Goal: Task Accomplishment & Management: Manage account settings

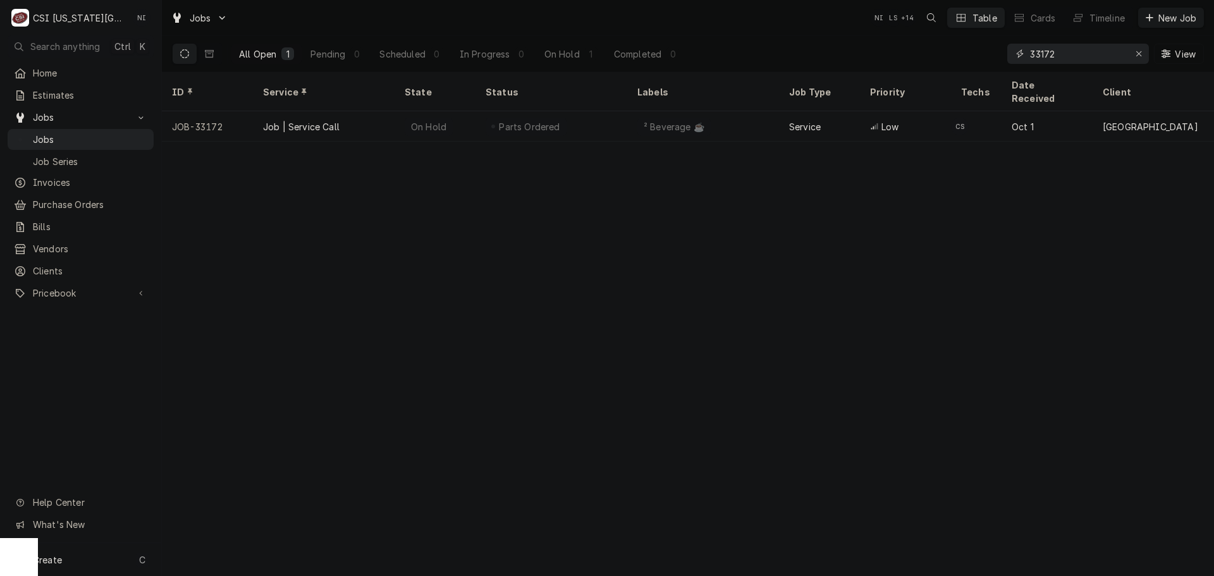
click at [1139, 55] on icon "Erase input" at bounding box center [1139, 53] width 7 height 9
click at [1078, 53] on input "Dynamic Content Wrapper" at bounding box center [1089, 54] width 119 height 20
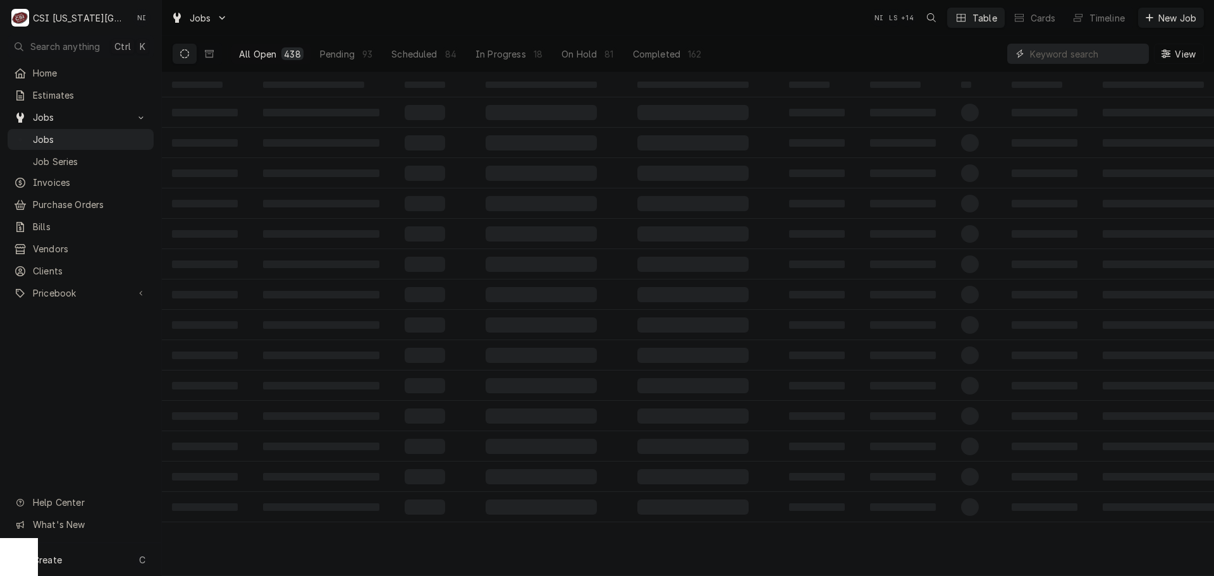
paste input "33456"
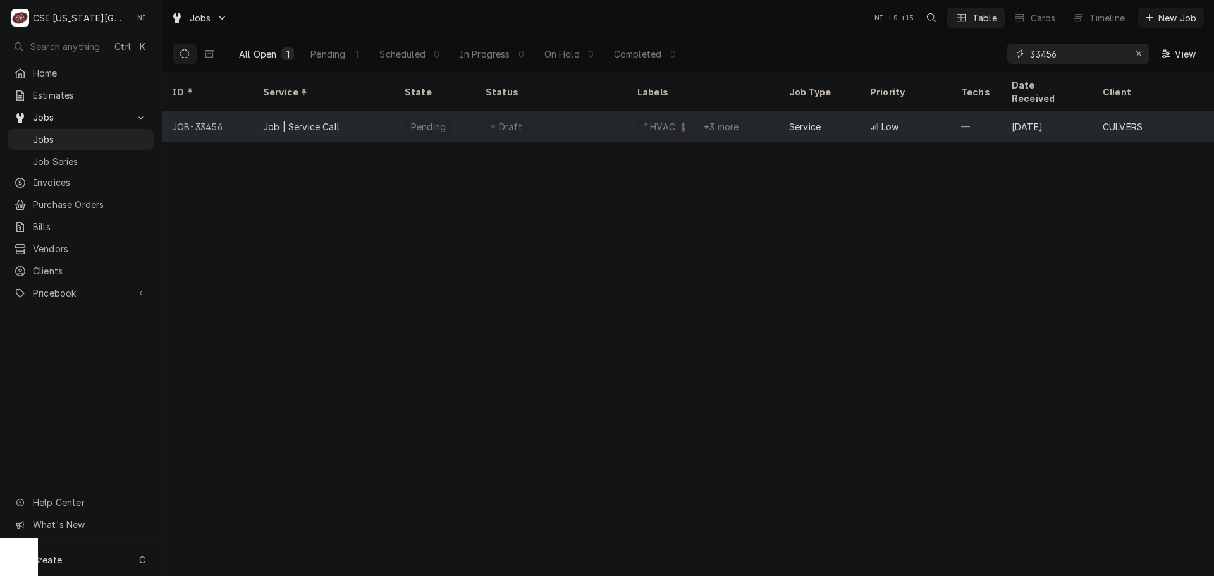
type input "33456"
click at [570, 111] on div "Draft" at bounding box center [552, 126] width 152 height 30
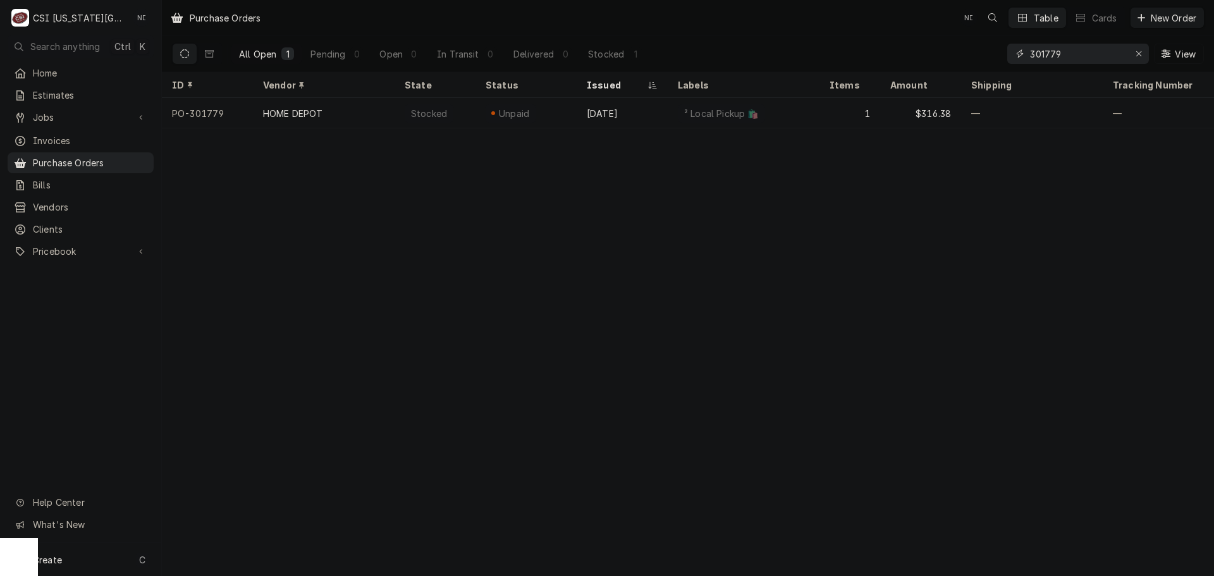
click at [1144, 53] on div "Erase input" at bounding box center [1139, 53] width 13 height 13
click at [1077, 56] on input "Dynamic Content Wrapper" at bounding box center [1089, 54] width 119 height 20
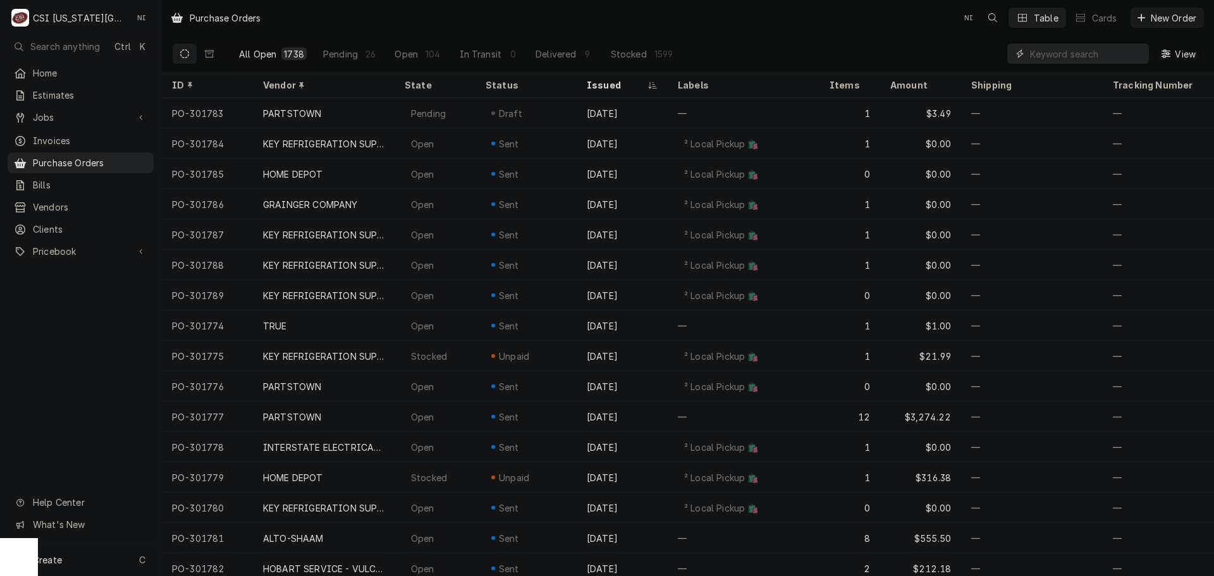
click at [1090, 56] on input "Dynamic Content Wrapper" at bounding box center [1086, 54] width 113 height 20
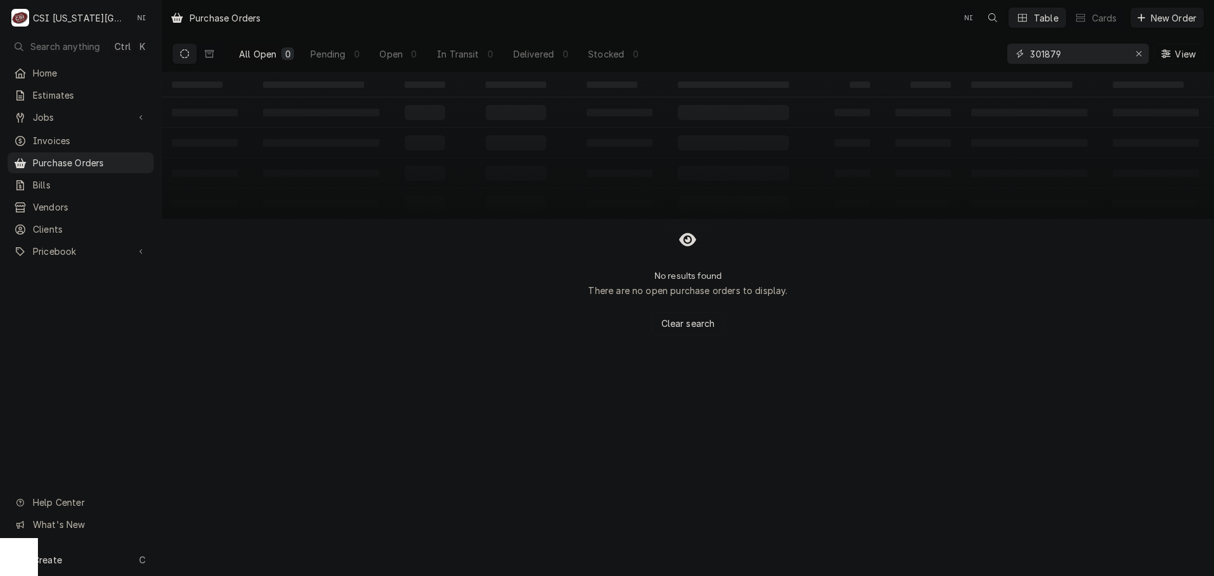
click at [1057, 56] on input "301879" at bounding box center [1077, 54] width 95 height 20
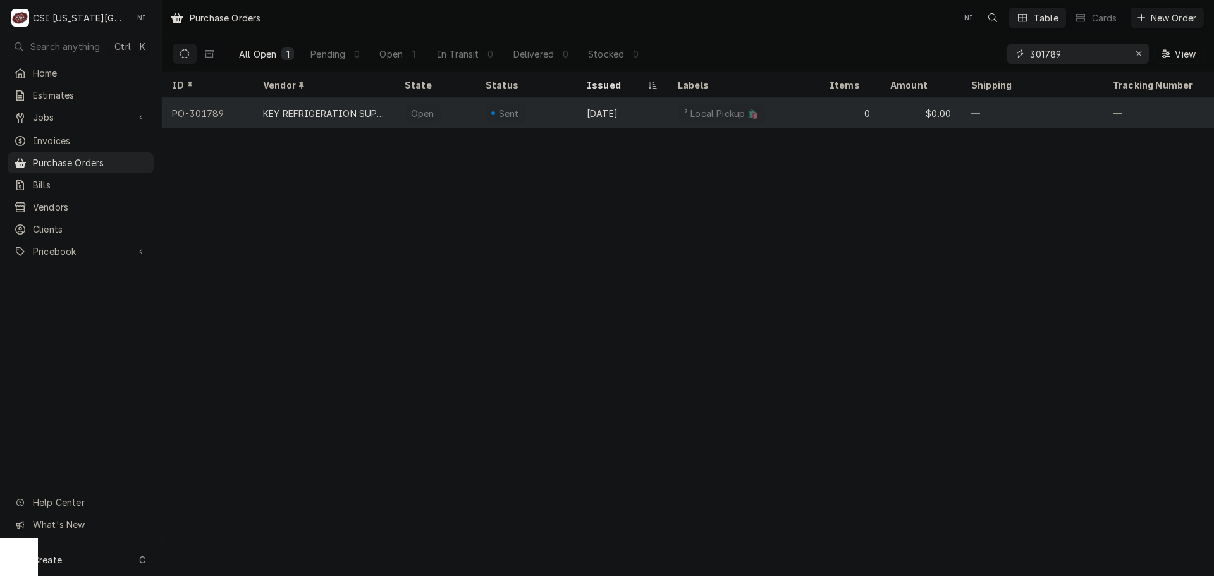
type input "301789"
click at [656, 106] on div "Oct 14" at bounding box center [622, 113] width 91 height 30
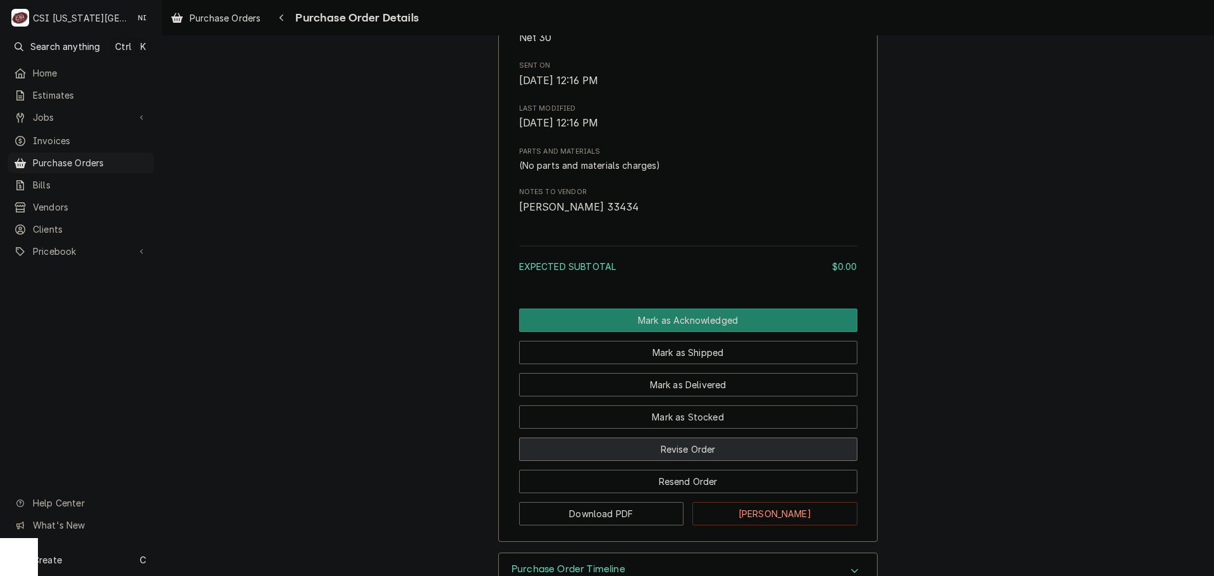
scroll to position [696, 0]
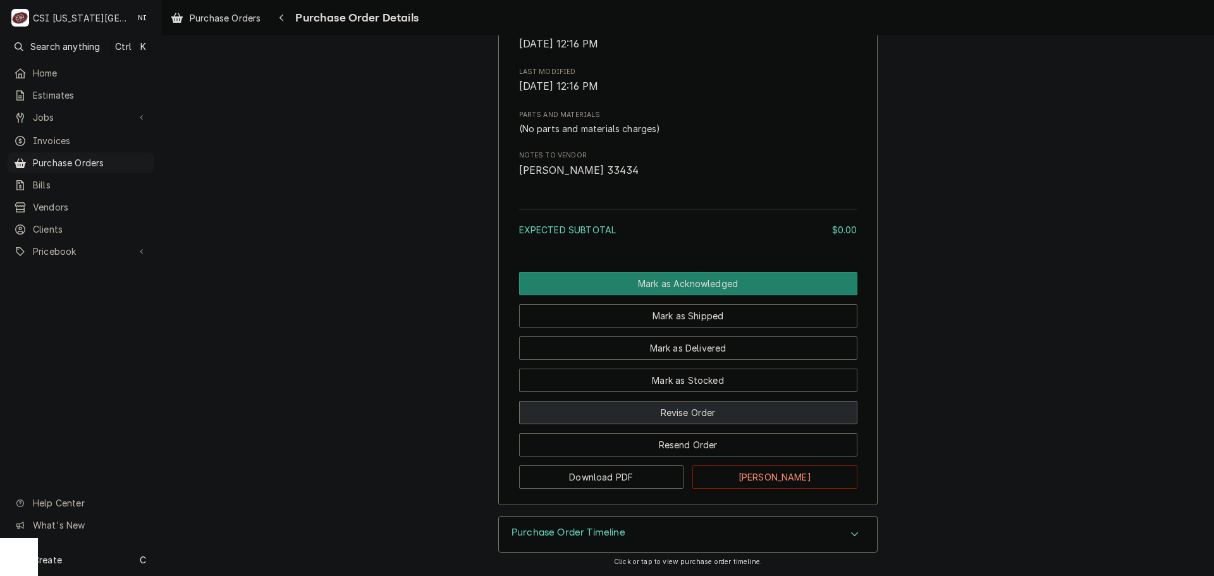
click at [704, 424] on button "Revise Order" at bounding box center [688, 412] width 338 height 23
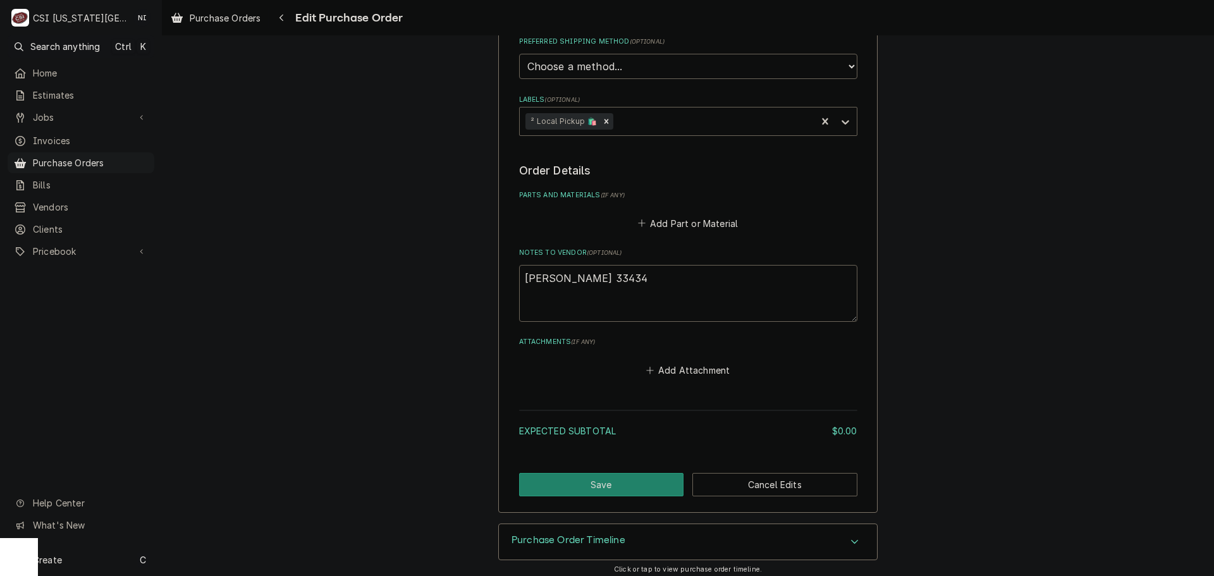
scroll to position [403, 0]
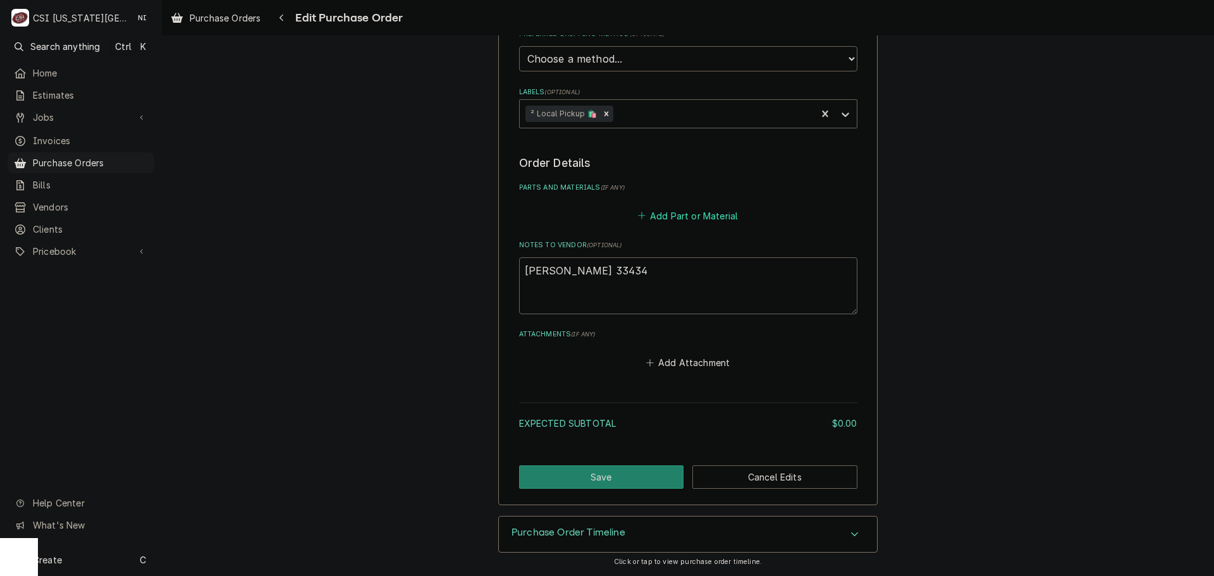
click at [665, 211] on button "Add Part or Material" at bounding box center [688, 216] width 104 height 18
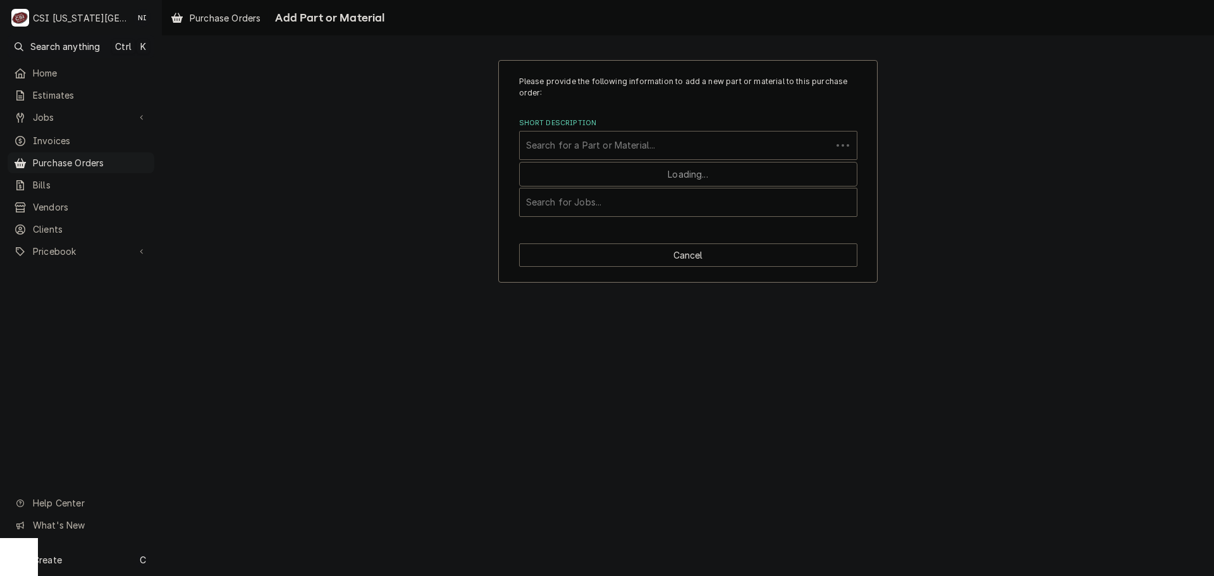
click at [615, 144] on div "Short Description" at bounding box center [675, 145] width 299 height 23
type input "2008029"
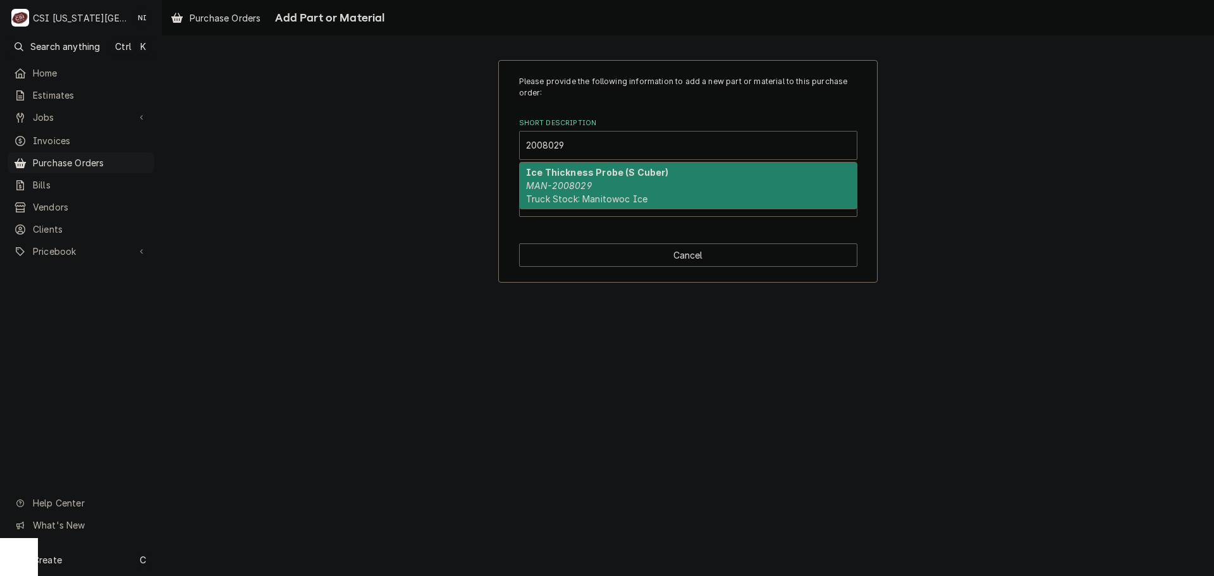
click at [563, 166] on div "Ice Thickness Probe (S Cuber) MAN-2008029 Truck Stock: Manitowoc Ice" at bounding box center [688, 186] width 337 height 46
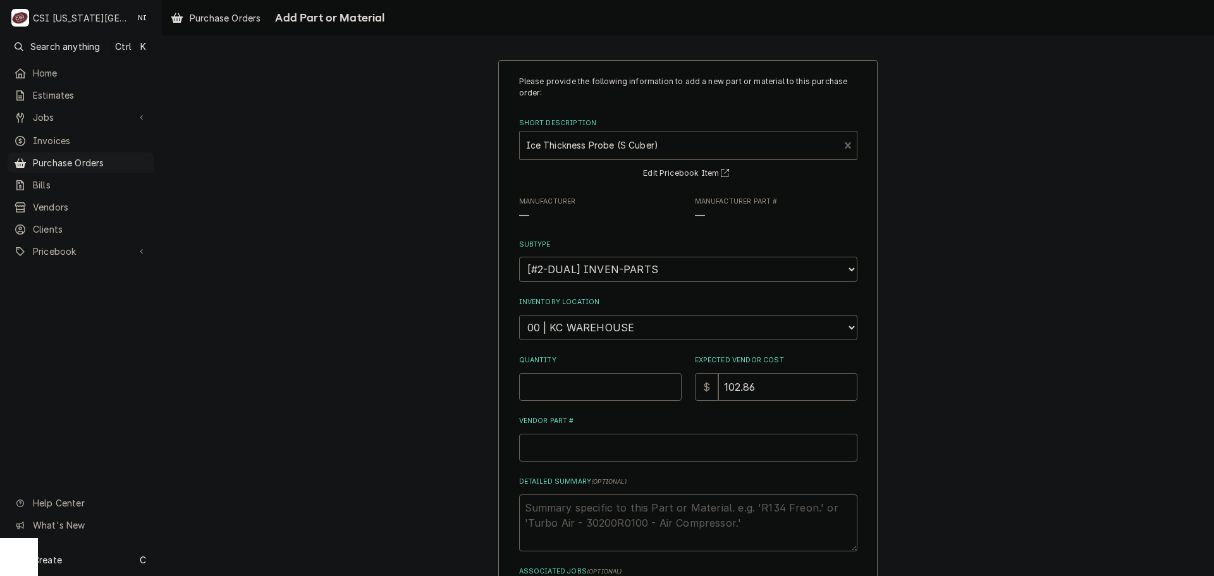
type textarea "x"
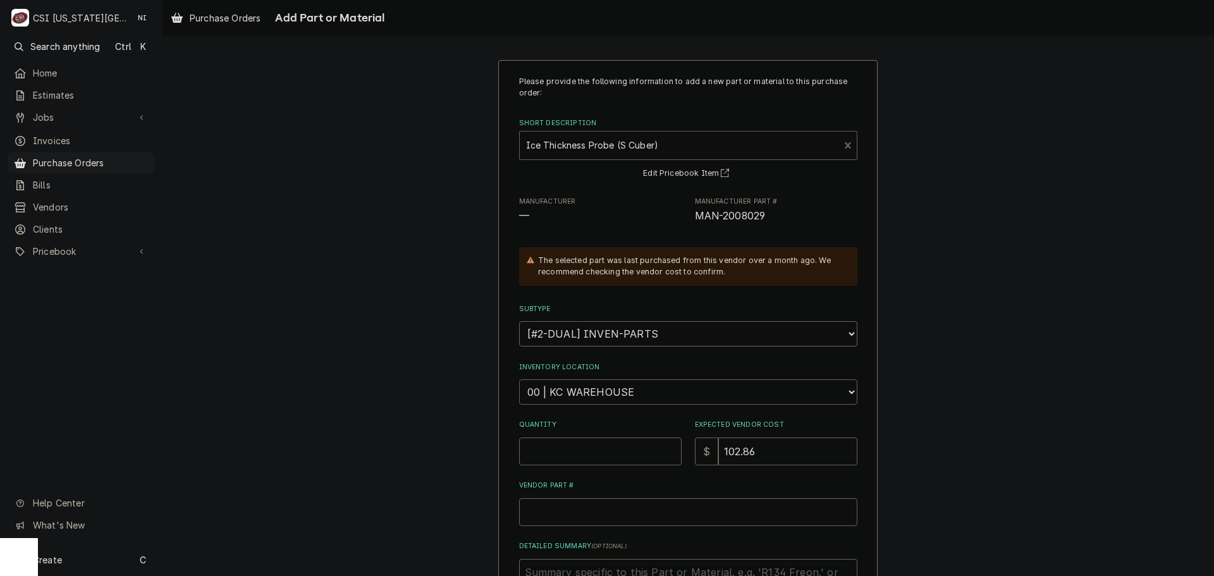
drag, startPoint x: 620, startPoint y: 391, endPoint x: 631, endPoint y: 396, distance: 11.9
click at [620, 391] on select "Choose a location... 00 | KC WAREHOUSE 00 | MAIN WAREHOUSE 01 | BRIAN BREAZIER …" at bounding box center [688, 391] width 338 height 25
select select "2778"
click at [519, 379] on select "Choose a location... 00 | KC WAREHOUSE 00 | MAIN WAREHOUSE 01 | BRIAN BREAZIER …" at bounding box center [688, 391] width 338 height 25
click at [613, 455] on input "Quantity" at bounding box center [600, 452] width 163 height 28
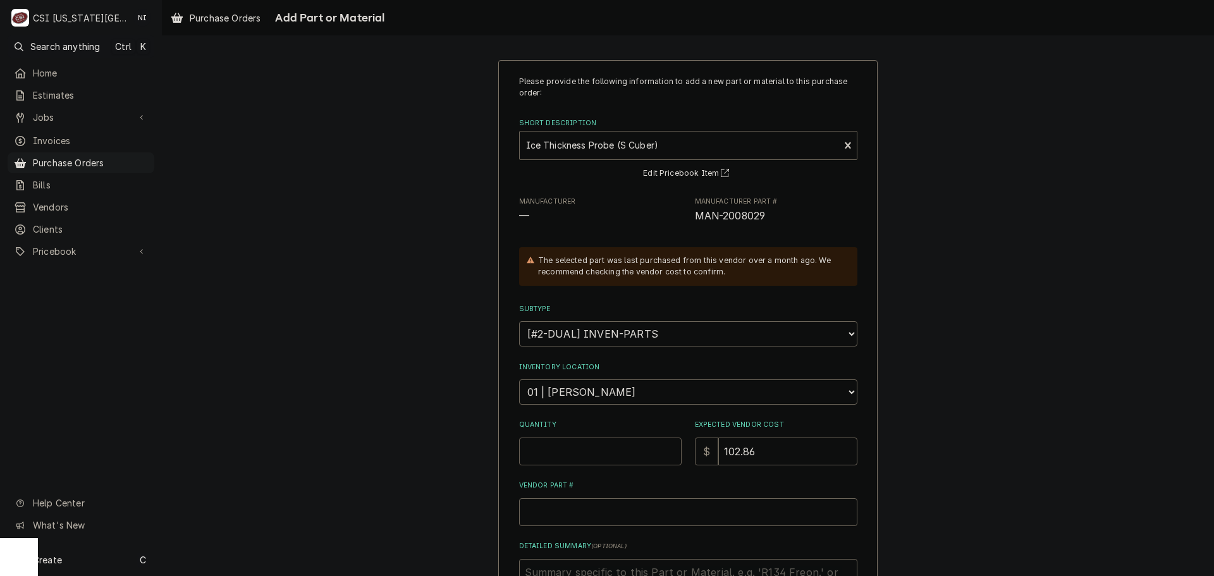
type textarea "x"
type input "1"
type textarea "x"
type input "1"
type textarea "x"
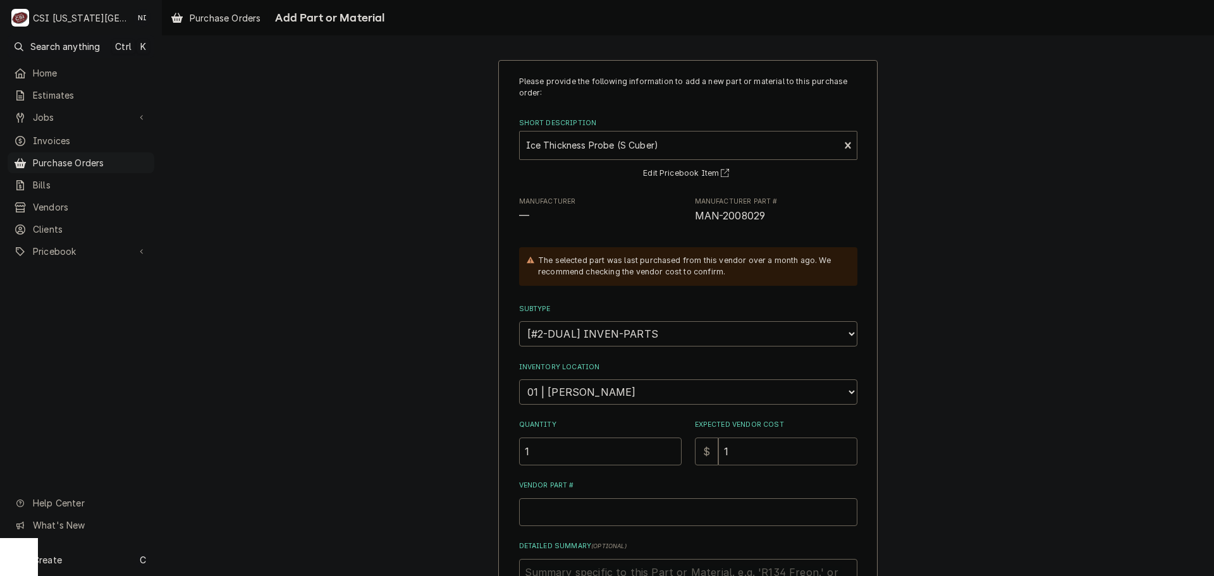
type input "12"
type textarea "x"
type input "124"
type textarea "x"
type input "124.5"
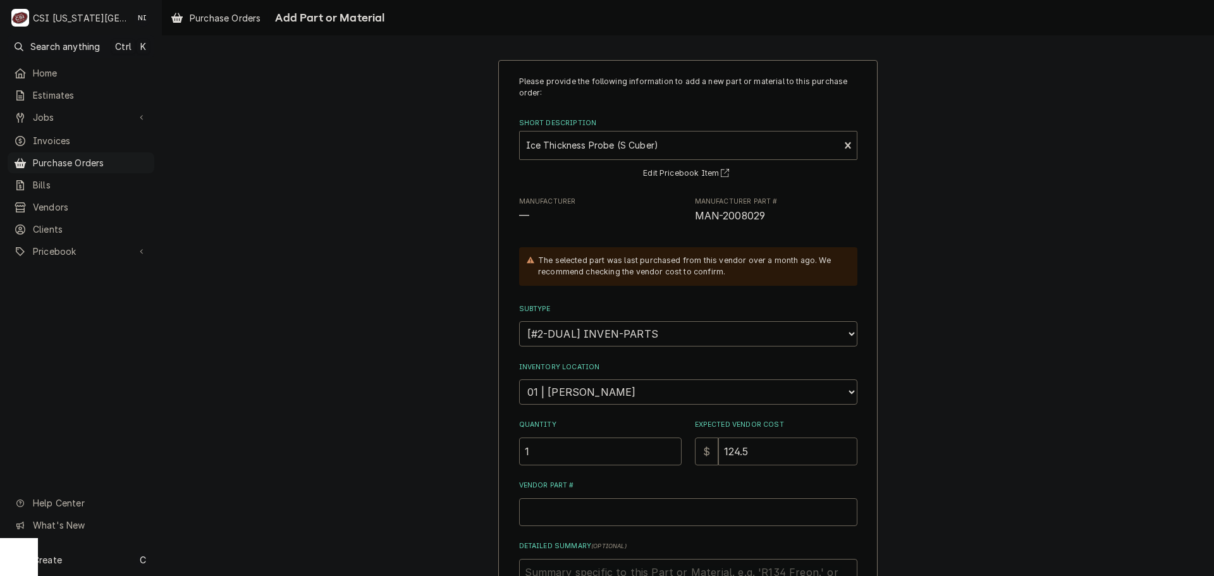
type textarea "x"
type input "124.54"
drag, startPoint x: 761, startPoint y: 218, endPoint x: 692, endPoint y: 220, distance: 69.0
click at [695, 220] on span "MAN-2008029" at bounding box center [730, 216] width 71 height 12
copy span "MAN-2008029"
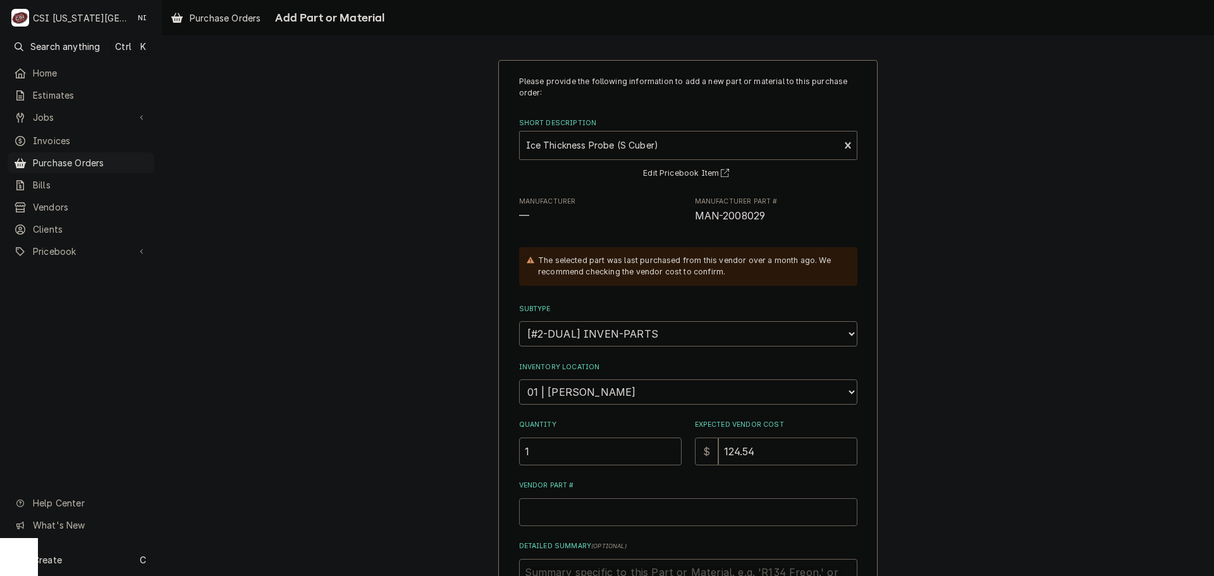
click at [618, 518] on input "Vendor Part #" at bounding box center [688, 512] width 338 height 28
type textarea "x"
type input "v"
type textarea "x"
paste input "MAN-2008029"
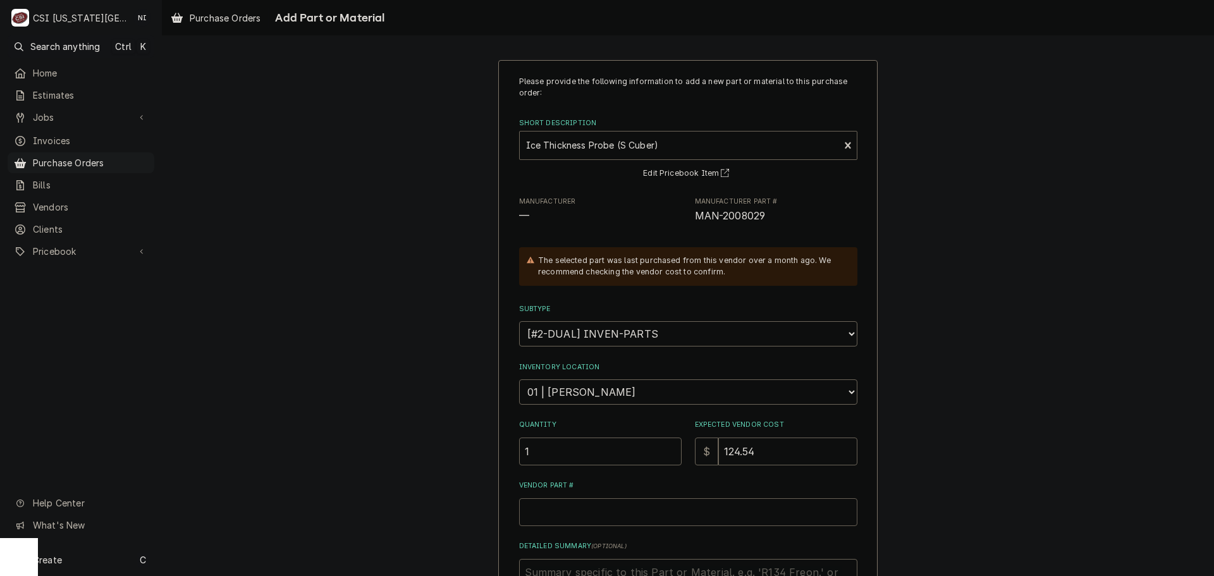
type textarea "x"
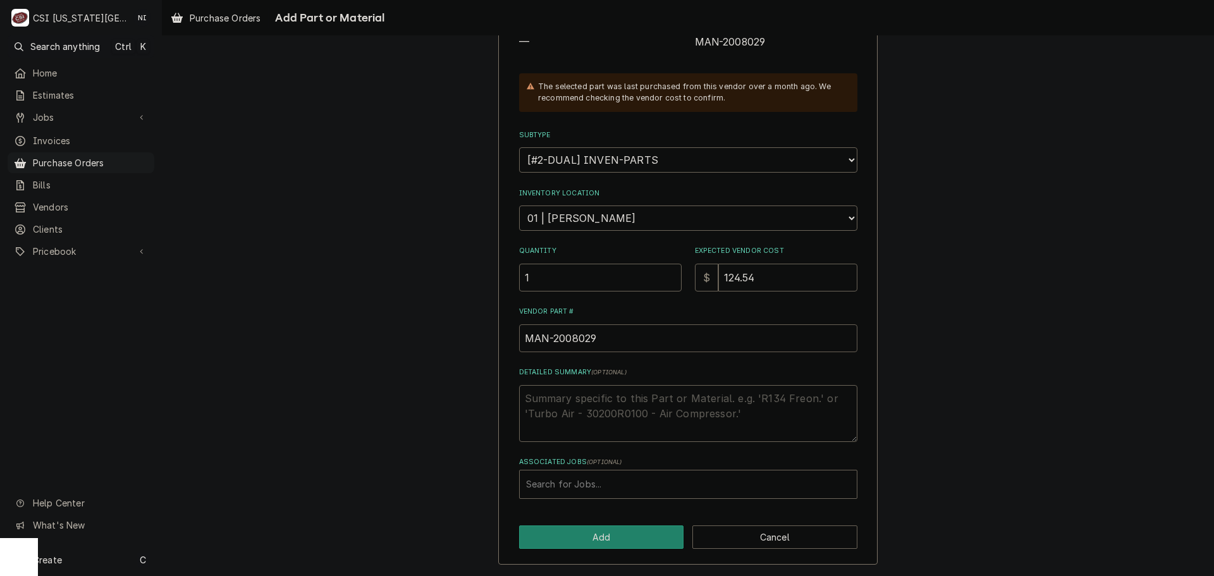
type input "MAN-2008029"
click at [645, 491] on div "Associated Jobs" at bounding box center [688, 484] width 324 height 23
type input "33434"
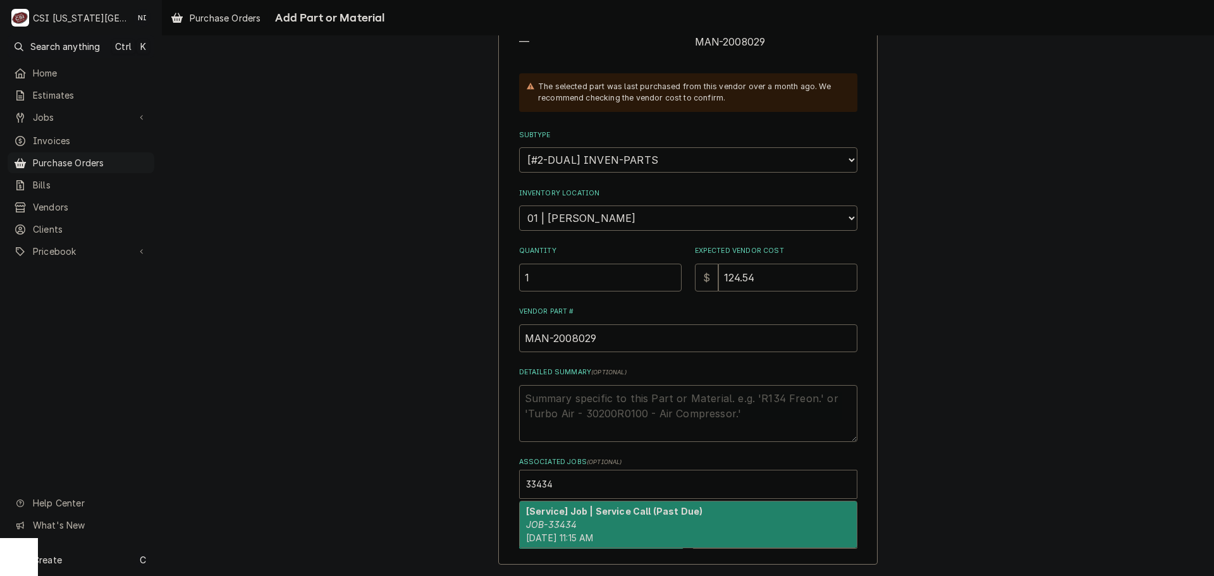
click at [604, 512] on strong "[Service] Job | Service Call (Past Due)" at bounding box center [614, 511] width 176 height 11
type textarea "x"
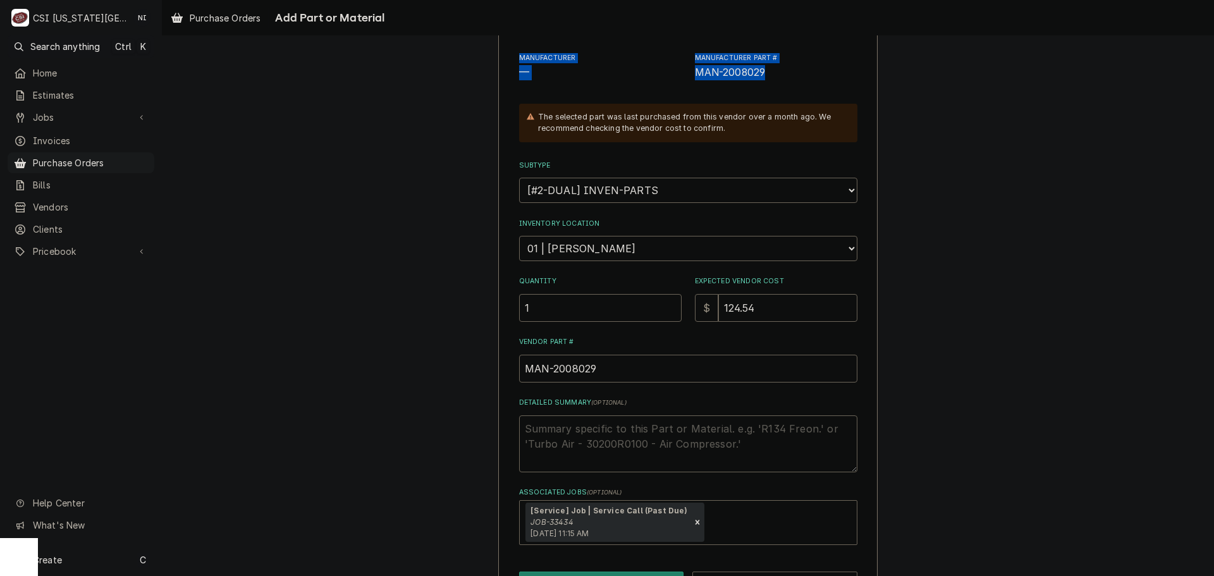
scroll to position [123, 0]
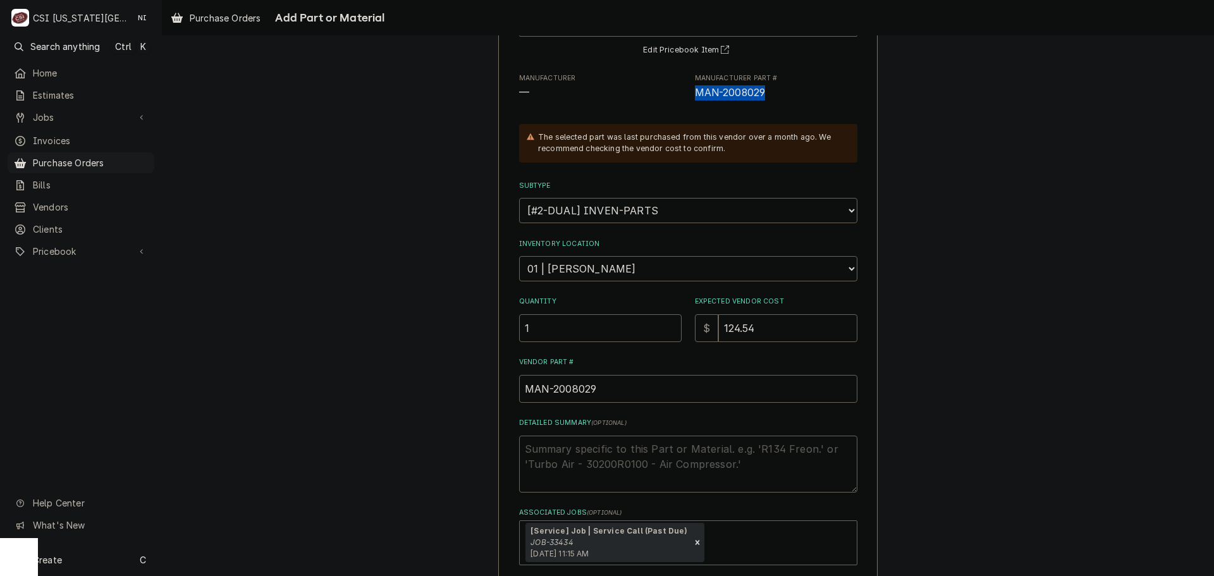
drag, startPoint x: 773, startPoint y: 44, endPoint x: 689, endPoint y: 94, distance: 97.3
click at [689, 94] on div "Manufacturer — Manufacturer Part # MAN-2008029" at bounding box center [688, 86] width 338 height 27
copy span "MAN-2008029"
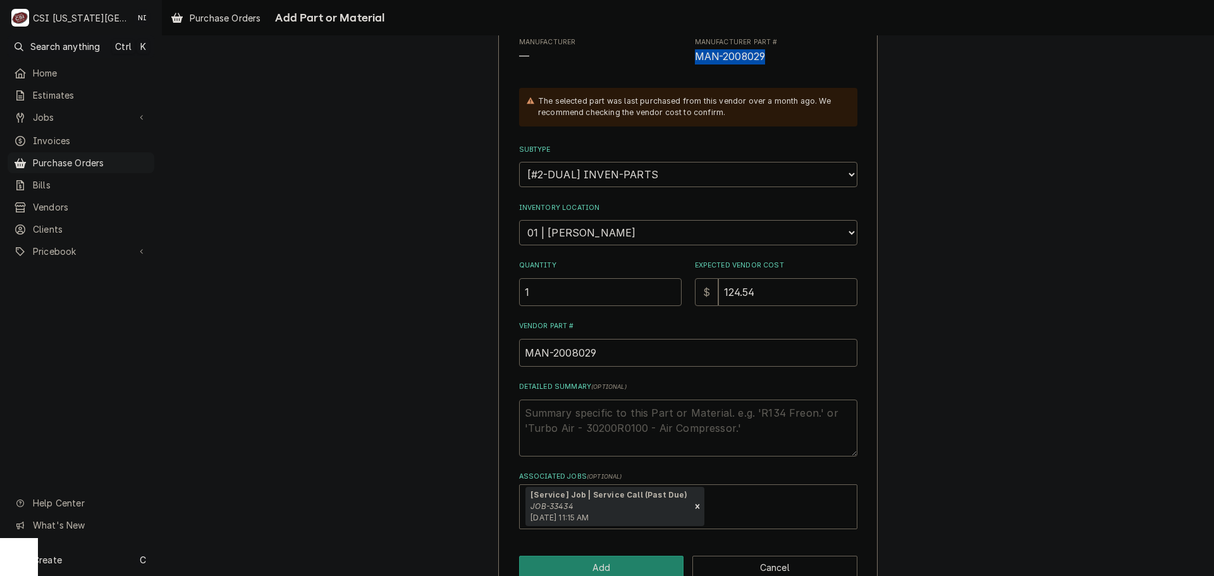
scroll to position [190, 0]
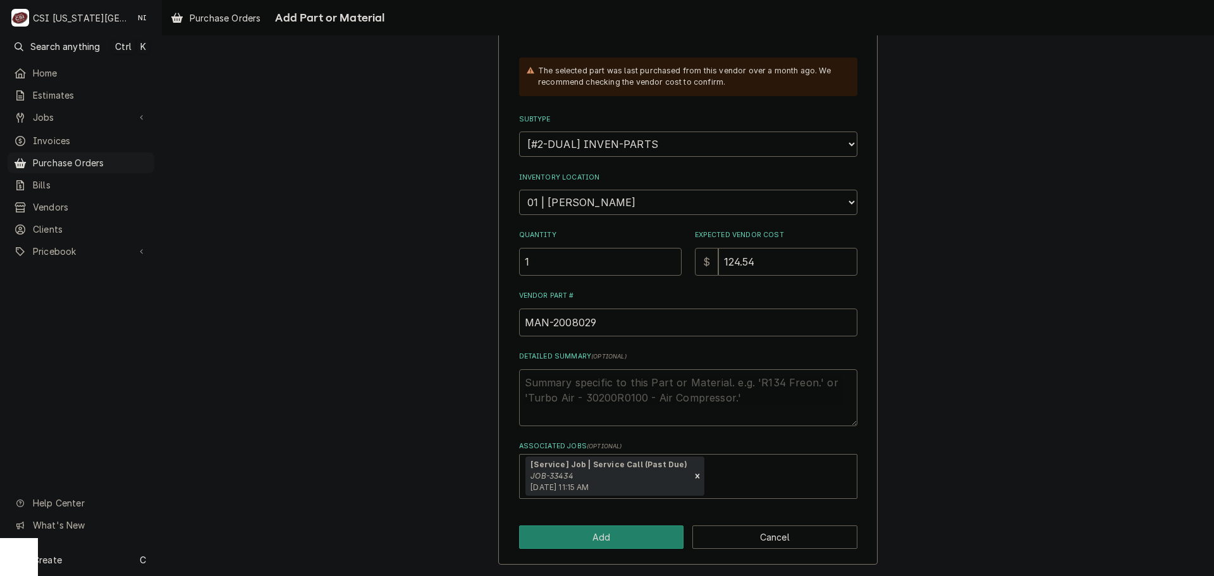
click at [858, 94] on div "Please provide the following information to add a new part or material to this …" at bounding box center [687, 217] width 379 height 695
click at [633, 531] on button "Add" at bounding box center [601, 537] width 165 height 23
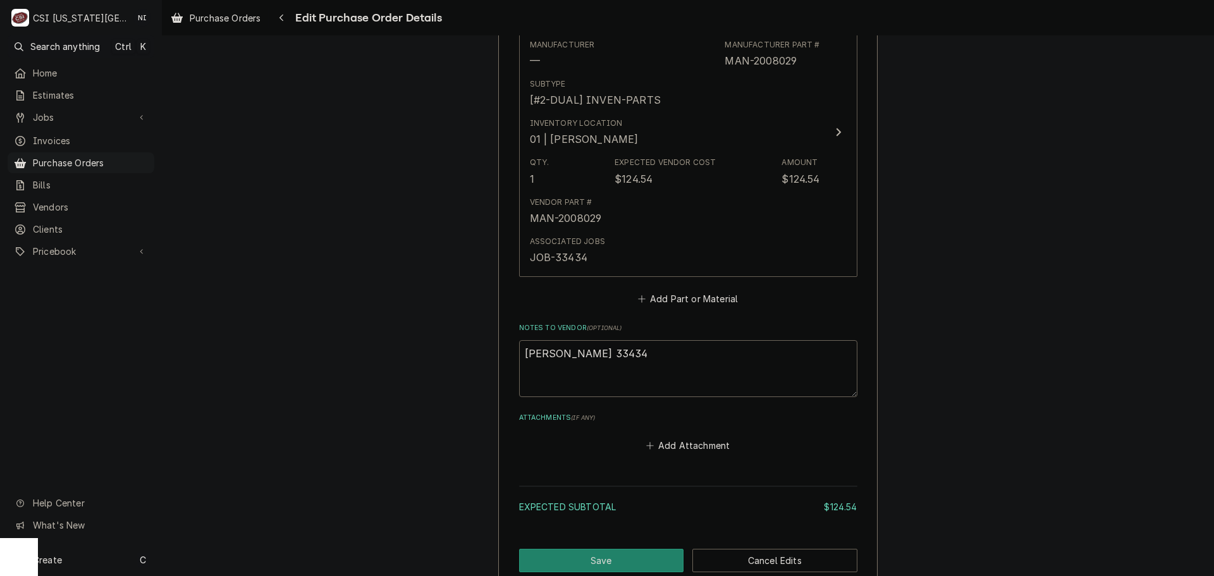
scroll to position [698, 0]
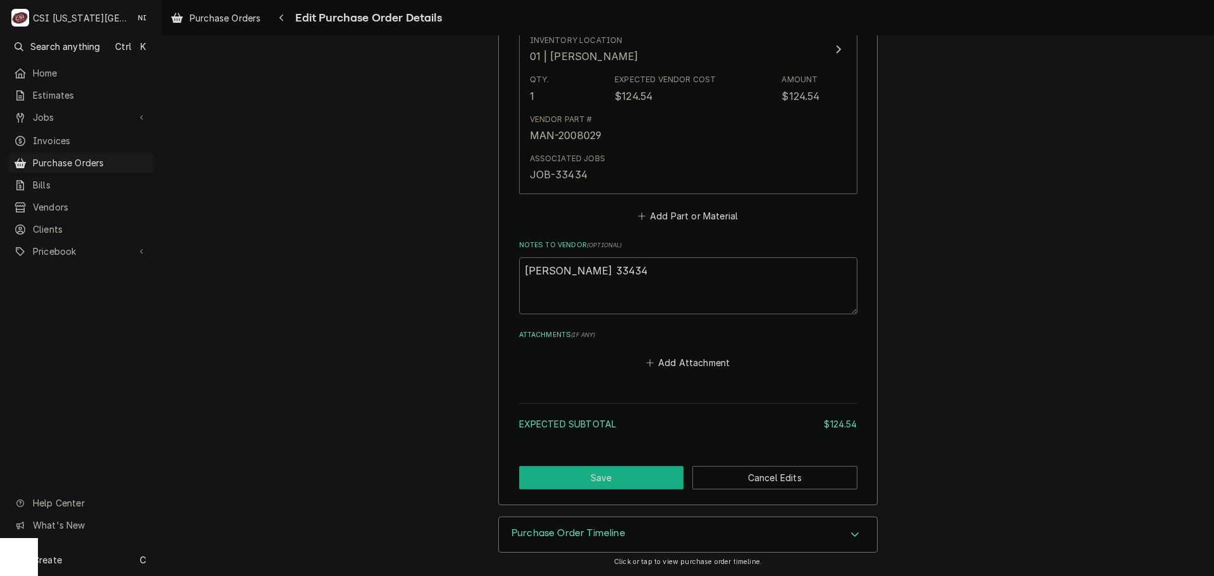
click at [635, 477] on button "Save" at bounding box center [601, 477] width 165 height 23
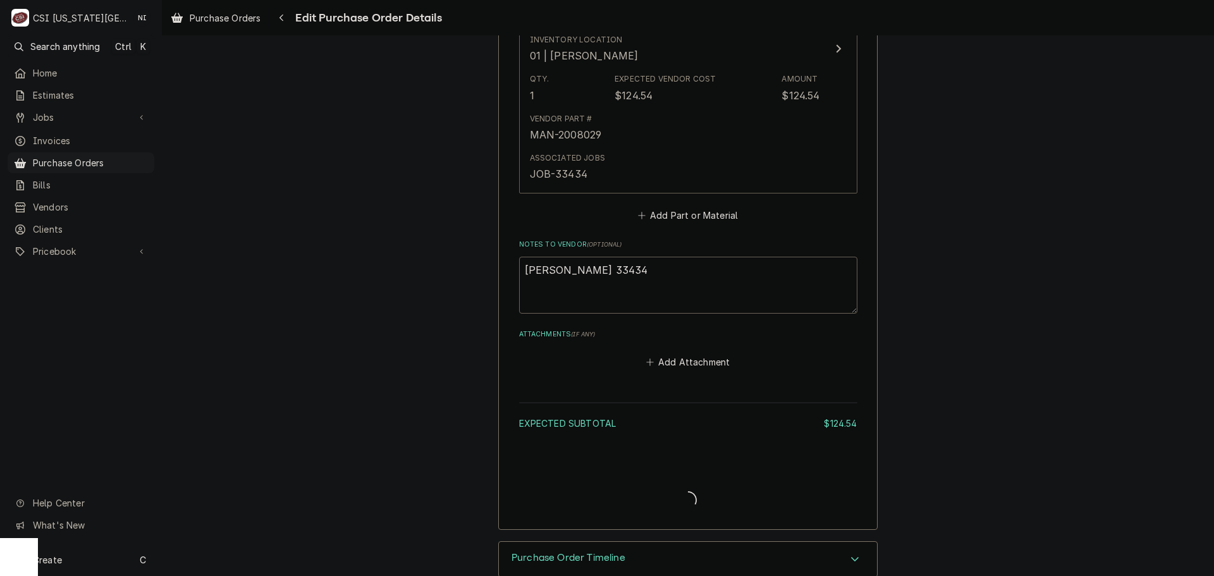
type textarea "x"
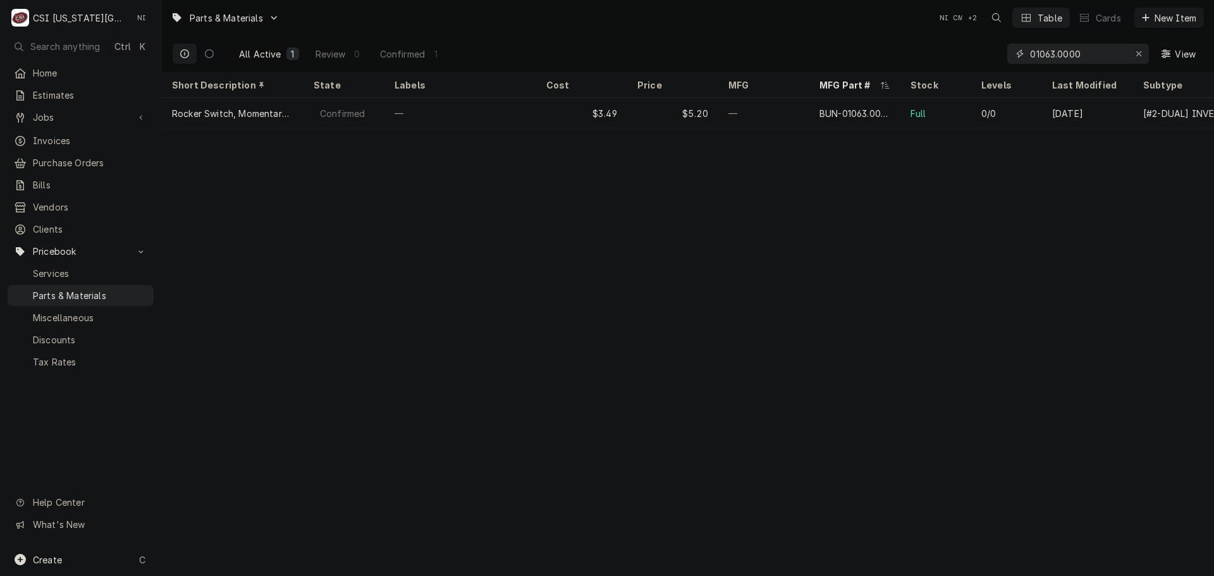
click at [1136, 52] on icon "Erase input" at bounding box center [1139, 53] width 7 height 9
click at [1126, 52] on input "Dynamic Content Wrapper" at bounding box center [1089, 54] width 119 height 20
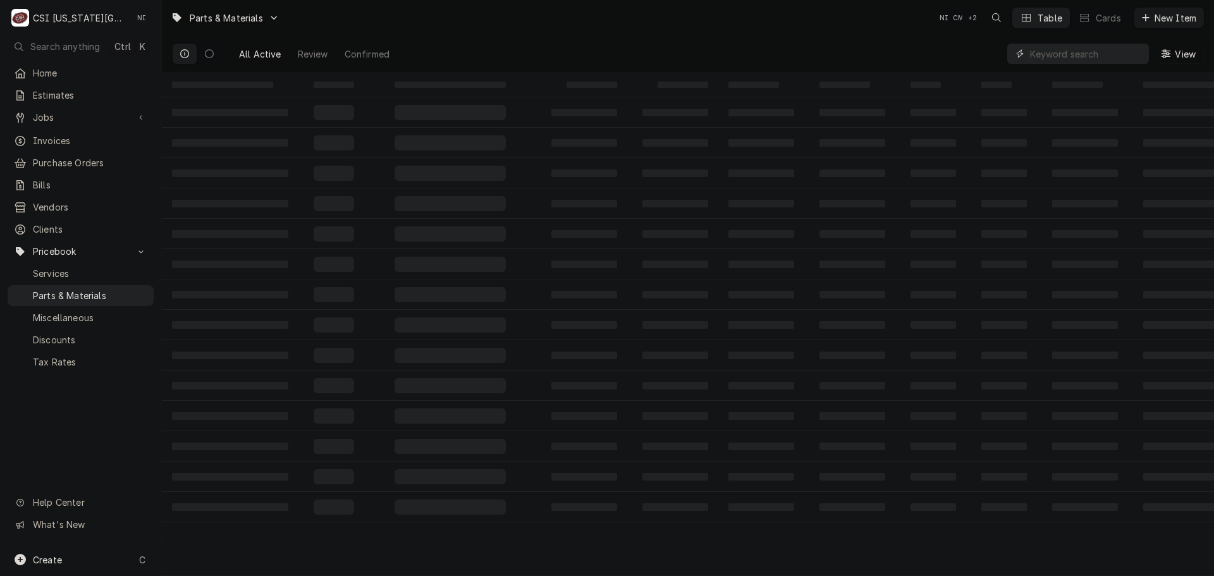
paste input "MAN-2008029"
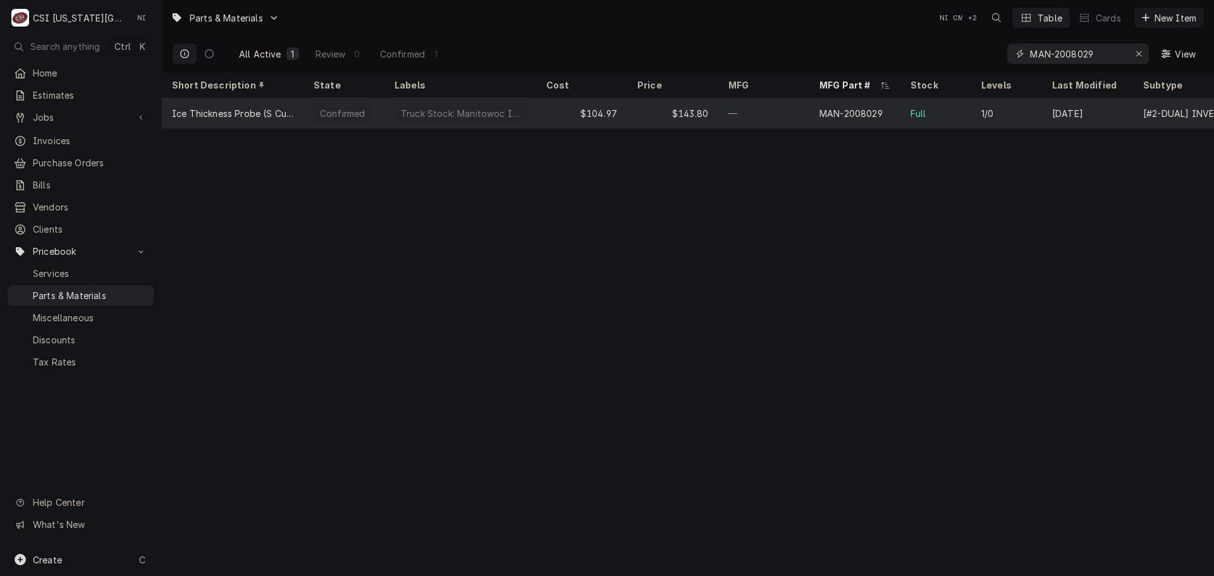
type input "MAN-2008029"
click at [820, 112] on div "MAN-2008029" at bounding box center [851, 113] width 63 height 13
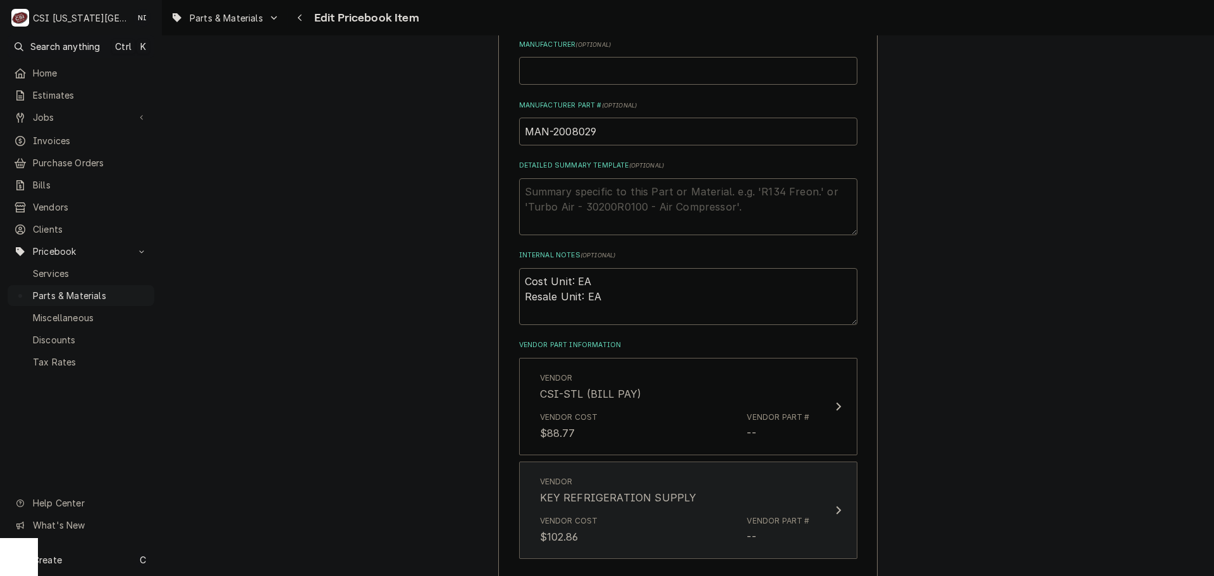
scroll to position [759, 0]
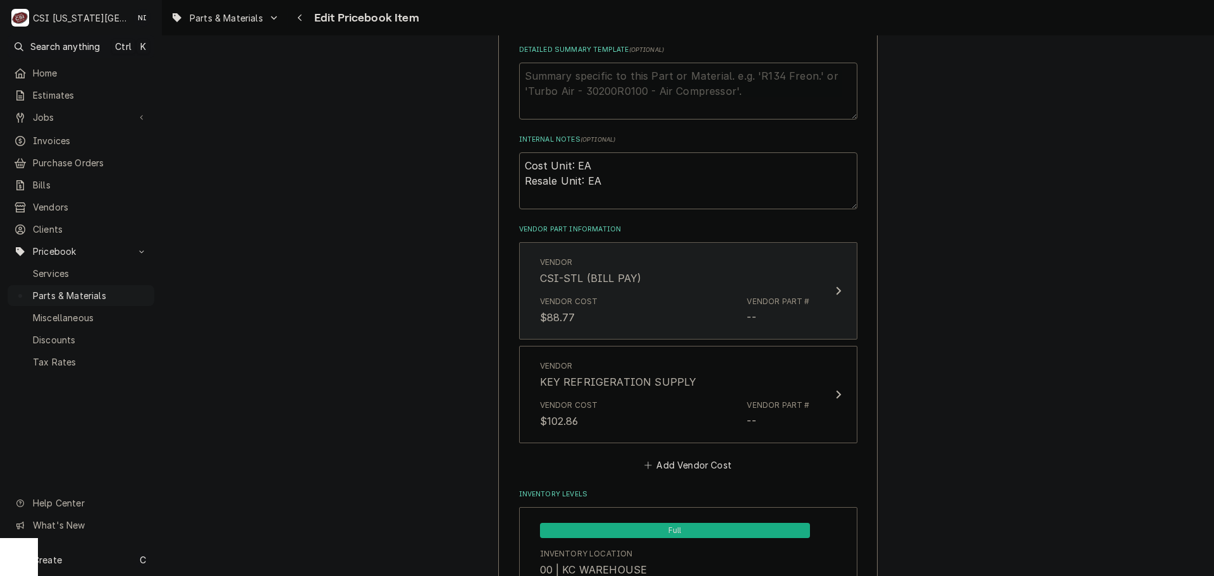
click at [664, 304] on div "Vendor Cost $88.77 Vendor Part # --" at bounding box center [675, 310] width 270 height 39
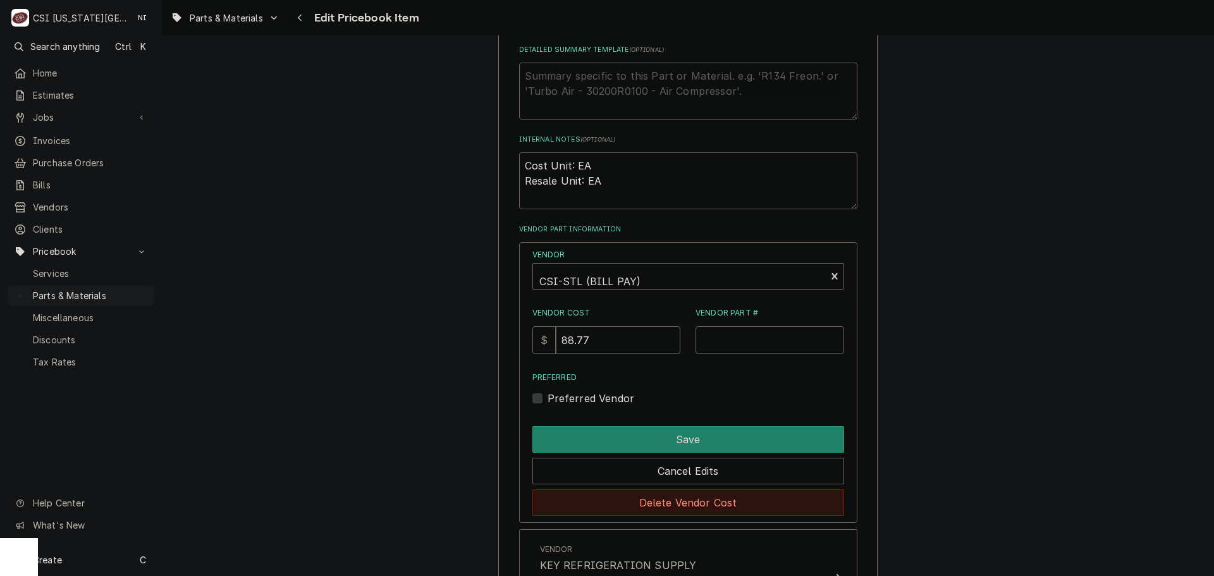
click at [687, 501] on button "Delete Vendor Cost" at bounding box center [688, 502] width 312 height 27
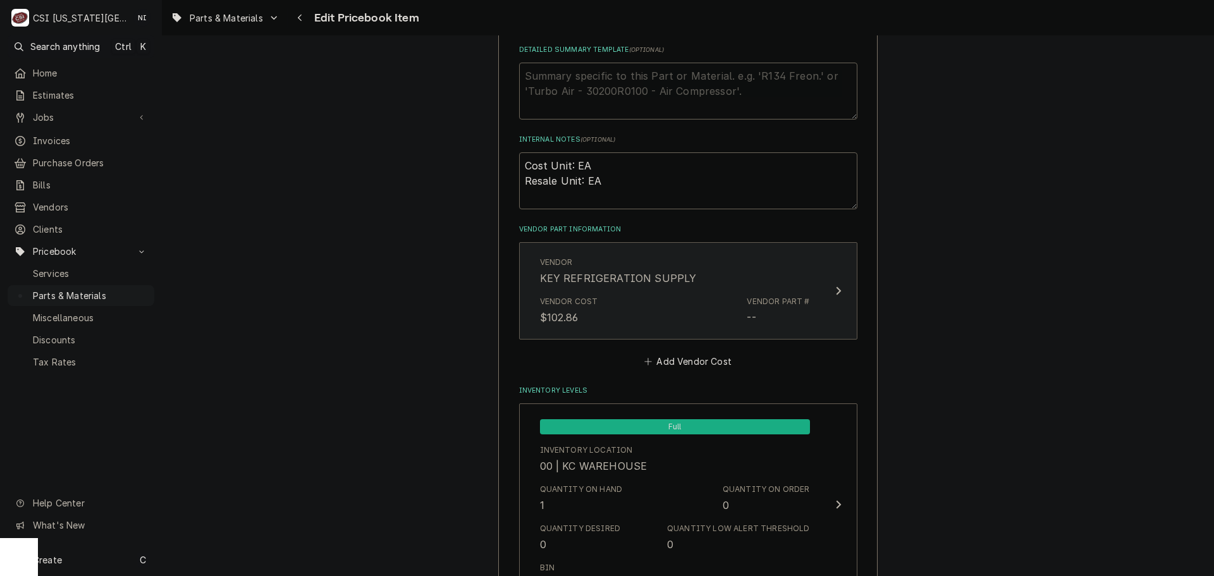
click at [674, 312] on div "Vendor Cost $102.86 Vendor Part # --" at bounding box center [675, 310] width 270 height 39
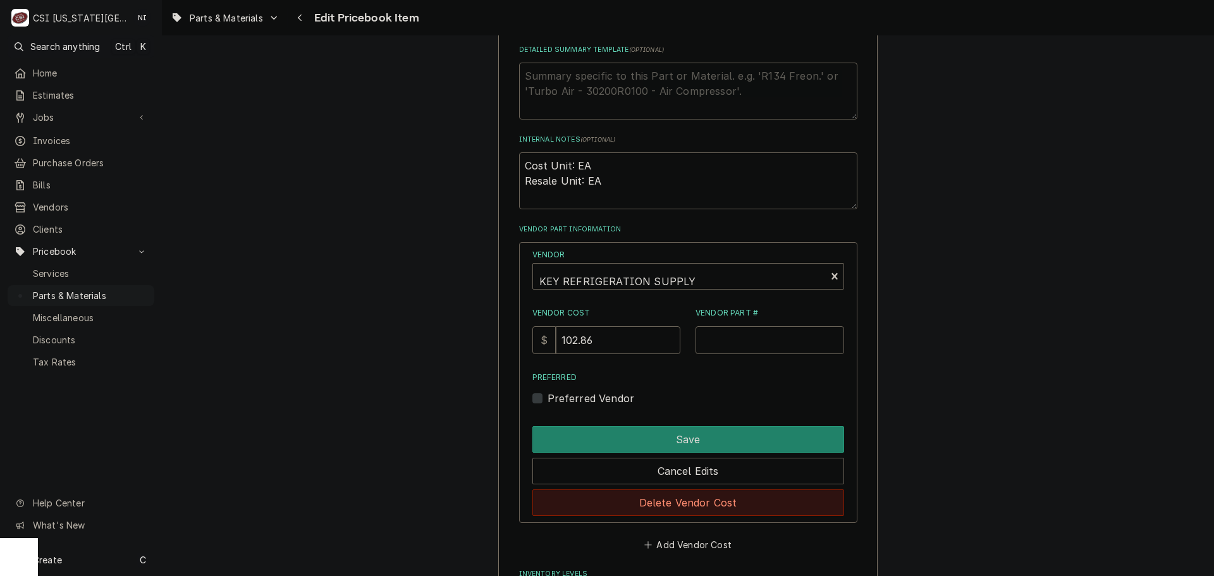
click at [684, 510] on button "Delete Vendor Cost" at bounding box center [688, 502] width 312 height 27
type textarea "x"
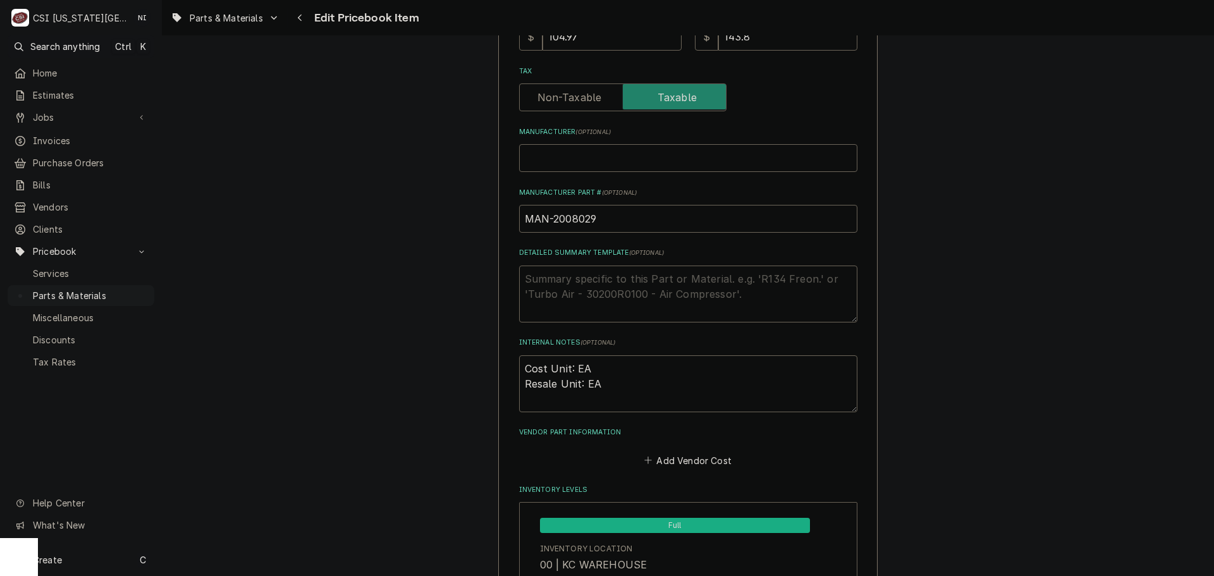
scroll to position [508, 0]
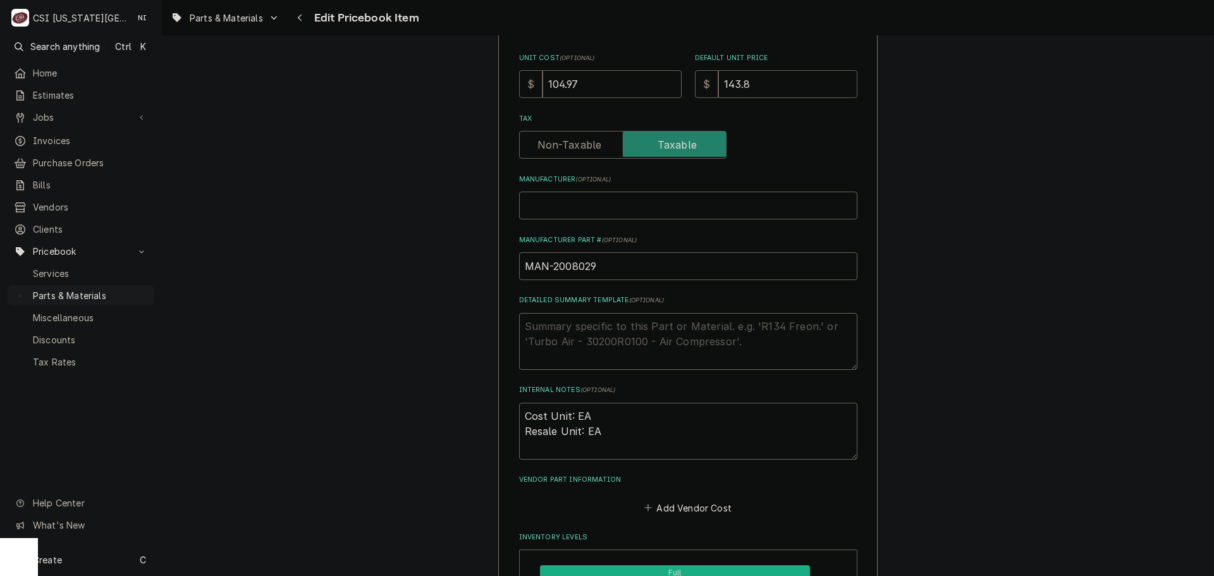
drag, startPoint x: 767, startPoint y: 84, endPoint x: 718, endPoint y: 83, distance: 49.3
click at [719, 83] on input "143.8" at bounding box center [787, 84] width 139 height 28
click at [763, 85] on input "143.8" at bounding box center [787, 84] width 139 height 28
click at [756, 84] on input "143.8" at bounding box center [787, 84] width 139 height 28
drag, startPoint x: 756, startPoint y: 84, endPoint x: 670, endPoint y: 84, distance: 86.6
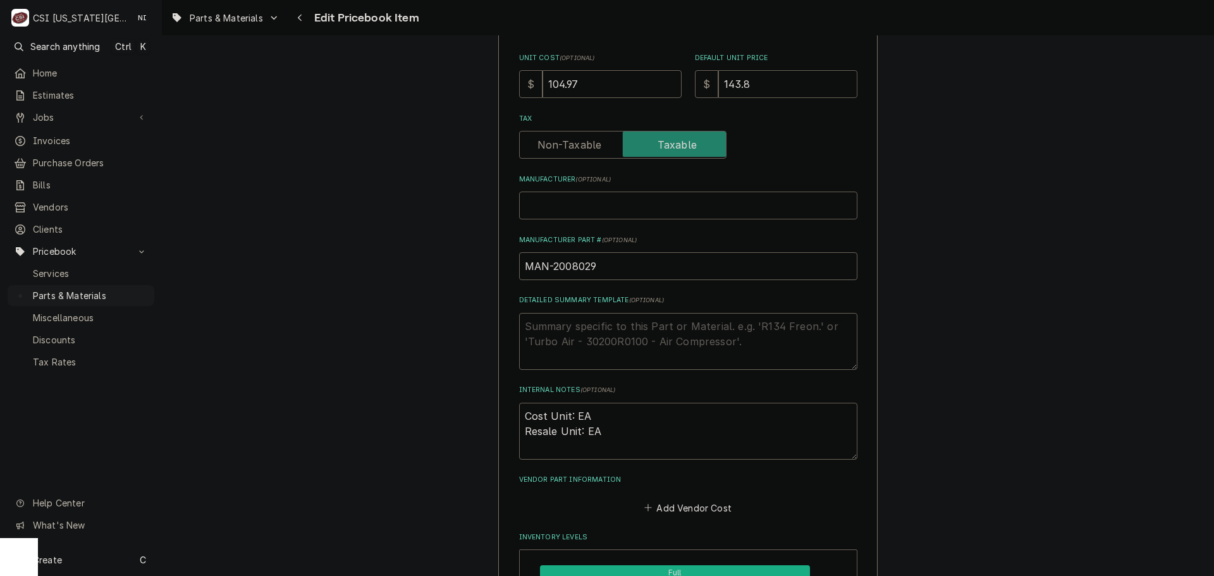
click at [670, 84] on div "Unit Cost ( optional ) $ 104.97 Default Unit Price $ 143.8" at bounding box center [688, 75] width 338 height 45
type input "1"
type textarea "x"
type input "17"
type textarea "x"
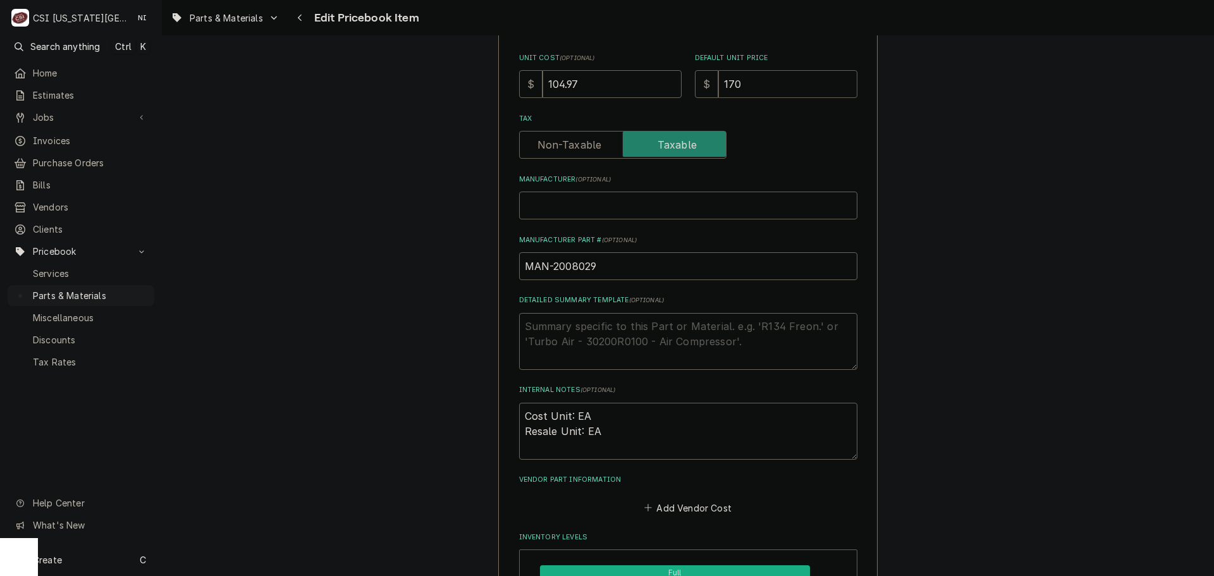
type input "170.6"
type textarea "x"
type input "170.630"
type textarea "x"
type input "170.63"
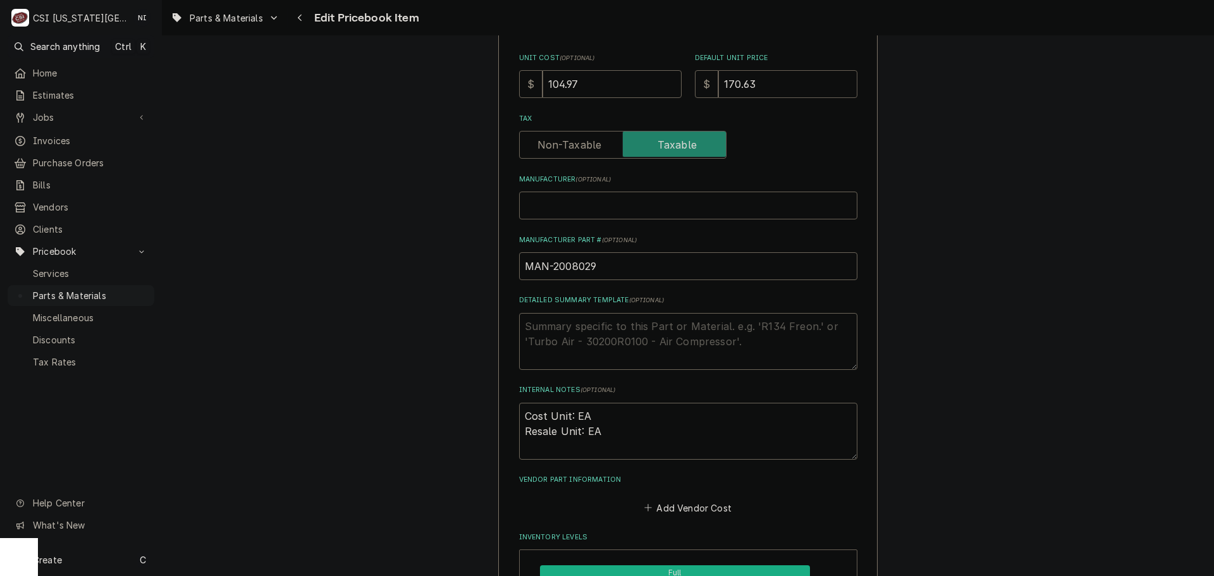
type textarea "x"
type input "170.6"
type textarea "x"
type input "170.60"
drag, startPoint x: 572, startPoint y: 82, endPoint x: 486, endPoint y: 84, distance: 85.4
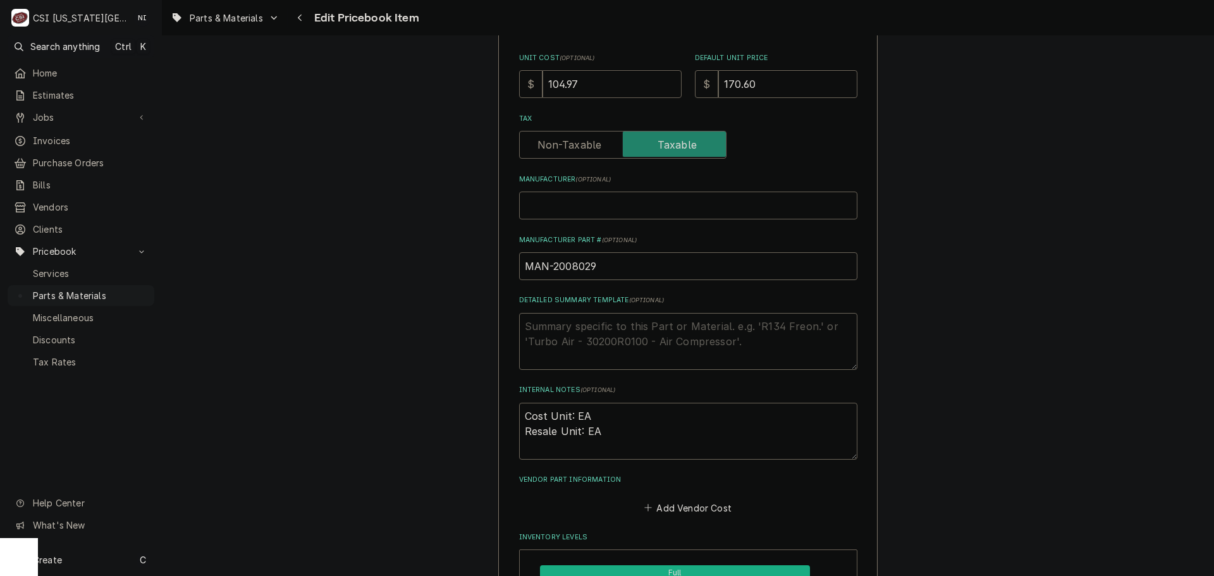
type textarea "x"
type input "12"
type textarea "x"
type input "124.5"
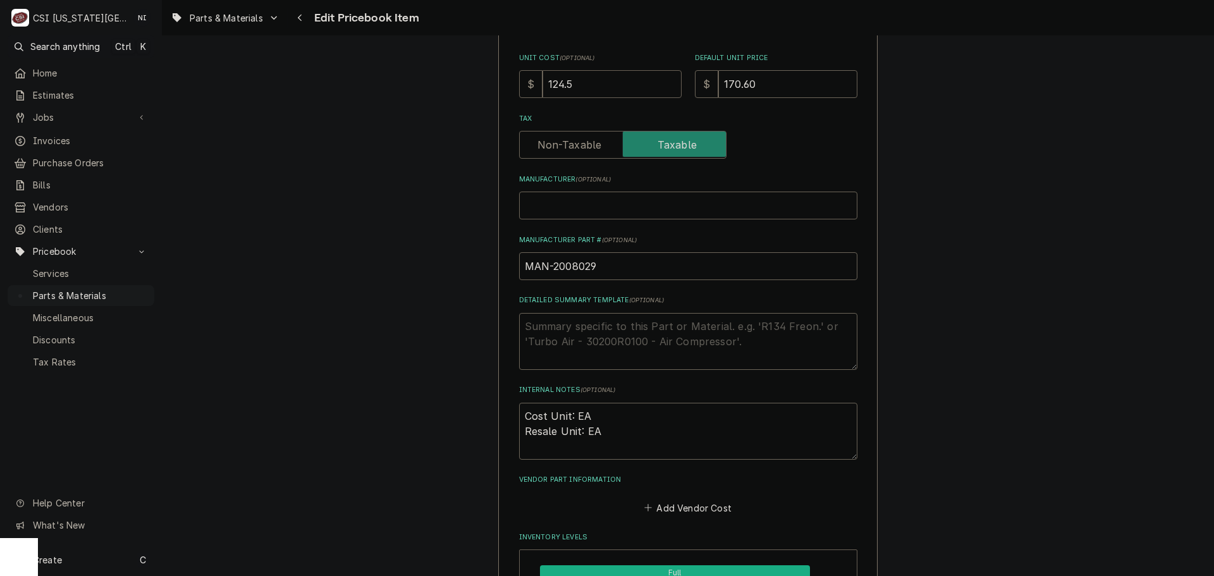
type textarea "x"
type input "124.54"
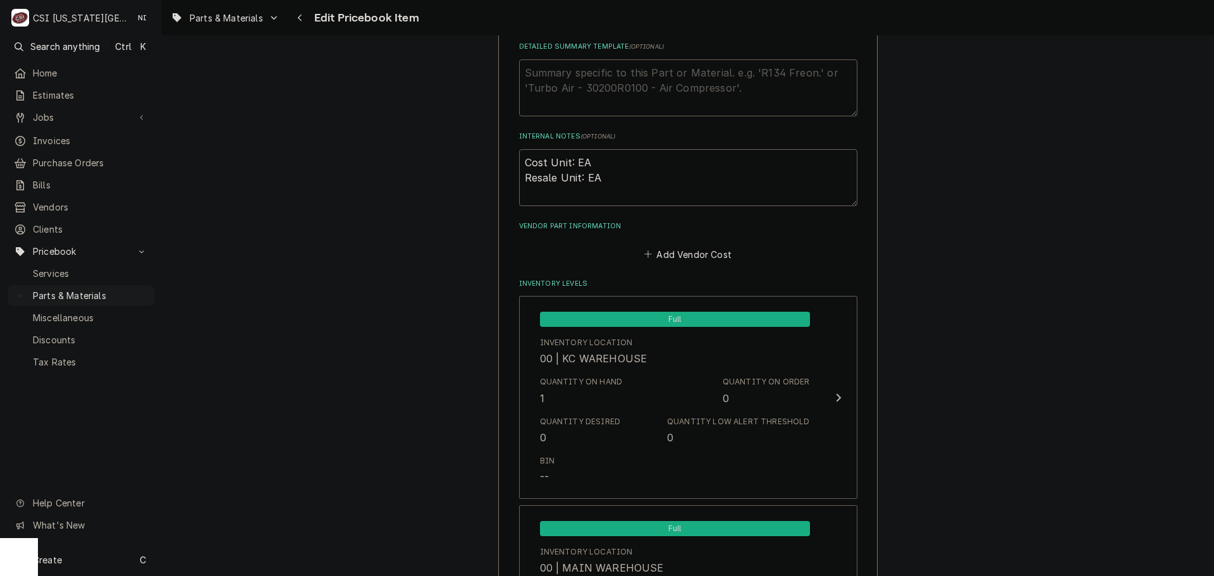
scroll to position [1014, 0]
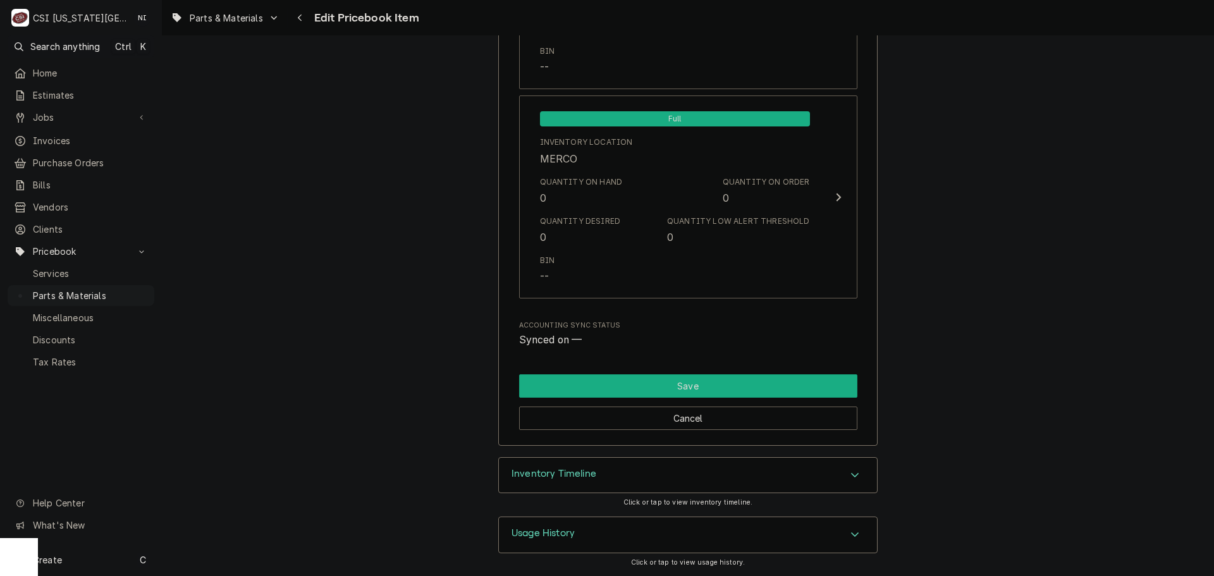
click at [687, 389] on button "Save" at bounding box center [688, 385] width 338 height 23
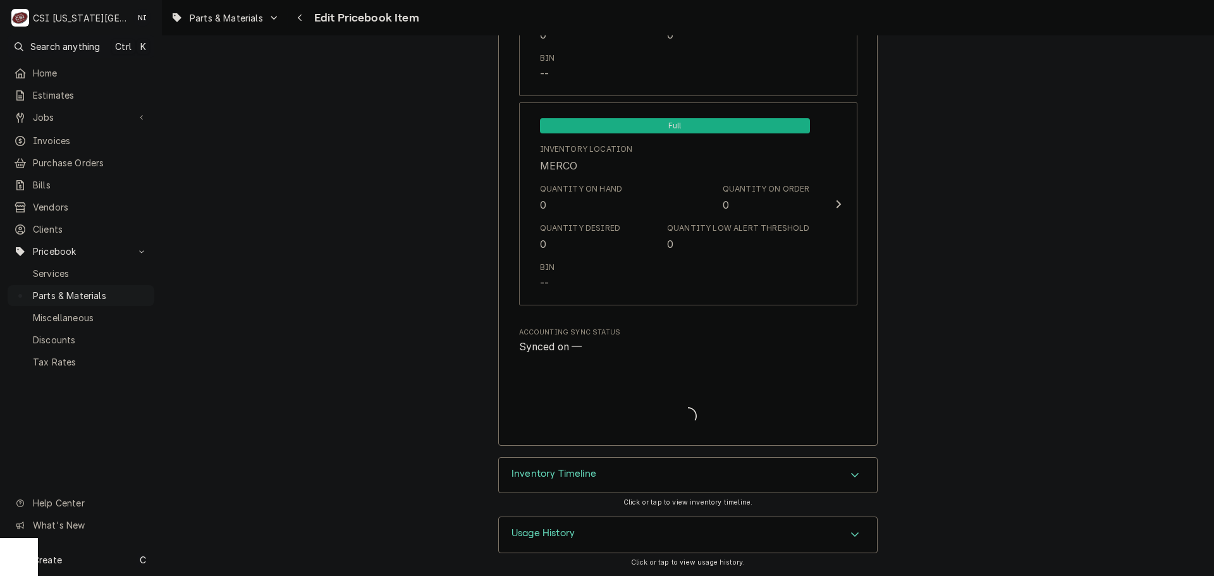
type textarea "x"
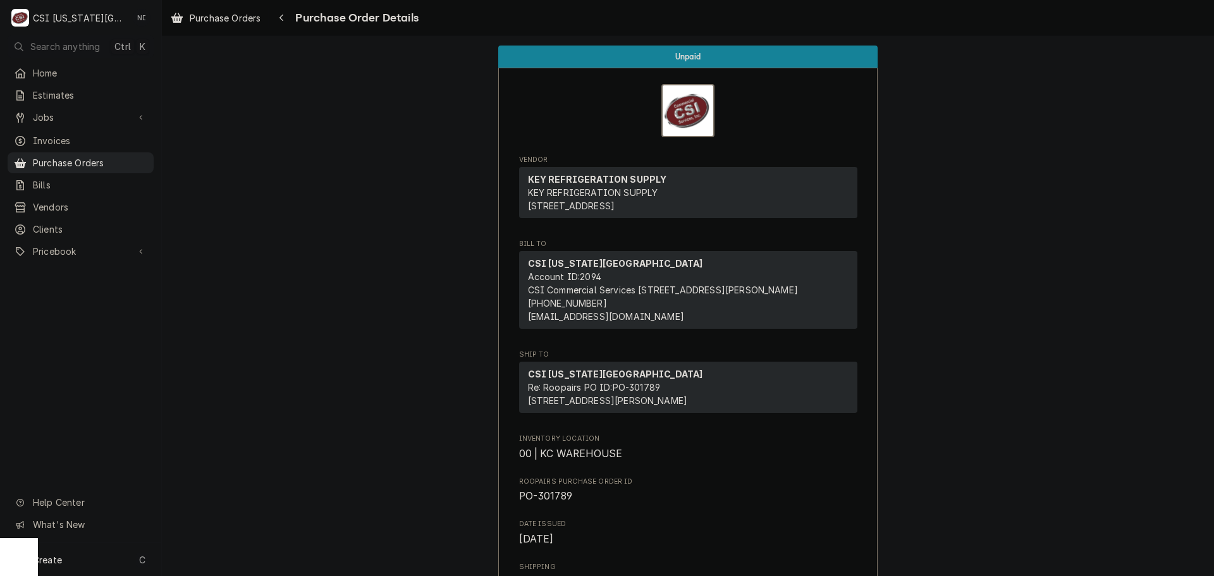
drag, startPoint x: 126, startPoint y: 153, endPoint x: 203, endPoint y: 153, distance: 77.1
click at [126, 156] on span "Purchase Orders" at bounding box center [90, 162] width 114 height 13
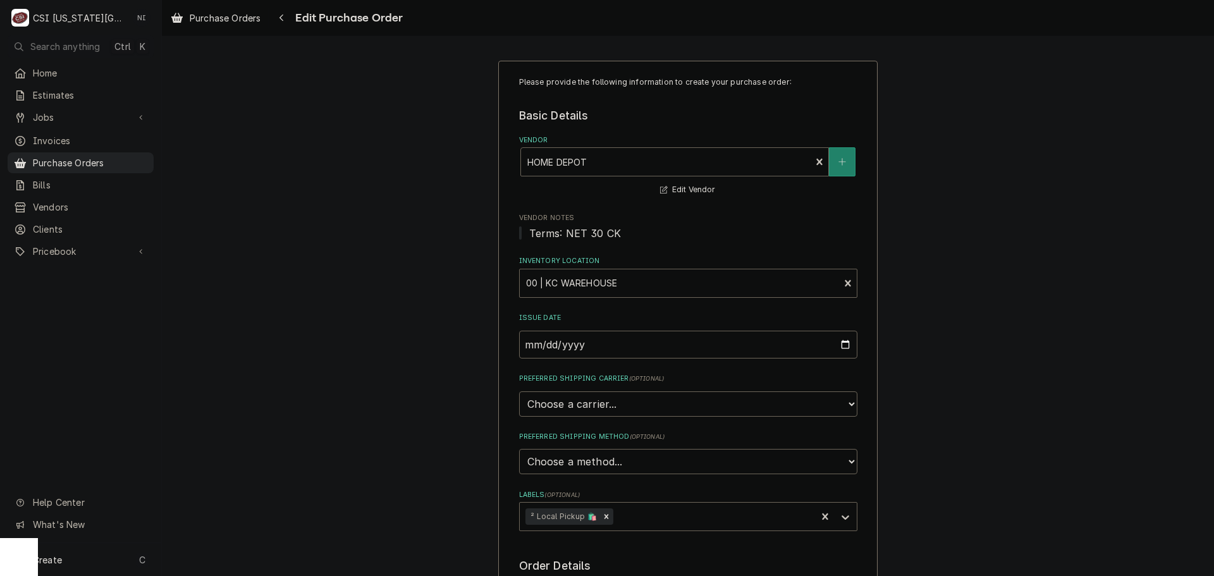
scroll to position [443, 0]
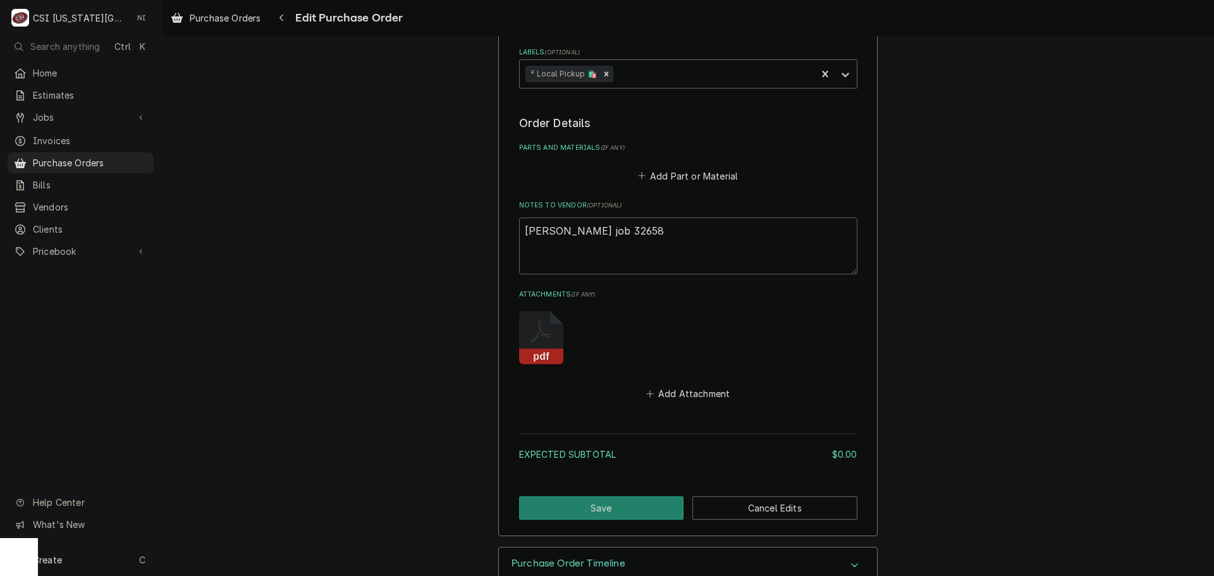
click at [595, 231] on textarea "[PERSON_NAME] job 32658" at bounding box center [688, 246] width 338 height 57
click at [690, 184] on button "Add Part or Material" at bounding box center [688, 176] width 104 height 18
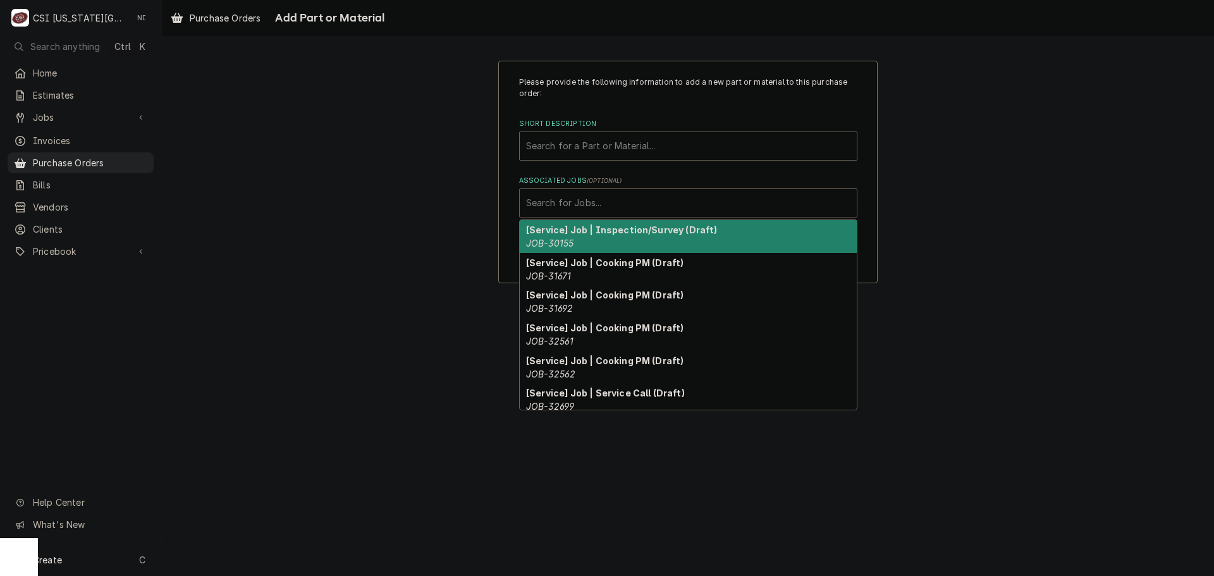
paste input "32658"
type input "32658"
click at [608, 204] on div "32658" at bounding box center [688, 203] width 324 height 23
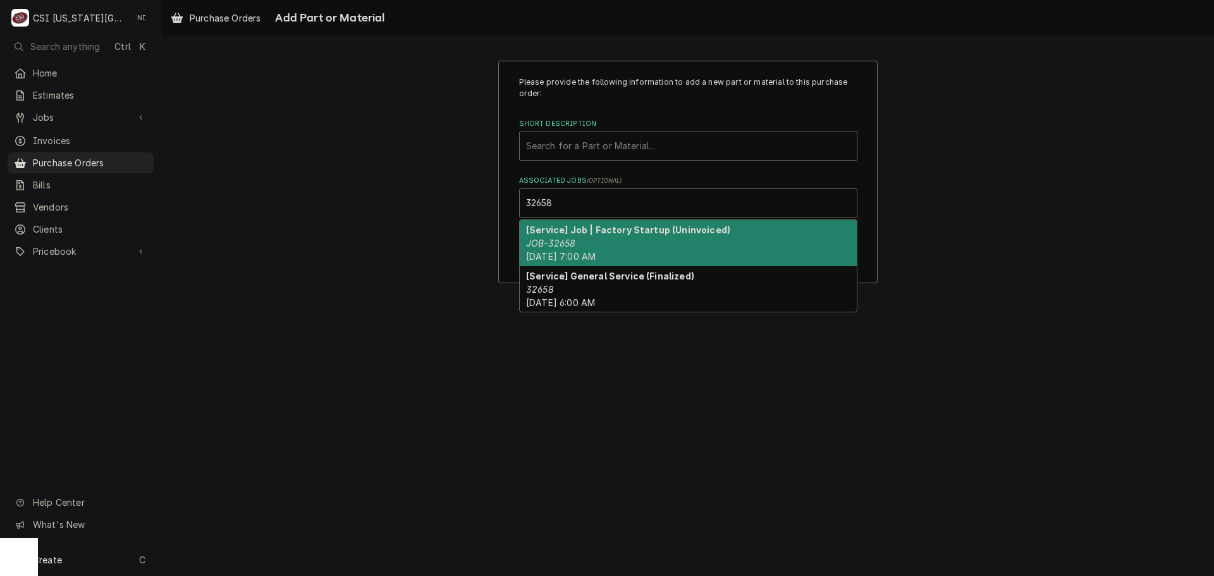
drag, startPoint x: 587, startPoint y: 241, endPoint x: 591, endPoint y: 151, distance: 89.9
click at [587, 237] on div "[Service] Job | Factory Startup (Uninvoiced) JOB-32658 Tue, Oct 14th, 2025 - 7:…" at bounding box center [688, 243] width 337 height 46
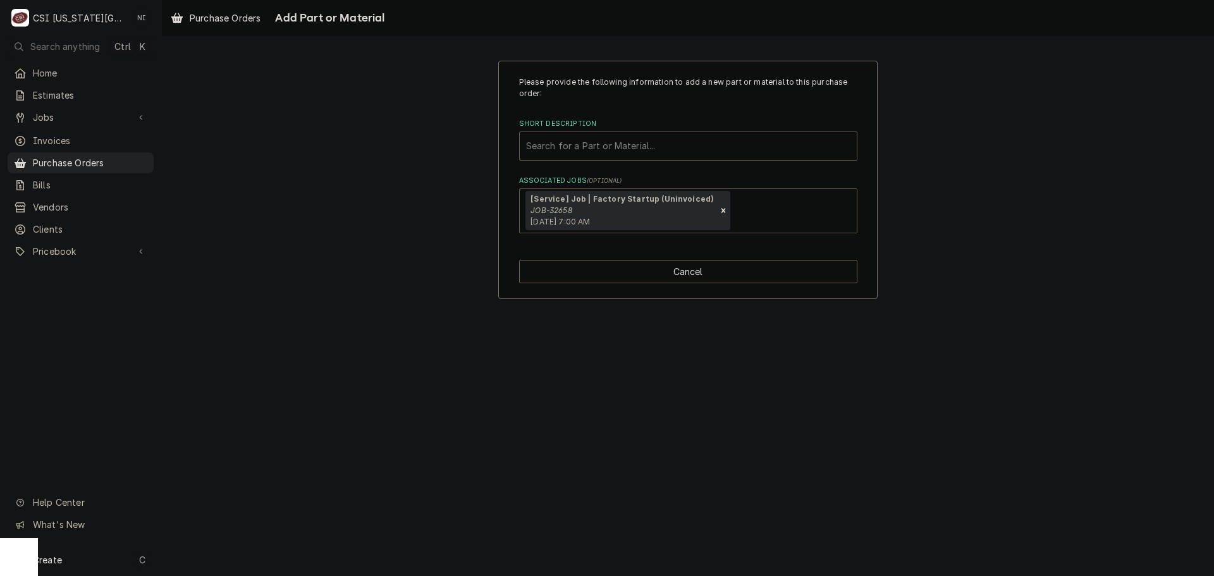
click at [591, 144] on div "Short Description" at bounding box center [688, 146] width 324 height 23
type input "misc pro"
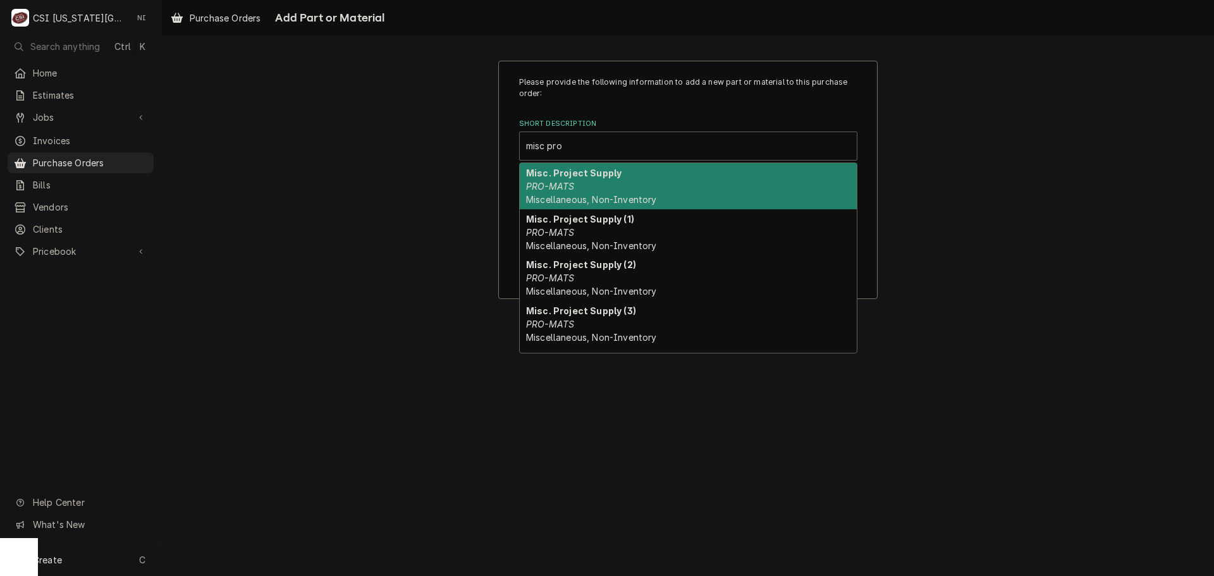
click at [572, 178] on strong "Misc. Project Supply" at bounding box center [573, 173] width 95 height 11
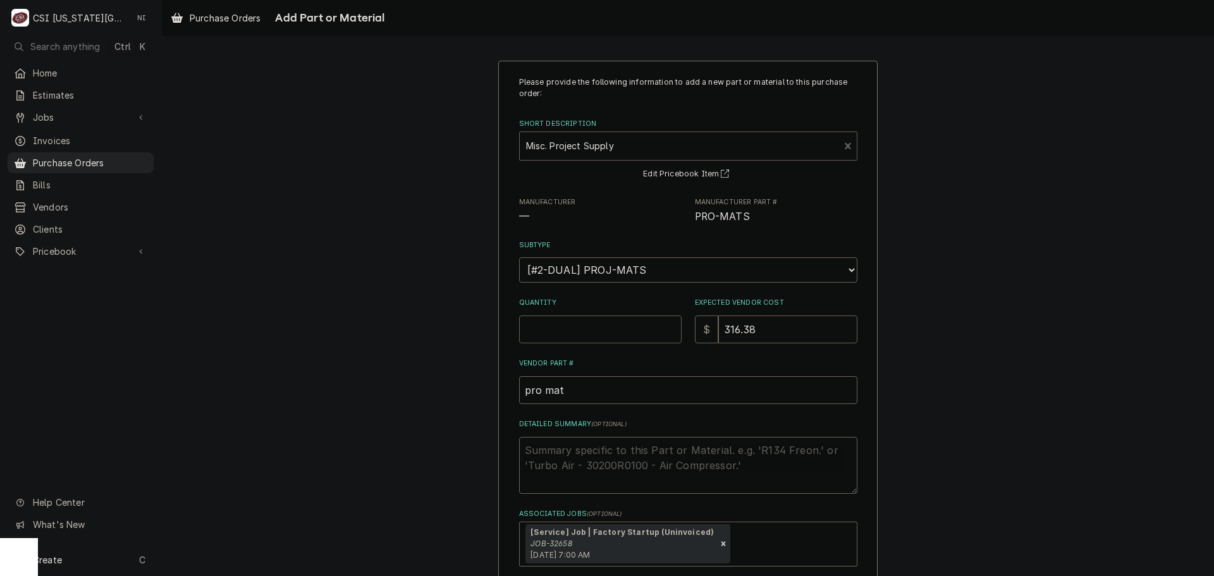
click at [592, 327] on input "Quantity" at bounding box center [600, 330] width 163 height 28
type textarea "x"
type input "1"
type textarea "x"
type input "2"
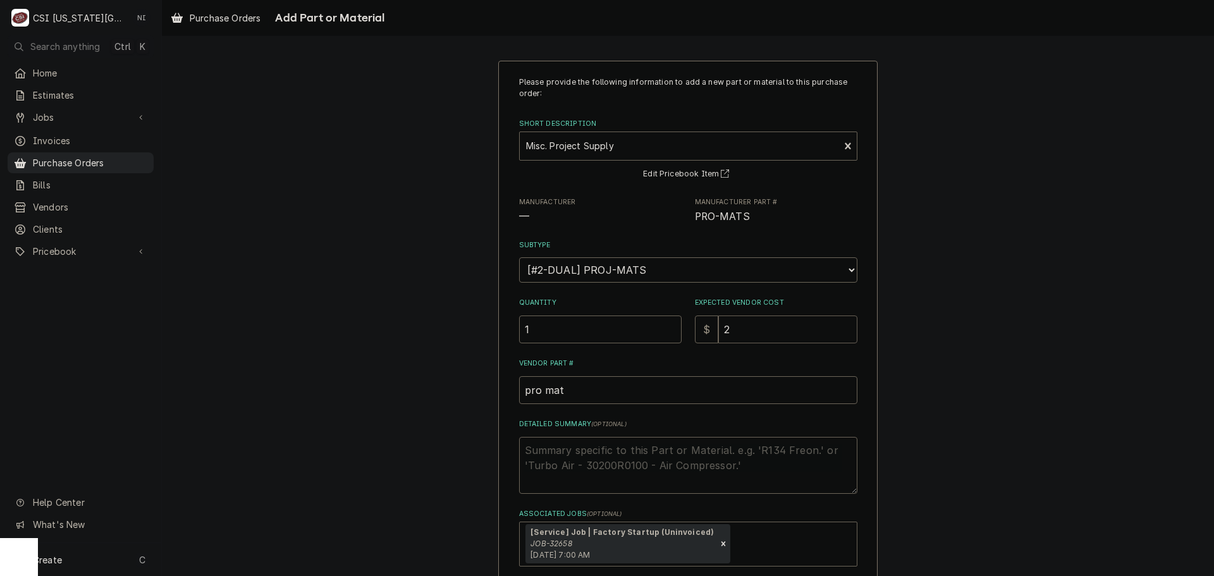
type textarea "x"
type input "20"
type textarea "x"
type input "20.7"
type textarea "x"
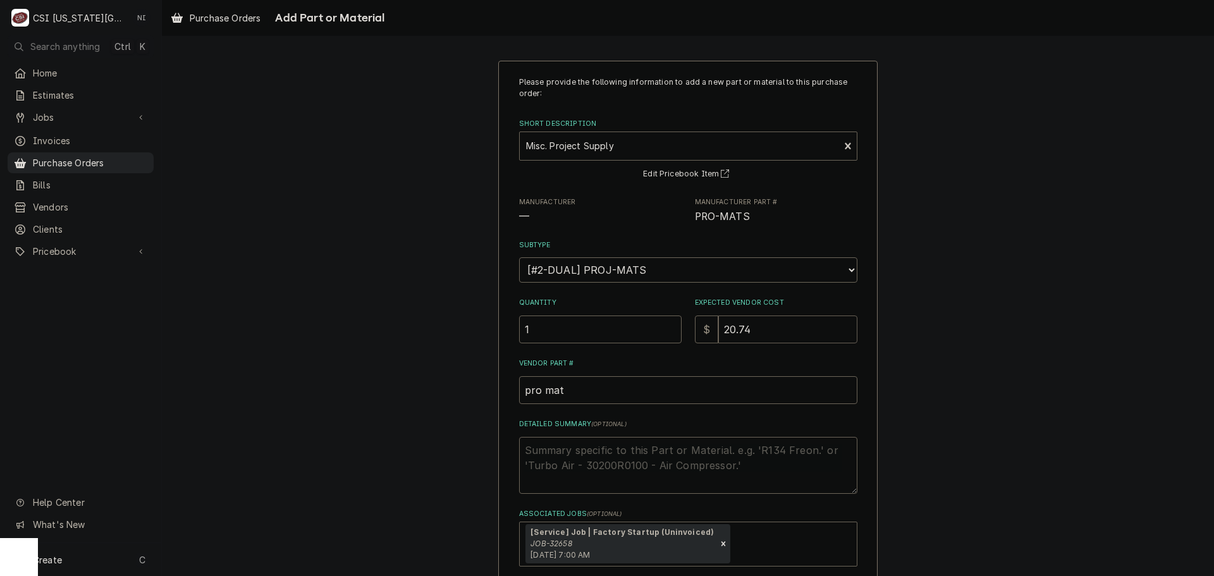
type input "20.74"
click at [660, 457] on textarea "Detailed Summary ( optional )" at bounding box center [688, 465] width 338 height 57
type textarea "x"
type textarea "b"
type textarea "x"
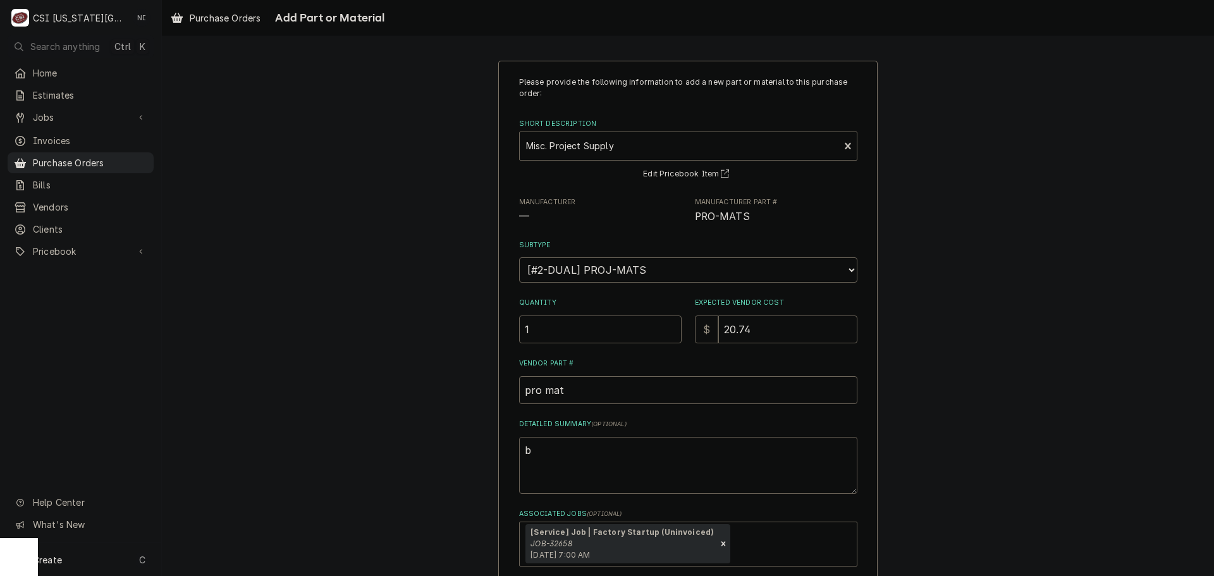
type textarea "bl"
type textarea "x"
type textarea "blk"
type textarea "x"
type textarea "blk"
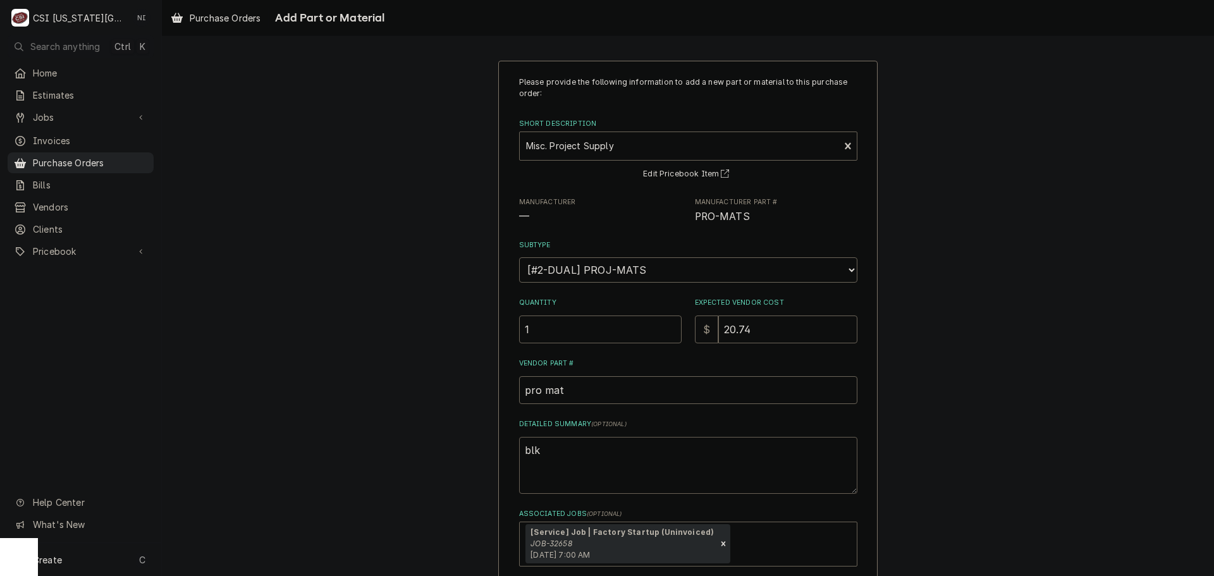
type textarea "x"
type textarea "blk f"
type textarea "x"
type textarea "blk fi"
type textarea "x"
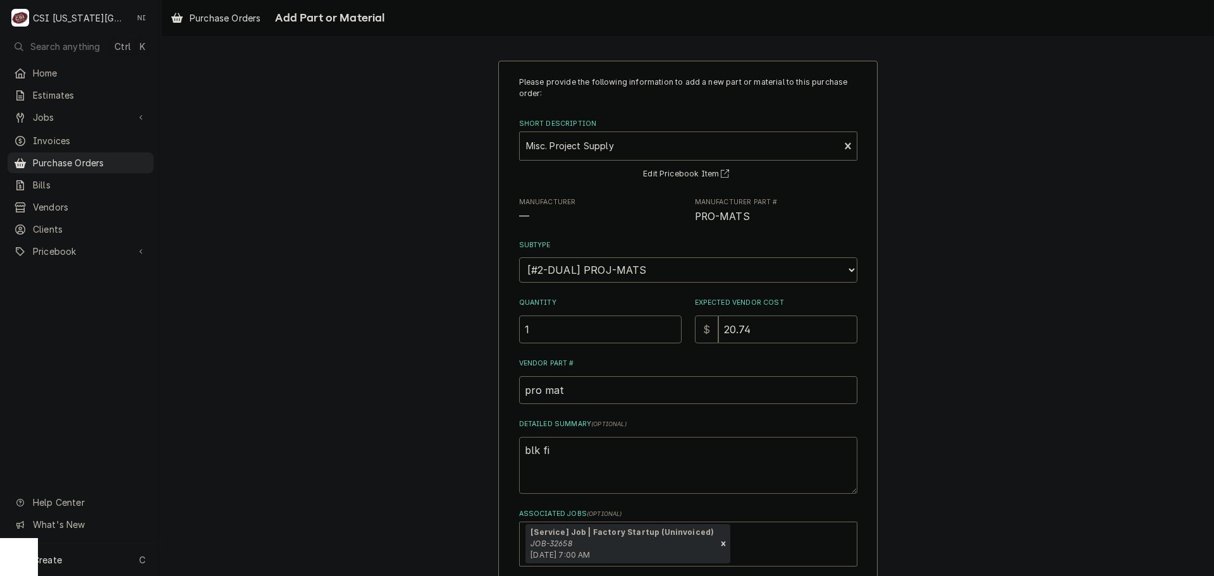
type textarea "blk fit"
type textarea "x"
type textarea "blk fitt"
type textarea "x"
type textarea "blk fitti"
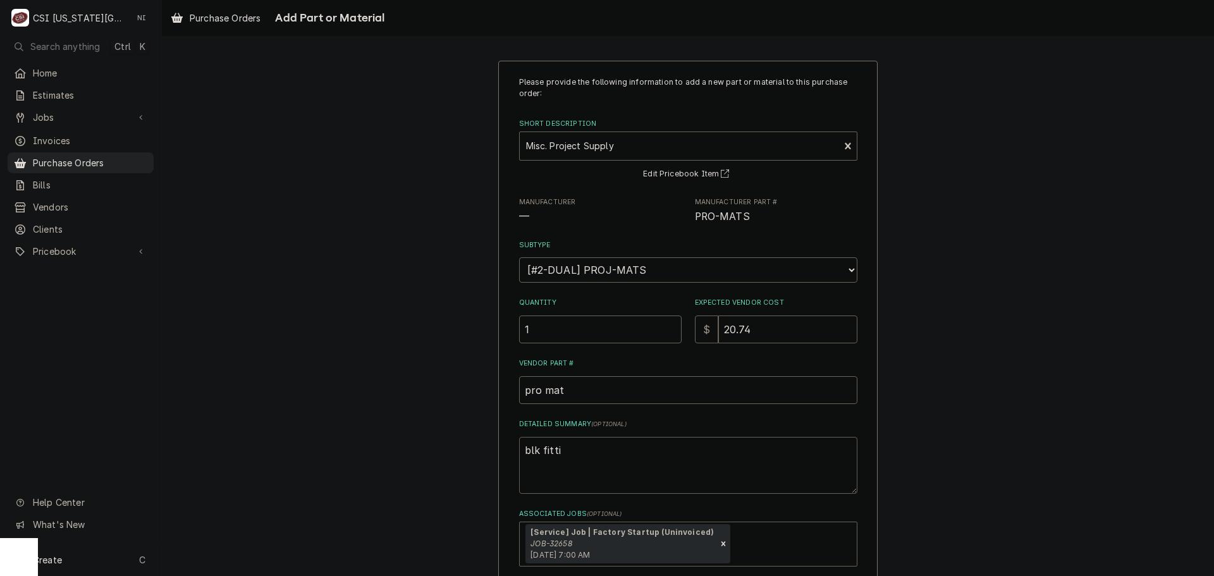
type textarea "x"
type textarea "blk fittin"
type textarea "x"
type textarea "blk fitting"
type textarea "x"
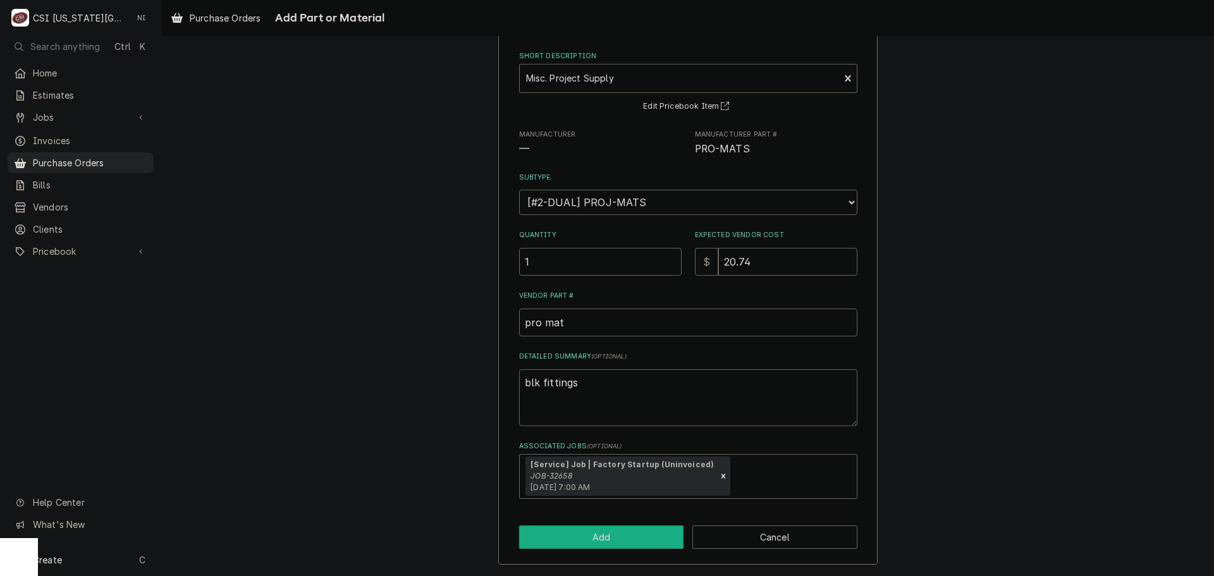
type textarea "blk fittings"
click at [658, 532] on button "Add" at bounding box center [601, 537] width 165 height 23
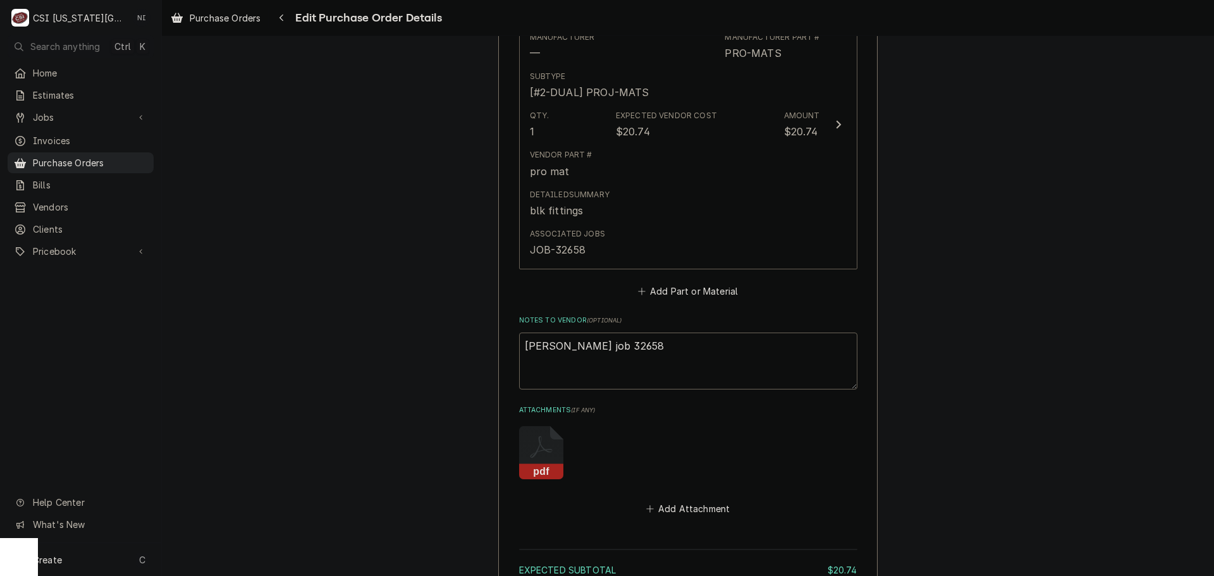
scroll to position [769, 0]
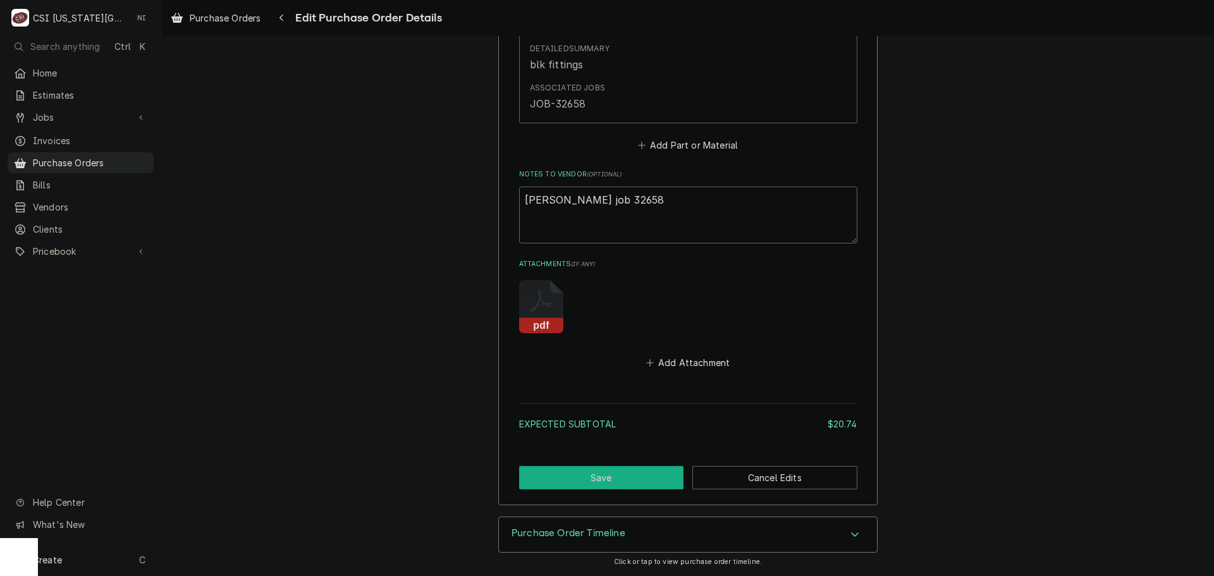
click at [651, 481] on button "Save" at bounding box center [601, 477] width 165 height 23
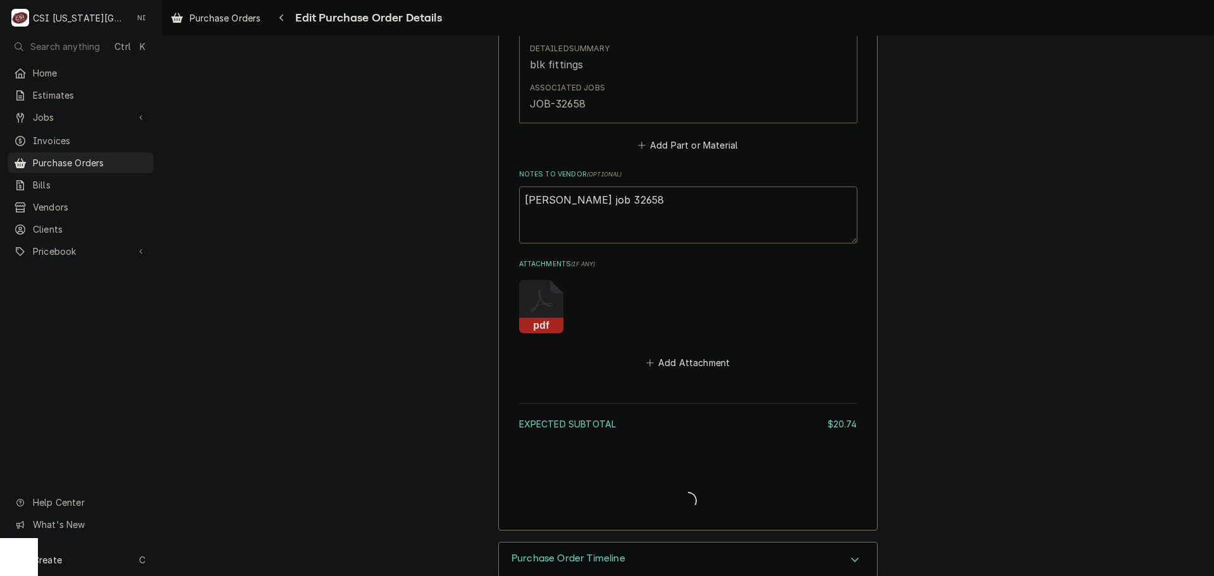
type textarea "x"
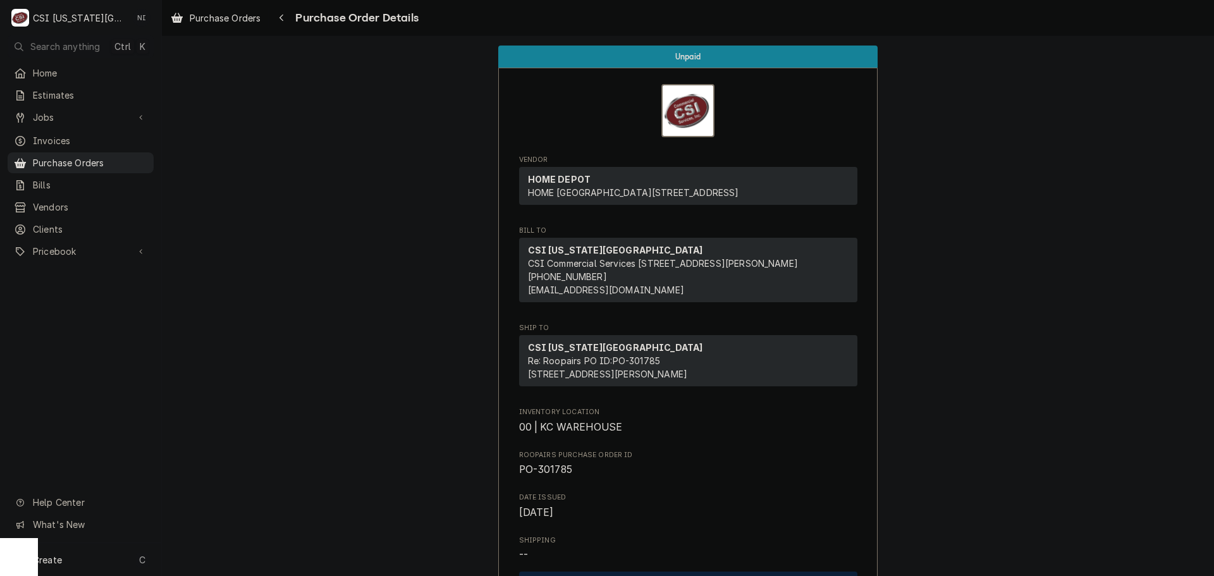
drag, startPoint x: 109, startPoint y: 154, endPoint x: 323, endPoint y: 159, distance: 214.4
click at [109, 156] on span "Purchase Orders" at bounding box center [90, 162] width 114 height 13
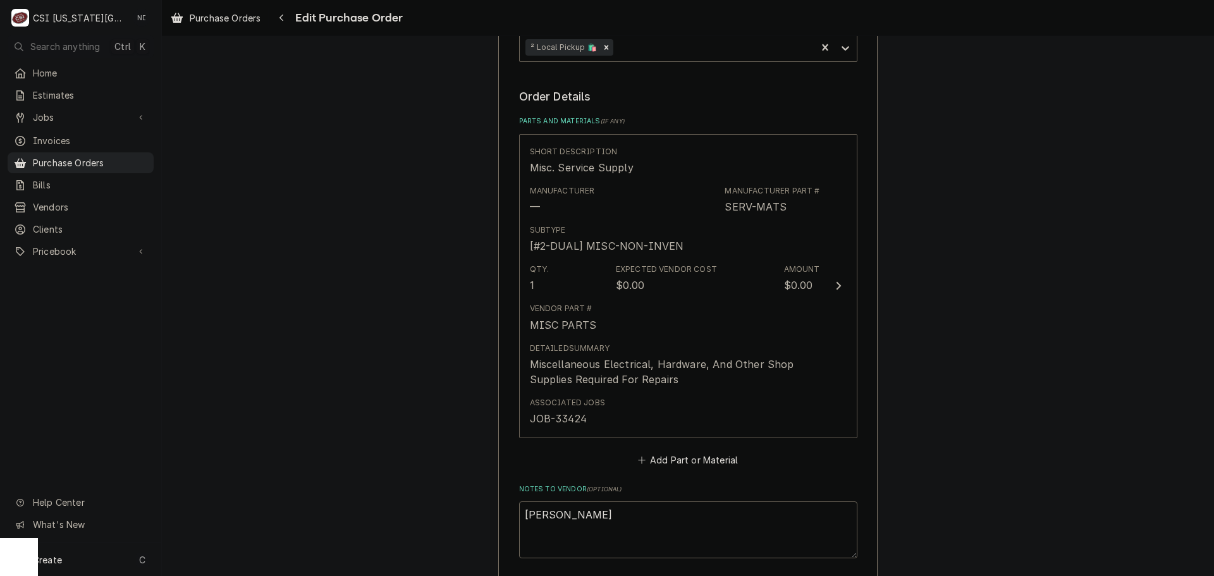
scroll to position [632, 0]
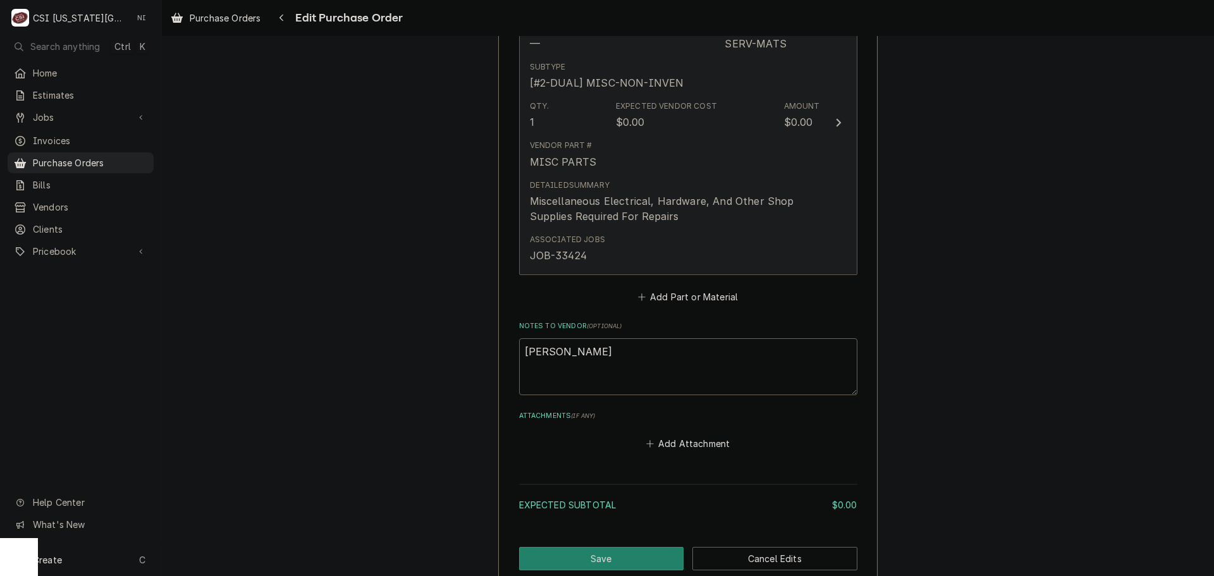
click at [725, 211] on div "Miscellaneous Electrical, Hardware, And Other Shop Supplies Required For Repairs" at bounding box center [675, 209] width 290 height 30
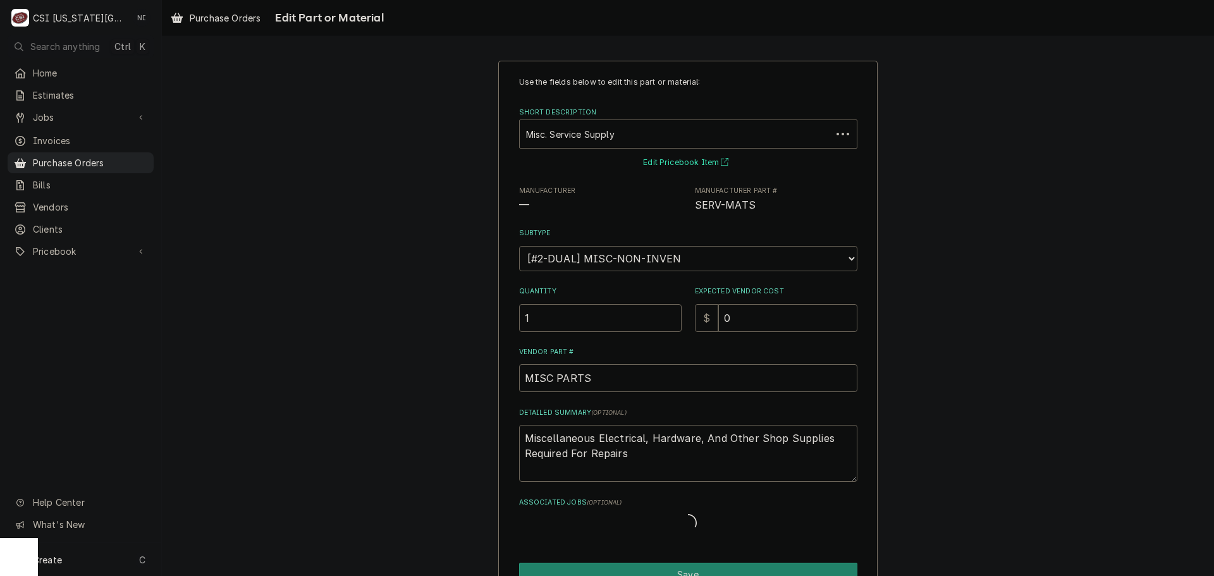
type textarea "x"
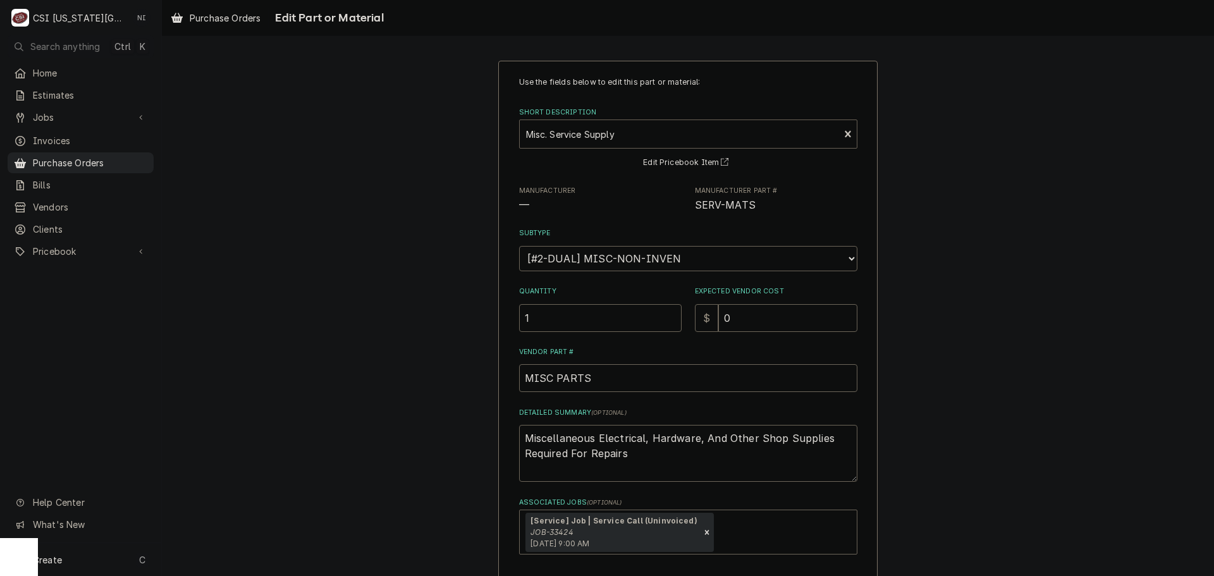
click at [620, 136] on div "Short Description" at bounding box center [679, 134] width 307 height 23
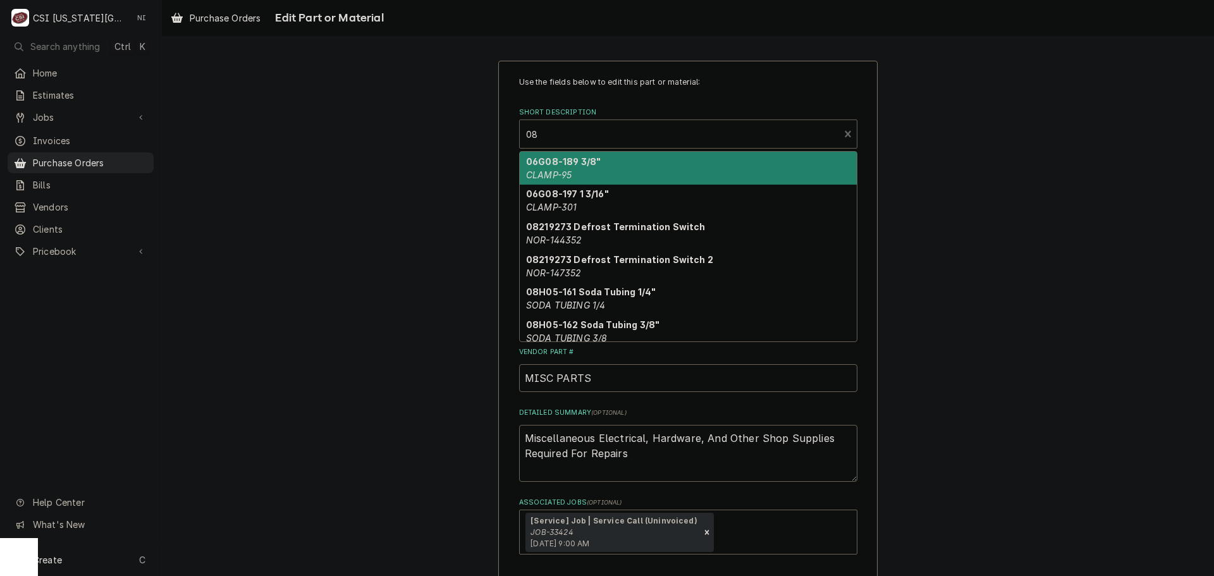
type input "0"
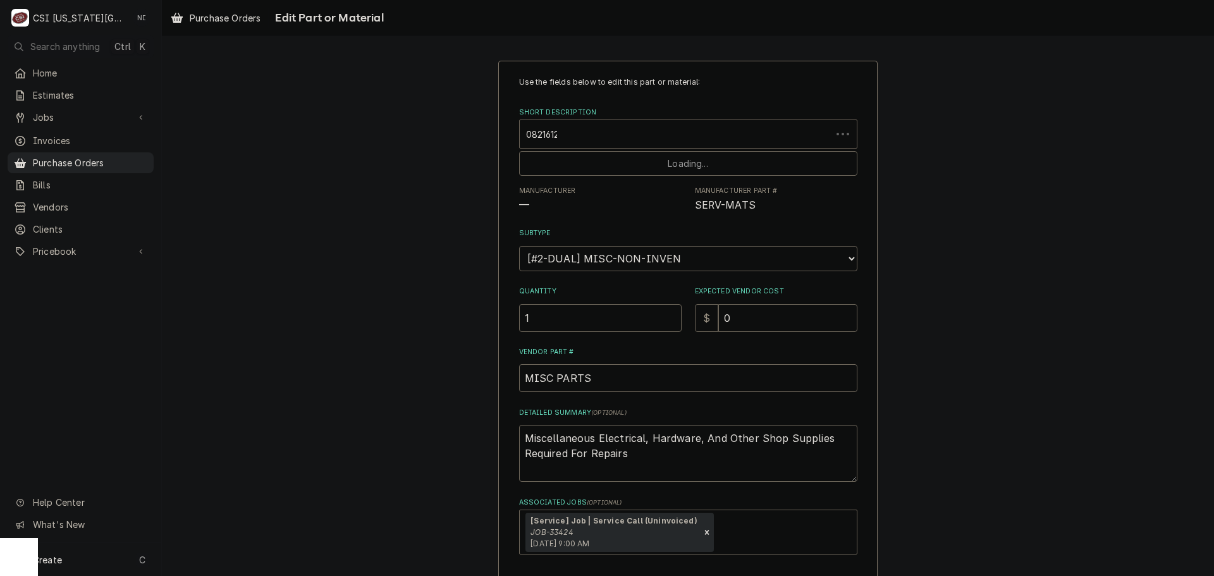
type input "08216124"
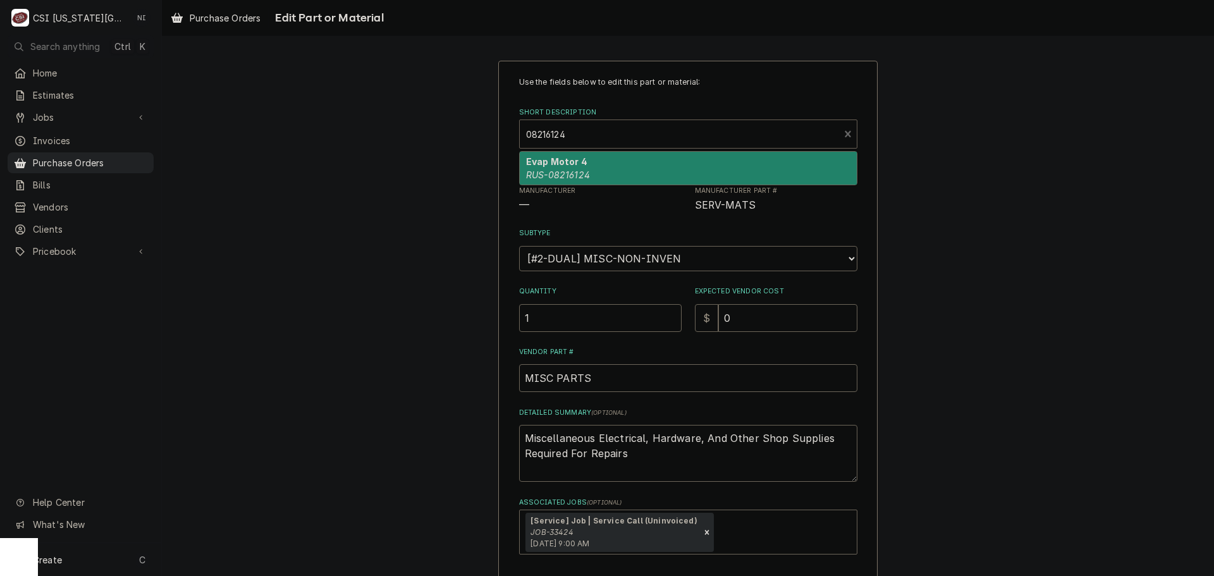
click at [584, 161] on div "Evap Motor 4 RUS-08216124" at bounding box center [688, 168] width 337 height 33
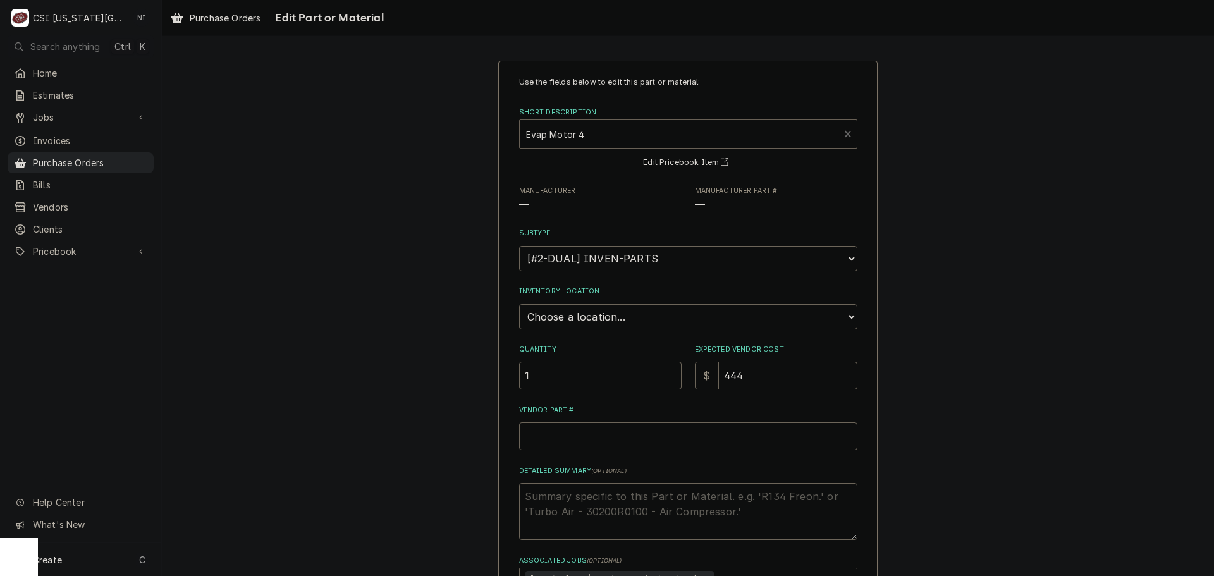
type textarea "x"
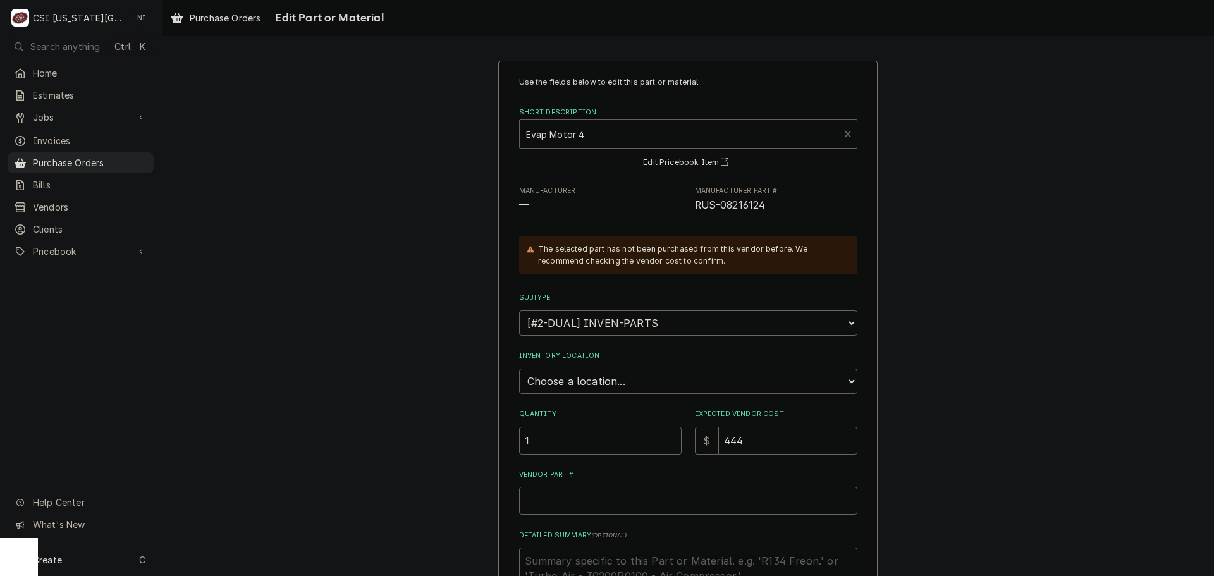
click at [627, 379] on select "Choose a location... 00 | KC WAREHOUSE 00 | MAIN WAREHOUSE 01 | BRIAN BREAZIER …" at bounding box center [688, 381] width 338 height 25
select select "2818"
click at [519, 369] on select "Choose a location... 00 | KC WAREHOUSE 00 | MAIN WAREHOUSE 01 | BRIAN BREAZIER …" at bounding box center [688, 381] width 338 height 25
drag, startPoint x: 747, startPoint y: 445, endPoint x: 691, endPoint y: 445, distance: 55.6
click at [695, 445] on div "$ 444" at bounding box center [776, 441] width 163 height 28
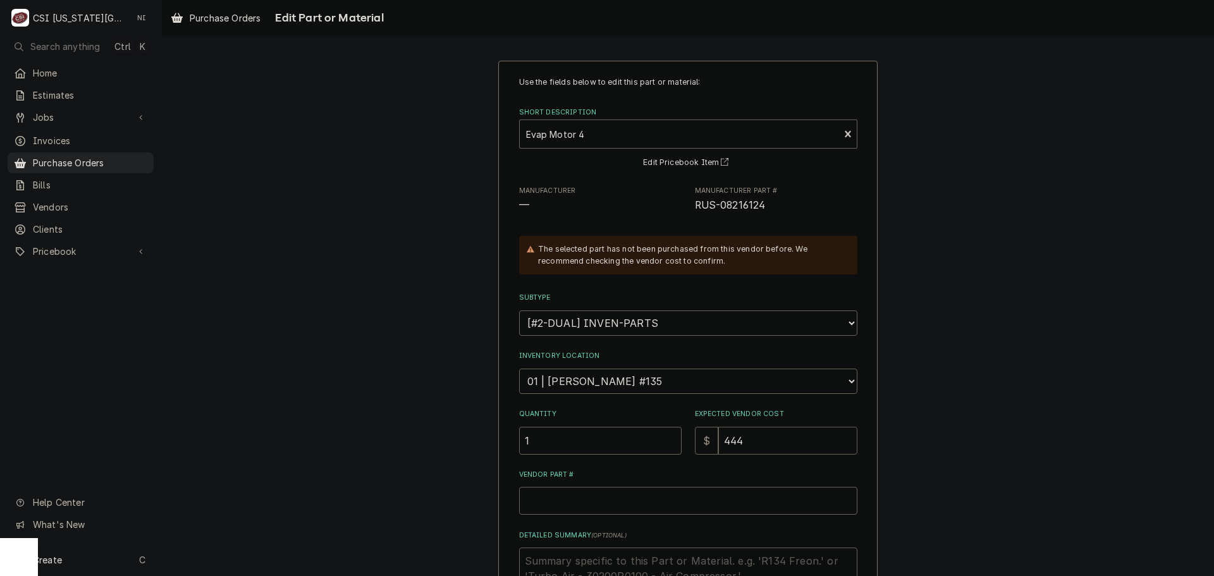
type textarea "x"
type input "5"
type textarea "x"
type input "50"
type textarea "x"
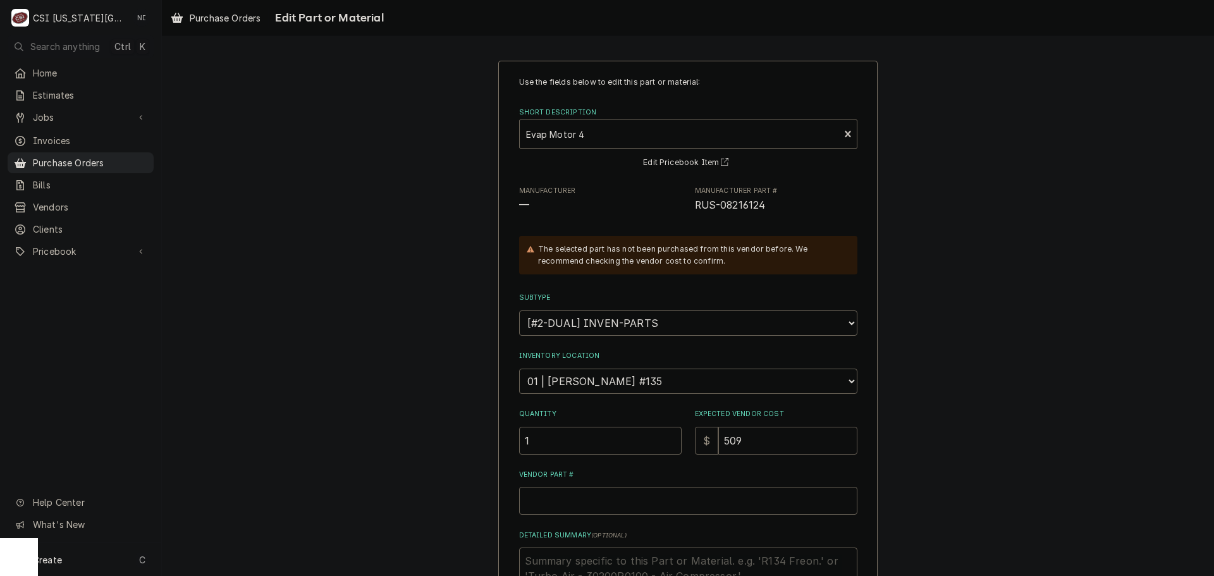
type input "509.4"
type textarea "x"
type input "509.45"
type textarea "x"
type input "509.450"
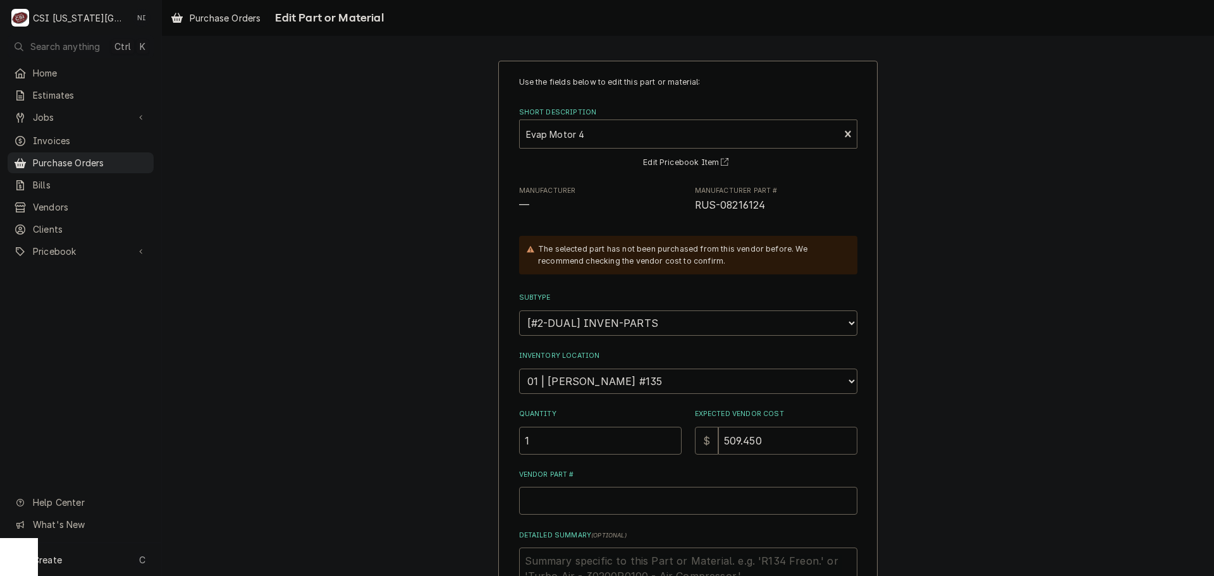
type textarea "x"
type input "509.45"
type textarea "x"
type input "509.4"
type textarea "x"
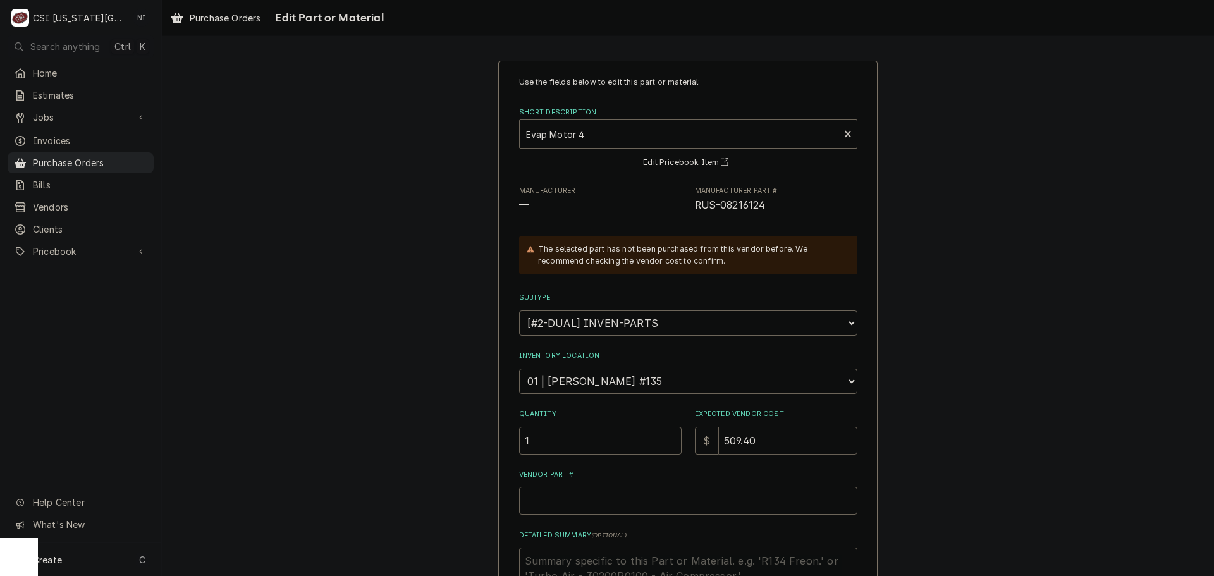
type input "509.40"
drag, startPoint x: 751, startPoint y: 201, endPoint x: 667, endPoint y: 218, distance: 85.8
click at [667, 218] on div "Use the fields below to edit this part or material: Short Description Evap Moto…" at bounding box center [688, 377] width 338 height 601
click at [776, 215] on div "Use the fields below to edit this part or material: Short Description Evap Moto…" at bounding box center [688, 377] width 338 height 601
drag, startPoint x: 764, startPoint y: 206, endPoint x: 686, endPoint y: 209, distance: 77.8
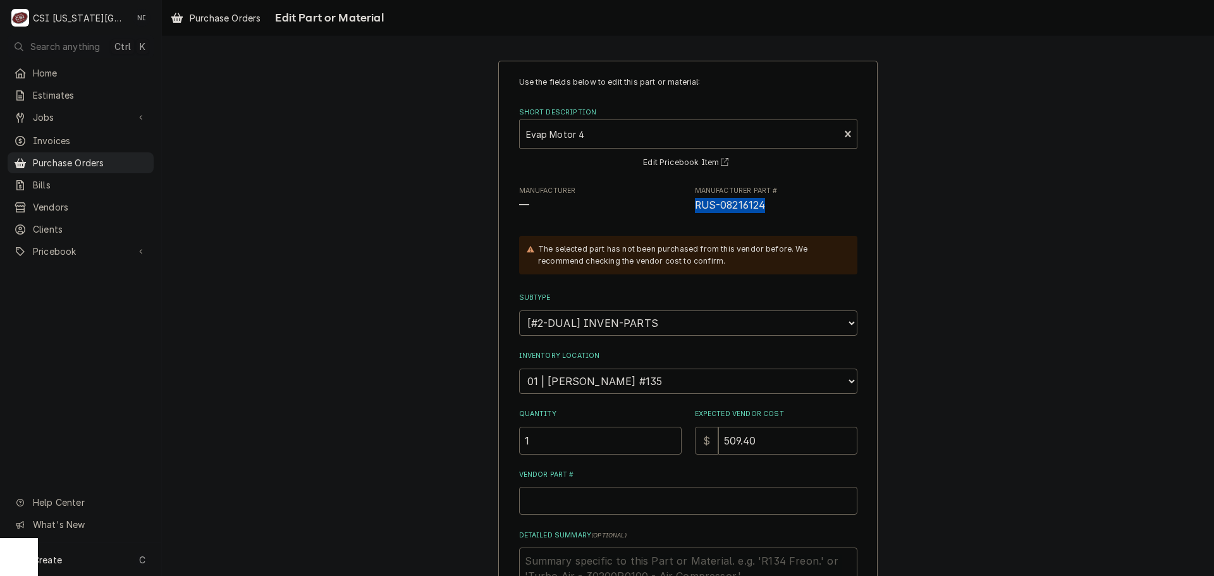
click at [686, 209] on div "Manufacturer — Manufacturer Part # RUS-08216124" at bounding box center [688, 199] width 338 height 27
copy span "RUS-08216124"
click at [625, 495] on input "Vendor Part #" at bounding box center [688, 501] width 338 height 28
paste input "RUS-08216124"
type textarea "x"
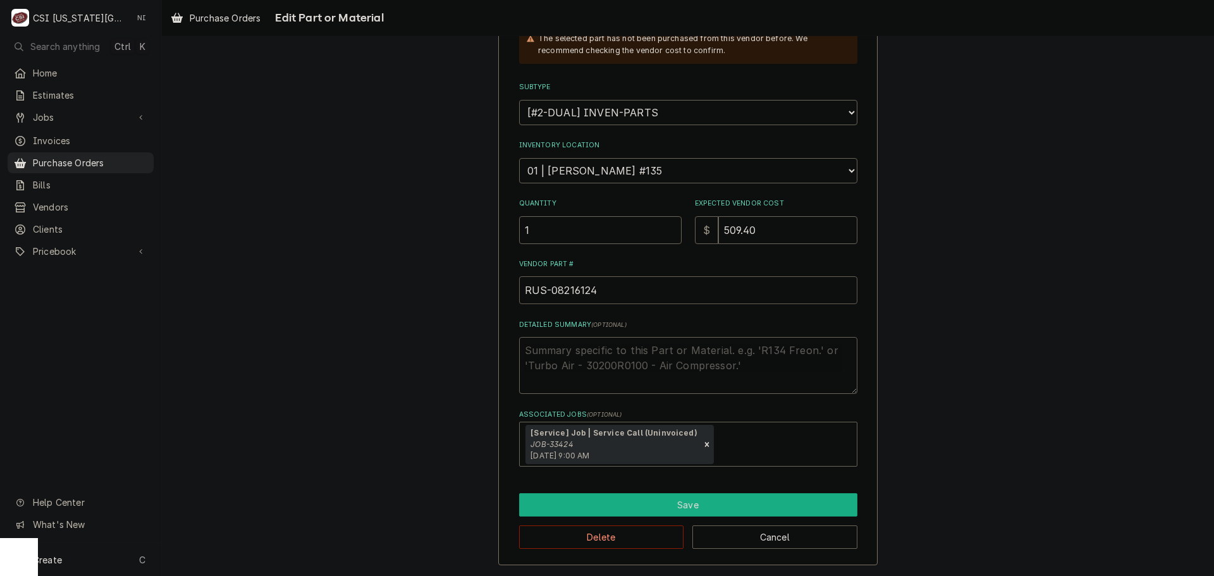
type input "RUS-08216124"
click at [653, 506] on button "Save" at bounding box center [688, 504] width 338 height 23
type textarea "x"
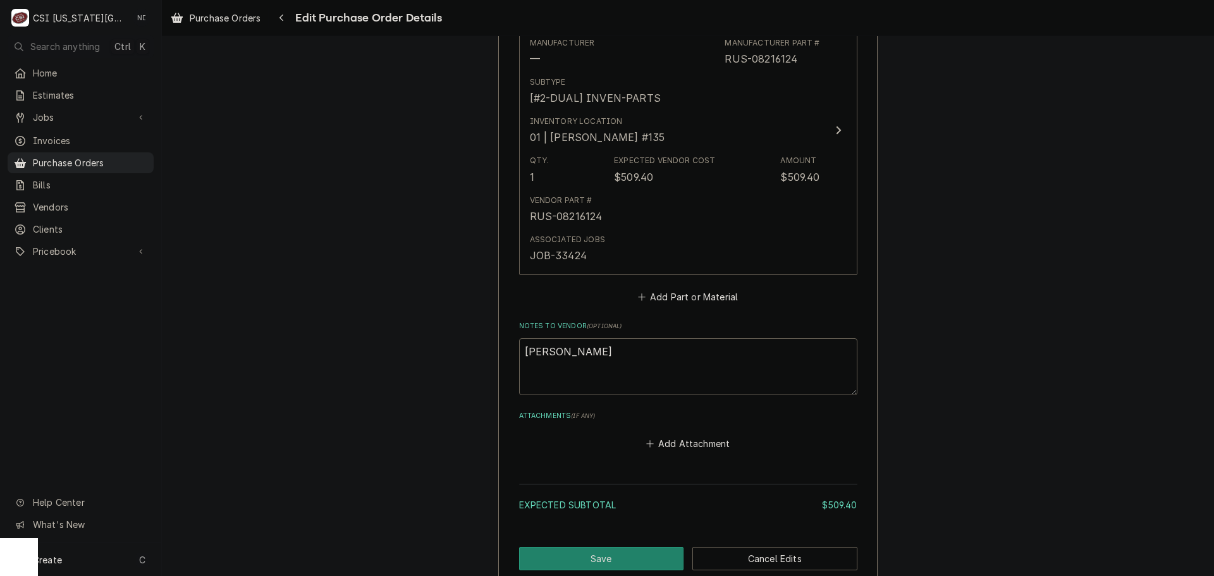
scroll to position [698, 0]
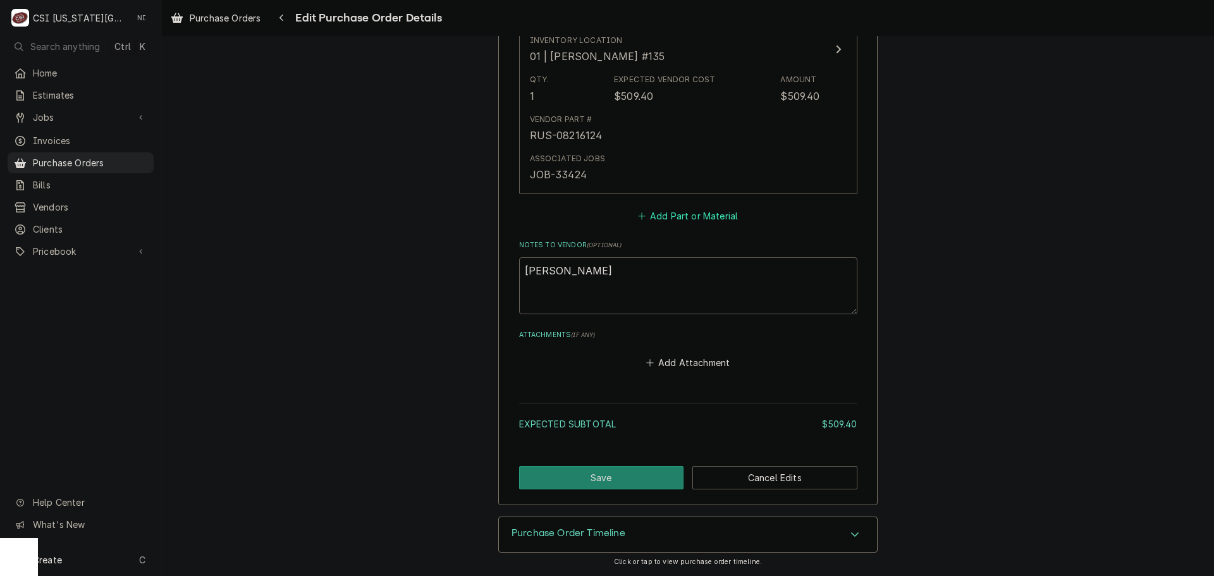
click at [696, 219] on button "Add Part or Material" at bounding box center [688, 216] width 104 height 18
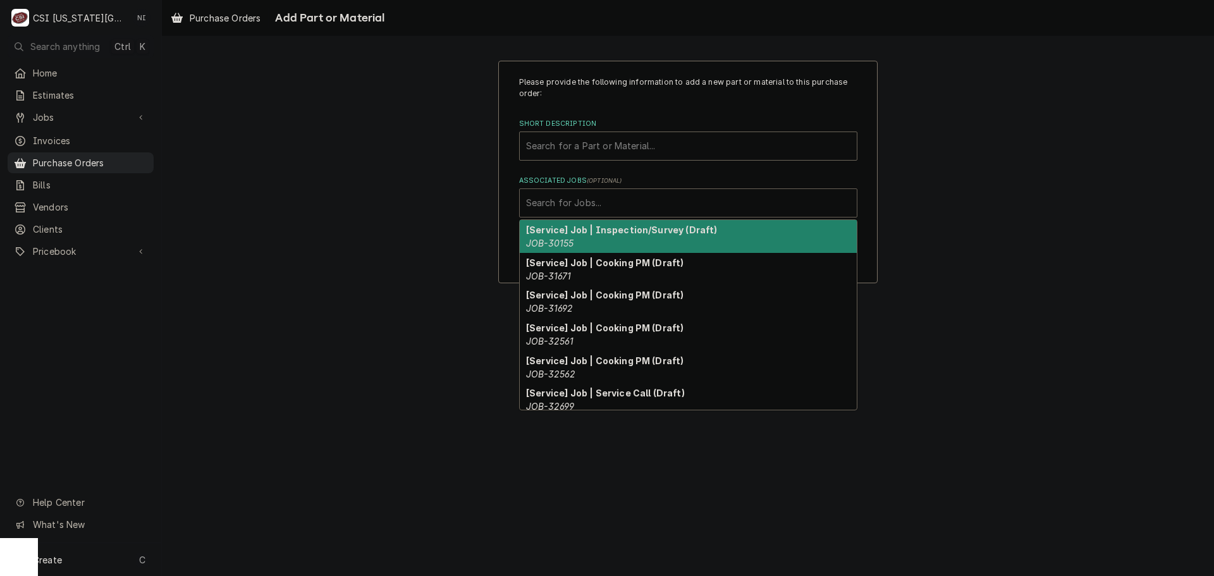
click at [647, 207] on div "Associated Jobs" at bounding box center [688, 203] width 324 height 23
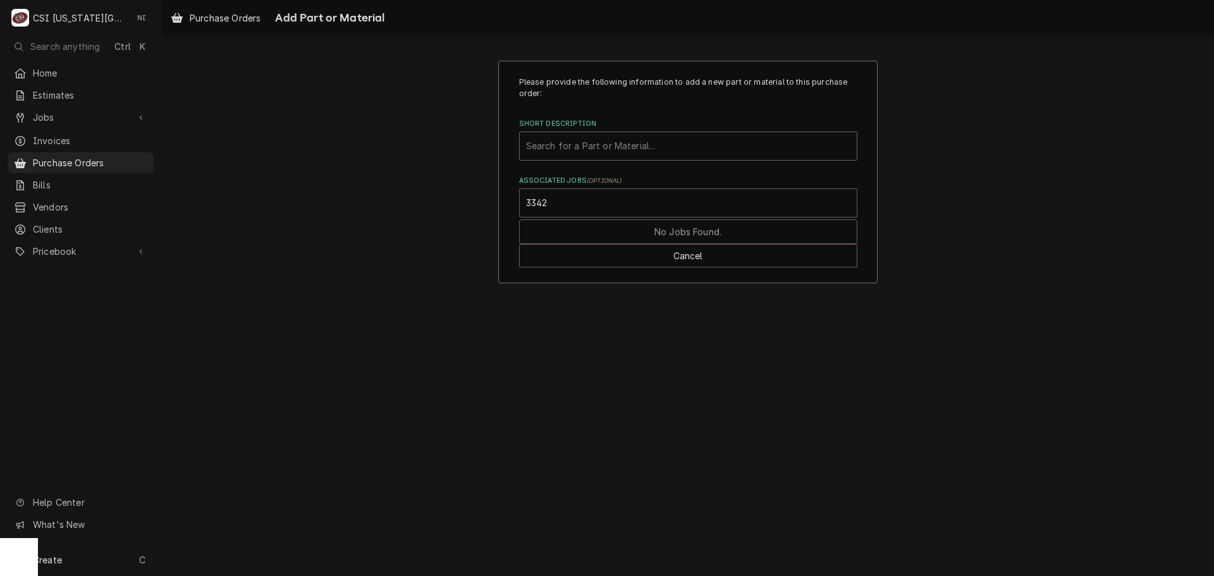
type input "33424"
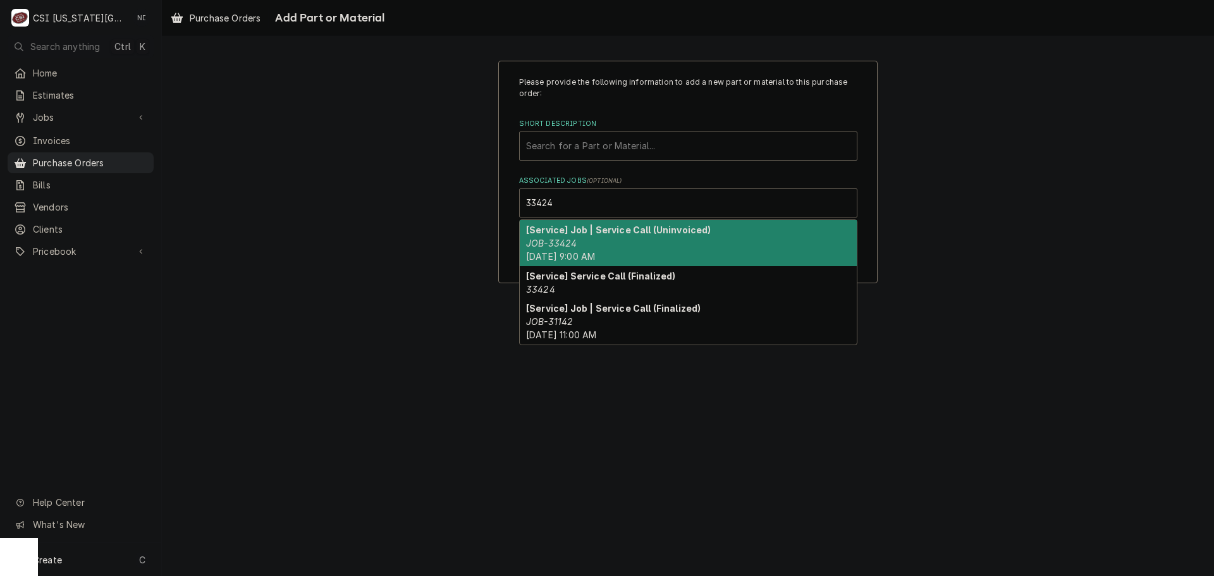
click at [587, 250] on div "[Service] Job | Service Call (Uninvoiced) JOB-33424 Tue, Oct 14th, 2025 - 9:00 …" at bounding box center [688, 243] width 337 height 46
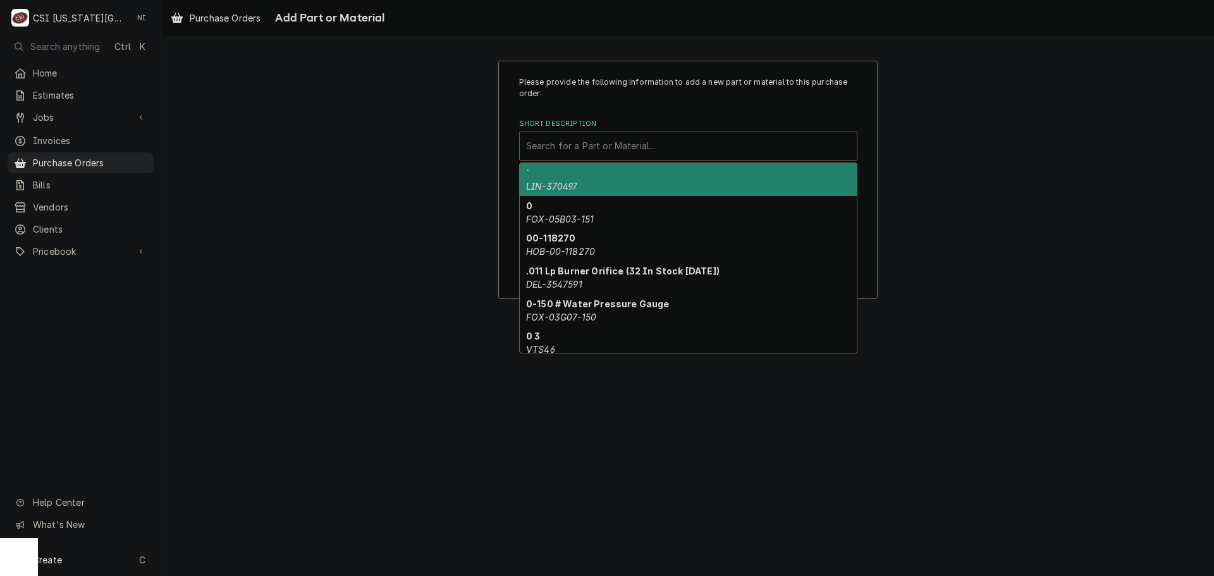
drag, startPoint x: 604, startPoint y: 144, endPoint x: 610, endPoint y: 140, distance: 6.5
click at [605, 144] on div "Short Description" at bounding box center [688, 146] width 324 height 23
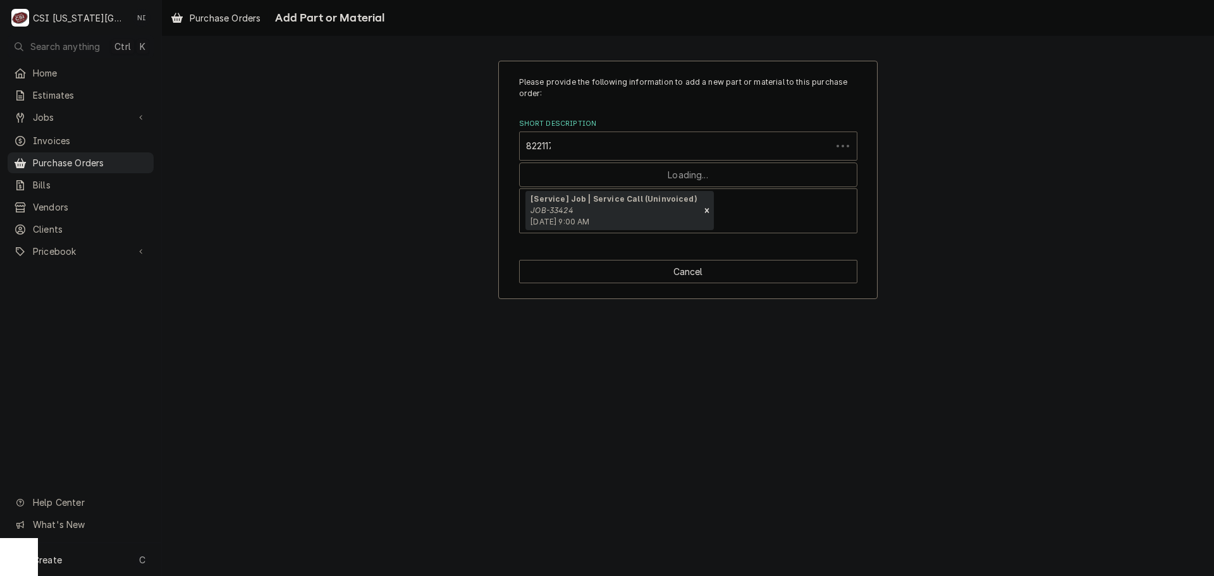
type input "8221175"
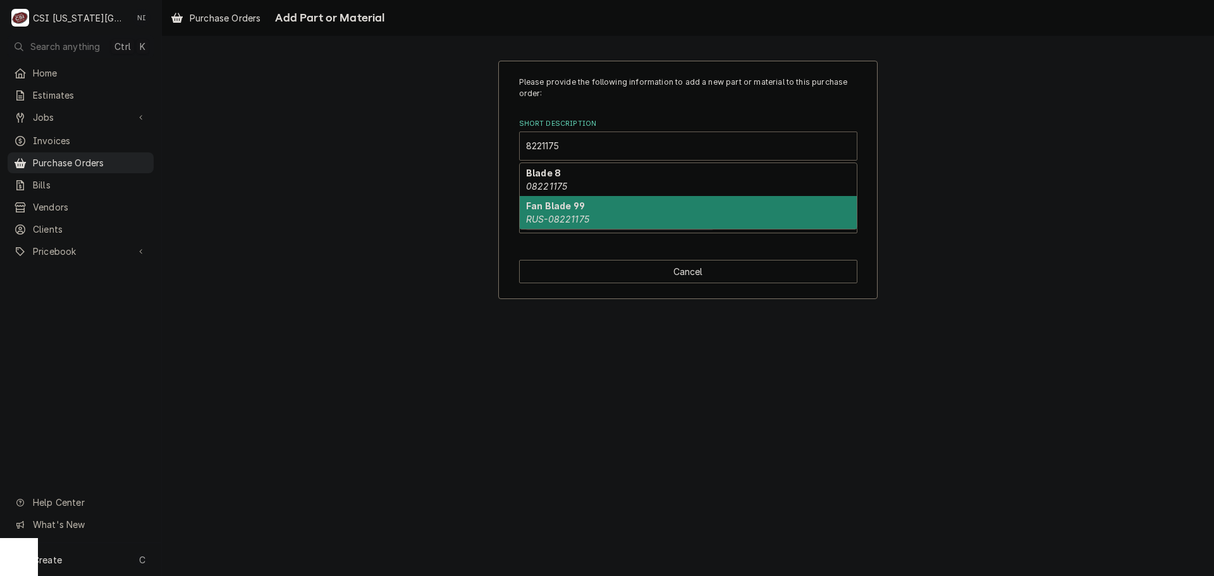
click at [604, 207] on div "Fan Blade 99 RUS-08221175" at bounding box center [688, 212] width 337 height 33
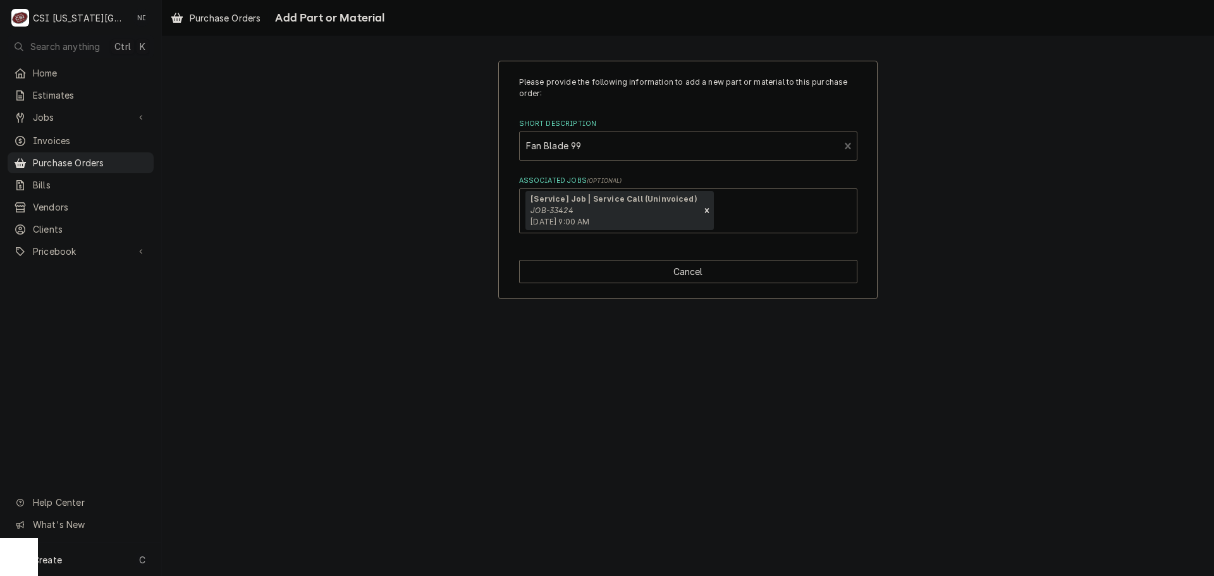
type textarea "x"
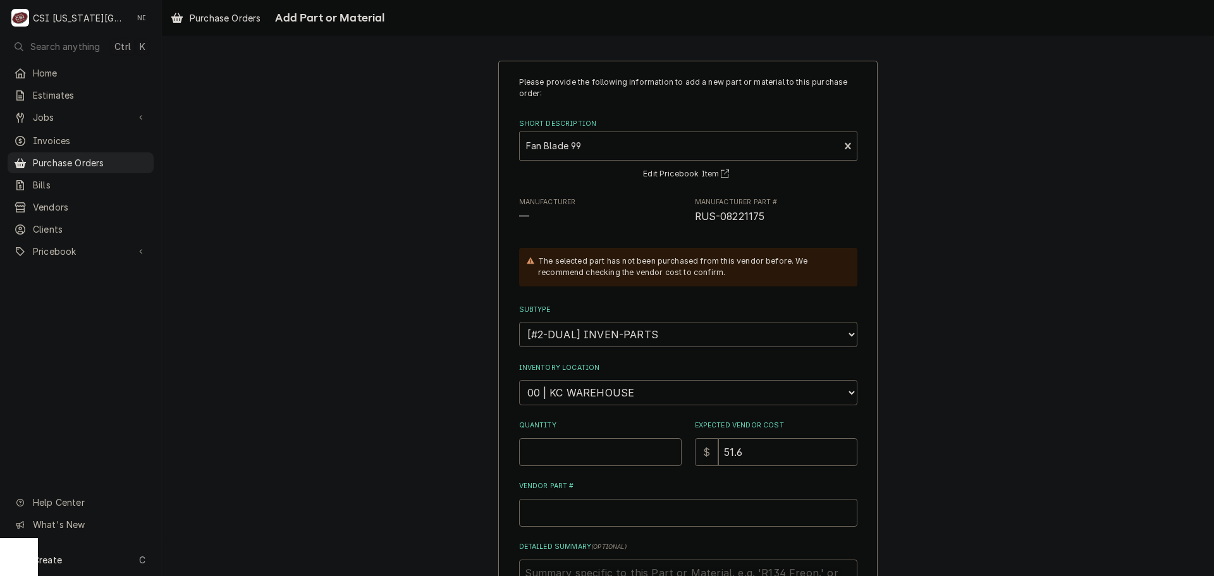
click at [653, 390] on select "Choose a location... 00 | KC WAREHOUSE 00 | MAIN WAREHOUSE 01 | BRIAN BREAZIER …" at bounding box center [688, 392] width 338 height 25
select select "2818"
click at [519, 380] on select "Choose a location... 00 | KC WAREHOUSE 00 | MAIN WAREHOUSE 01 | BRIAN BREAZIER …" at bounding box center [688, 392] width 338 height 25
click at [607, 449] on input "Quantity" at bounding box center [600, 452] width 163 height 28
type textarea "x"
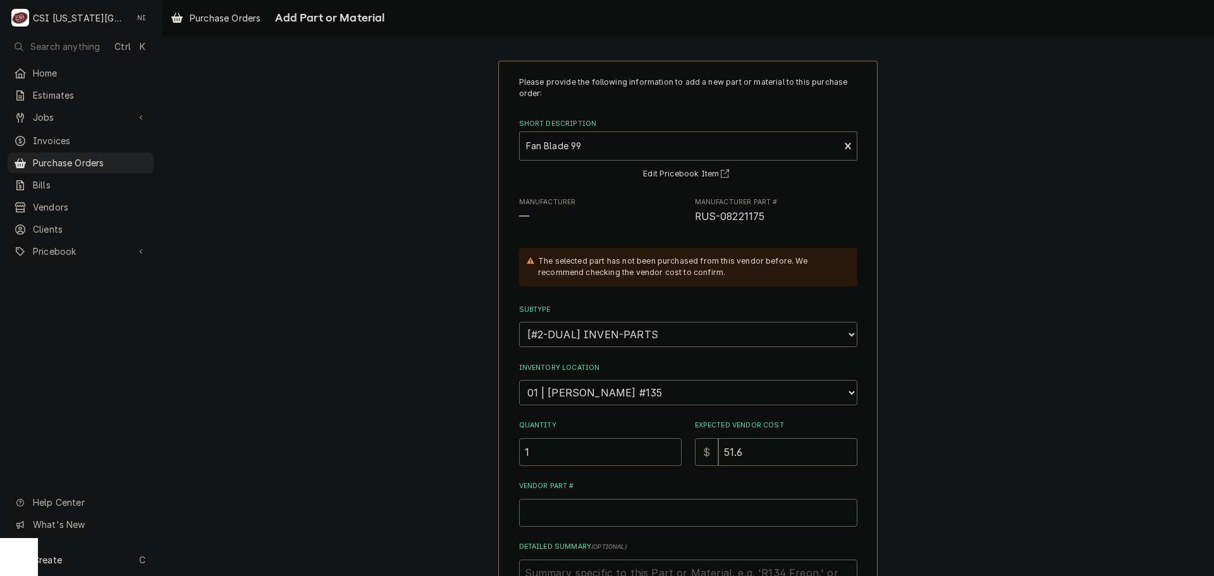
type input "1"
type textarea "x"
type input "5"
type textarea "x"
type input "56"
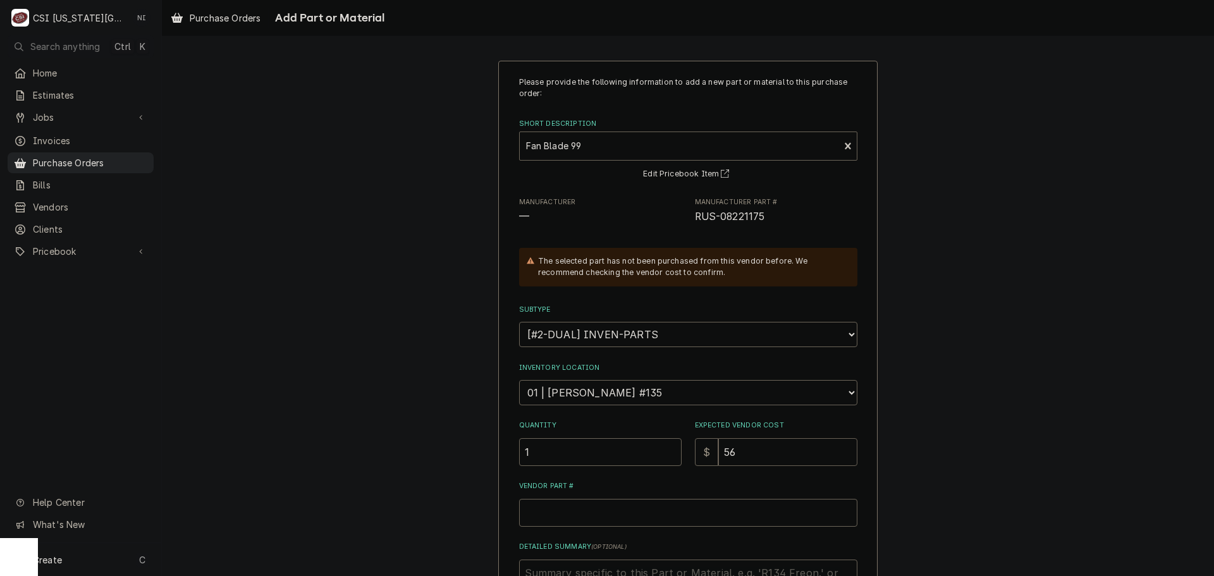
type textarea "x"
type input "5"
type textarea "x"
type input "59"
type textarea "x"
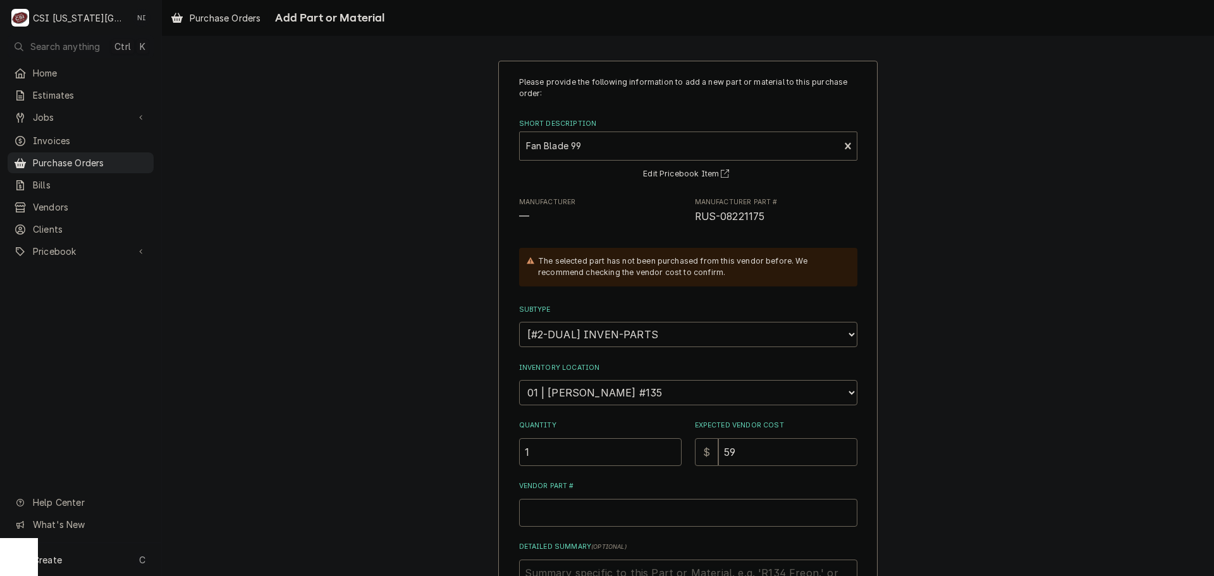
type input "59.6"
type textarea "x"
type input "59.60"
drag, startPoint x: 765, startPoint y: 219, endPoint x: 691, endPoint y: 219, distance: 73.4
click at [695, 219] on span "RUS-08221175" at bounding box center [776, 216] width 163 height 15
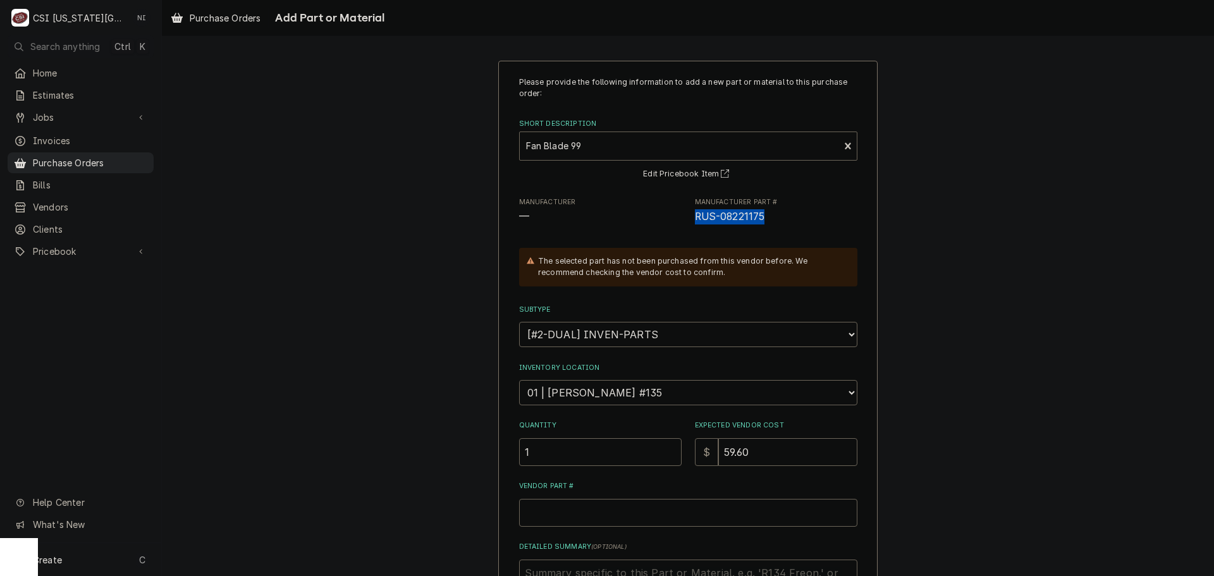
copy span "RUS-08221175"
click at [673, 515] on input "Vendor Part #" at bounding box center [688, 513] width 338 height 28
paste input "RUS-08221175"
type textarea "x"
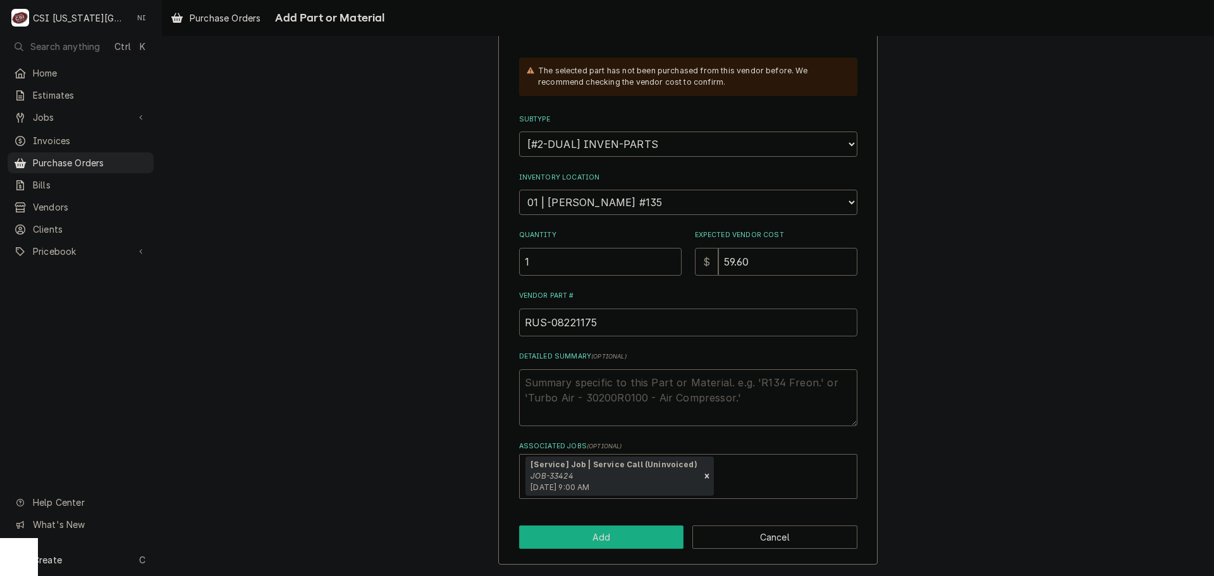
type input "RUS-08221175"
click at [637, 537] on button "Add" at bounding box center [601, 537] width 165 height 23
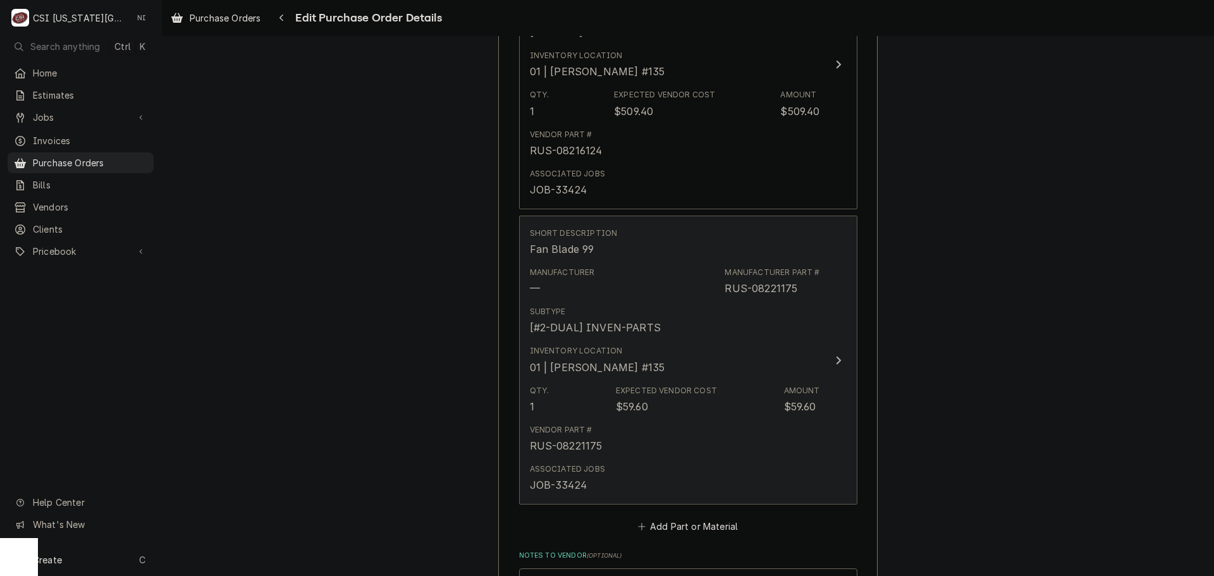
scroll to position [993, 0]
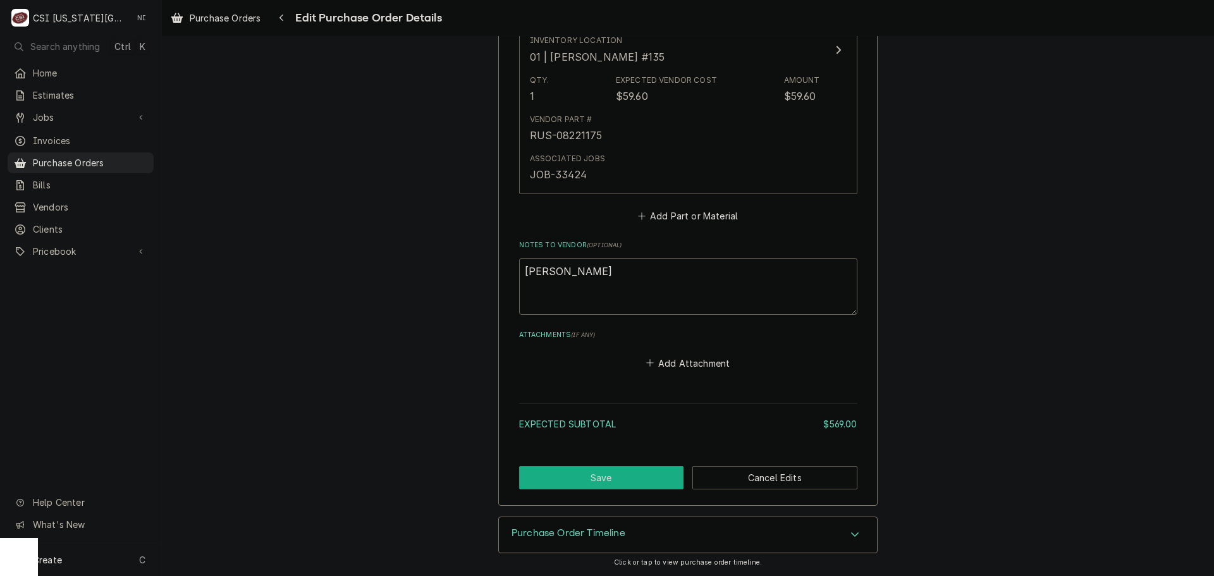
click at [647, 474] on button "Save" at bounding box center [601, 477] width 165 height 23
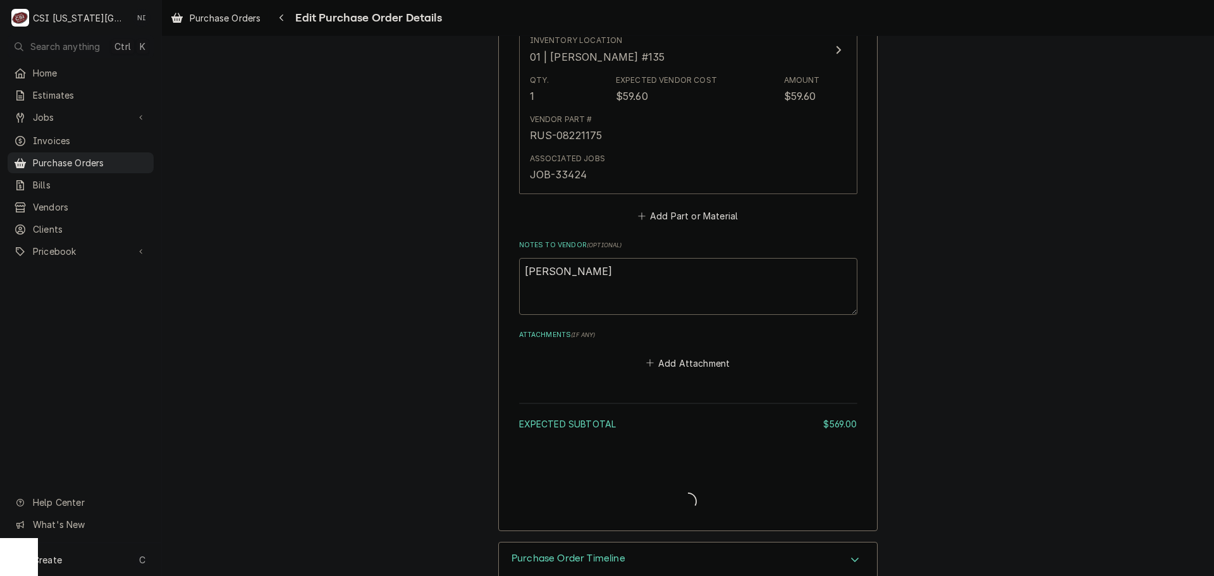
type textarea "x"
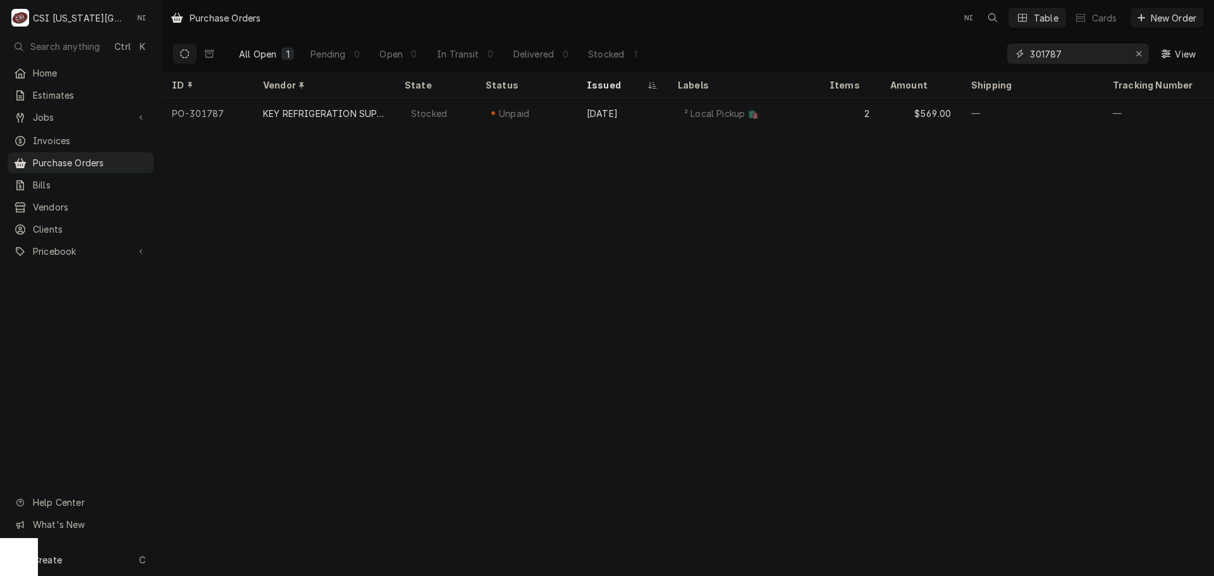
click at [1134, 49] on div "Erase input" at bounding box center [1139, 53] width 13 height 13
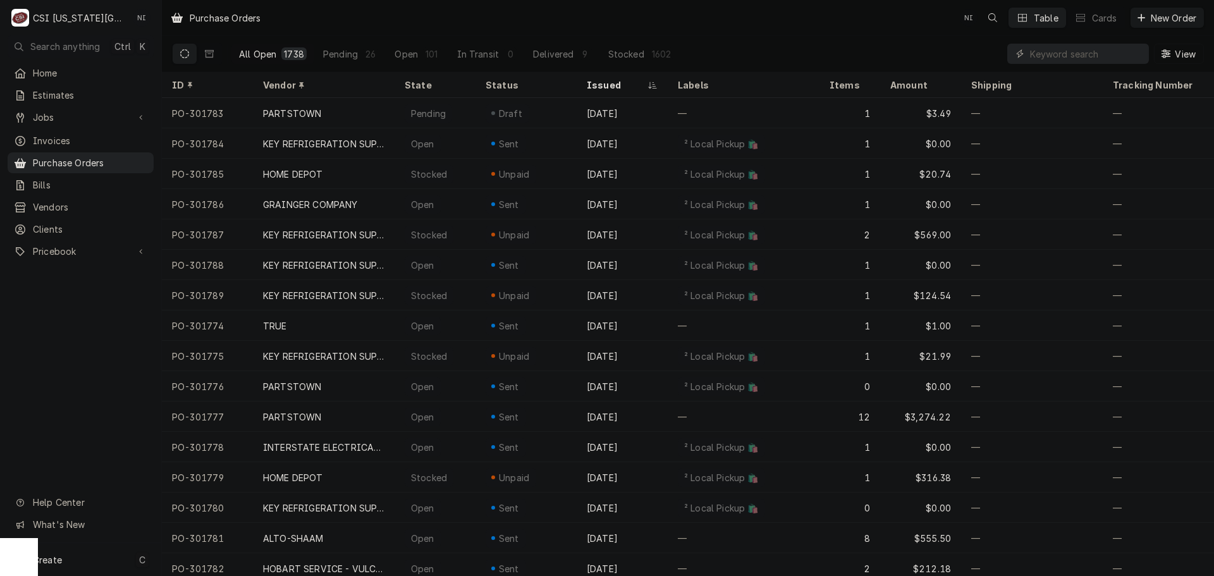
drag, startPoint x: 121, startPoint y: 561, endPoint x: 154, endPoint y: 553, distance: 33.7
click at [122, 561] on div "Create C" at bounding box center [80, 559] width 161 height 33
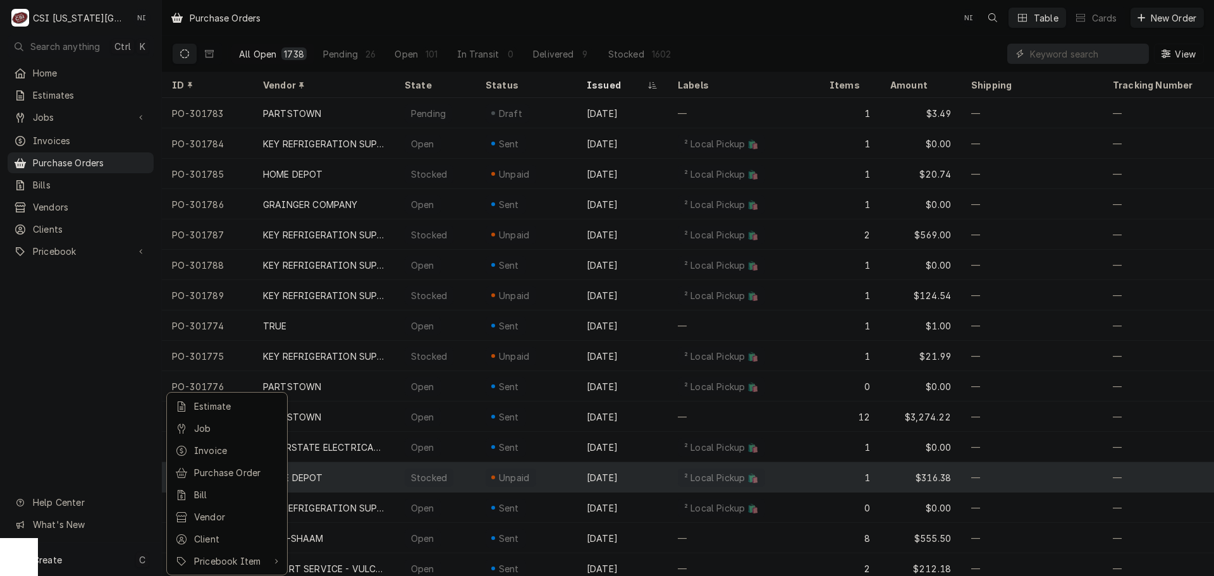
drag, startPoint x: 247, startPoint y: 476, endPoint x: 257, endPoint y: 472, distance: 10.2
click at [247, 476] on div "Purchase Order" at bounding box center [236, 472] width 85 height 13
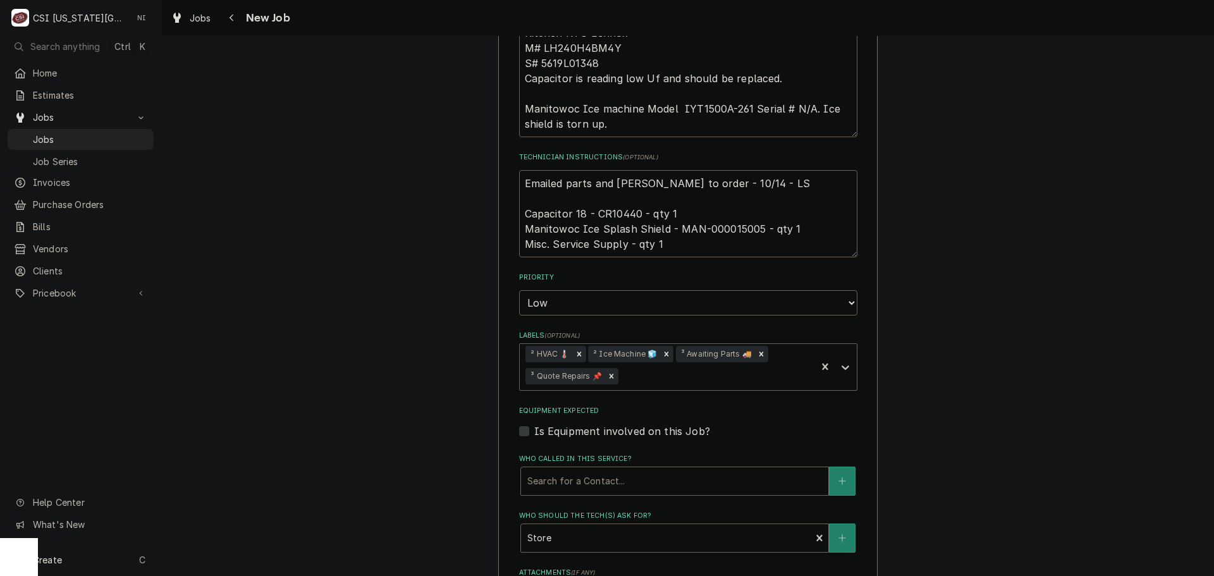
scroll to position [632, 0]
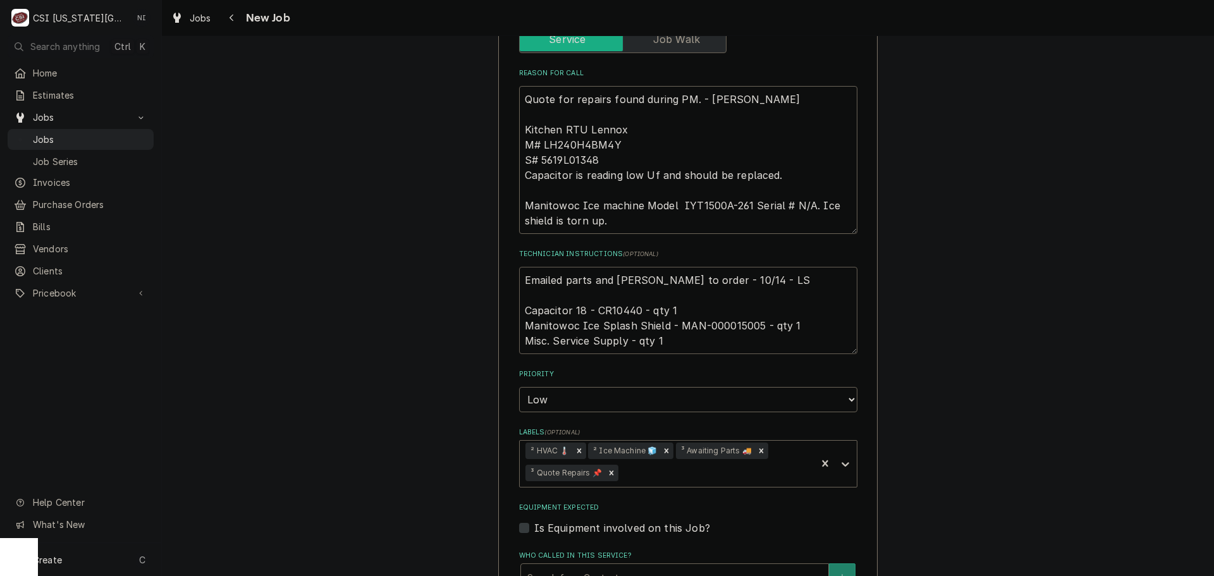
drag, startPoint x: 756, startPoint y: 295, endPoint x: 701, endPoint y: 297, distance: 55.0
click at [701, 297] on textarea "Emailed parts and [PERSON_NAME] to order - 10/14 - LS Capacitor 18 - CR10440 - …" at bounding box center [688, 310] width 338 height 87
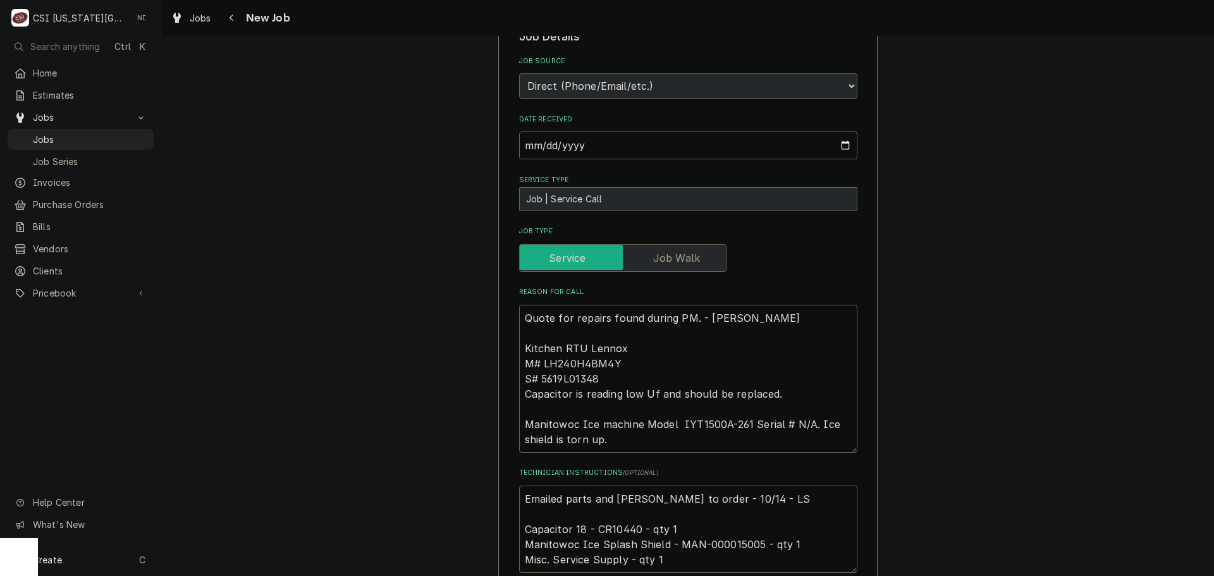
scroll to position [569, 0]
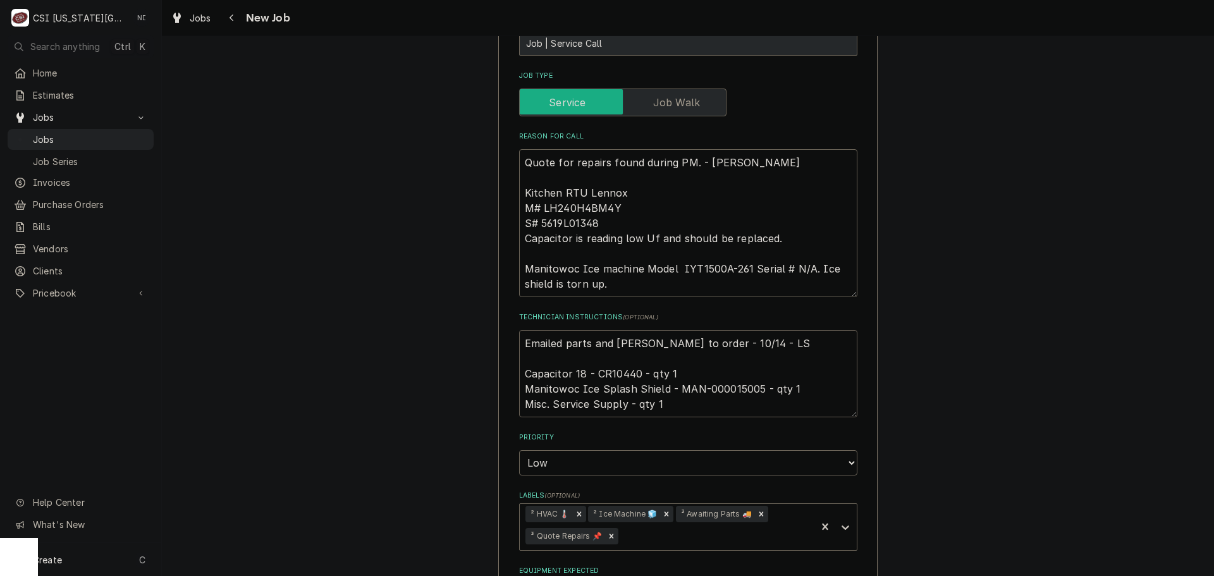
click at [519, 330] on textarea "Emailed parts and [PERSON_NAME] to order - 10/14 - LS Capacitor 18 - CR10440 - …" at bounding box center [688, 373] width 338 height 87
type textarea "x"
type textarea "Emailed parts and [PERSON_NAME] to order - 10/14 - LS Capacitor 18 - CR10440 - …"
type textarea "x"
type textarea "Emailed parts and Lindy to order - 10/14 - LS Capacitor 18 - CR10440 - qty 1 Ma…"
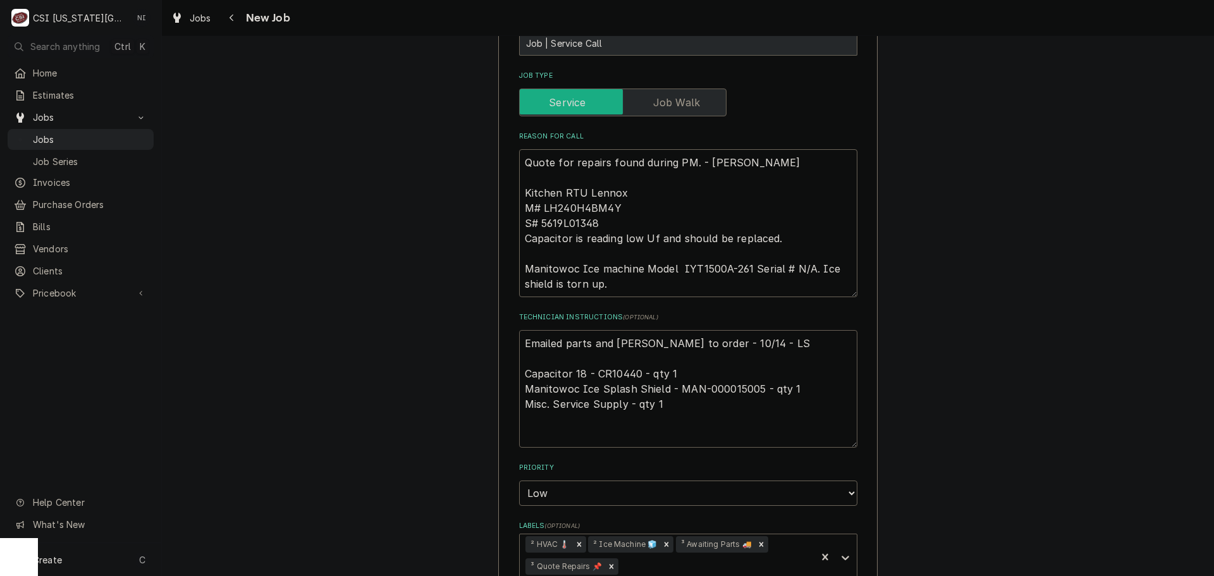
type textarea "x"
type textarea "P Emailed parts and Lindy to order - 10/14 - LS Capacitor 18 - CR10440 - qty 1 …"
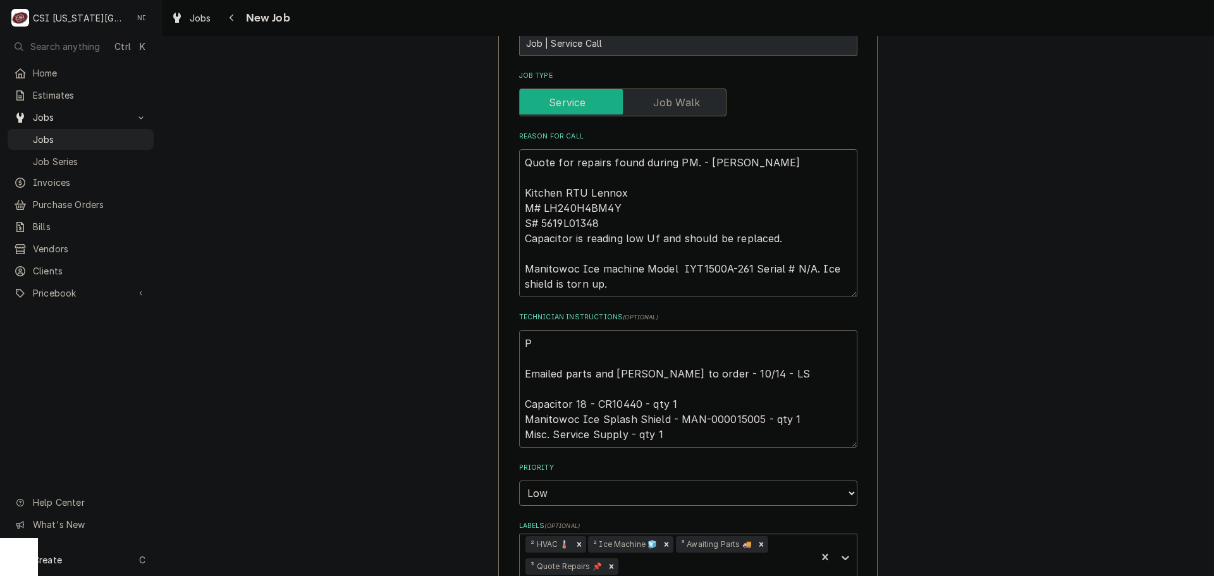
type textarea "x"
type textarea "Pa Emailed parts and Lindy to order - 10/14 - LS Capacitor 18 - CR10440 - qty 1…"
type textarea "x"
type textarea "Parst Emailed parts and Lindy to order - 10/14 - LS Capacitor 18 - CR10440 - qt…"
type textarea "x"
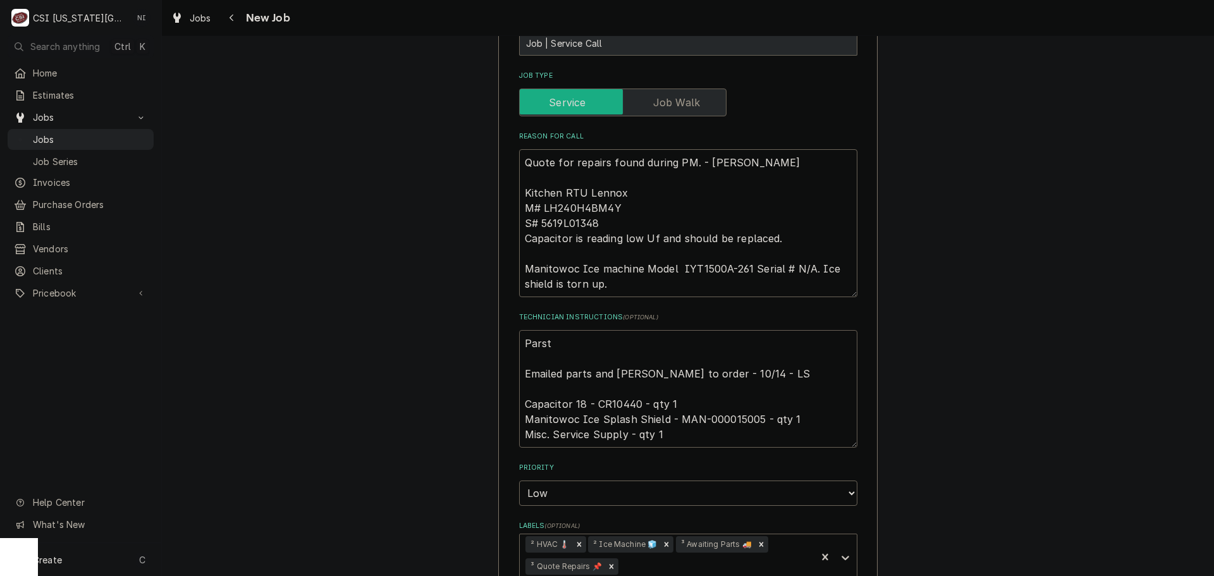
type textarea "Parsts Emailed parts and Lindy to order - 10/14 - LS Capacitor 18 - CR10440 - q…"
type textarea "x"
type textarea "Parsts Emailed parts and Lindy to order - 10/14 - LS Capacitor 18 - CR10440 - q…"
type textarea "x"
type textarea "Parsts or Emailed parts and Lindy to order - 10/14 - LS Capacitor 18 - CR10440 …"
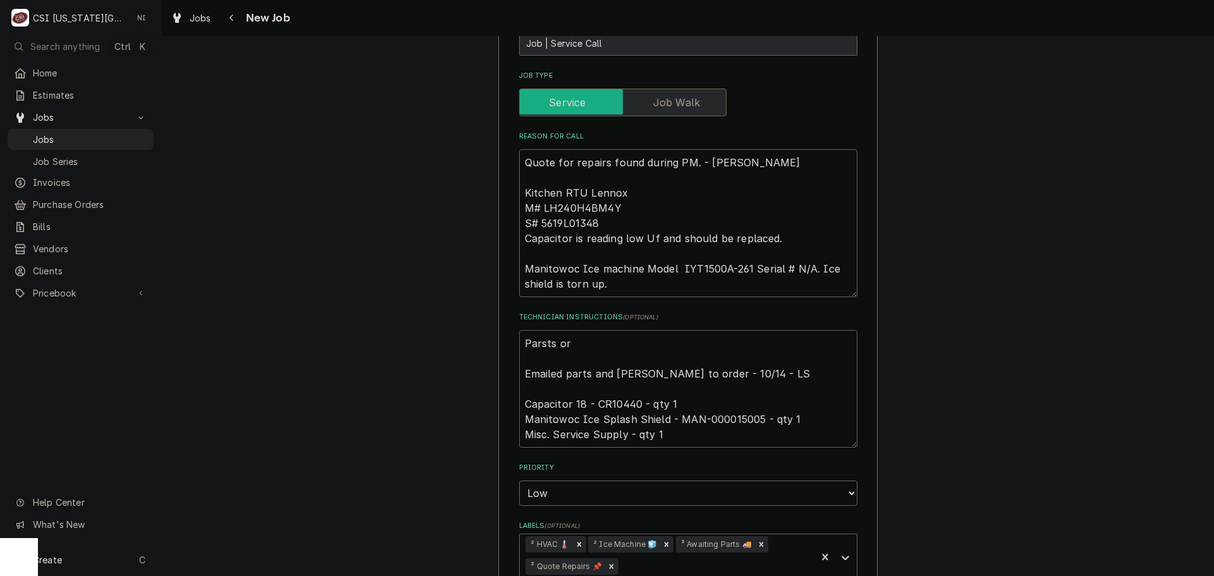
type textarea "x"
type textarea "Parsts o Emailed parts and Lindy to order - 10/14 - LS Capacitor 18 - CR10440 -…"
type textarea "x"
type textarea "Parsts Emailed parts and Lindy to order - 10/14 - LS Capacitor 18 - CR10440 - q…"
type textarea "x"
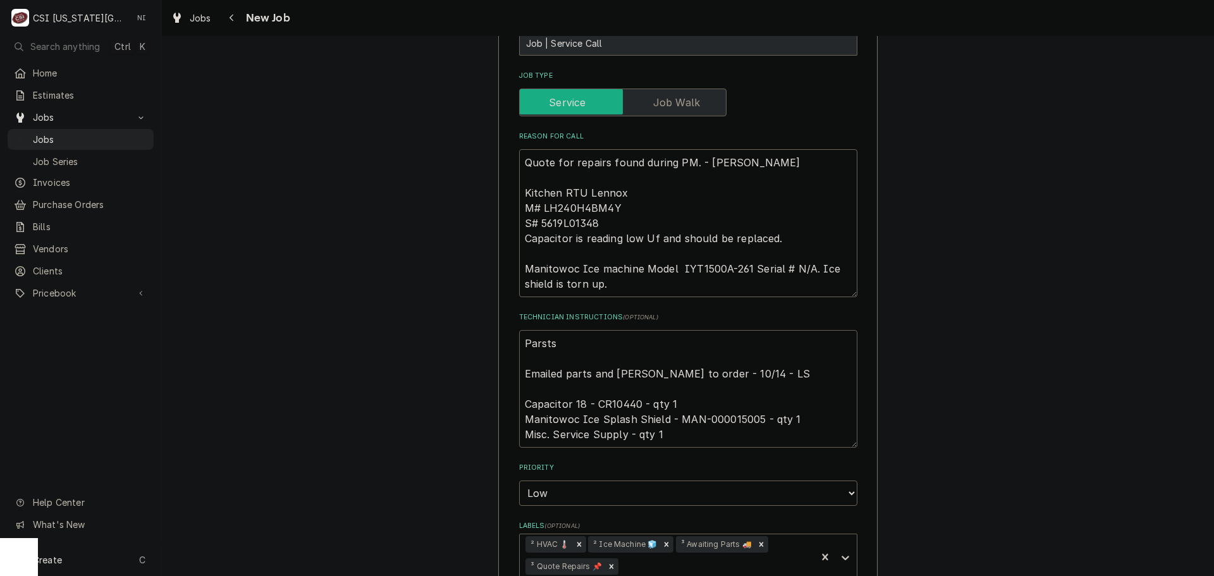
type textarea "Parsts Emailed parts and Lindy to order - 10/14 - LS Capacitor 18 - CR10440 - q…"
type textarea "x"
type textarea "Parst Emailed parts and Lindy to order - 10/14 - LS Capacitor 18 - CR10440 - qt…"
type textarea "x"
type textarea "Pars Emailed parts and Lindy to order - 10/14 - LS Capacitor 18 - CR10440 - qty…"
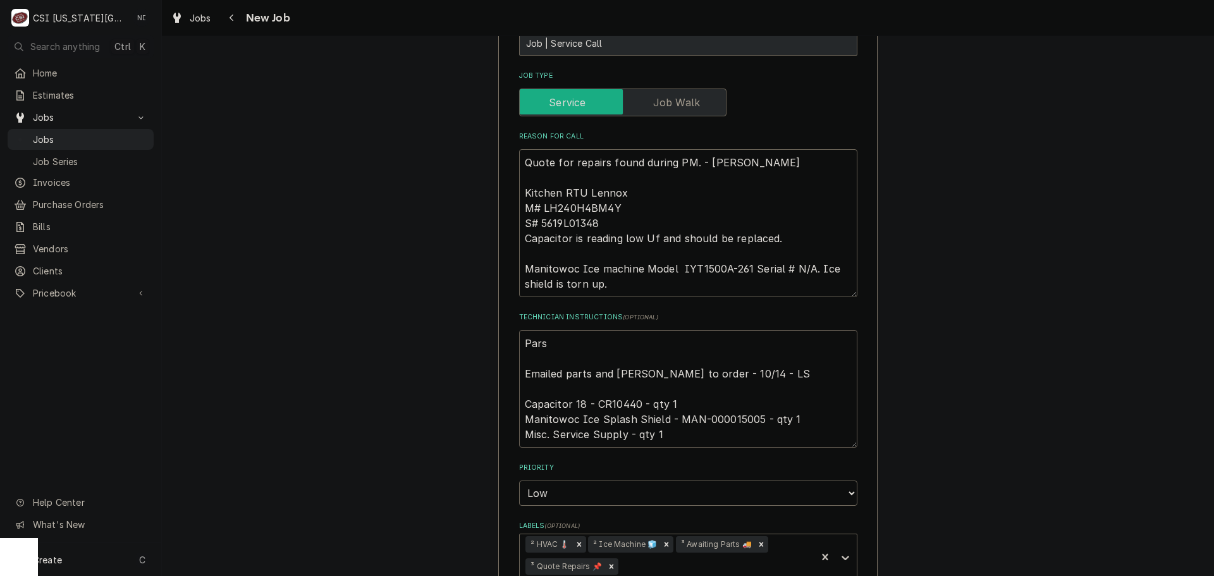
type textarea "x"
type textarea "Par Emailed parts and Lindy to order - 10/14 - LS Capacitor 18 - CR10440 - qty …"
type textarea "x"
type textarea "Part Emailed parts and Lindy to order - 10/14 - LS Capacitor 18 - CR10440 - qty…"
type textarea "x"
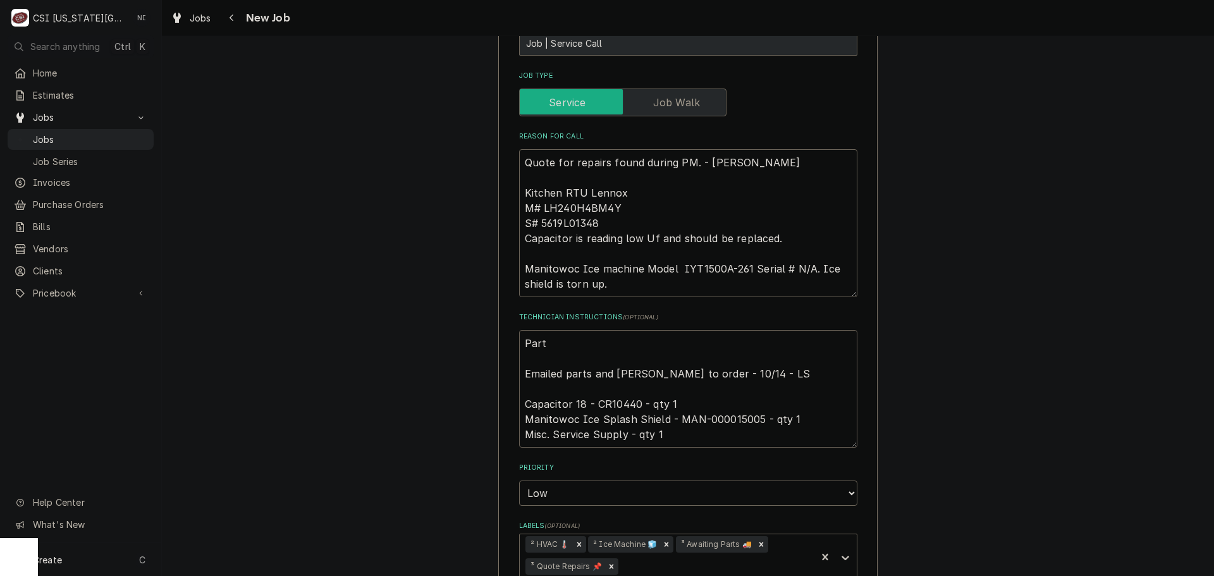
type textarea "Parts Emailed parts and Lindy to order - 10/14 - LS Capacitor 18 - CR10440 - qt…"
type textarea "x"
type textarea "Parts Emailed parts and Lindy to order - 10/14 - LS Capacitor 18 - CR10440 - qt…"
type textarea "x"
type textarea "Parts o Emailed parts and Lindy to order - 10/14 - LS Capacitor 18 - CR10440 - …"
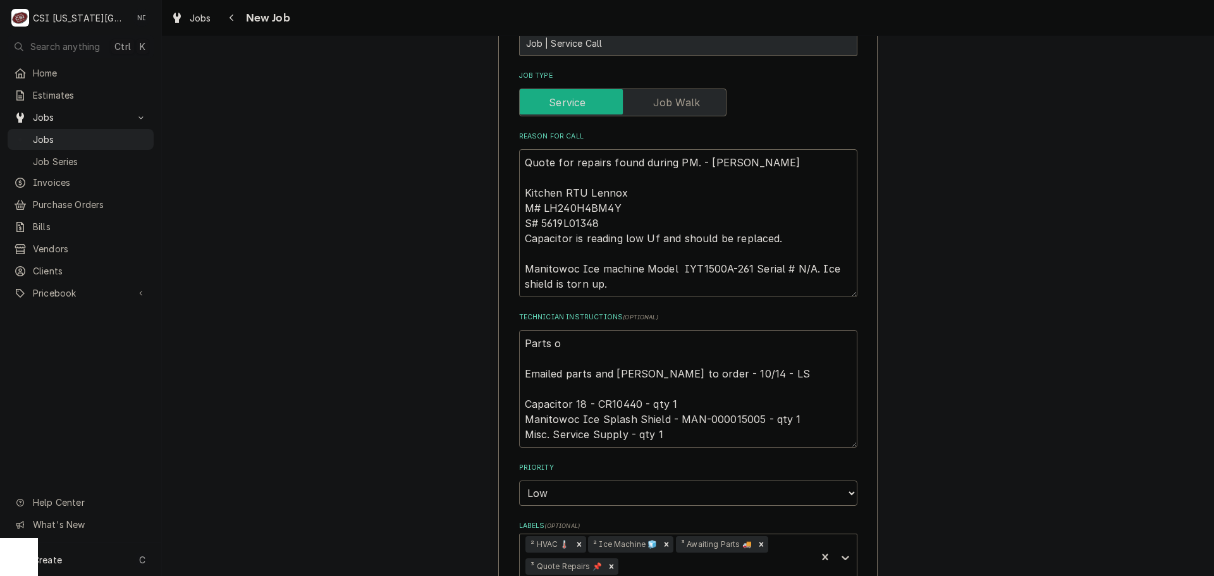
type textarea "x"
type textarea "Parts or Emailed parts and Lindy to order - 10/14 - LS Capacitor 18 - CR10440 -…"
type textarea "x"
type textarea "Parts ord Emailed parts and Lindy to order - 10/14 - LS Capacitor 18 - CR10440 …"
type textarea "x"
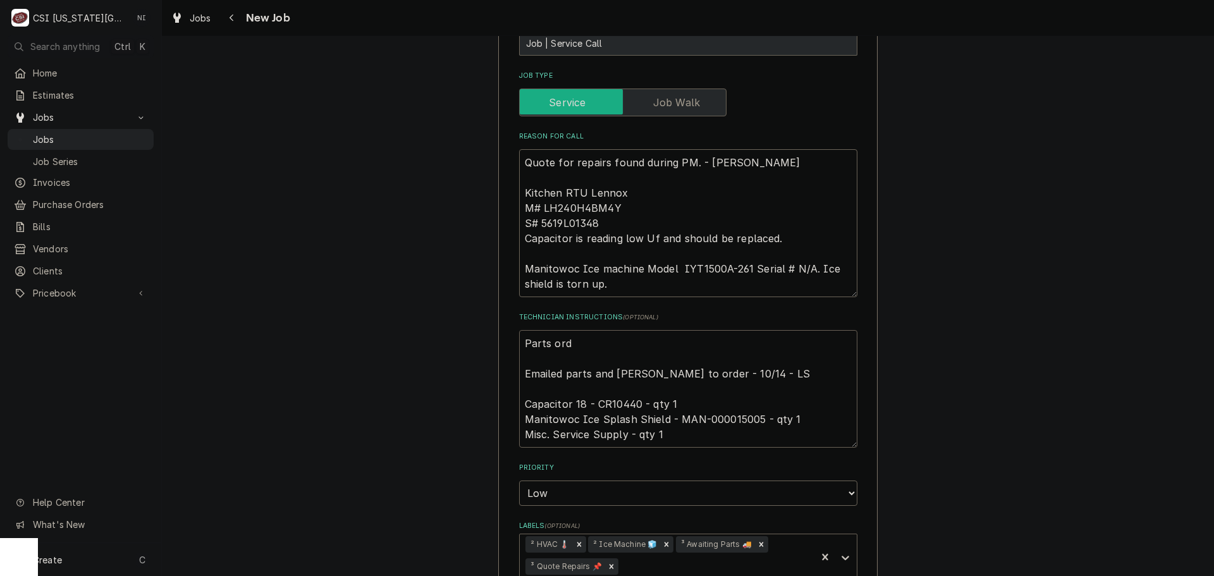
type textarea "Parts orde Emailed parts and Lindy to order - 10/14 - LS Capacitor 18 - CR10440…"
type textarea "x"
type textarea "Parts order Emailed parts and Lindy to order - 10/14 - LS Capacitor 18 - CR1044…"
type textarea "x"
type textarea "Parts orderd Emailed parts and Lindy to order - 10/14 - LS Capacitor 18 - CR104…"
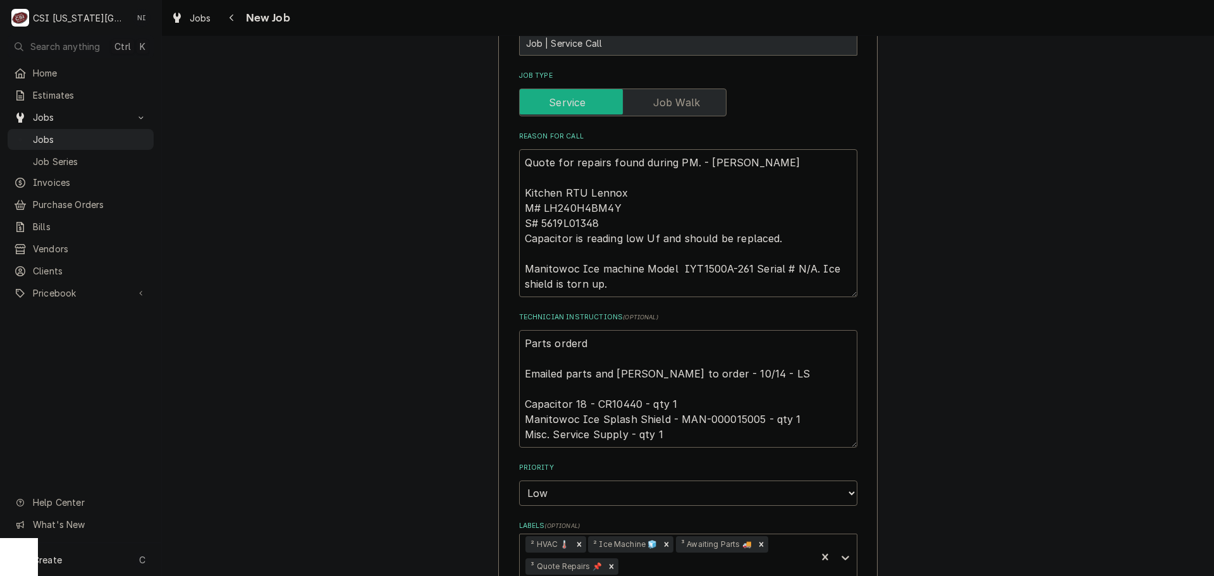
type textarea "x"
type textarea "Parts orderd Emailed parts and Lindy to order - 10/14 - LS Capacitor 18 - CR104…"
type textarea "x"
type textarea "Parts orderd Emailed parts and Lindy to order - 10/14 - LS Capacitor 18 - CR104…"
type textarea "x"
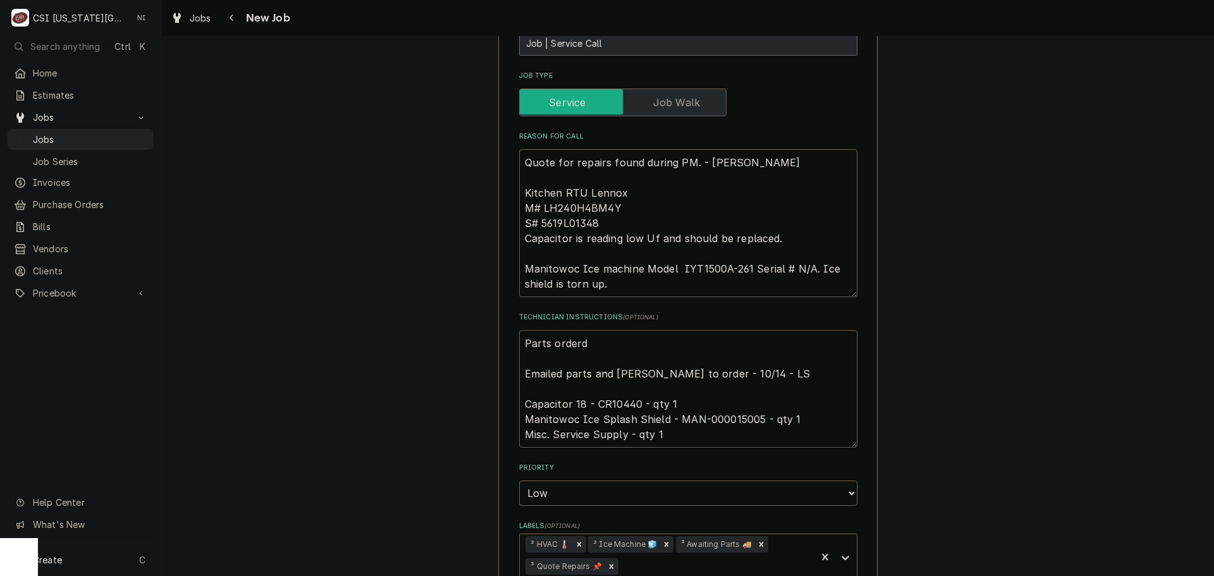
type textarea "Parts order Emailed parts and Lindy to order - 10/14 - LS Capacitor 18 - CR1044…"
type textarea "x"
type textarea "Parts ordere Emailed parts and Lindy to order - 10/14 - LS Capacitor 18 - CR104…"
type textarea "x"
type textarea "Parts ordered Emailed parts and Lindy to order - 10/14 - LS Capacitor 18 - CR10…"
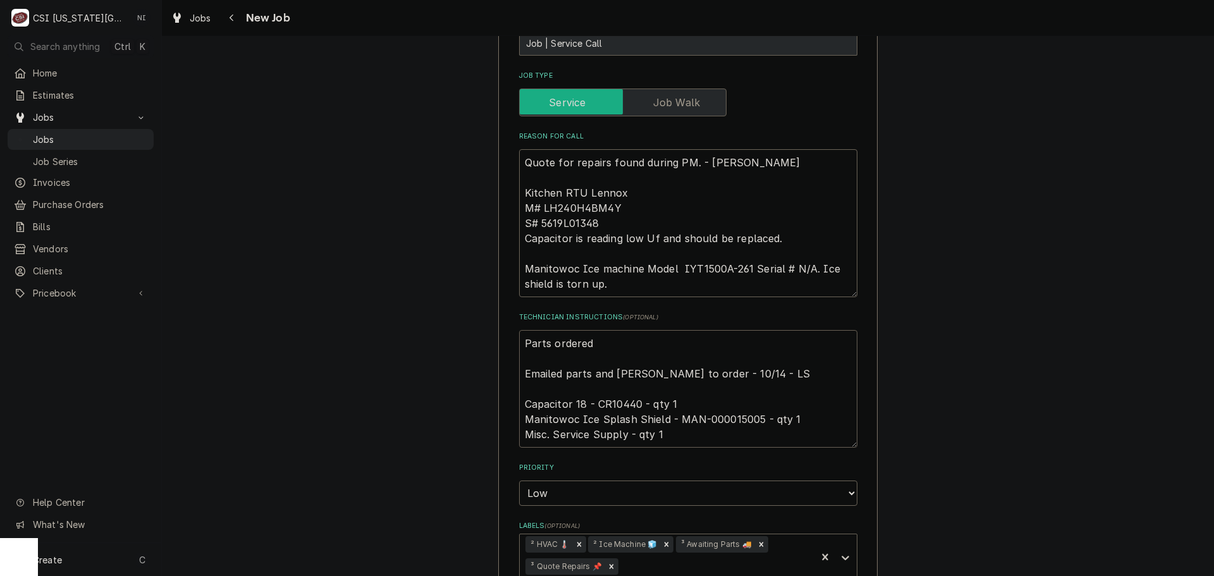
type textarea "x"
type textarea "Parts ordered Emailed parts and Lindy to order - 10/14 - LS Capacitor 18 - CR10…"
type textarea "x"
type textarea "Parts ordered o Emailed parts and Lindy to order - 10/14 - LS Capacitor 18 - CR…"
type textarea "x"
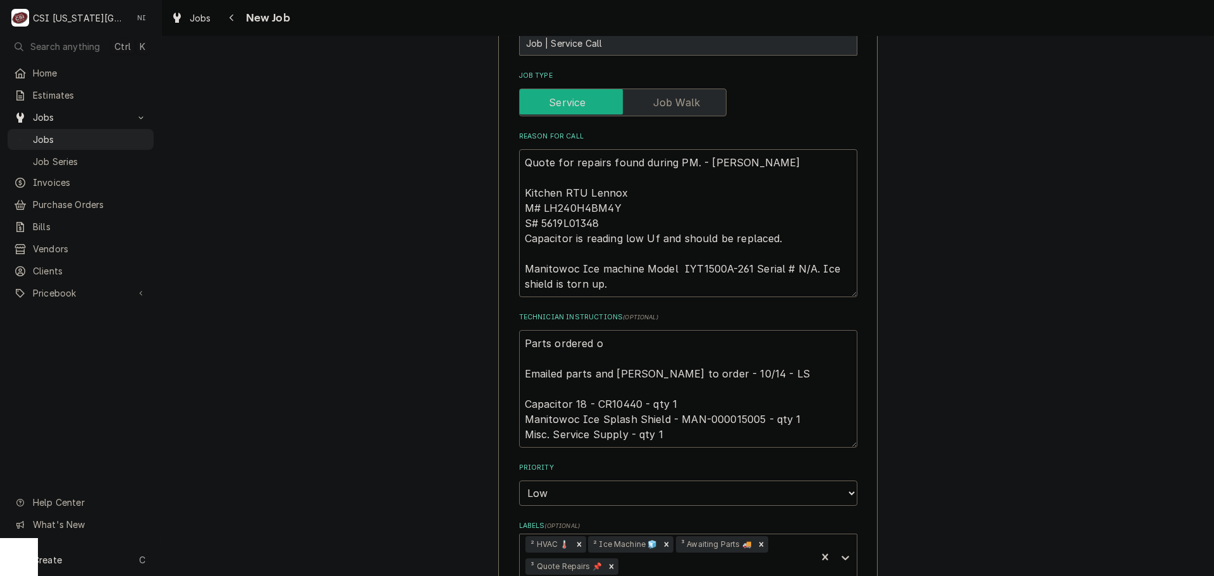
type textarea "Parts ordered on Emailed parts and Lindy to order - 10/14 - LS Capacitor 18 - C…"
type textarea "x"
type textarea "Parts ordered on Emailed parts and Lindy to order - 10/14 - LS Capacitor 18 - C…"
type textarea "x"
type textarea "Parts ordered on P Emailed parts and Lindy to order - 10/14 - LS Capacitor 18 -…"
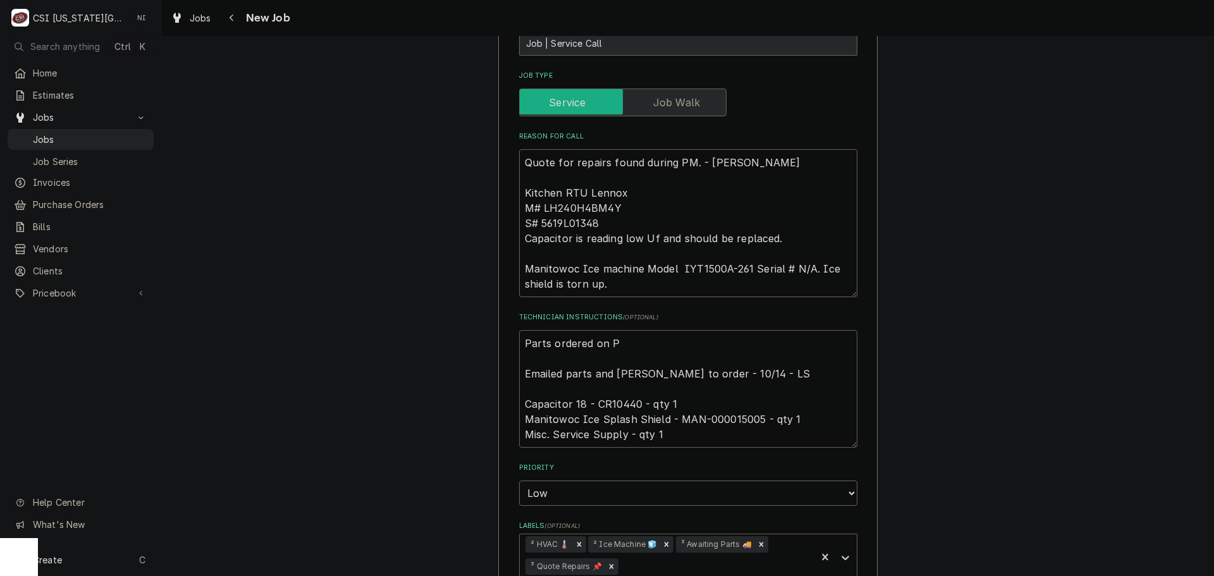
type textarea "x"
type textarea "Parts ordered on PO Emailed parts and Lindy to order - 10/14 - LS Capacitor 18 …"
type textarea "x"
type textarea "Parts ordered on PO Emailed parts and Lindy to order - 10/14 - LS Capacitor 18 …"
type textarea "x"
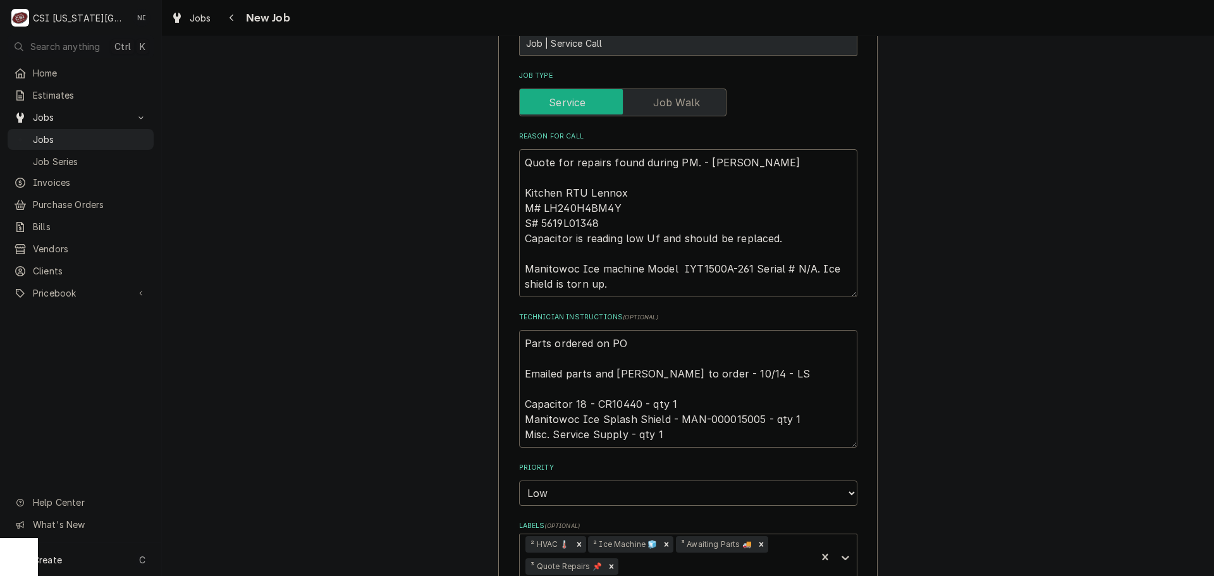
type textarea "Parts ordered on PO 3 Emailed parts and Lindy to order - 10/14 - LS Capacitor 1…"
type textarea "x"
type textarea "Parts ordered on PO 30 Emailed parts and Lindy to order - 10/14 - LS Capacitor …"
type textarea "x"
type textarea "Parts ordered on PO 301 Emailed parts and Lindy to order - 10/14 - LS Capacitor…"
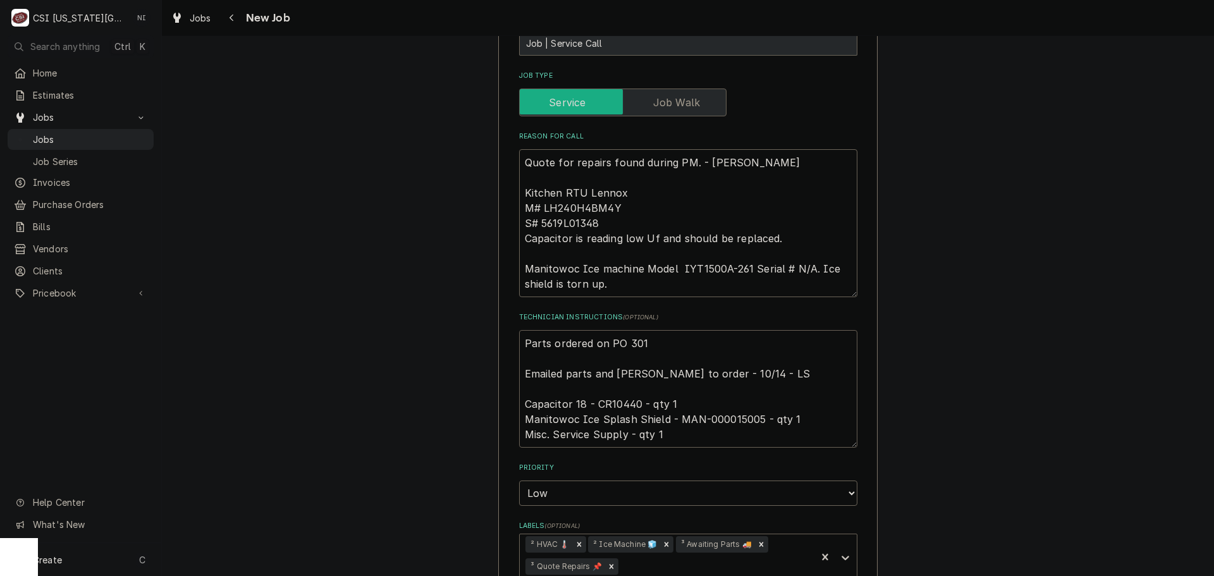
type textarea "x"
type textarea "Parts ordered on PO 3017 Emailed parts and Lindy to order - 10/14 - LS Capacito…"
type textarea "x"
type textarea "Parts ordered on PO 30177 Emailed parts and Lindy to order - 10/14 - LS Capacit…"
type textarea "x"
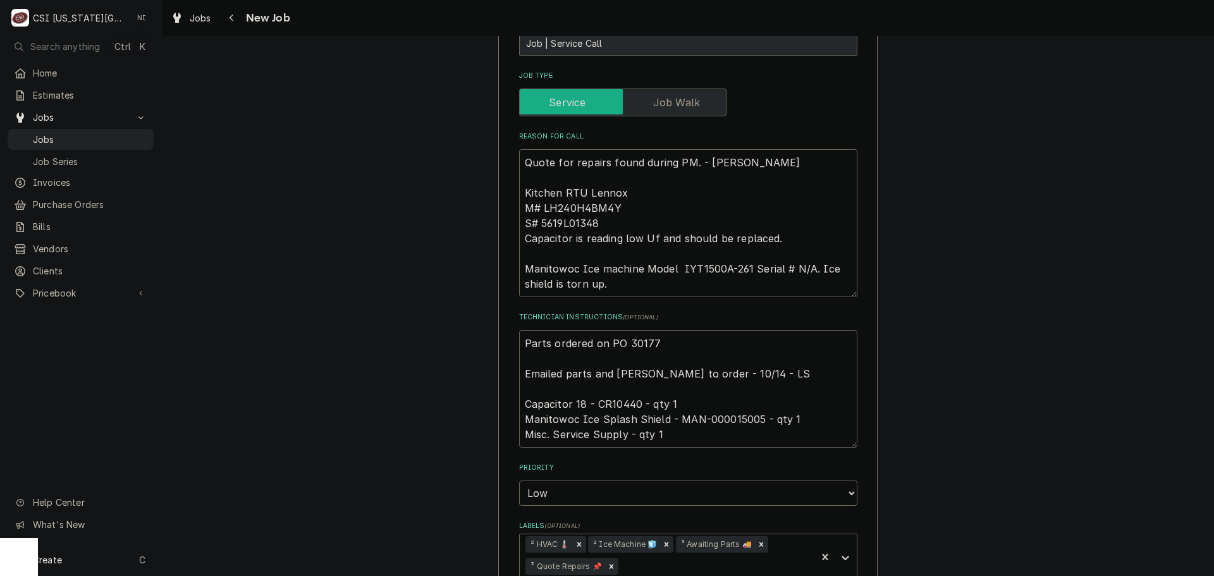
type textarea "Parts ordered on PO 301779 Emailed parts and Lindy to order - 10/14 - LS Capaci…"
type textarea "x"
type textarea "Parts ordered on PO 30177 Emailed parts and Lindy to order - 10/14 - LS Capacit…"
type textarea "x"
type textarea "Parts ordered on PO 301770 Emailed parts and Lindy to order - 10/14 - LS Capaci…"
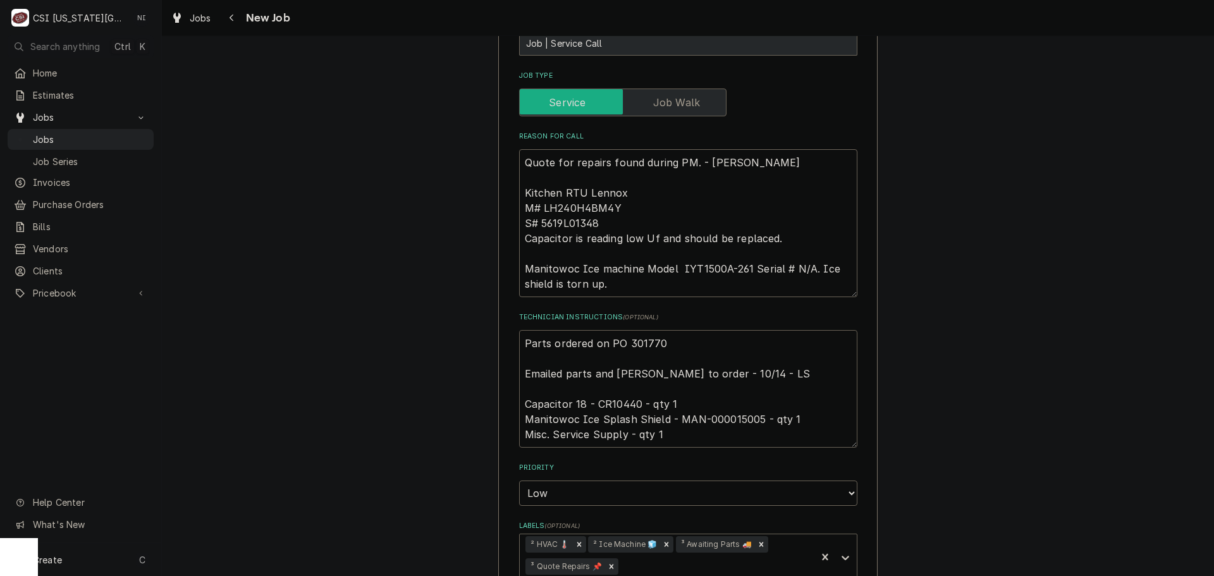
type textarea "x"
type textarea "Parts ordered on PO 301770 Emailed parts and Lindy to order - 10/14 - LS Capaci…"
click at [673, 330] on textarea "Parts ordered on PO 301770 Emailed parts and Lindy to order - 10/14 - LS Capaci…" at bounding box center [688, 389] width 338 height 118
type textarea "x"
type textarea "Parts ordered on PO 30177 Emailed parts and Lindy to order - 10/14 - LS Capacit…"
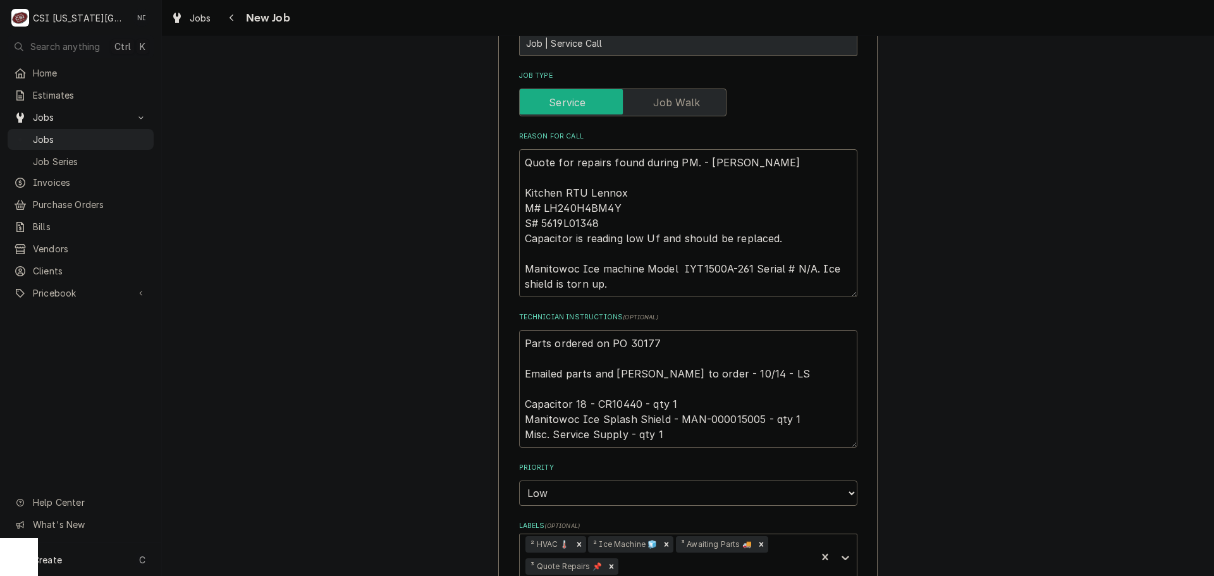
type textarea "x"
type textarea "Parts ordered on PO 3017 Emailed parts and Lindy to order - 10/14 - LS Capacito…"
type textarea "x"
type textarea "Parts ordered on PO 30179 Emailed parts and Lindy to order - 10/14 - LS Capacit…"
type textarea "x"
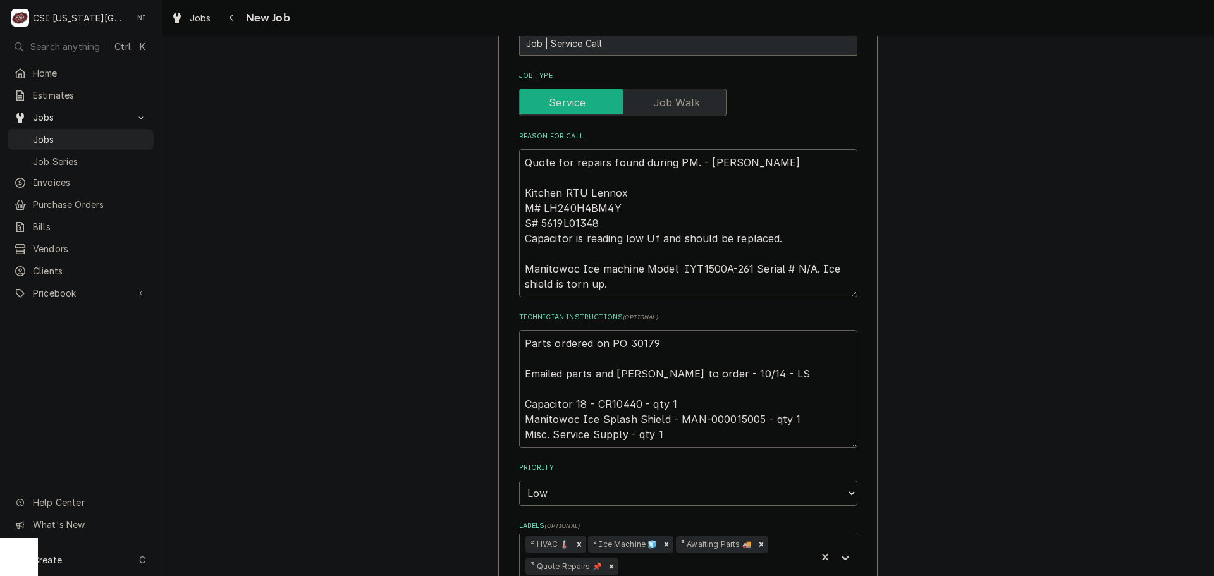
type textarea "Parts ordered on PO 301790 Emailed parts and Lindy to order - 10/14 - LS Capaci…"
type textarea "x"
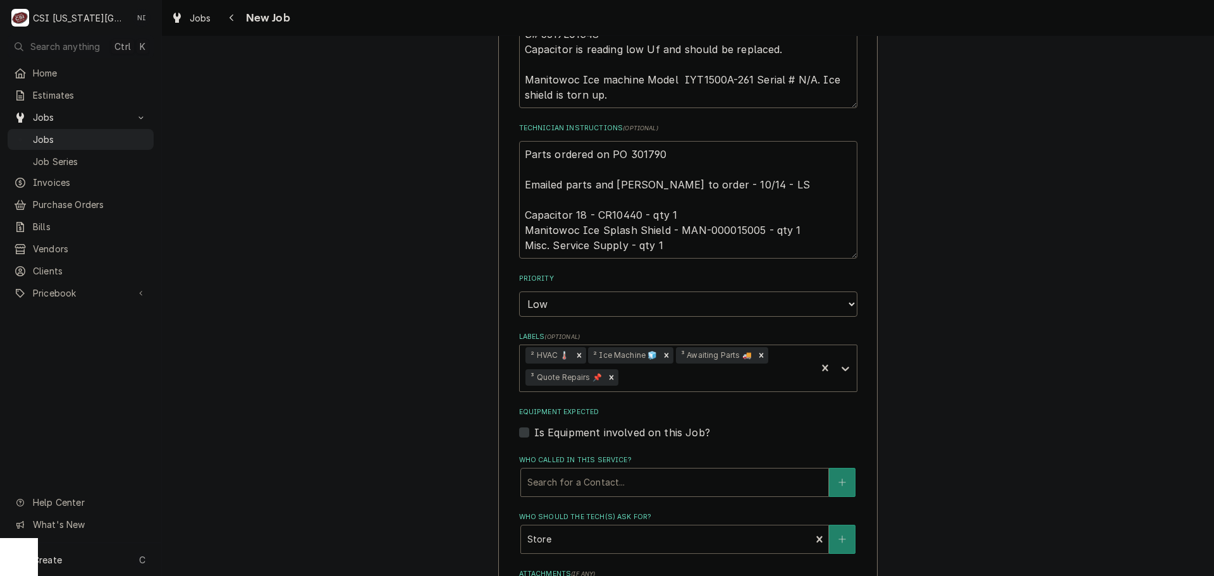
scroll to position [1075, 0]
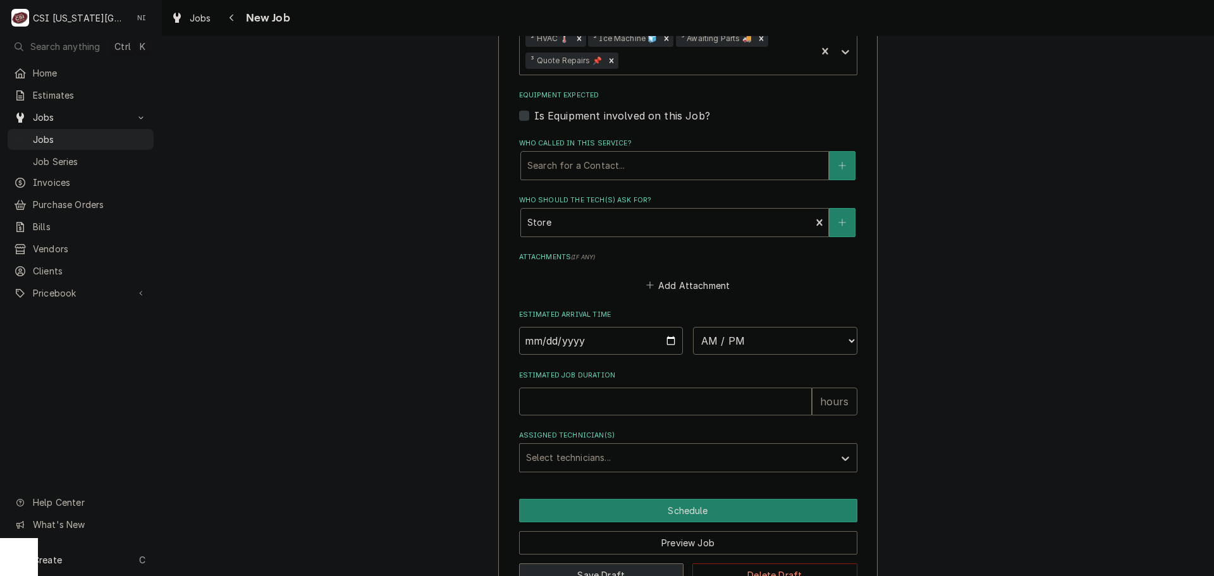
type textarea "Parts ordered on PO 301790 Emailed parts and Lindy to order - 10/14 - LS Capaci…"
click at [623, 563] on button "Save Draft" at bounding box center [601, 574] width 165 height 23
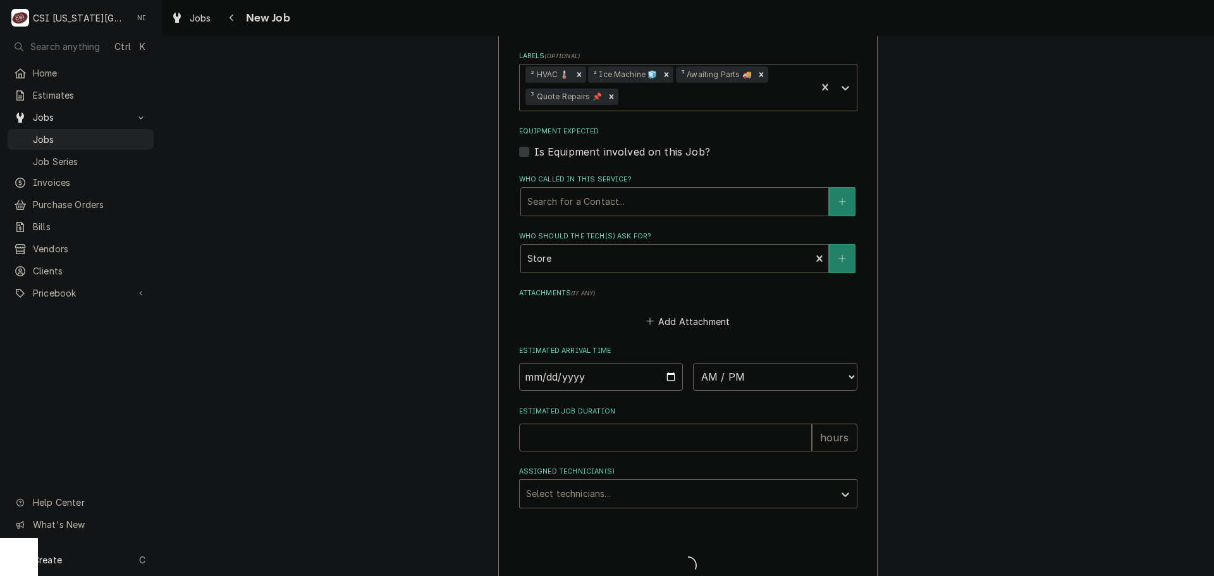
type textarea "x"
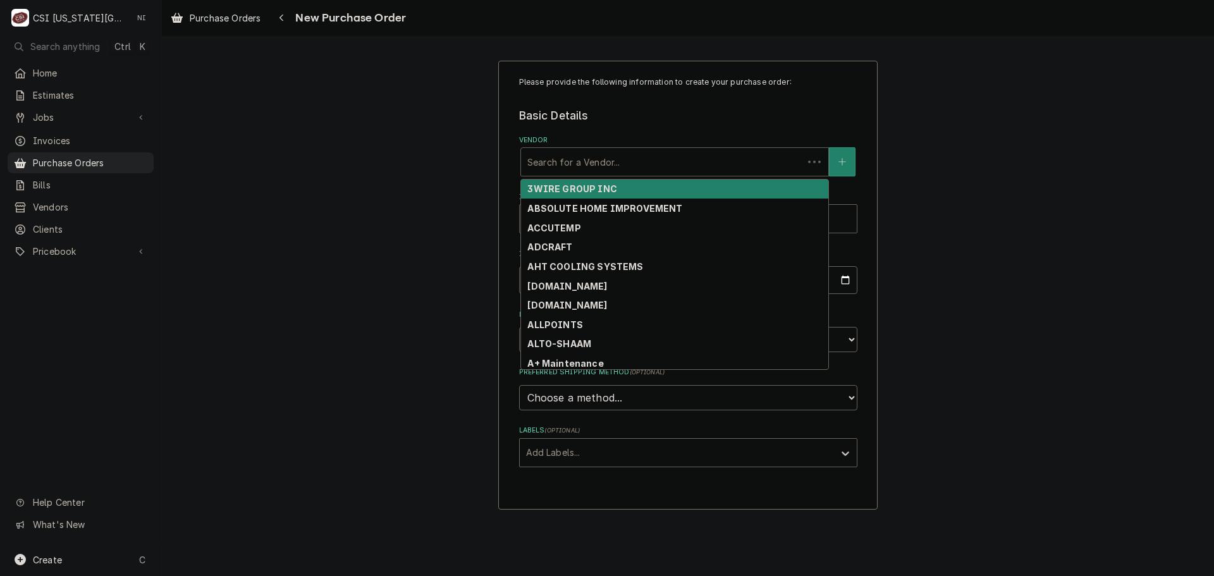
click at [551, 152] on div "Vendor" at bounding box center [661, 162] width 269 height 23
type input "key"
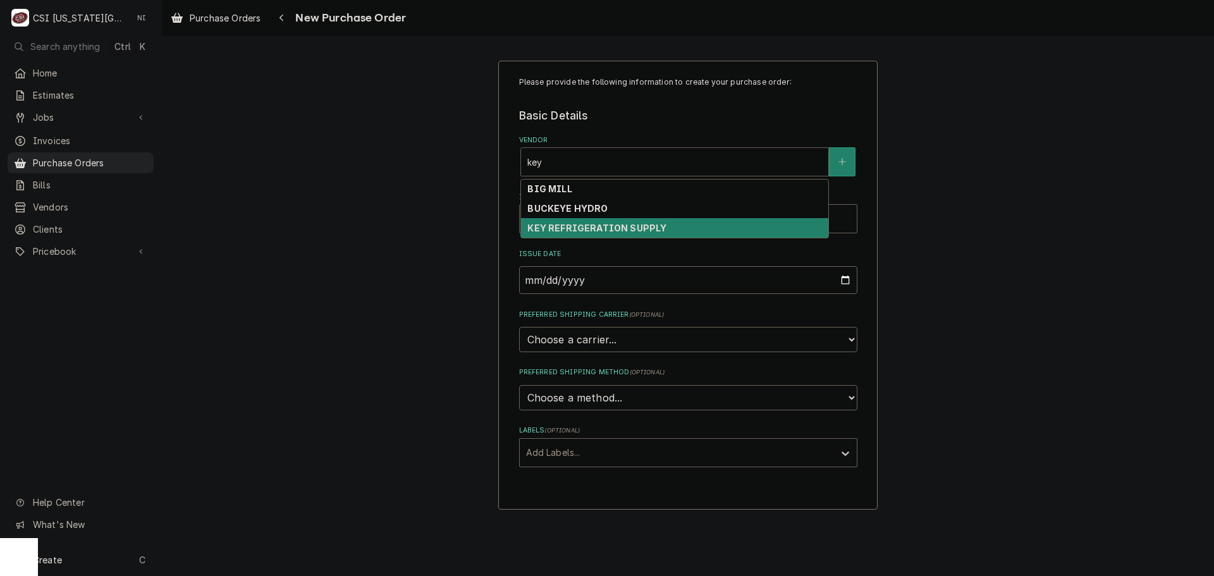
click at [574, 225] on strong "KEY REFRIGERATION SUPPLY" at bounding box center [596, 228] width 139 height 11
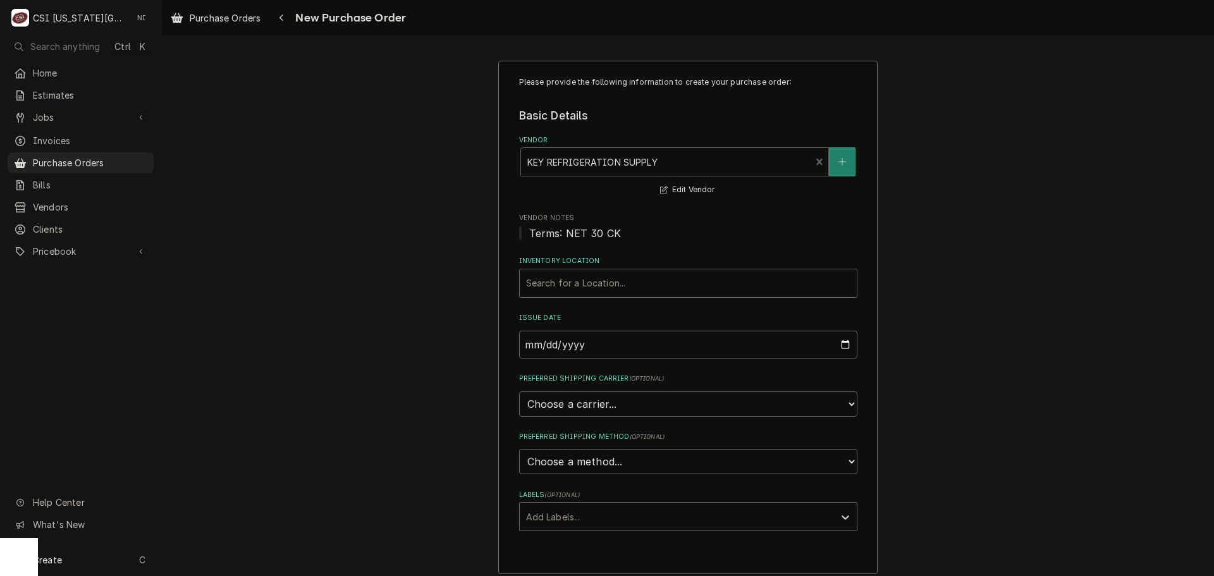
click at [581, 271] on div "Search for a Location..." at bounding box center [688, 283] width 337 height 28
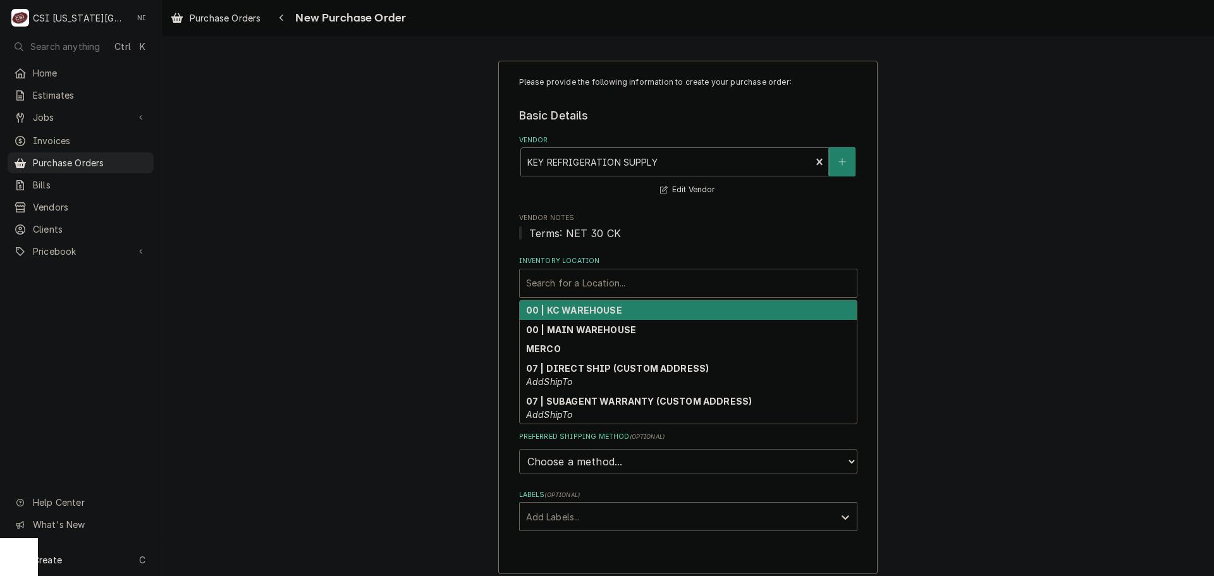
drag, startPoint x: 586, startPoint y: 307, endPoint x: 624, endPoint y: 384, distance: 86.0
click at [586, 309] on strong "00 | KC WAREHOUSE" at bounding box center [574, 310] width 96 height 11
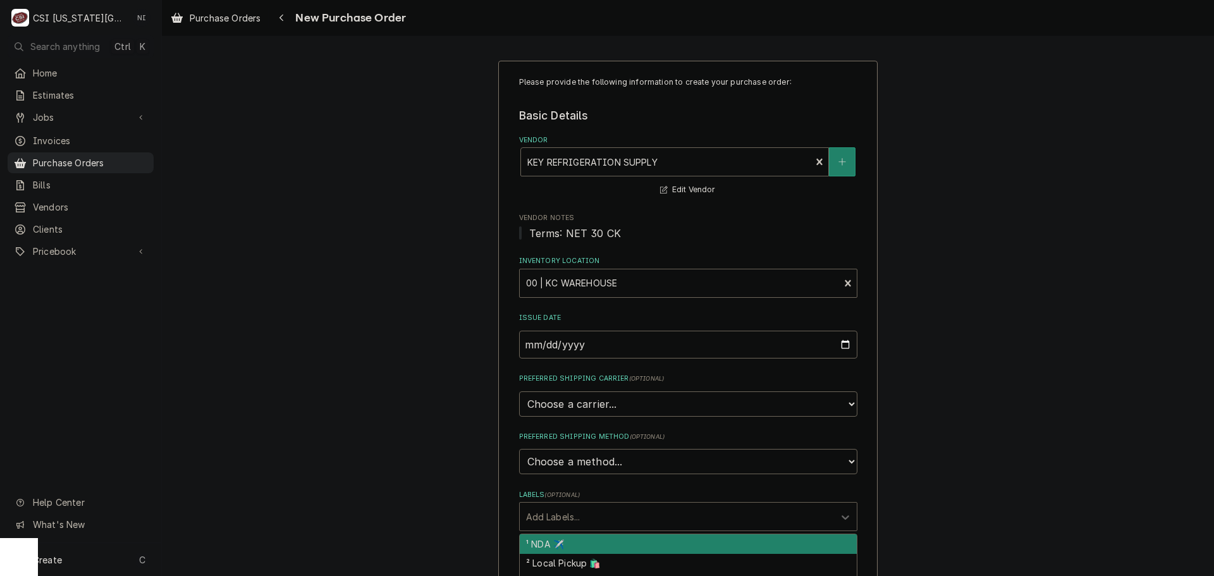
click at [608, 512] on div "Labels" at bounding box center [677, 516] width 302 height 23
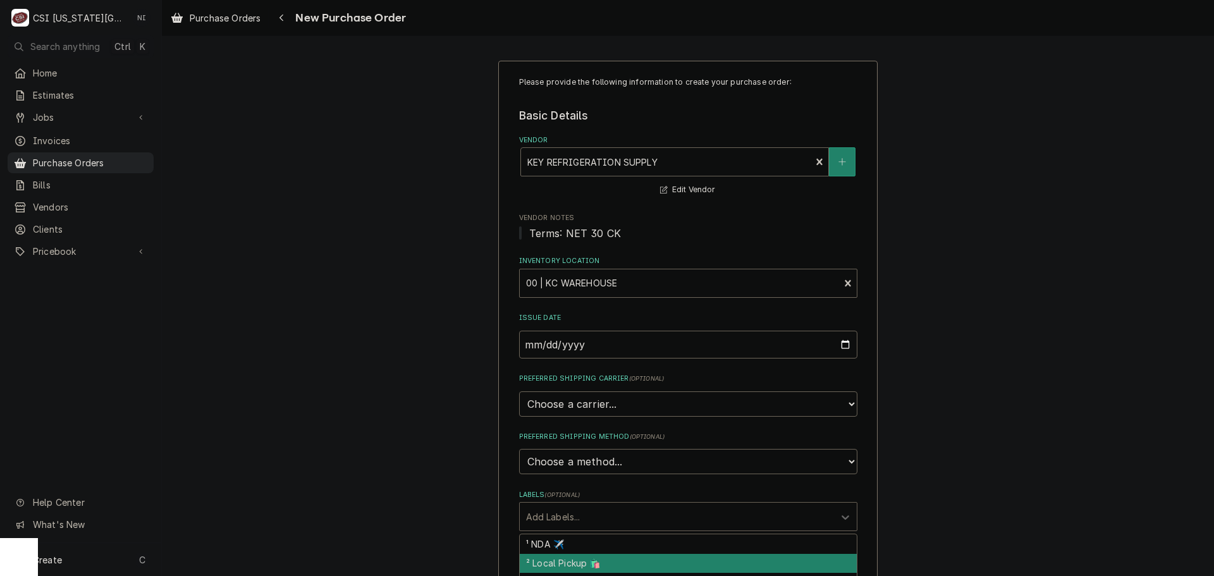
click at [588, 556] on div "² Local Pickup 🛍️" at bounding box center [688, 564] width 337 height 20
type textarea "x"
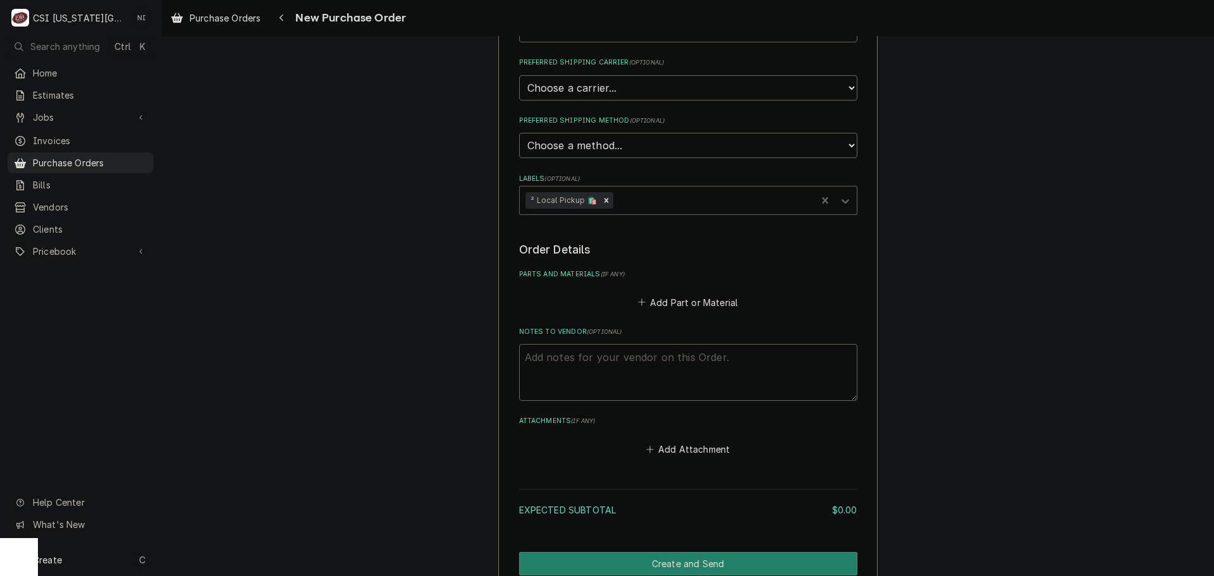
scroll to position [375, 0]
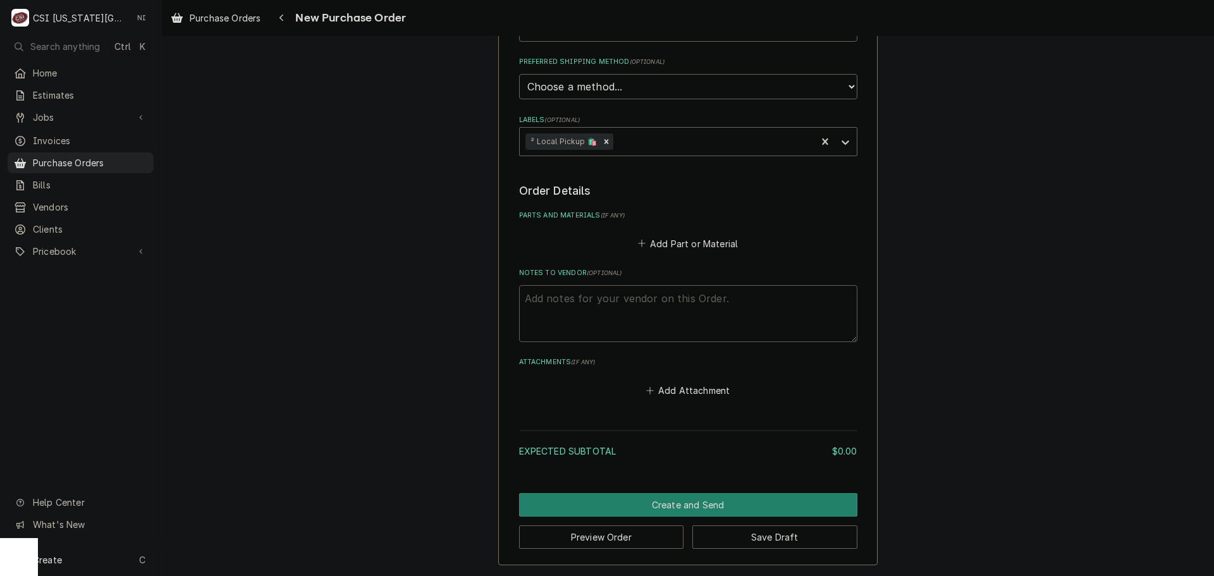
click at [560, 300] on textarea "Notes to Vendor ( optional )" at bounding box center [688, 313] width 338 height 57
click at [668, 238] on button "Add Part or Material" at bounding box center [688, 244] width 104 height 18
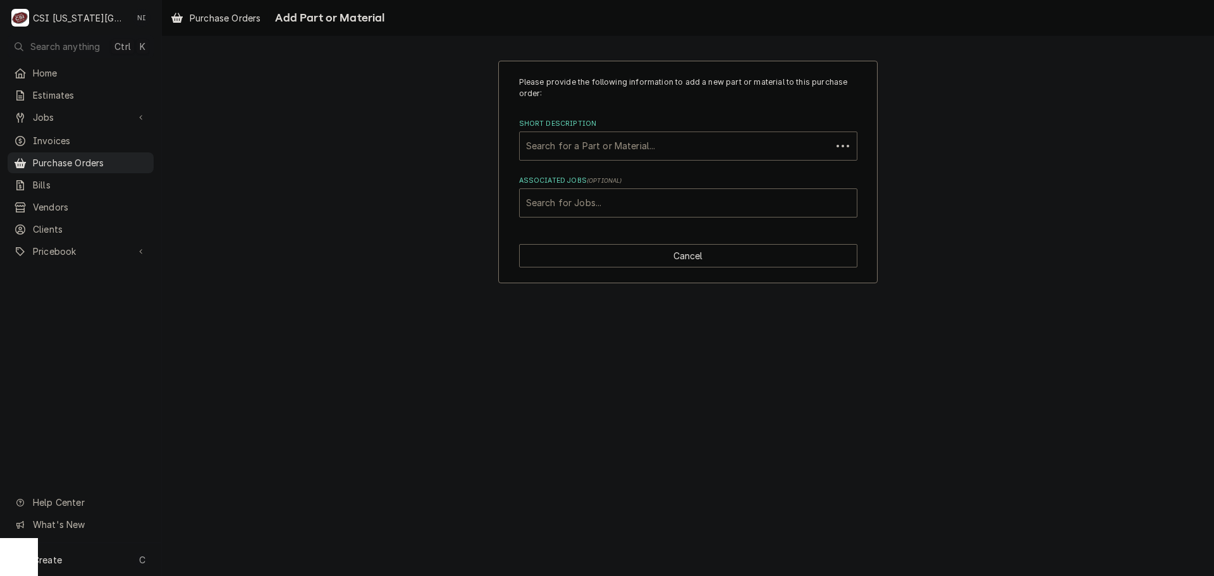
click at [617, 145] on div "Short Description" at bounding box center [675, 146] width 299 height 23
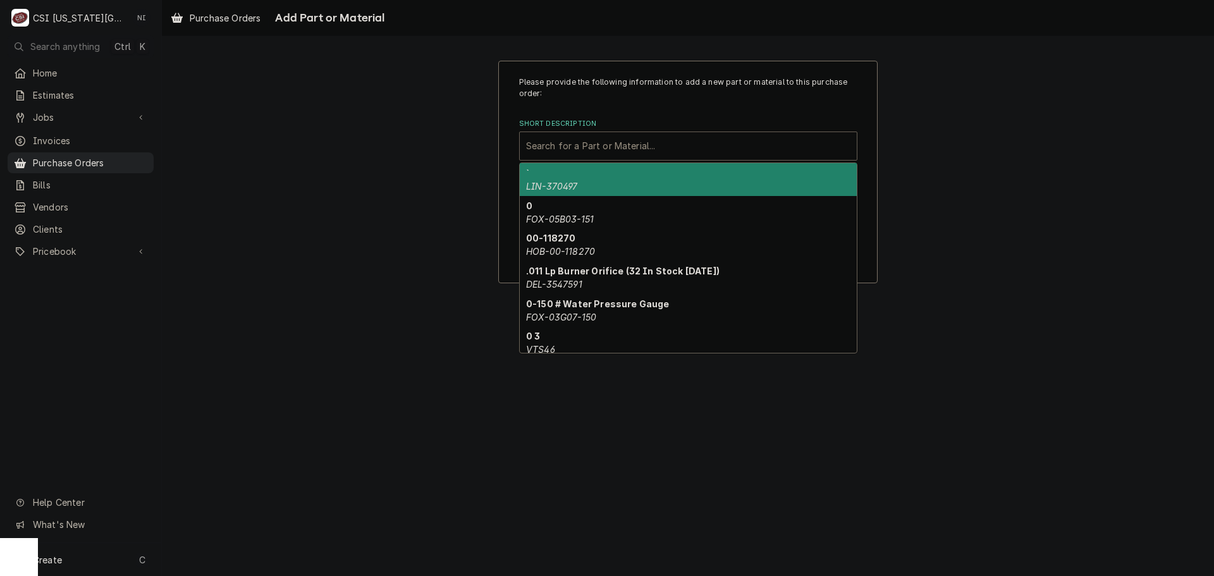
paste input "33456"
type input "33456"
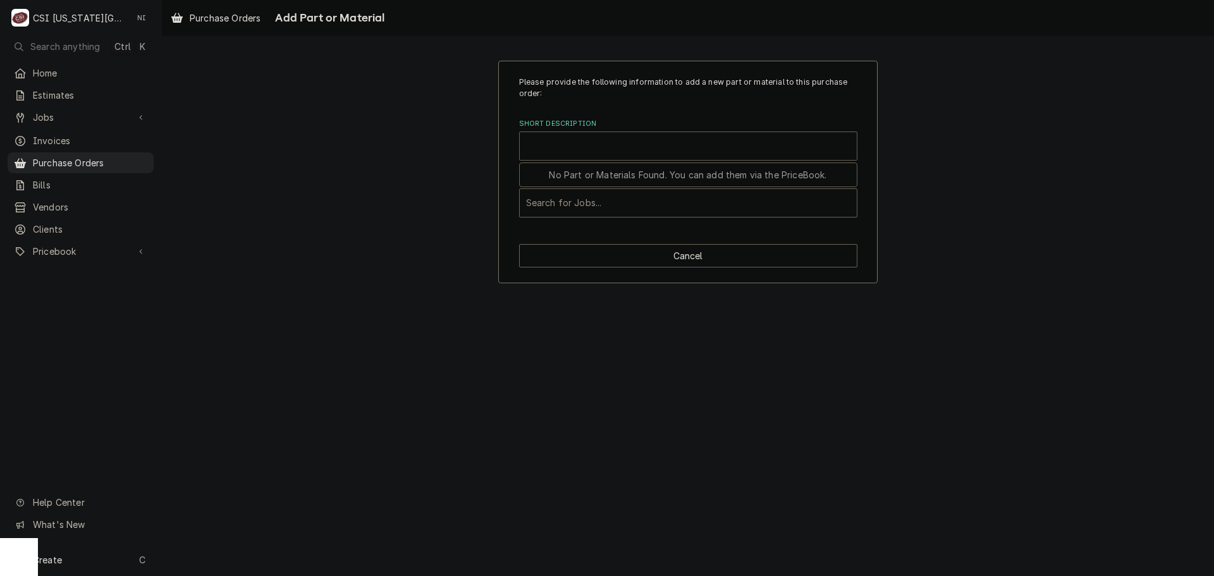
click at [710, 145] on div "Short Description" at bounding box center [688, 146] width 324 height 23
click at [592, 207] on div "Associated Jobs" at bounding box center [688, 203] width 324 height 23
paste input "33456"
type input "33456"
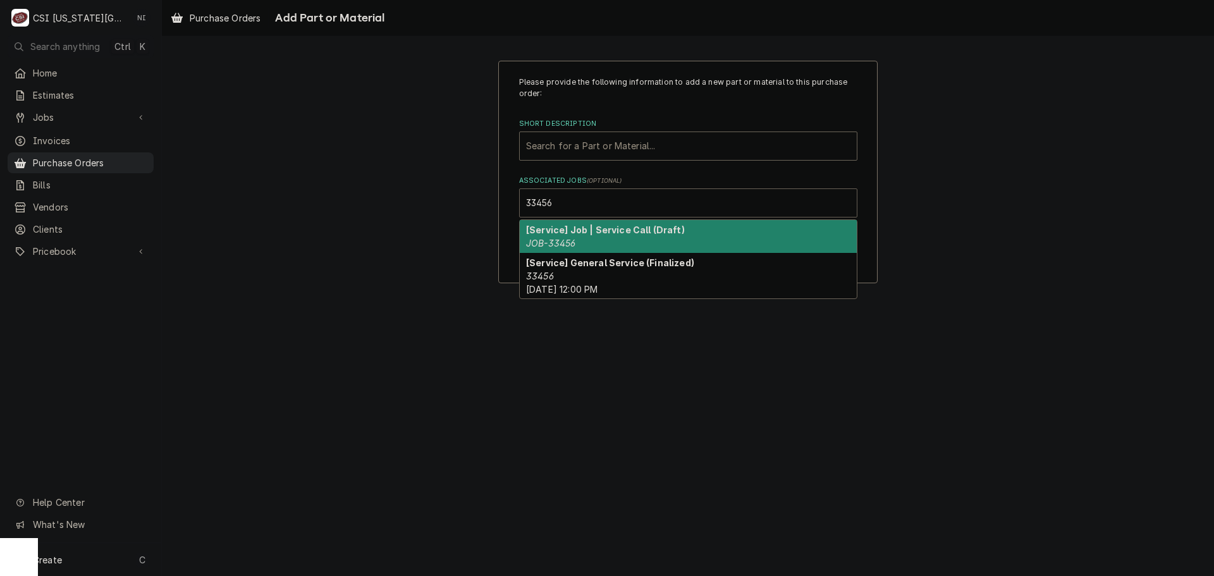
click at [603, 239] on div "[Service] Job | Service Call (Draft) JOB-33456" at bounding box center [688, 236] width 337 height 33
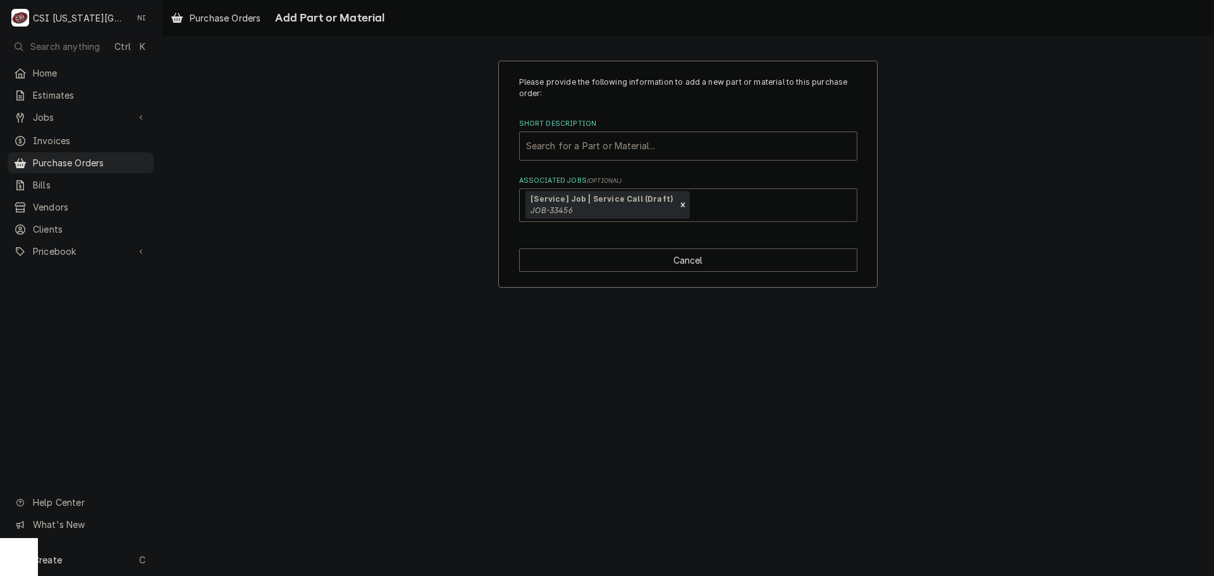
click at [563, 148] on div "Short Description" at bounding box center [688, 146] width 324 height 23
type input "000015005"
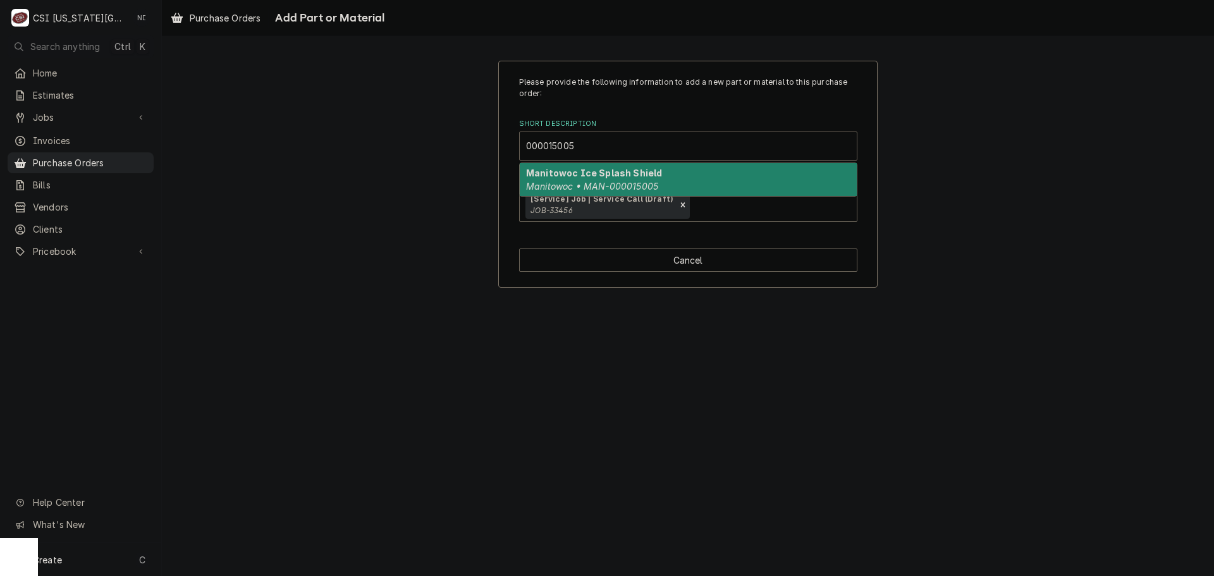
click at [618, 175] on strong "Manitowoc Ice Splash Shield" at bounding box center [594, 173] width 136 height 11
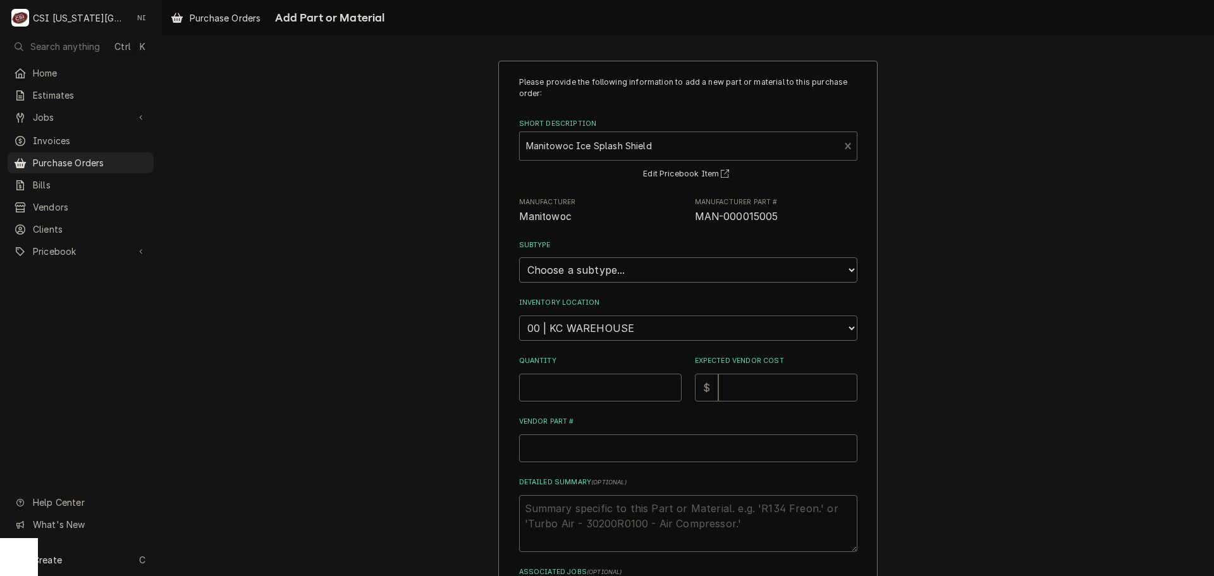
type textarea "x"
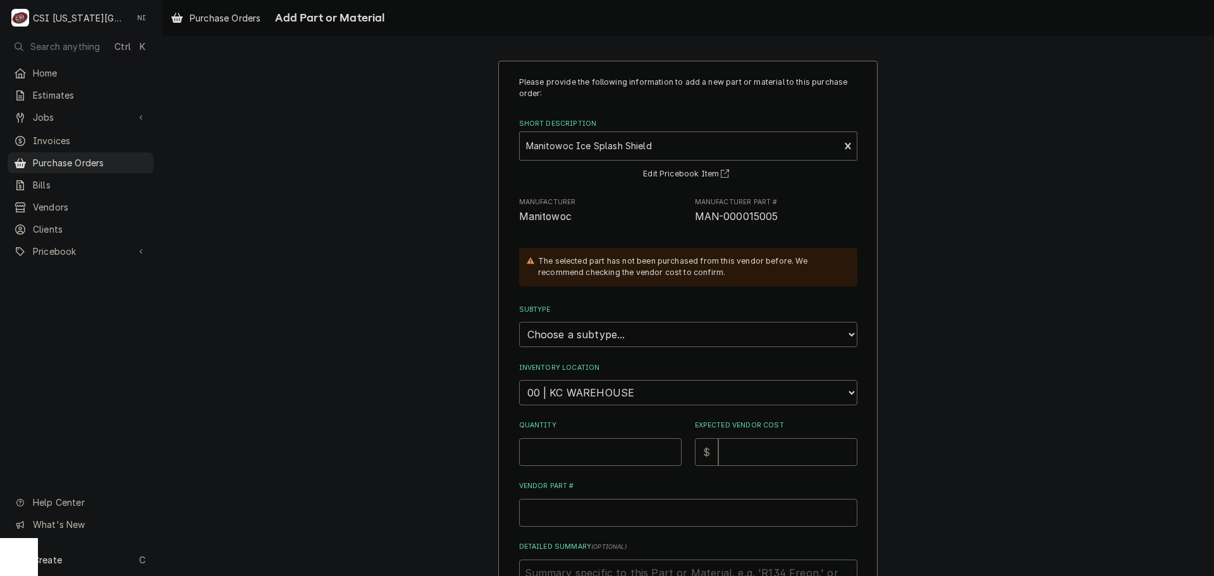
drag, startPoint x: 594, startPoint y: 328, endPoint x: 605, endPoint y: 323, distance: 12.7
click at [594, 328] on select "Choose a subtype... [#2-DUAL] AFTERHRS-WH-CHG-2 [#2-DUAL] BEV-EQUIP [#2-DUAL] B…" at bounding box center [688, 334] width 338 height 25
select select "45"
click at [519, 322] on select "Choose a subtype... [#2-DUAL] AFTERHRS-WH-CHG-2 [#2-DUAL] BEV-EQUIP [#2-DUAL] B…" at bounding box center [688, 334] width 338 height 25
type textarea "x"
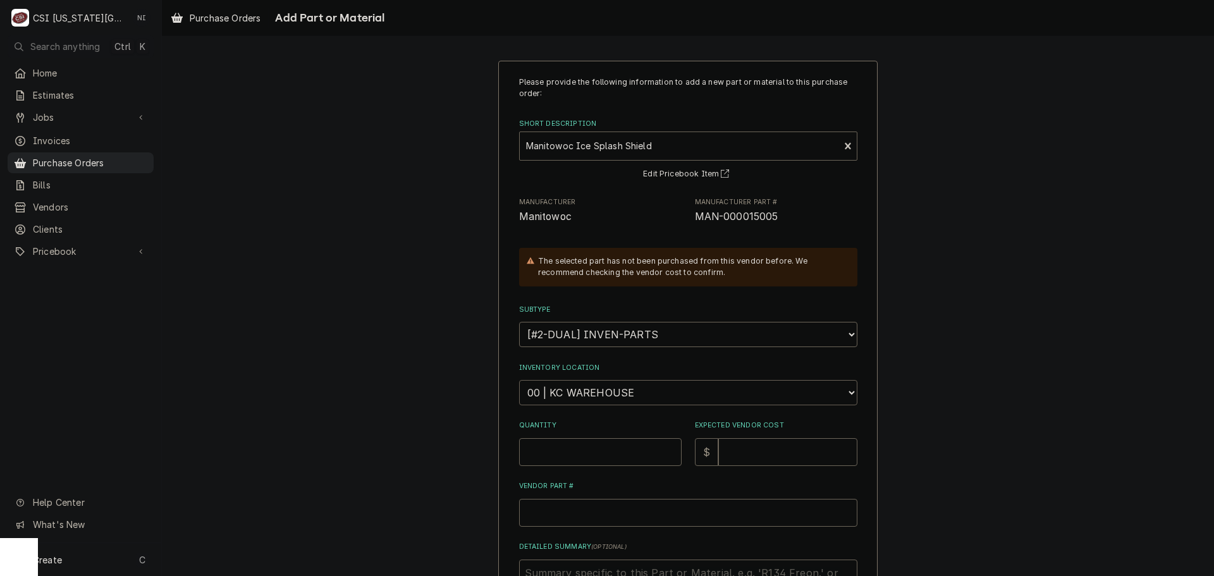
click at [613, 392] on select "Choose a location... 00 | KC WAREHOUSE 00 | MAIN WAREHOUSE 01 | BRIAN BREAZIER …" at bounding box center [688, 392] width 338 height 25
select select "2832"
click at [519, 380] on select "Choose a location... 00 | KC WAREHOUSE 00 | MAIN WAREHOUSE 01 | BRIAN BREAZIER …" at bounding box center [688, 392] width 338 height 25
click at [610, 458] on input "Quantity" at bounding box center [600, 452] width 163 height 28
type textarea "x"
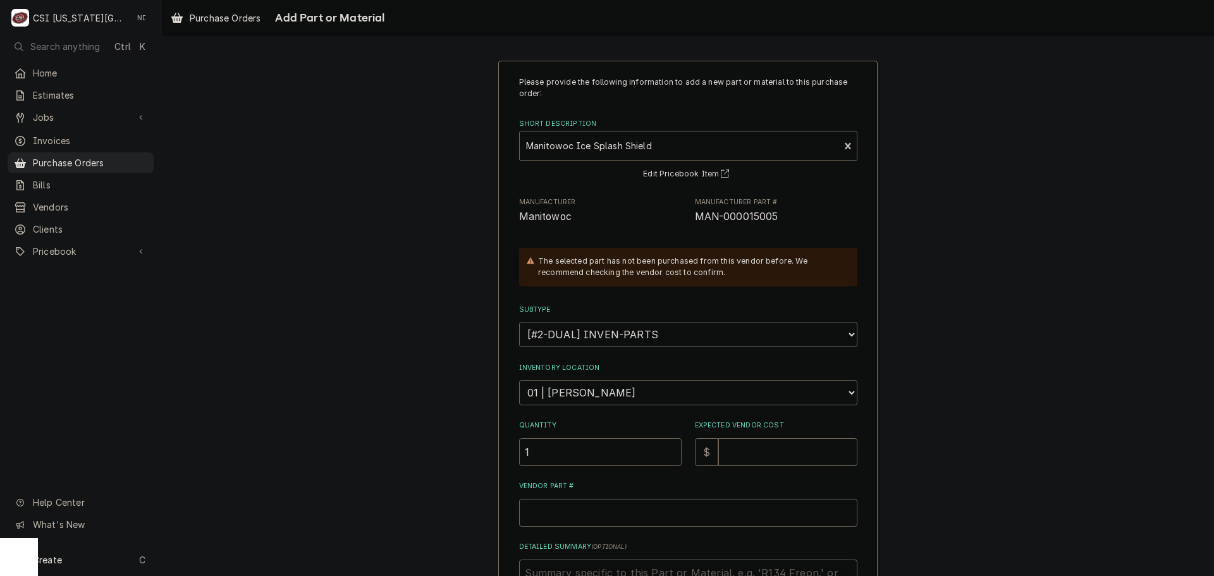
type input "1"
drag, startPoint x: 767, startPoint y: 220, endPoint x: 679, endPoint y: 223, distance: 87.9
click at [679, 223] on div "Manufacturer Manitowoc Manufacturer Part # MAN-000015005" at bounding box center [688, 210] width 338 height 27
click at [816, 203] on span "Manufacturer Part #" at bounding box center [776, 202] width 163 height 10
click at [758, 451] on input "Expected Vendor Cost" at bounding box center [787, 452] width 139 height 28
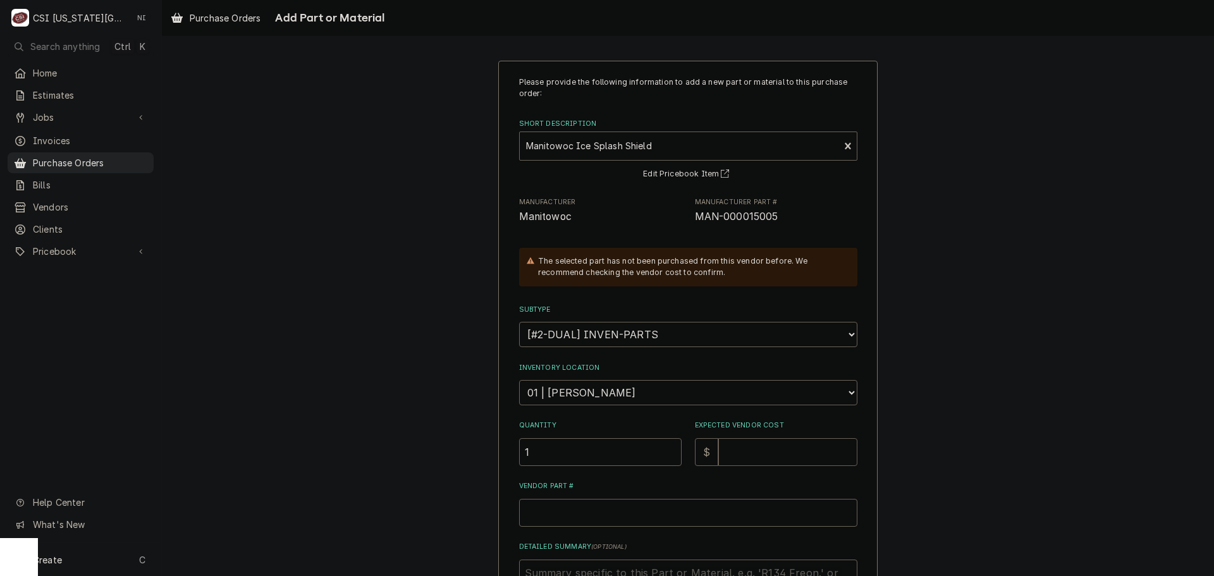
type textarea "x"
type input "2"
type textarea "x"
type input "24"
type textarea "x"
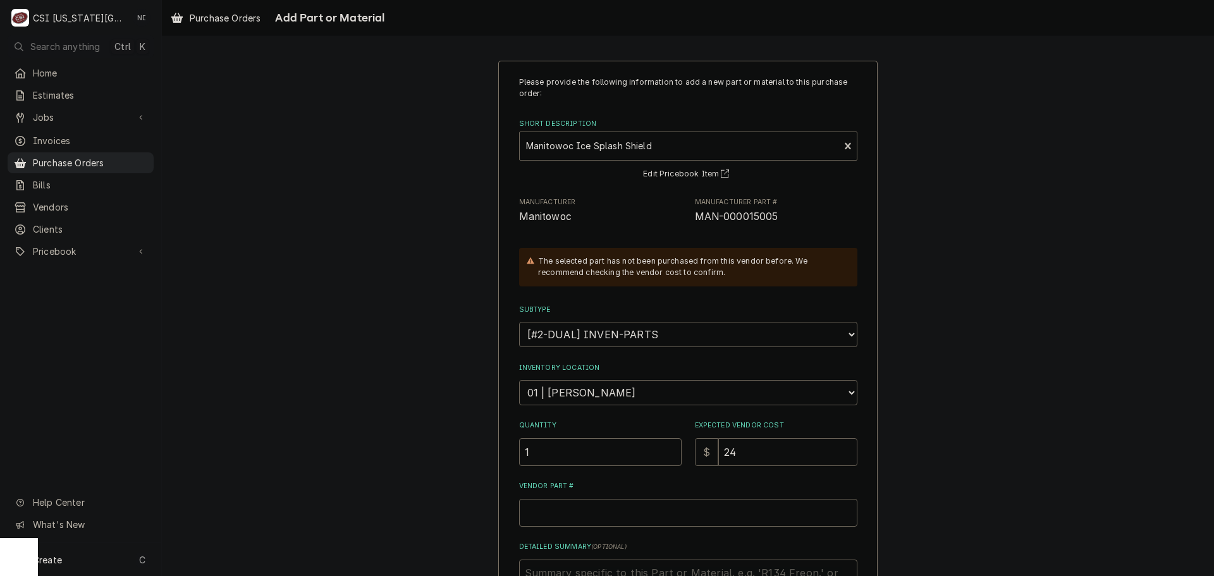
type input "247"
type textarea "x"
type input "247.1"
type textarea "x"
type input "247.18"
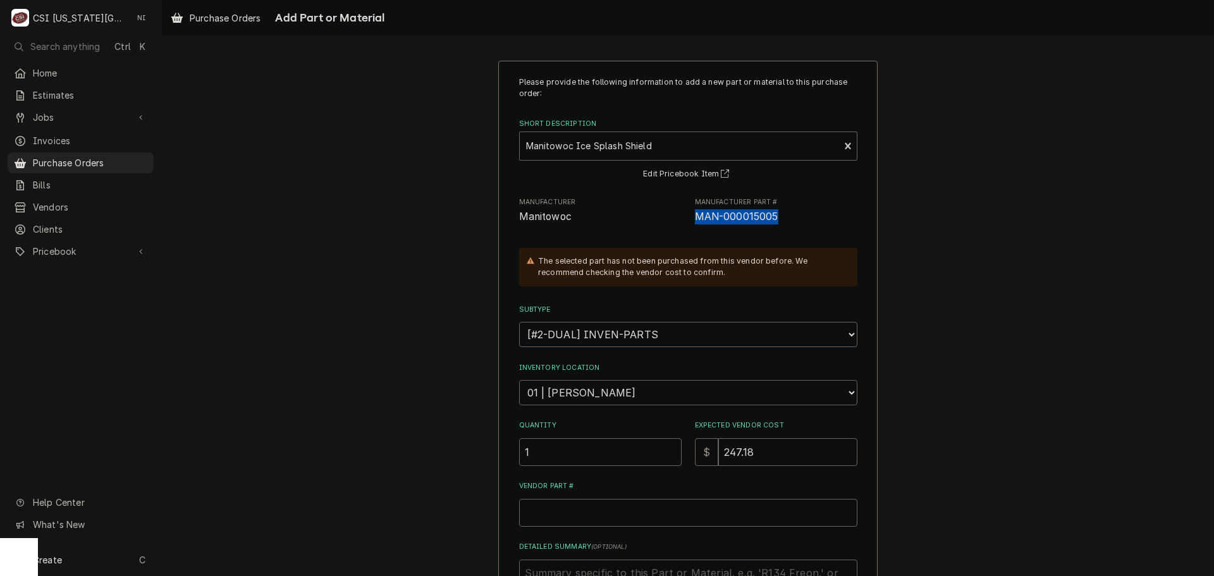
drag, startPoint x: 767, startPoint y: 220, endPoint x: 689, endPoint y: 222, distance: 78.4
click at [689, 222] on div "Manufacturer Manitowoc Manufacturer Part # MAN-000015005" at bounding box center [688, 210] width 338 height 27
copy span "MAN-000015005"
click at [602, 518] on input "Vendor Part #" at bounding box center [688, 513] width 338 height 28
paste input "MAN-000015005"
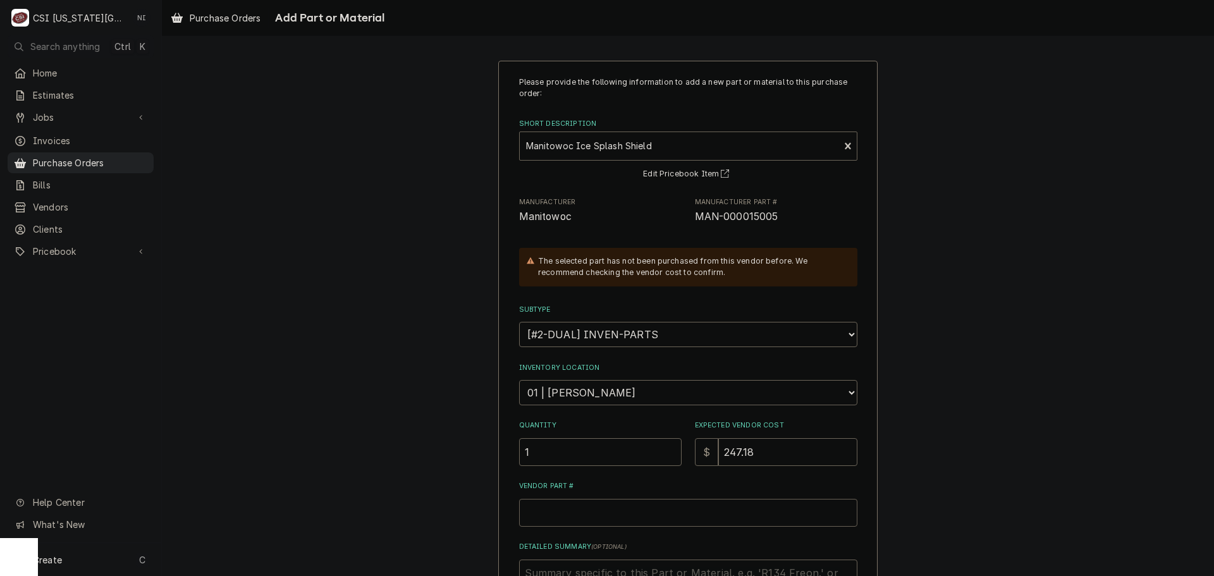
type textarea "x"
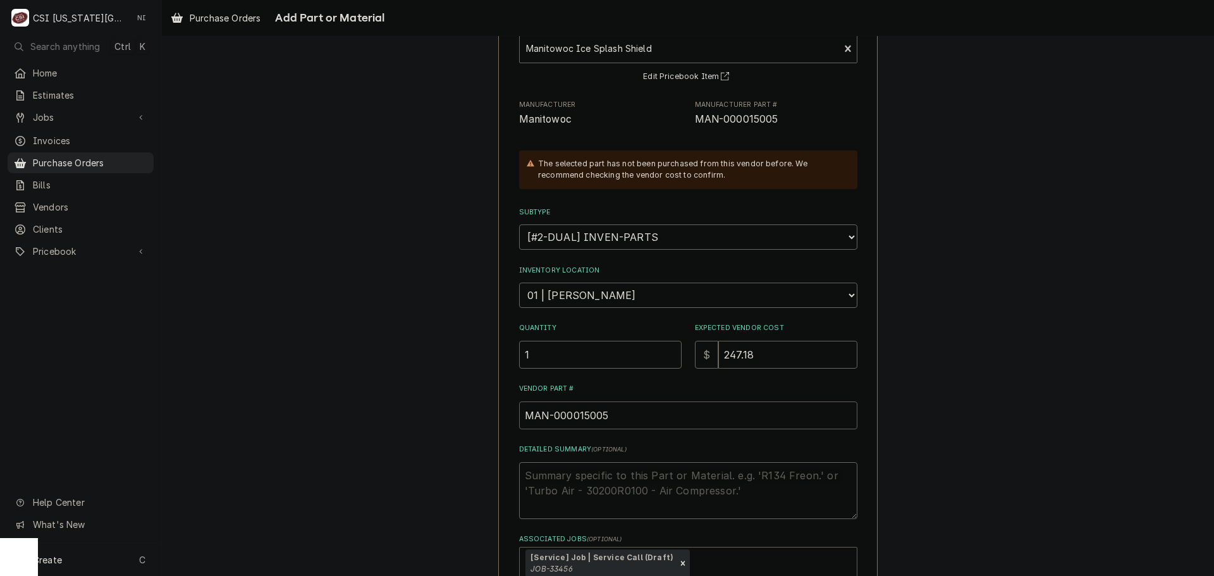
scroll to position [179, 0]
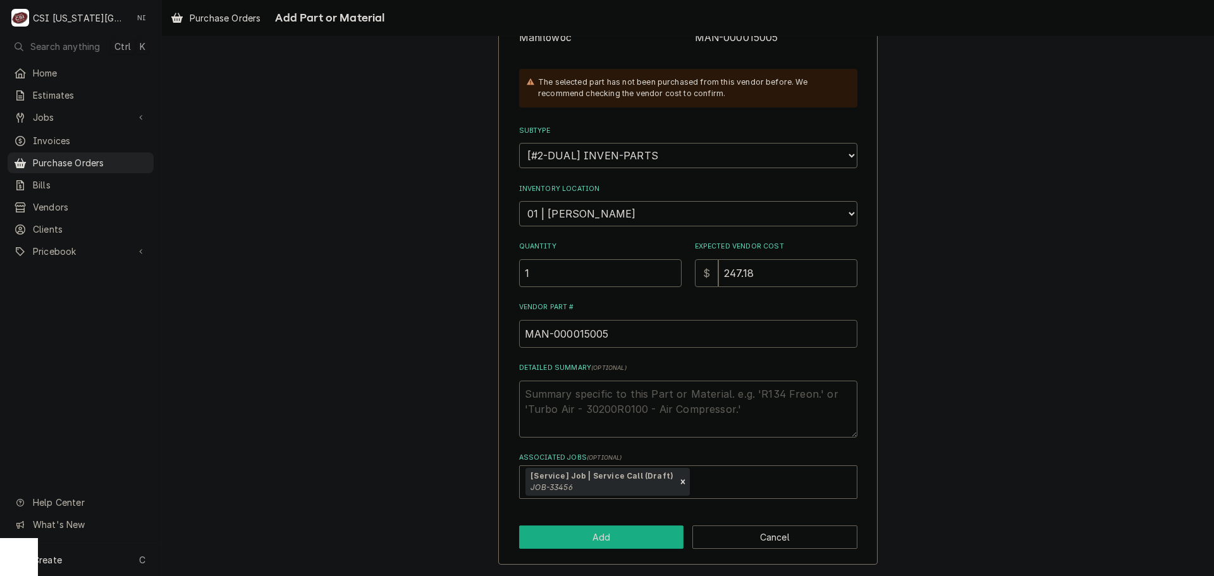
type input "MAN-000015005"
click at [629, 546] on button "Add" at bounding box center [601, 537] width 165 height 23
type textarea "x"
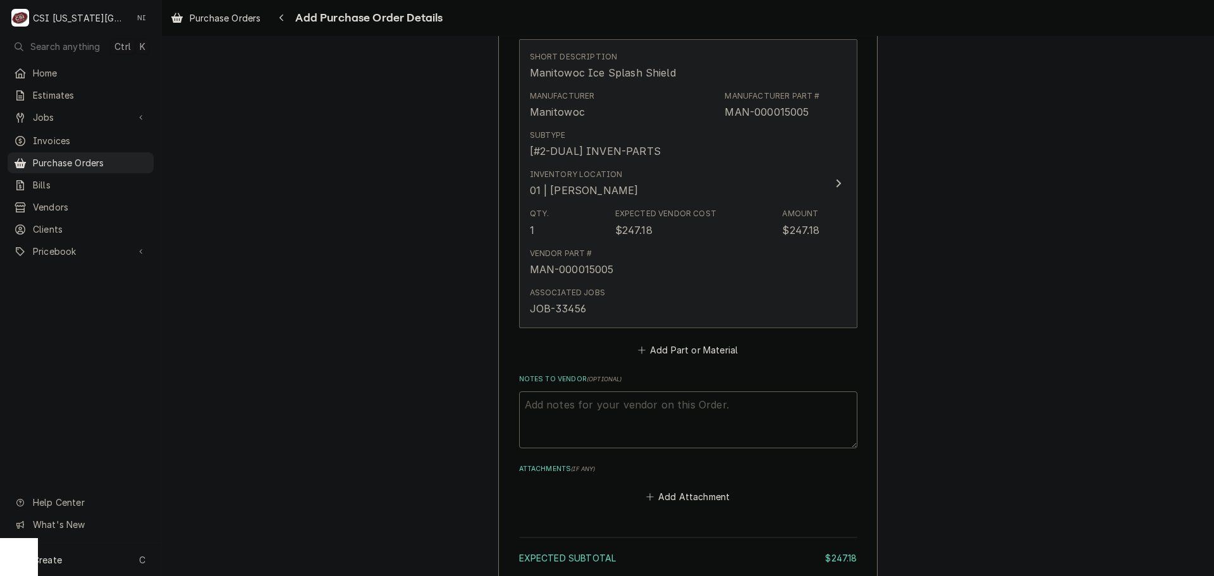
scroll to position [565, 0]
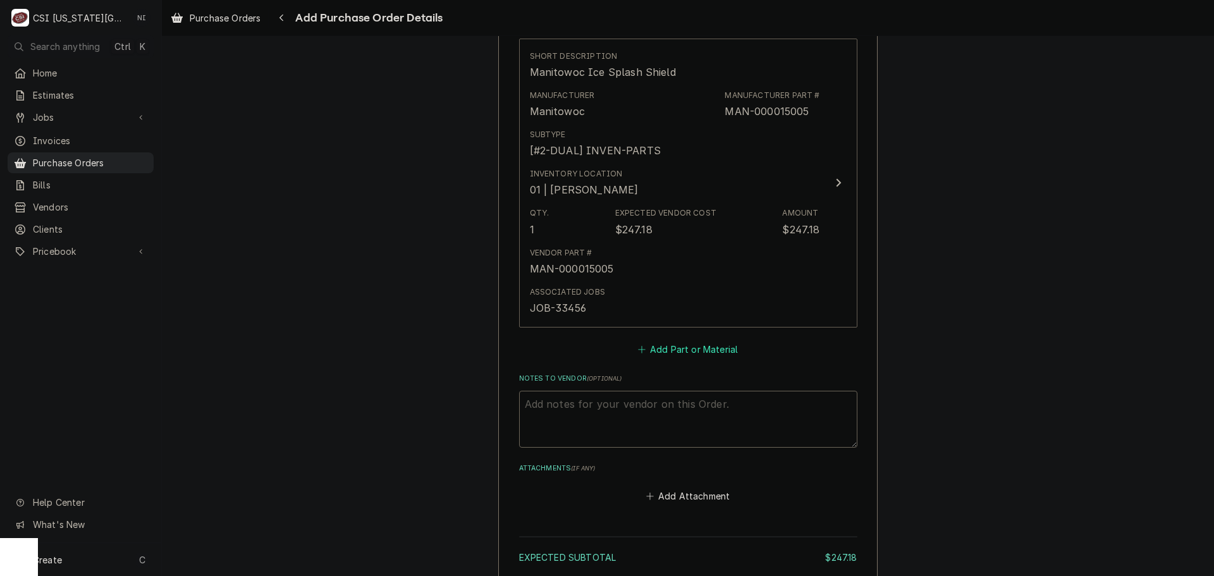
click at [667, 354] on button "Add Part or Material" at bounding box center [688, 349] width 104 height 18
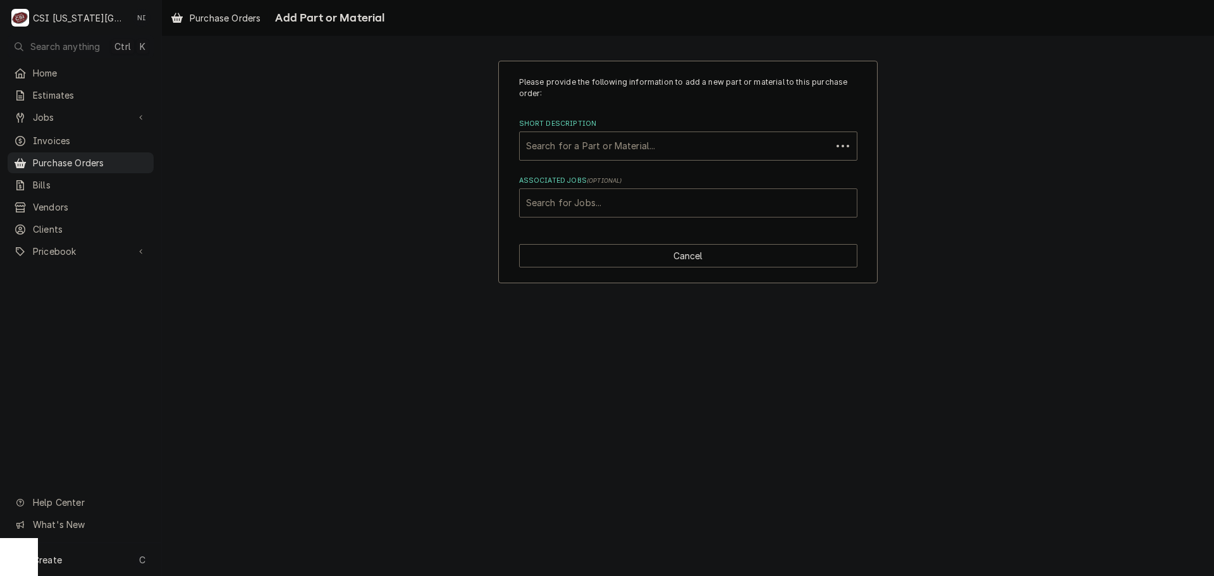
click at [598, 206] on div "Associated Jobs" at bounding box center [688, 203] width 324 height 23
type input "33456"
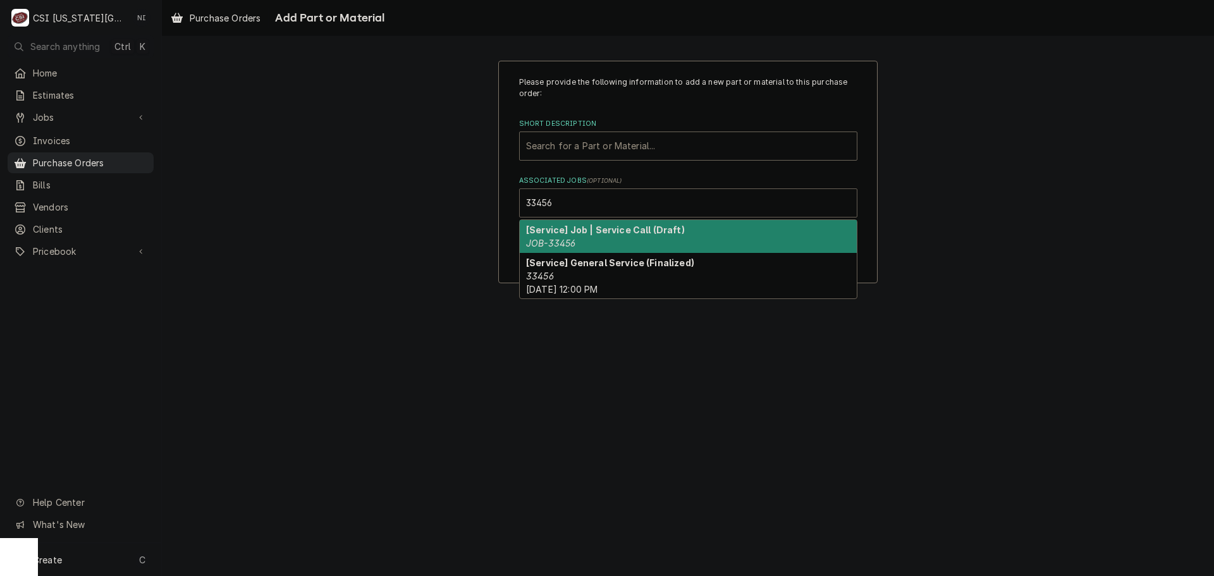
drag, startPoint x: 601, startPoint y: 241, endPoint x: 599, endPoint y: 231, distance: 10.3
click at [601, 239] on div "[Service] Job | Service Call (Draft) JOB-33456" at bounding box center [688, 236] width 337 height 33
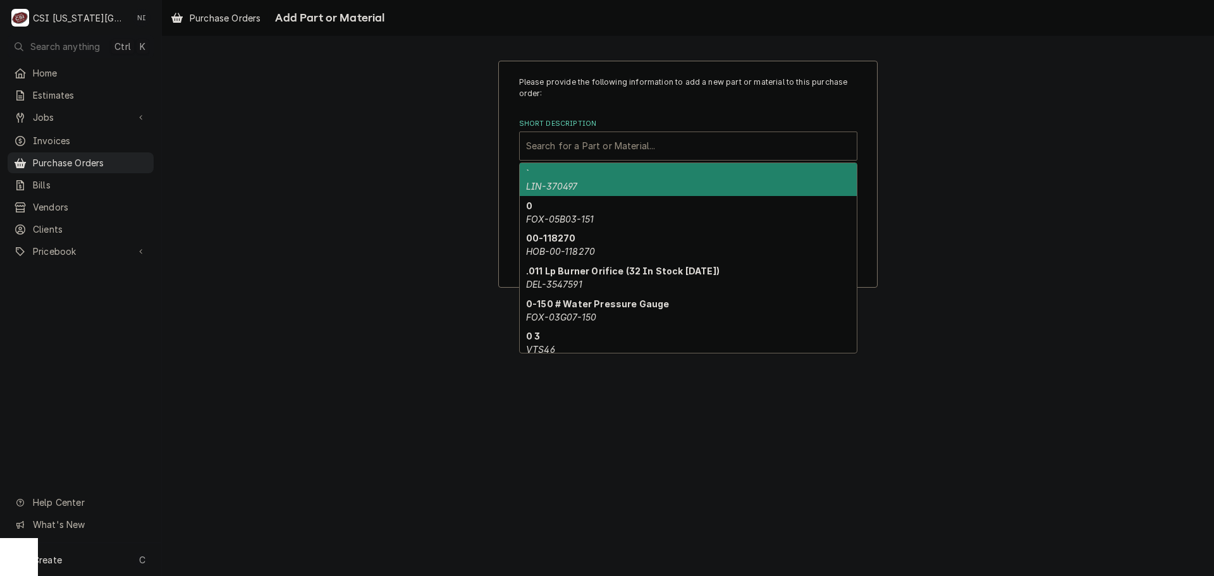
click at [585, 144] on div "Short Description" at bounding box center [688, 146] width 324 height 23
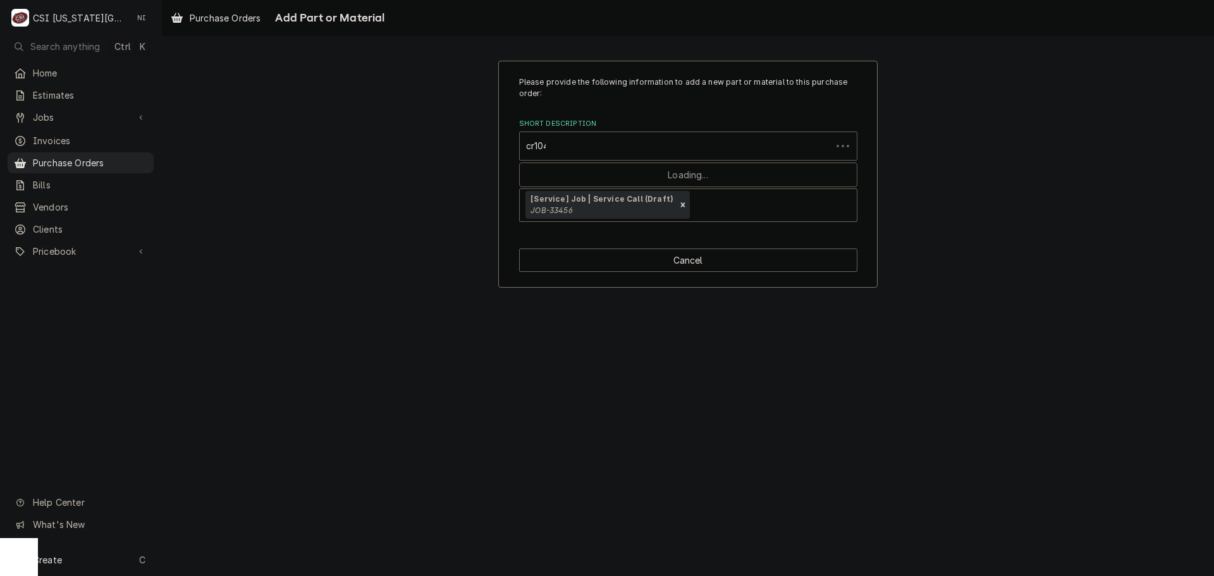
type input "cr10440"
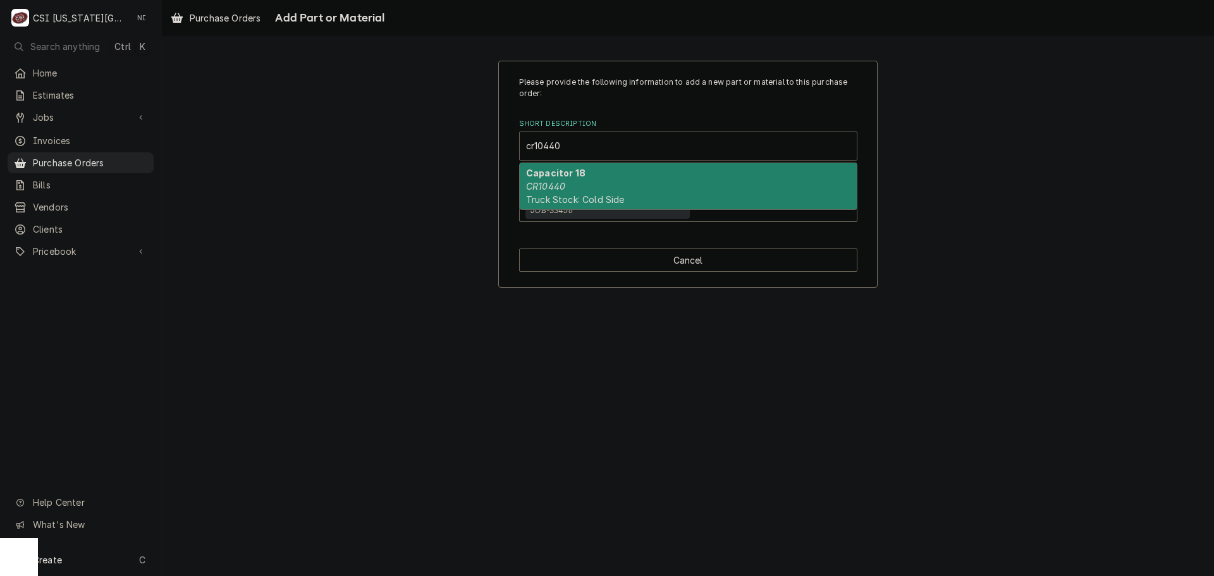
click at [569, 175] on strong "Capacitor 18" at bounding box center [555, 173] width 59 height 11
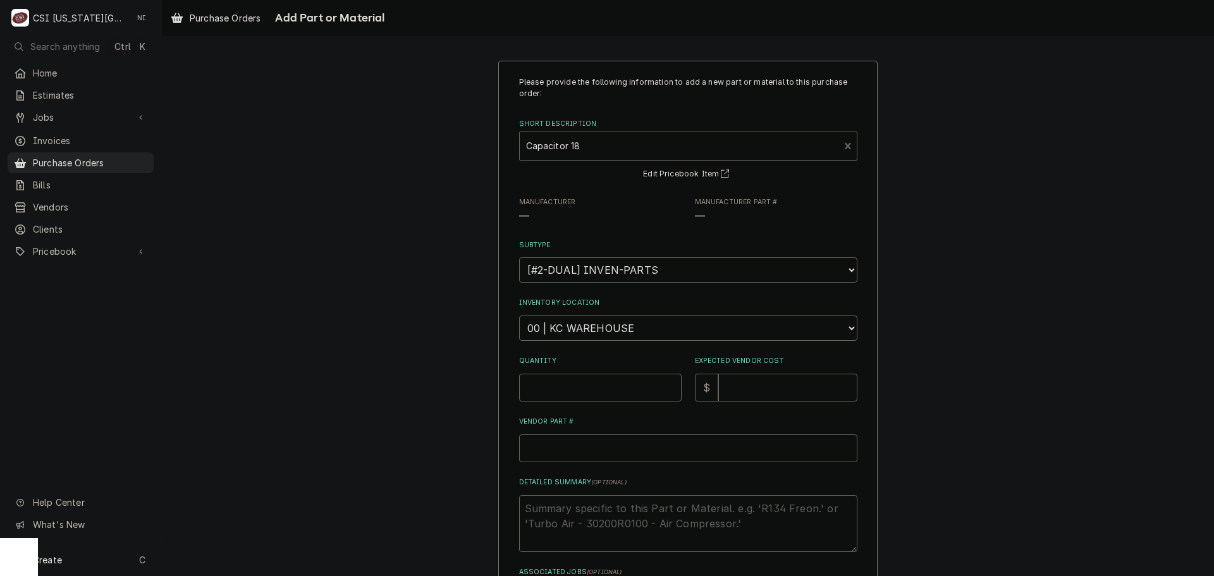
type textarea "x"
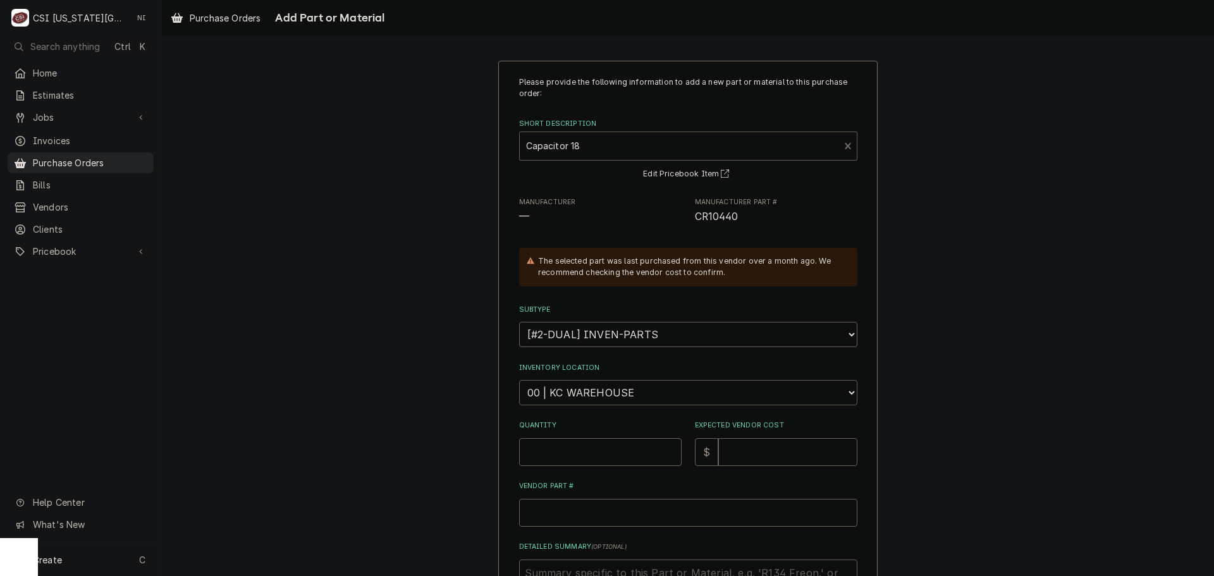
drag, startPoint x: 619, startPoint y: 397, endPoint x: 622, endPoint y: 386, distance: 11.2
click at [619, 397] on select "Choose a location... 00 | KC WAREHOUSE 00 | MAIN WAREHOUSE 01 | BRIAN BREAZIER …" at bounding box center [688, 392] width 338 height 25
select select "2832"
click at [519, 380] on select "Choose a location... 00 | KC WAREHOUSE 00 | MAIN WAREHOUSE 01 | BRIAN BREAZIER …" at bounding box center [688, 392] width 338 height 25
click at [589, 439] on input "Quantity" at bounding box center [600, 452] width 163 height 28
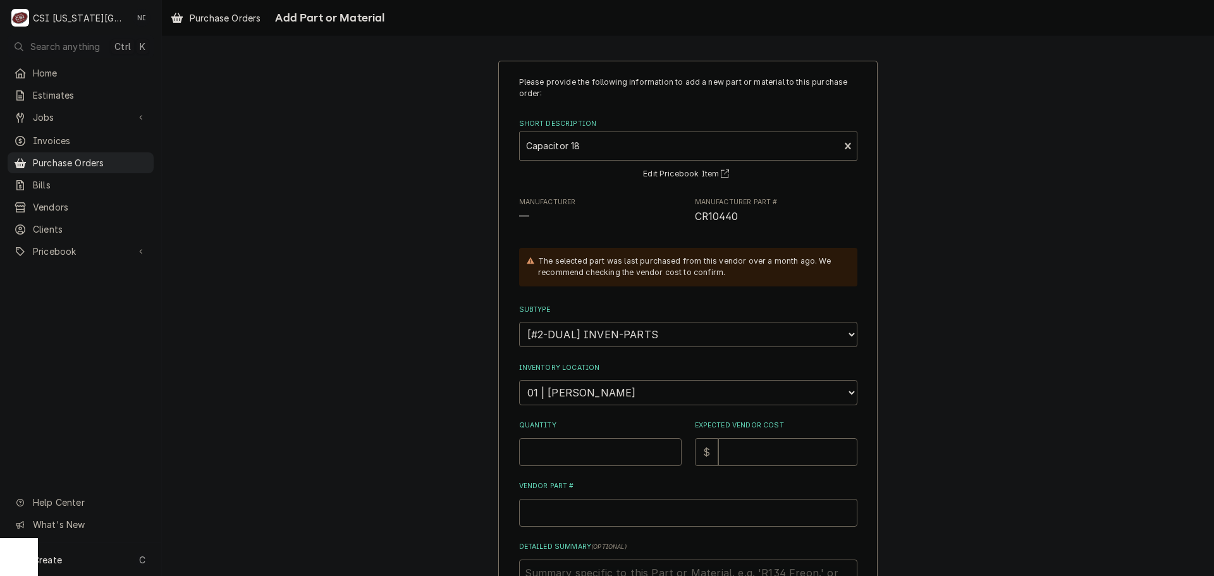
type textarea "x"
type input "1"
click at [728, 216] on span "CR10440" at bounding box center [717, 217] width 44 height 12
copy span "CR10440"
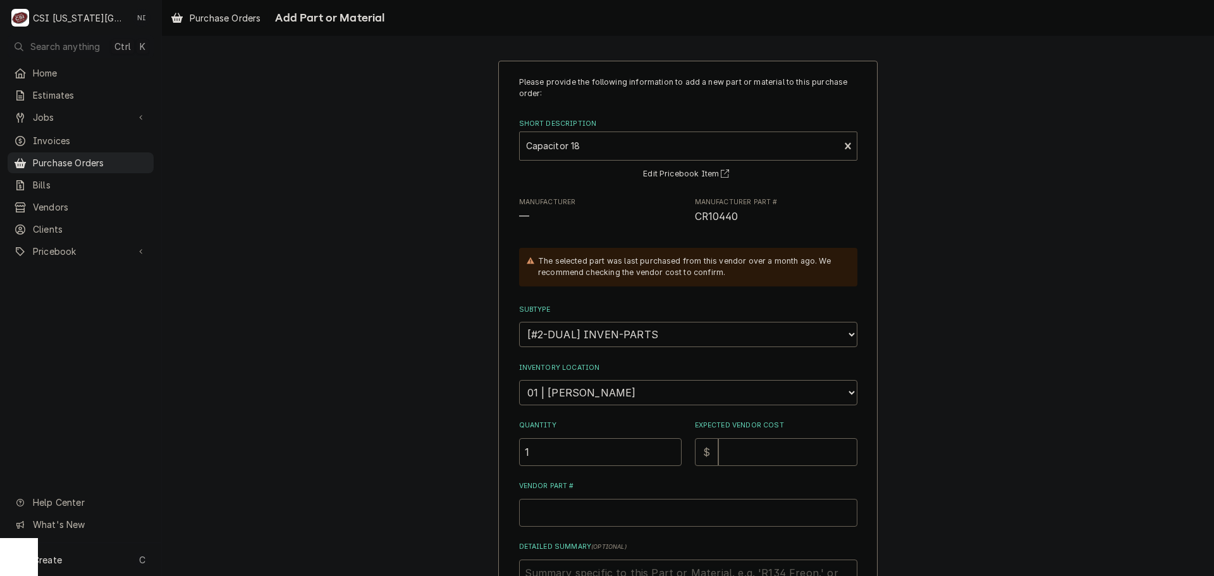
click at [591, 524] on input "Vendor Part #" at bounding box center [688, 513] width 338 height 28
type textarea "x"
type input "v"
type textarea "x"
type input "v="
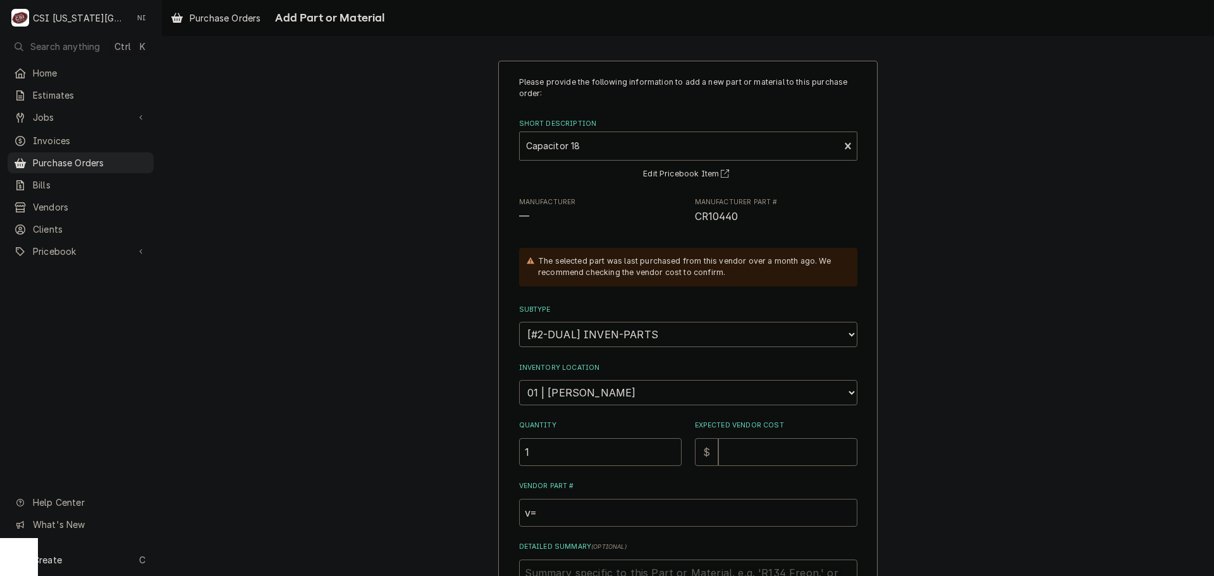
type textarea "x"
type input "v"
type textarea "x"
paste input "CR10440"
type textarea "x"
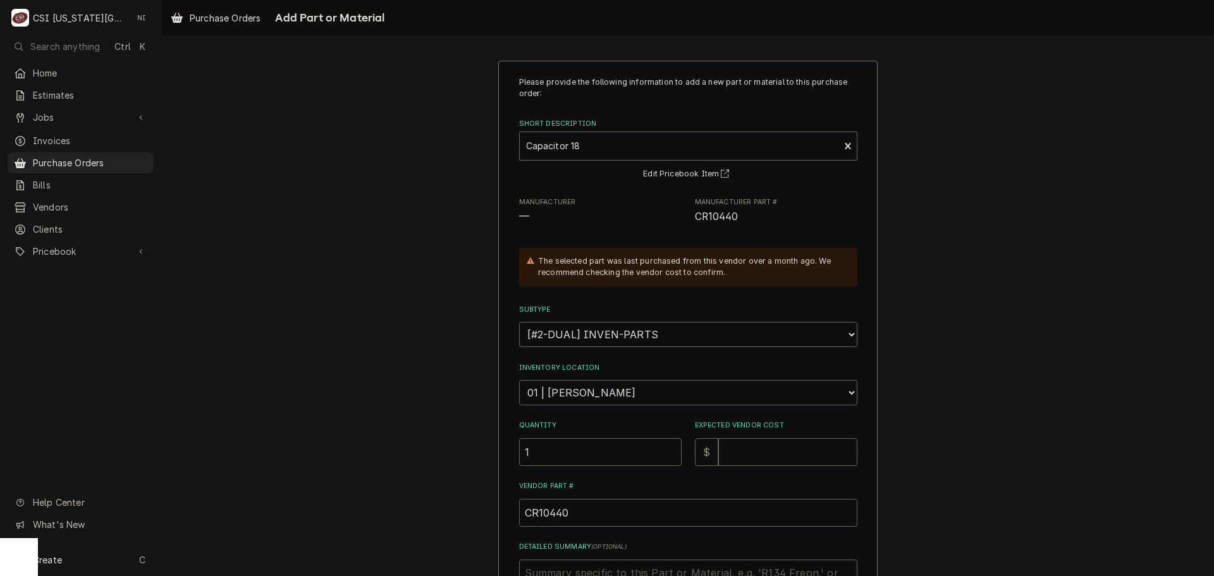
type input "CR10440"
click at [766, 457] on input "Expected Vendor Cost" at bounding box center [787, 452] width 139 height 28
type textarea "x"
type input "1"
type textarea "x"
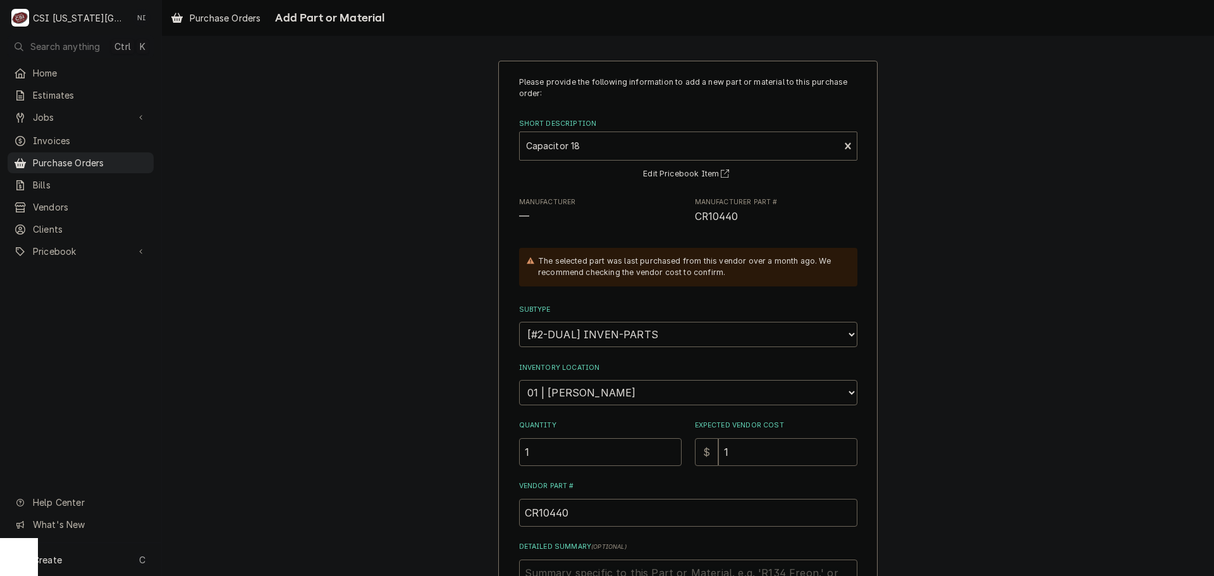
type input "11"
type textarea "x"
type input "11.5"
type textarea "x"
type input "11.54"
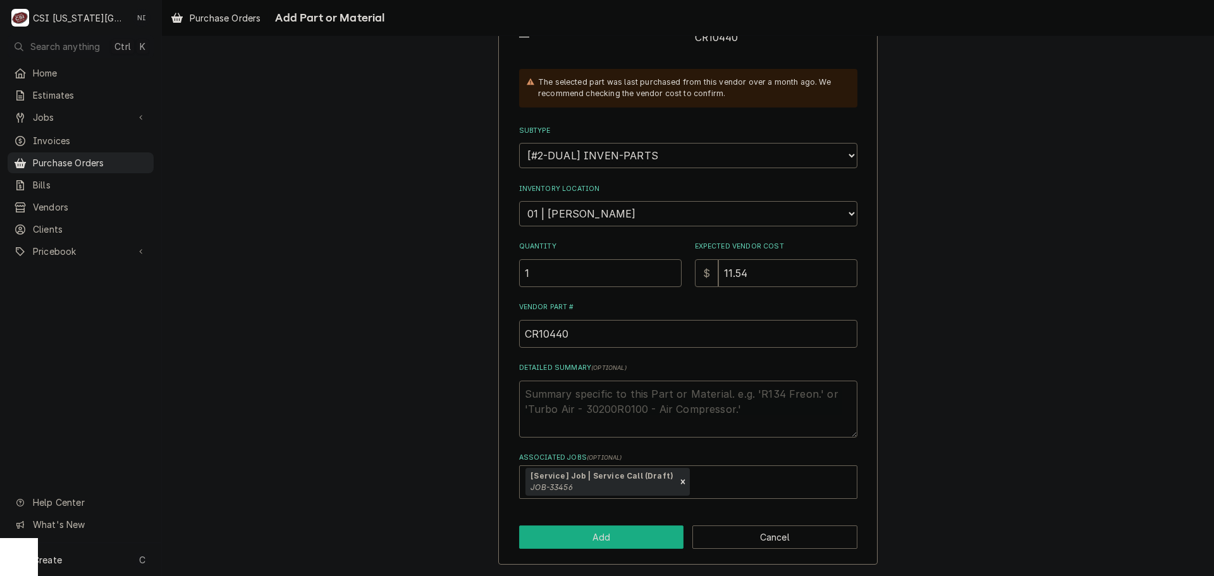
click at [601, 540] on button "Add" at bounding box center [601, 537] width 165 height 23
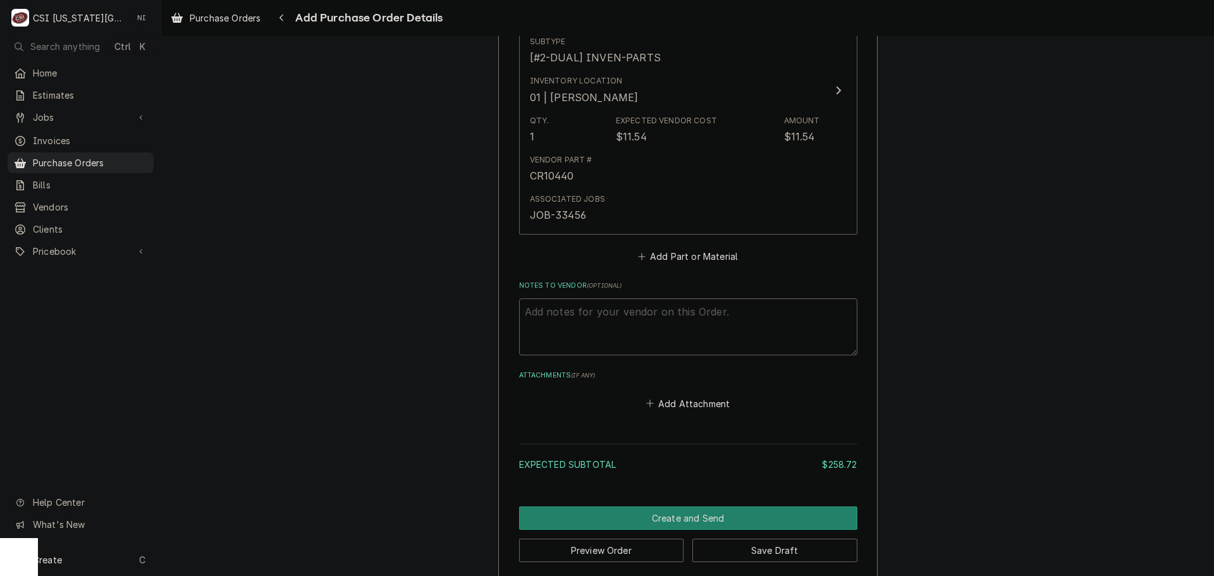
scroll to position [966, 0]
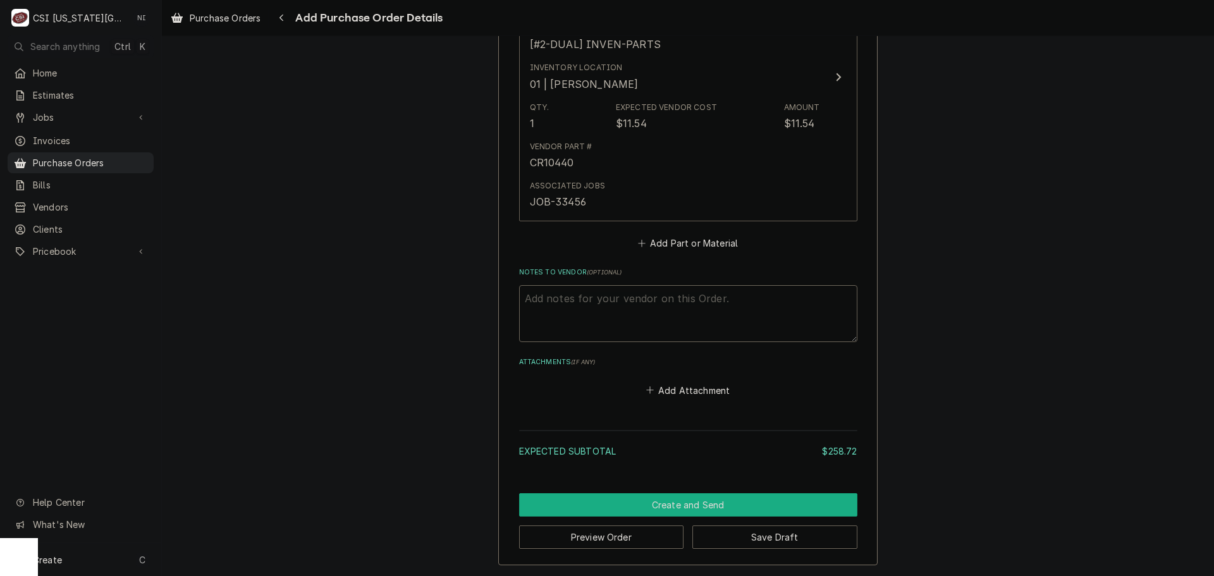
click at [754, 515] on button "Create and Send" at bounding box center [688, 504] width 338 height 23
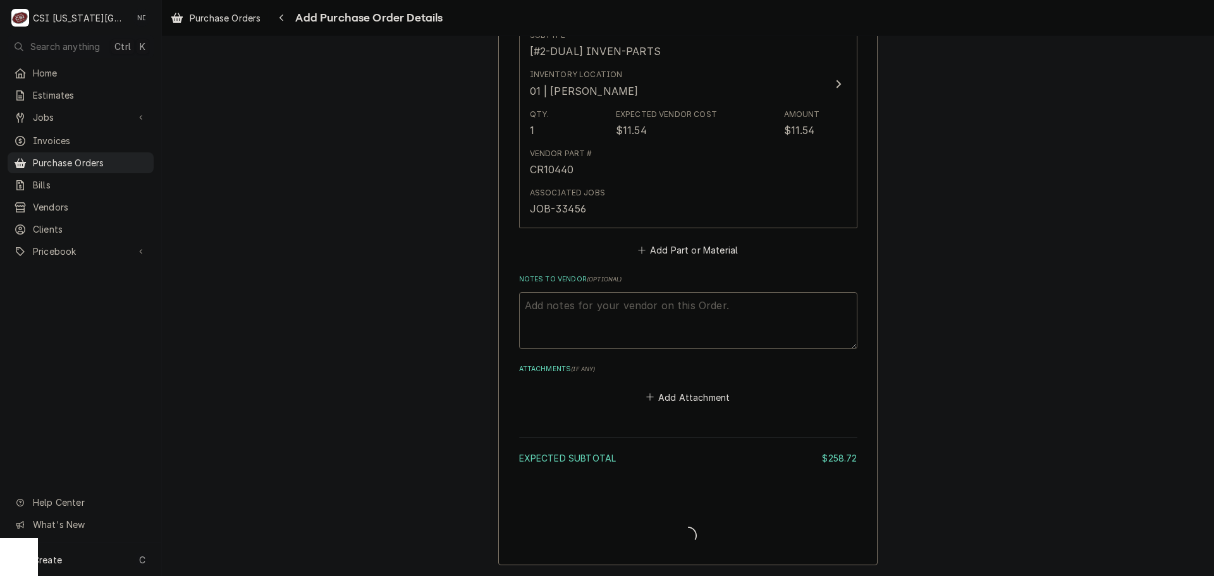
type textarea "x"
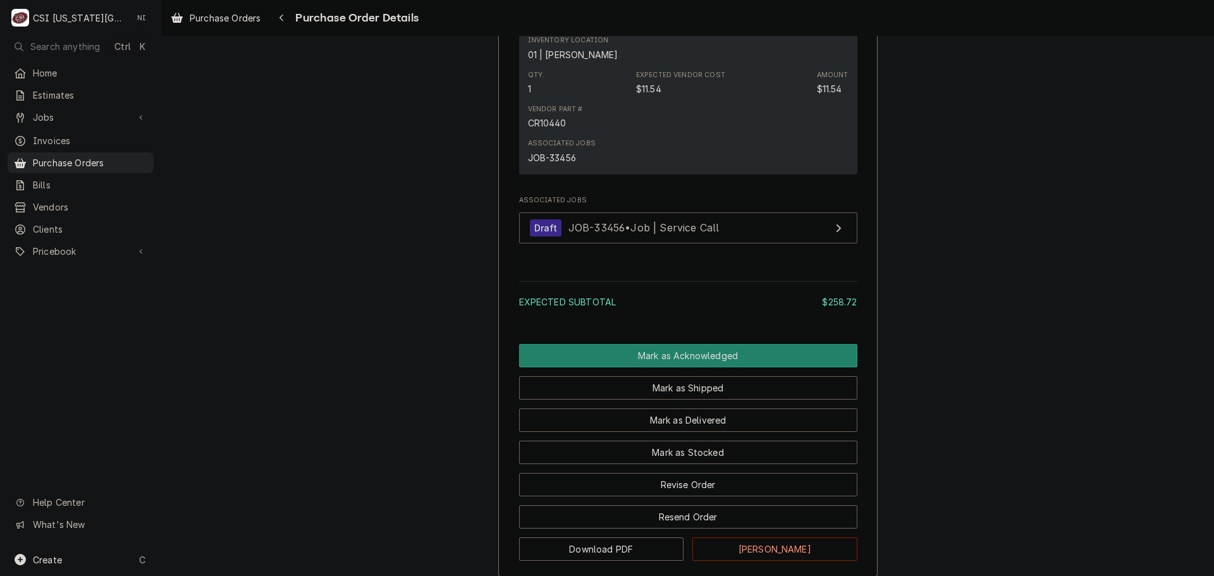
scroll to position [985, 0]
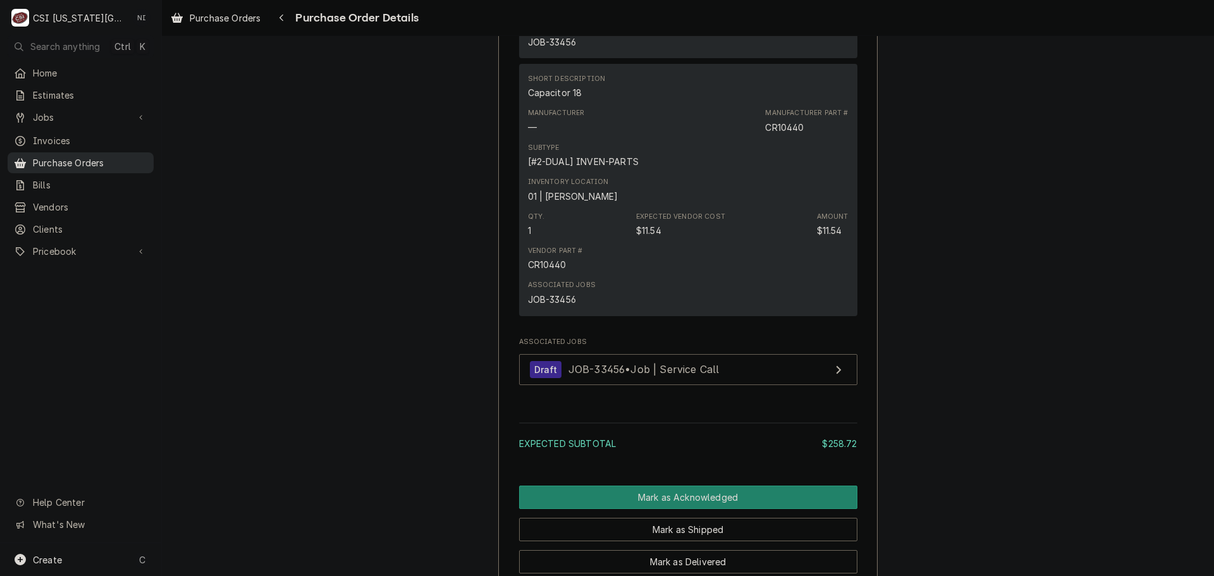
click at [116, 159] on span "Purchase Orders" at bounding box center [90, 162] width 114 height 13
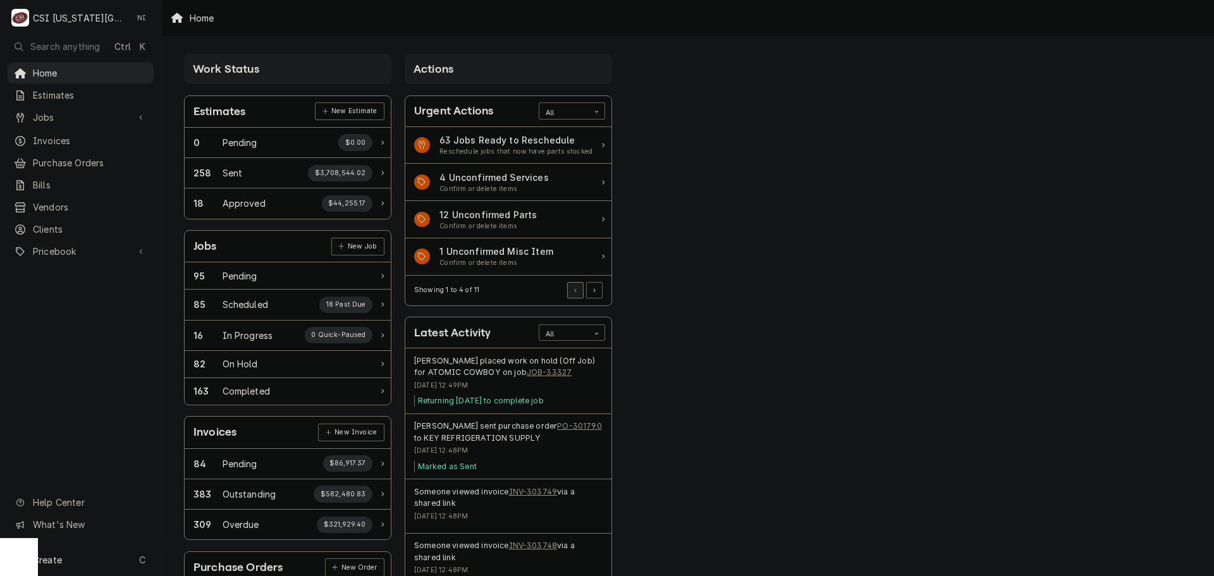
click at [598, 331] on icon "Card Data Filter Control" at bounding box center [597, 334] width 6 height 6
click at [589, 410] on div "Purchase Orders" at bounding box center [571, 414] width 65 height 25
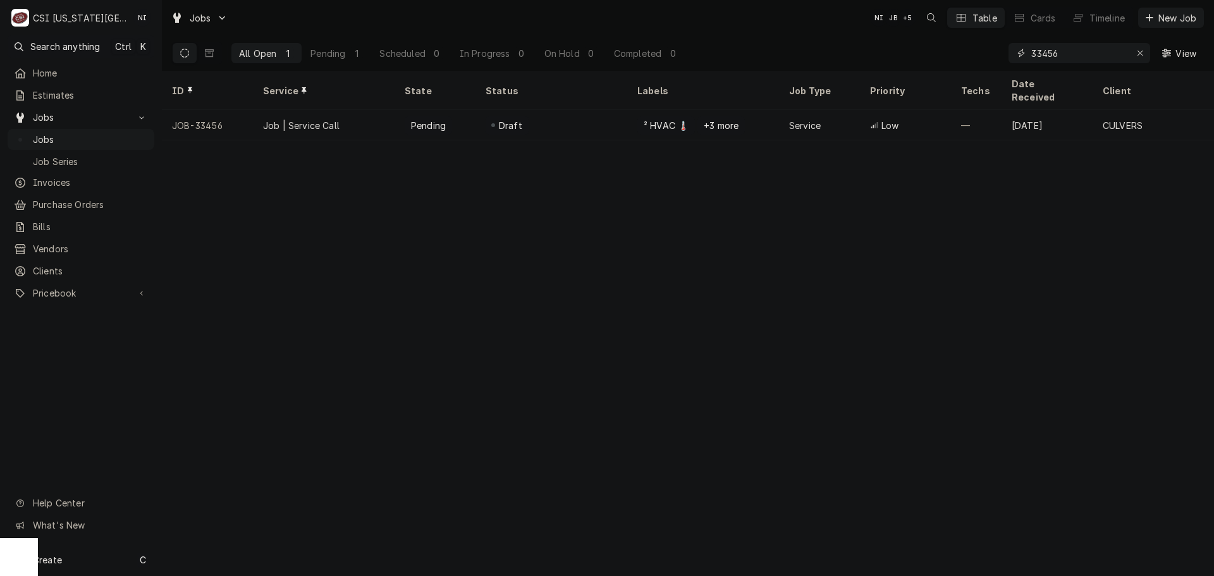
click at [976, 53] on div "All Open 1 Pending 1 Scheduled 0 In Progress 0 On Hold 0 Completed 0 33456 View" at bounding box center [688, 52] width 1032 height 35
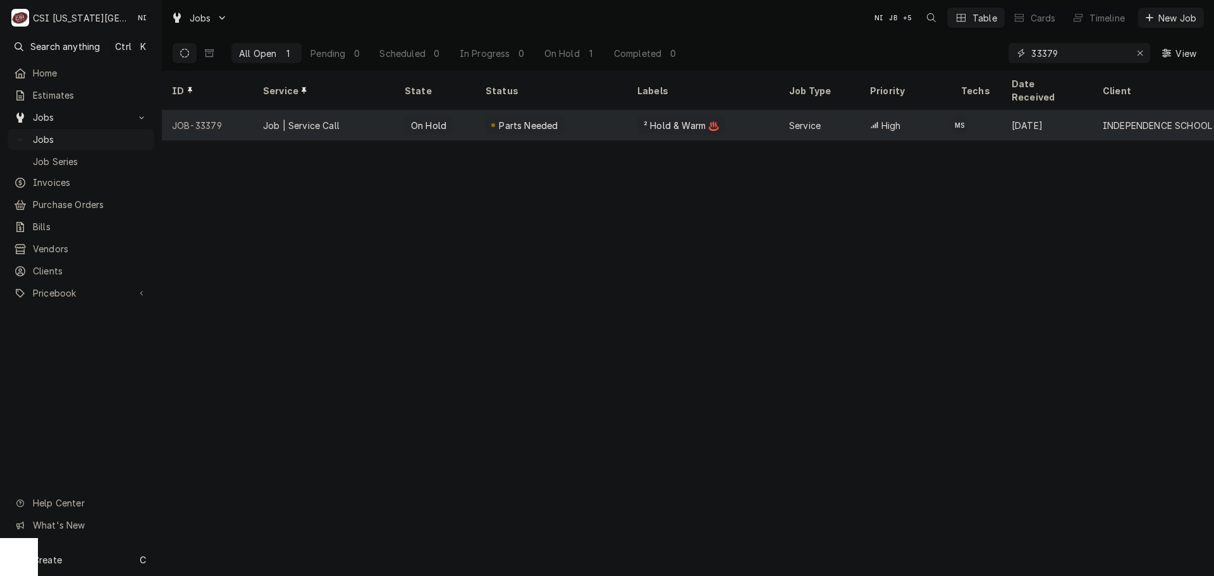
type input "33379"
click at [591, 120] on div "Parts Needed" at bounding box center [552, 125] width 152 height 30
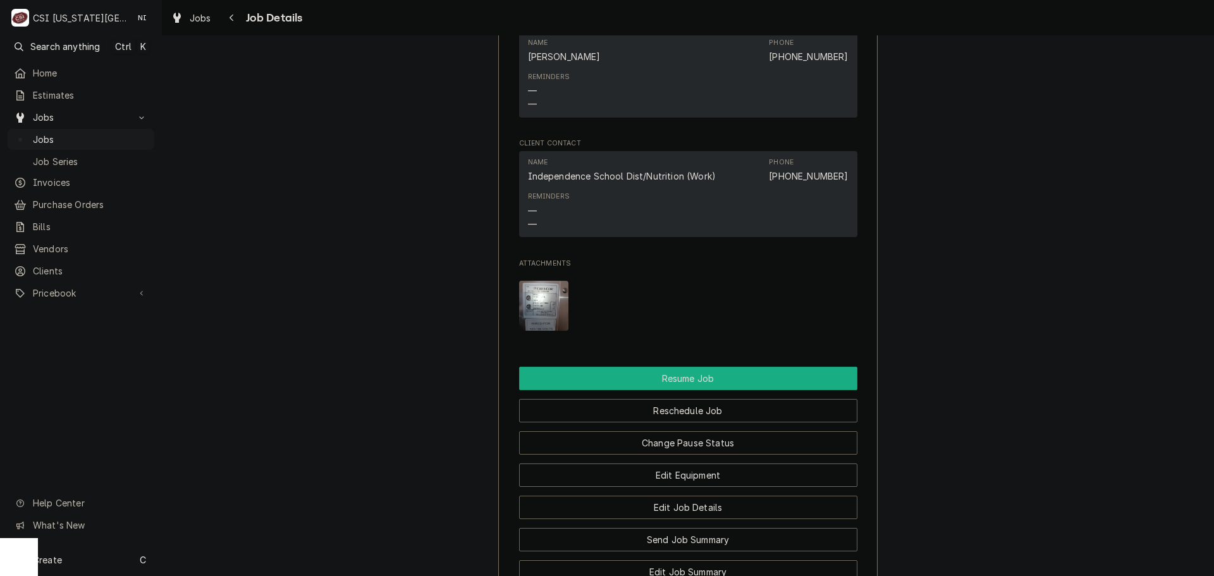
scroll to position [1581, 0]
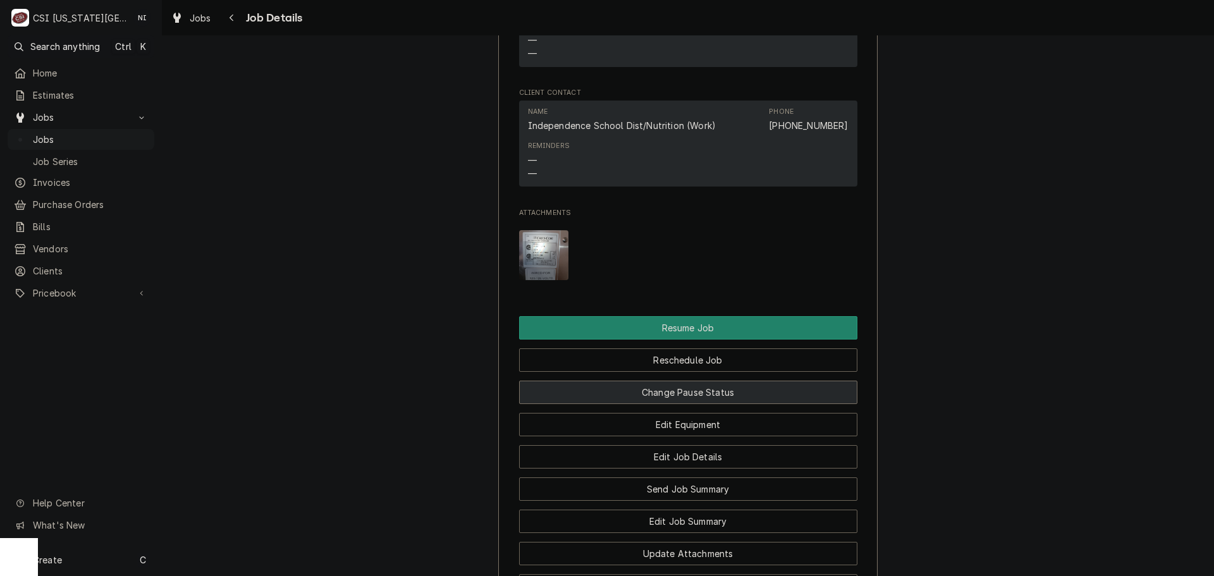
click at [701, 395] on button "Change Pause Status" at bounding box center [688, 392] width 338 height 23
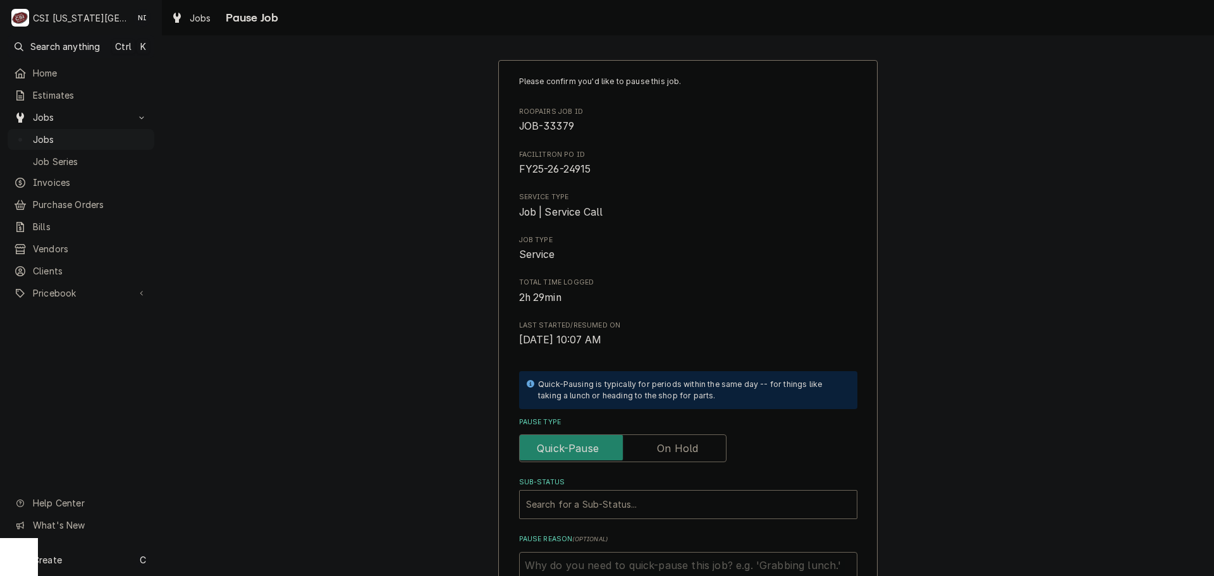
click at [673, 448] on label "Pause Type" at bounding box center [622, 448] width 207 height 28
click at [673, 448] on input "Pause Type" at bounding box center [623, 448] width 196 height 28
checkbox input "true"
click at [651, 507] on div "Sub-Status" at bounding box center [688, 504] width 324 height 23
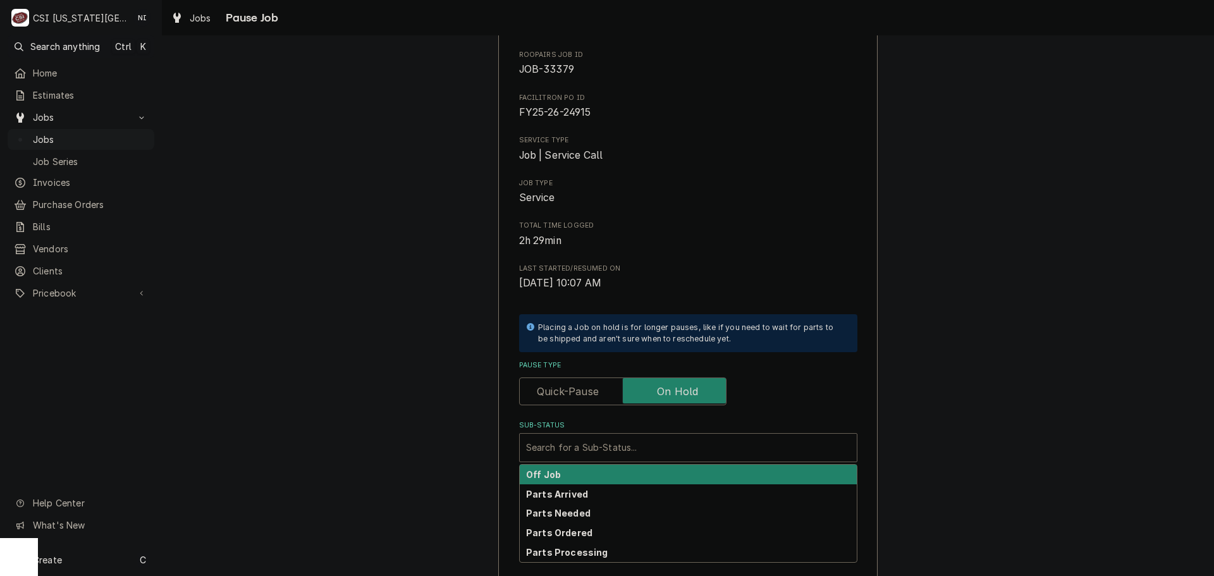
scroll to position [175, 0]
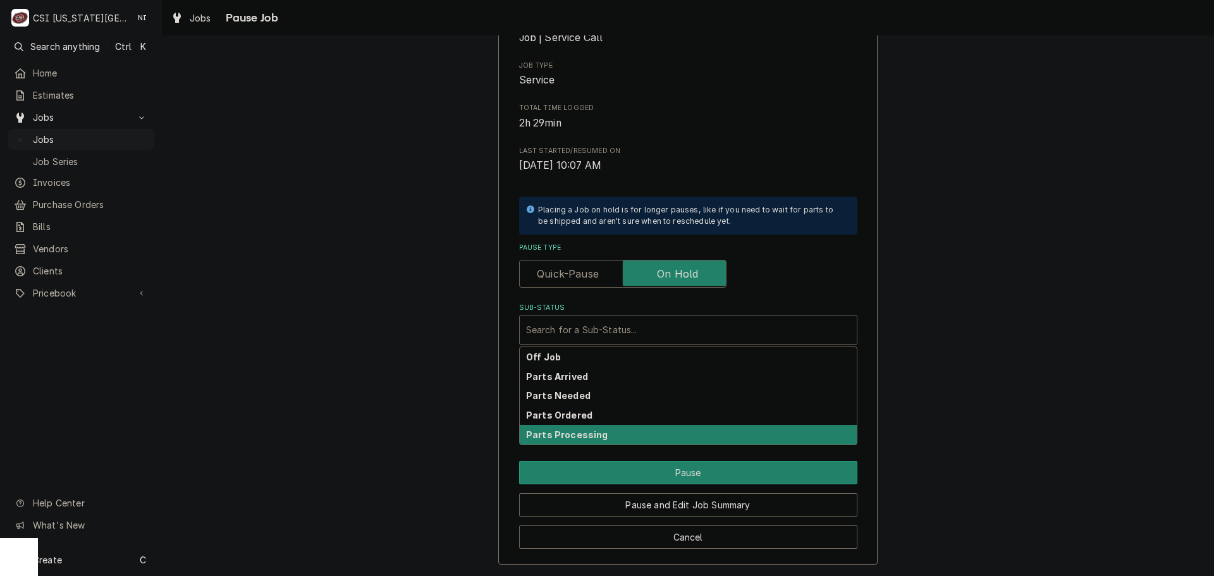
click at [556, 428] on div "Parts Processing" at bounding box center [688, 435] width 337 height 20
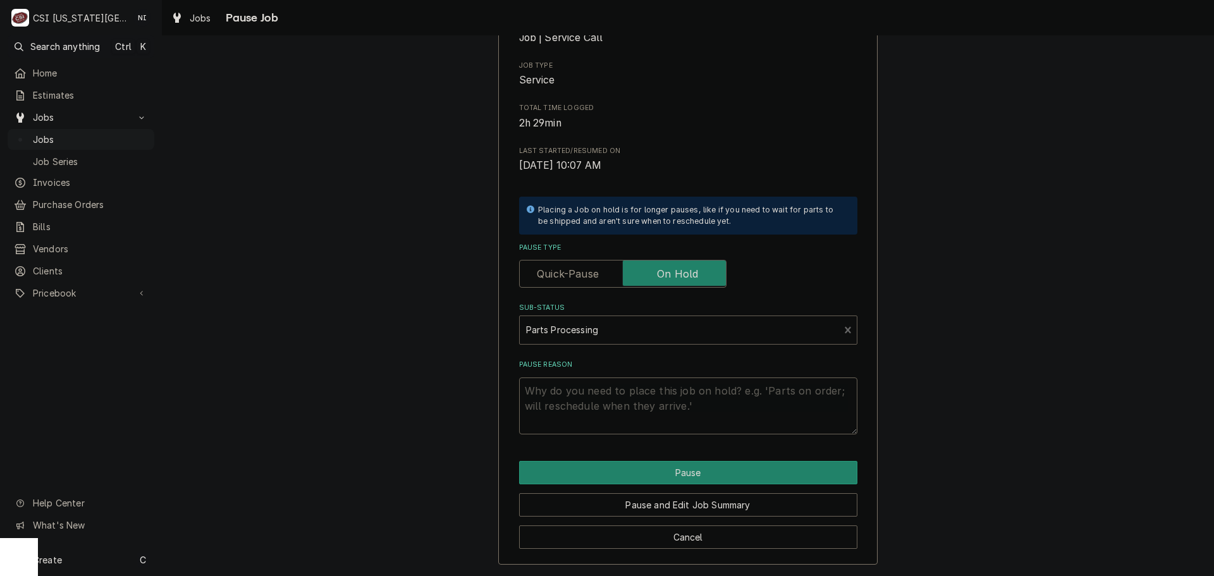
click at [584, 336] on div "Sub-Status" at bounding box center [679, 330] width 307 height 23
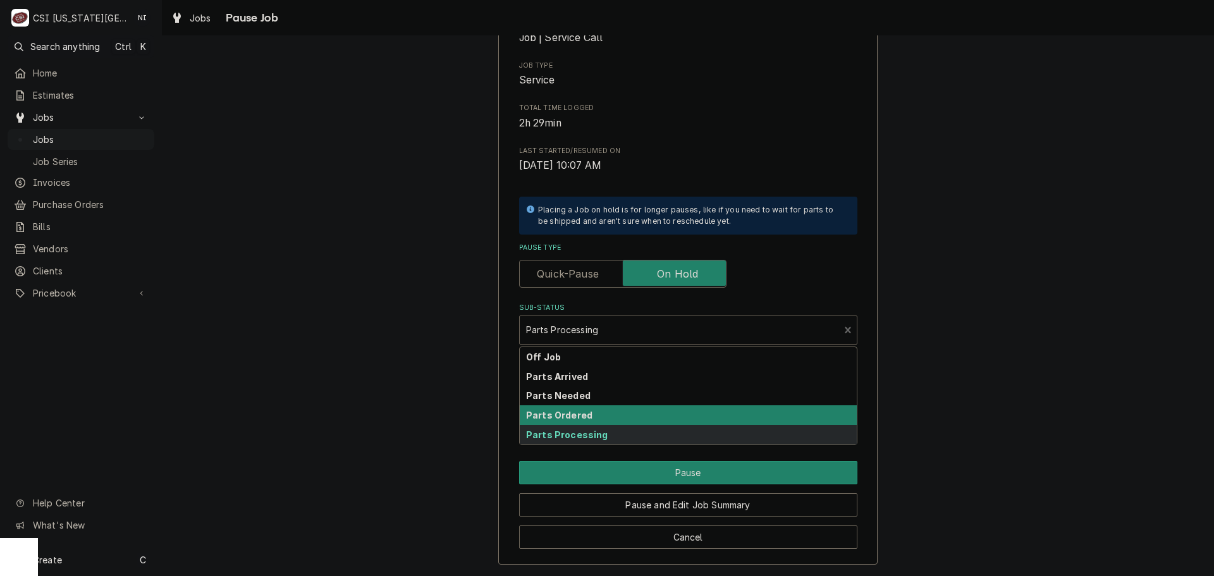
click at [553, 419] on strong "Parts Ordered" at bounding box center [559, 415] width 66 height 11
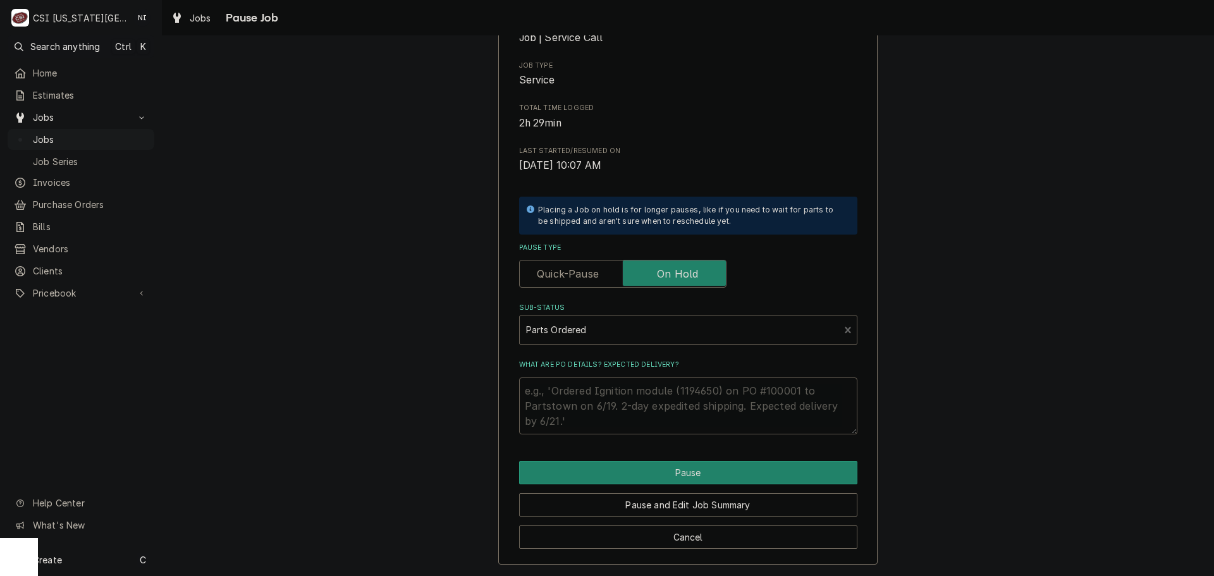
click at [554, 399] on textarea "What are PO details? Expected delivery?" at bounding box center [688, 406] width 338 height 57
type textarea "x"
type textarea "P"
type textarea "x"
type textarea "Pa"
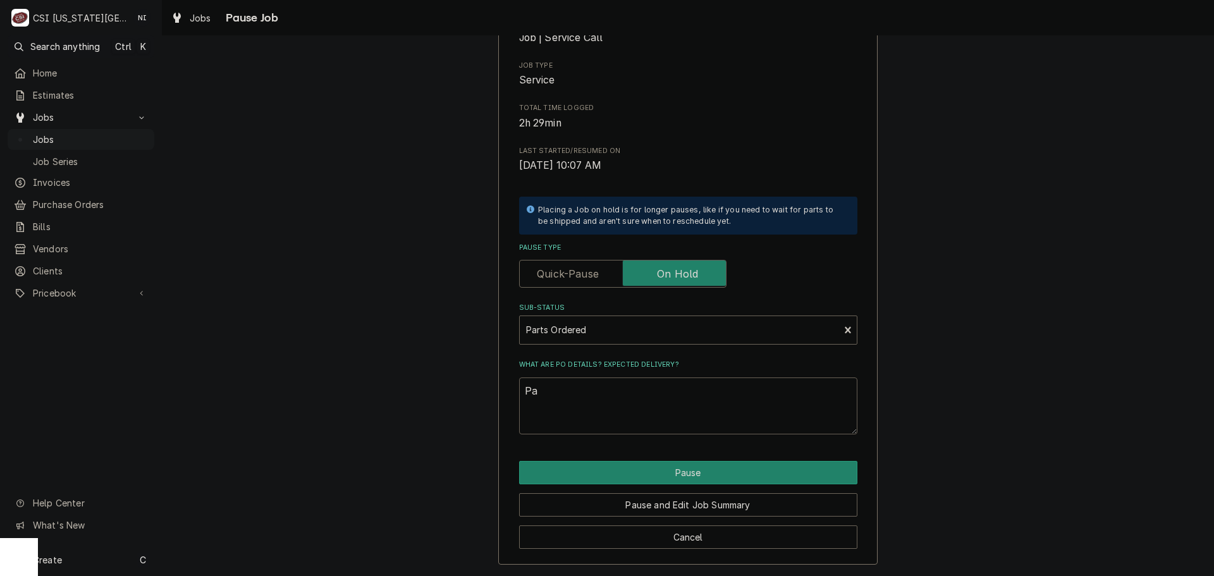
type textarea "x"
type textarea "Pars"
type textarea "x"
type textarea "Parst"
type textarea "x"
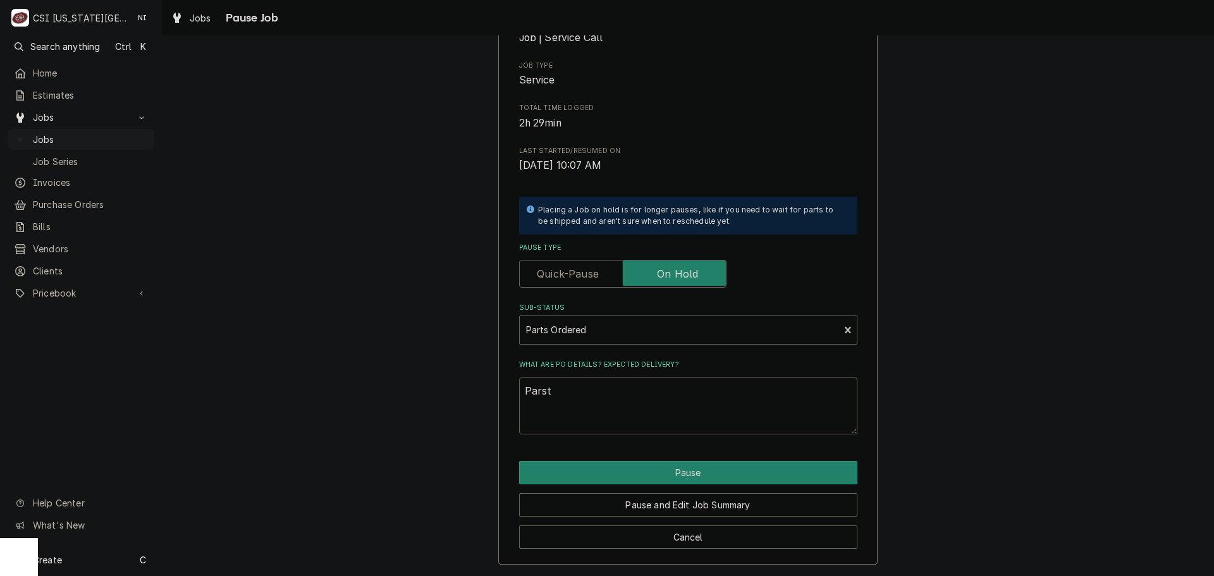
type textarea "Parst"
type textarea "x"
type textarea "Parst o"
type textarea "x"
type textarea "Parst"
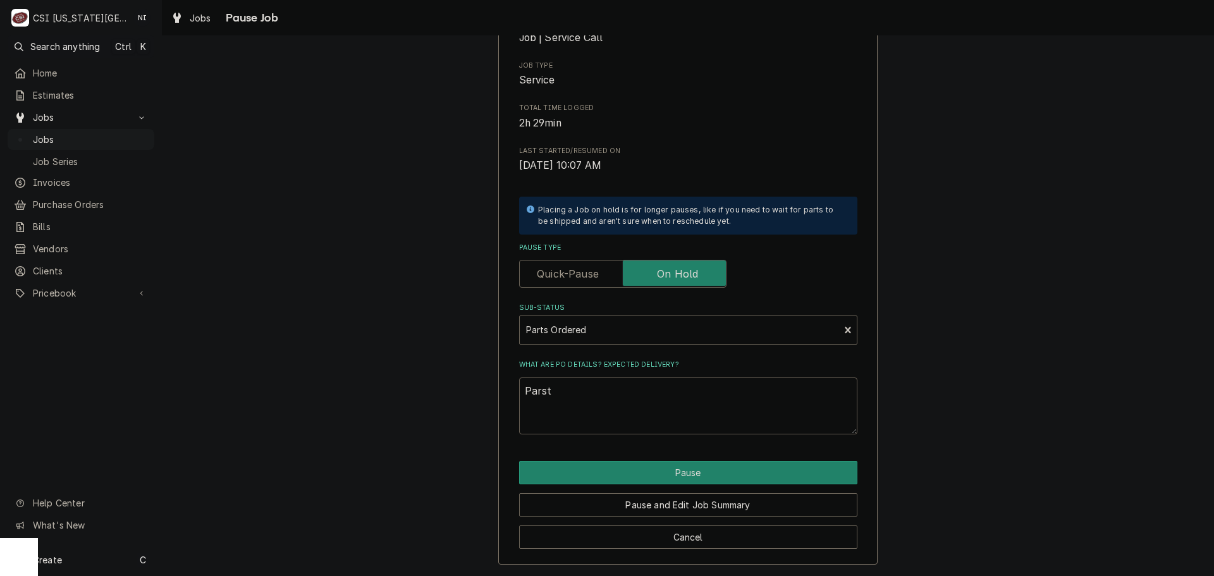
type textarea "x"
type textarea "Parst"
type textarea "x"
type textarea "Pars"
type textarea "x"
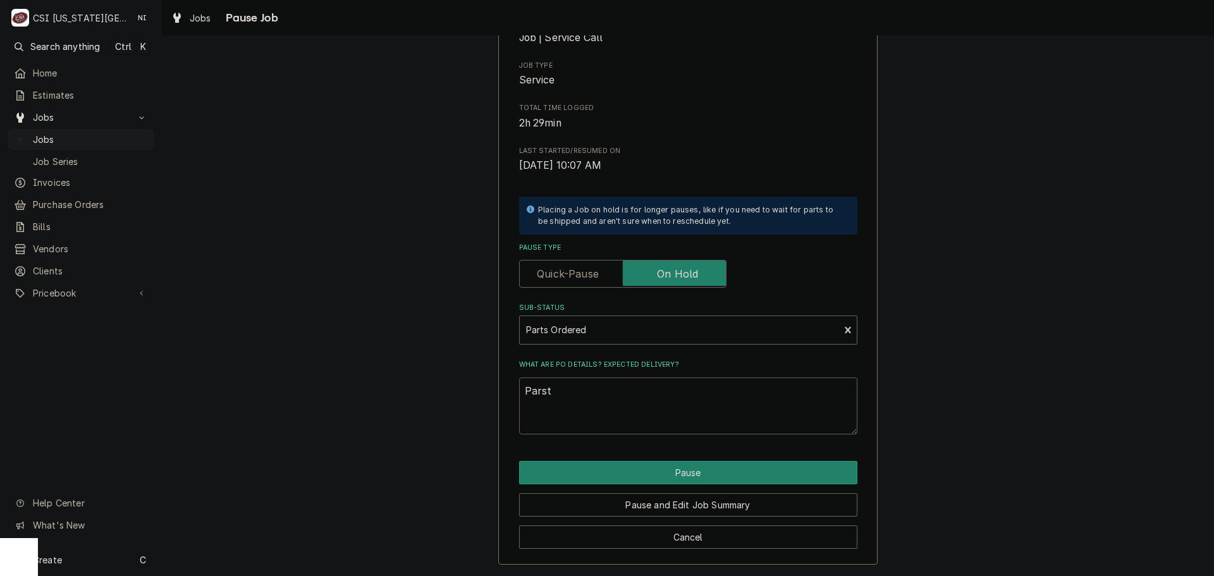
type textarea "Parsts"
type textarea "x"
type textarea "Parsts"
type textarea "x"
type textarea "Parsts"
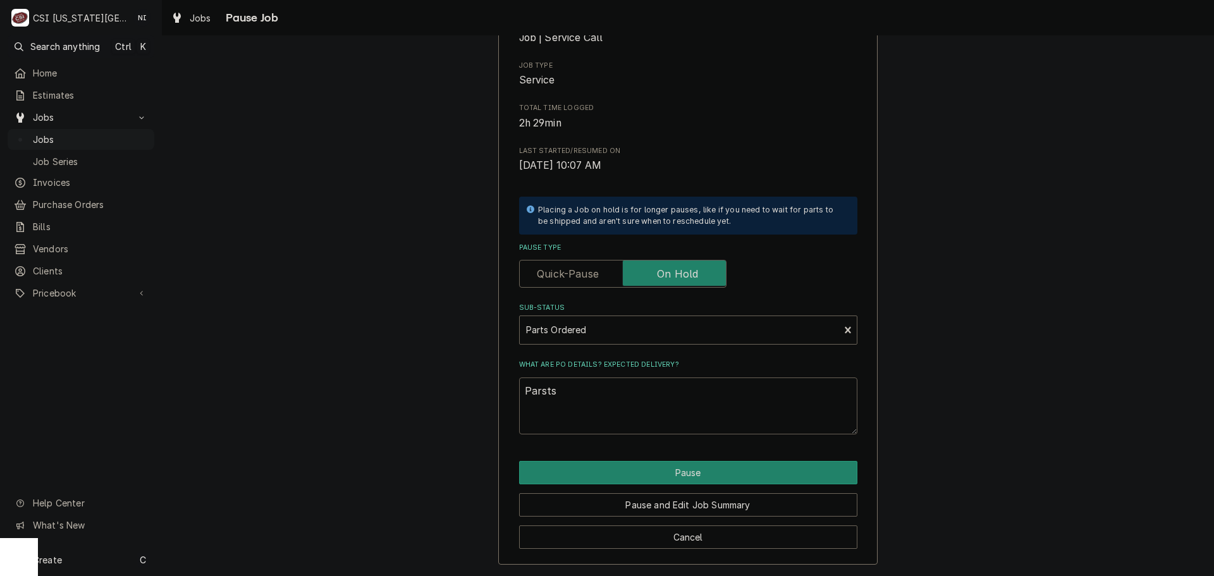
type textarea "x"
type textarea "Parsts o"
type textarea "x"
type textarea "Parsts"
type textarea "x"
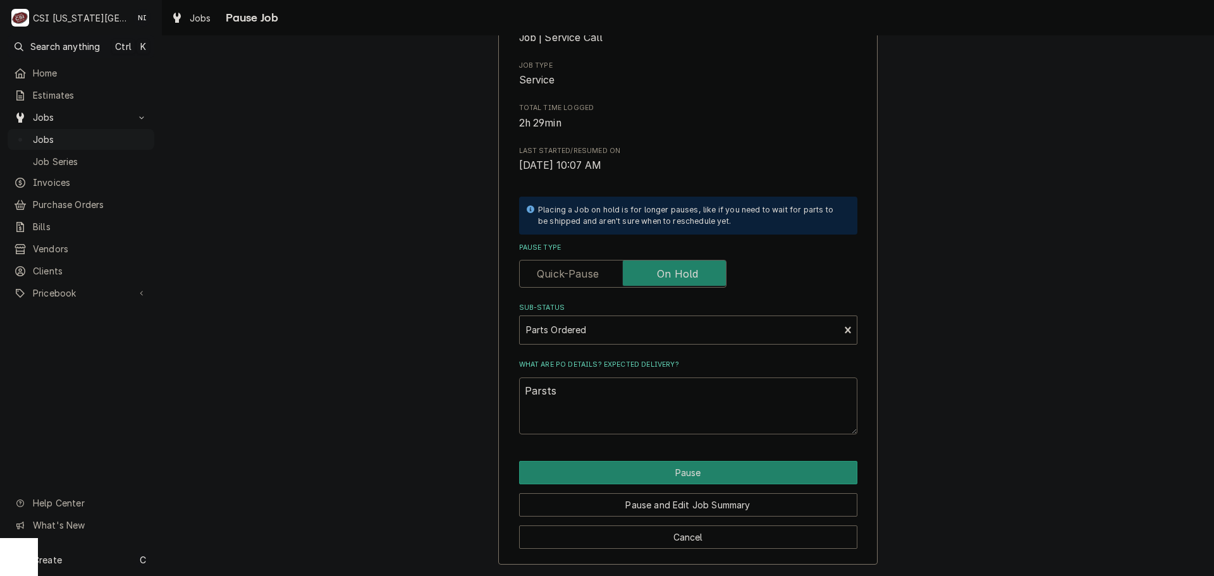
type textarea "Parsts"
type textarea "x"
type textarea "Parsts"
type textarea "x"
type textarea "Parst"
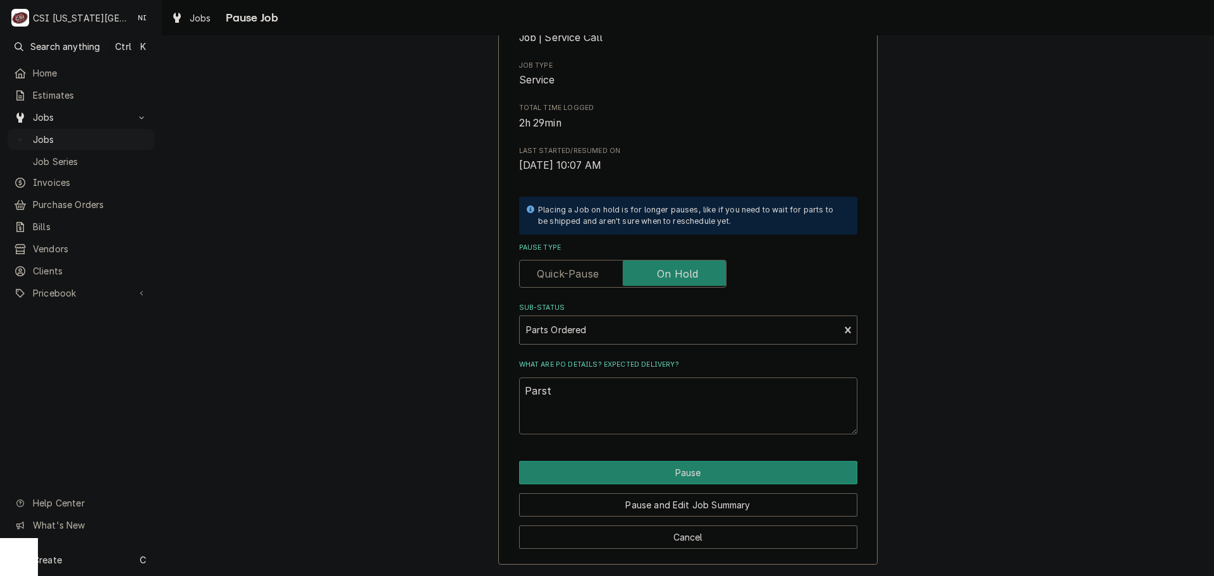
type textarea "x"
type textarea "Pars"
type textarea "x"
type textarea "Parst"
type textarea "x"
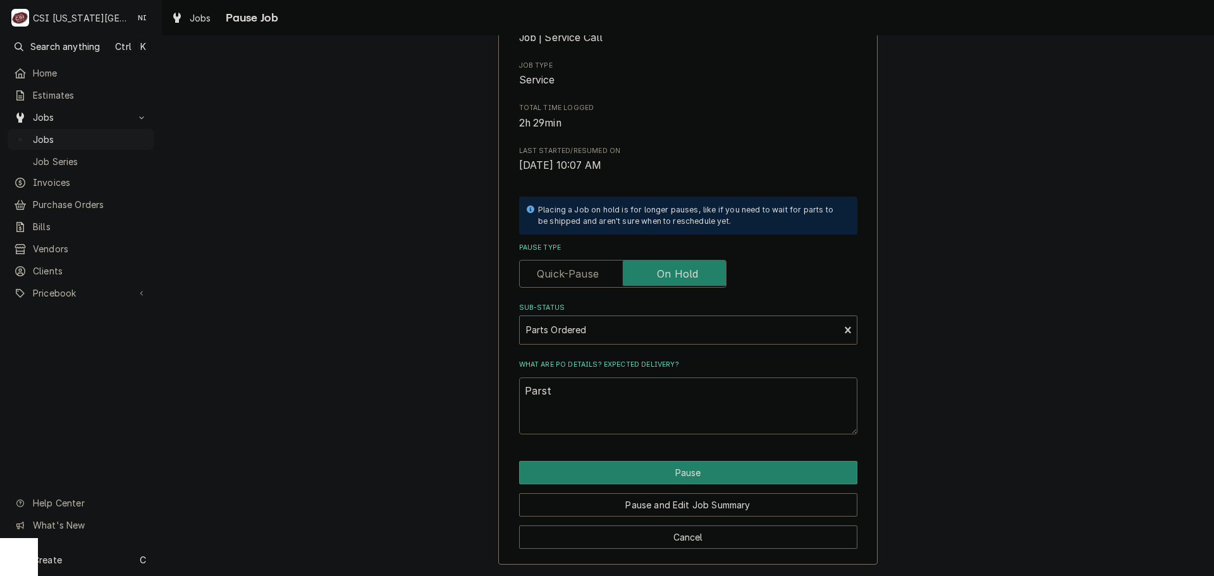
type textarea "Pars"
type textarea "x"
type textarea "Par"
type textarea "x"
type textarea "Part"
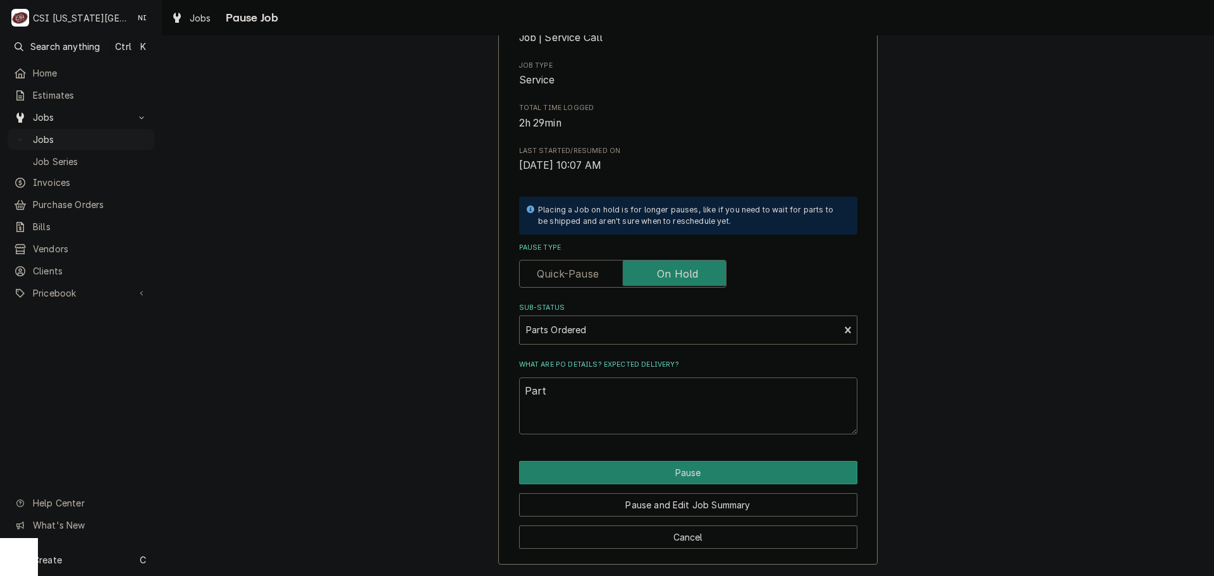
type textarea "x"
type textarea "Parts"
type textarea "x"
type textarea "Parts"
type textarea "x"
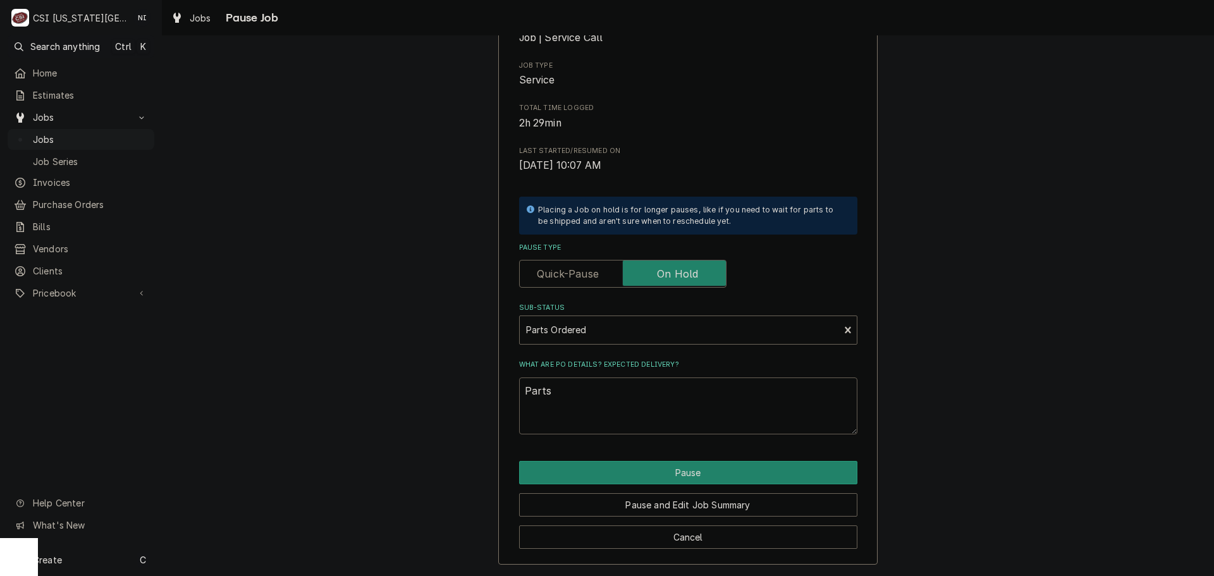
type textarea "Parts o"
type textarea "x"
type textarea "Parts or"
type textarea "x"
type textarea "Parts ord"
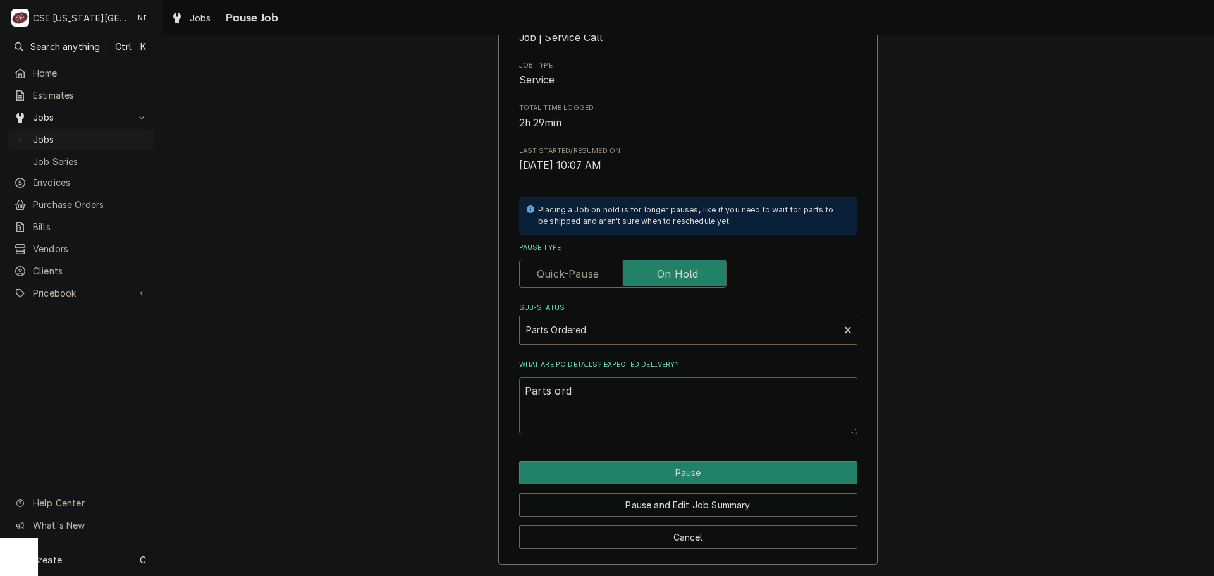
type textarea "x"
type textarea "Parts orde"
type textarea "x"
type textarea "Parts order"
type textarea "x"
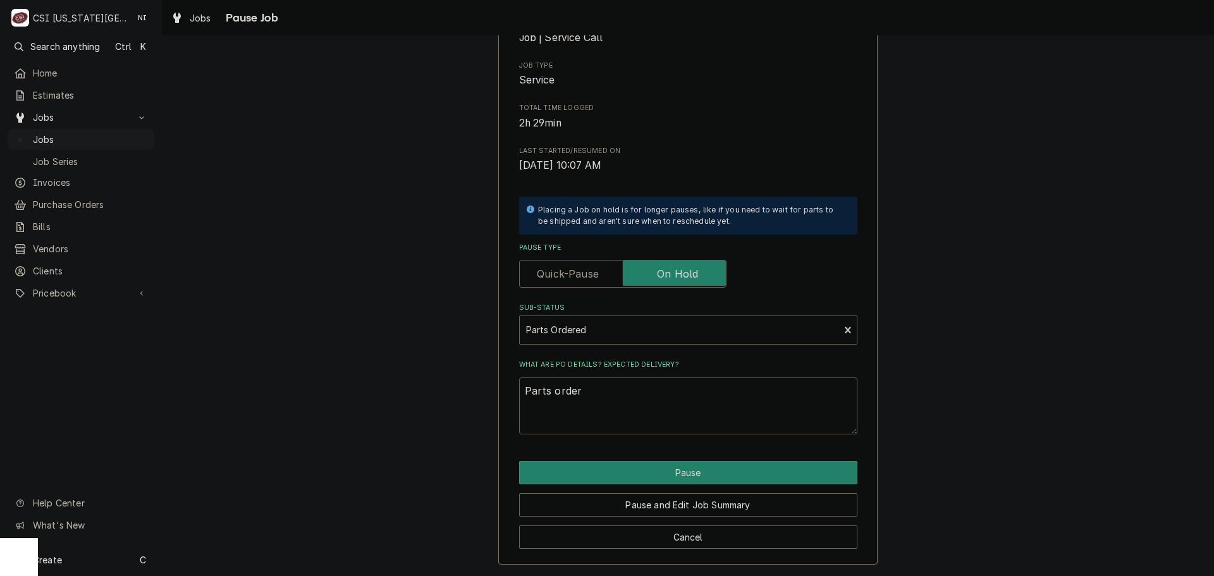
type textarea "Parts ordere"
type textarea "x"
type textarea "Parts ordered"
type textarea "x"
type textarea "Parts ordered"
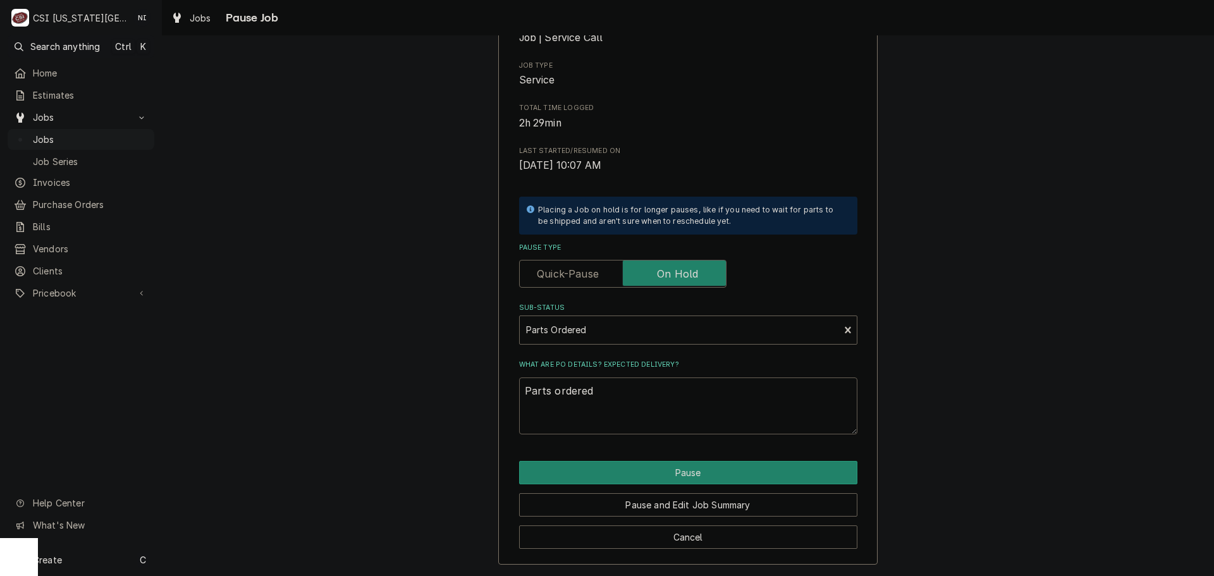
type textarea "x"
type textarea "Parts ordered o"
type textarea "x"
type textarea "Parts ordered on"
type textarea "x"
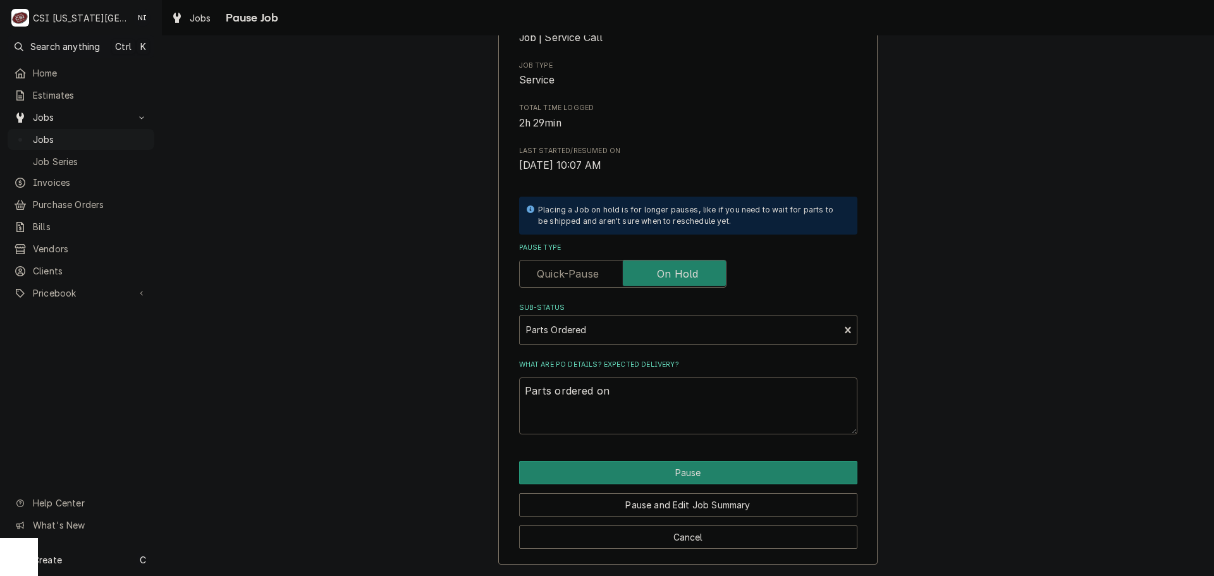
type textarea "Parts ordered on"
type textarea "x"
type textarea "Parts ordered on P"
type textarea "x"
type textarea "Parts ordered on PO"
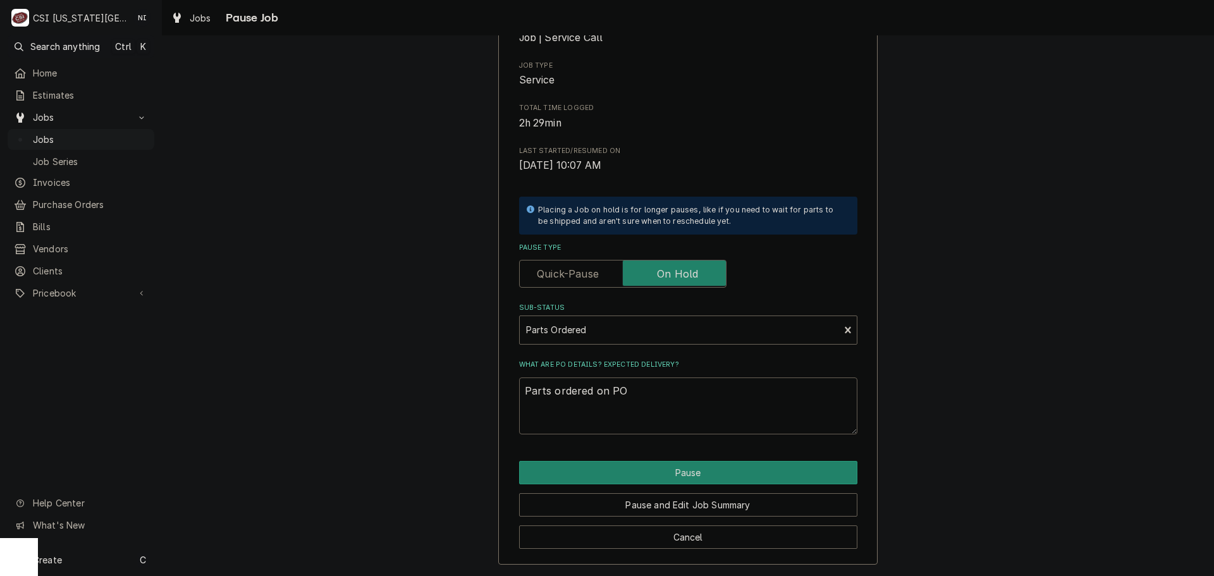
type textarea "x"
type textarea "Parts ordered on PO"
type textarea "x"
type textarea "Parts ordered on PO 3"
type textarea "x"
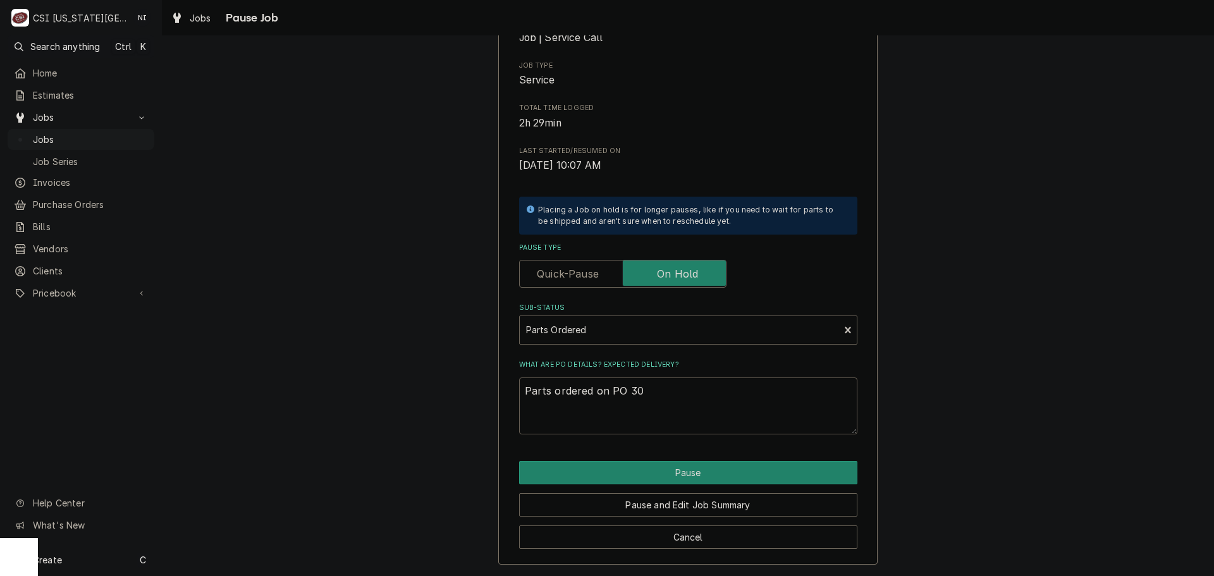
type textarea "Parts ordered on PO 301"
type textarea "x"
type textarea "Parts ordered on PO 3017"
type textarea "x"
type textarea "Parts ordered on PO 30178"
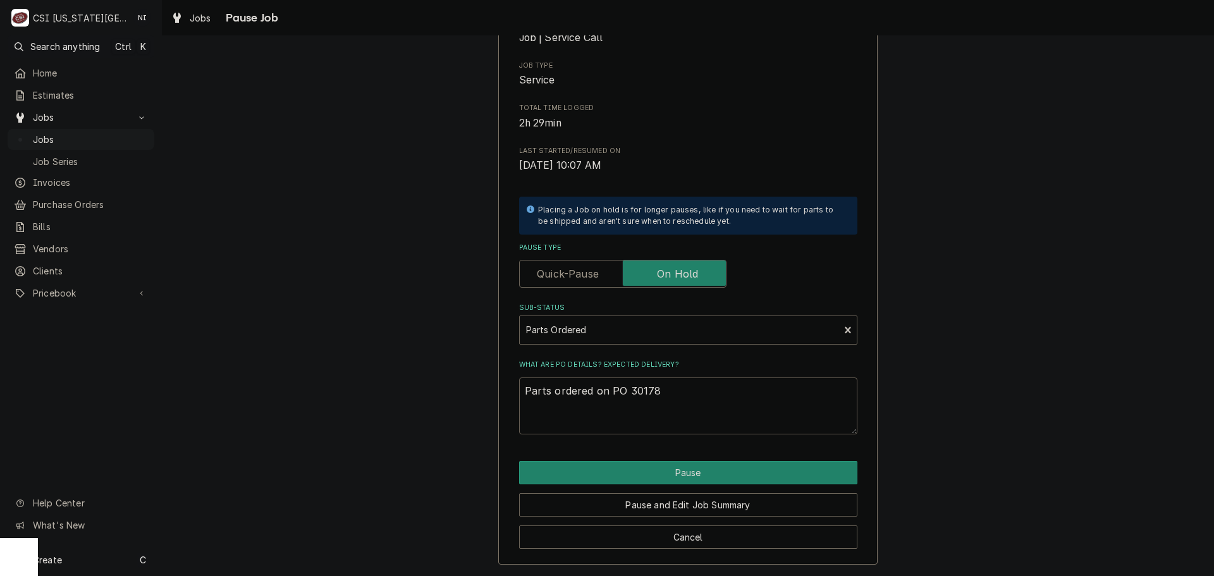
type textarea "x"
type textarea "Parts ordered on PO 301783"
click at [634, 471] on button "Pause" at bounding box center [688, 472] width 338 height 23
type textarea "x"
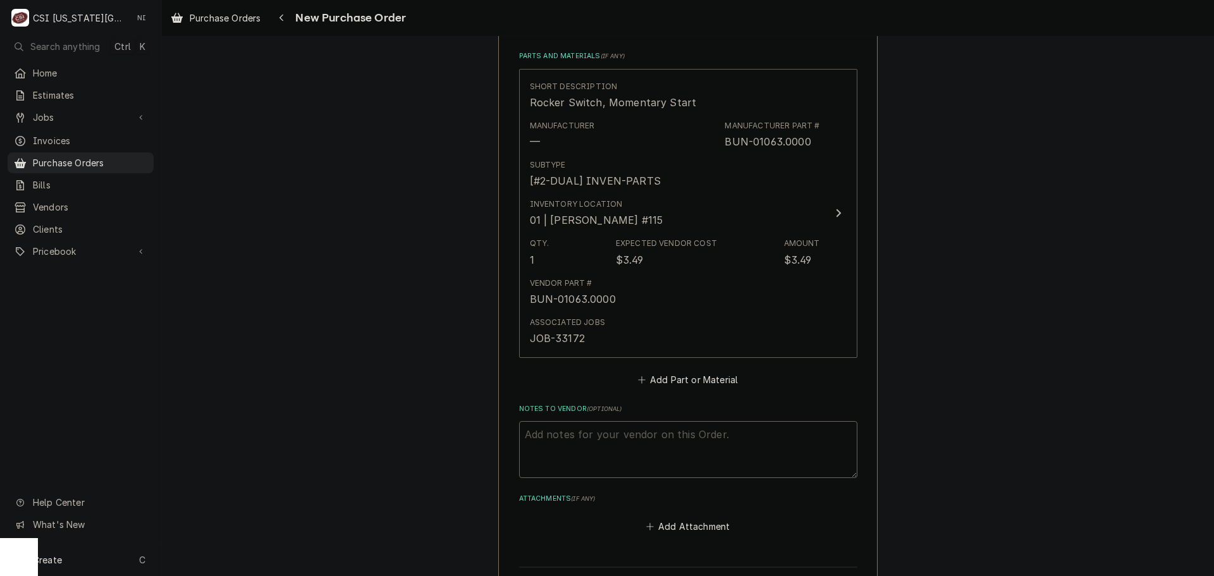
scroll to position [675, 0]
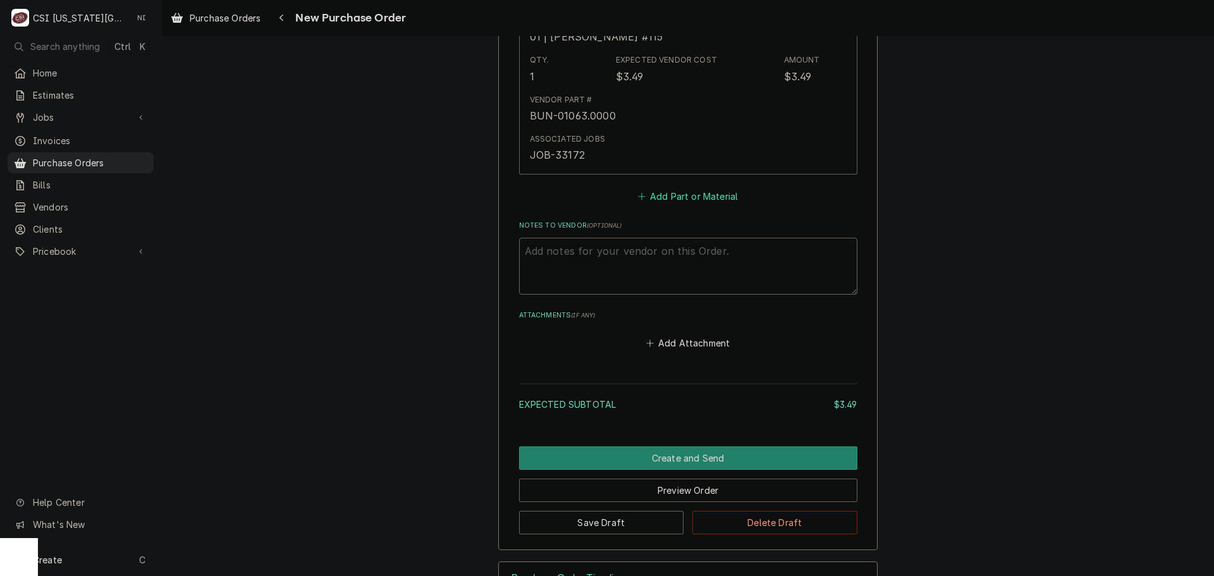
click at [714, 197] on button "Add Part or Material" at bounding box center [688, 196] width 104 height 18
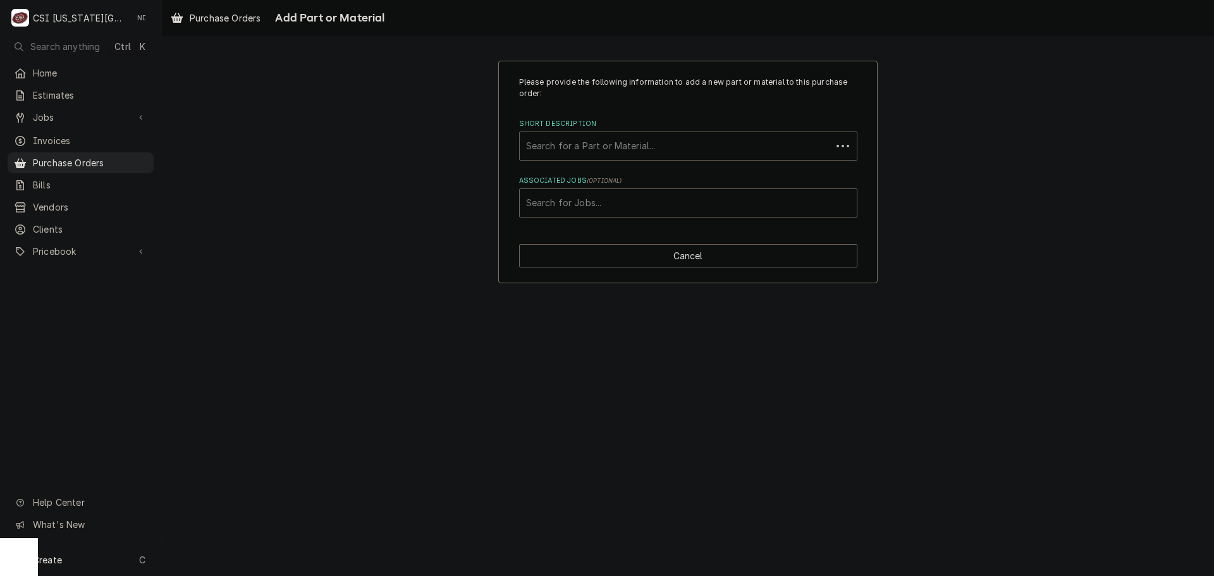
click at [670, 149] on div "Short Description" at bounding box center [675, 146] width 299 height 23
paste input "0848062K"
type input "0848062K"
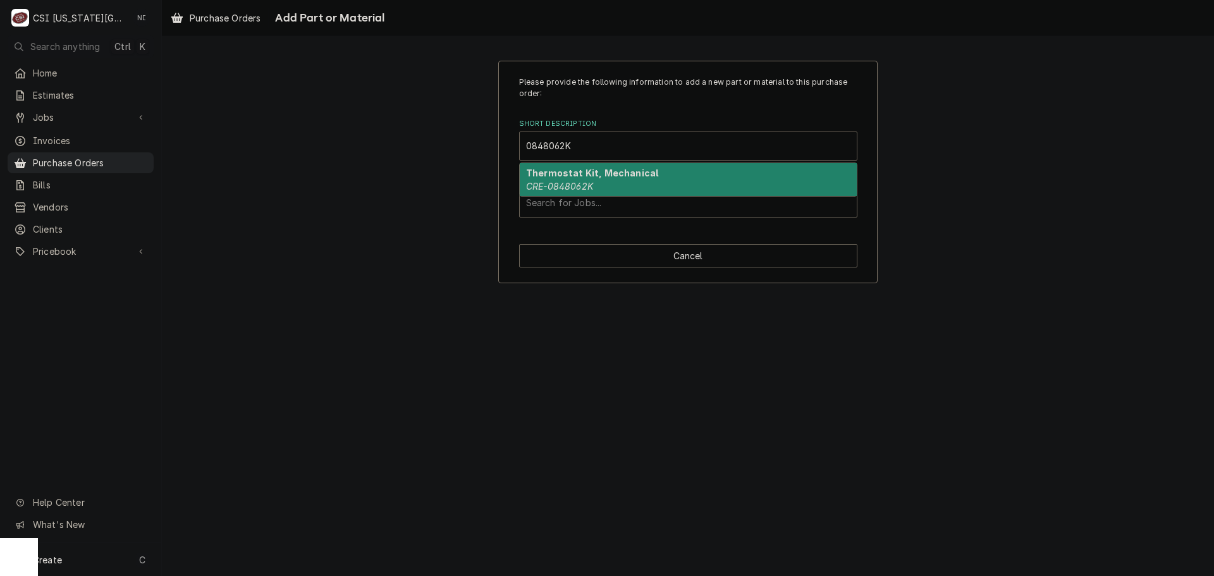
click at [598, 185] on div "Thermostat Kit, Mechanical CRE-0848062K" at bounding box center [688, 179] width 337 height 33
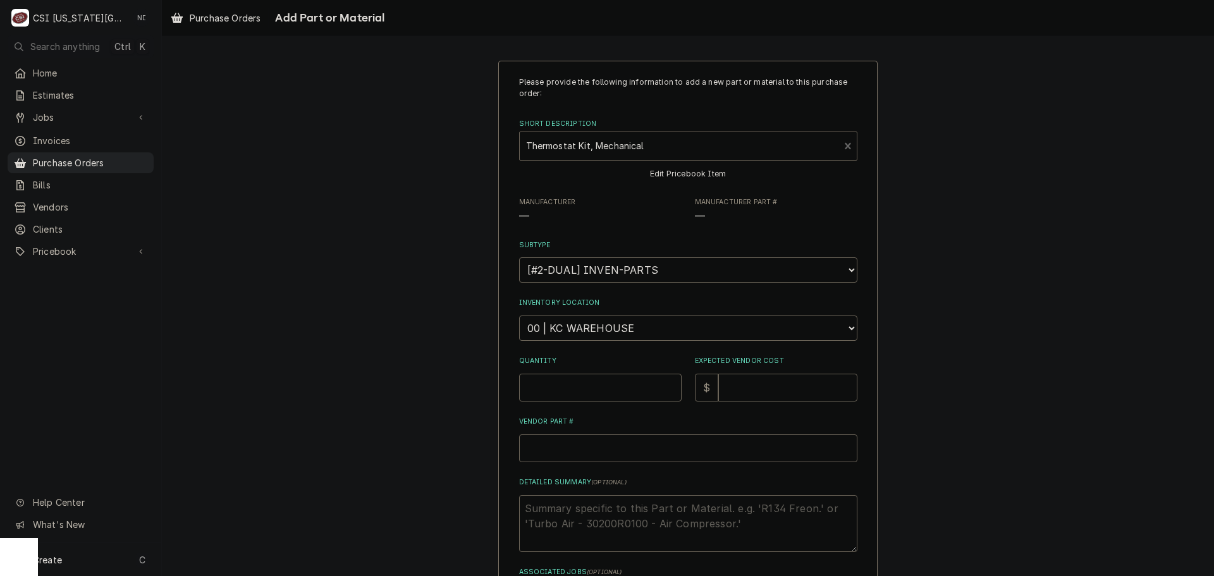
type textarea "x"
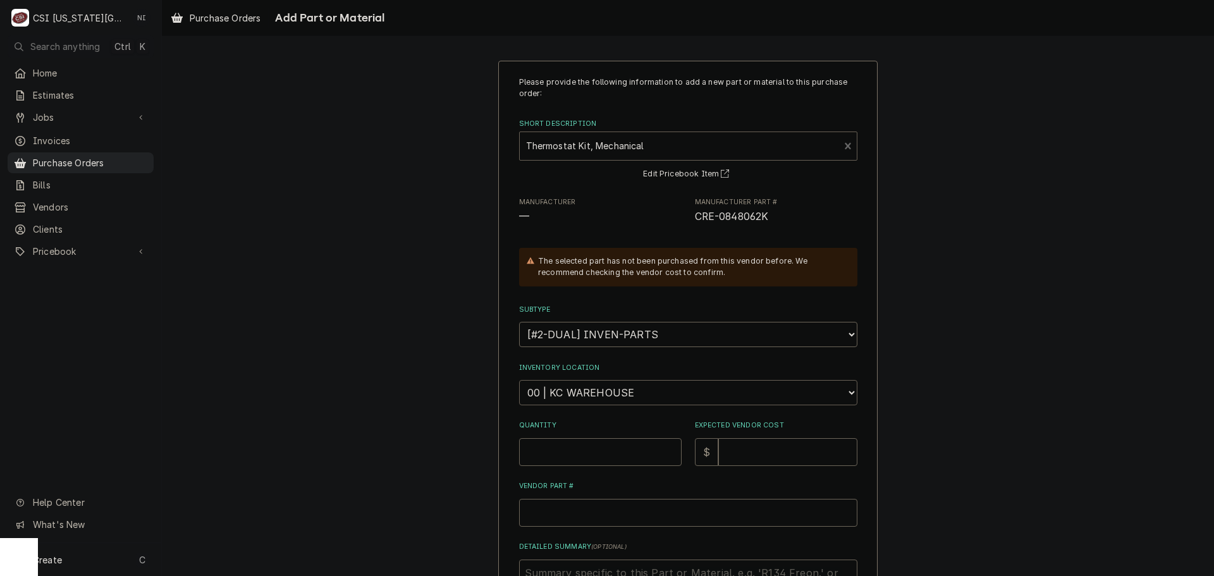
click at [605, 385] on select "Choose a location... 00 | KC WAREHOUSE 00 | MAIN WAREHOUSE 01 | [PERSON_NAME] #…" at bounding box center [688, 392] width 338 height 25
click at [599, 400] on select "Choose a location... 00 | KC WAREHOUSE 00 | MAIN WAREHOUSE 01 | [PERSON_NAME] #…" at bounding box center [688, 392] width 338 height 25
select select "2705"
click at [519, 380] on select "Choose a location... 00 | KC WAREHOUSE 00 | MAIN WAREHOUSE 01 | [PERSON_NAME] #…" at bounding box center [688, 392] width 338 height 25
click at [560, 452] on input "Quantity" at bounding box center [600, 452] width 163 height 28
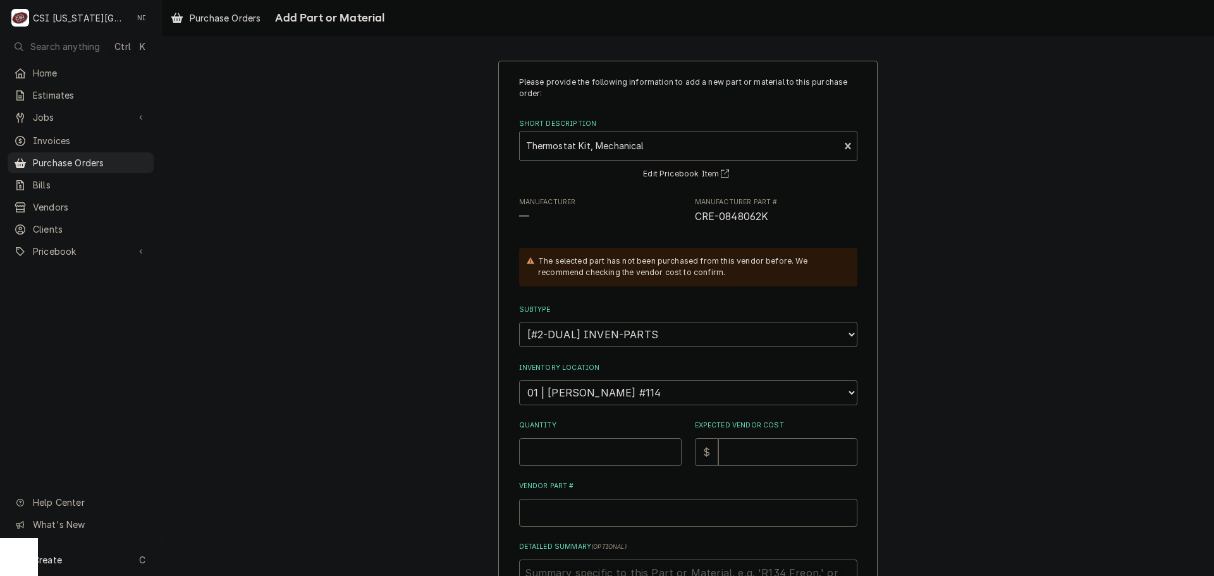
type textarea "x"
type input "1"
type textarea "x"
type input "1"
type textarea "x"
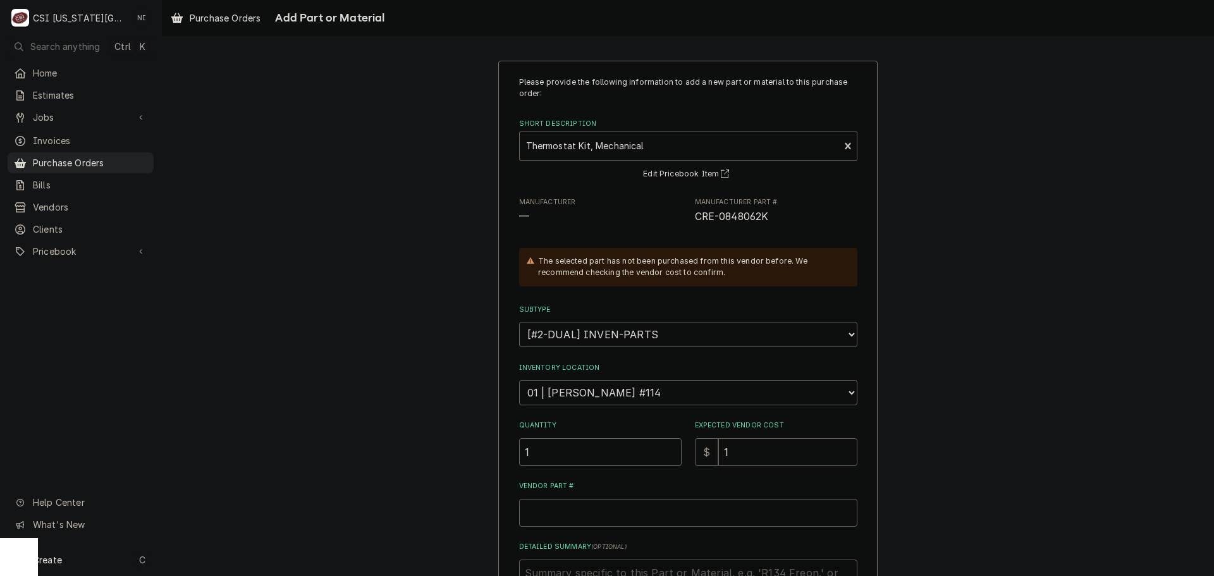
type input "16"
type textarea "x"
type input "168"
drag, startPoint x: 771, startPoint y: 214, endPoint x: 691, endPoint y: 218, distance: 80.4
click at [695, 218] on span "CRE-0848062K" at bounding box center [776, 216] width 163 height 15
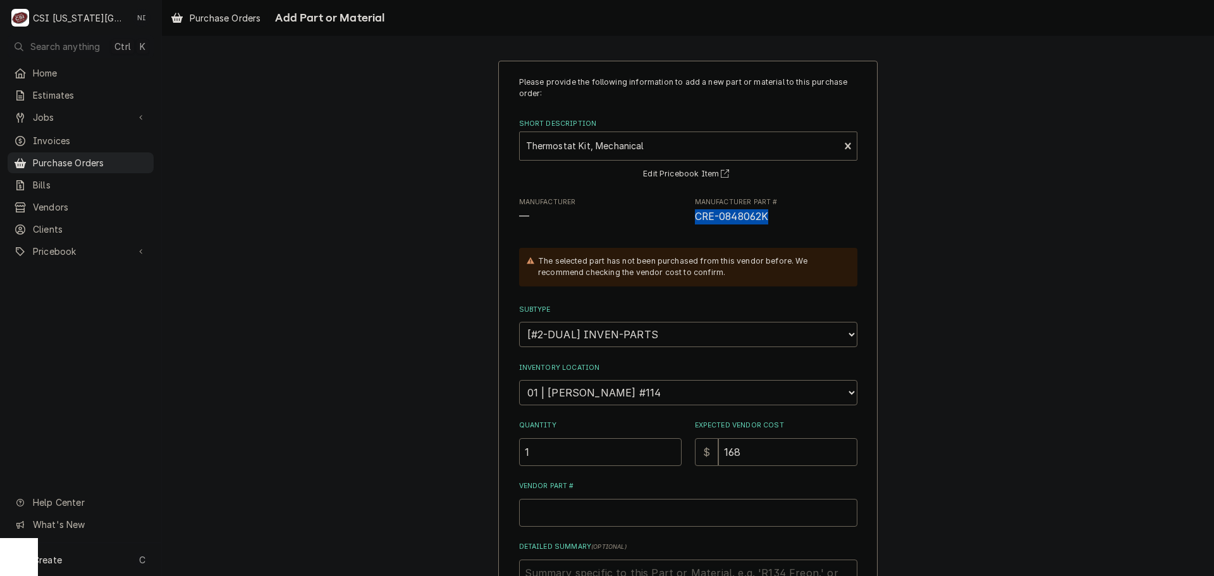
copy span "CRE-0848062K"
click at [659, 518] on input "Vendor Part #" at bounding box center [688, 513] width 338 height 28
paste input "CRE-0848062K"
type textarea "x"
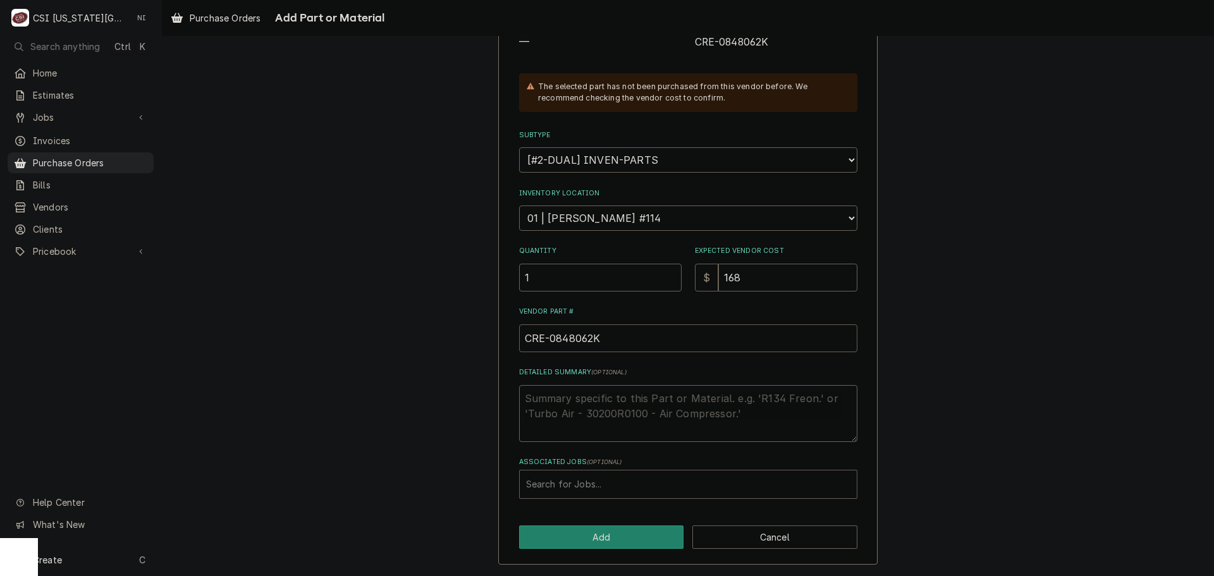
type input "CRE-0848062K"
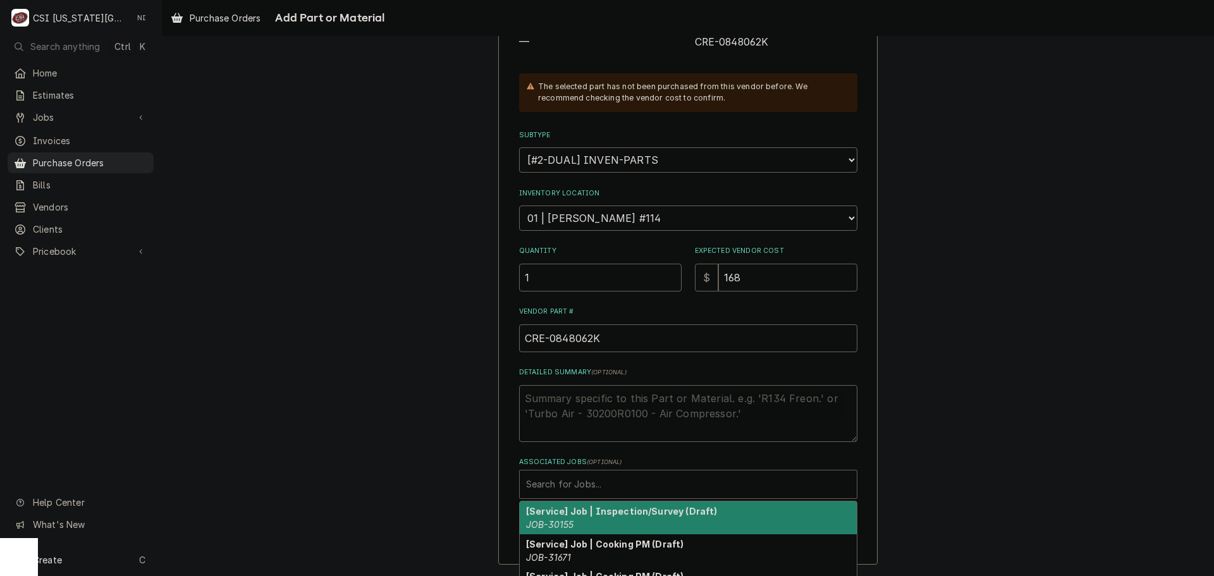
click at [621, 483] on div "Associated Jobs" at bounding box center [688, 484] width 324 height 23
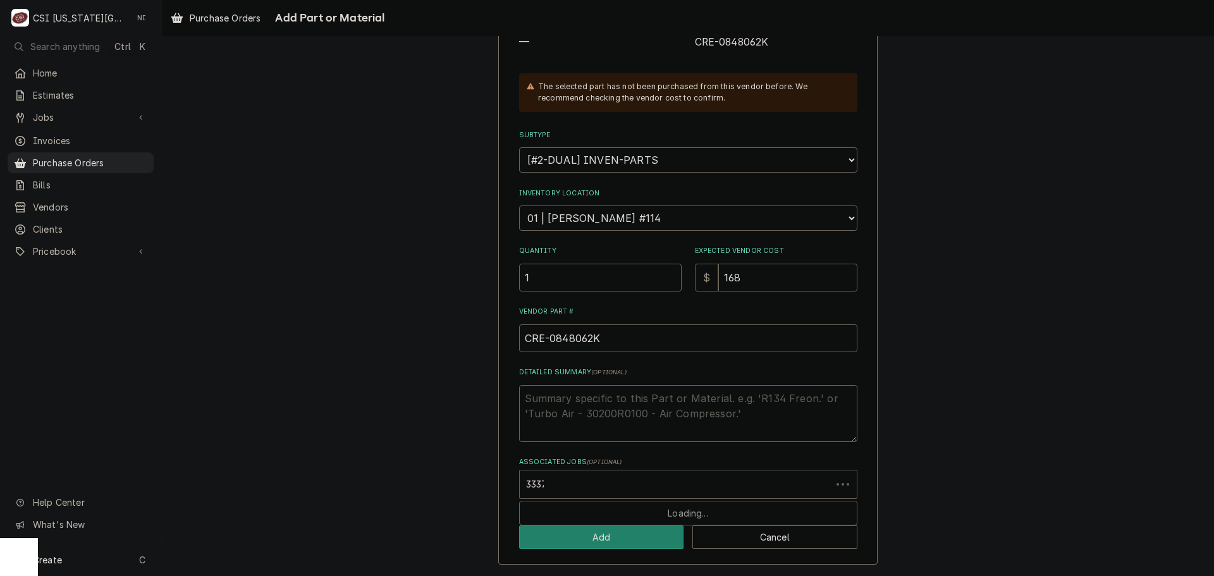
type input "33379"
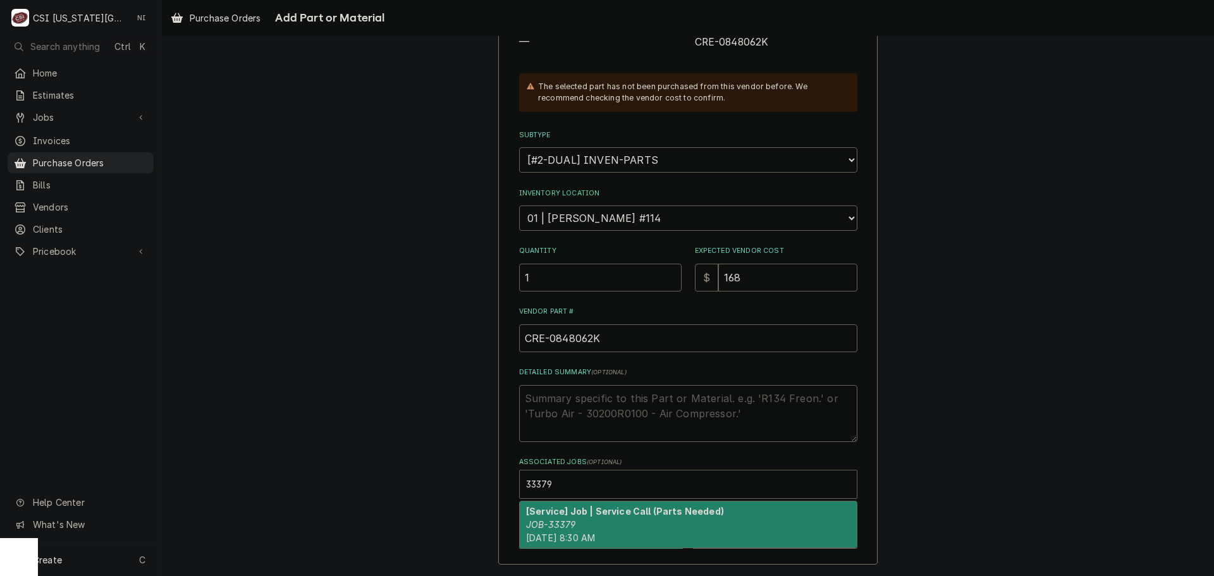
click at [589, 509] on strong "[Service] Job | Service Call (Parts Needed)" at bounding box center [625, 511] width 198 height 11
type textarea "x"
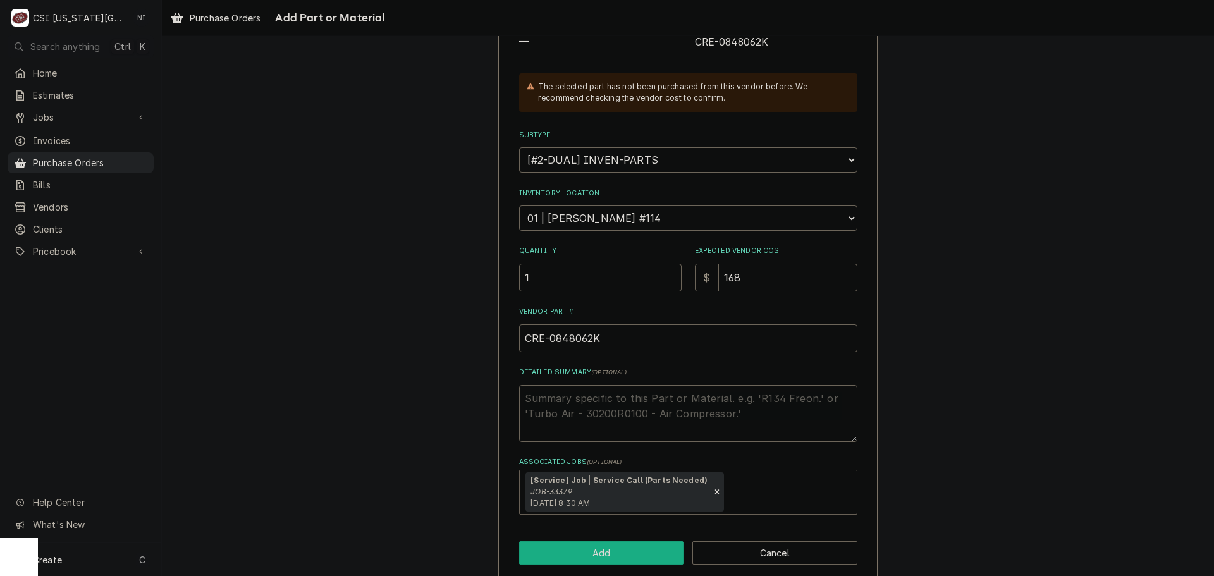
click at [581, 547] on button "Add" at bounding box center [601, 552] width 165 height 23
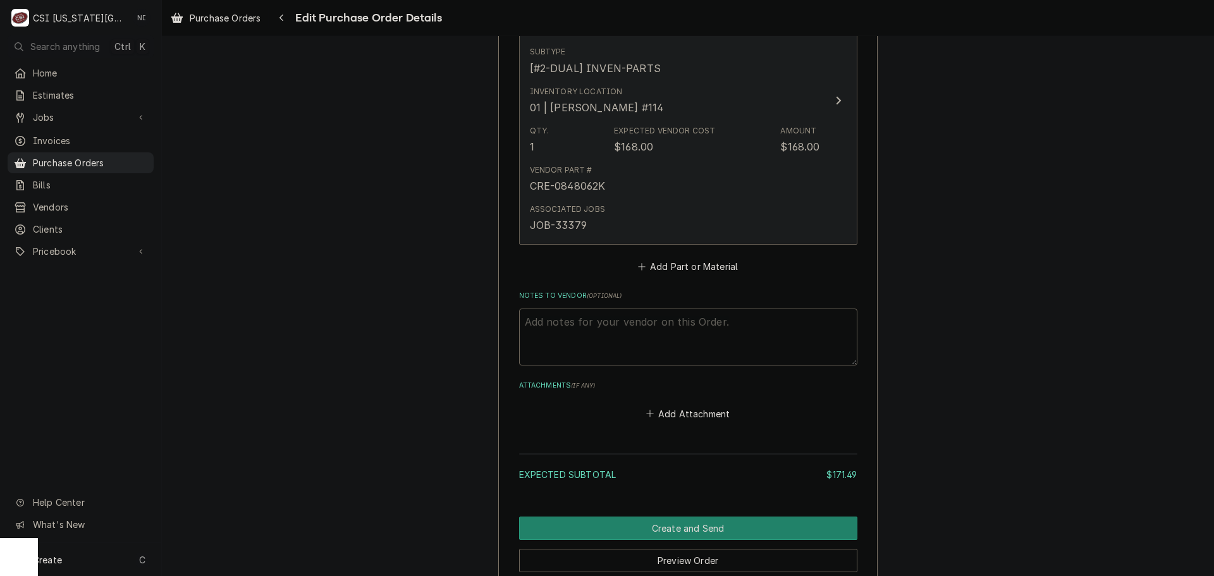
scroll to position [1015, 0]
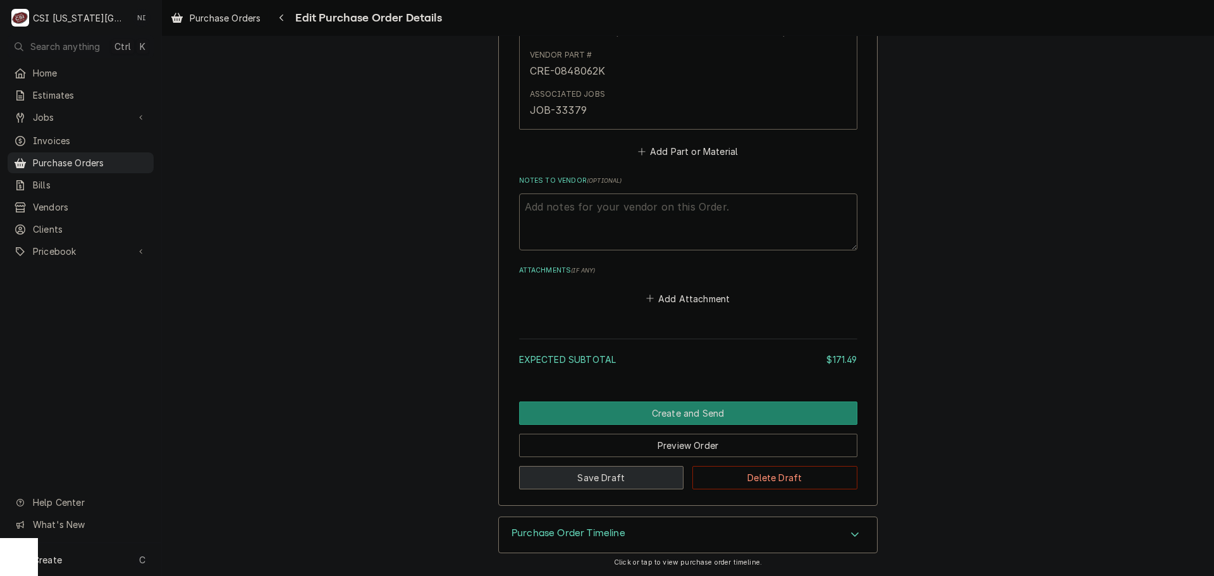
drag, startPoint x: 626, startPoint y: 474, endPoint x: 438, endPoint y: 6, distance: 503.7
click at [626, 473] on button "Save Draft" at bounding box center [601, 477] width 165 height 23
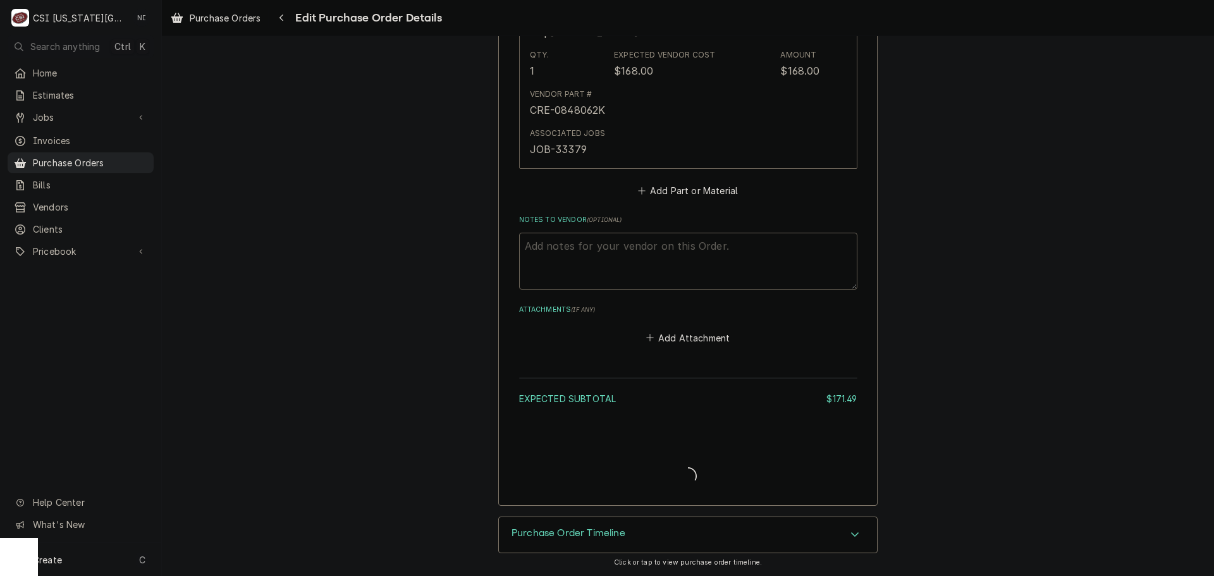
type textarea "x"
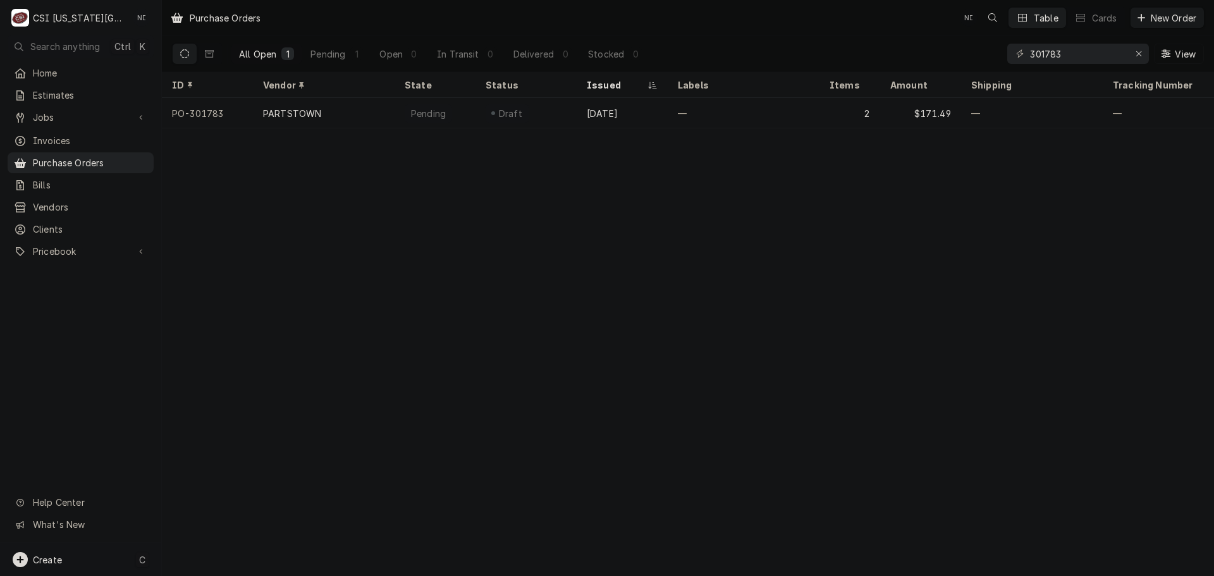
click at [92, 558] on div "Create C" at bounding box center [80, 559] width 161 height 33
drag, startPoint x: 235, startPoint y: 474, endPoint x: 259, endPoint y: 472, distance: 24.7
click at [235, 474] on div "Purchase Order" at bounding box center [236, 472] width 85 height 13
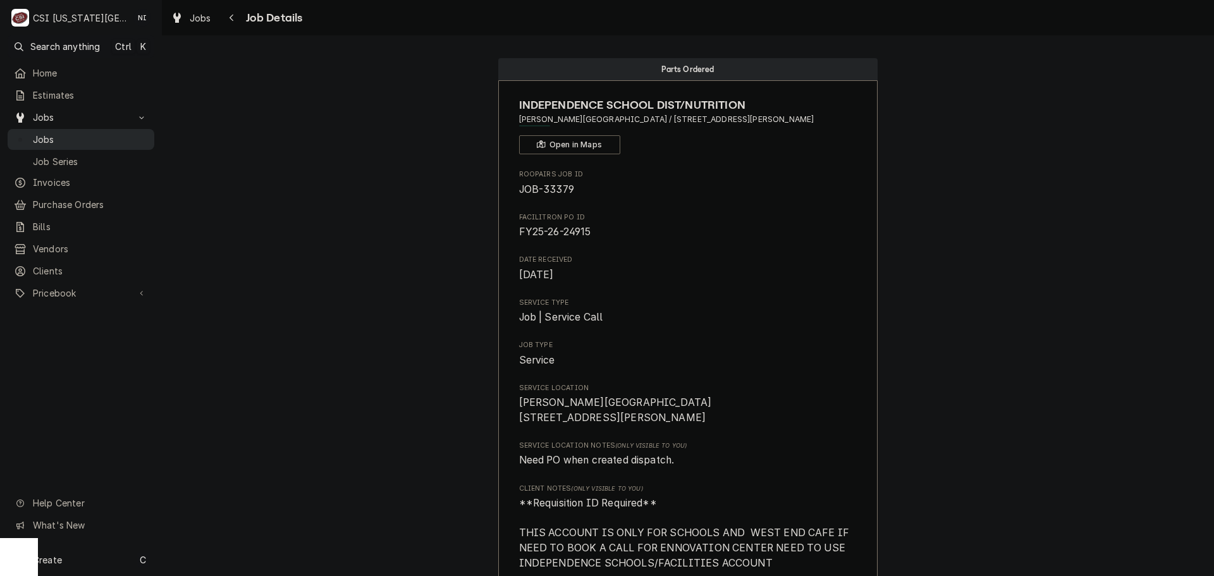
click at [96, 133] on span "Jobs" at bounding box center [90, 139] width 115 height 13
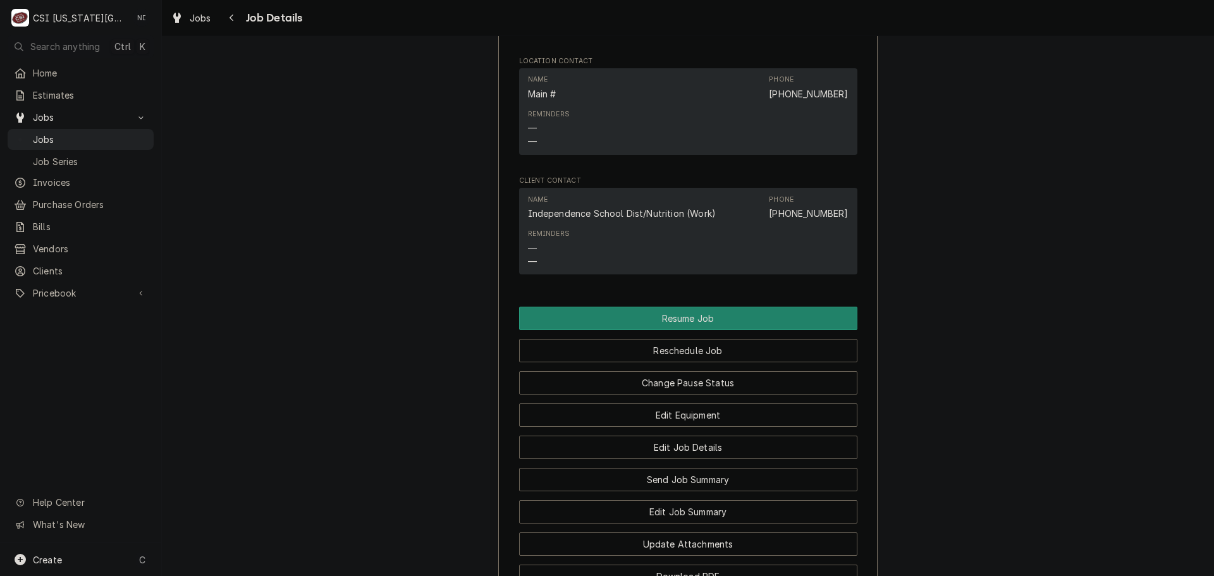
scroll to position [1579, 0]
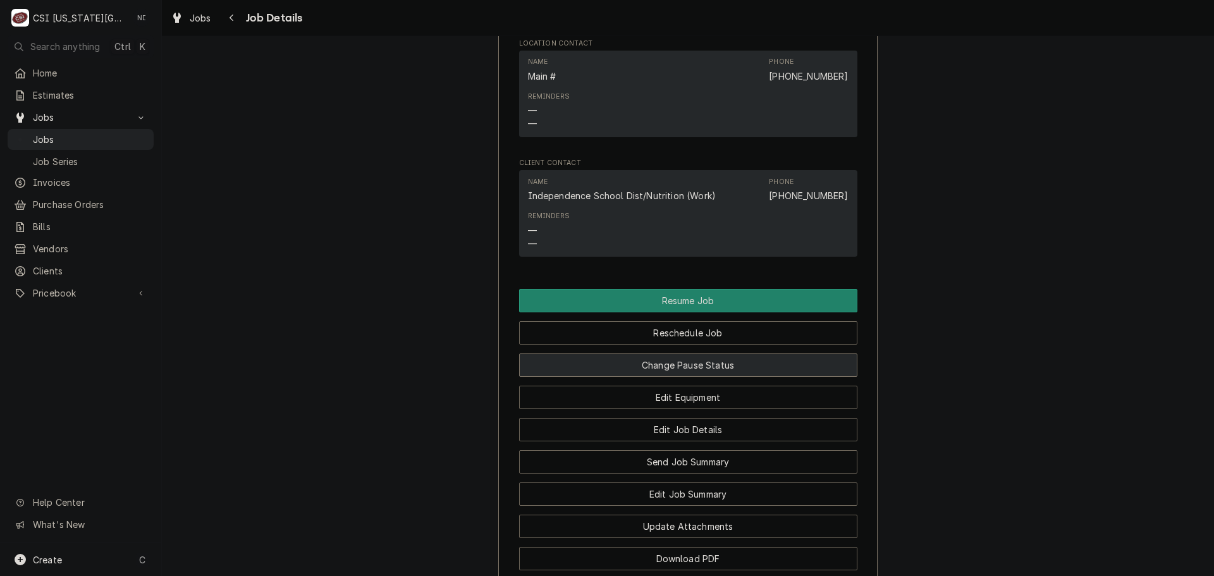
click at [751, 369] on button "Change Pause Status" at bounding box center [688, 364] width 338 height 23
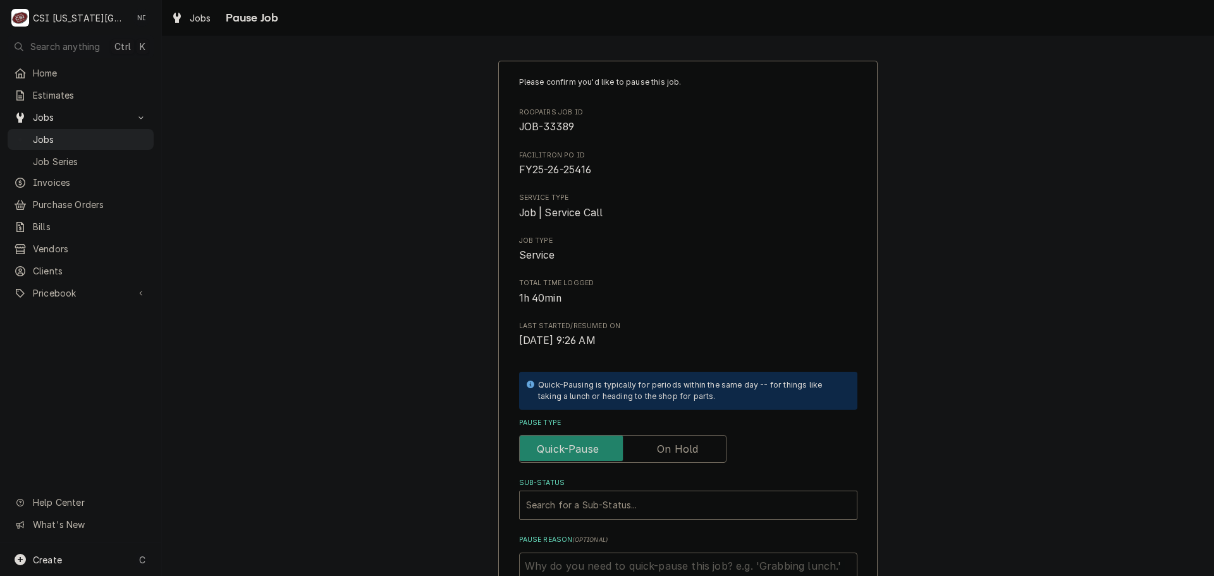
click at [664, 448] on label "Pause Type" at bounding box center [622, 449] width 207 height 28
click at [664, 448] on input "Pause Type" at bounding box center [623, 449] width 196 height 28
checkbox input "true"
click at [615, 505] on div "Sub-Status" at bounding box center [688, 505] width 324 height 23
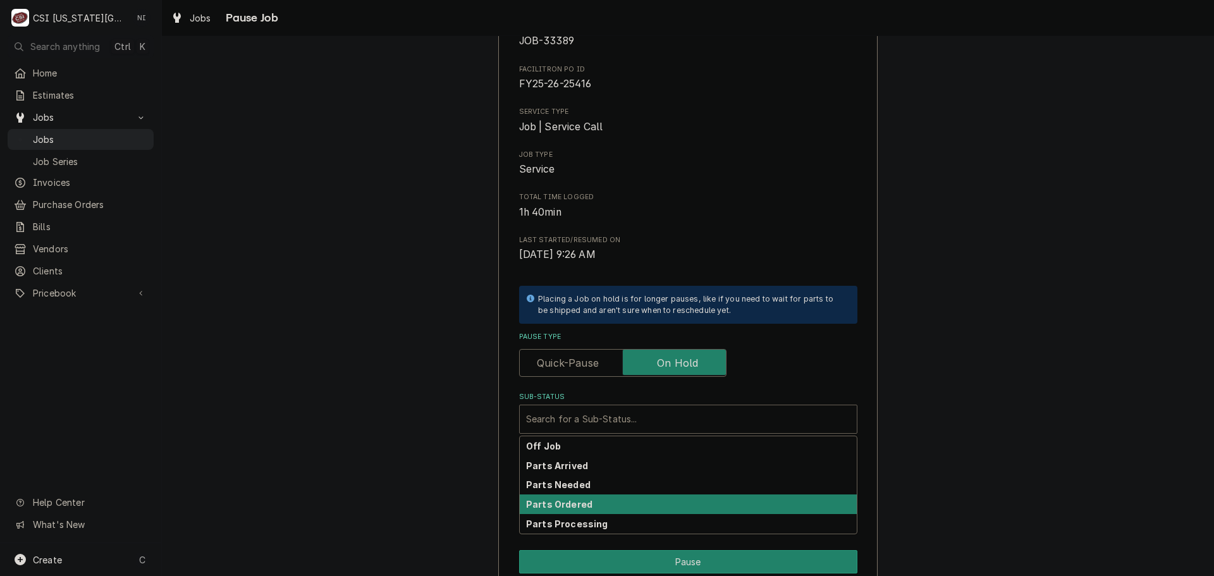
scroll to position [175, 0]
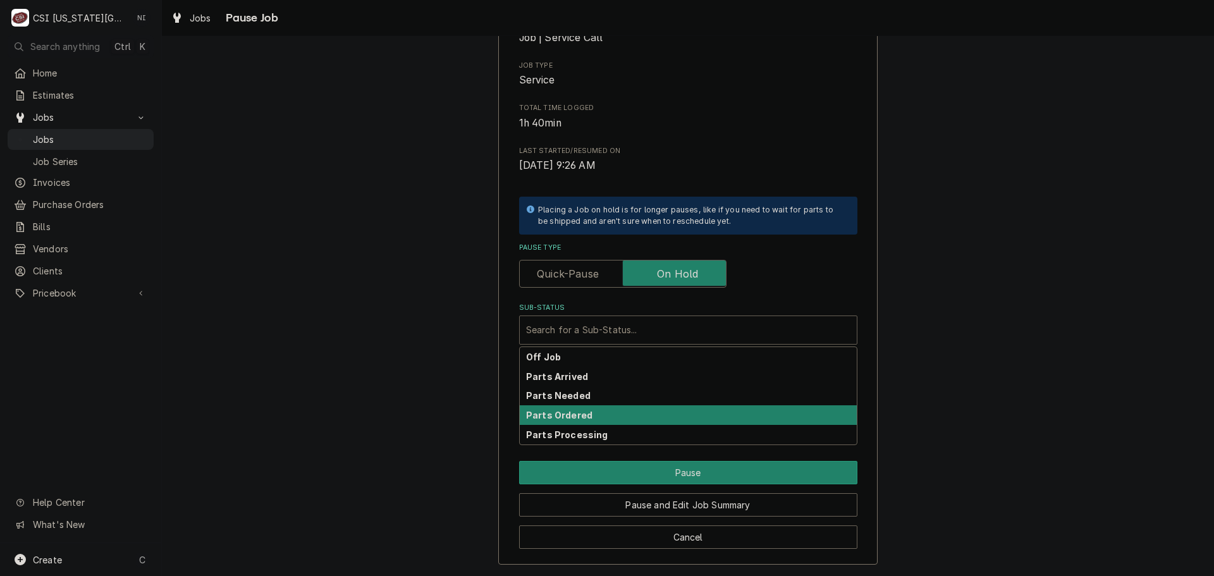
click at [571, 415] on strong "Parts Ordered" at bounding box center [559, 415] width 66 height 11
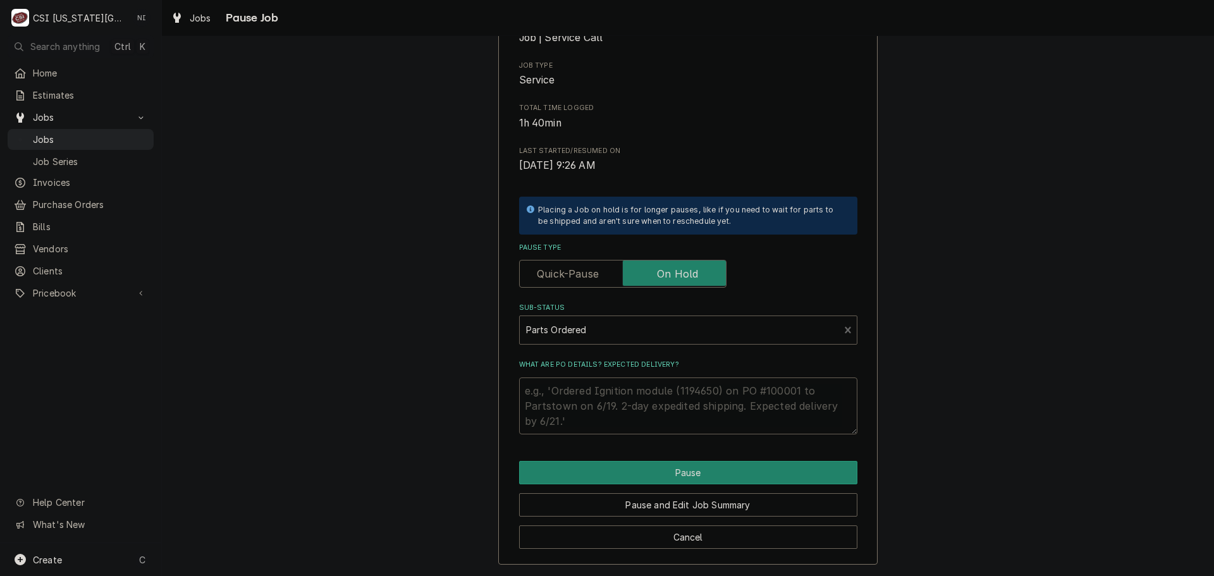
click at [582, 393] on textarea "What are PO details? Expected delivery?" at bounding box center [688, 406] width 338 height 57
type textarea "x"
type textarea "l"
type textarea "x"
type textarea "lp"
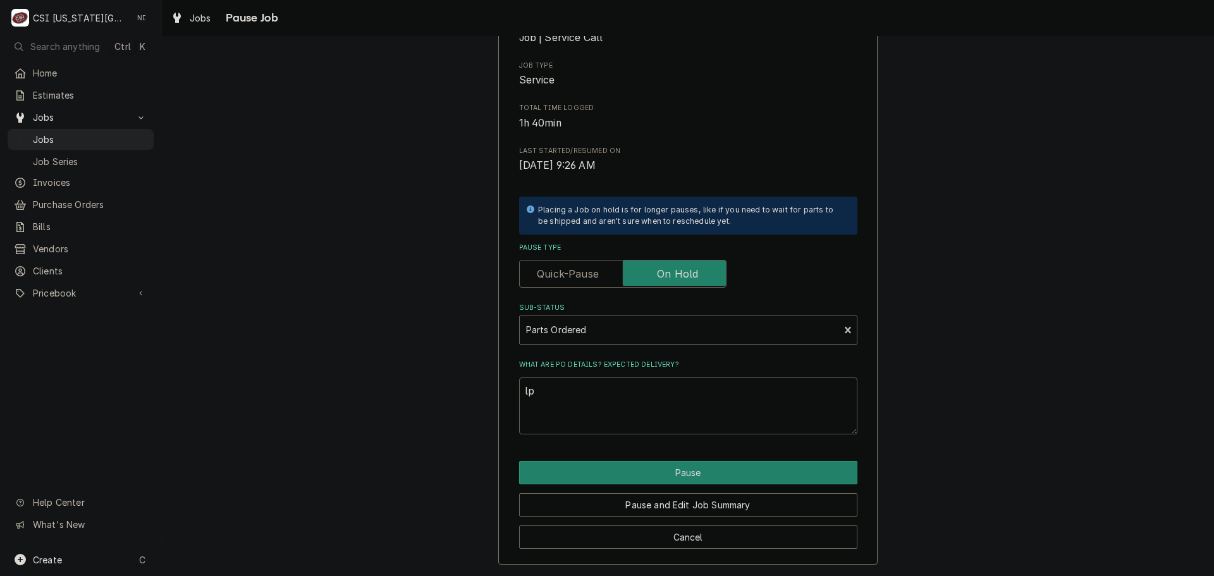
type textarea "x"
type textarea "lpa"
type textarea "x"
type textarea "lp"
type textarea "x"
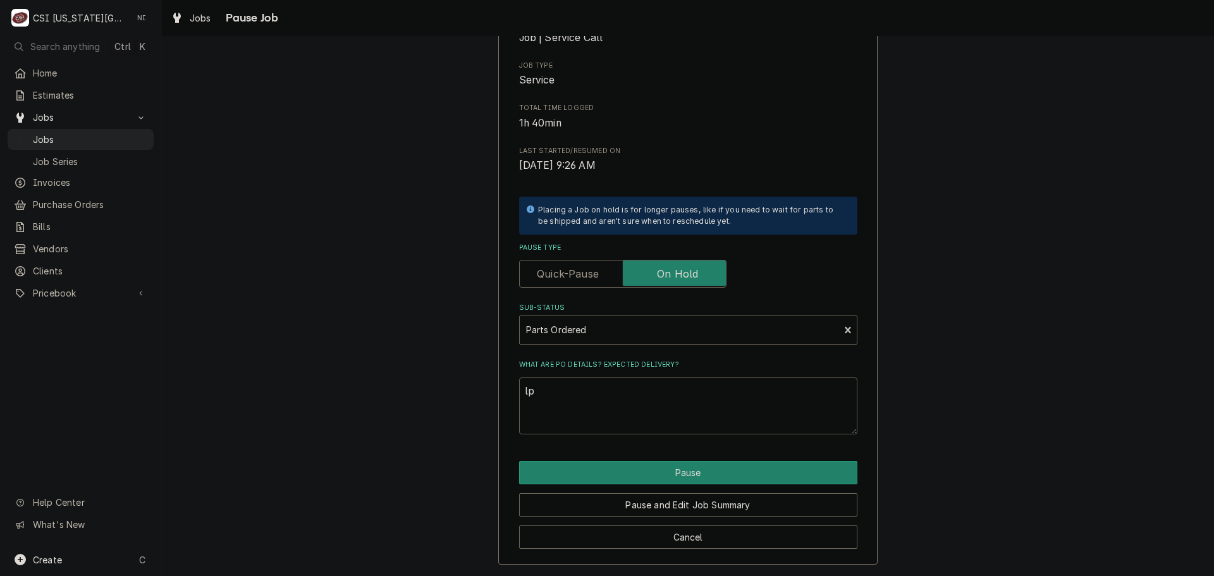
type textarea "l"
type textarea "x"
type textarea "P"
type textarea "x"
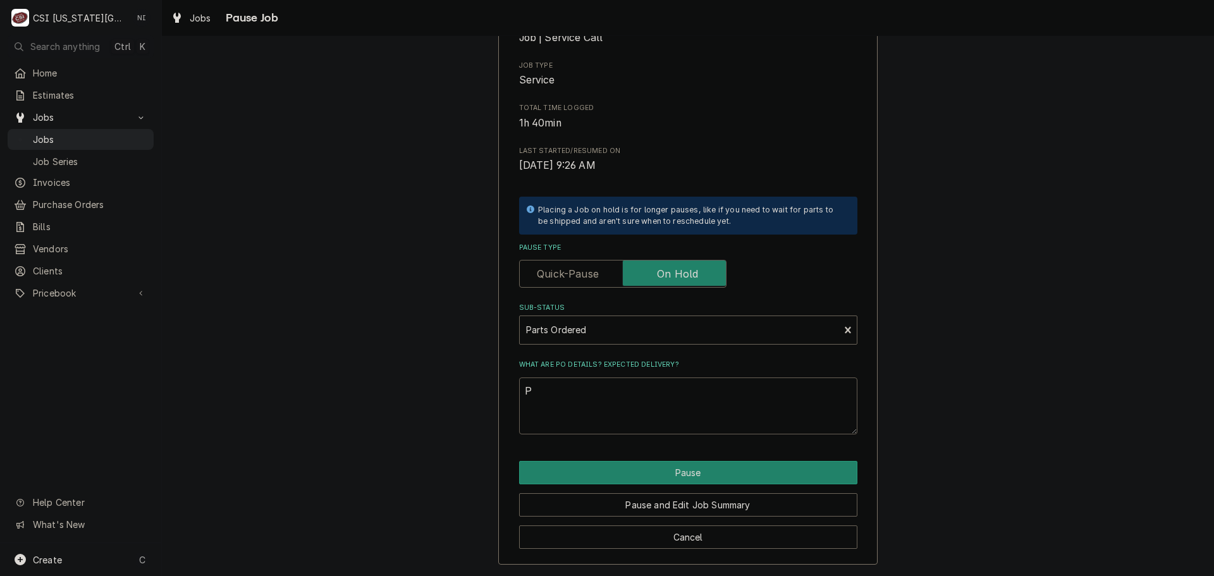
type textarea "Pa"
type textarea "x"
type textarea "Pars"
type textarea "x"
type textarea "Parst"
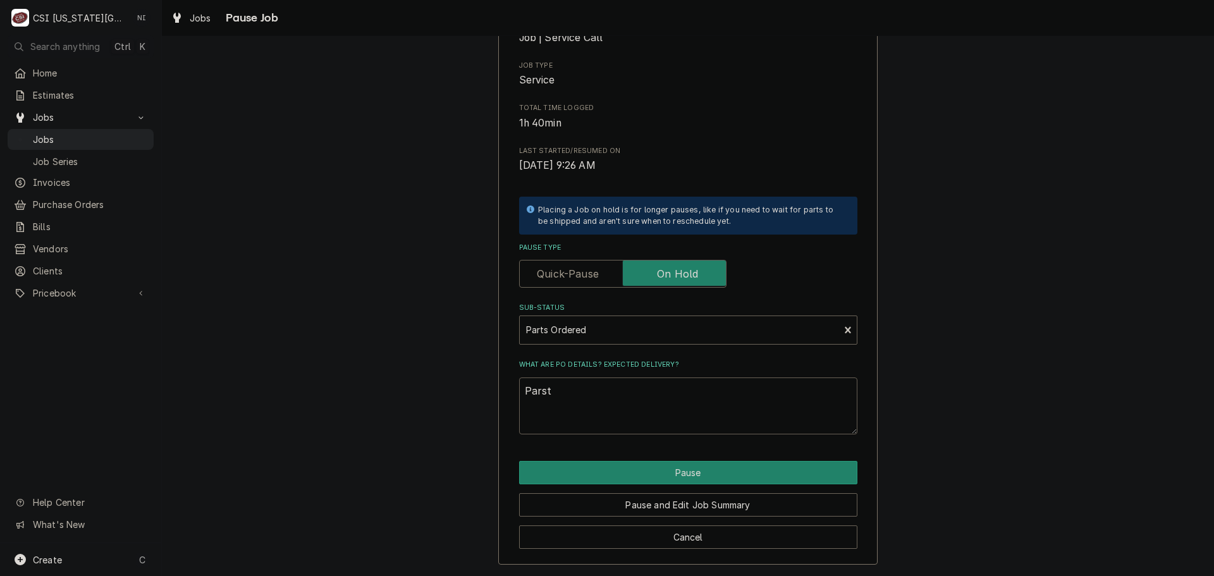
type textarea "x"
type textarea "Parst"
type textarea "x"
type textarea "Parst"
type textarea "x"
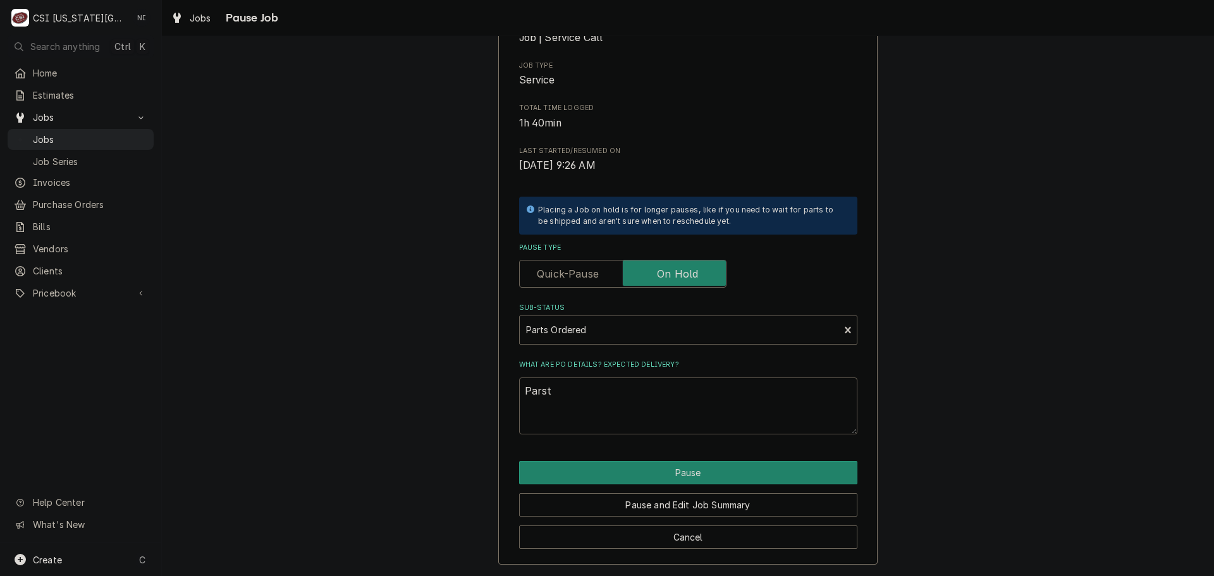
type textarea "Pars"
type textarea "x"
type textarea "Par"
type textarea "x"
type textarea "Part"
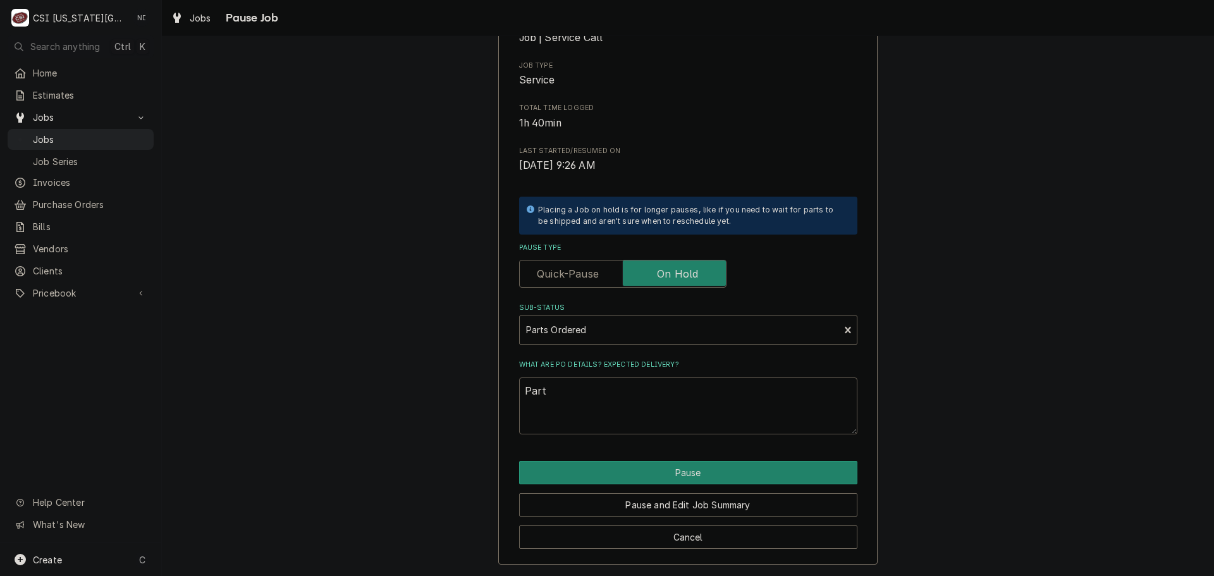
type textarea "x"
type textarea "Parts"
type textarea "x"
type textarea "Parts"
type textarea "x"
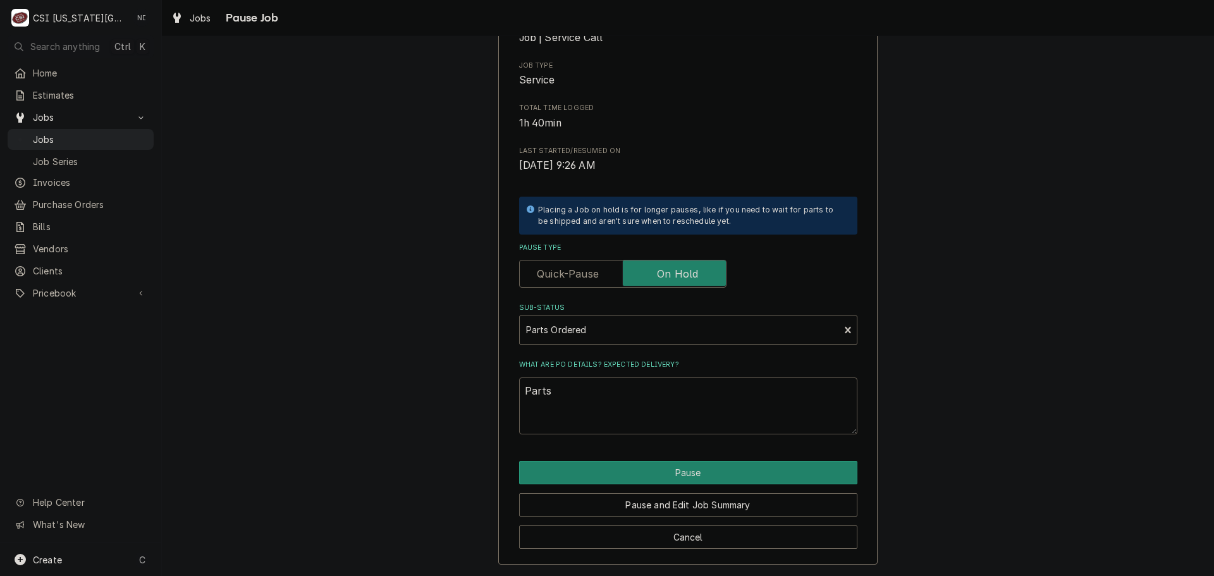
type textarea "Parts o"
type textarea "x"
type textarea "Parts or"
type textarea "x"
type textarea "Parts ord"
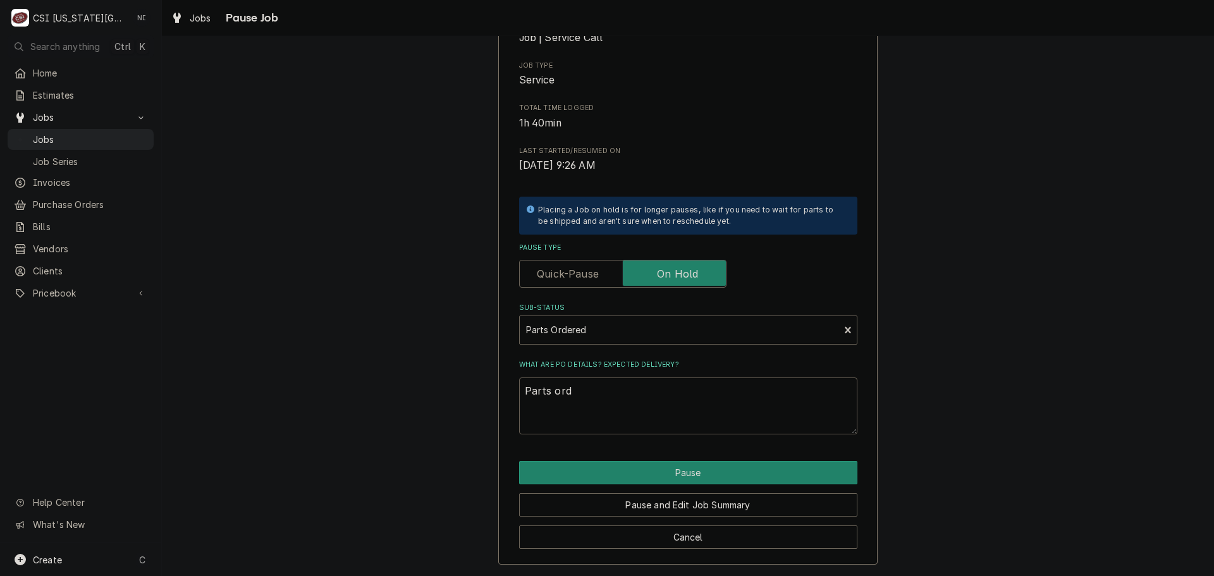
type textarea "x"
type textarea "Parts orde"
type textarea "x"
type textarea "Parts order"
type textarea "x"
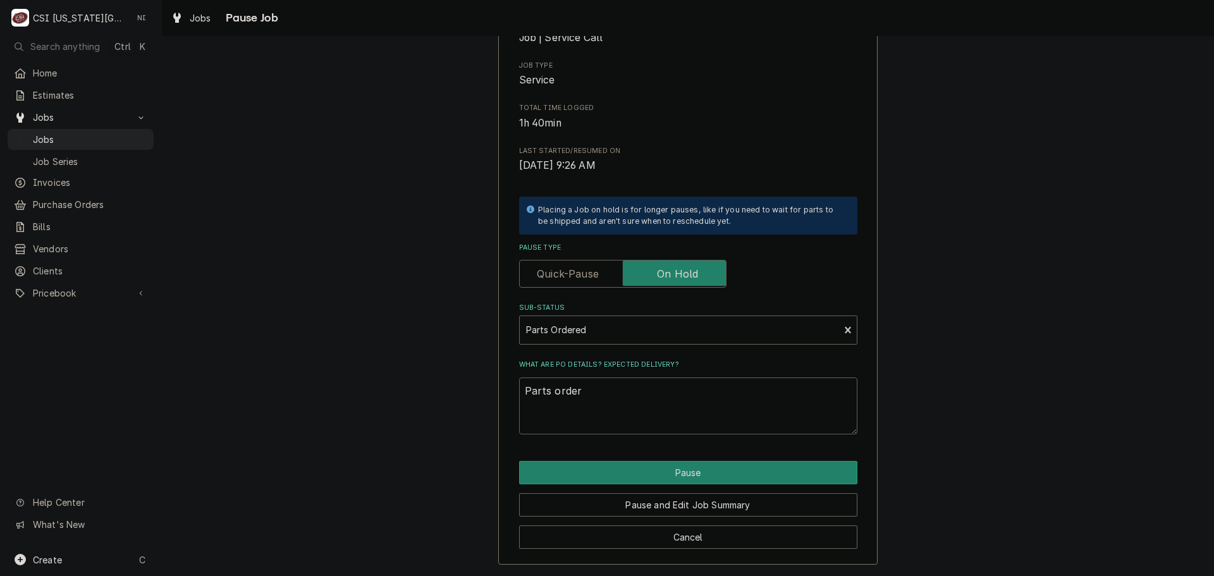
type textarea "Parts ordere"
type textarea "x"
type textarea "Parts ordered"
type textarea "x"
type textarea "Parts orderedd"
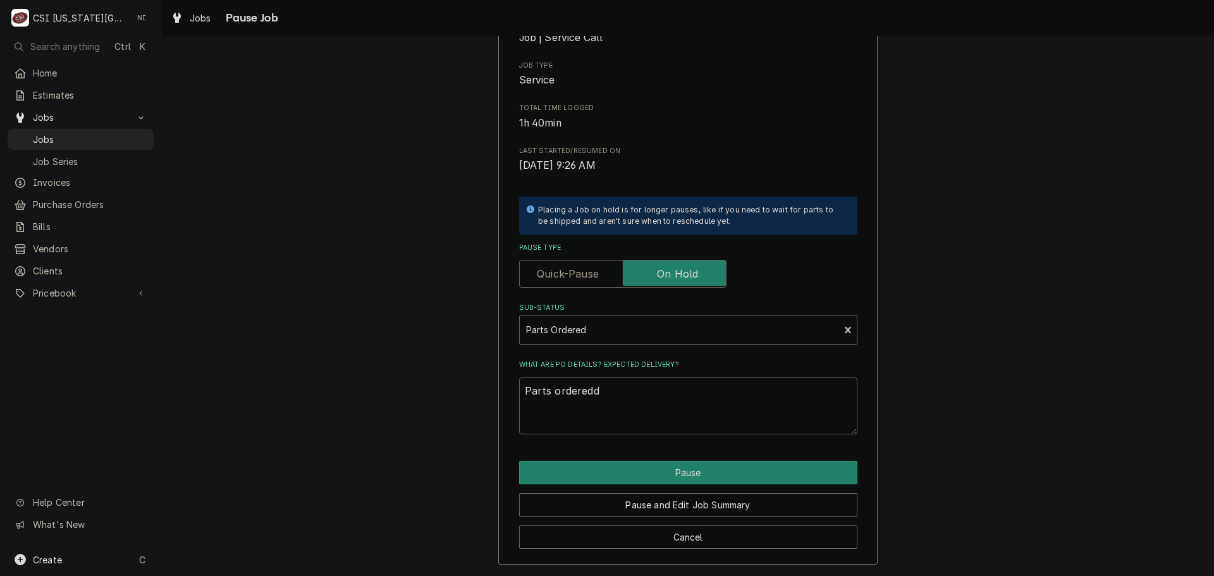
type textarea "x"
type textarea "Parts orderedd"
type textarea "x"
type textarea "Parts orderedd"
type textarea "x"
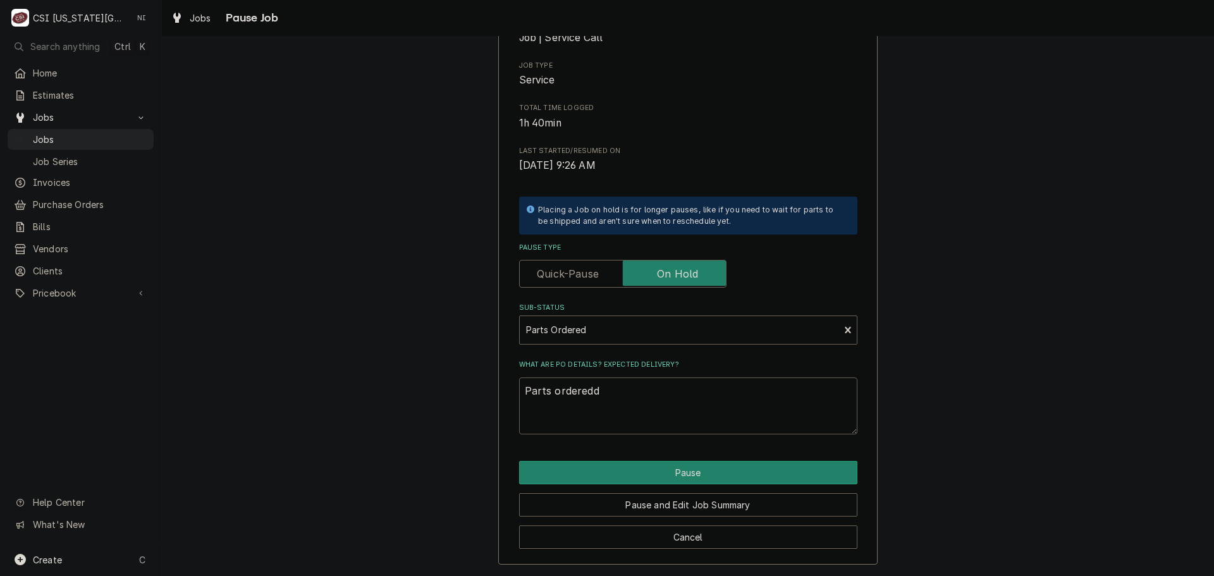
type textarea "Parts ordered"
type textarea "x"
type textarea "Parts ordere"
type textarea "x"
type textarea "Parts ordered"
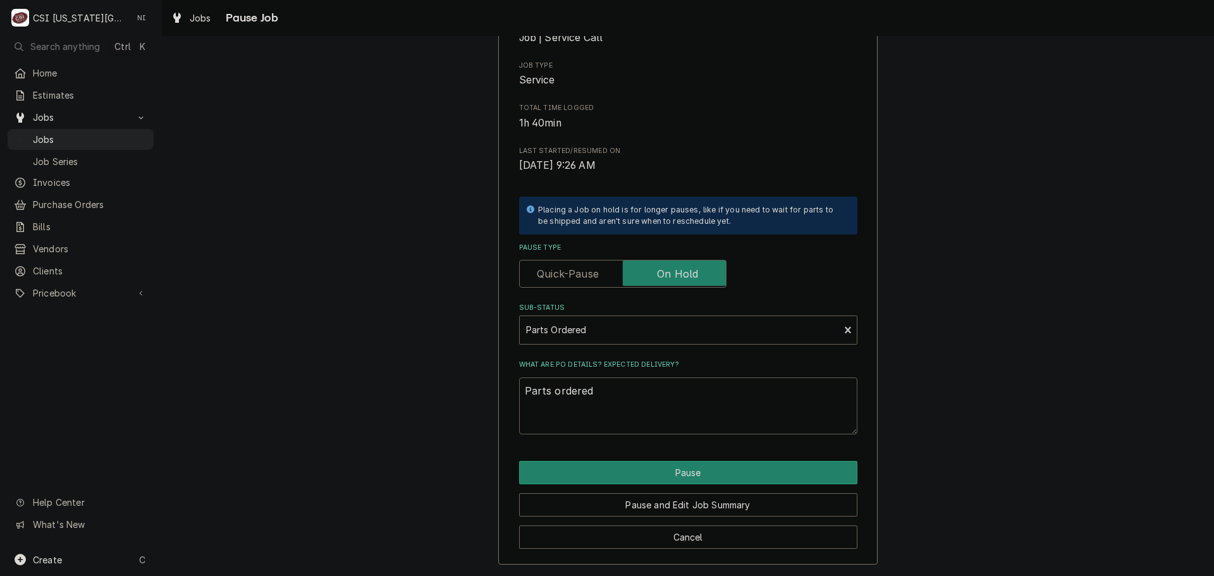
type textarea "x"
type textarea "Parts ordered"
type textarea "x"
type textarea "Parts ordered o"
type textarea "x"
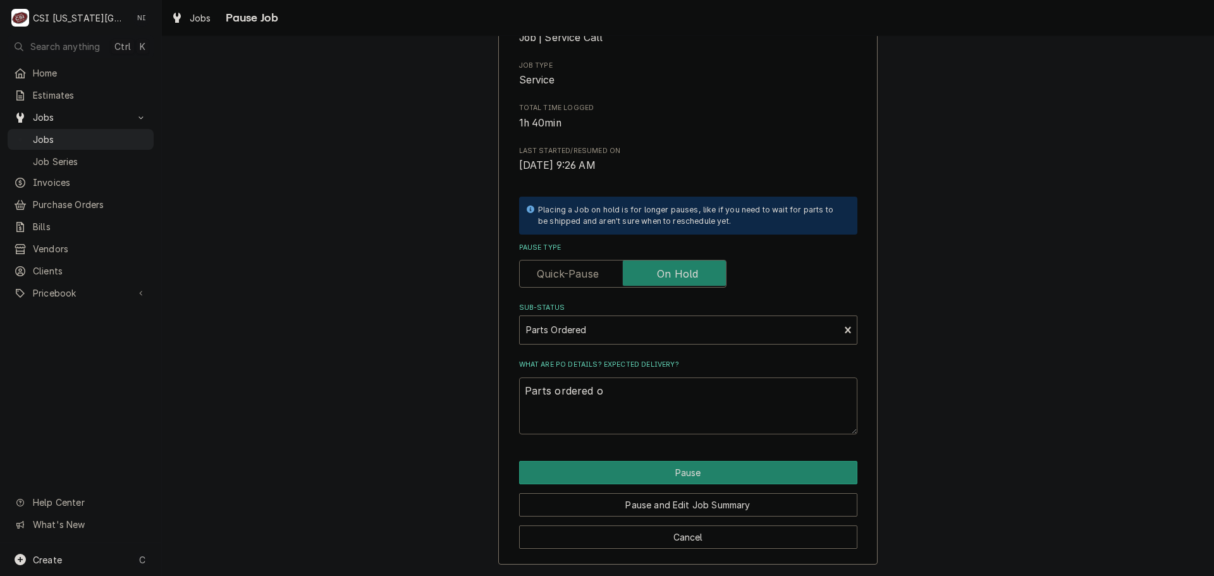
type textarea "Parts ordered on"
type textarea "x"
type textarea "Parts ordered onP"
type textarea "x"
type textarea "Parts ordered onPO"
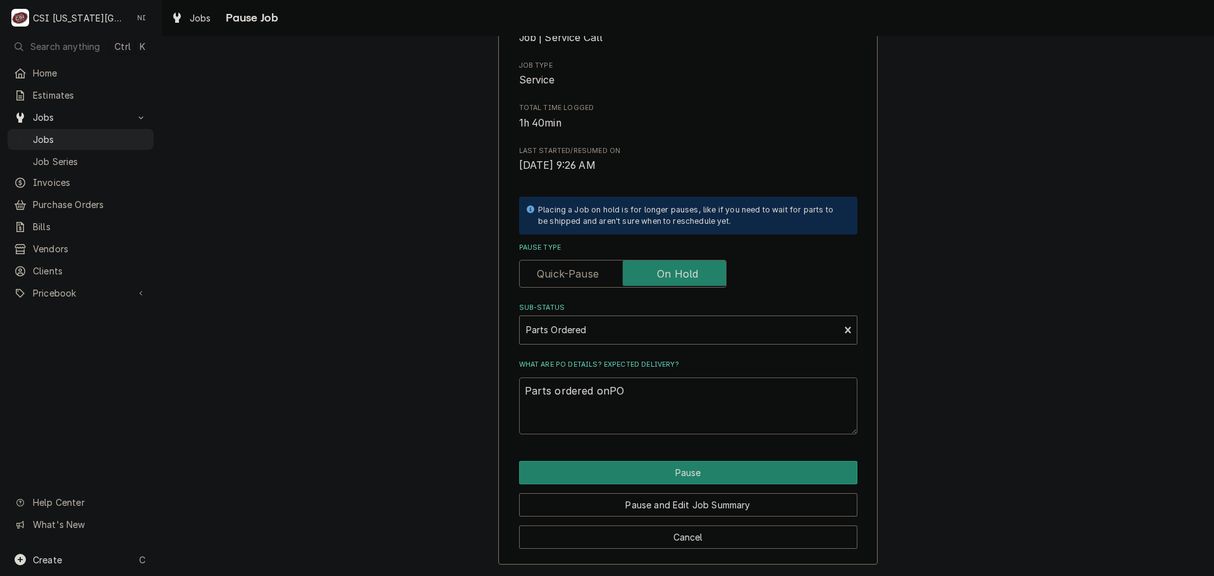
type textarea "x"
type textarea "Parts ordered onPO"
type textarea "x"
type textarea "Parts ordered onPO"
type textarea "x"
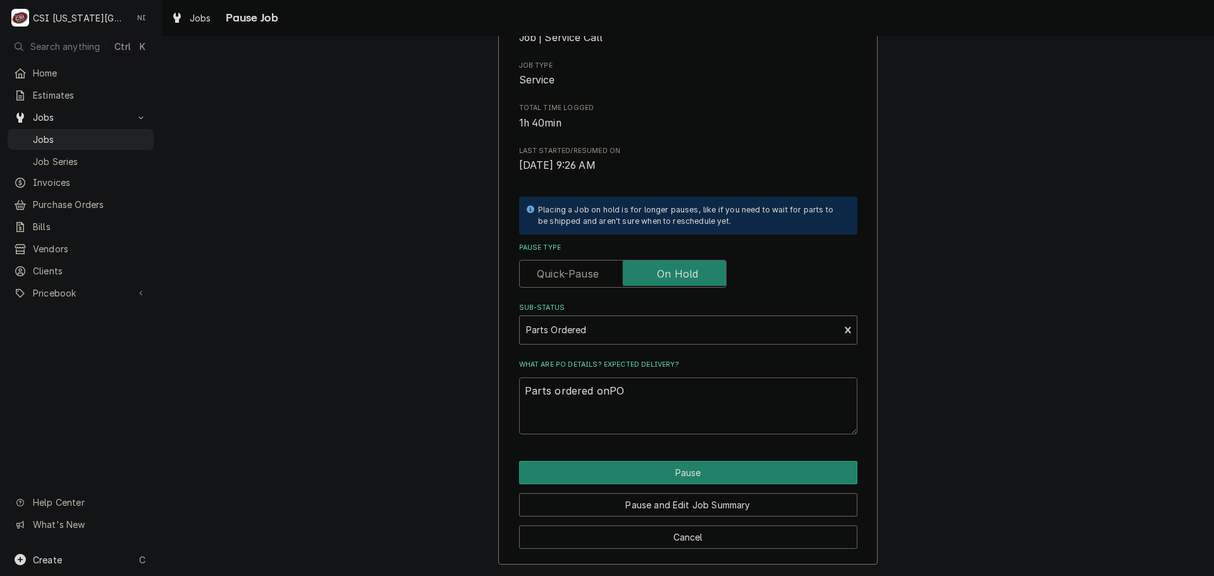
type textarea "Parts ordered onP"
type textarea "x"
type textarea "Parts ordered on"
type textarea "x"
type textarea "Parts ordered on"
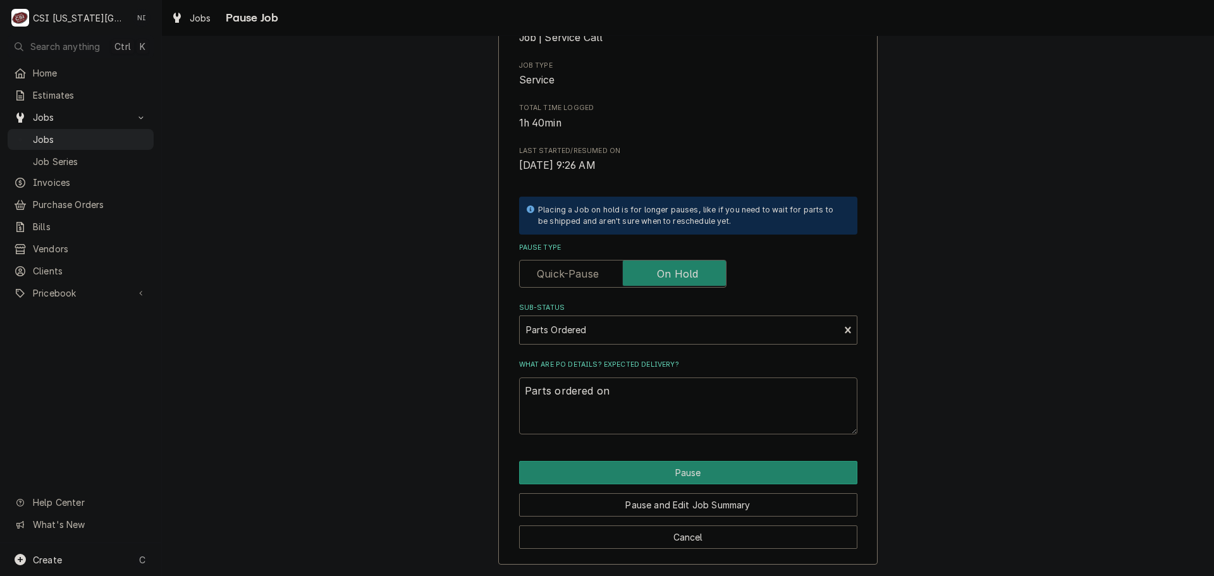
type textarea "x"
type textarea "Parts ordered on P"
type textarea "x"
type textarea "Parts ordered on PO"
type textarea "x"
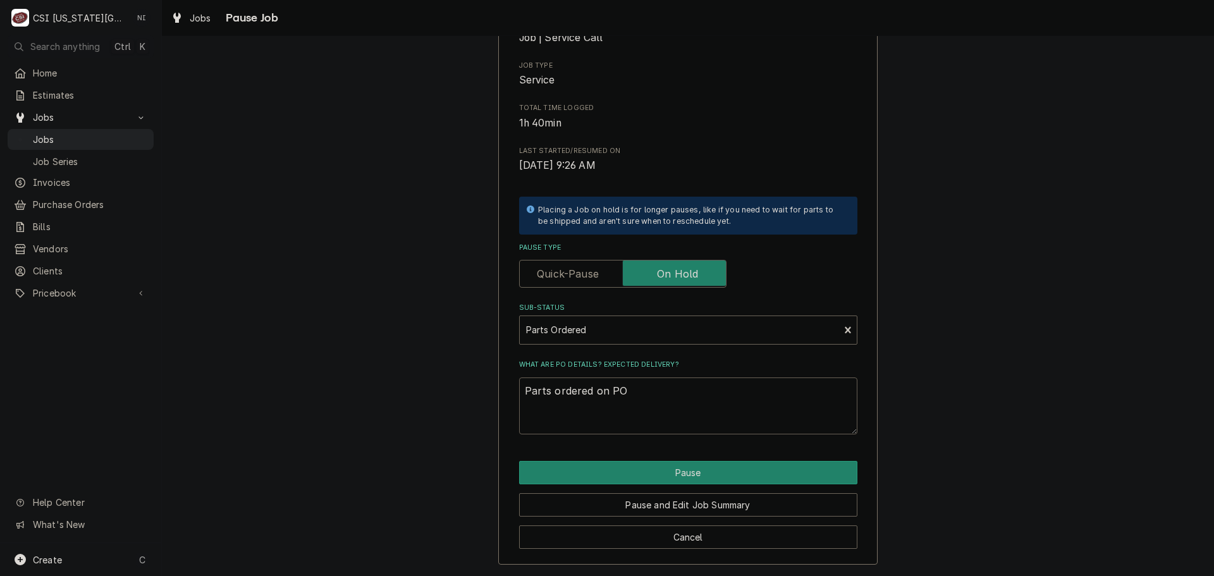
type textarea "Parts ordered on PO"
type textarea "x"
type textarea "Parts ordered on PO 3"
type textarea "x"
type textarea "Parts ordered on PO 30"
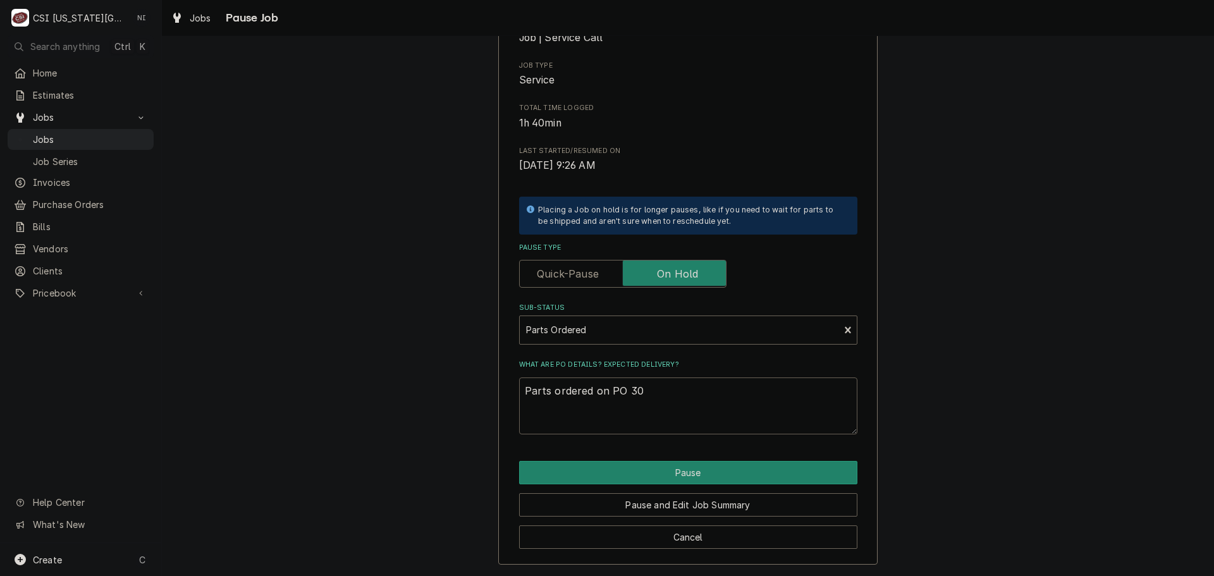
type textarea "x"
type textarea "Parts ordered on PO 301"
type textarea "x"
type textarea "Parts ordered on PO 3017"
type textarea "x"
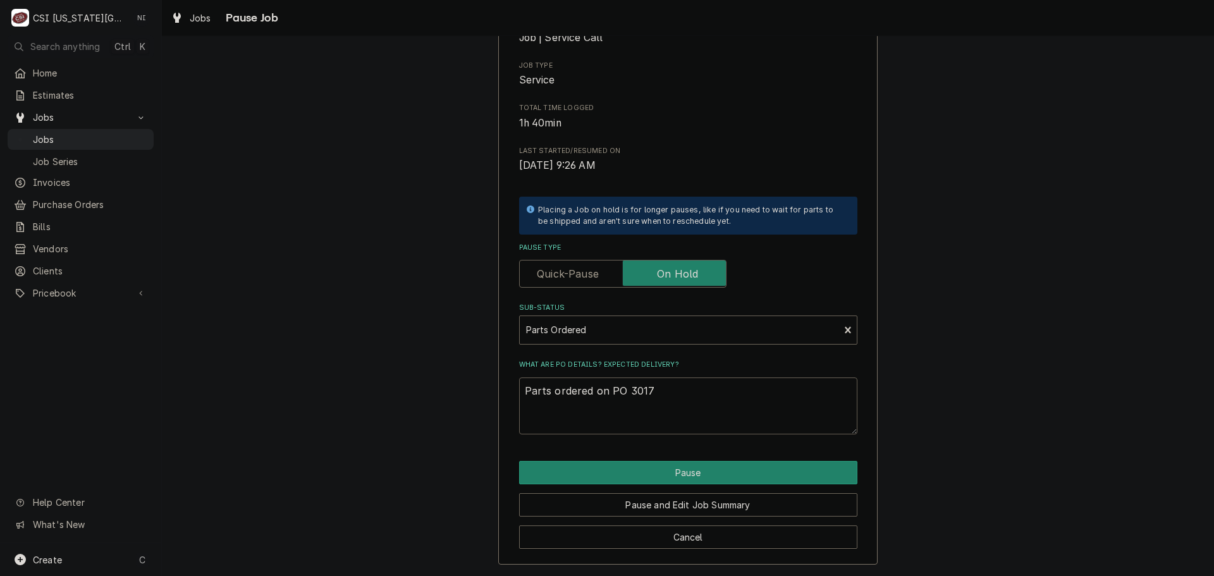
type textarea "Parts ordered on PO 30179"
type textarea "x"
type textarea "Parts ordered on PO 301791"
drag, startPoint x: 610, startPoint y: 467, endPoint x: 621, endPoint y: 474, distance: 13.3
click at [612, 469] on button "Pause" at bounding box center [688, 472] width 338 height 23
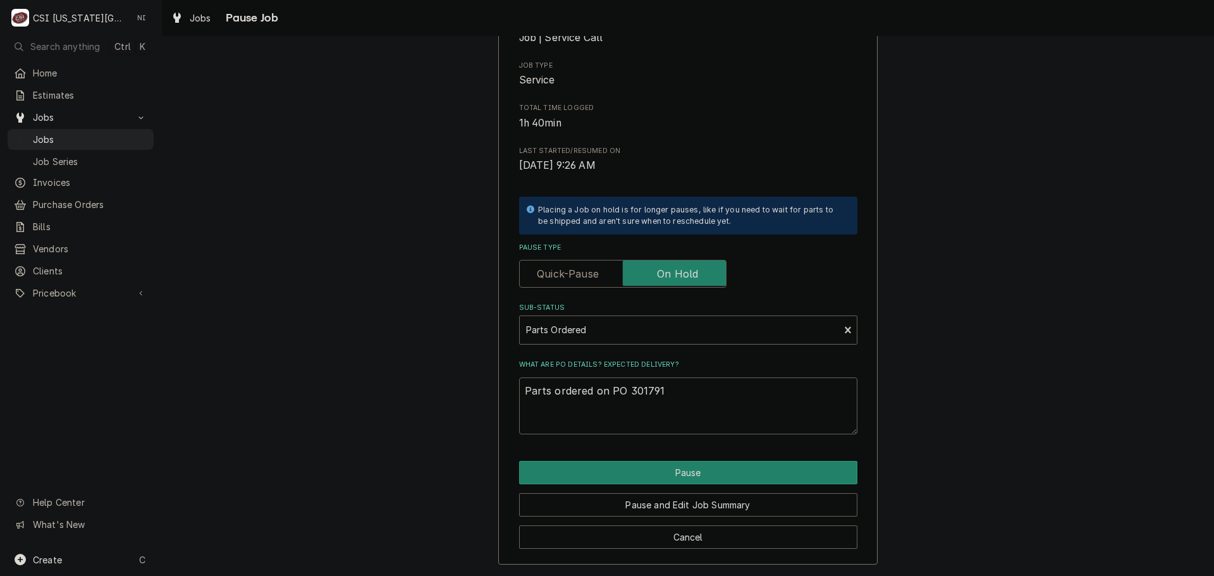
type textarea "x"
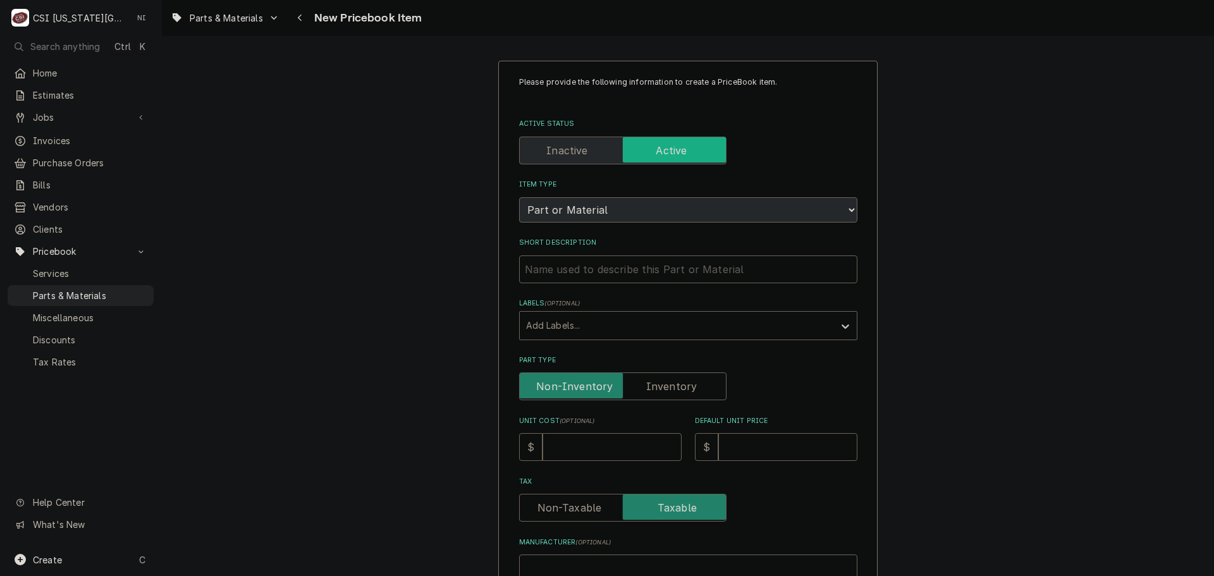
type textarea "x"
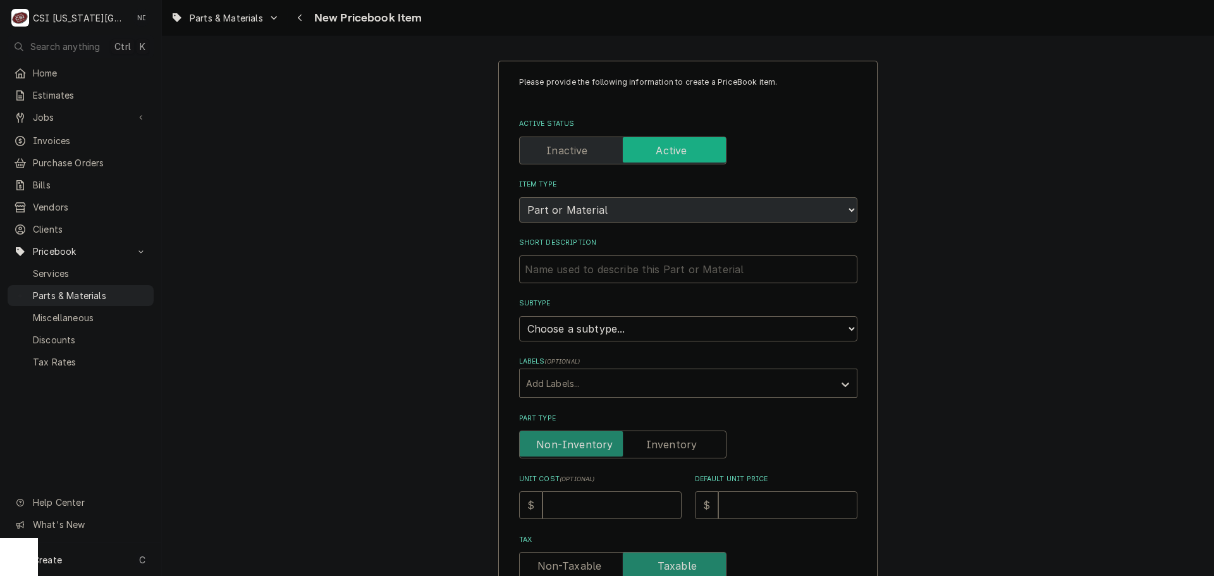
drag, startPoint x: 626, startPoint y: 327, endPoint x: 618, endPoint y: 331, distance: 8.5
click at [626, 327] on select "Choose a subtype... [#2-DUAL] AFTERHRS-WH-CHG-2 [#2-DUAL] BEV-EQUIP [#2-DUAL] B…" at bounding box center [688, 328] width 338 height 25
select select "45"
click at [519, 316] on select "Choose a subtype... [#2-DUAL] AFTERHRS-WH-CHG-2 [#2-DUAL] BEV-EQUIP [#2-DUAL] B…" at bounding box center [688, 328] width 338 height 25
type textarea "x"
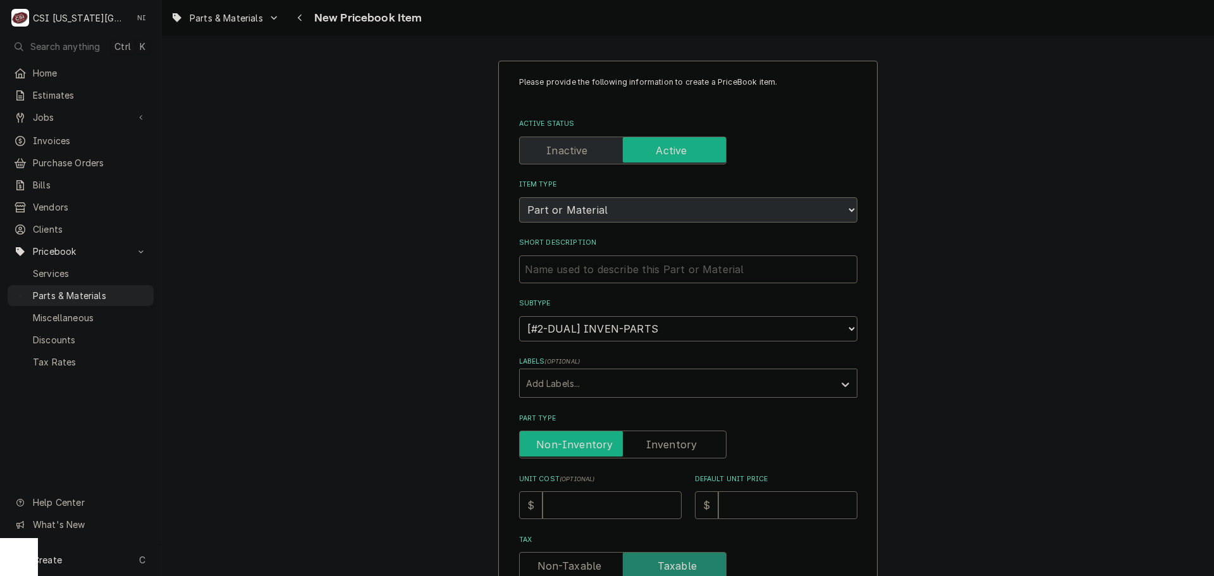
click at [648, 436] on input "Part Type" at bounding box center [623, 445] width 196 height 28
checkbox input "true"
click at [605, 505] on input "Unit Cost ( optional )" at bounding box center [612, 505] width 139 height 28
type textarea "x"
type input "7"
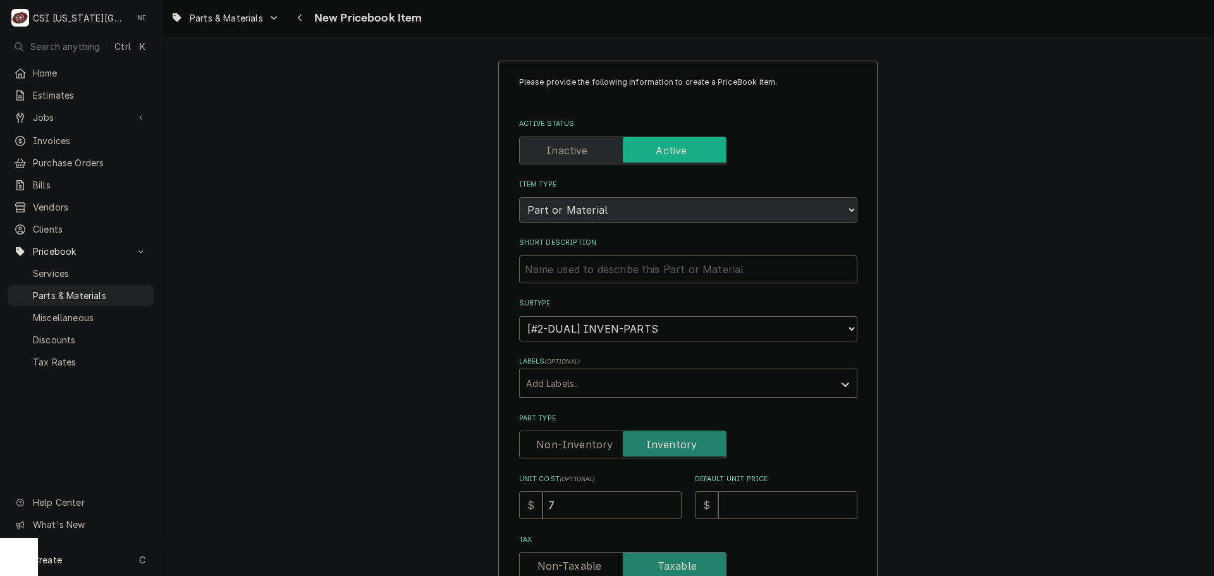
type textarea "x"
type input "75"
type textarea "x"
type input "75.2"
type textarea "x"
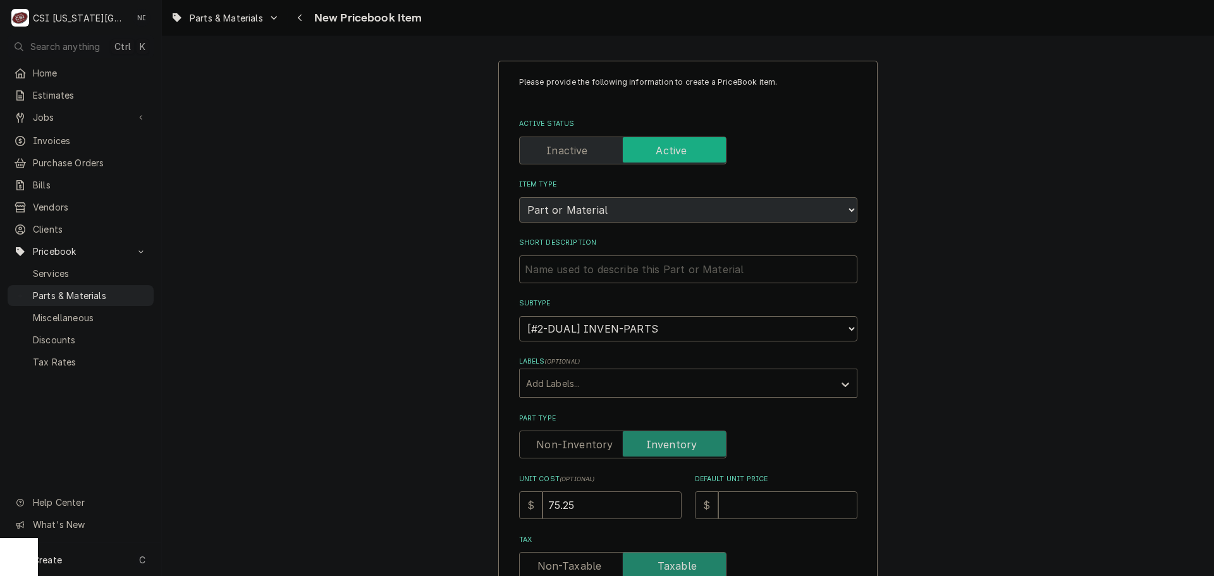
type input "75.25"
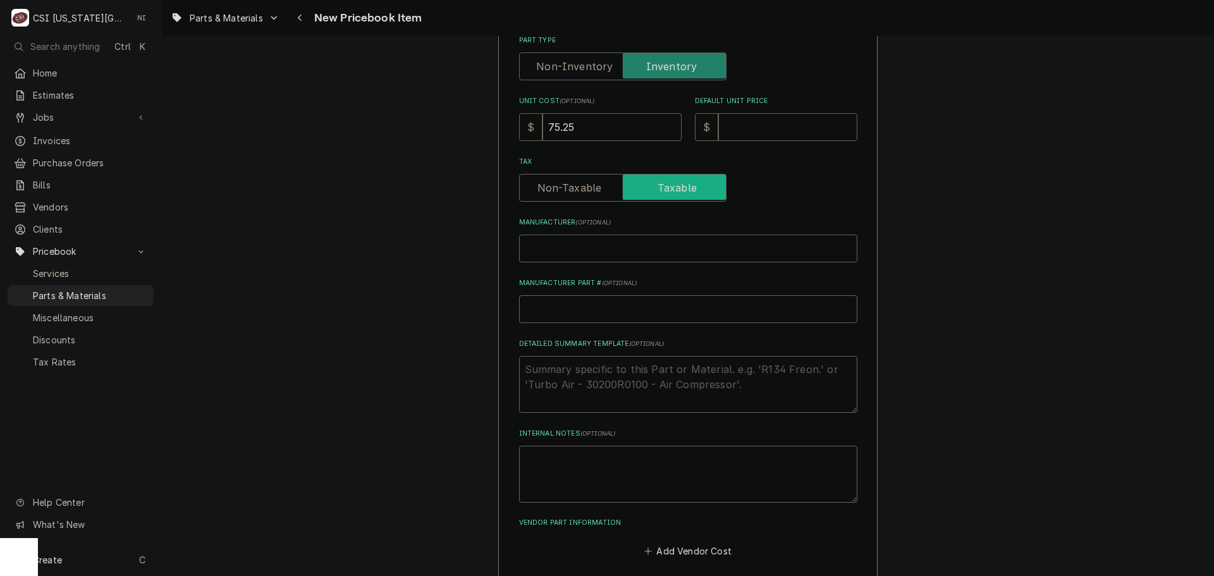
scroll to position [190, 0]
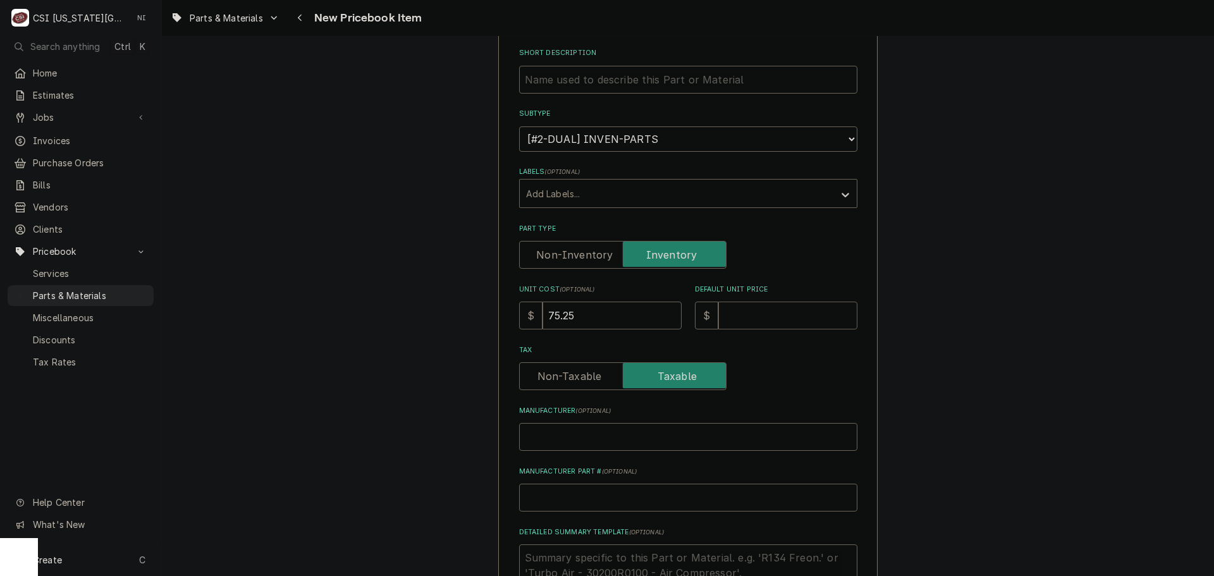
click at [735, 309] on input "Default Unit Price" at bounding box center [787, 316] width 139 height 28
type textarea "x"
type input "1"
type textarea "x"
type input "12"
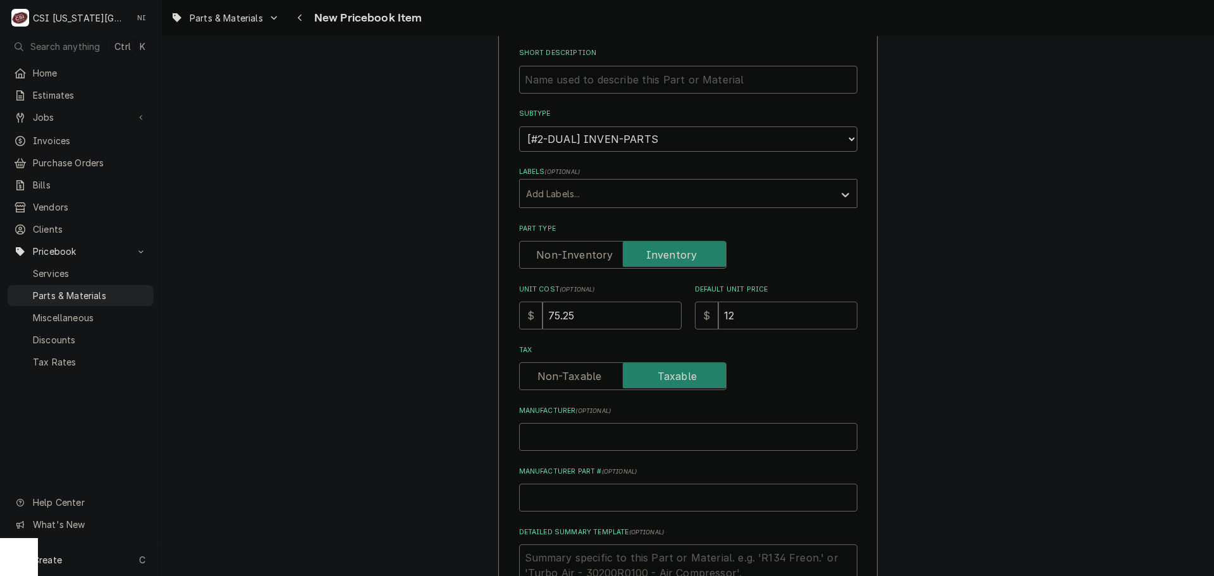
type textarea "x"
type input "125"
type textarea "x"
type input "125.4"
type textarea "x"
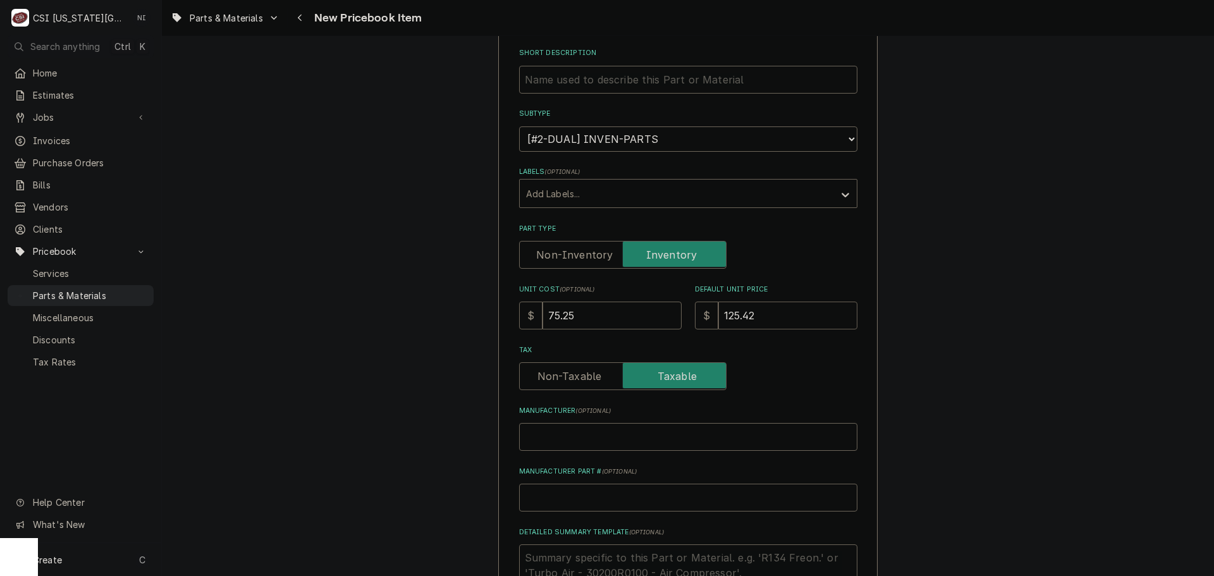
type input "125.42"
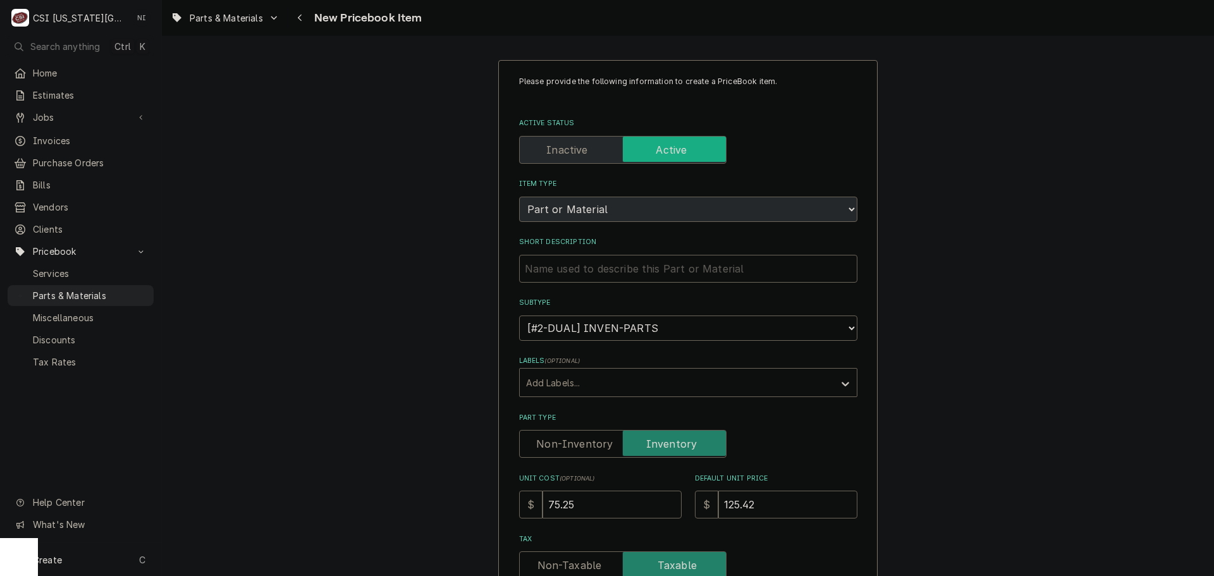
scroll to position [0, 0]
click at [590, 258] on input "Short Description" at bounding box center [688, 269] width 338 height 28
paste input "Relay, 3PDT, 120V, 10A"
type textarea "x"
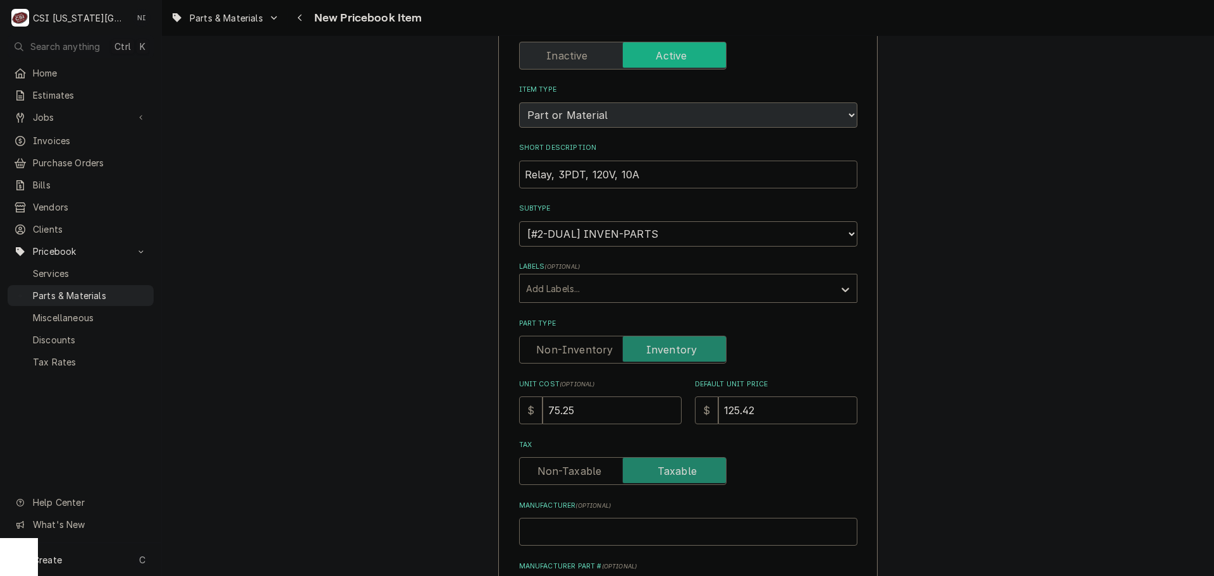
scroll to position [316, 0]
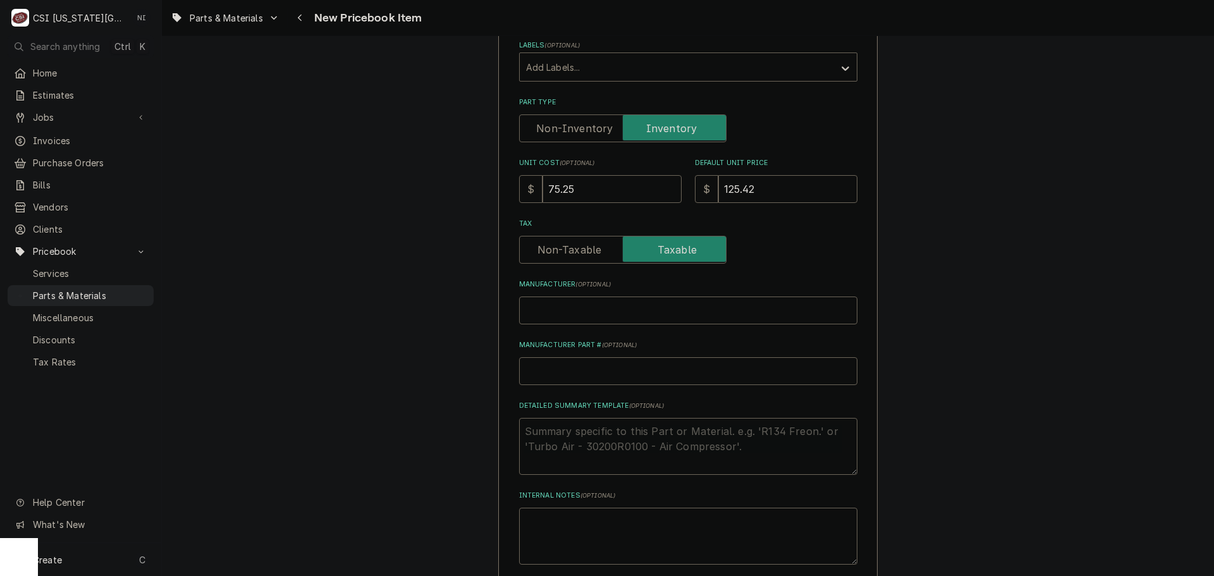
type input "Relay, 3PDT, 120V, 10A"
click at [576, 373] on input "Manufacturer Part # ( optional )" at bounding box center [688, 371] width 338 height 28
type textarea "x"
type input "C"
type textarea "x"
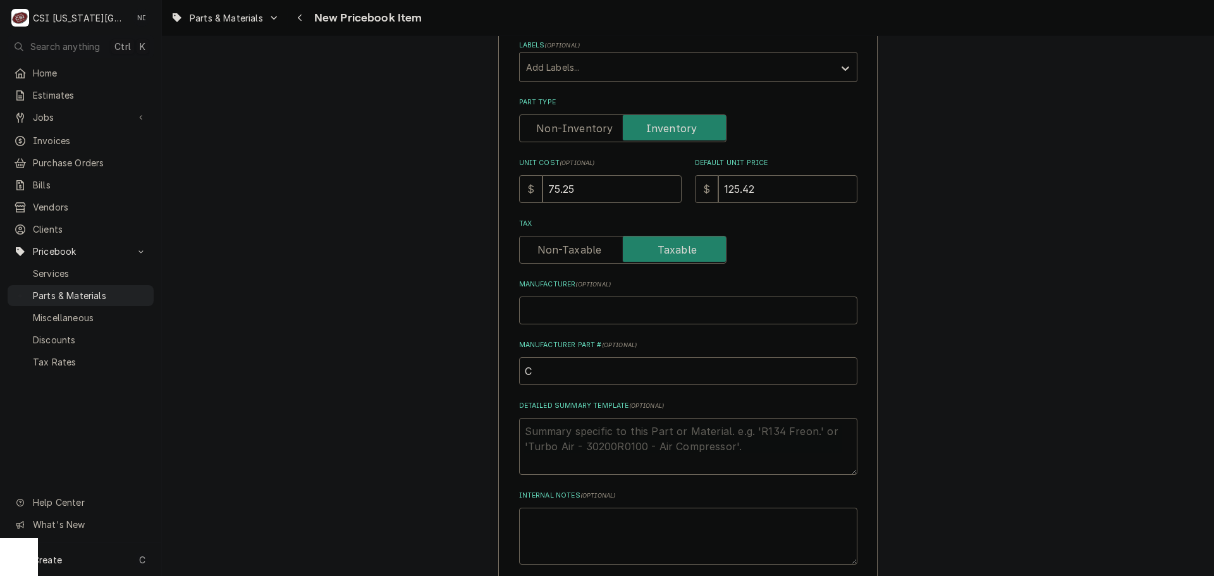
type input "CH"
type textarea "x"
type input "CHA"
type textarea "x"
type input "CHA-"
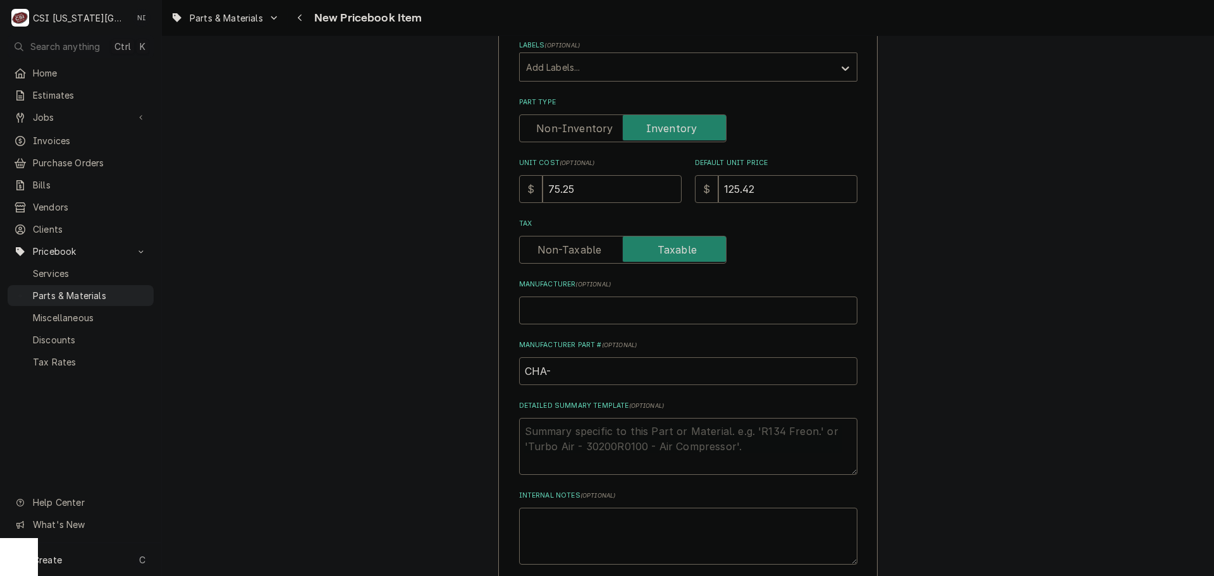
paste input "112382"
click at [558, 379] on input "CHA-" at bounding box center [688, 371] width 338 height 28
type textarea "x"
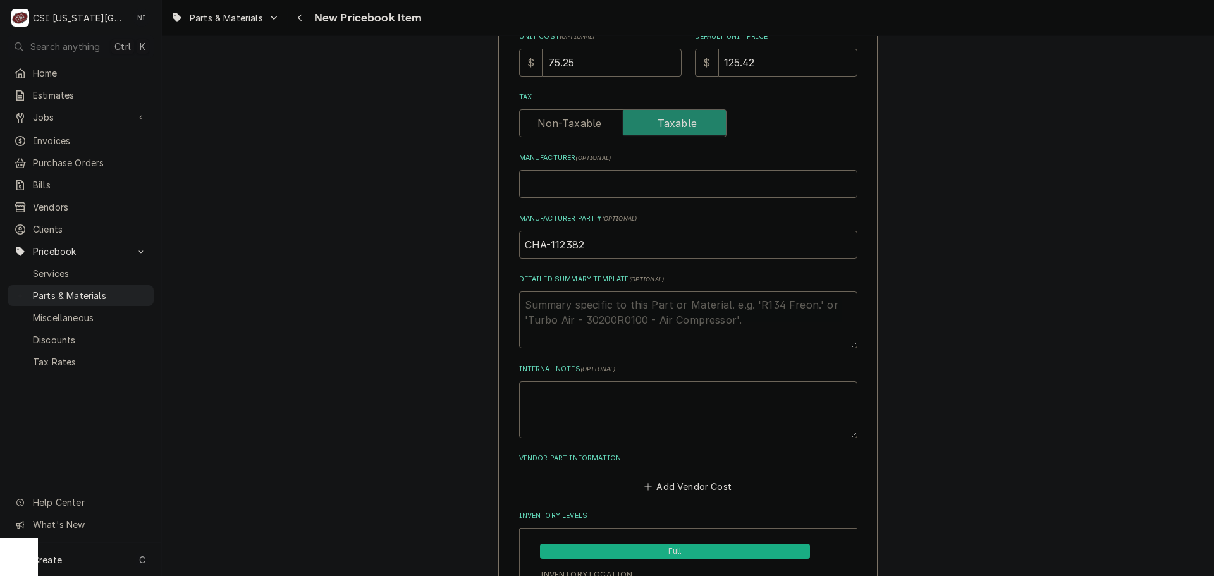
scroll to position [569, 0]
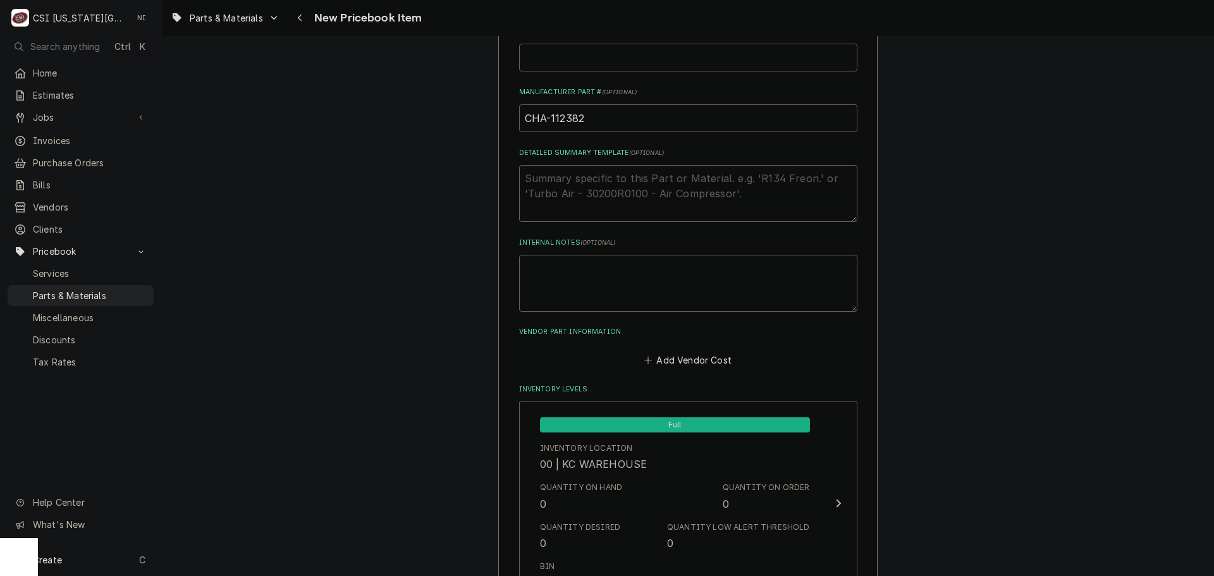
drag, startPoint x: 594, startPoint y: 118, endPoint x: 440, endPoint y: 123, distance: 154.4
type input "CHA-112382"
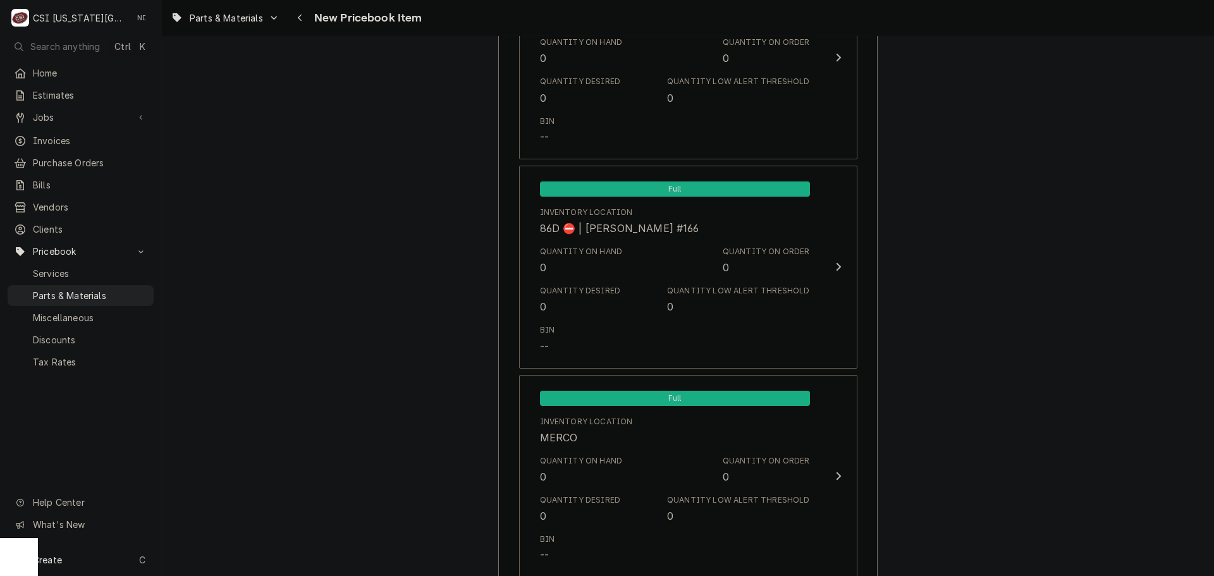
scroll to position [12185, 0]
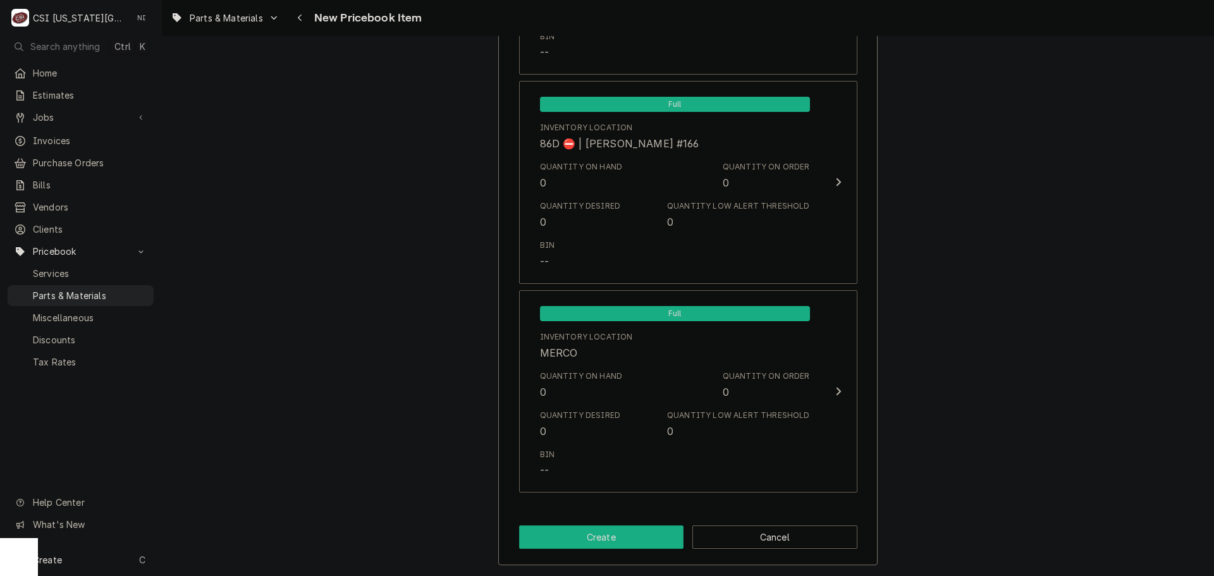
click at [605, 541] on button "Create" at bounding box center [601, 537] width 165 height 23
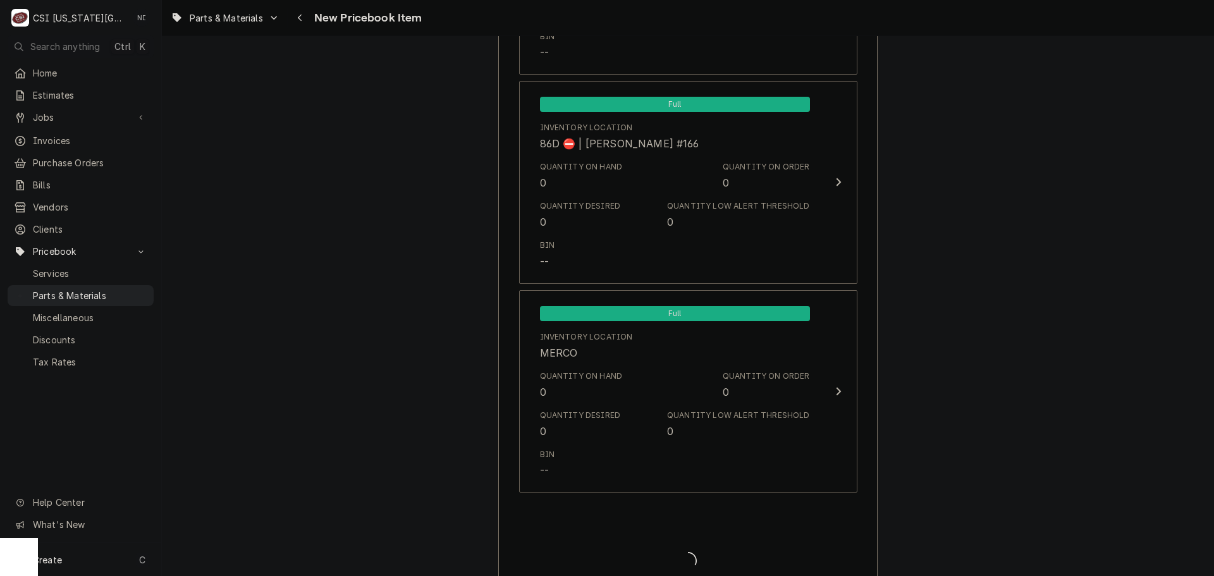
type textarea "x"
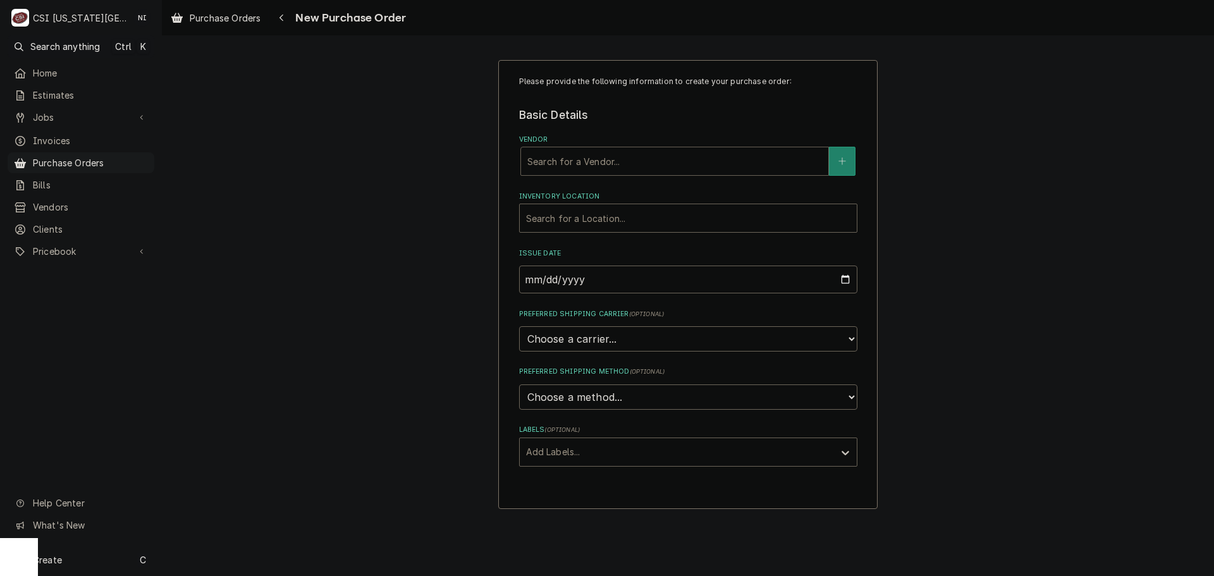
click at [574, 157] on div "Vendor" at bounding box center [674, 161] width 295 height 23
type input "CHAMPION"
click at [599, 187] on strong "CHAMPION INDUSTRIES" at bounding box center [586, 188] width 119 height 11
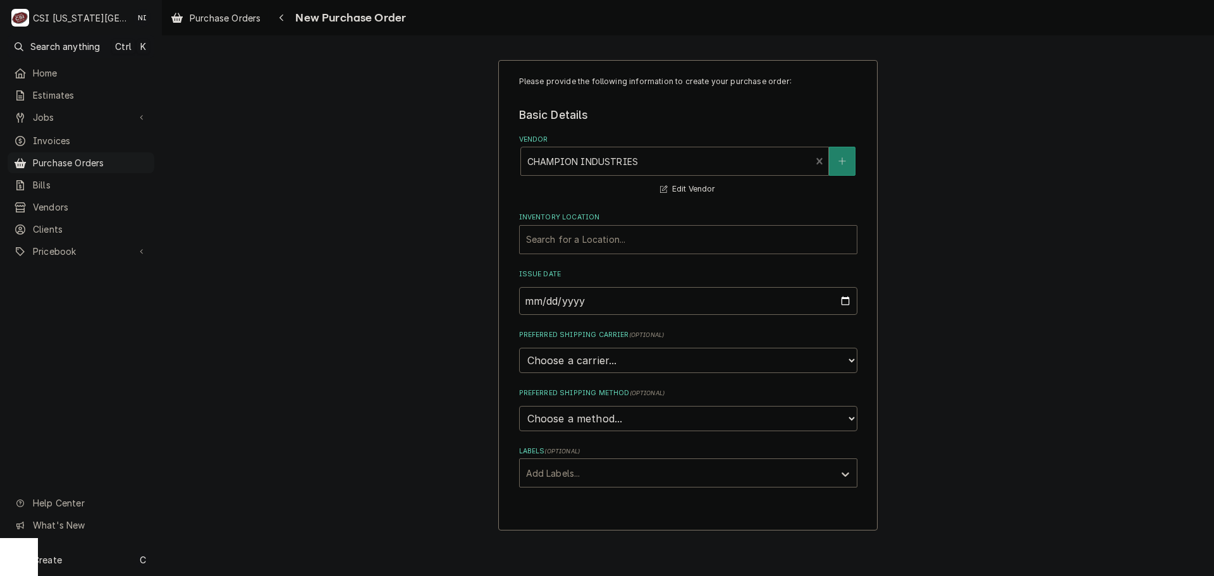
click at [582, 246] on div "Inventory Location" at bounding box center [688, 239] width 324 height 23
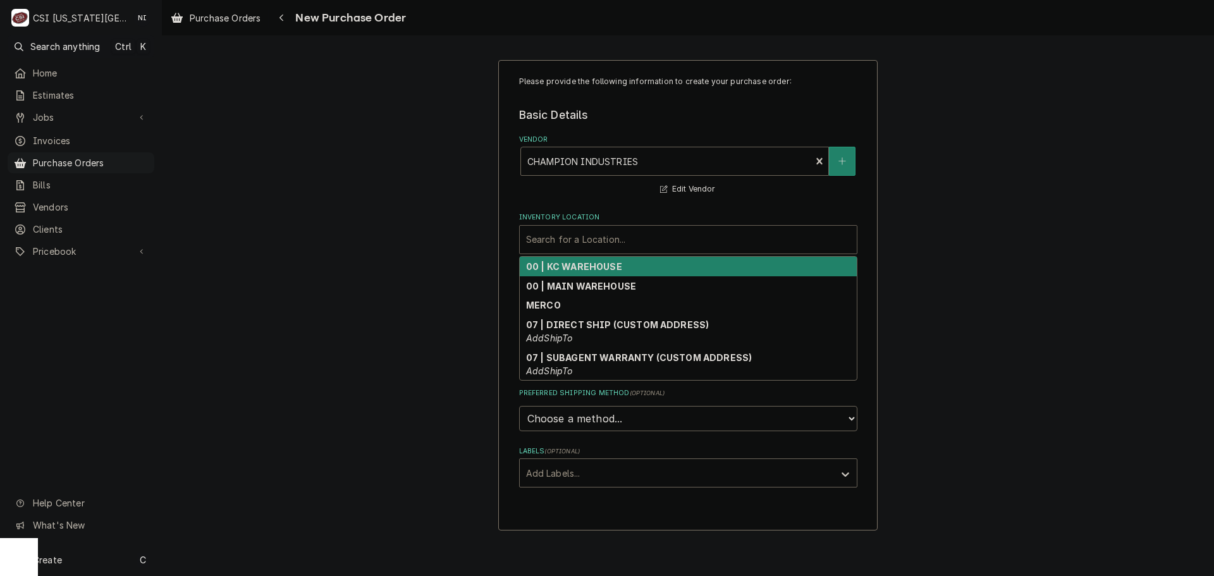
click at [582, 272] on strong "00 | KC WAREHOUSE" at bounding box center [574, 266] width 96 height 11
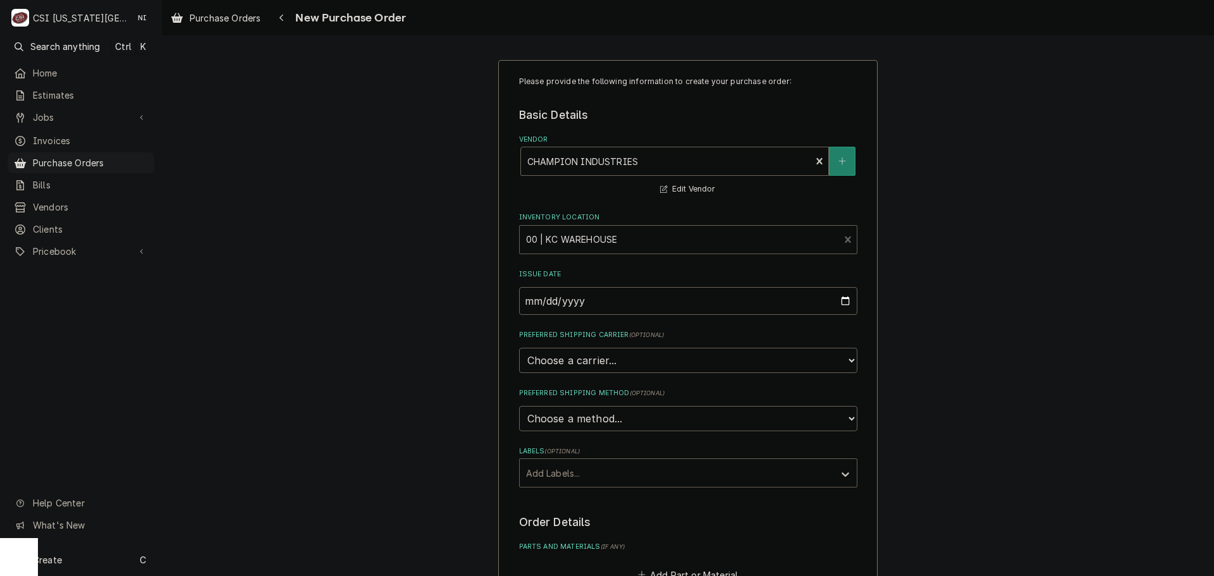
click at [582, 470] on div "Labels" at bounding box center [677, 473] width 302 height 23
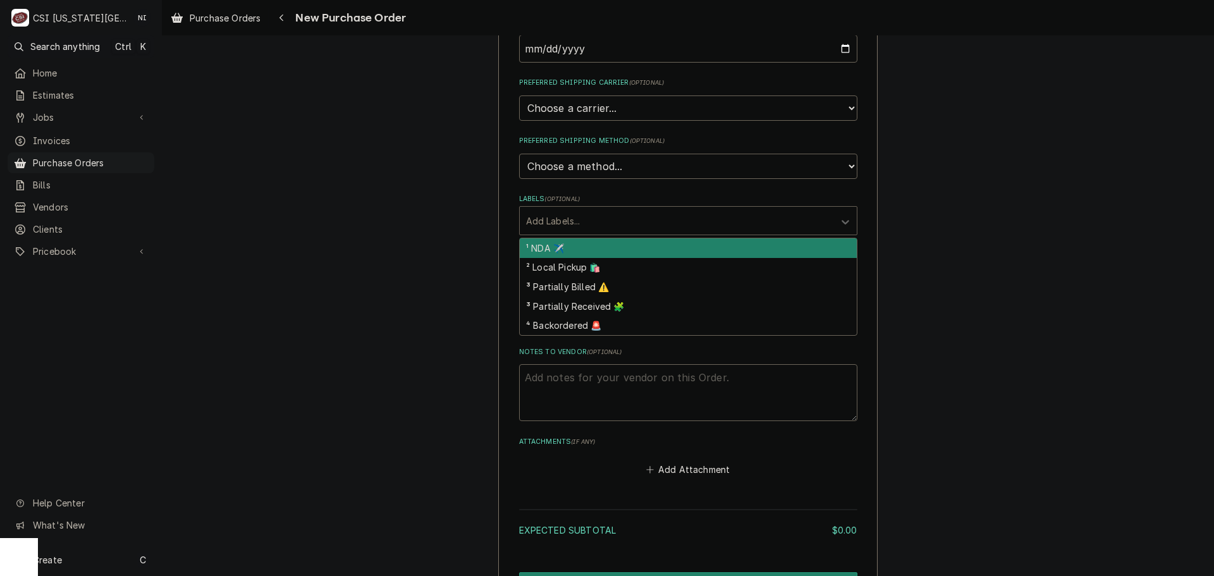
scroll to position [253, 0]
click at [973, 244] on div "Please provide the following information to create your purchase order: Basic D…" at bounding box center [688, 225] width 1052 height 859
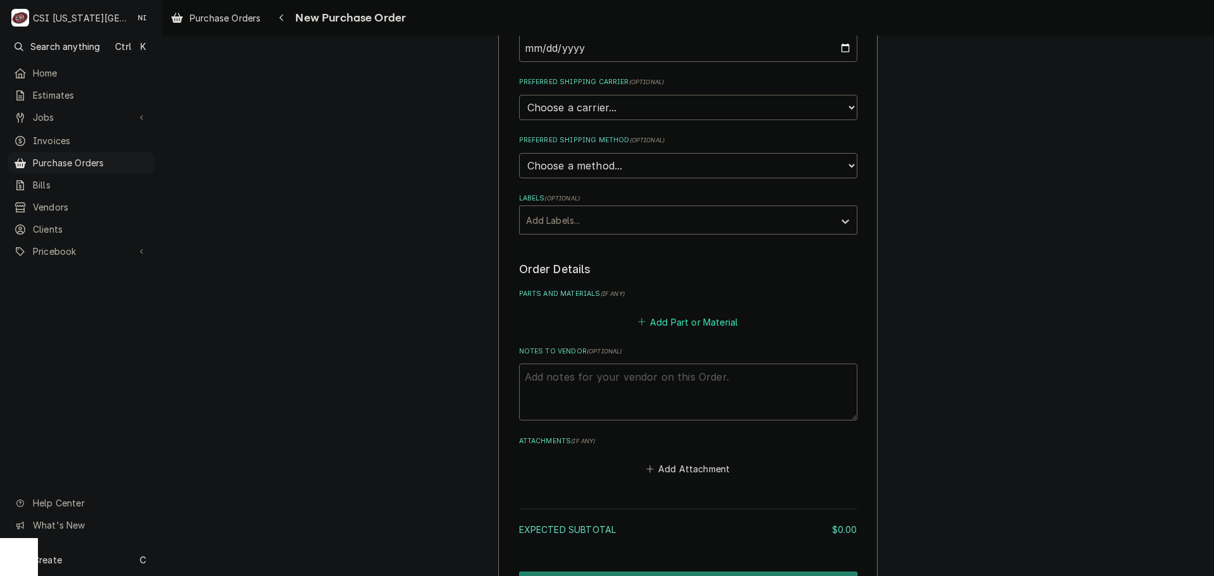
click at [684, 327] on button "Add Part or Material" at bounding box center [688, 322] width 104 height 18
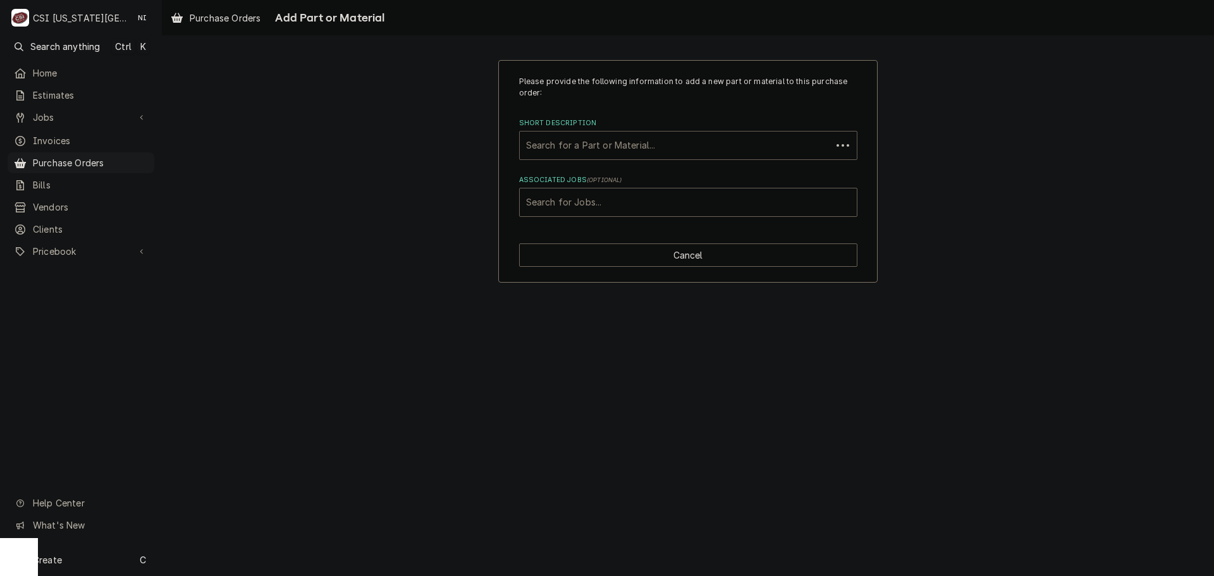
paste input "CHA-112382"
type input "CHA-112382"
click at [591, 147] on div "CHA-112382" at bounding box center [675, 145] width 299 height 23
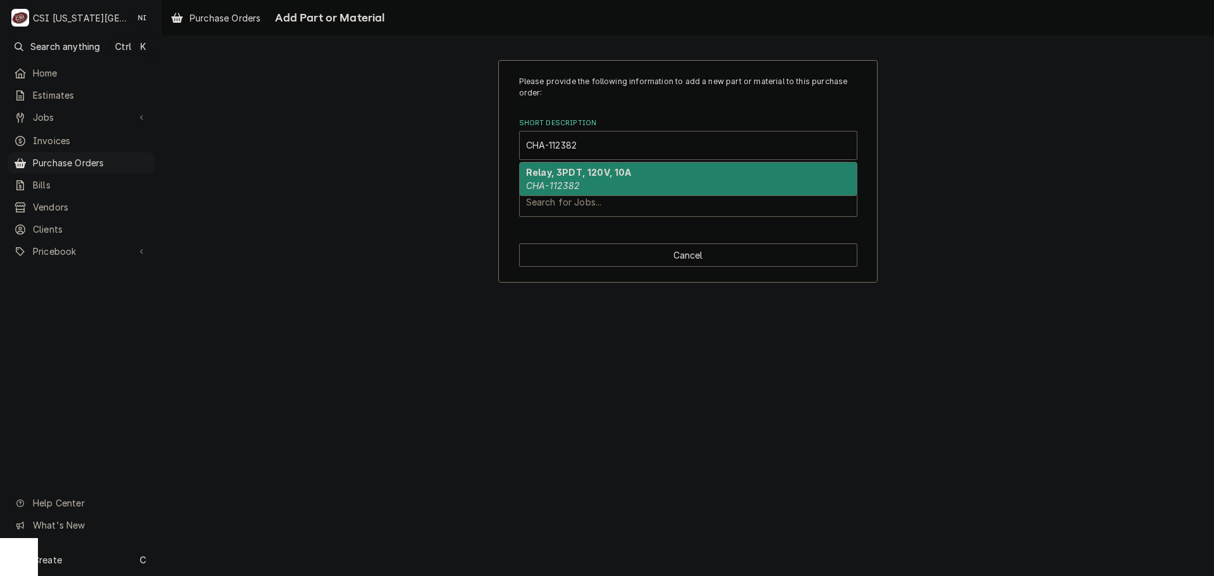
click at [563, 177] on strong "Relay, 3PDT, 120V, 10A" at bounding box center [579, 172] width 106 height 11
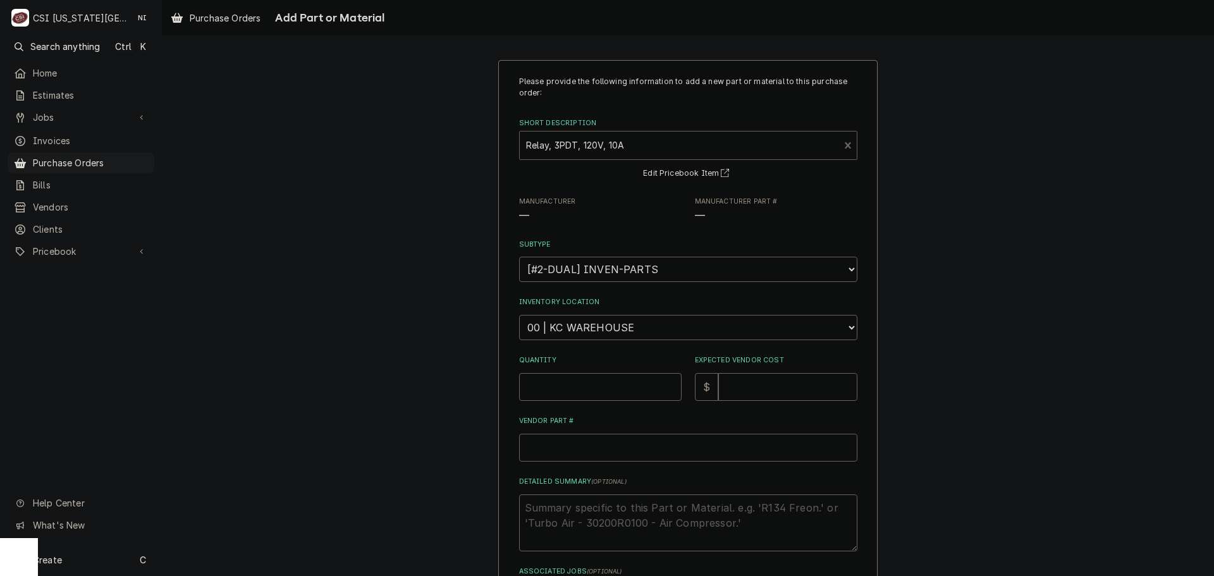
type textarea "x"
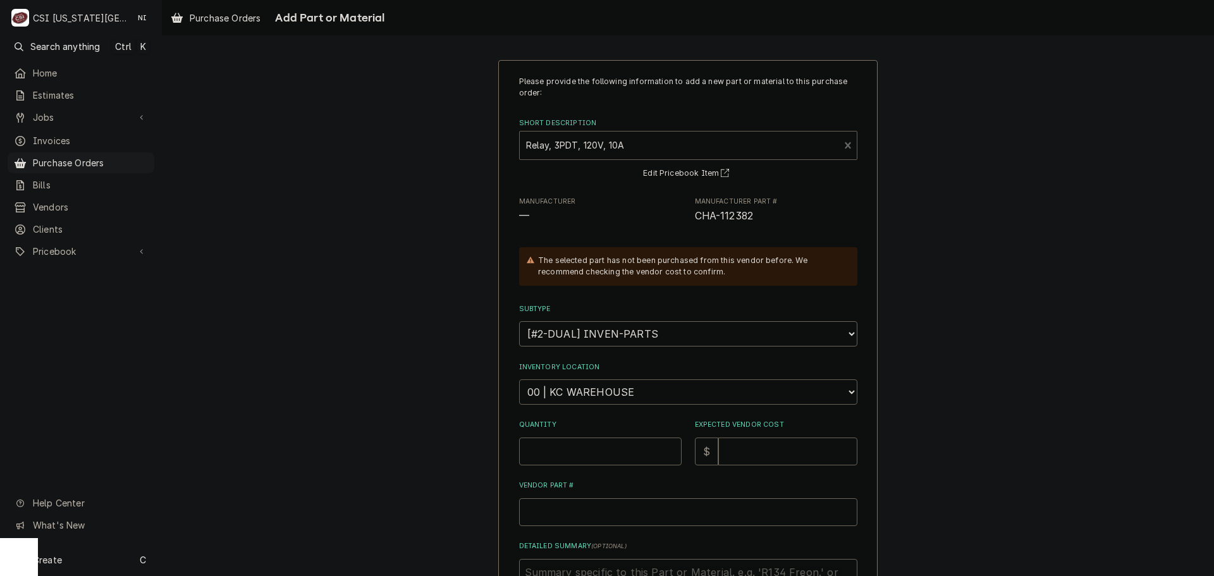
click at [589, 391] on select "Choose a location... 00 | KC WAREHOUSE 00 | MAIN WAREHOUSE 01 | BRIAN BREAZIER …" at bounding box center [688, 391] width 338 height 25
select select "2782"
click at [519, 379] on select "Choose a location... 00 | KC WAREHOUSE 00 | MAIN WAREHOUSE 01 | [PERSON_NAME] #…" at bounding box center [688, 391] width 338 height 25
click at [597, 455] on input "Quantity" at bounding box center [600, 452] width 163 height 28
type textarea "x"
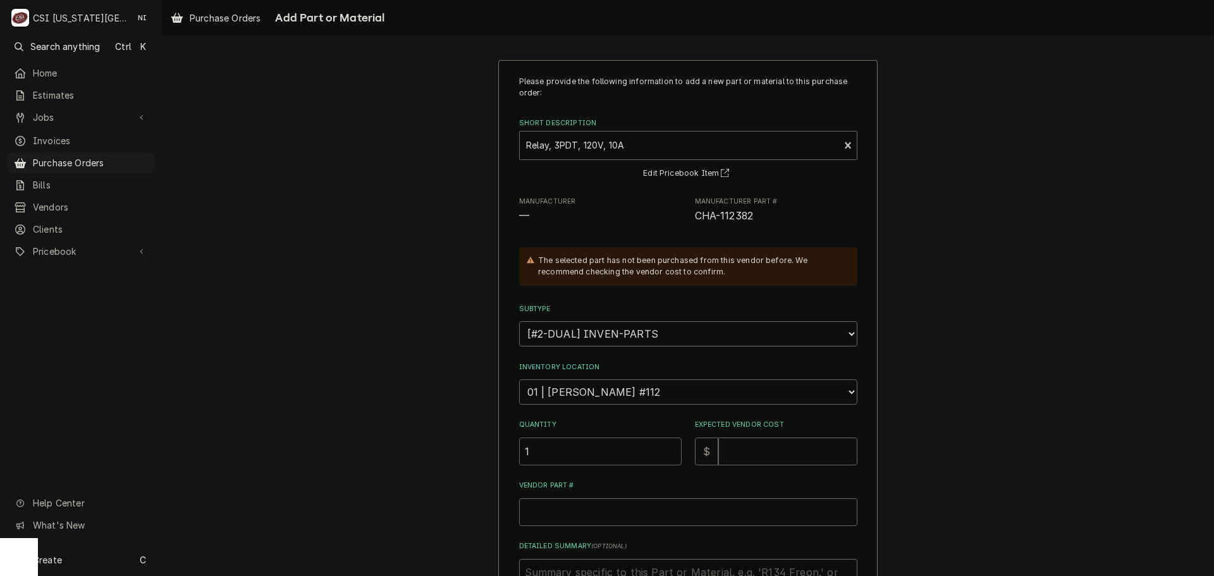
type input "1"
click at [751, 450] on input "Expected Vendor Cost" at bounding box center [787, 452] width 139 height 28
type textarea "x"
type input "7"
type textarea "x"
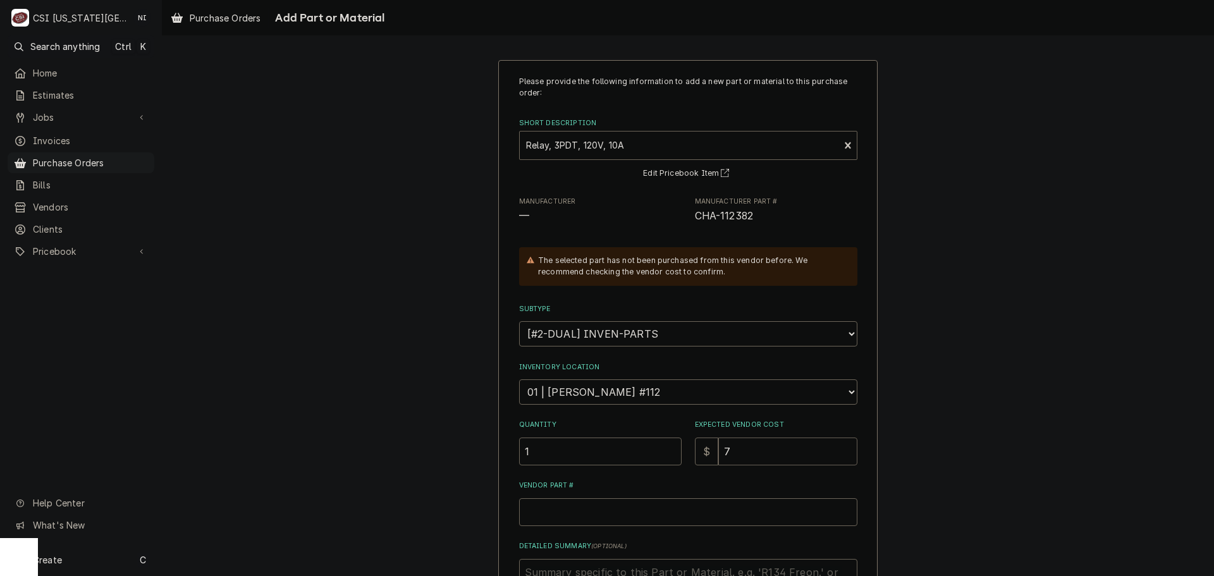
type input "75"
type textarea "x"
type input "75.2"
type textarea "x"
type input "75.25"
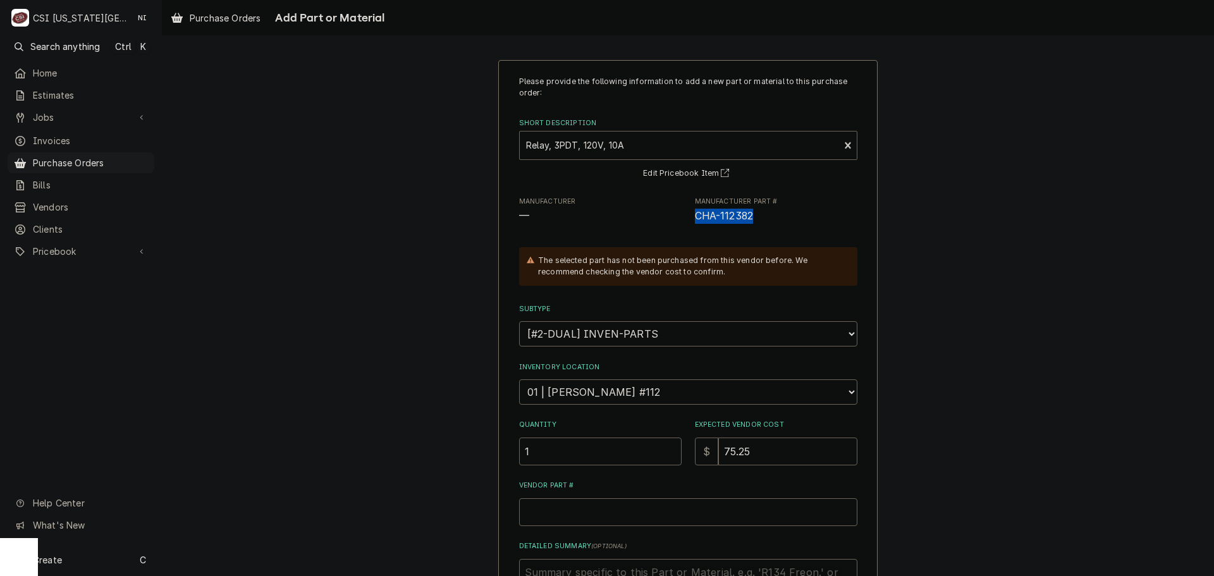
drag, startPoint x: 746, startPoint y: 214, endPoint x: 689, endPoint y: 216, distance: 56.9
click at [689, 216] on div "Manufacturer — Manufacturer Part # CHA-112382" at bounding box center [688, 210] width 338 height 27
copy span "CHA-112382"
drag, startPoint x: 603, startPoint y: 532, endPoint x: 603, endPoint y: 522, distance: 9.5
click at [603, 532] on div "Please provide the following information to add a new part or material to this …" at bounding box center [688, 374] width 338 height 597
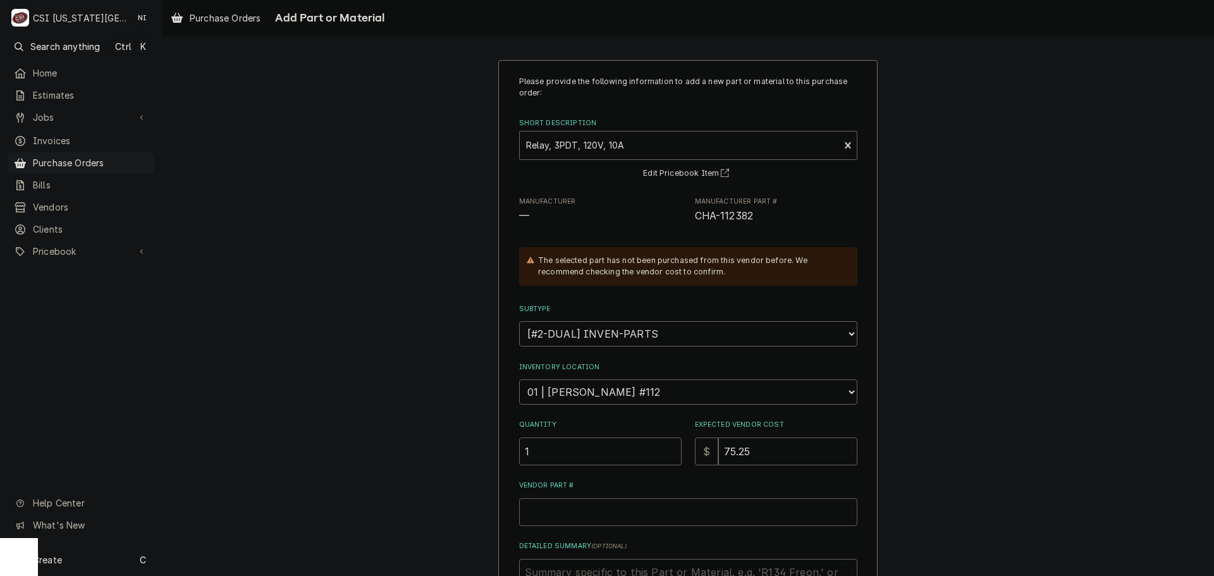
click at [602, 519] on input "Vendor Part #" at bounding box center [688, 512] width 338 height 28
paste input "CHA-112382"
type textarea "x"
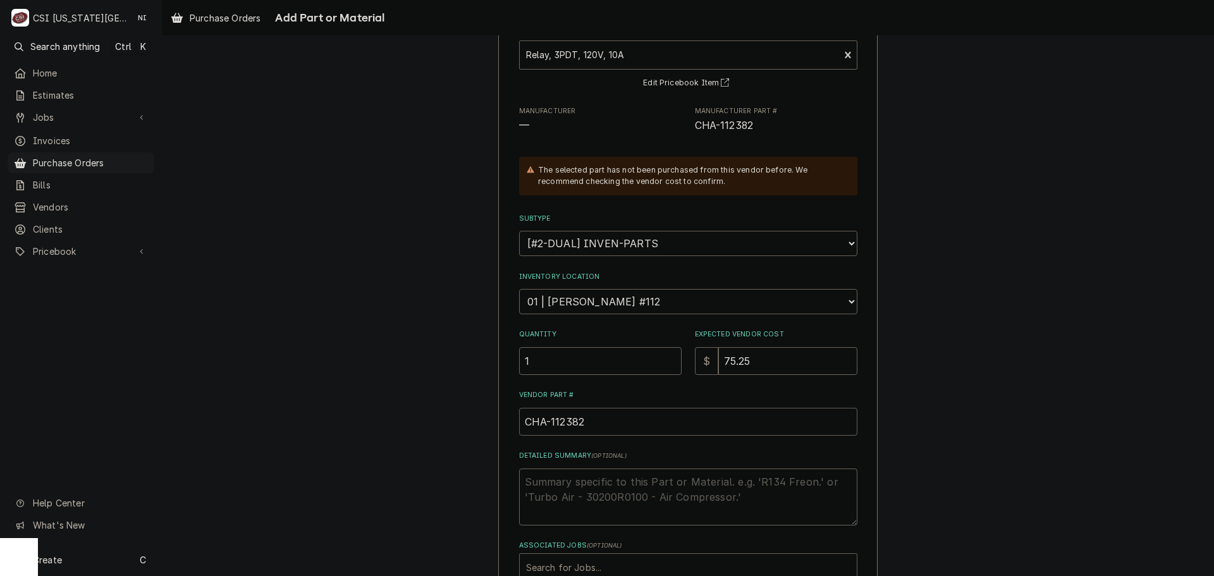
scroll to position [175, 0]
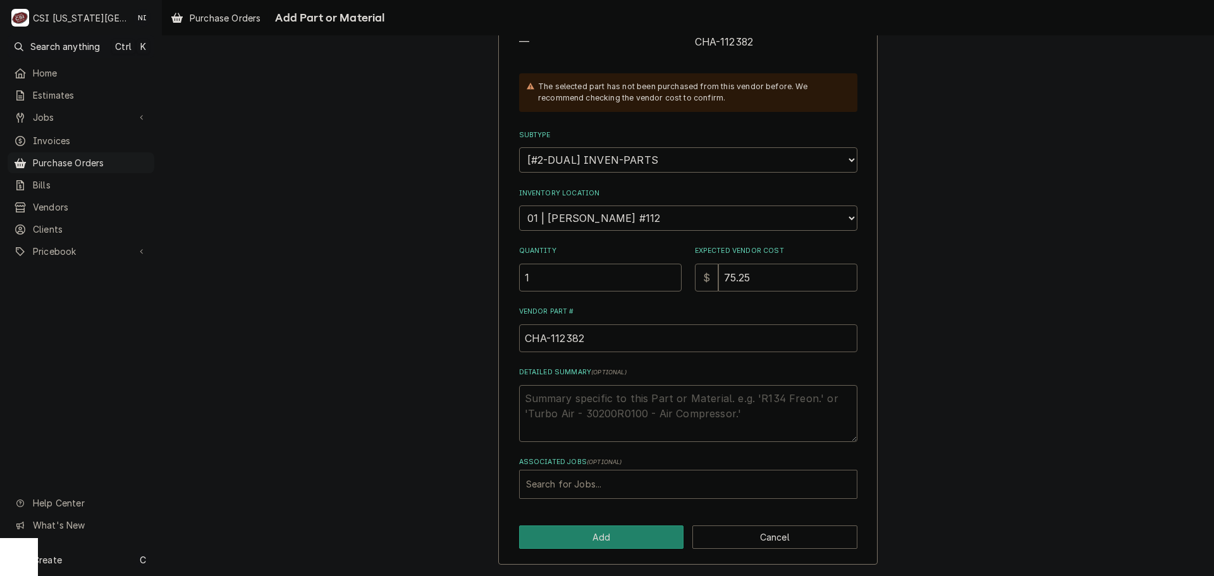
type input "CHA-112382"
click at [592, 475] on div "Associated Jobs" at bounding box center [688, 484] width 324 height 23
type input "33389"
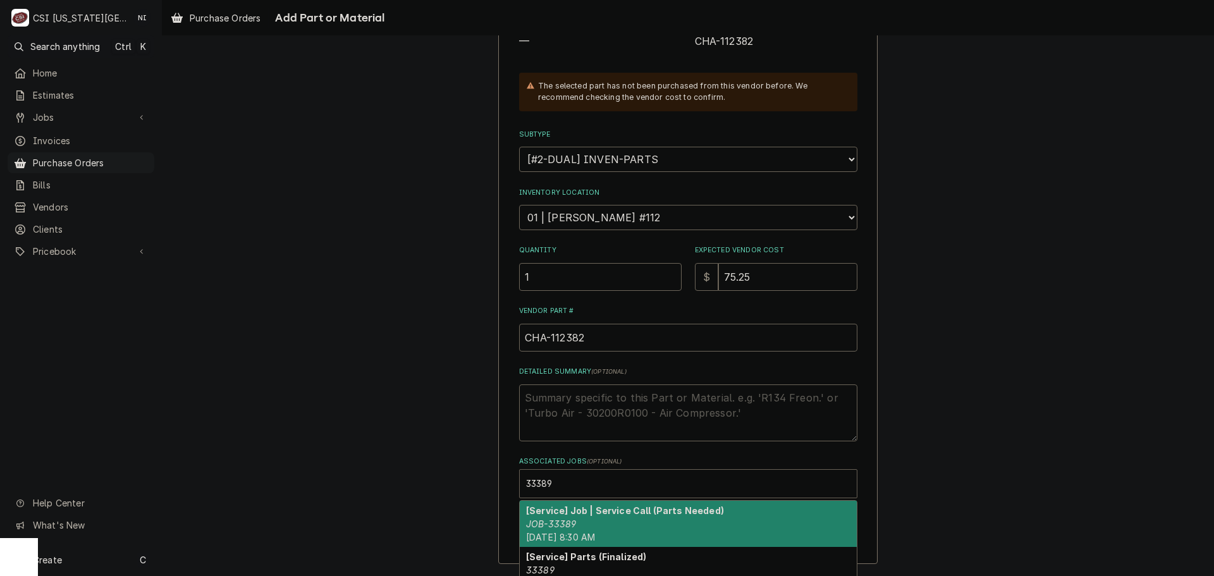
click at [571, 517] on div "[Service] Job | Service Call (Parts Needed) JOB-33389 Tue, Oct 14th, 2025 - 8:3…" at bounding box center [688, 524] width 337 height 46
type textarea "x"
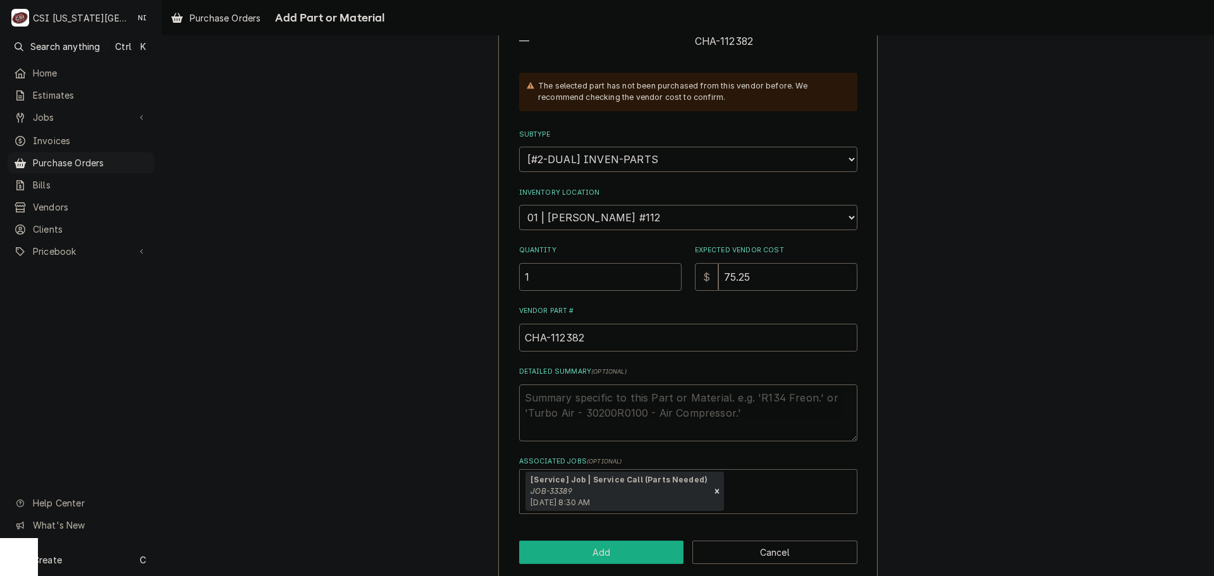
click at [569, 544] on button "Add" at bounding box center [601, 552] width 165 height 23
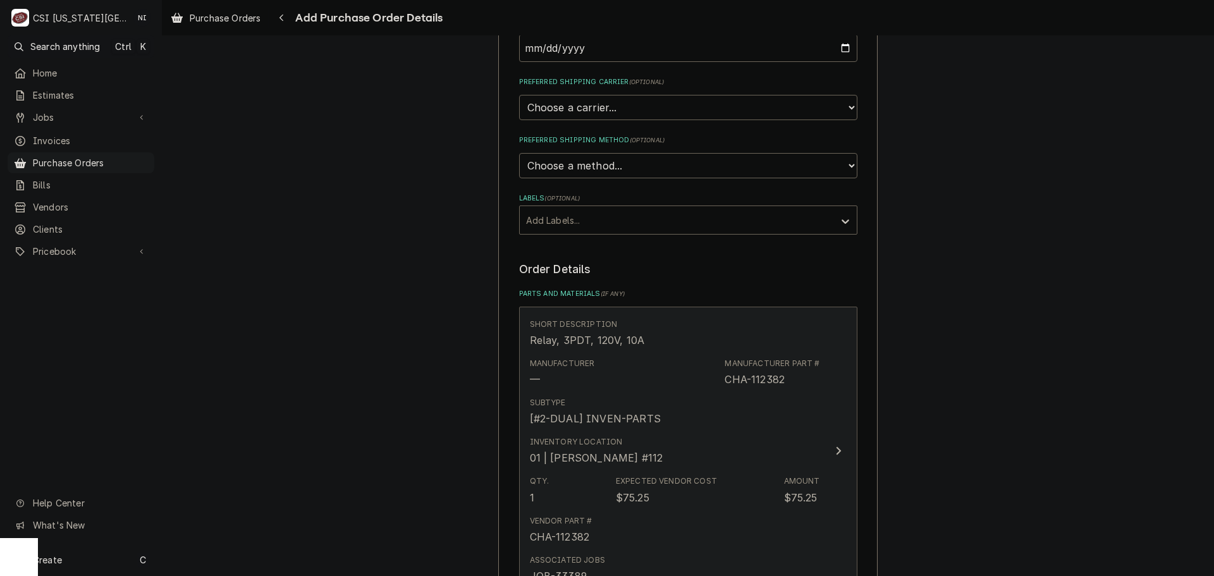
scroll to position [628, 0]
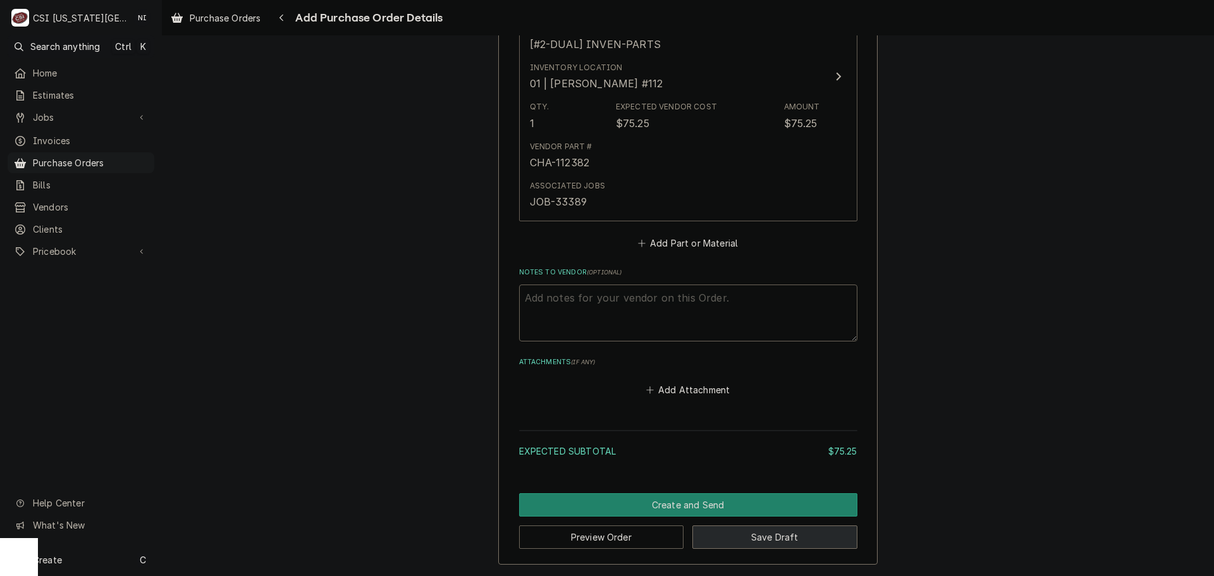
click at [778, 534] on button "Save Draft" at bounding box center [774, 537] width 165 height 23
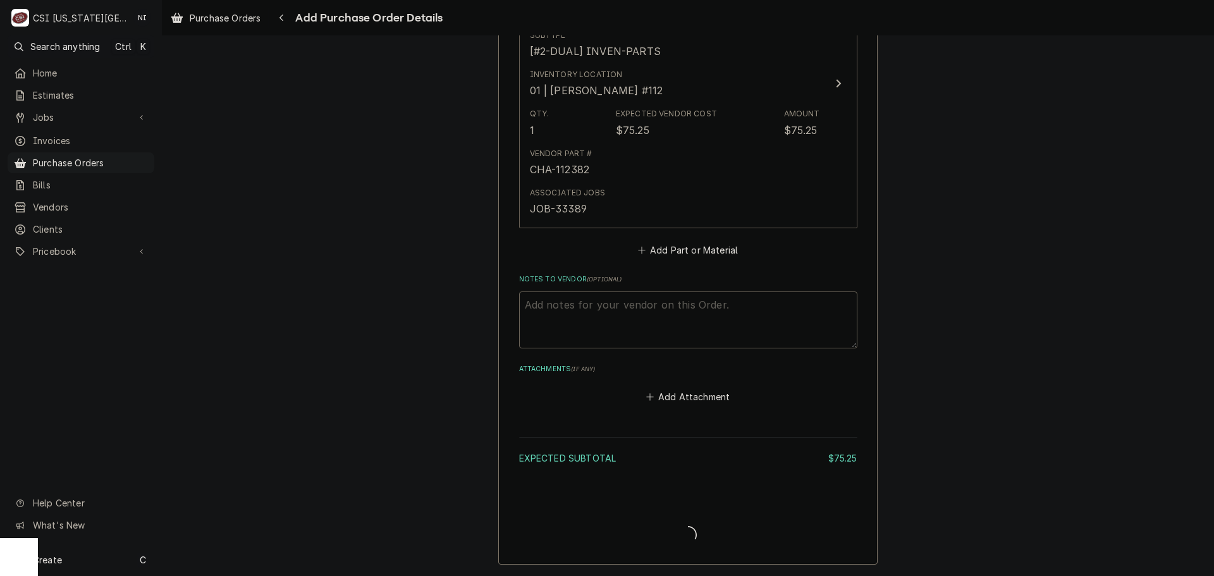
scroll to position [621, 0]
type textarea "x"
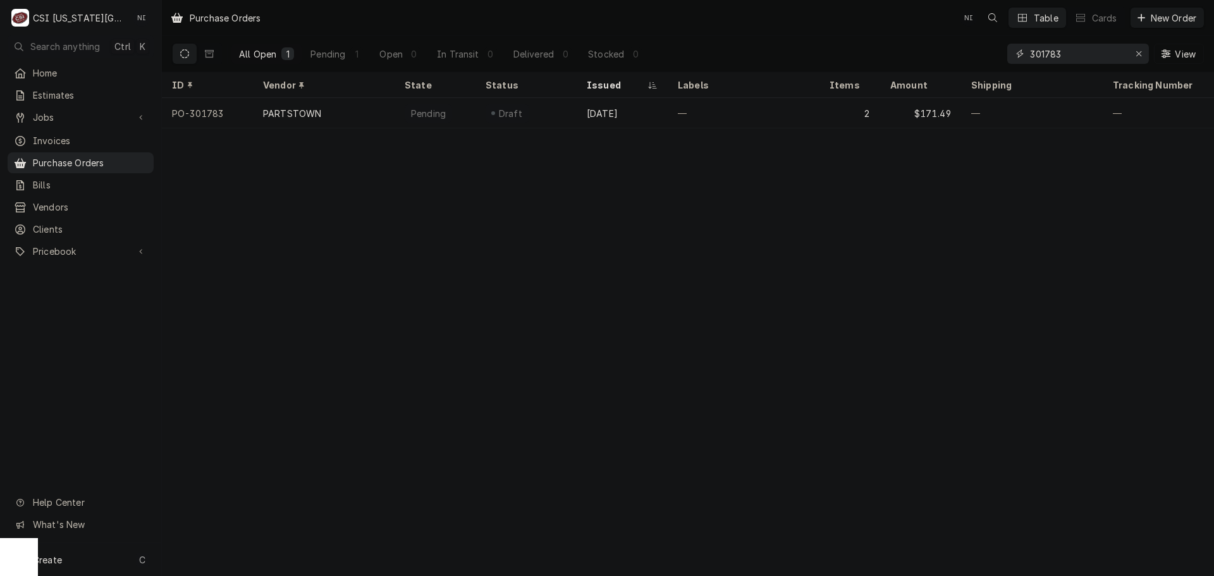
drag, startPoint x: 1053, startPoint y: 63, endPoint x: 888, endPoint y: 63, distance: 164.4
click at [897, 63] on div "All Open 1 Pending 1 Open 0 In Transit 0 Delivered 0 Stocked 0 301783 View" at bounding box center [688, 53] width 1032 height 35
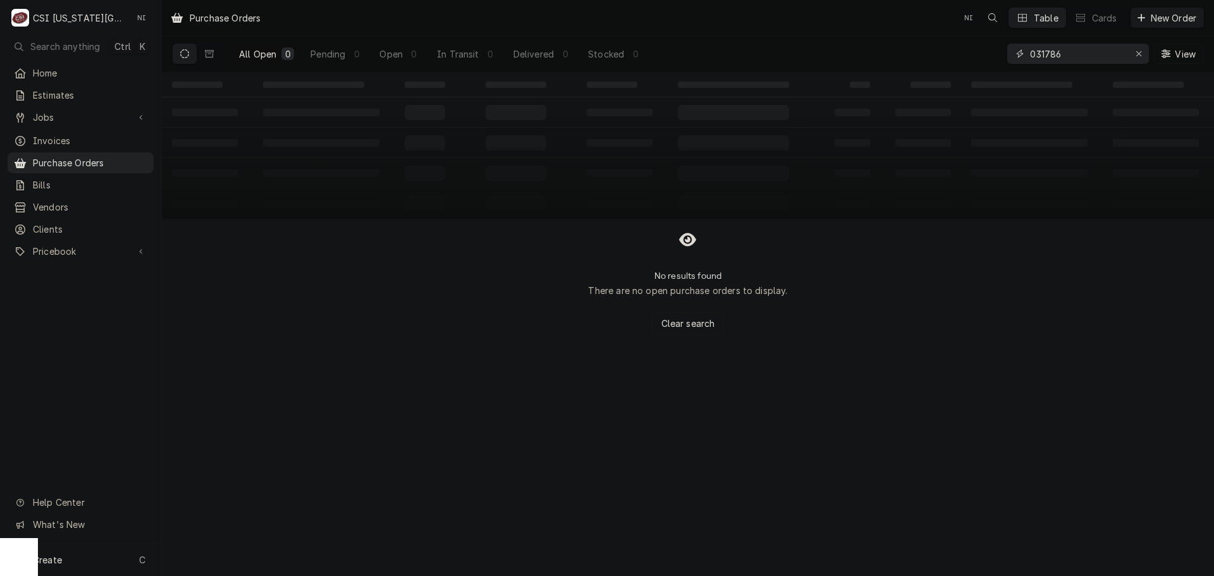
type input "031786"
click at [1136, 50] on icon "Erase input" at bounding box center [1139, 53] width 7 height 9
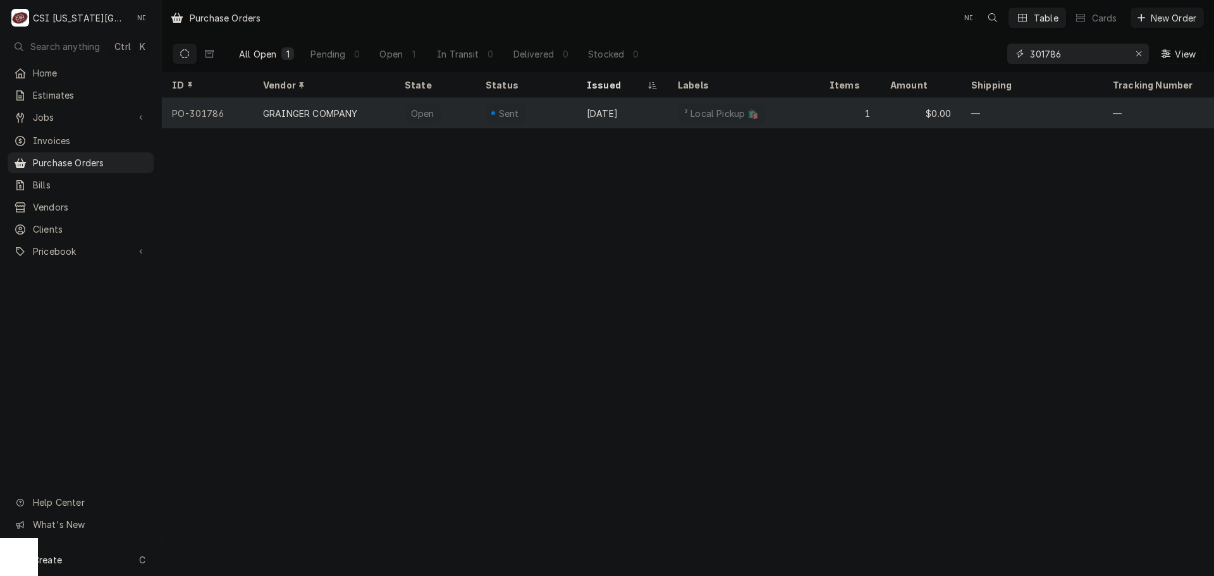
type input "301786"
click at [522, 121] on div "Sent" at bounding box center [526, 113] width 101 height 30
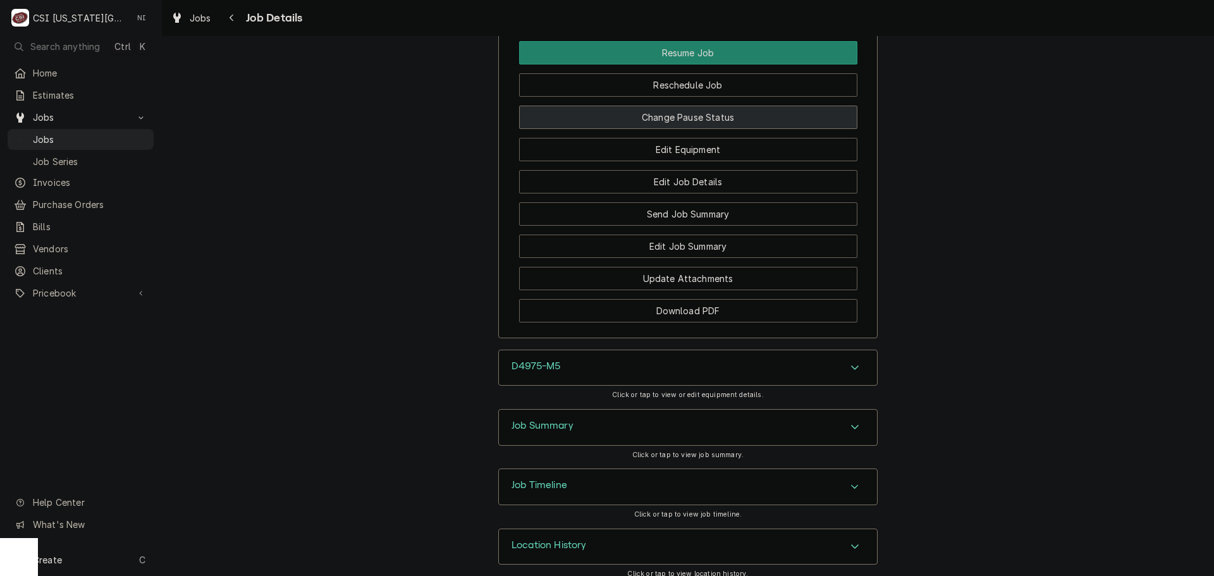
scroll to position [1454, 0]
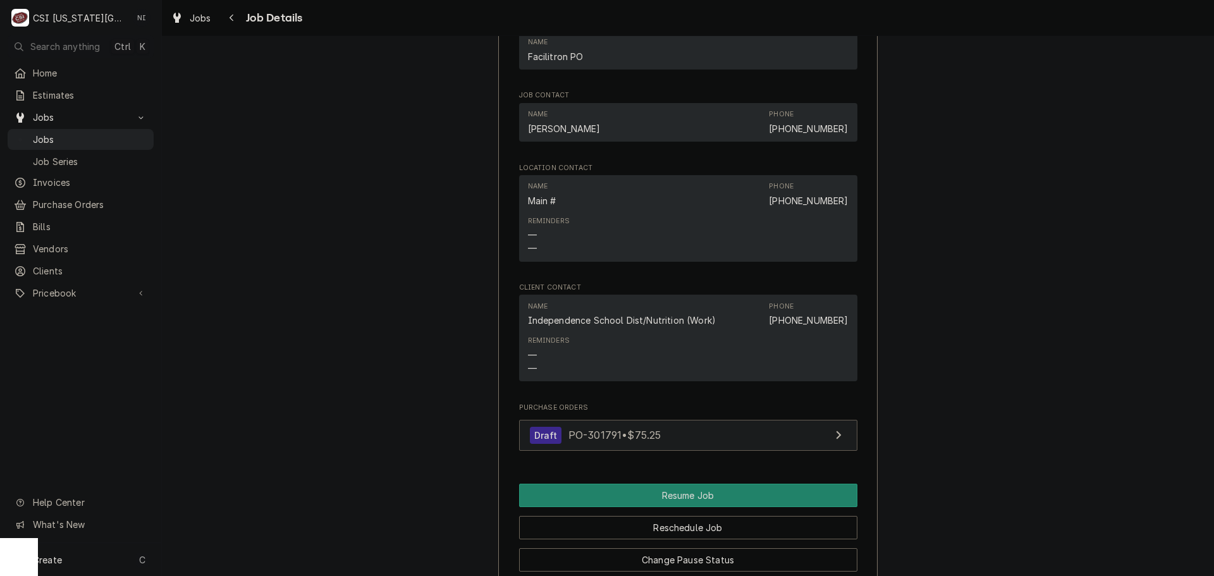
click at [706, 431] on link "Draft PO-301791 • $75.25" at bounding box center [688, 435] width 338 height 31
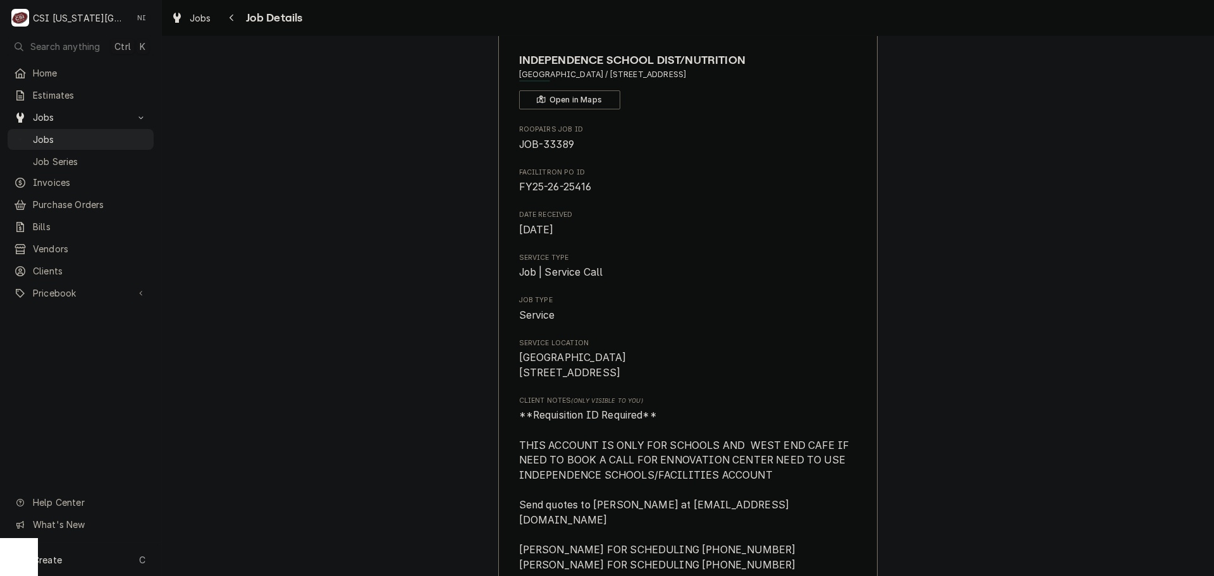
scroll to position [0, 0]
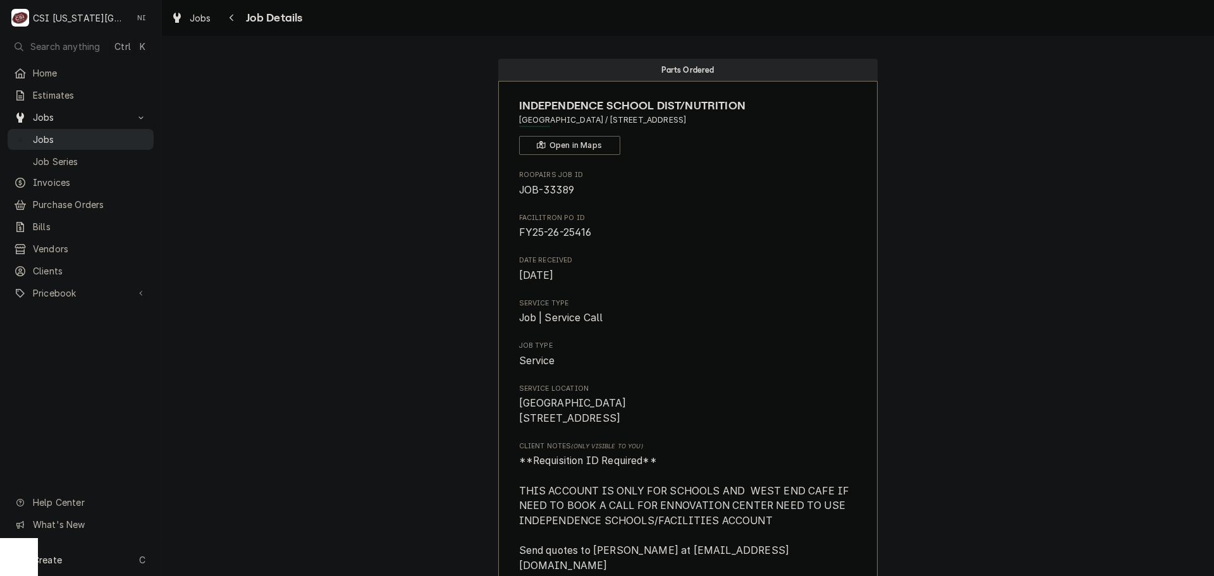
click at [130, 133] on span "Jobs" at bounding box center [90, 139] width 114 height 13
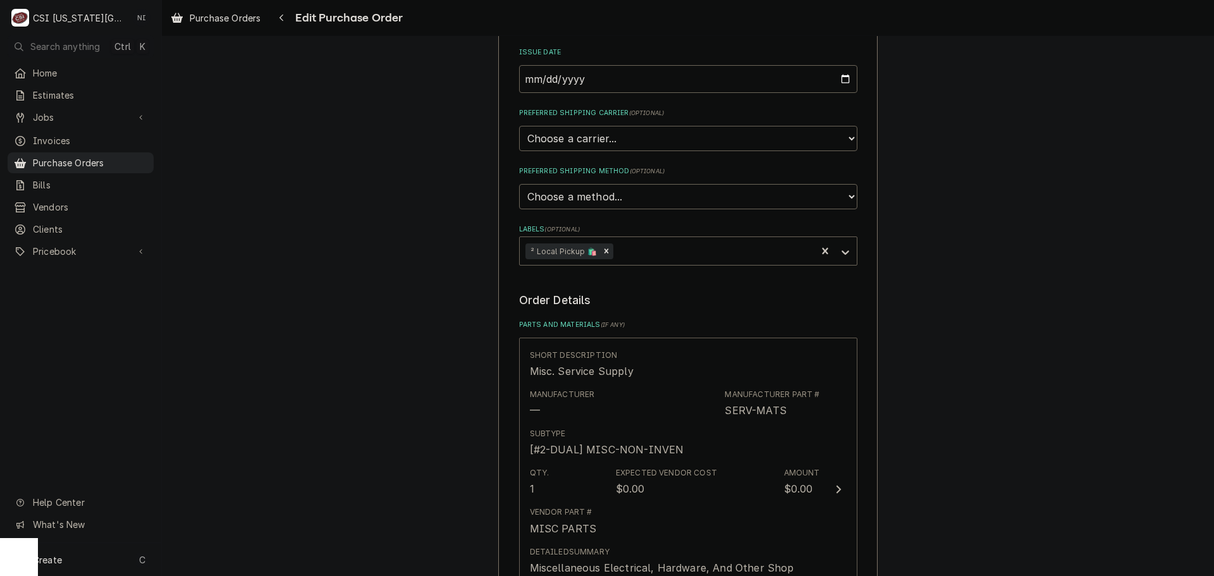
scroll to position [506, 0]
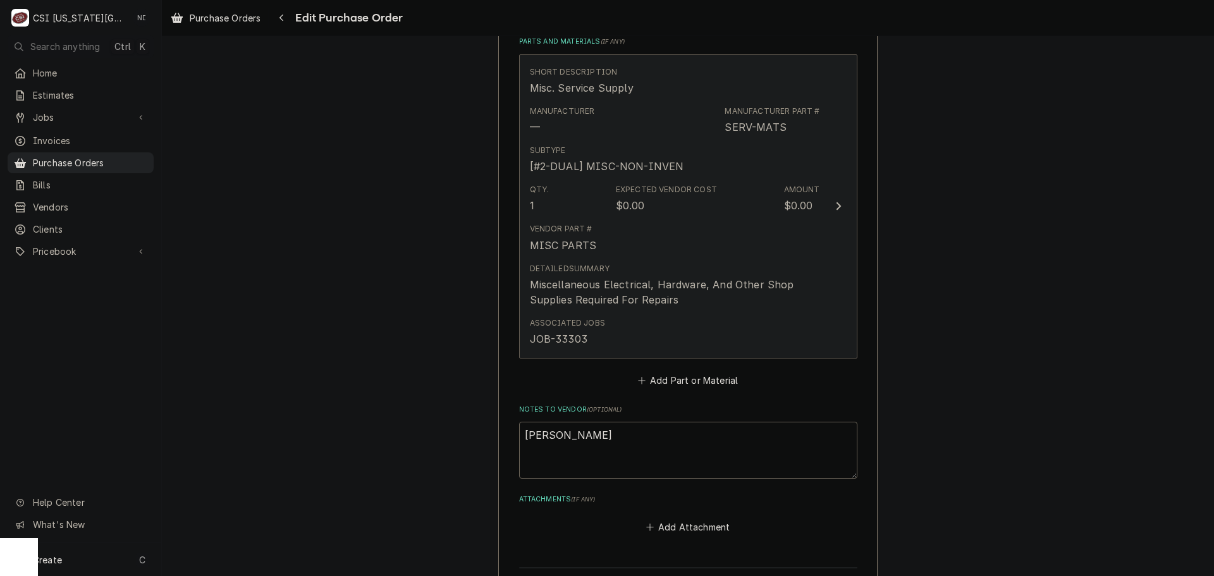
click at [720, 221] on div "Vendor Part # MISC PARTS" at bounding box center [675, 237] width 290 height 39
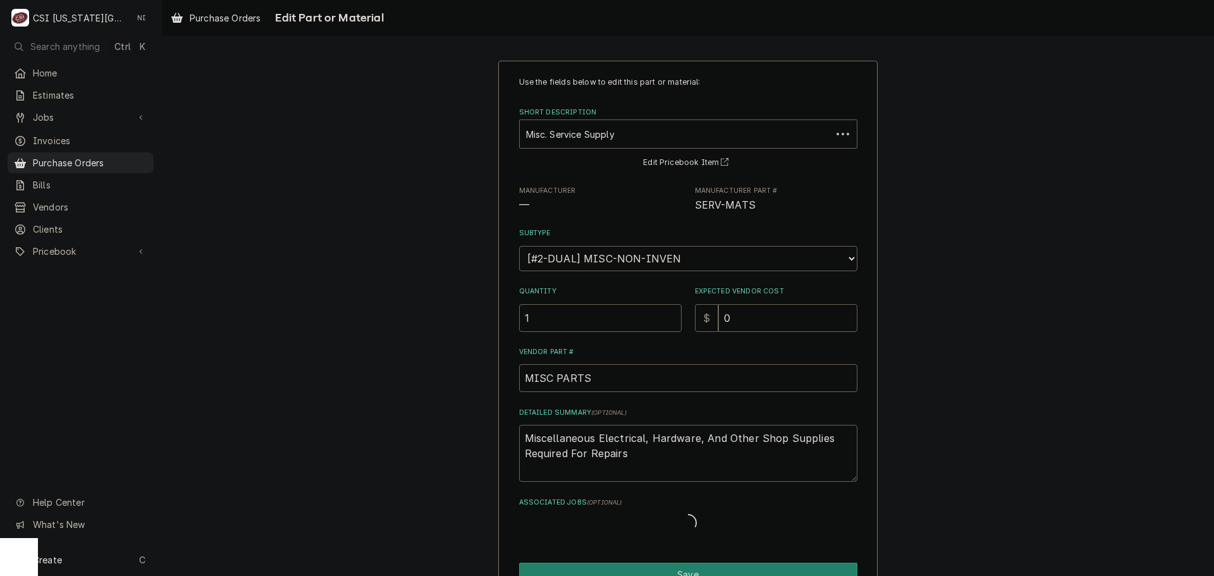
type textarea "x"
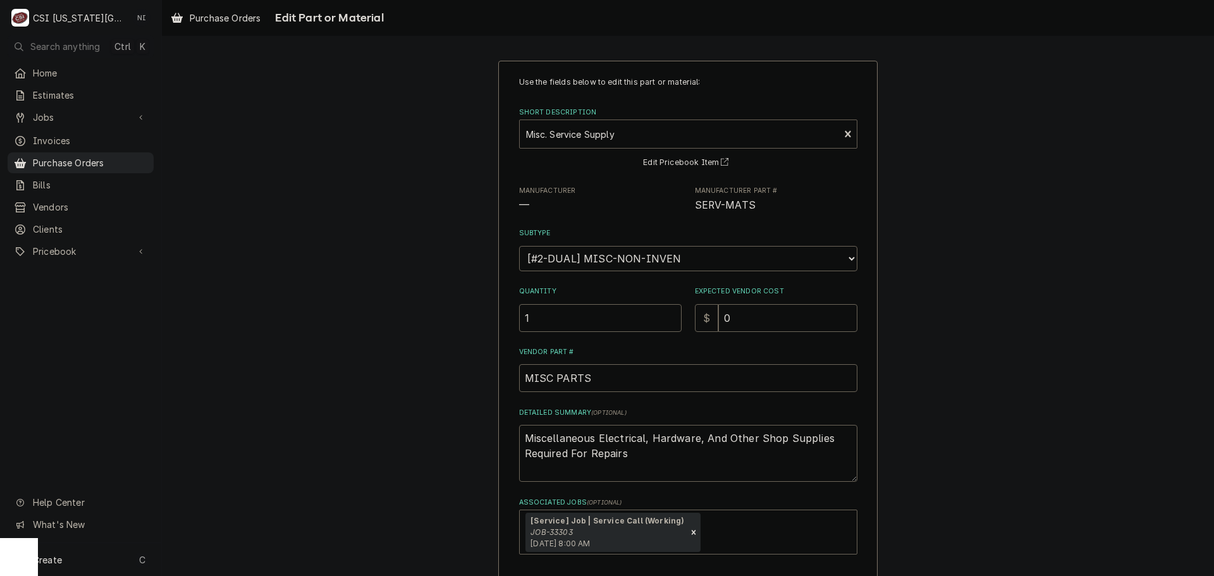
click at [612, 136] on div "Short Description" at bounding box center [679, 134] width 307 height 23
paste input "GRA-6FLK9"
type input "GRA-6FLK9"
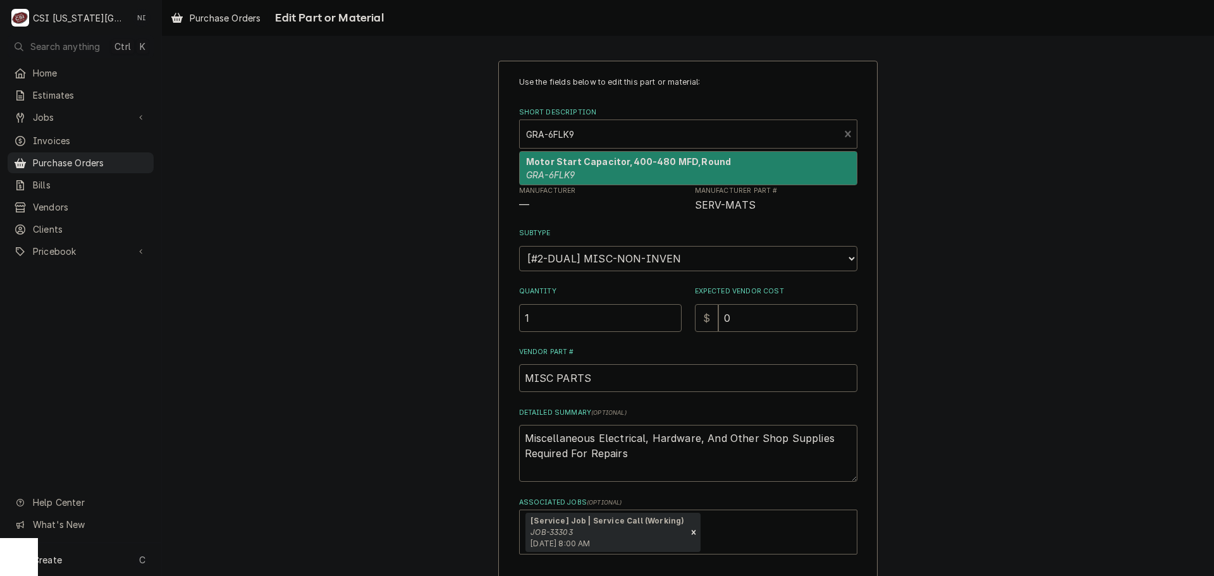
click at [576, 166] on strong "Motor Start Capacitor,400-480 MFD,Round" at bounding box center [628, 161] width 205 height 11
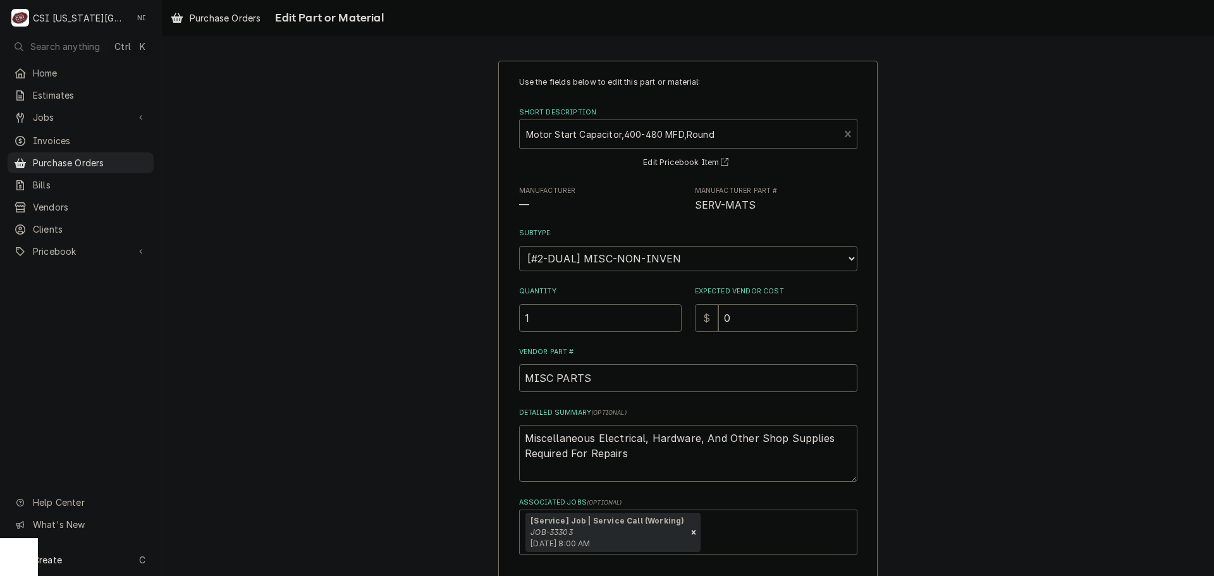
type textarea "x"
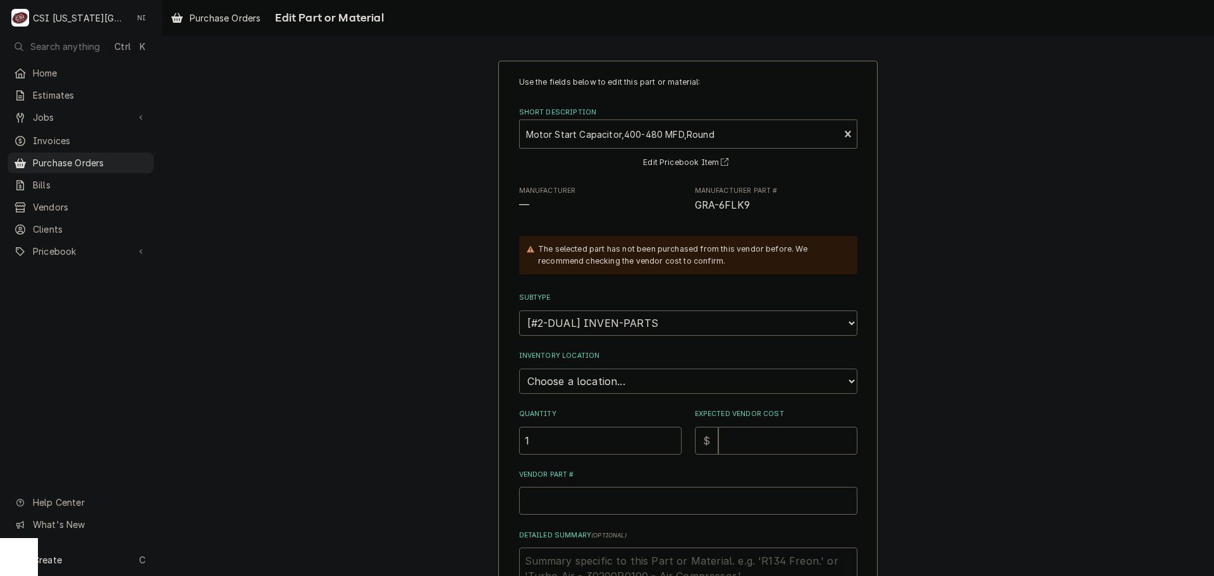
click at [584, 378] on select "Choose a location... 00 | KC WAREHOUSE 00 | MAIN WAREHOUSE 01 | BRIAN BREAZIER …" at bounding box center [688, 381] width 338 height 25
select select "2756"
click at [519, 369] on select "Choose a location... 00 | KC WAREHOUSE 00 | MAIN WAREHOUSE 01 | BRIAN BREAZIER …" at bounding box center [688, 381] width 338 height 25
drag, startPoint x: 514, startPoint y: 440, endPoint x: 468, endPoint y: 441, distance: 46.2
click at [478, 440] on div "Use the fields below to edit this part or material: Short Description Motor Sta…" at bounding box center [688, 417] width 1052 height 737
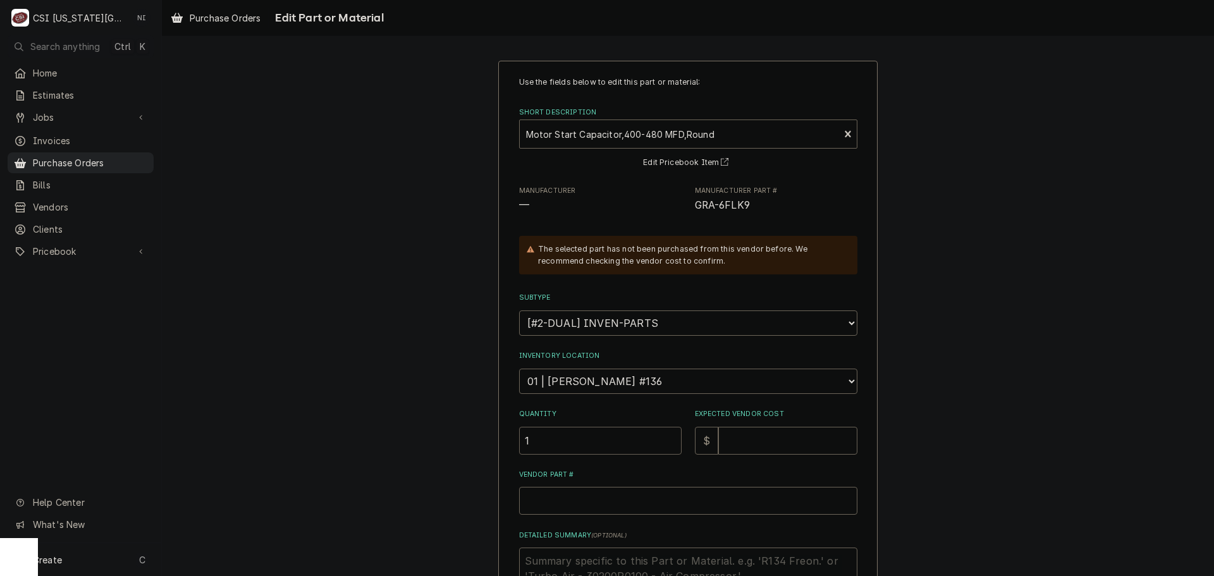
drag, startPoint x: 550, startPoint y: 444, endPoint x: 484, endPoint y: 444, distance: 65.8
click at [484, 444] on div "Use the fields below to edit this part or material: Short Description Motor Sta…" at bounding box center [688, 417] width 1052 height 737
type textarea "x"
type input "2"
type textarea "x"
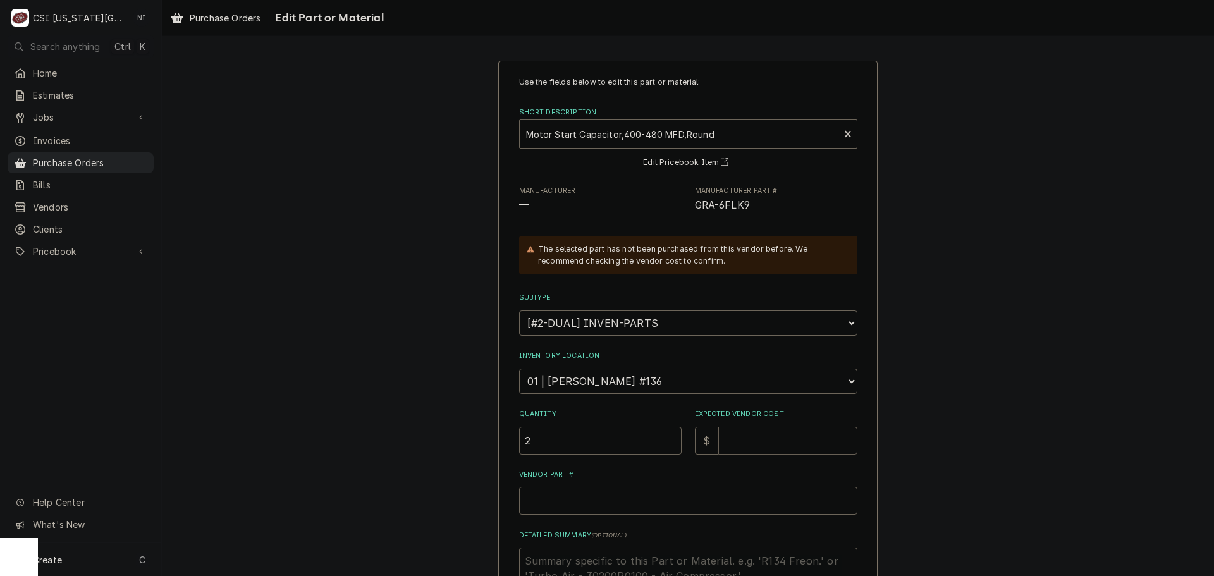
type input "7"
type textarea "x"
type input "7.2"
type textarea "x"
type input "7.25"
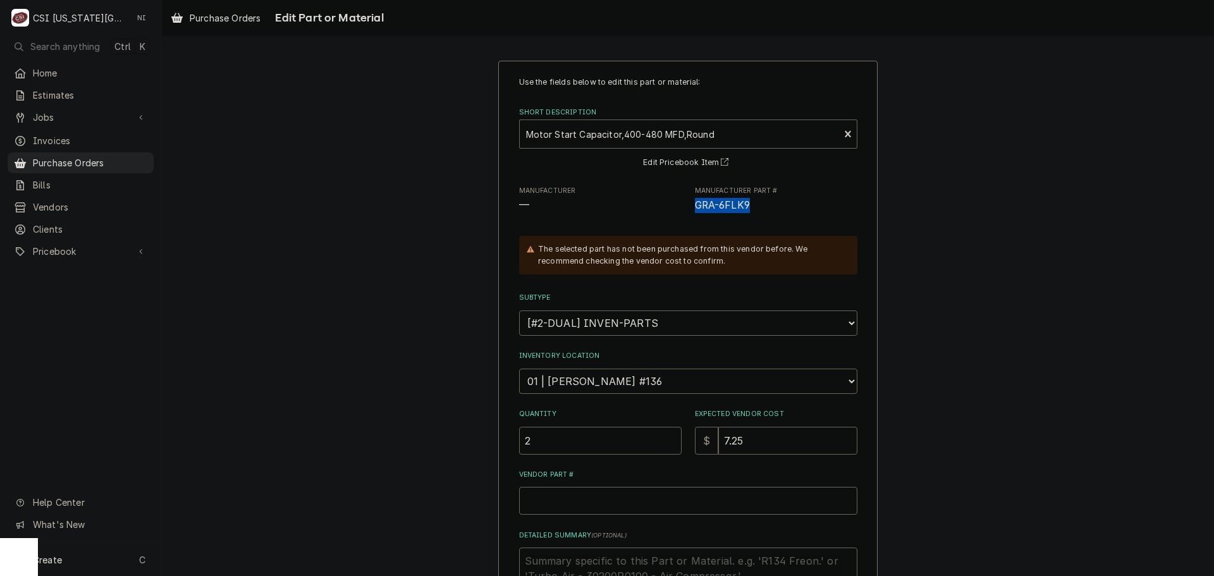
drag, startPoint x: 718, startPoint y: 204, endPoint x: 690, endPoint y: 206, distance: 28.6
click at [695, 206] on span "GRA-6FLK9" at bounding box center [776, 205] width 163 height 15
copy span "GRA-6FLK9"
click at [624, 498] on input "Vendor Part #" at bounding box center [688, 501] width 338 height 28
paste input "GRA-6FLK9"
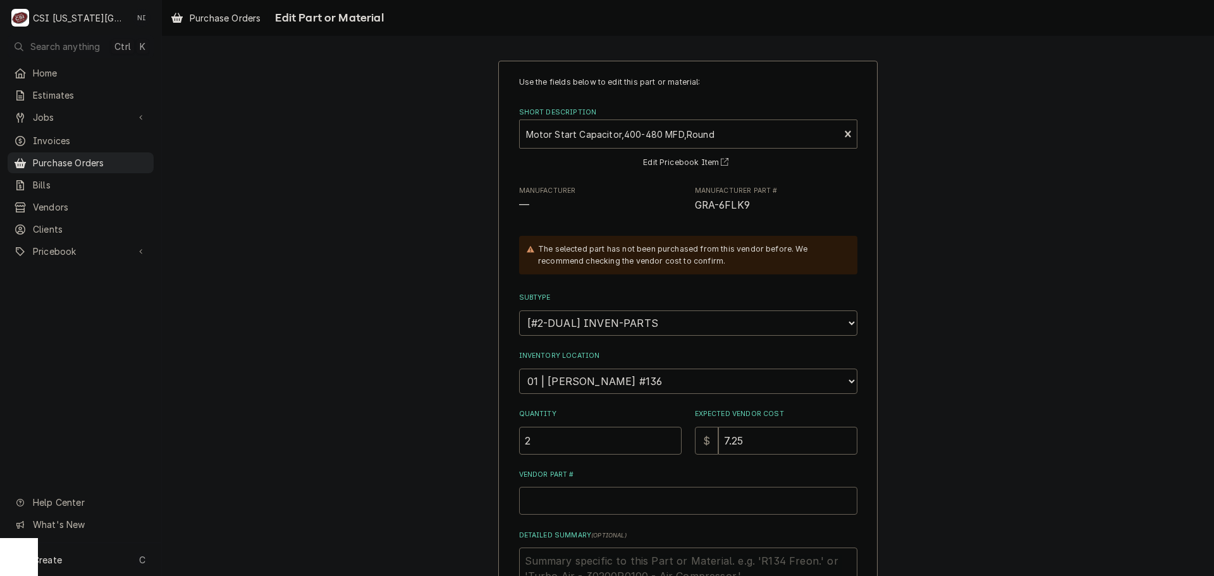
type textarea "x"
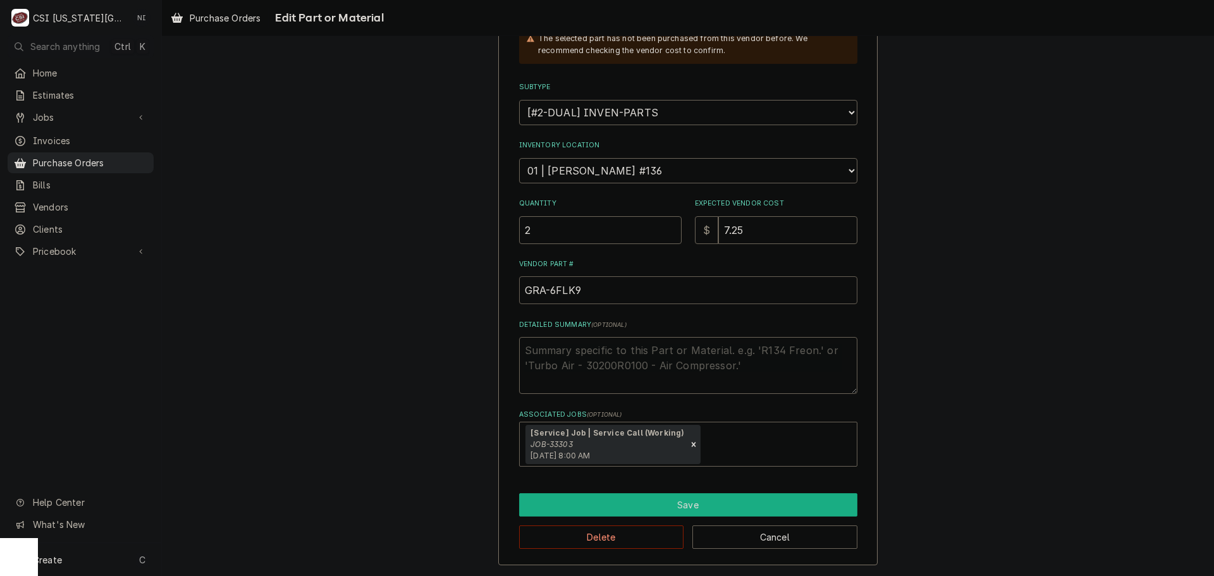
type input "GRA-6FLK9"
click at [626, 502] on button "Save" at bounding box center [688, 504] width 338 height 23
type textarea "x"
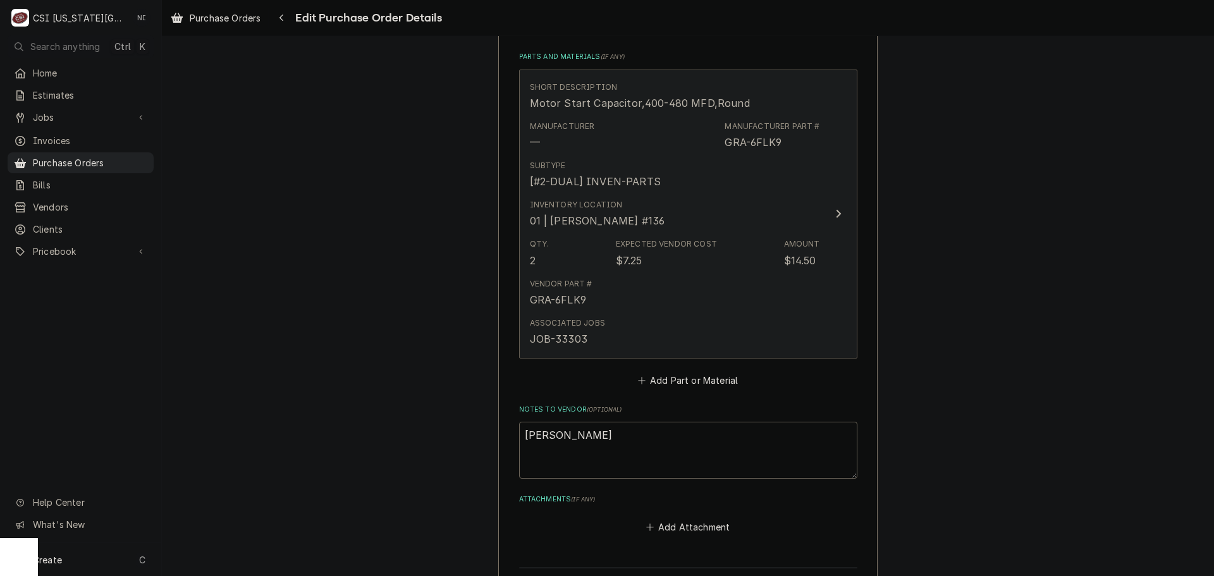
scroll to position [617, 0]
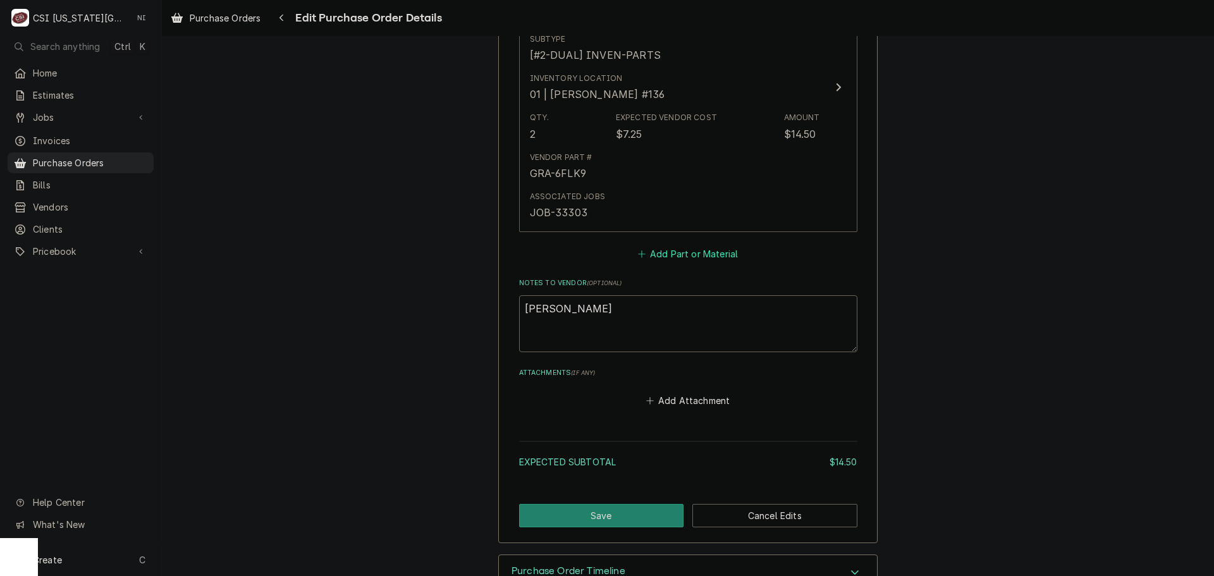
click at [662, 261] on button "Add Part or Material" at bounding box center [688, 254] width 104 height 18
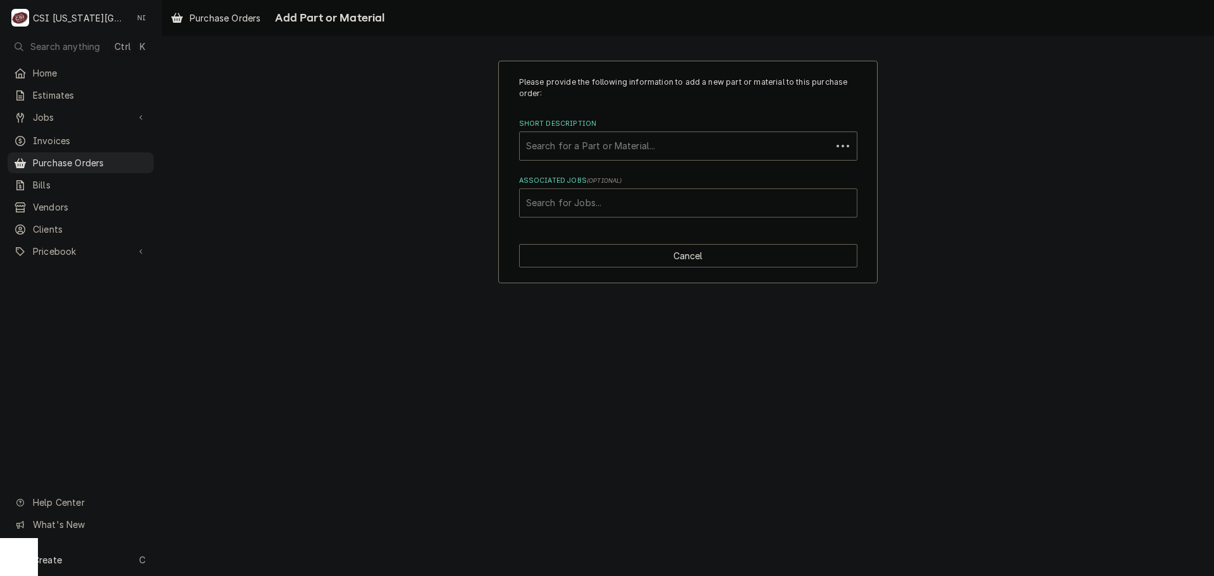
click at [639, 211] on div "Associated Jobs" at bounding box center [688, 203] width 324 height 23
type input "33303"
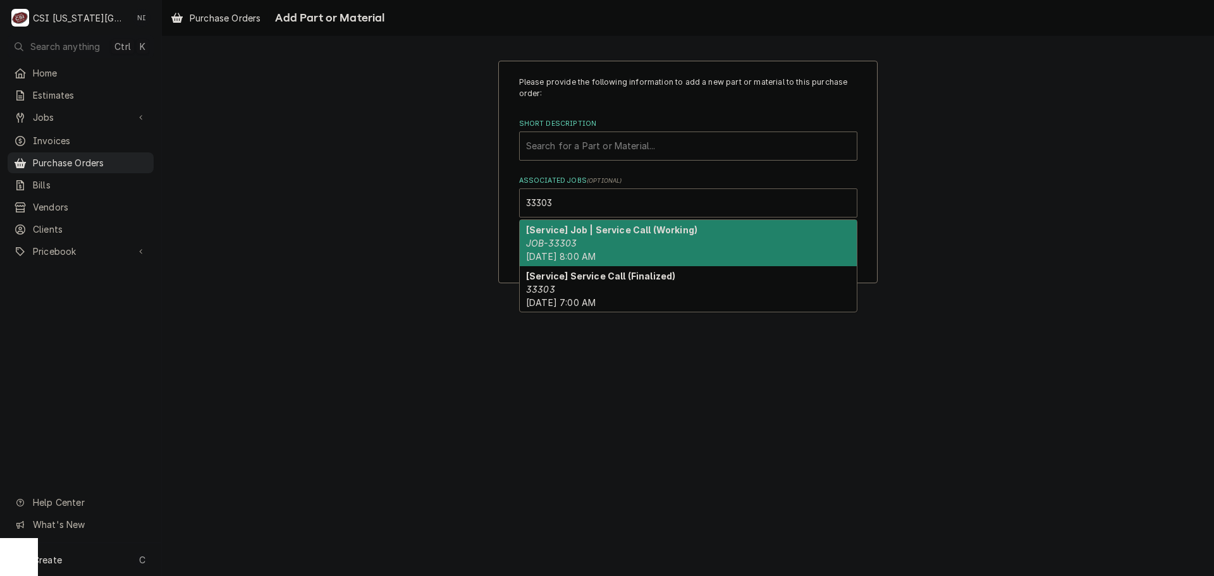
drag, startPoint x: 570, startPoint y: 233, endPoint x: 589, endPoint y: 167, distance: 68.9
click at [575, 228] on strong "[Service] Job | Service Call (Working)" at bounding box center [611, 229] width 171 height 11
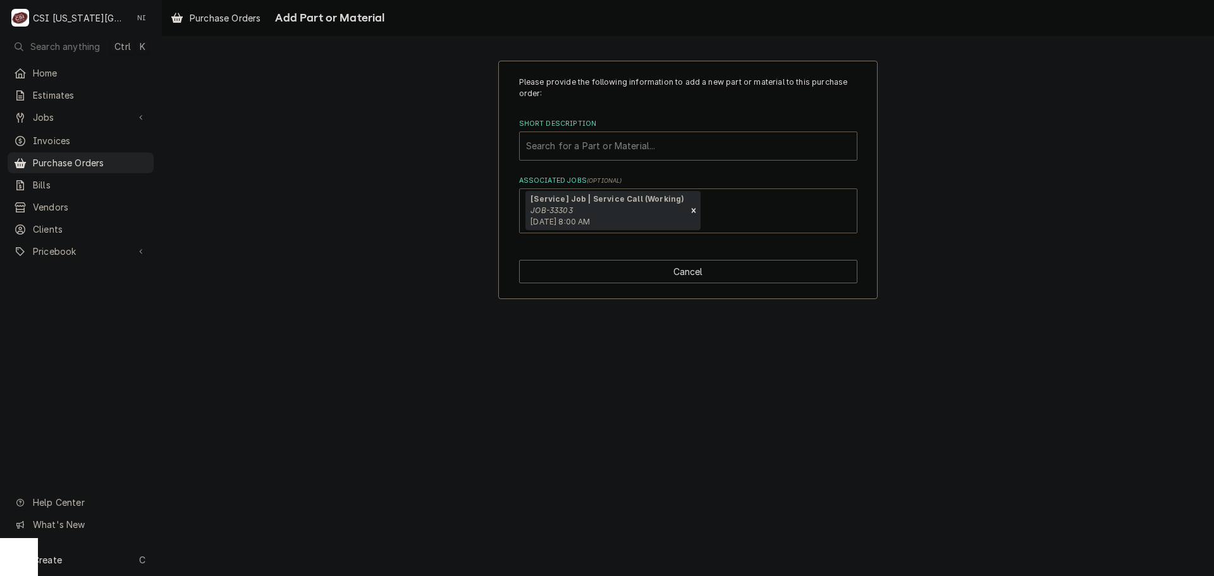
click at [583, 148] on div "Short Description" at bounding box center [688, 146] width 324 height 23
click at [599, 136] on div "Short Description" at bounding box center [688, 146] width 324 height 23
paste input "GRA-6FLW2"
type input "GRA-6FLW2"
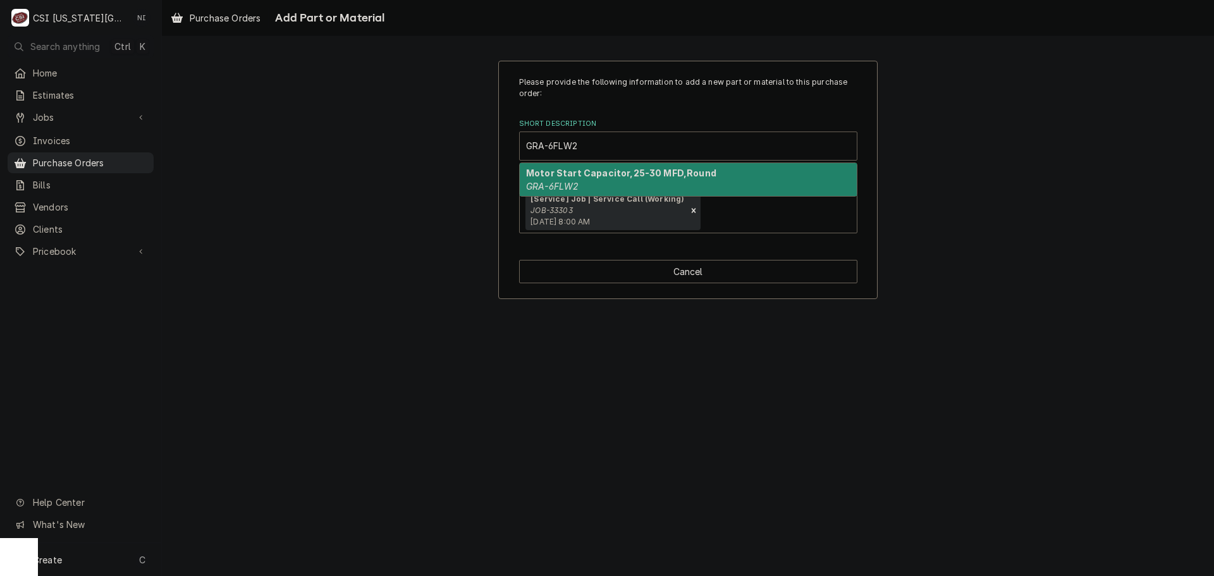
click at [577, 180] on div "Motor Start Capacitor,25-30 MFD,Round GRA-6FLW2" at bounding box center [688, 179] width 337 height 33
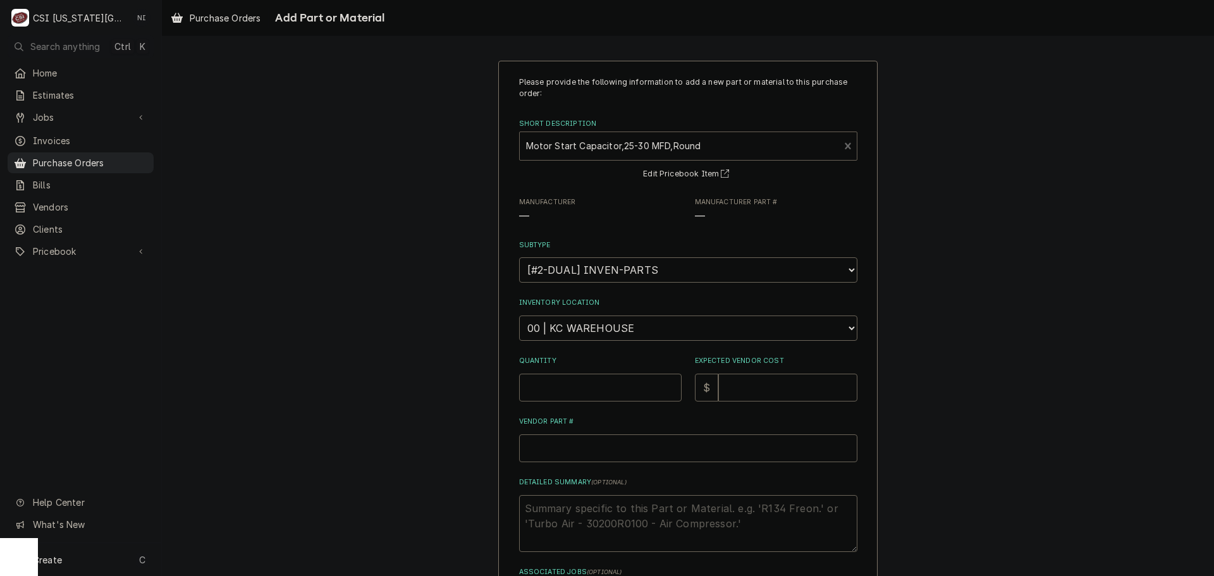
type textarea "x"
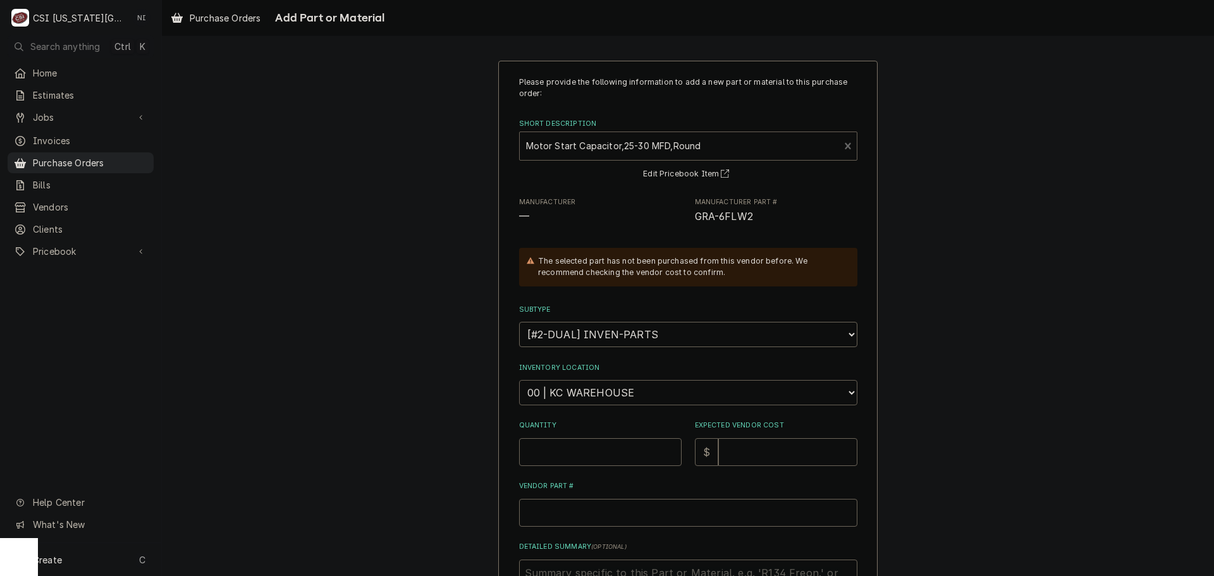
click at [587, 392] on select "Choose a location... 00 | KC WAREHOUSE 00 | MAIN WAREHOUSE 01 | BRIAN BREAZIER …" at bounding box center [688, 392] width 338 height 25
select select "2756"
click at [519, 380] on select "Choose a location... 00 | KC WAREHOUSE 00 | MAIN WAREHOUSE 01 | BRIAN BREAZIER …" at bounding box center [688, 392] width 338 height 25
click at [593, 444] on input "Quantity" at bounding box center [600, 452] width 163 height 28
type textarea "x"
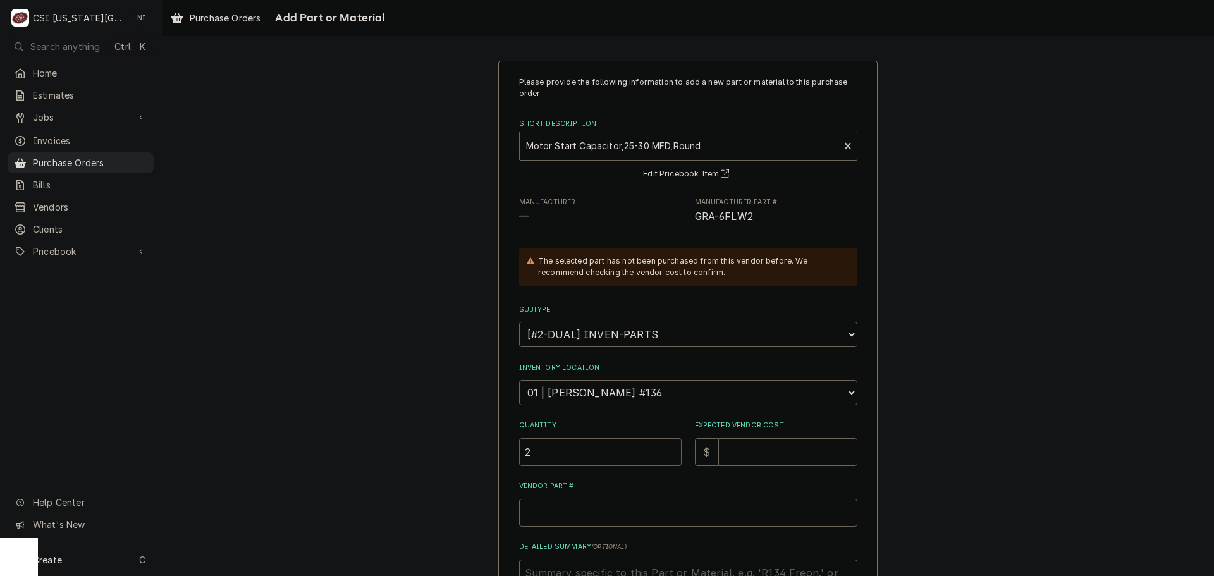
type input "2"
type textarea "x"
type input "6"
type textarea "x"
type input "6.1"
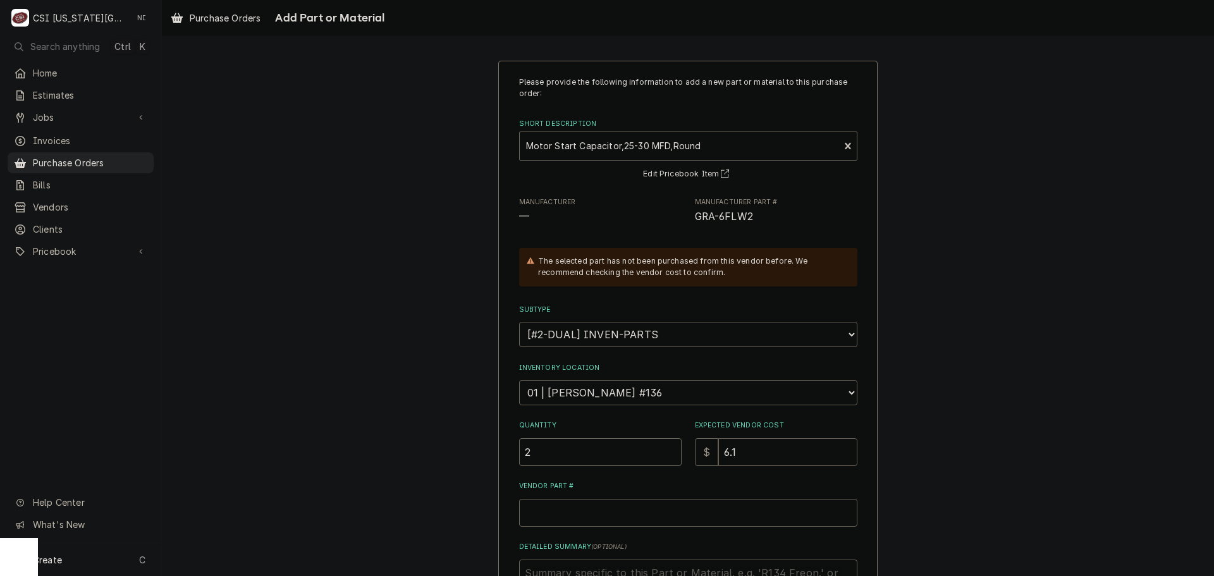
type textarea "x"
type input "6.17"
click at [667, 513] on input "Vendor Part #" at bounding box center [688, 513] width 338 height 28
paste input "GRA-6FLW2"
type textarea "x"
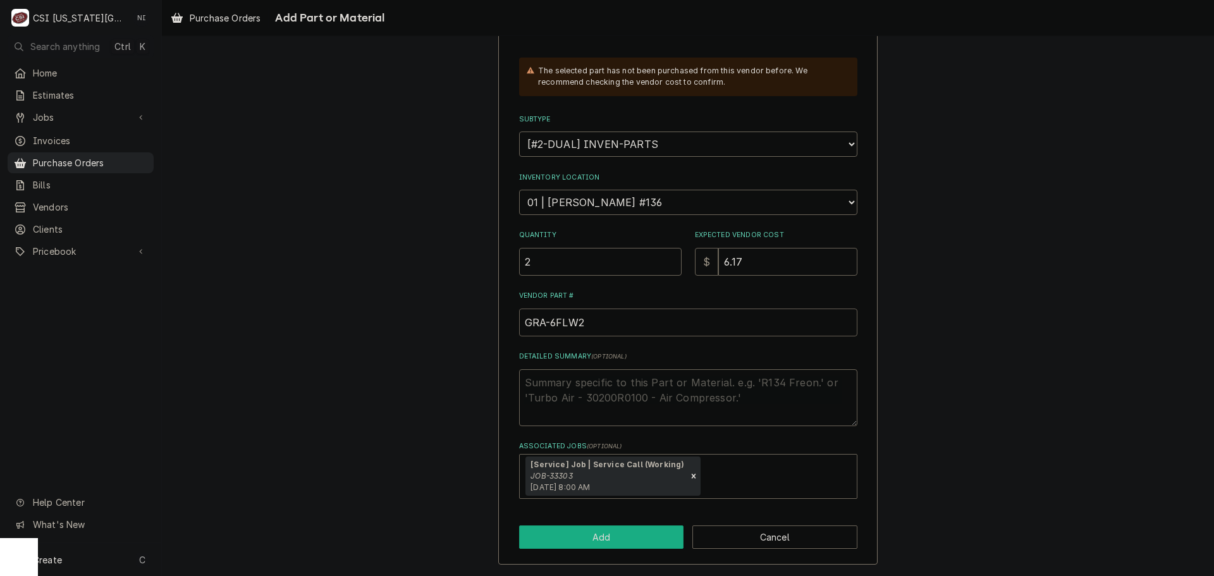
type input "GRA-6FLW2"
click at [624, 532] on button "Add" at bounding box center [601, 537] width 165 height 23
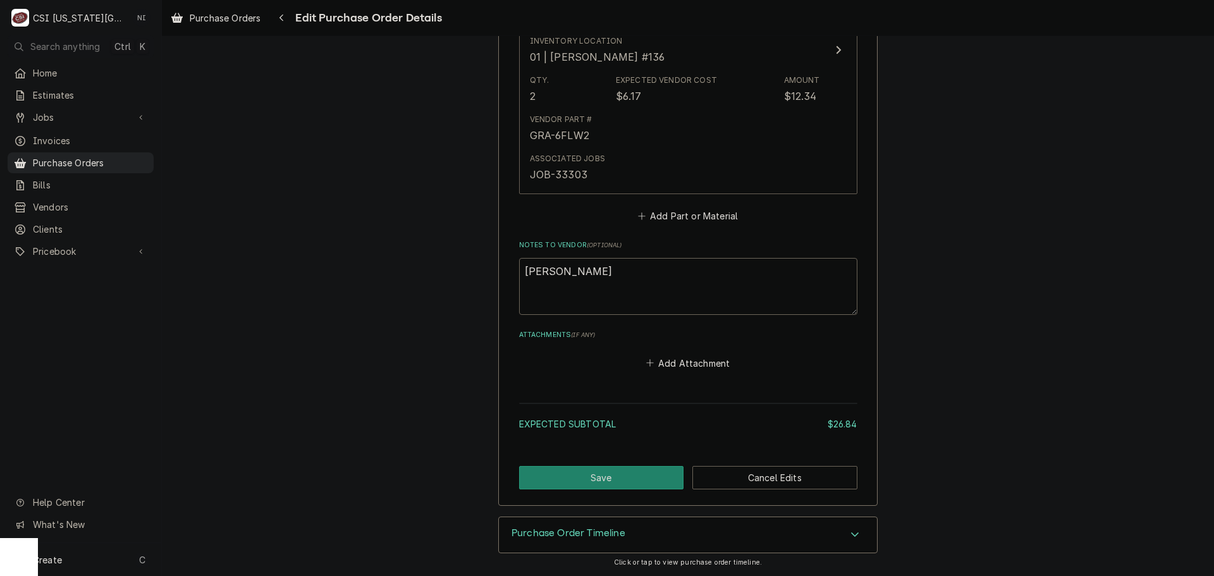
scroll to position [950, 0]
click at [598, 488] on button "Save" at bounding box center [601, 477] width 165 height 23
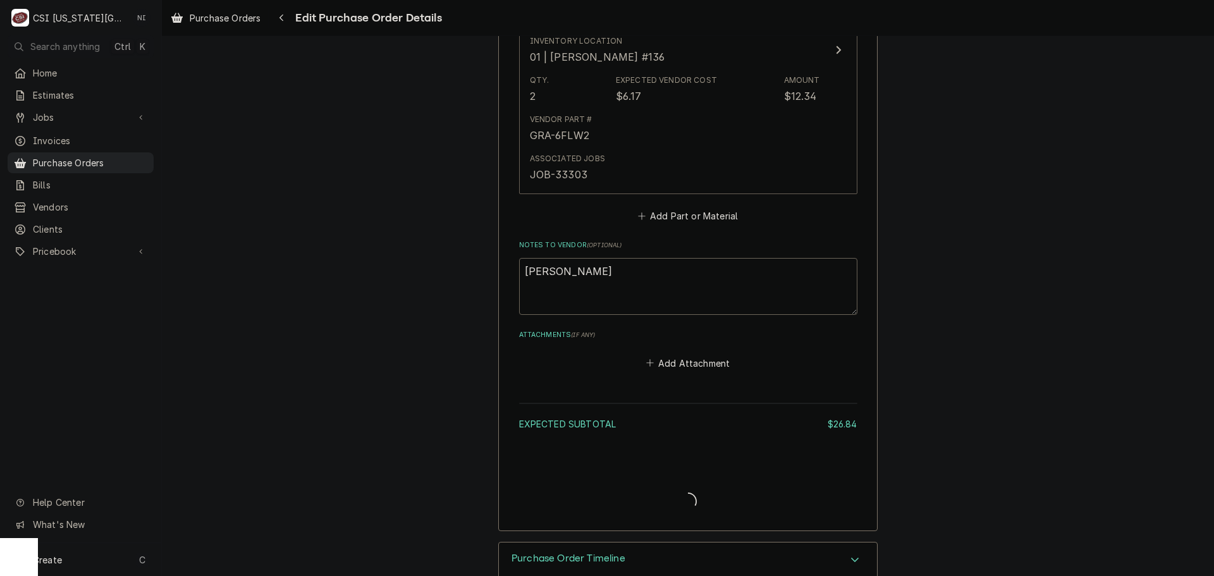
type textarea "x"
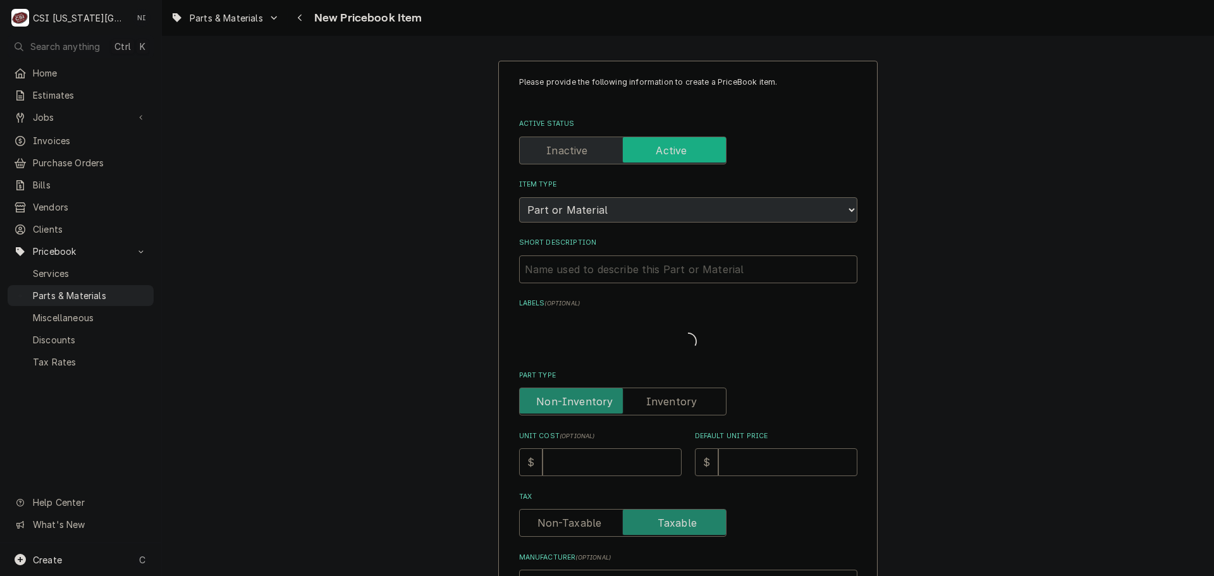
type textarea "x"
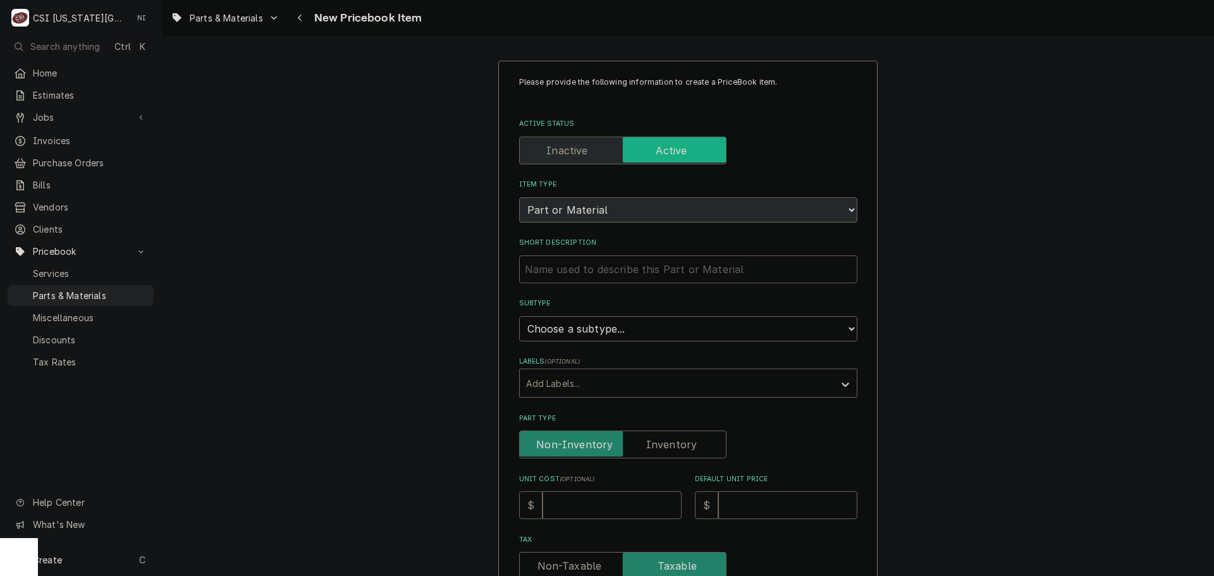
click at [667, 274] on input "Short Description" at bounding box center [688, 269] width 338 height 28
paste input "Motor Start Capacitor,400-480 MFD,Round"
type input "Motor Start Capacitor,400-480 MFD,Round"
type textarea "x"
type input "Motor Start Capacitor,400-480 MFD,Round"
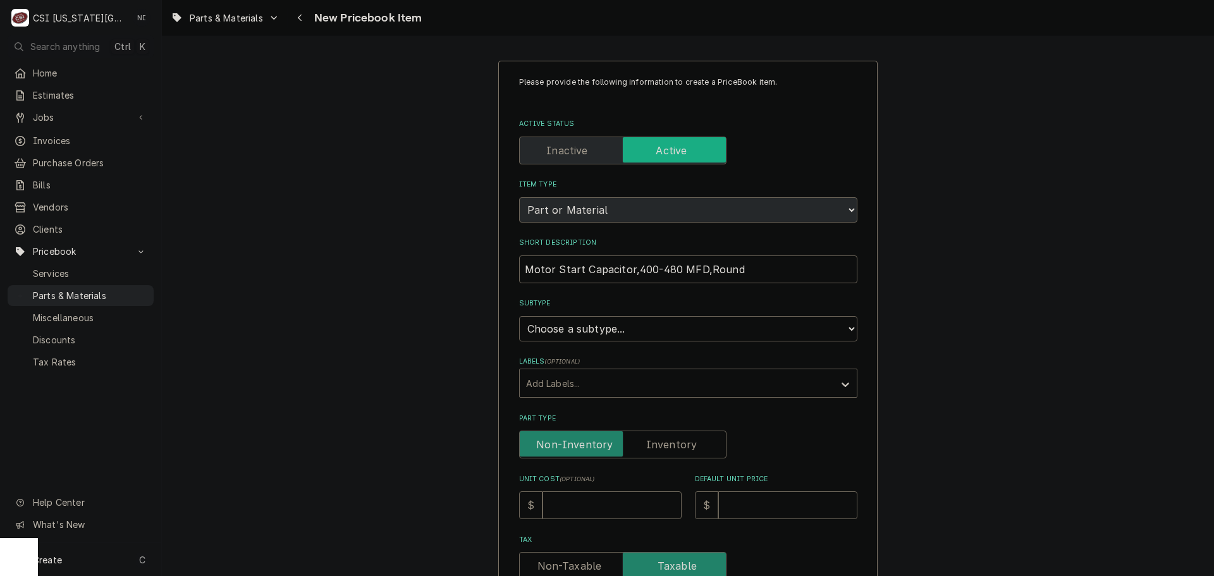
click at [623, 328] on select "Choose a subtype... [#2-DUAL] AFTERHRS-WH-CHG-2 [#2-DUAL] [PERSON_NAME]-EQUIP […" at bounding box center [688, 328] width 338 height 25
select select "45"
click at [519, 316] on select "Choose a subtype... [#2-DUAL] AFTERHRS-WH-CHG-2 [#2-DUAL] [PERSON_NAME]-EQUIP […" at bounding box center [688, 328] width 338 height 25
type textarea "x"
click at [656, 447] on label "Part Type" at bounding box center [622, 445] width 207 height 28
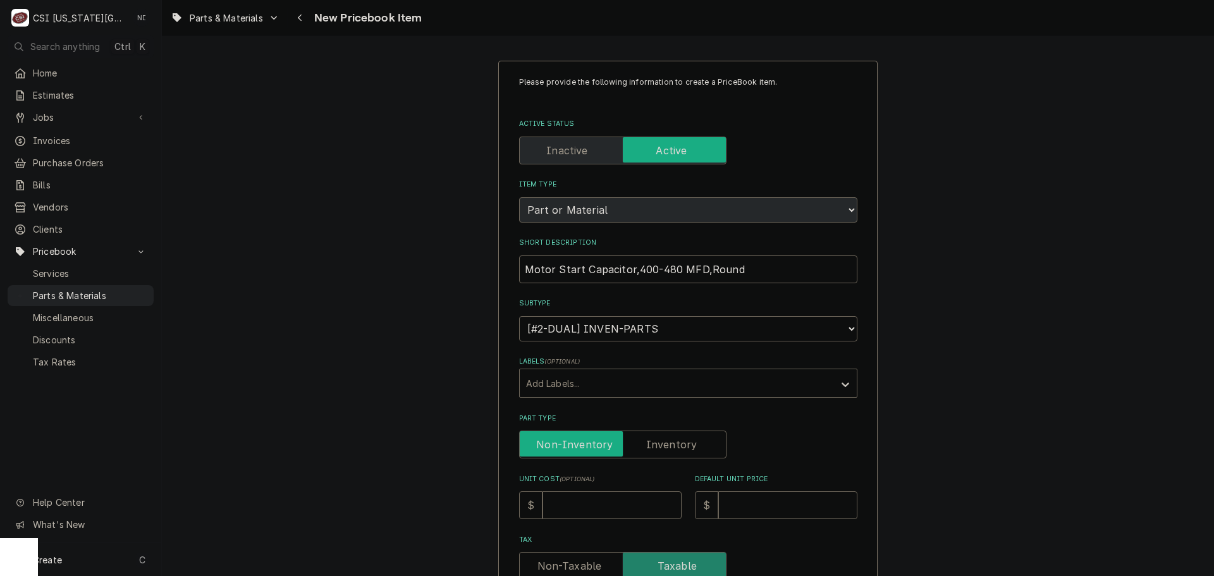
click at [656, 447] on input "Part Type" at bounding box center [623, 445] width 196 height 28
checkbox input "true"
type textarea "x"
click at [617, 500] on input "Unit Cost ( optional )" at bounding box center [612, 505] width 139 height 28
type input "7"
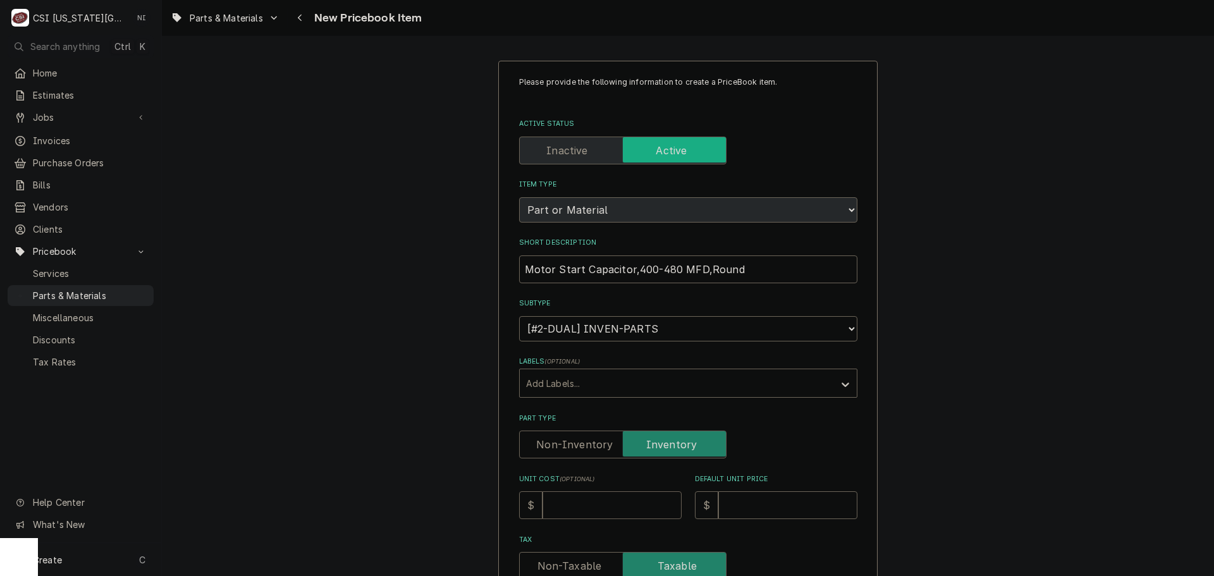
type textarea "x"
type input "7.2"
type textarea "x"
type input "7.25"
type textarea "x"
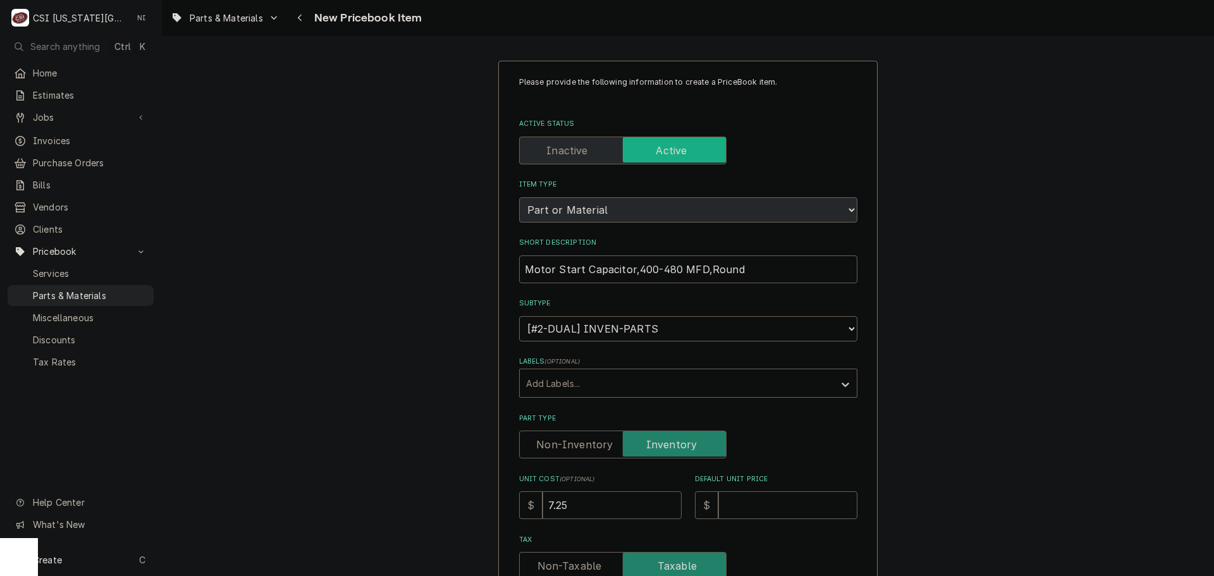
type input "7.25"
type input "1"
type textarea "x"
type input "14"
type textarea "x"
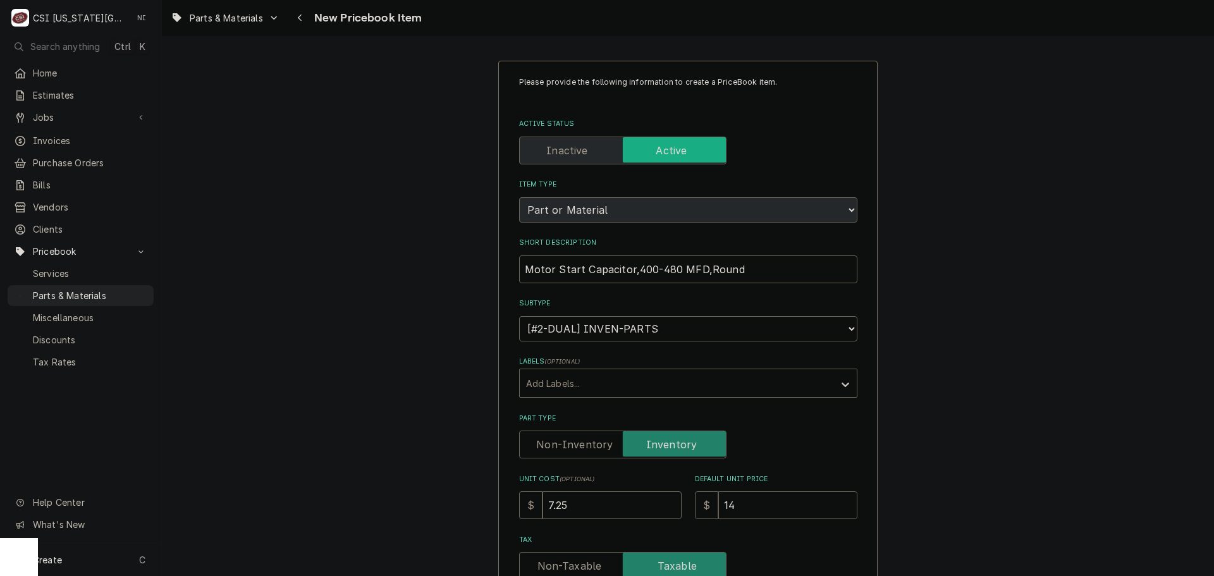
type input "14.5"
type textarea "x"
type input "14.50"
type textarea "x"
type input "14.50"
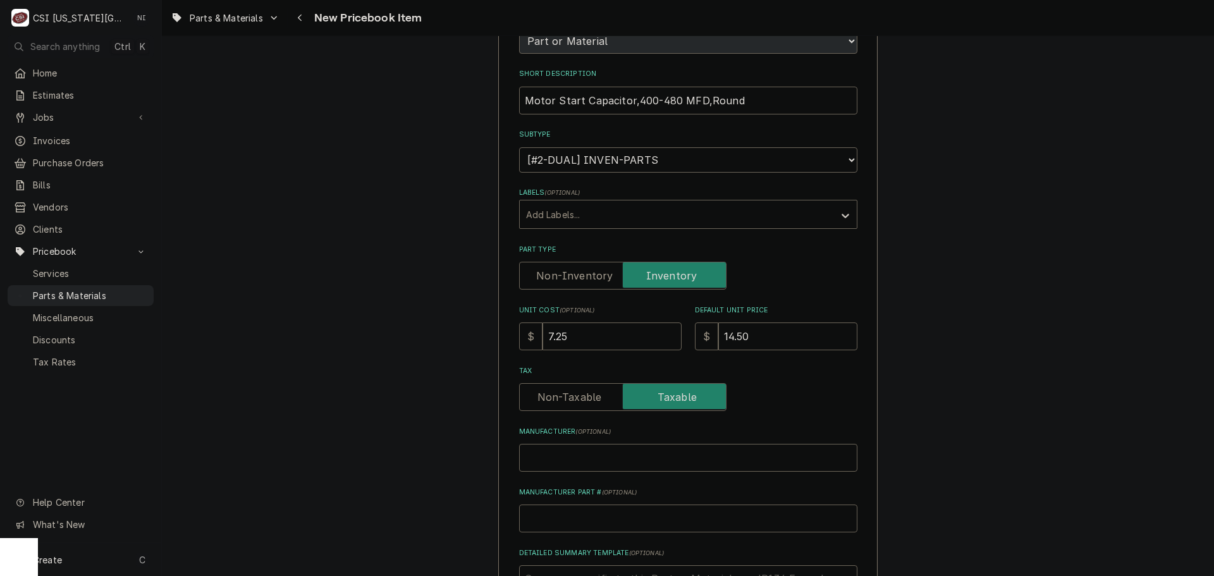
scroll to position [379, 0]
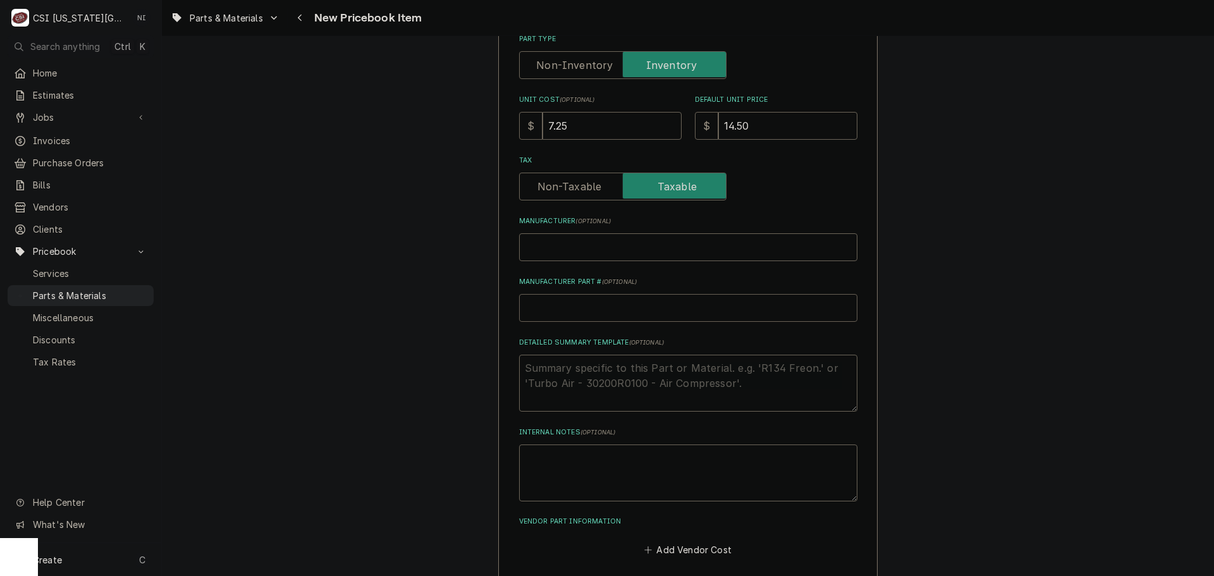
click at [588, 307] on input "Manufacturer Part # ( optional )" at bounding box center [688, 308] width 338 height 28
type input "6"
type textarea "x"
type input "6F"
type textarea "x"
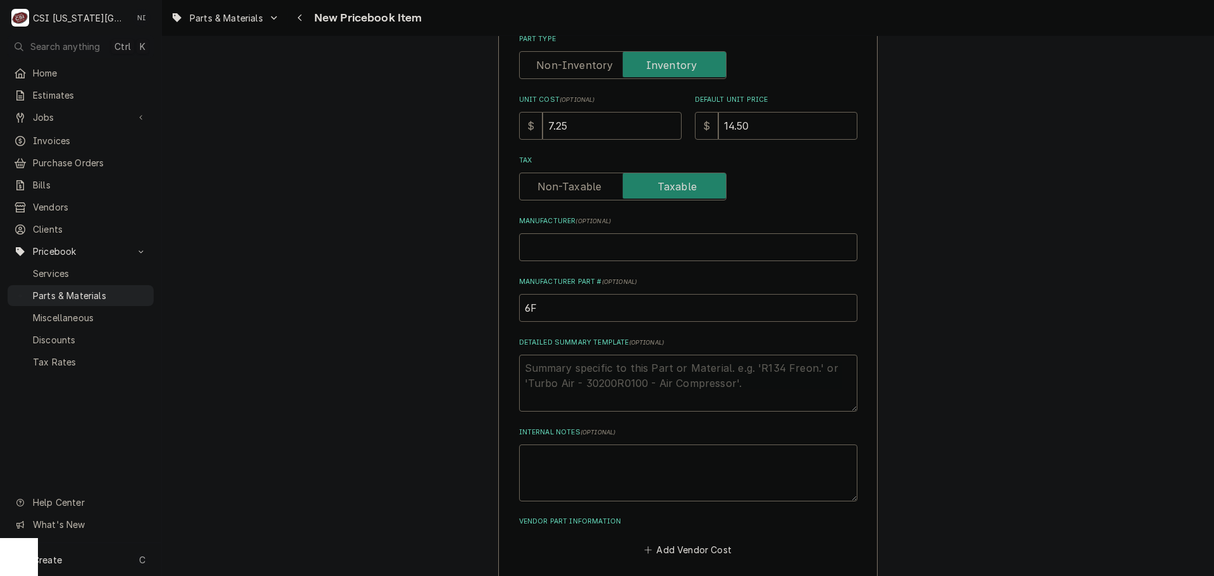
type input "6FL"
type textarea "x"
type input "6FLK"
type textarea "x"
type input "6FLK9"
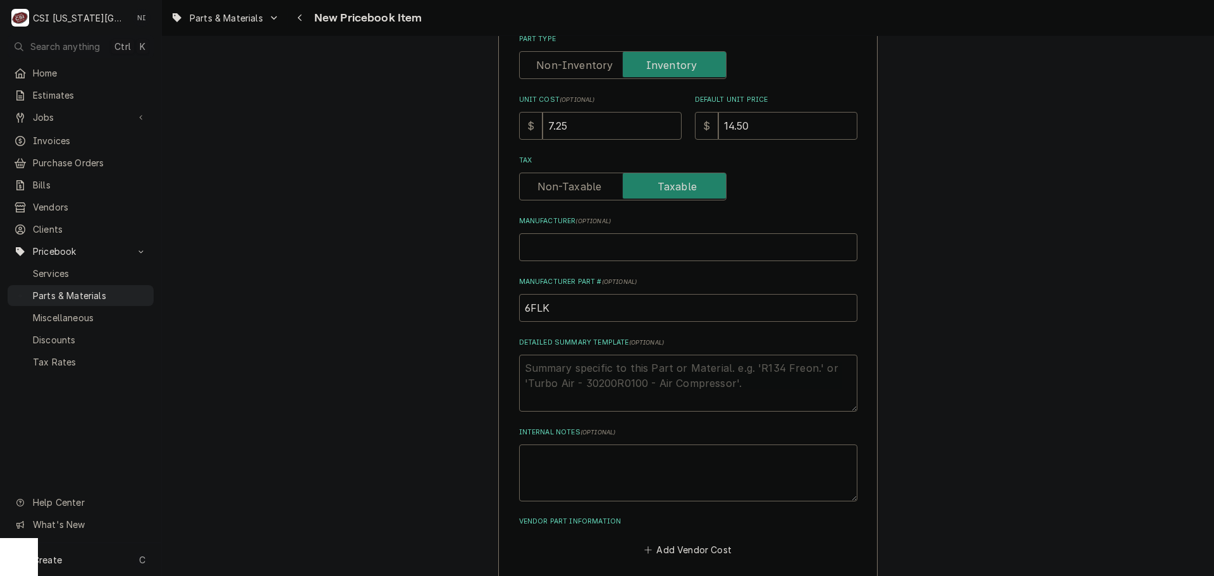
type textarea "x"
drag, startPoint x: 469, startPoint y: 321, endPoint x: 459, endPoint y: 321, distance: 10.1
click at [519, 307] on input "6FLK9" at bounding box center [688, 308] width 338 height 28
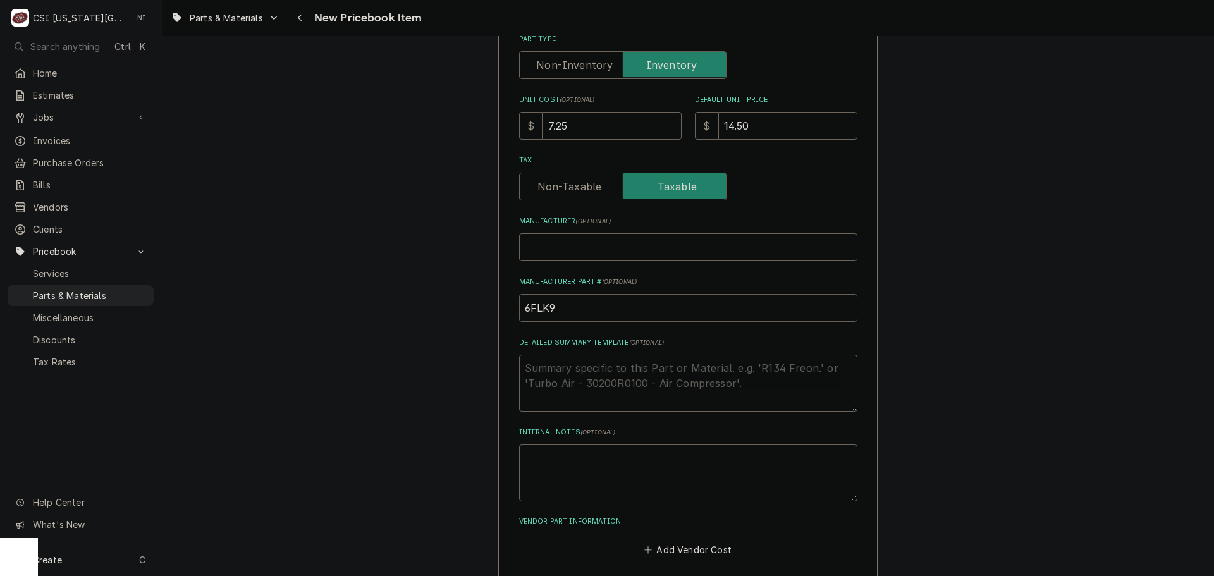
type input "F6FLK9"
type textarea "x"
type input "6FLK9"
type textarea "x"
type input "G6FLK9"
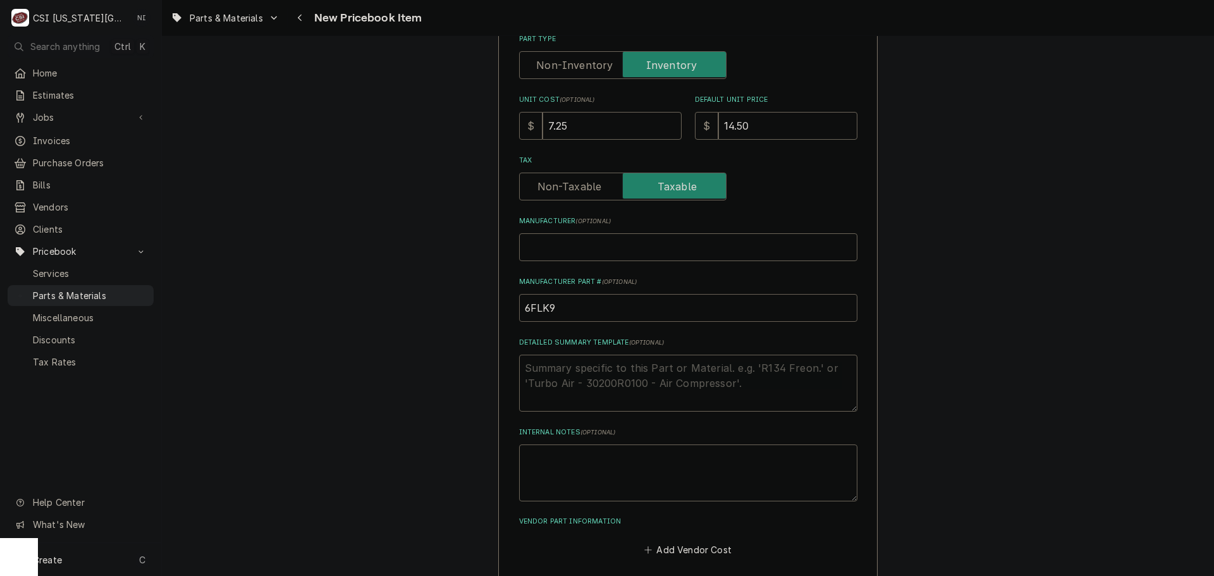
type textarea "x"
type input "GR6FLK9"
type textarea "x"
type input "GRA6FLK9"
type textarea "x"
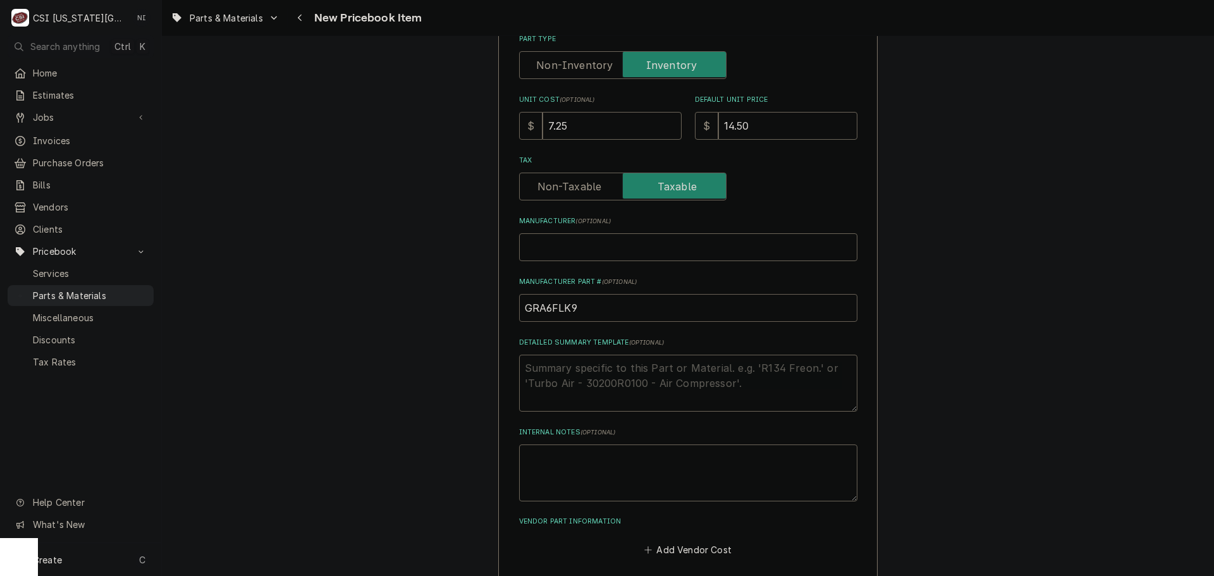
type input "GRA-6FLK9"
type textarea "x"
drag, startPoint x: 582, startPoint y: 311, endPoint x: 483, endPoint y: 314, distance: 99.3
type input "GRA-6FLK9"
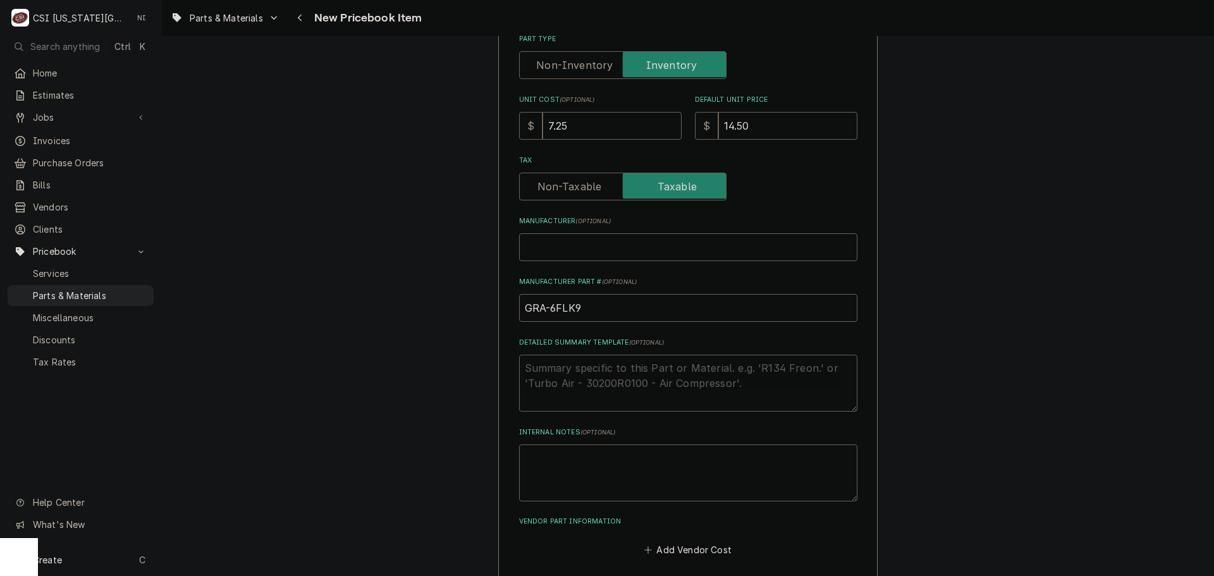
drag, startPoint x: 1064, startPoint y: 297, endPoint x: 1153, endPoint y: 196, distance: 134.8
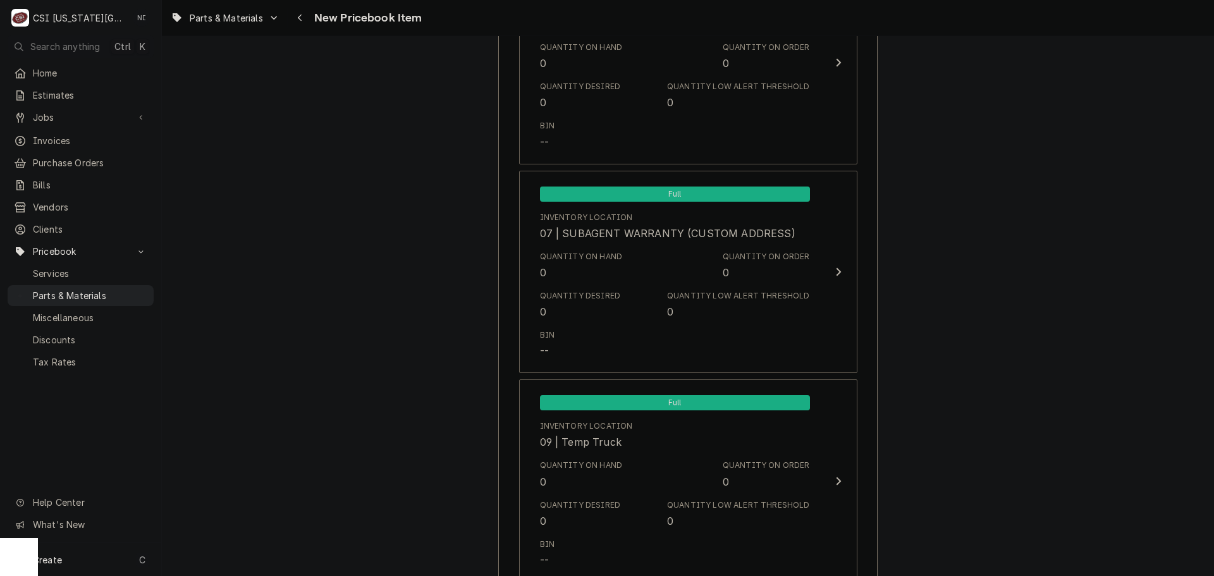
scroll to position [12185, 0]
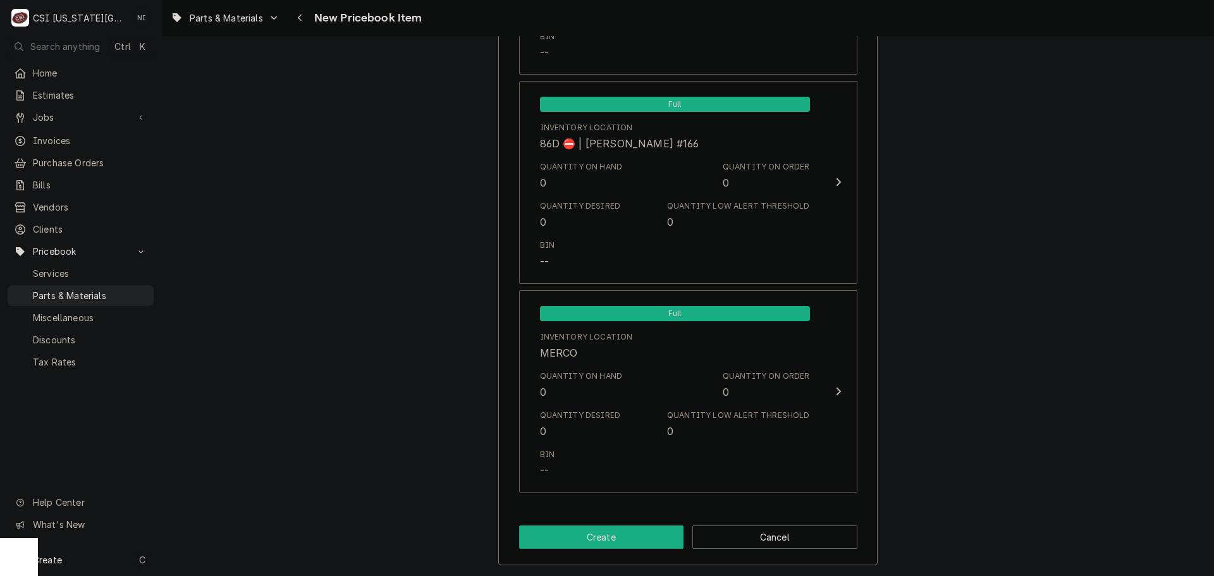
click at [622, 541] on button "Create" at bounding box center [601, 537] width 165 height 23
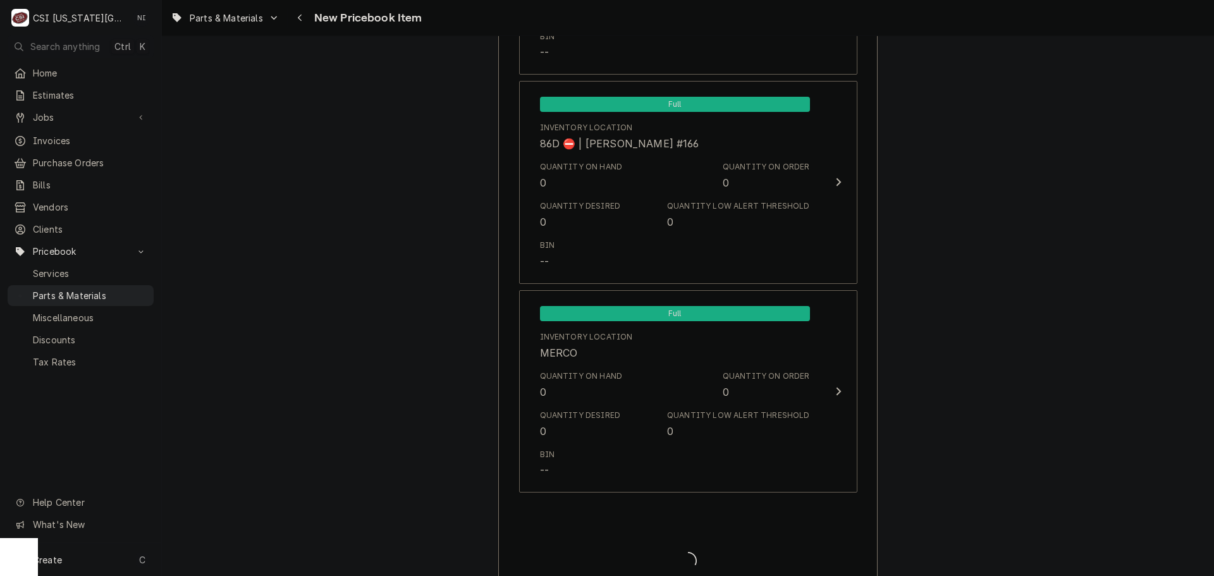
type textarea "x"
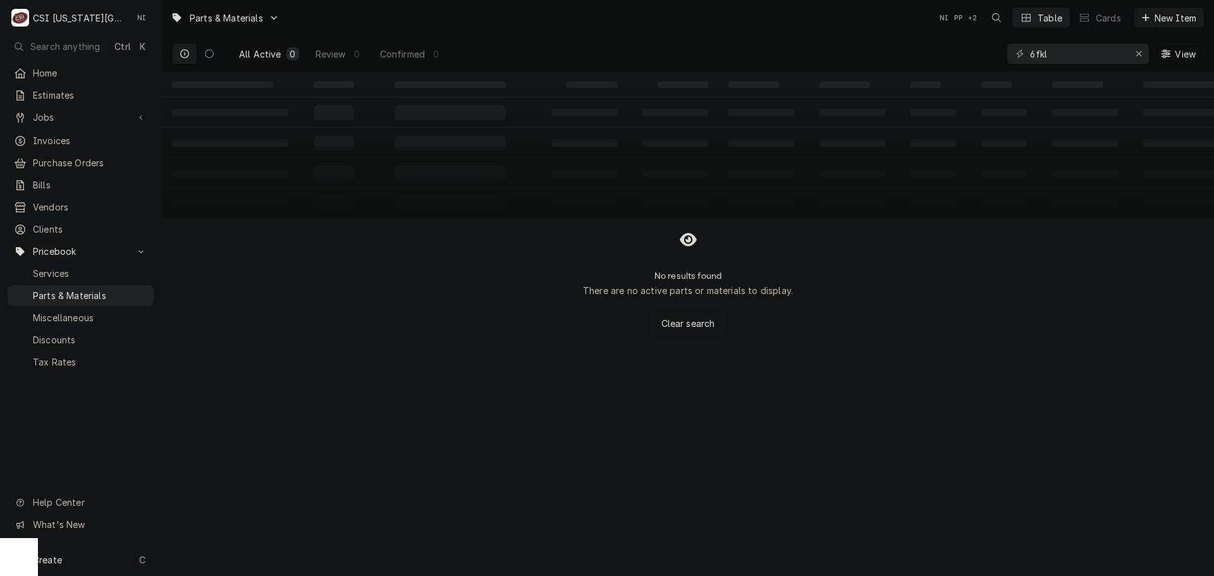
click at [110, 563] on div "Create C" at bounding box center [80, 559] width 161 height 33
click at [253, 545] on div "Estimate Job Invoice Purchase Order Bill Vendor Client Pricebook Item" at bounding box center [226, 483] width 121 height 183
click at [255, 555] on div "Pricebook Item" at bounding box center [230, 561] width 73 height 13
click at [329, 497] on div "Service Part or Material Miscellaneous Discount Tax Rate" at bounding box center [334, 510] width 101 height 118
click at [334, 490] on div "Part or Material" at bounding box center [334, 488] width 87 height 16
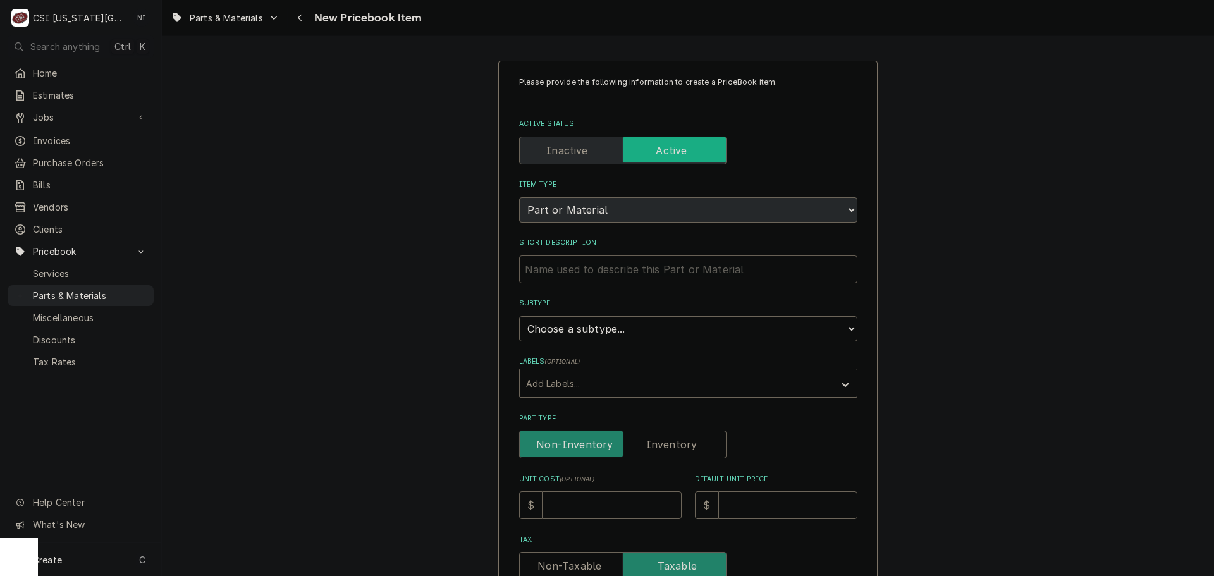
click at [712, 266] on input "Short Description" at bounding box center [688, 269] width 338 height 28
paste input "Motor Start Capacitor,25-30 MFD,Round"
type textarea "x"
type input "Motor Start Capacitor,25-30 MFD,Round"
click at [639, 327] on select "Choose a subtype... [#2-DUAL] AFTERHRS-WH-CHG-2 [#2-DUAL] BEV-EQUIP [#2-DUAL] B…" at bounding box center [688, 328] width 338 height 25
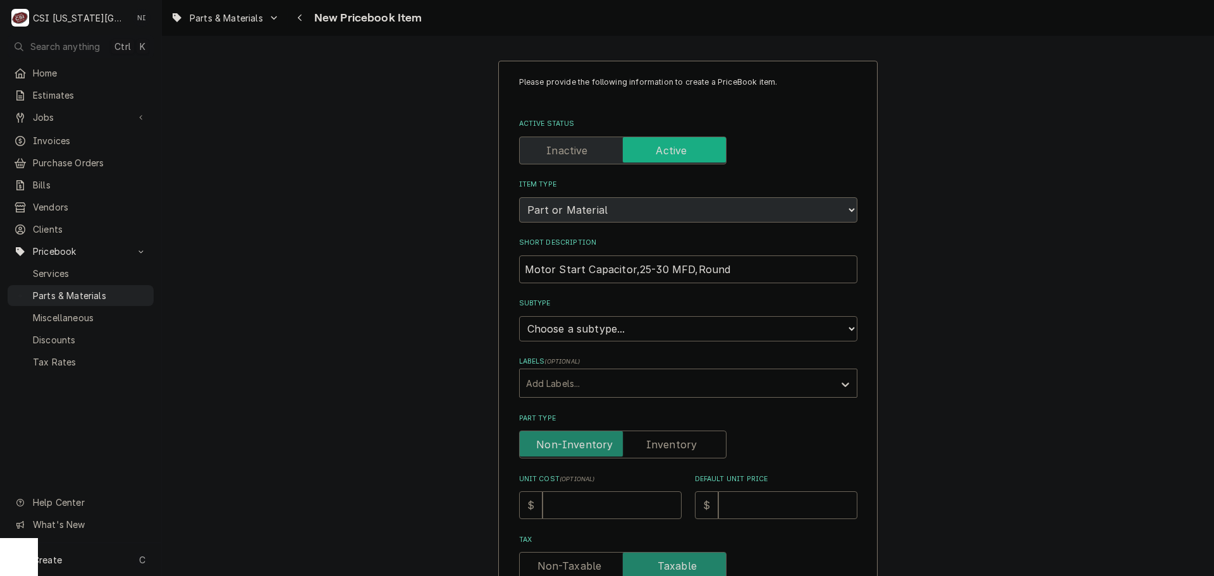
select select "45"
click at [519, 316] on select "Choose a subtype... [#2-DUAL] AFTERHRS-WH-CHG-2 [#2-DUAL] BEV-EQUIP [#2-DUAL] B…" at bounding box center [688, 328] width 338 height 25
type textarea "x"
click at [660, 458] on input "Part Type" at bounding box center [623, 445] width 196 height 28
checkbox input "true"
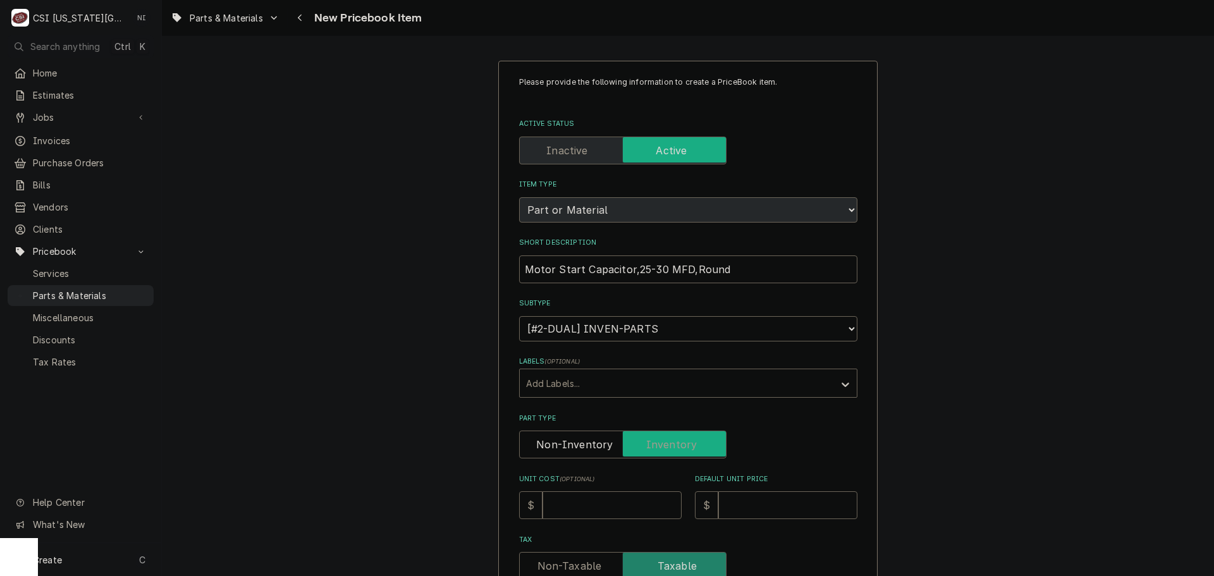
type textarea "x"
click at [659, 451] on label "Part Type" at bounding box center [622, 445] width 207 height 28
click at [659, 451] on input "Part Type" at bounding box center [623, 445] width 196 height 28
checkbox input "false"
type textarea "x"
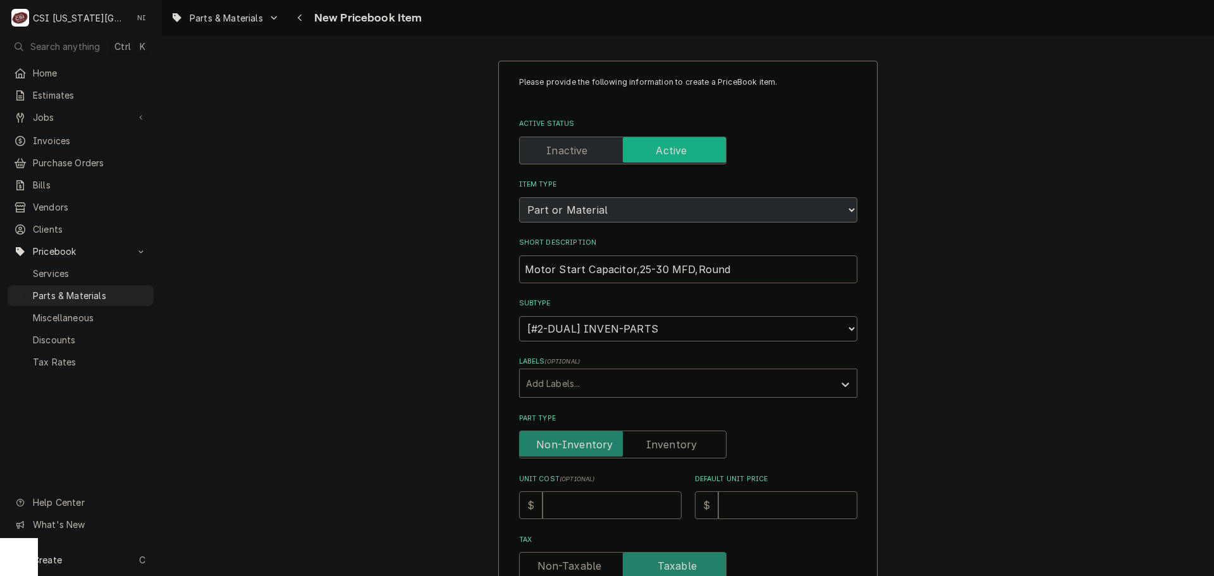
click at [660, 445] on label "Part Type" at bounding box center [622, 445] width 207 height 28
click at [660, 445] on input "Part Type" at bounding box center [623, 445] width 196 height 28
checkbox input "true"
click at [616, 510] on input "Unit Cost ( optional )" at bounding box center [612, 505] width 139 height 28
type textarea "x"
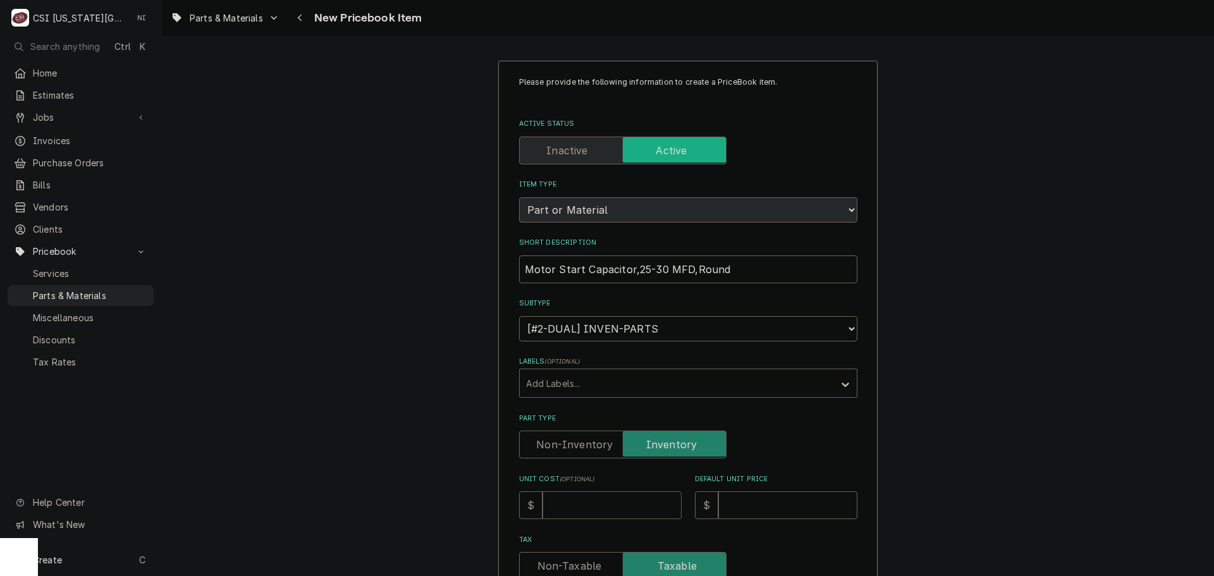
type input "6"
type textarea "x"
type input "6.1"
type textarea "x"
type input "6.17"
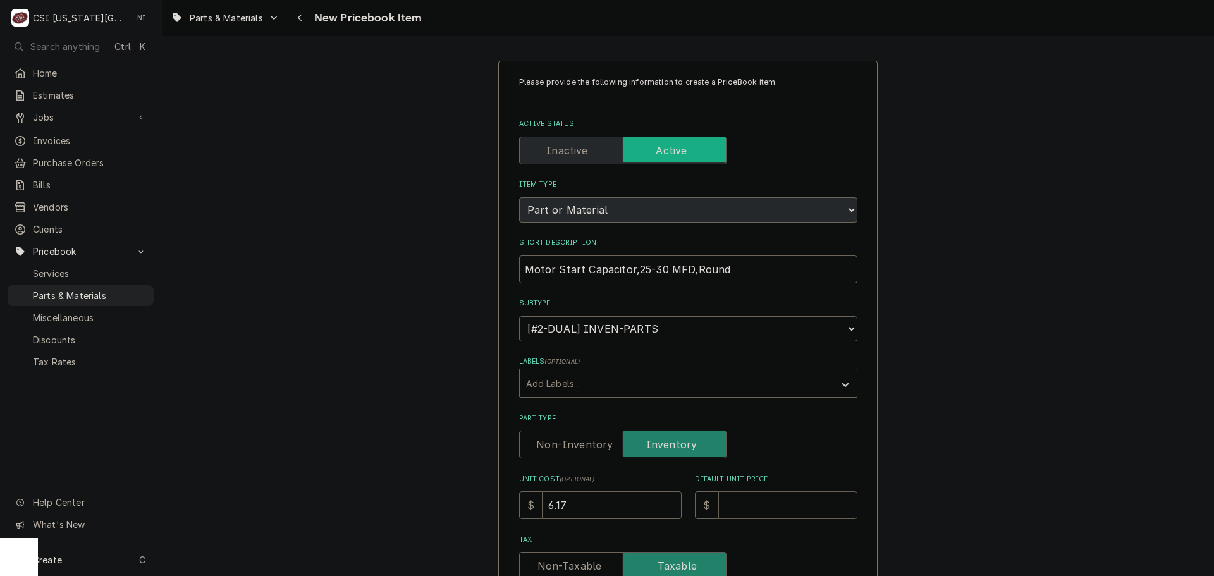
type textarea "x"
type input "1"
type textarea "x"
type input "12"
type textarea "x"
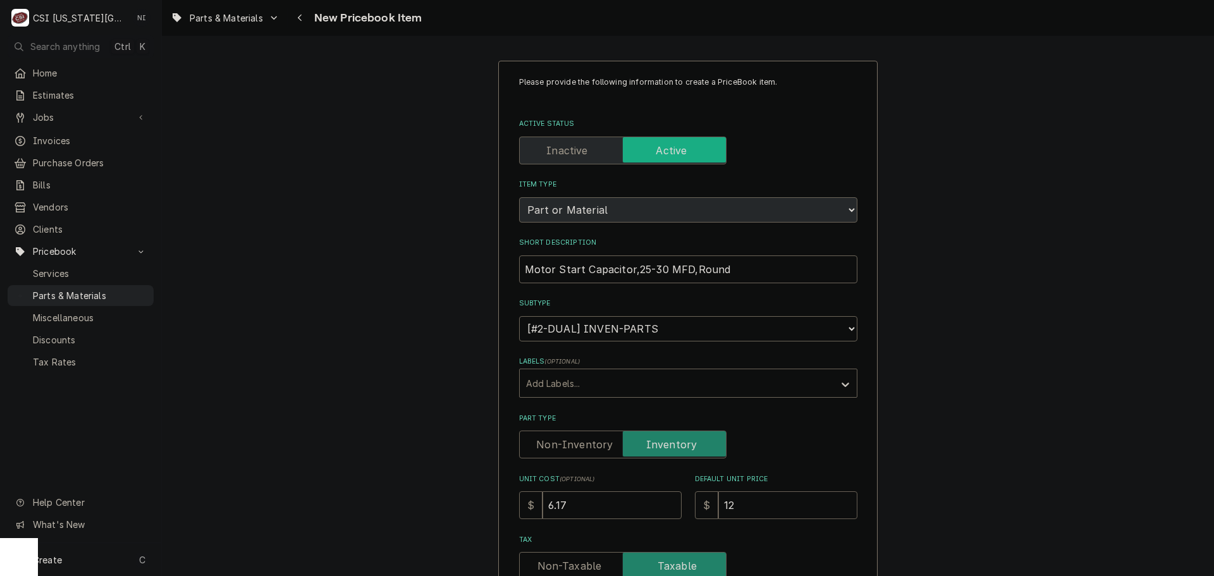
type input "12.3"
type textarea "x"
type input "12.34"
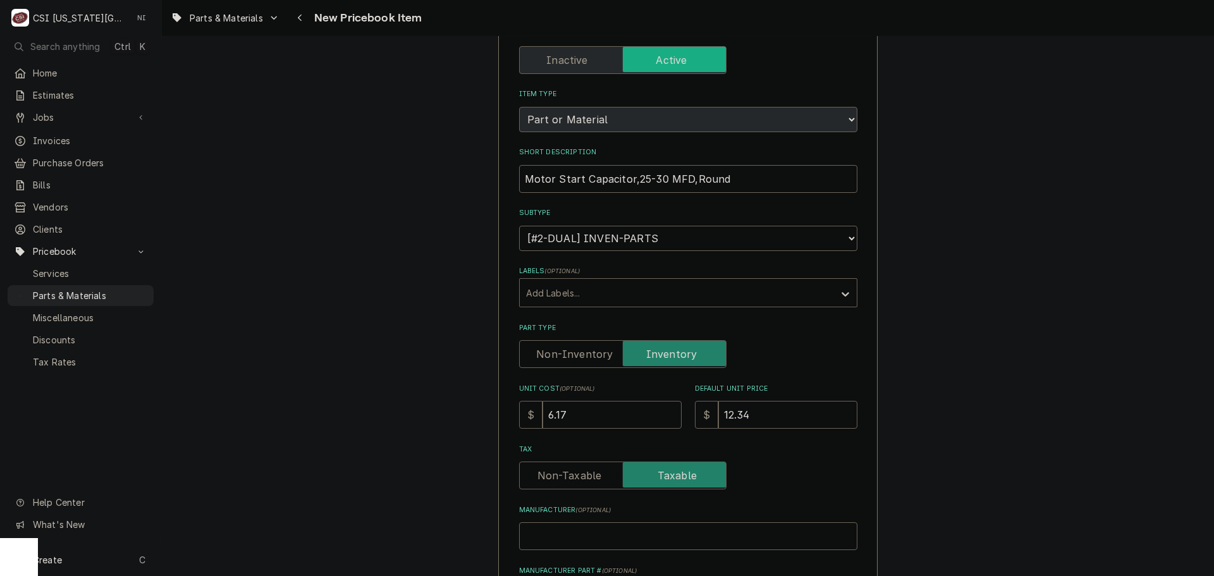
scroll to position [190, 0]
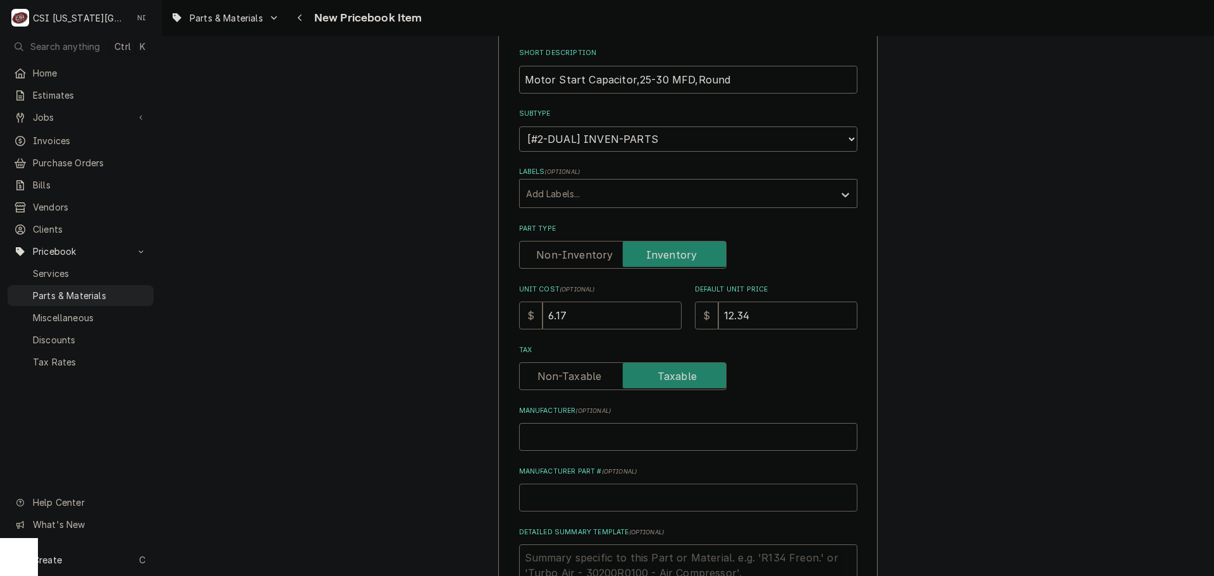
click at [587, 507] on input "Manufacturer Part # ( optional )" at bounding box center [688, 498] width 338 height 28
type textarea "x"
type input "G"
type textarea "x"
type input "GR"
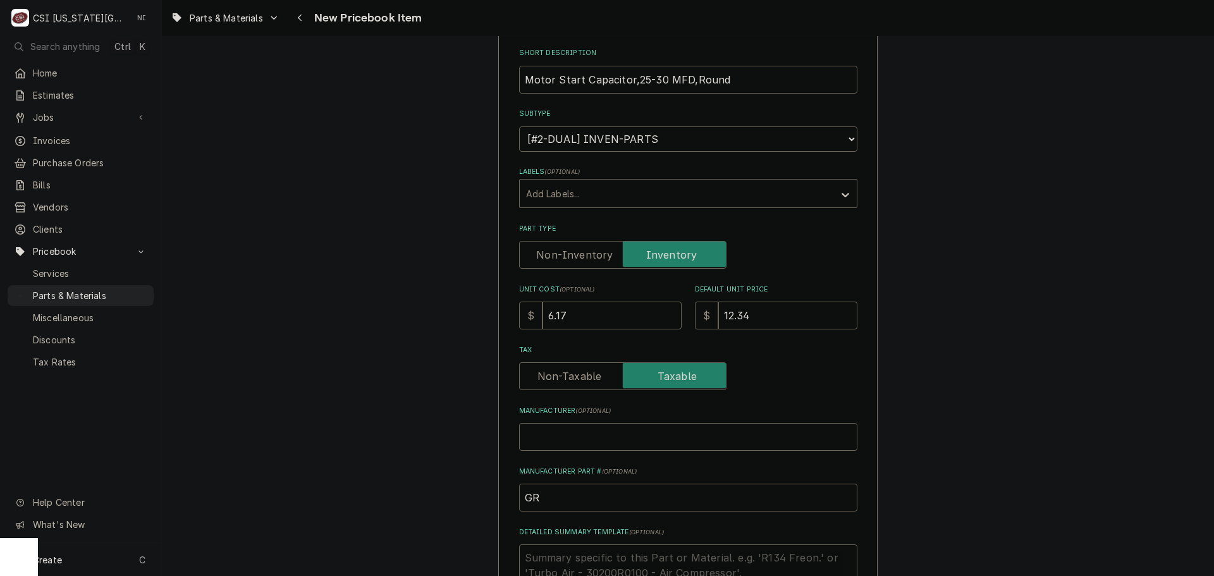
type textarea "x"
type input "GRA"
type textarea "x"
type input "GRA-"
type textarea "x"
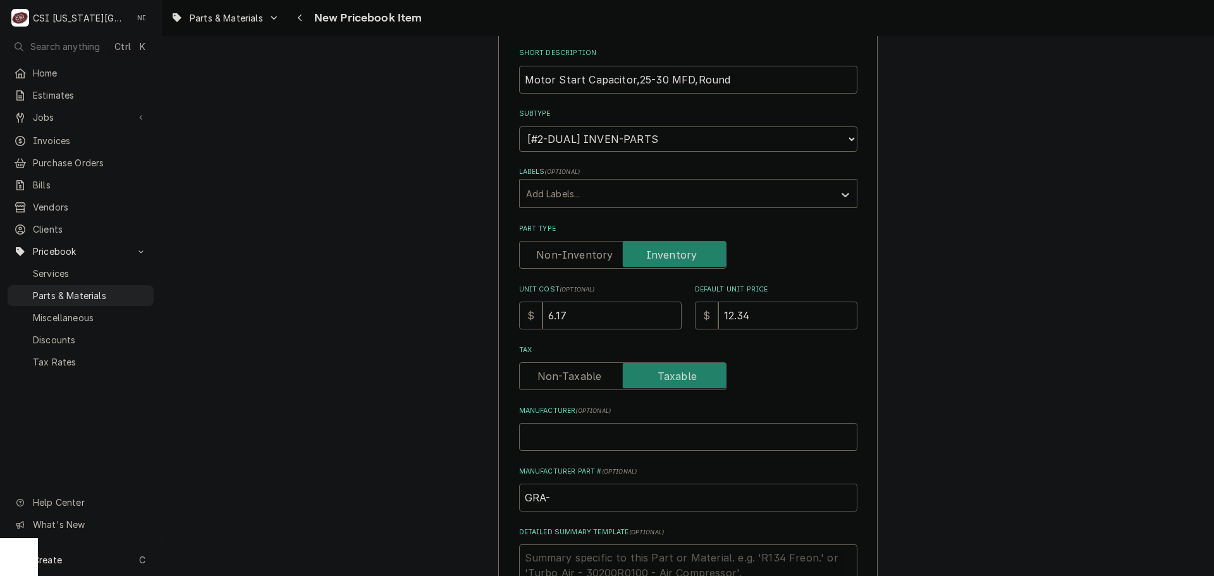
type input "GRA-6"
type textarea "x"
type input "GRA-6F"
type textarea "x"
type input "GRA-6FL"
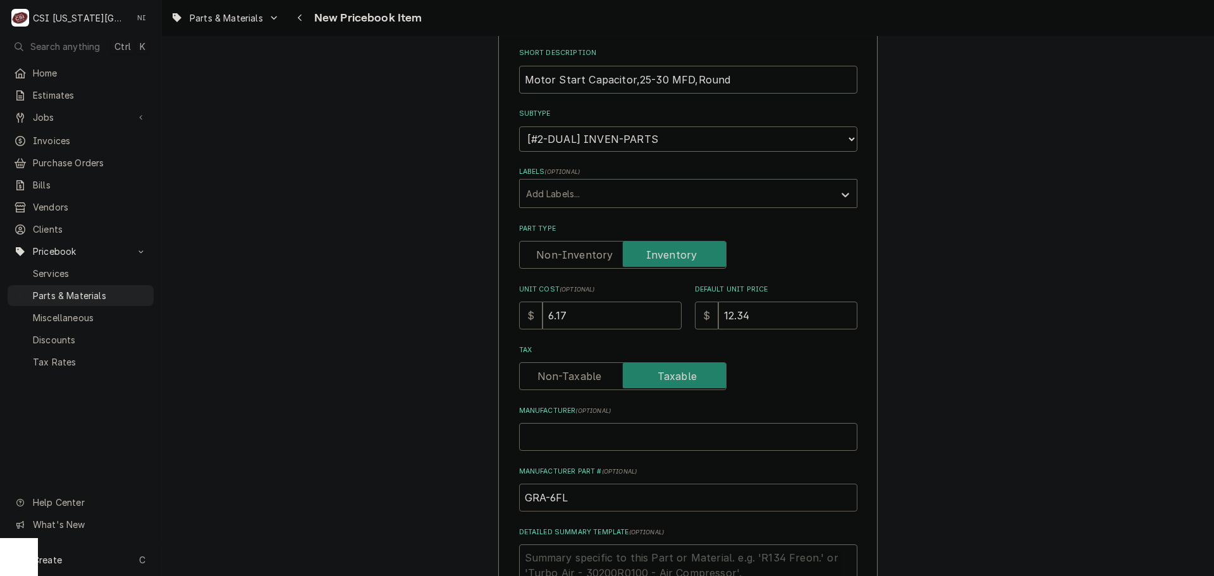
type textarea "x"
type input "GRA-6FLW"
type textarea "x"
drag, startPoint x: 590, startPoint y: 498, endPoint x: 496, endPoint y: 497, distance: 93.6
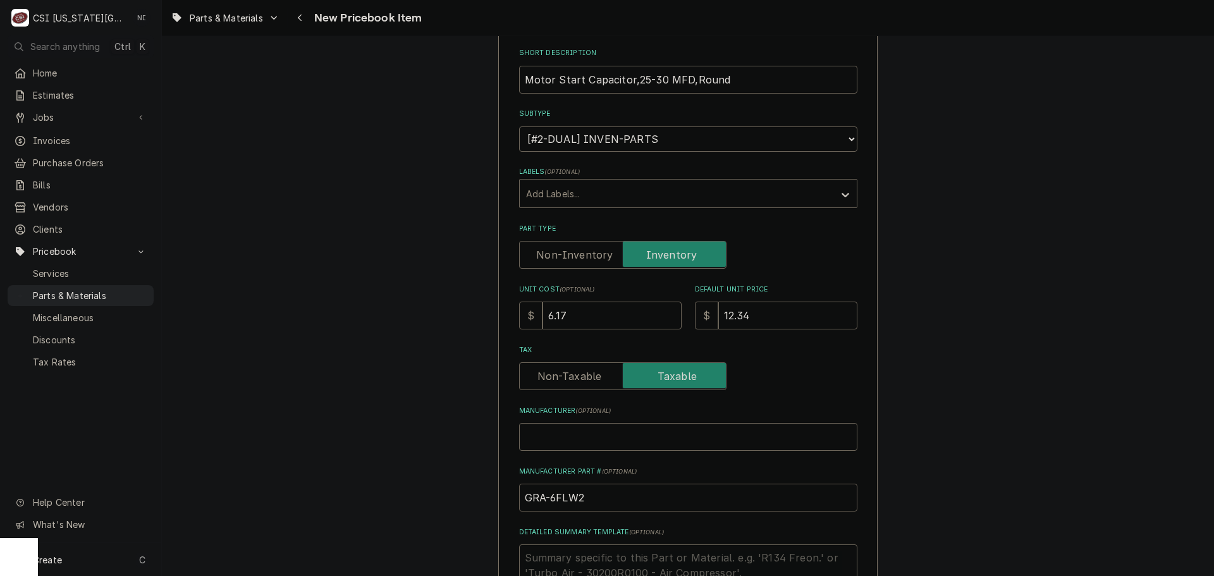
type input "GRA-6FLW2"
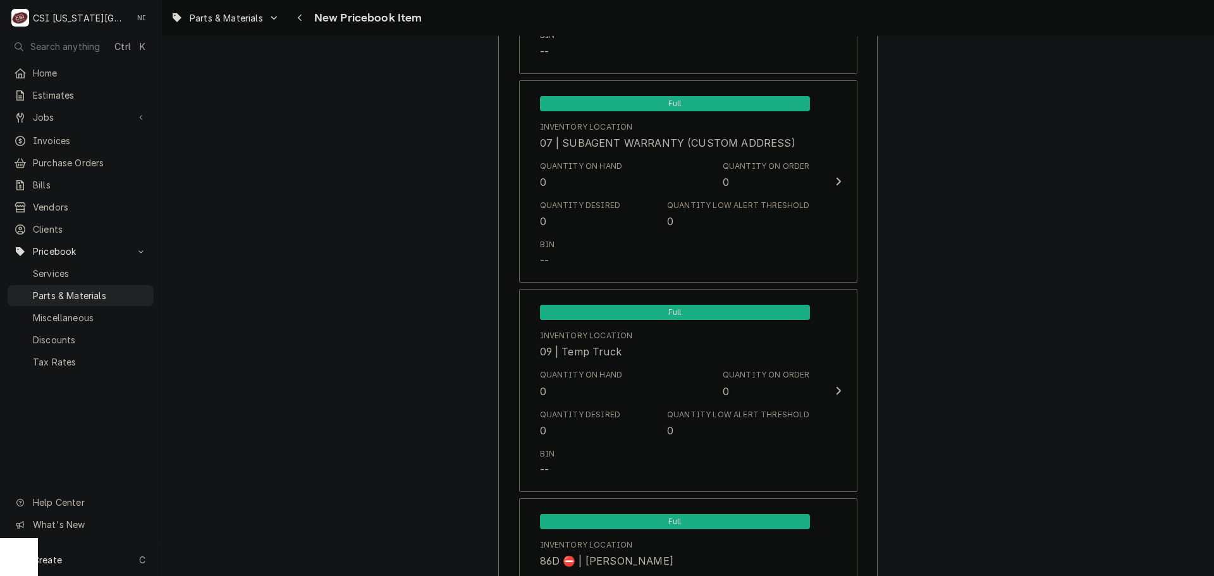
scroll to position [12185, 0]
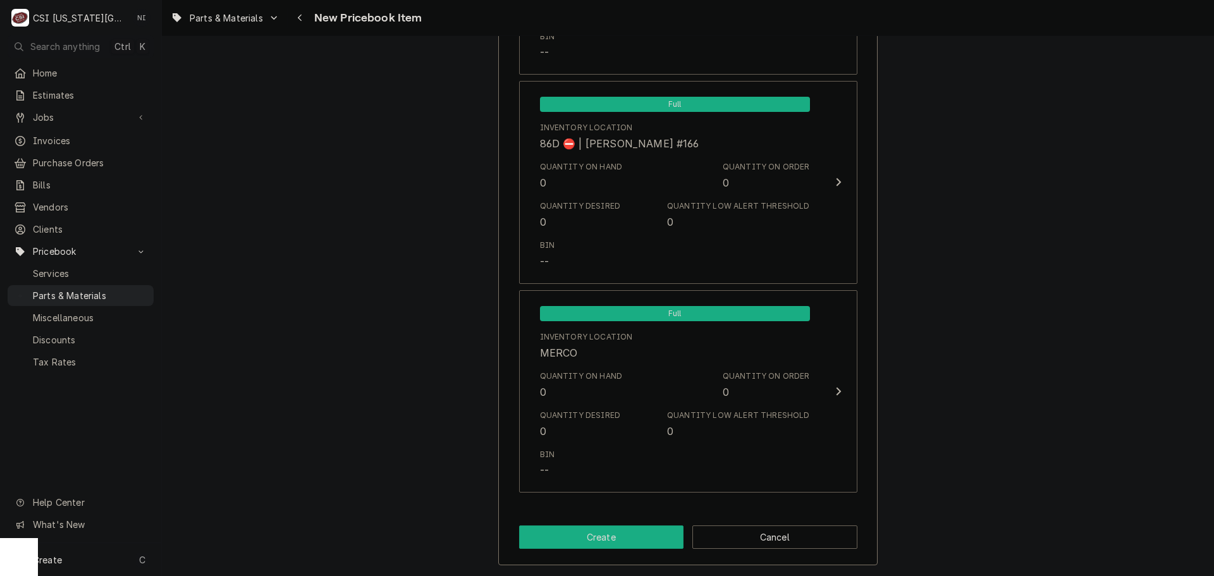
click at [630, 538] on button "Create" at bounding box center [601, 537] width 165 height 23
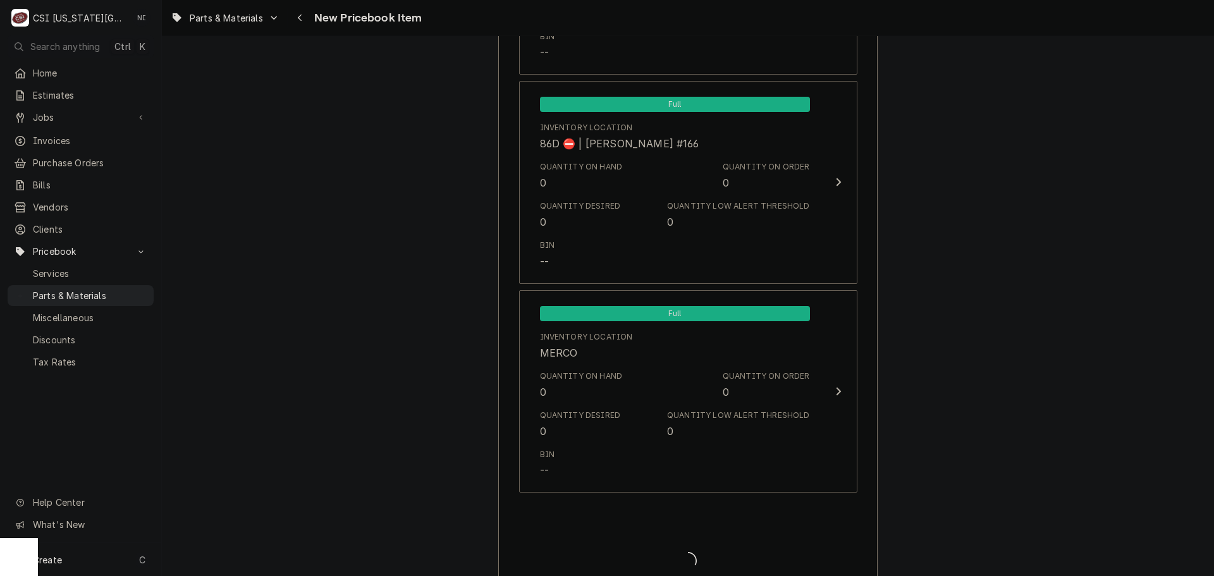
type textarea "x"
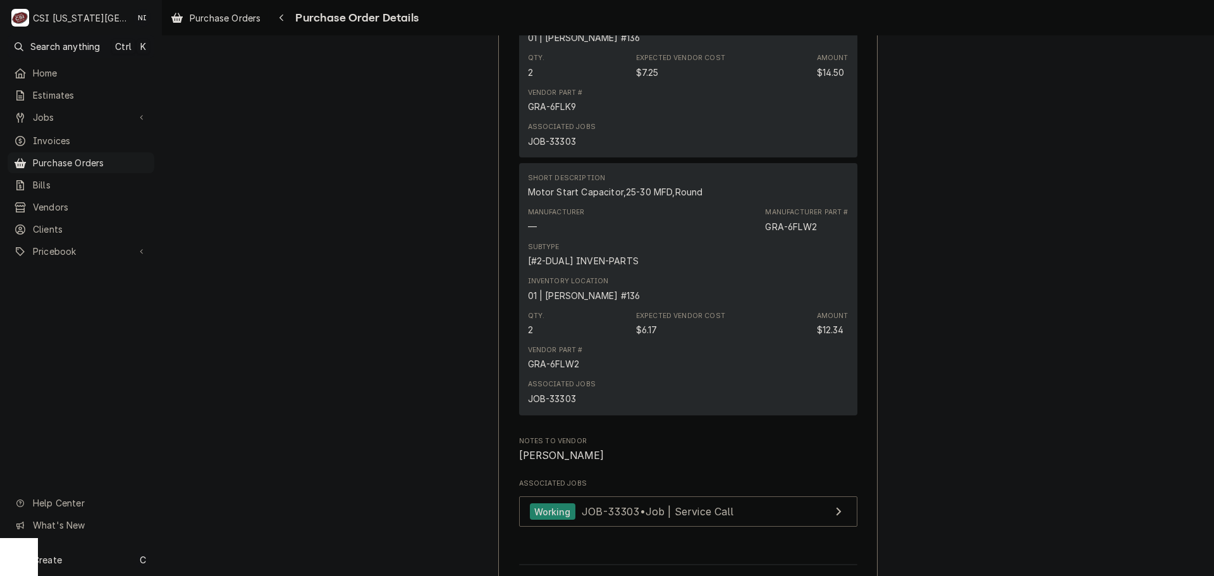
scroll to position [1265, 0]
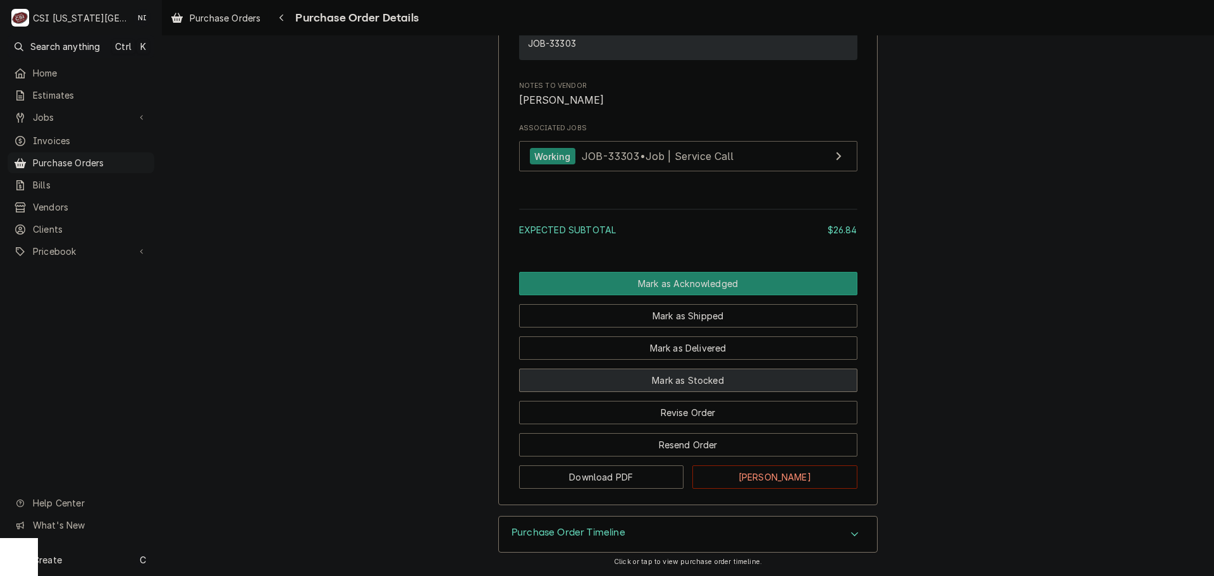
click at [696, 386] on button "Mark as Stocked" at bounding box center [688, 380] width 338 height 23
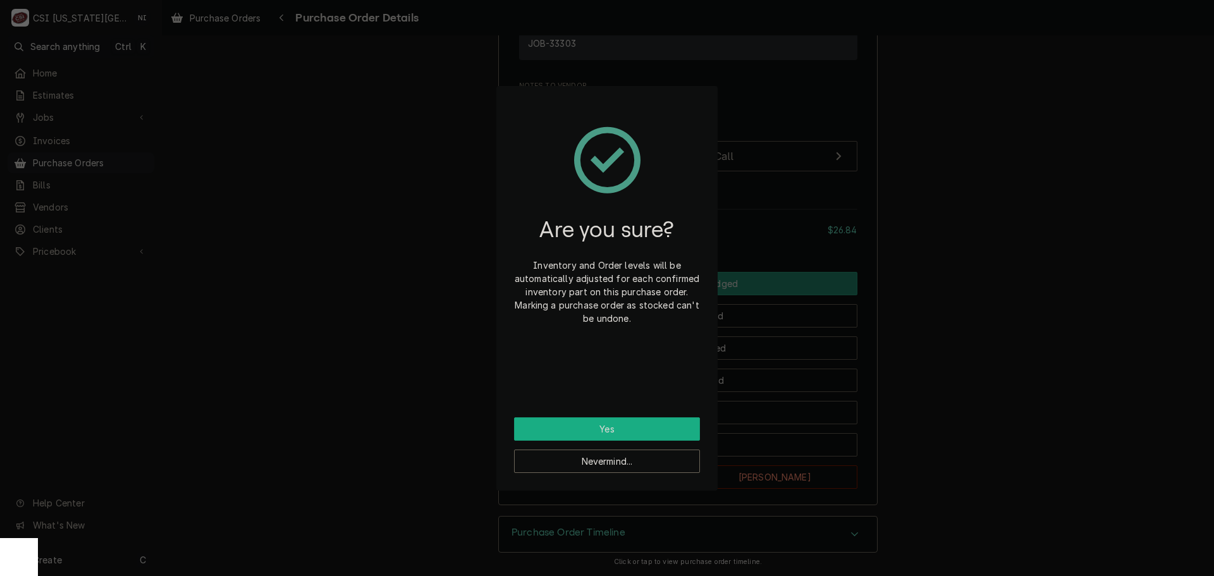
click at [643, 422] on button "Yes" at bounding box center [607, 428] width 186 height 23
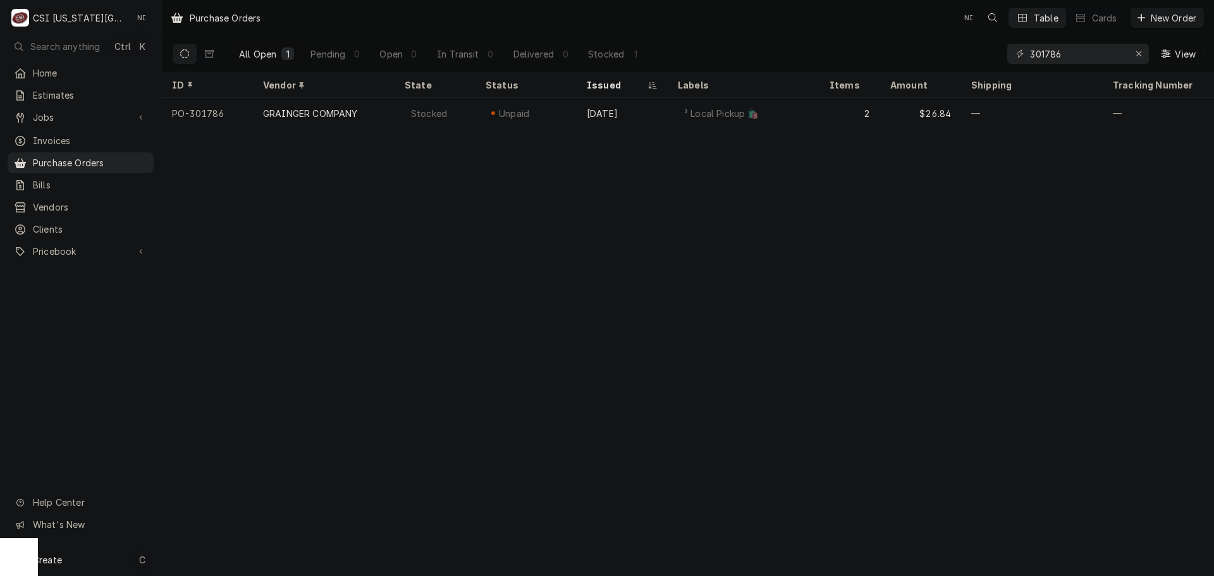
click at [108, 552] on div "Create C" at bounding box center [80, 559] width 161 height 33
click at [237, 466] on div "Purchase Order" at bounding box center [236, 472] width 85 height 13
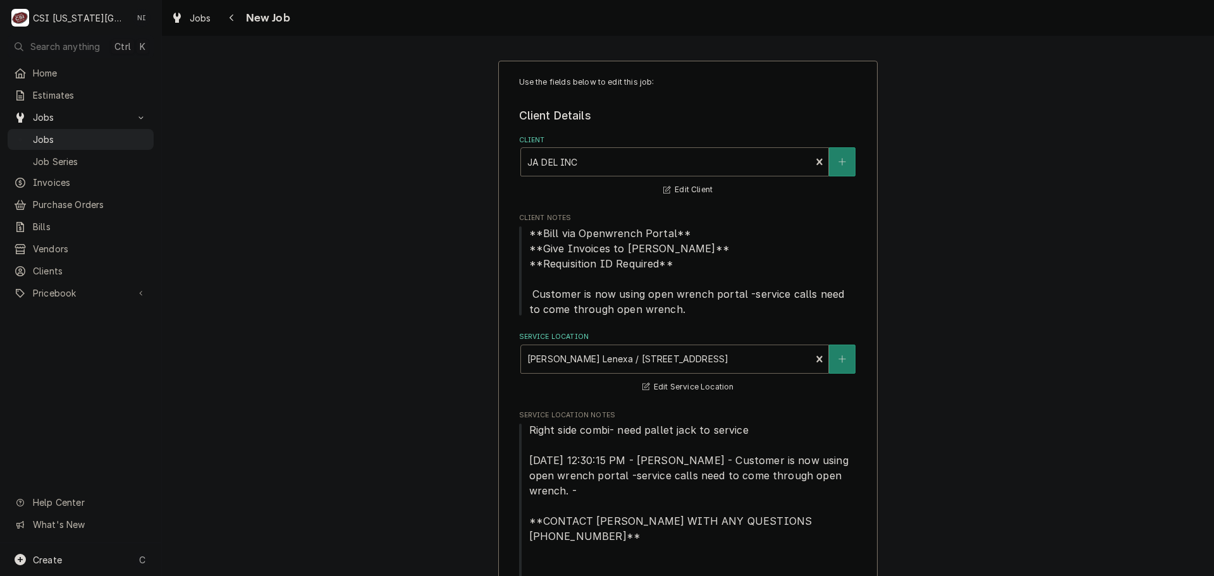
type textarea "x"
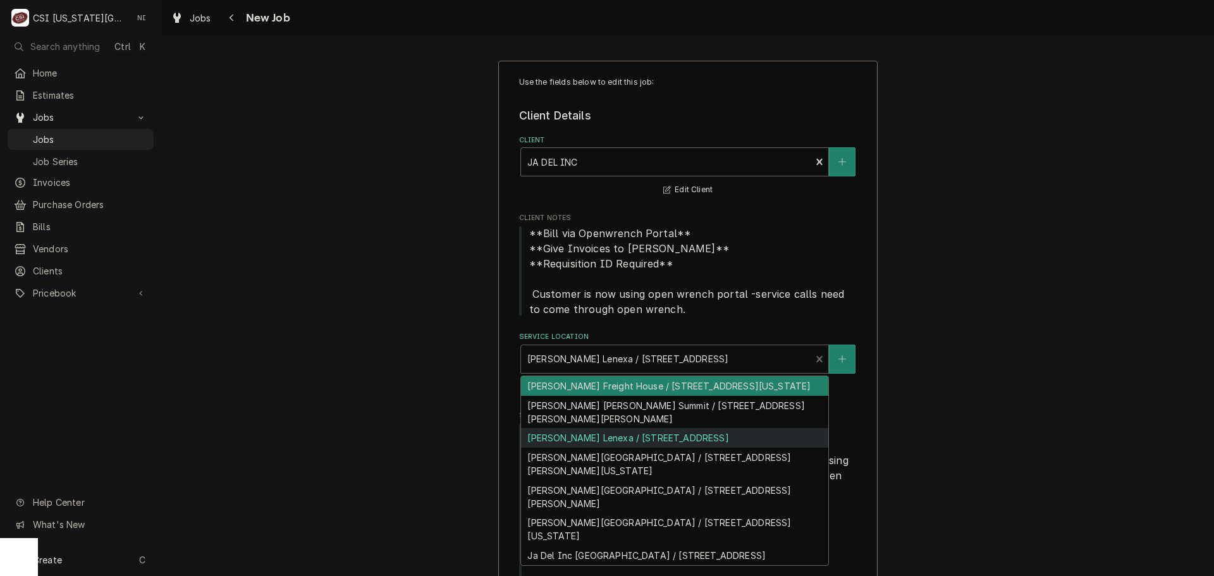
drag, startPoint x: 778, startPoint y: 359, endPoint x: 662, endPoint y: 361, distance: 115.8
click at [662, 361] on div "Service Location" at bounding box center [666, 359] width 278 height 23
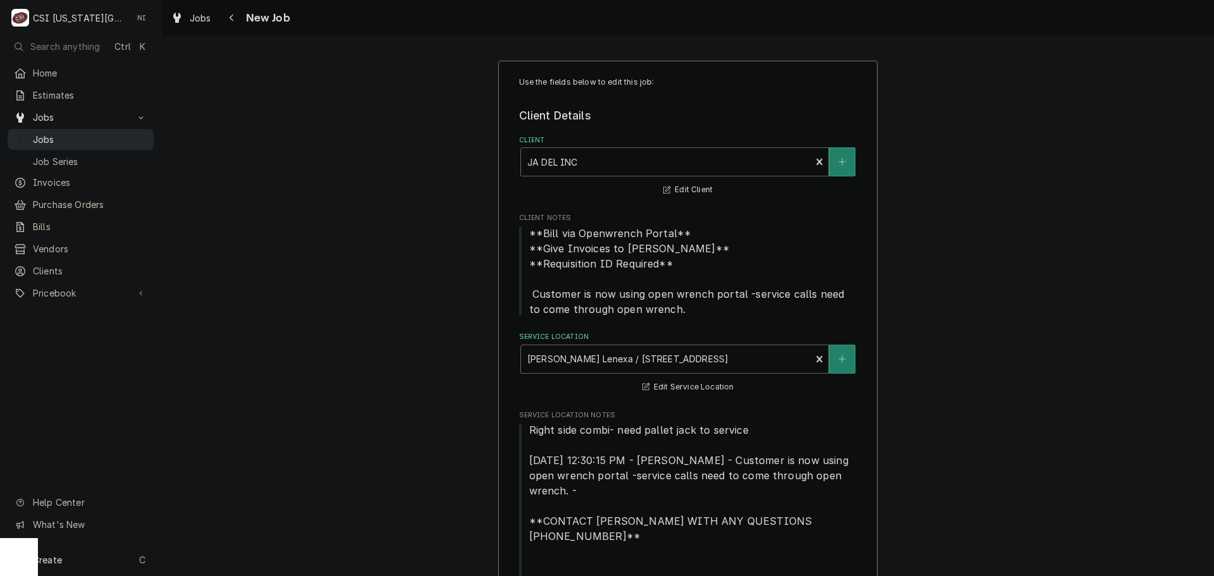
click at [67, 135] on span "Jobs" at bounding box center [90, 139] width 114 height 13
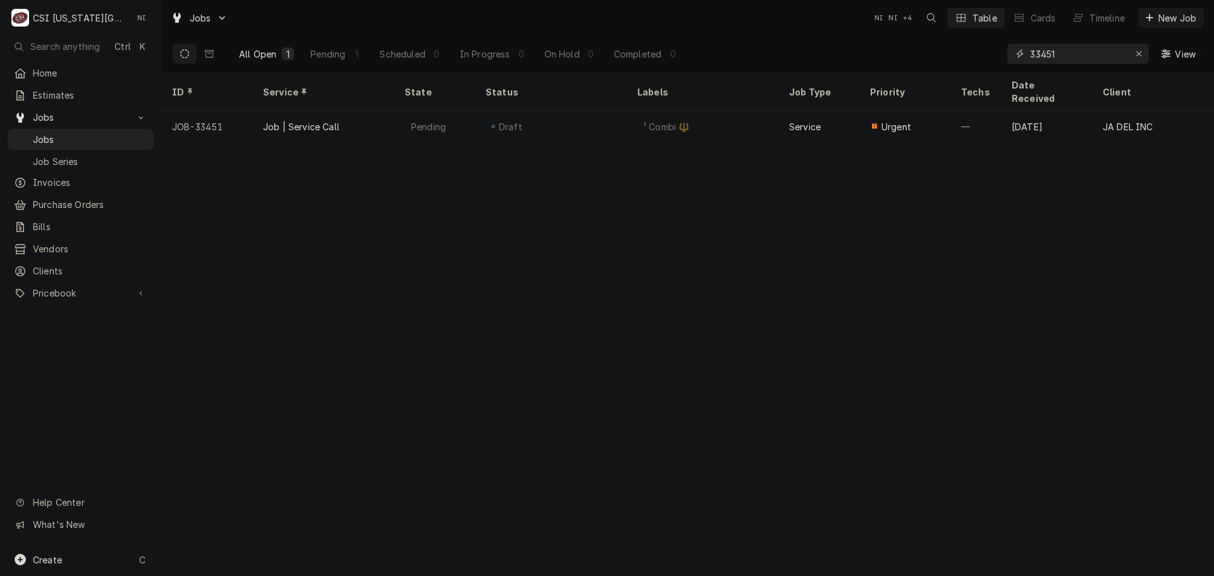
drag, startPoint x: 960, startPoint y: 58, endPoint x: 931, endPoint y: 58, distance: 28.5
click at [931, 58] on div "All Open 1 Pending 1 Scheduled 0 In Progress 0 On Hold 0 Completed 0 33451 View" at bounding box center [688, 53] width 1032 height 35
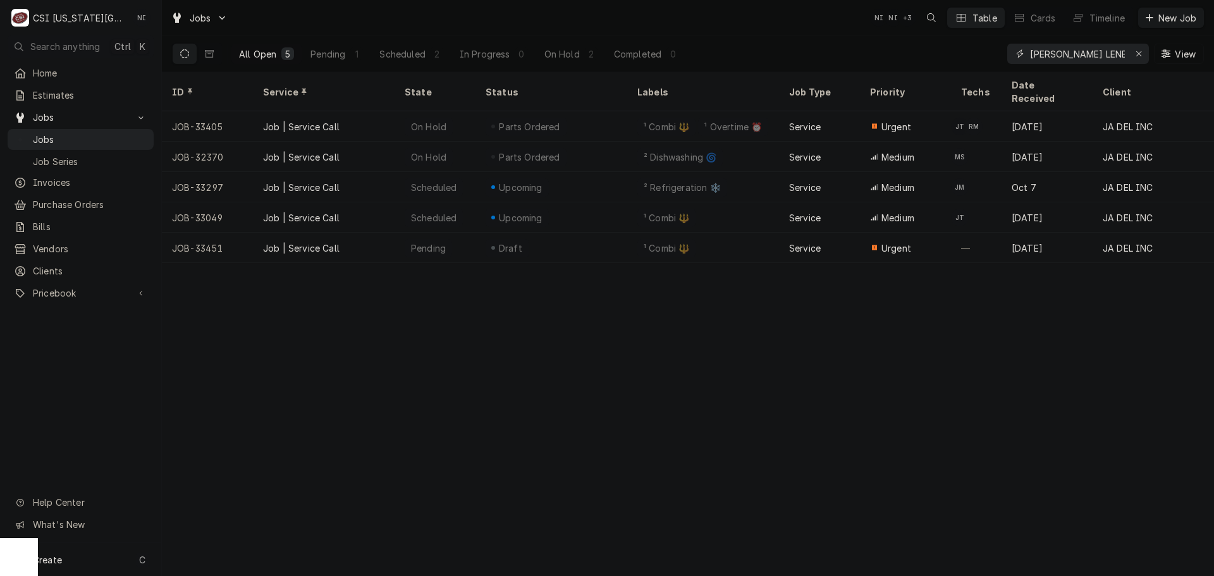
type input "JACK STACK LENEXA"
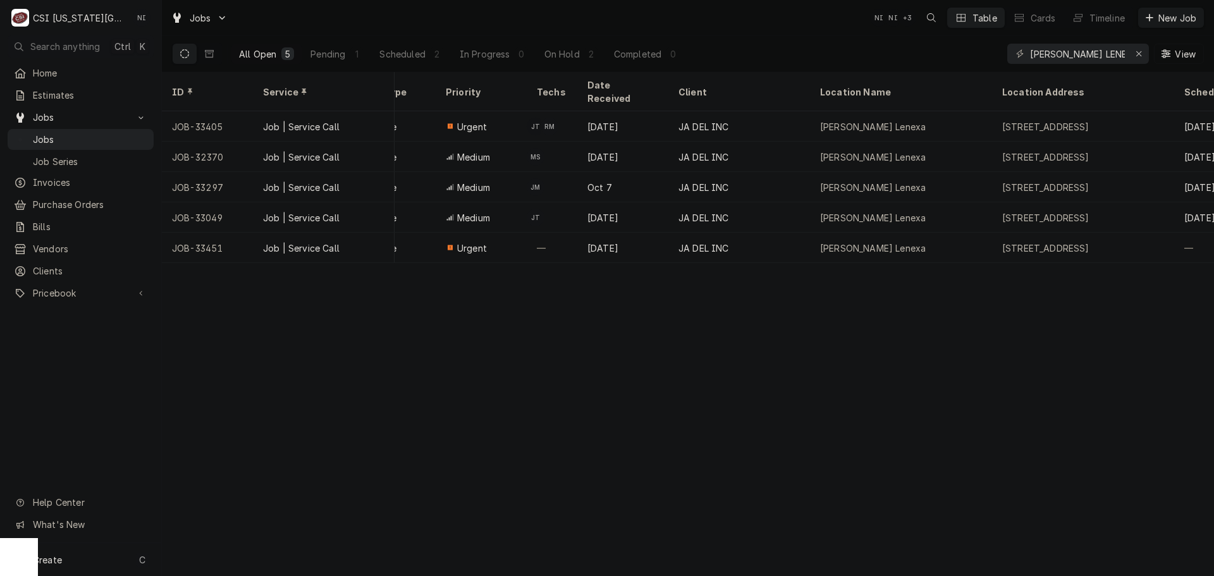
scroll to position [0, 460]
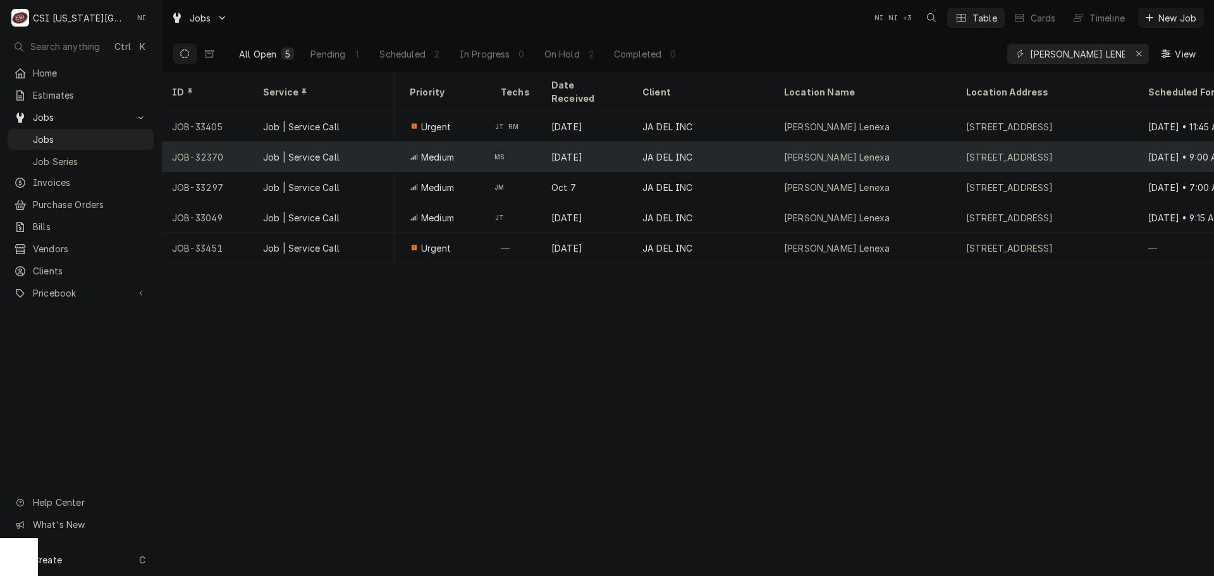
click at [908, 142] on div "Jack Stack Lenexa" at bounding box center [865, 157] width 182 height 30
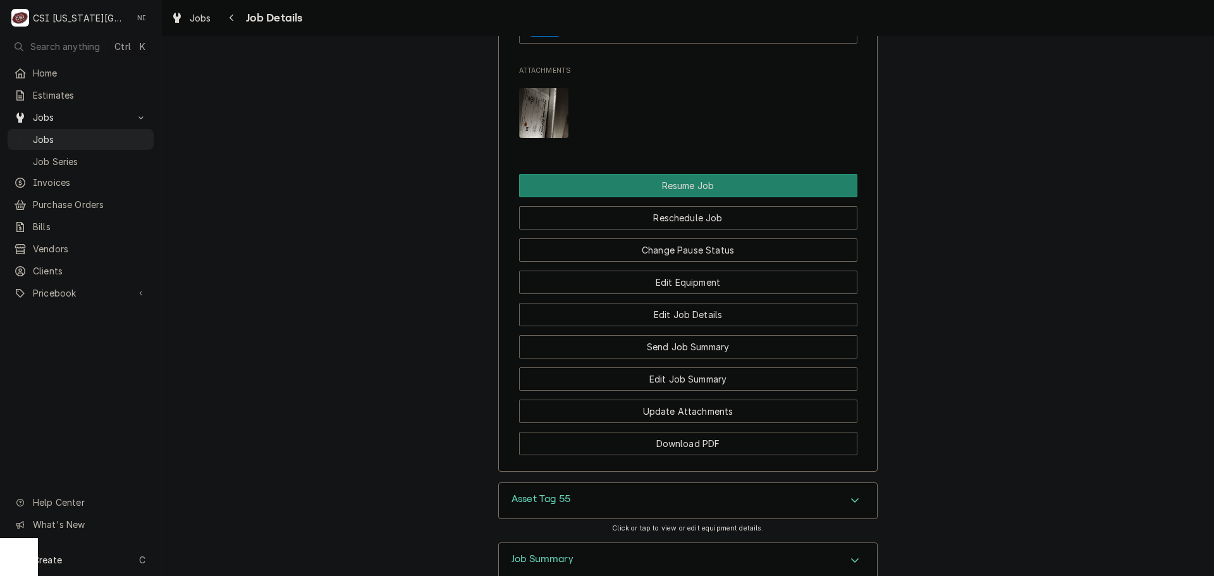
scroll to position [1644, 0]
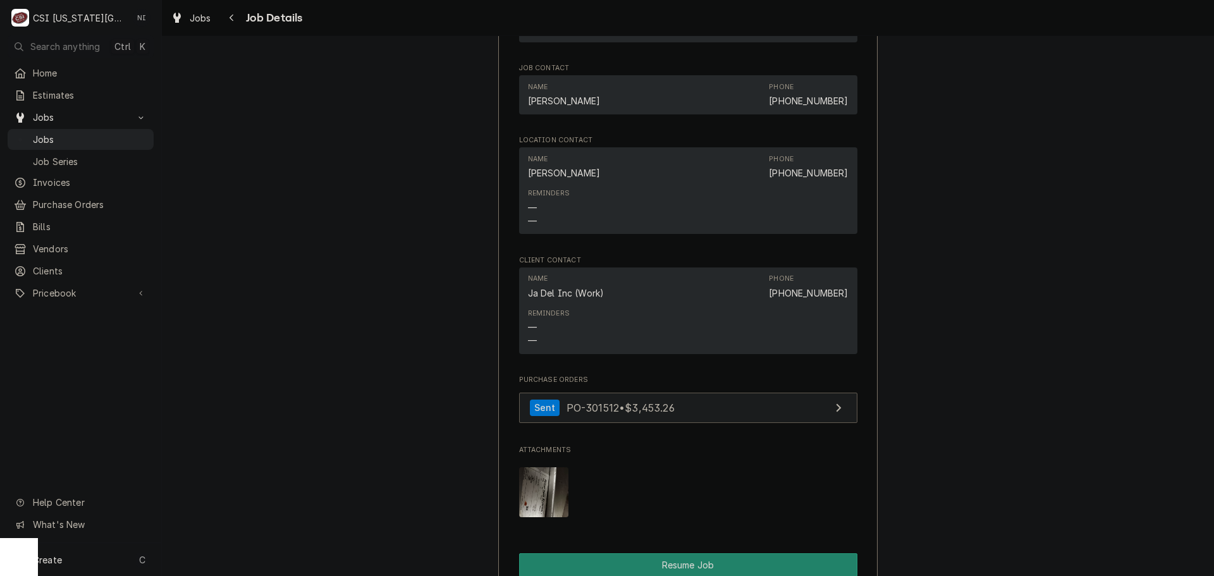
click at [700, 393] on link "Sent PO-301512 • $3,453.26" at bounding box center [688, 408] width 338 height 31
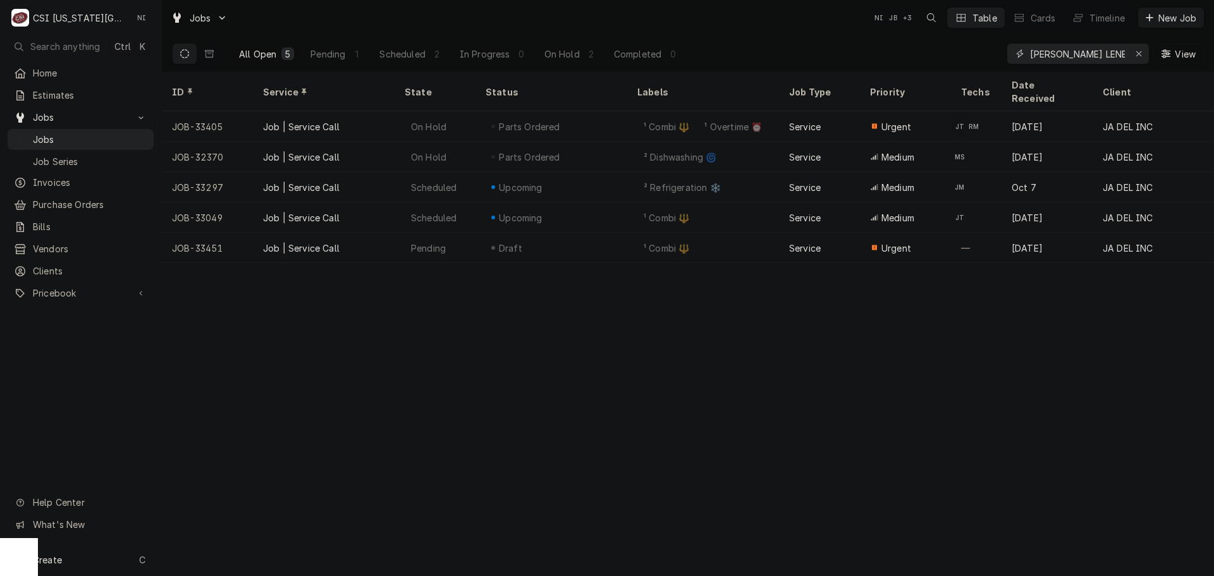
click at [1138, 55] on icon "Erase input" at bounding box center [1139, 53] width 7 height 9
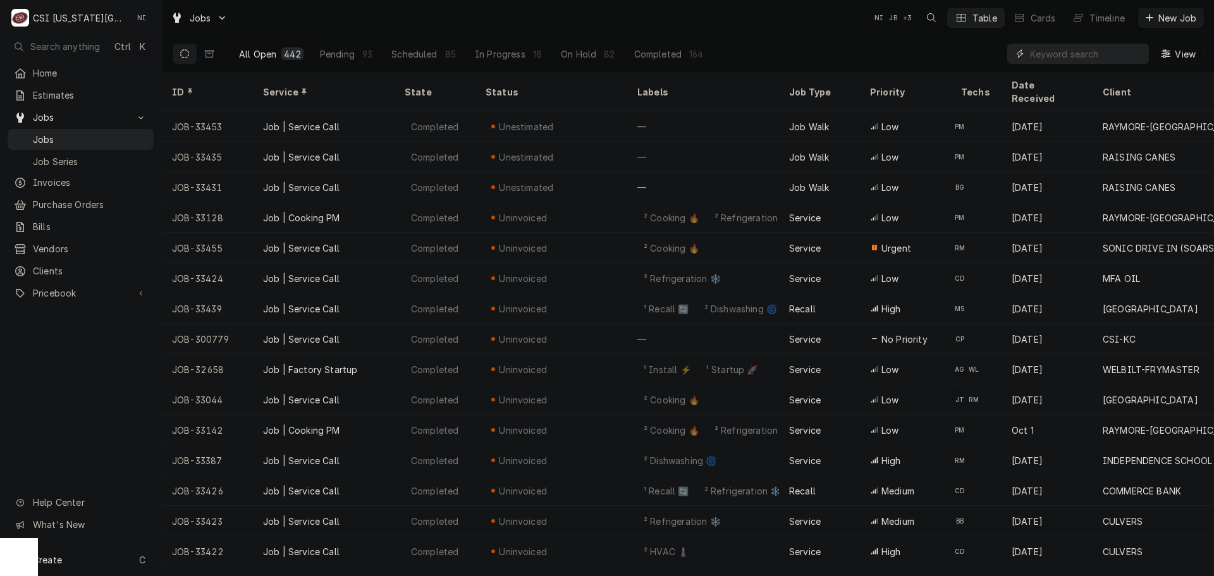
click at [1094, 52] on input "Dynamic Content Wrapper" at bounding box center [1086, 54] width 113 height 20
click at [1056, 54] on input "Dynamic Content Wrapper" at bounding box center [1086, 54] width 113 height 20
click at [1054, 45] on input "Dynamic Content Wrapper" at bounding box center [1086, 54] width 113 height 20
paste input "31313"
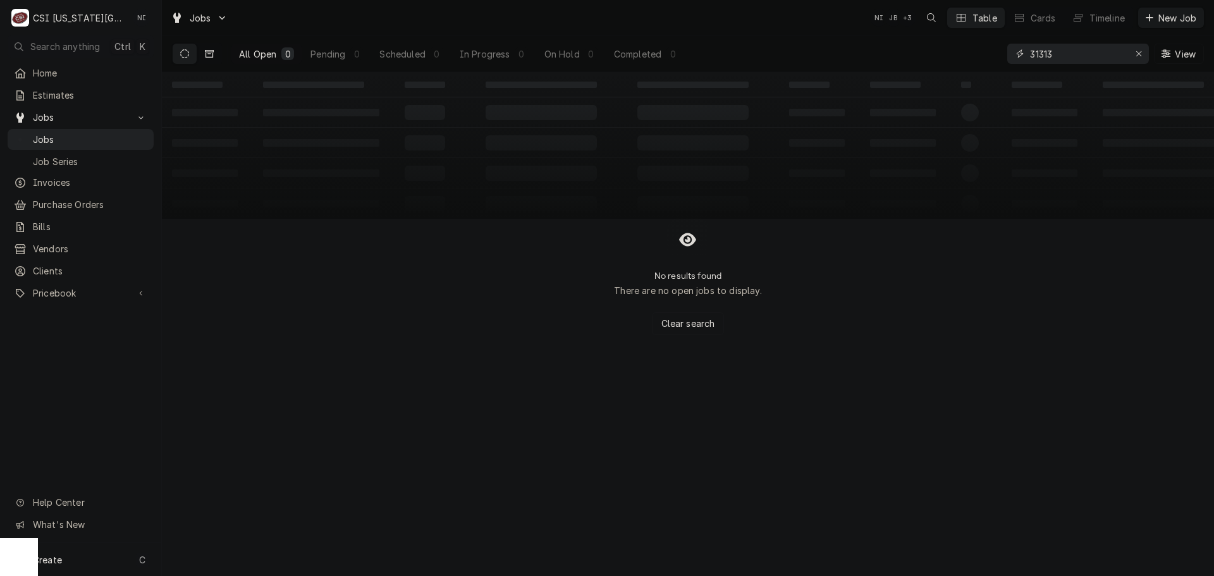
type input "31313"
click at [206, 51] on icon "Dynamic Content Wrapper" at bounding box center [209, 54] width 9 height 8
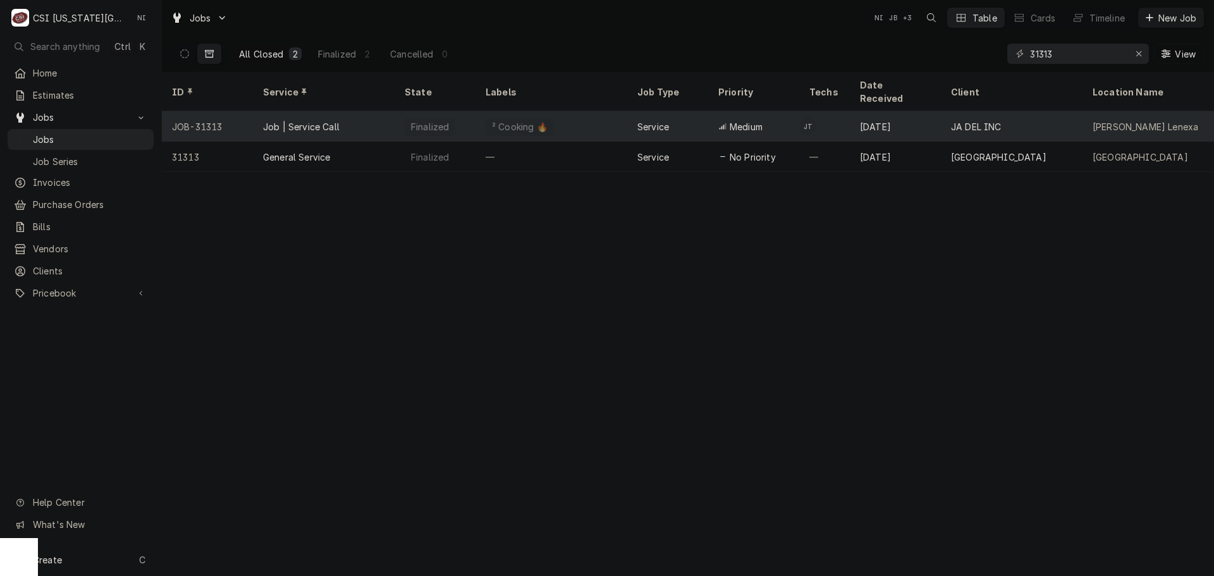
click at [357, 123] on div "Job | Service Call" at bounding box center [324, 126] width 142 height 30
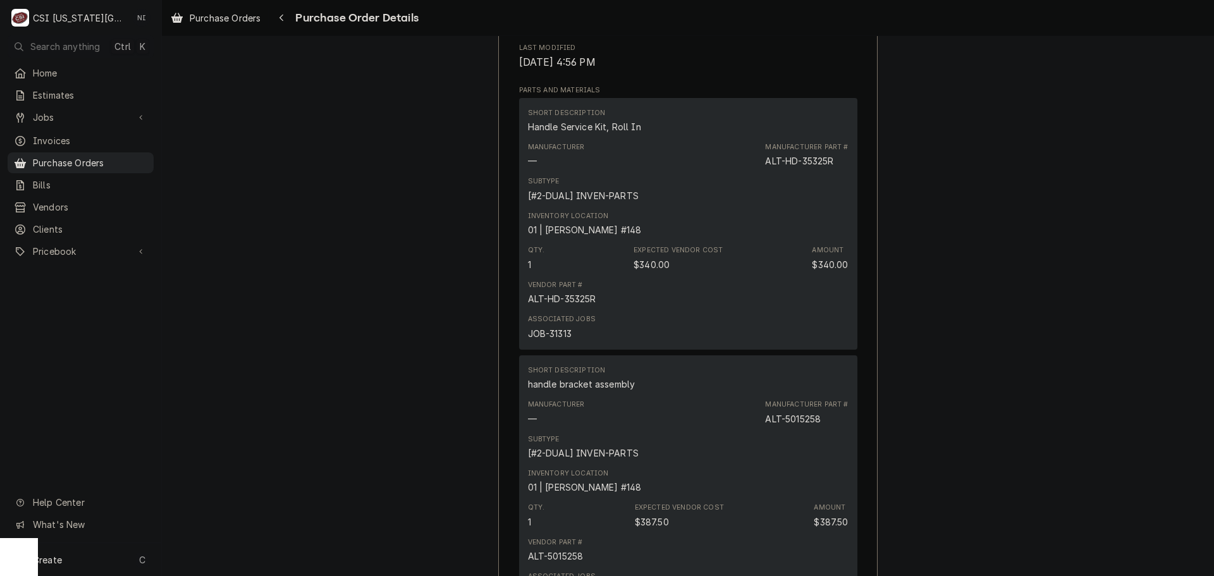
scroll to position [1075, 0]
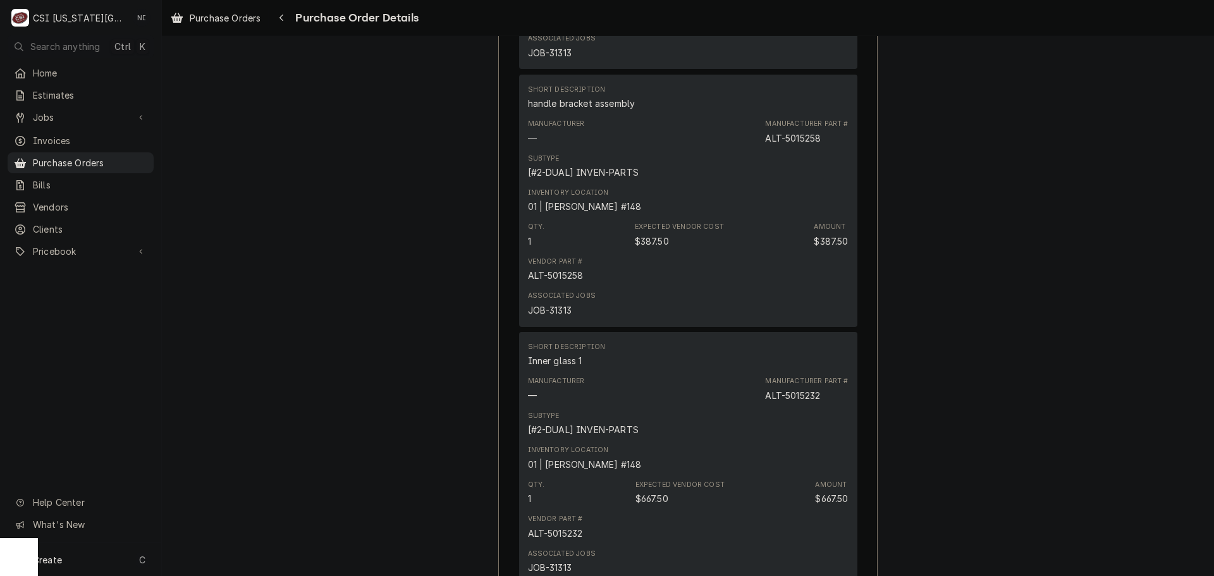
click at [556, 317] on div "JOB-31313" at bounding box center [550, 310] width 44 height 13
copy div "31313"
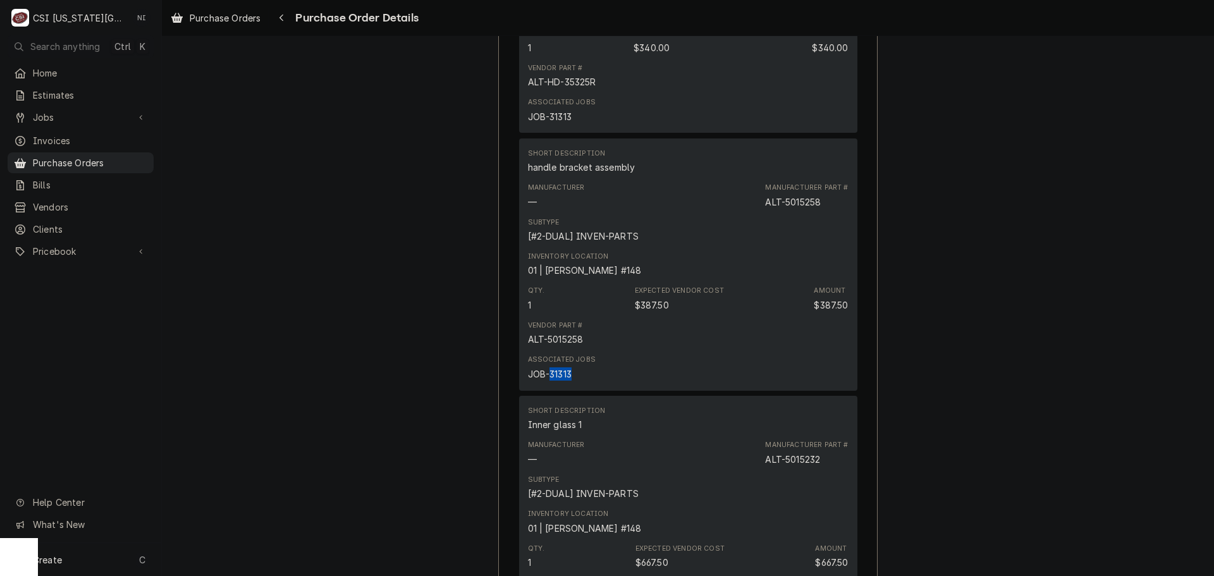
scroll to position [1012, 0]
click at [81, 246] on span "Pricebook" at bounding box center [80, 251] width 95 height 13
click at [78, 289] on span "Parts & Materials" at bounding box center [90, 295] width 114 height 13
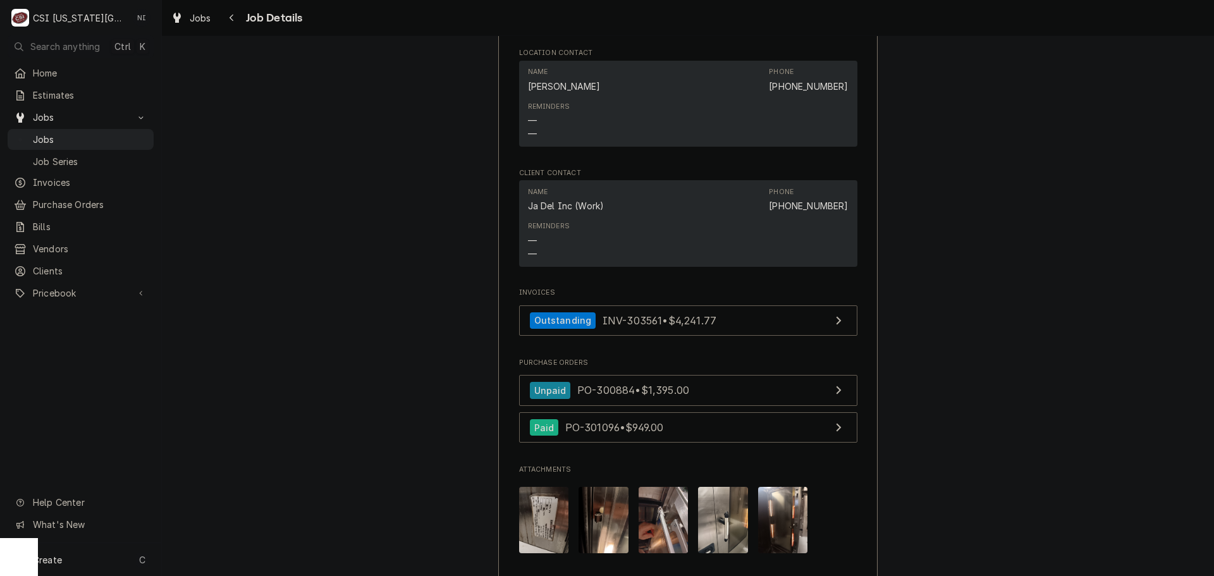
scroll to position [1408, 0]
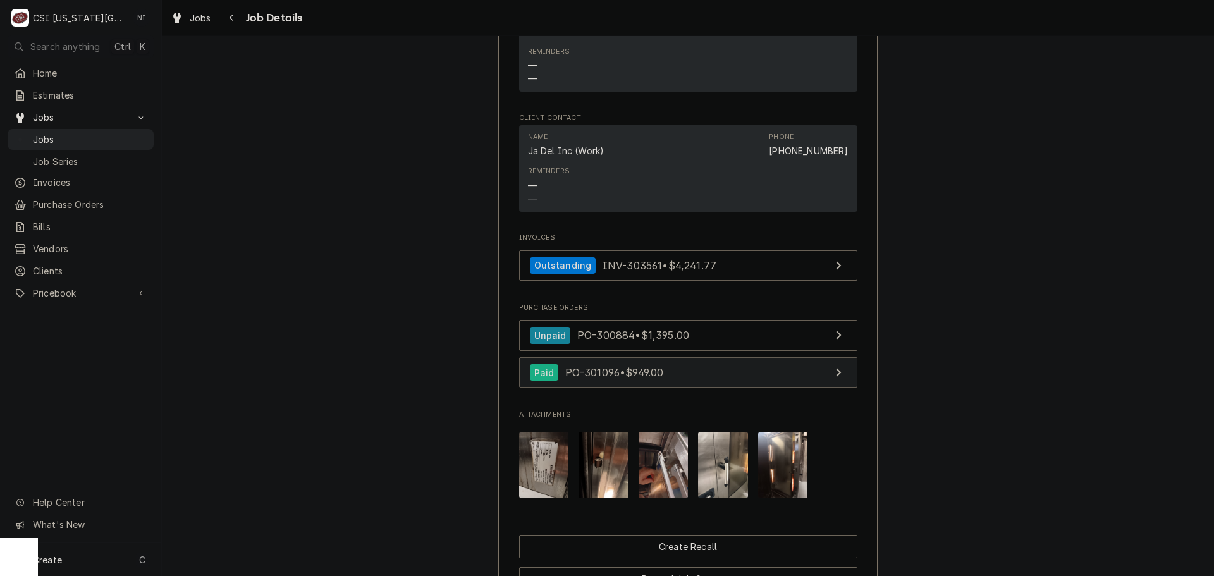
click at [693, 357] on link "Paid PO-301096 • $949.00" at bounding box center [688, 372] width 338 height 31
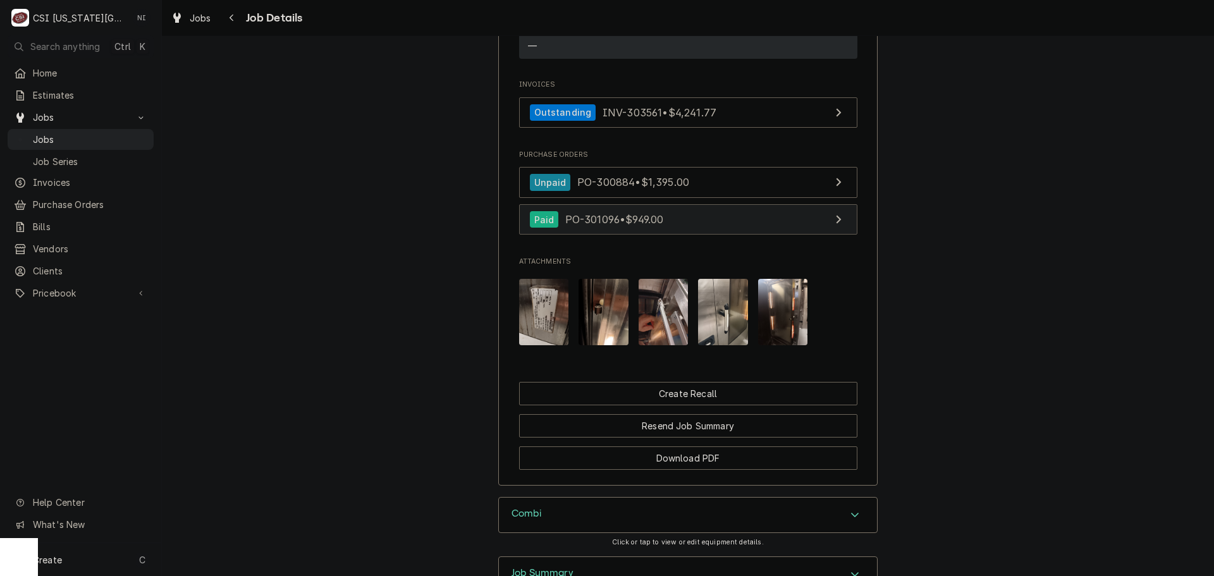
scroll to position [1597, 0]
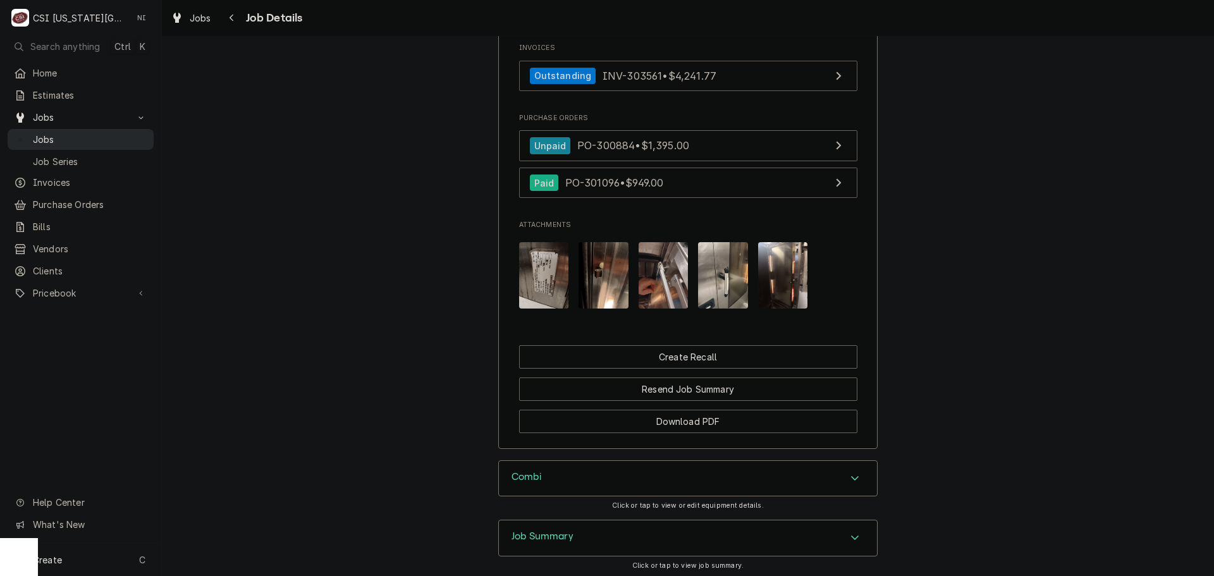
click at [79, 135] on span "Jobs" at bounding box center [90, 139] width 114 height 13
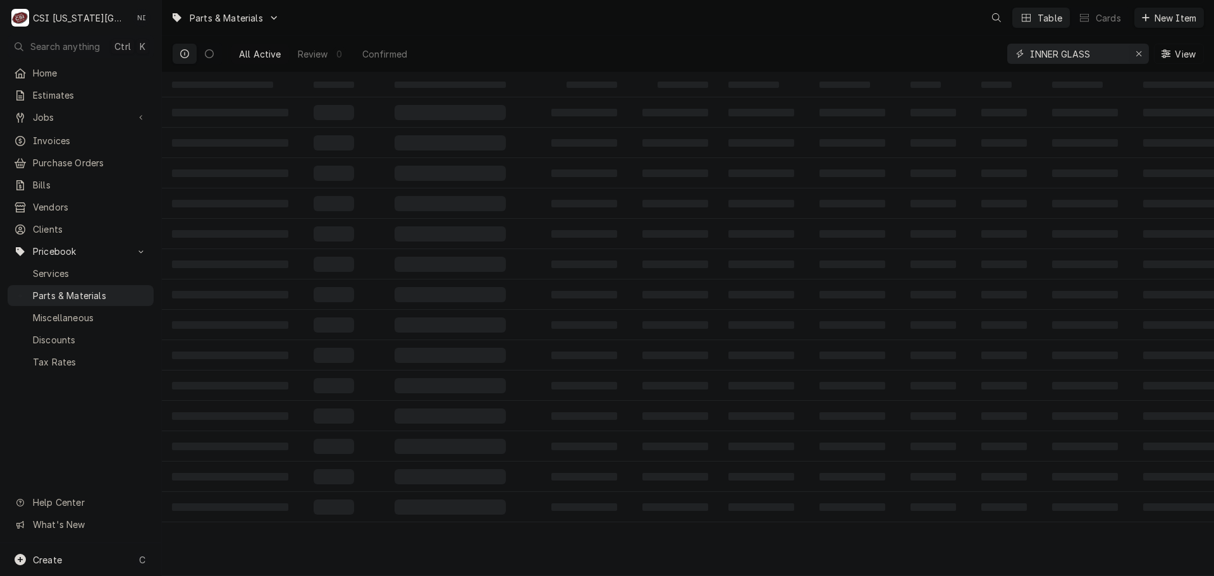
click at [1138, 53] on icon "Erase input" at bounding box center [1139, 53] width 7 height 9
paste input "5033096"
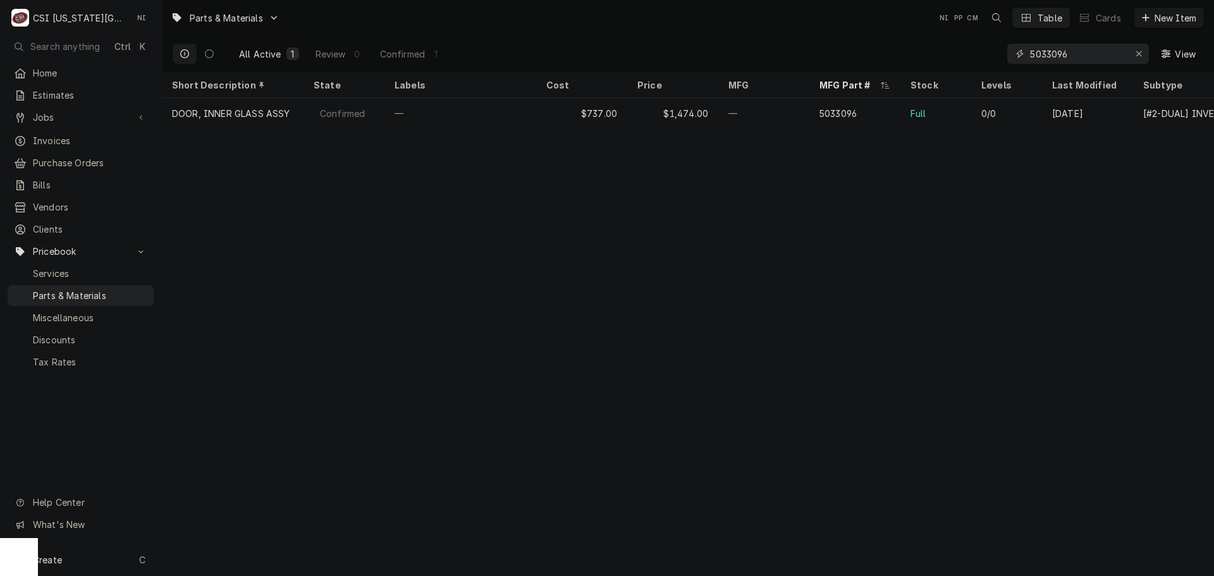
type input "5033096"
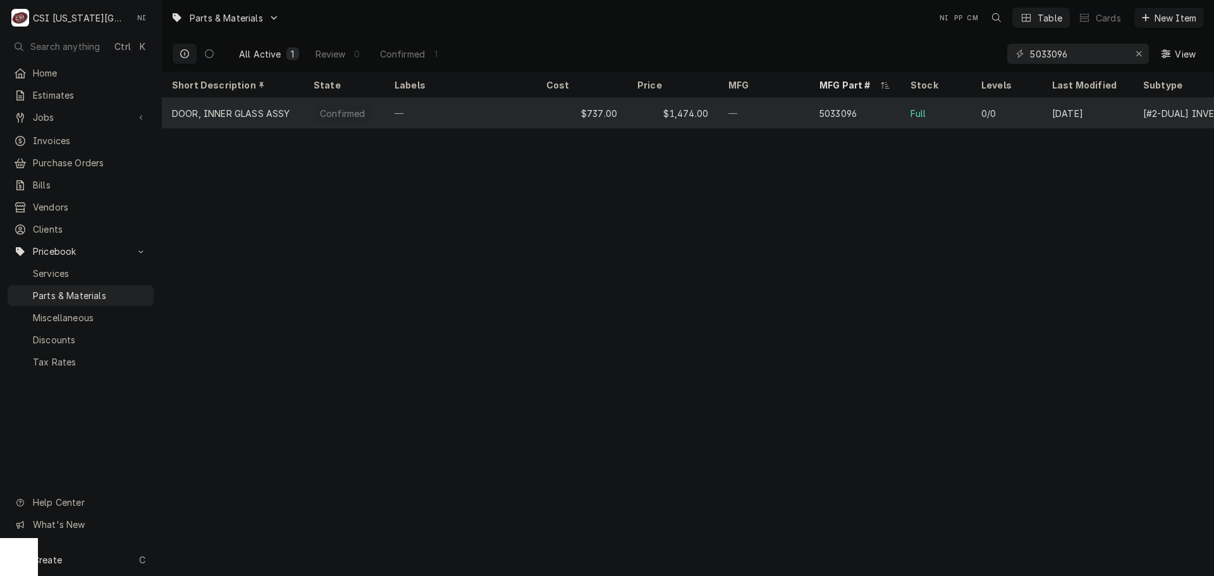
click at [887, 115] on div "5033096" at bounding box center [854, 113] width 91 height 30
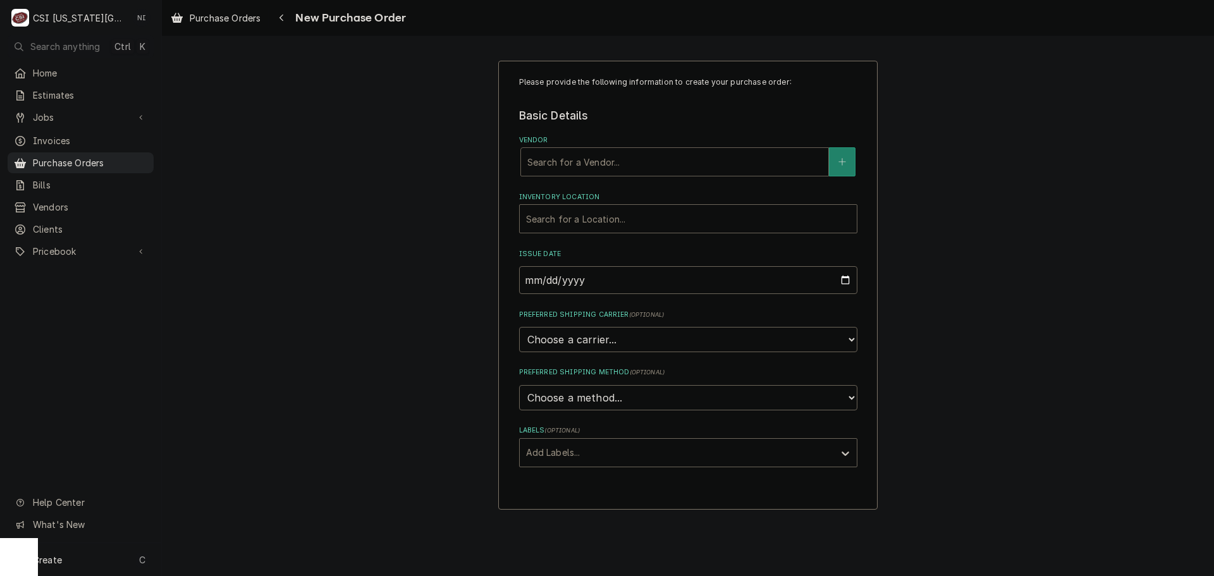
click at [577, 160] on div "Vendor" at bounding box center [674, 162] width 295 height 23
type input "ALTO"
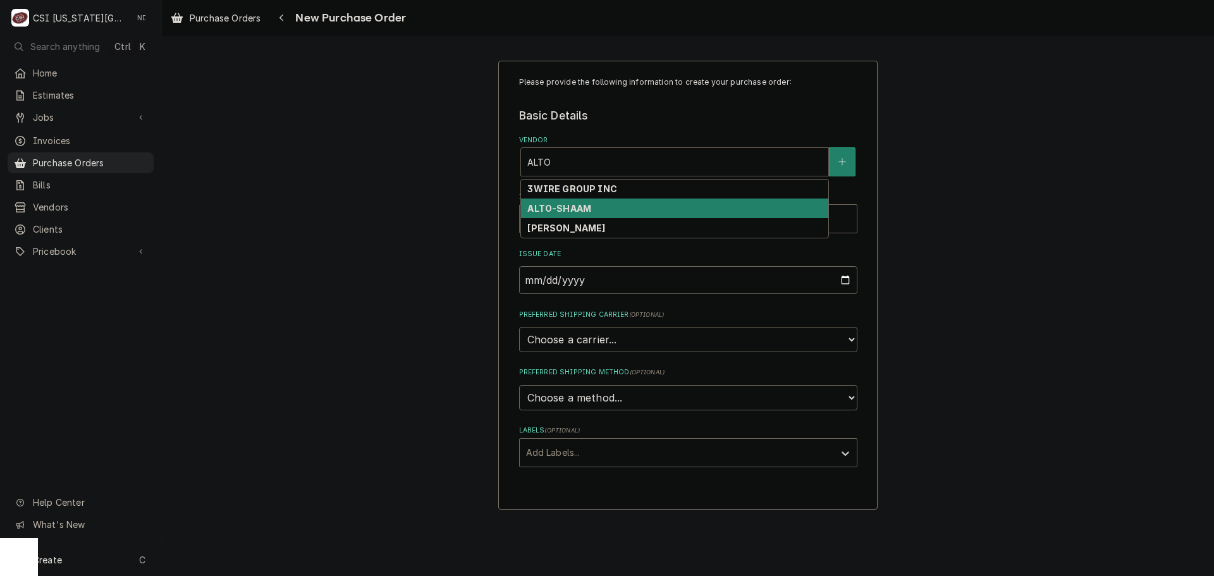
click at [548, 209] on strong "ALTO-SHAAM" at bounding box center [559, 208] width 64 height 11
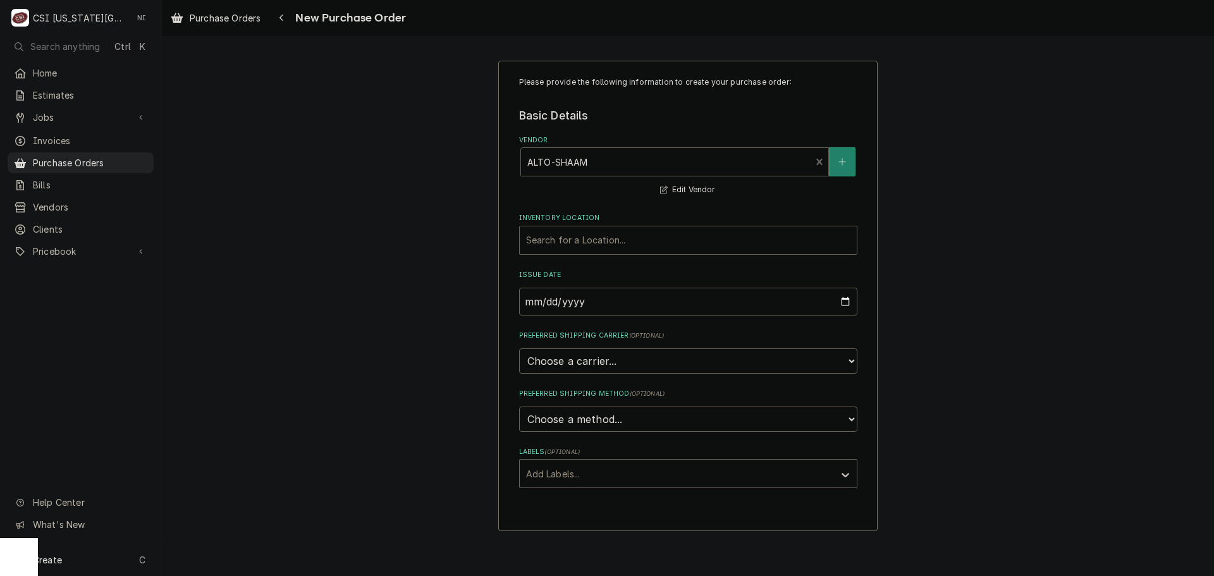
click at [580, 250] on div "Inventory Location" at bounding box center [688, 240] width 324 height 23
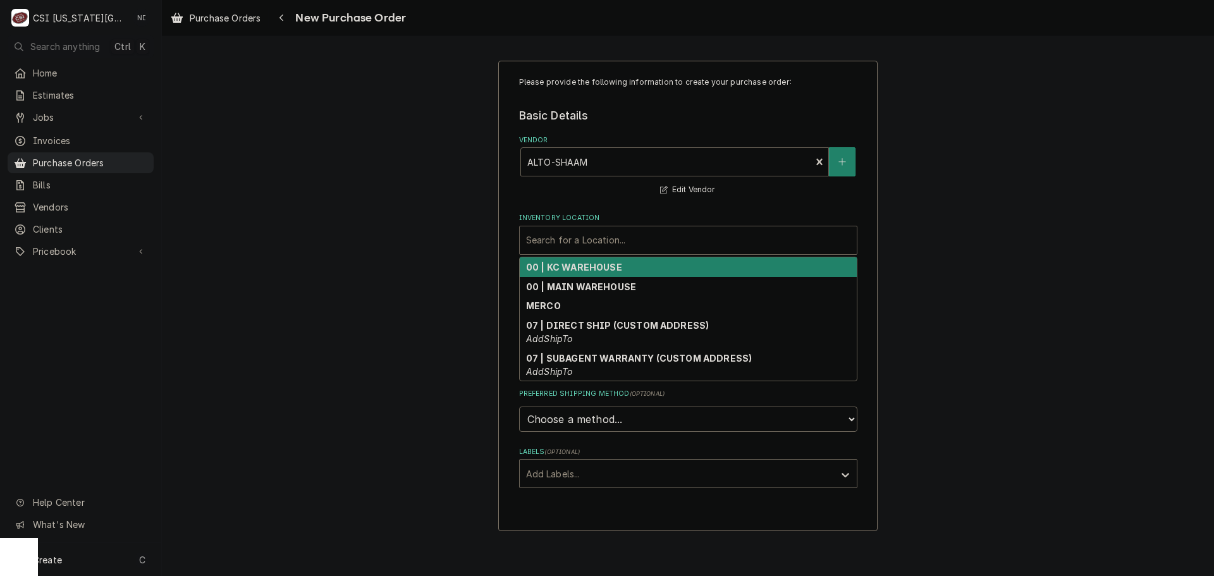
click at [591, 266] on strong "00 | KC WAREHOUSE" at bounding box center [574, 267] width 96 height 11
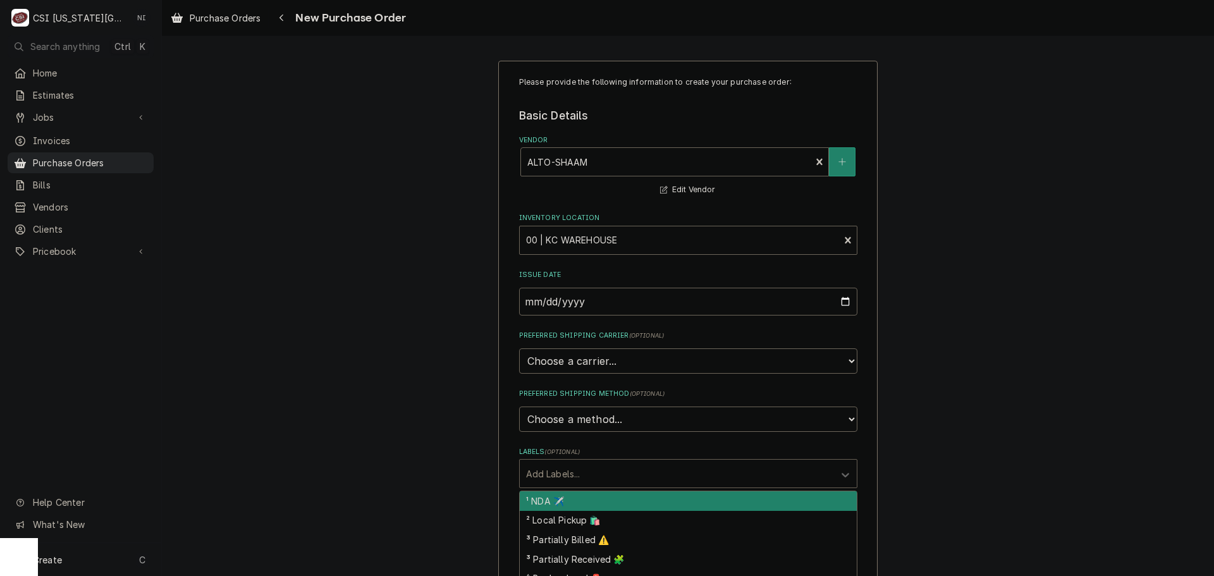
drag, startPoint x: 567, startPoint y: 473, endPoint x: 567, endPoint y: 479, distance: 6.4
click at [567, 474] on div "Labels" at bounding box center [677, 473] width 302 height 23
click at [568, 498] on div "¹ NDA ✈️" at bounding box center [688, 501] width 337 height 20
type textarea "x"
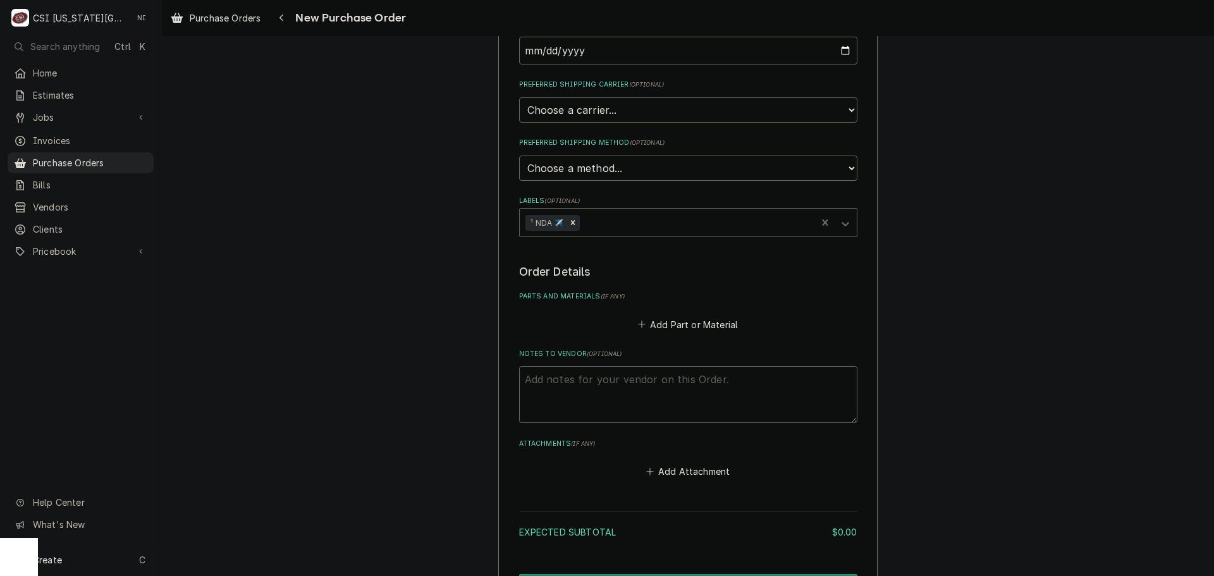
scroll to position [253, 0]
click at [662, 323] on button "Add Part or Material" at bounding box center [688, 323] width 104 height 18
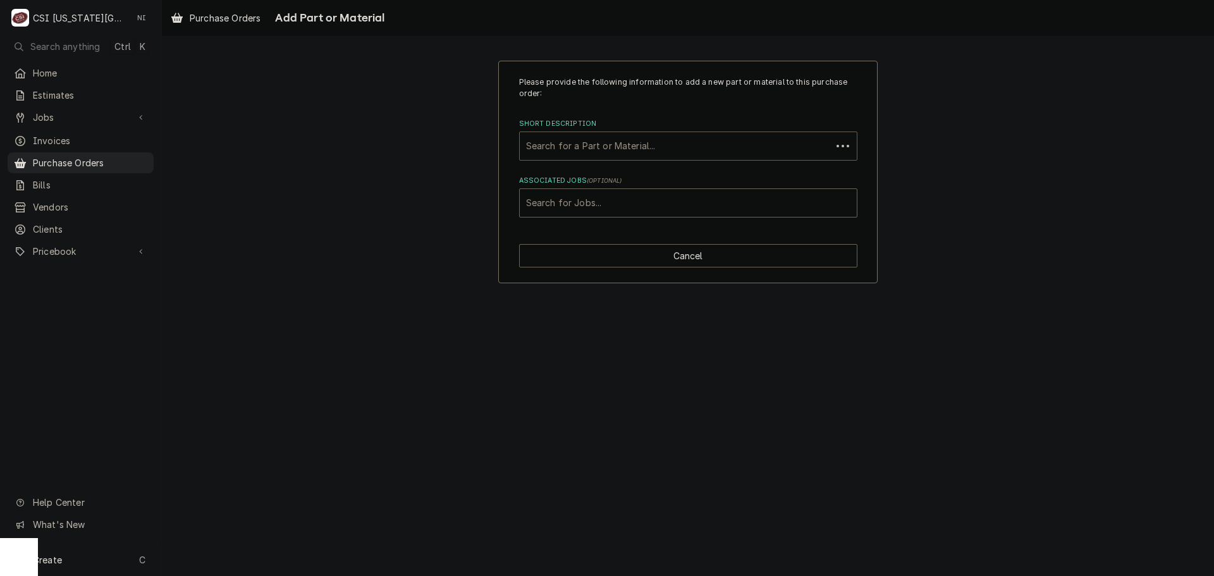
paste input "5033096"
click at [590, 148] on div "Short Description" at bounding box center [675, 146] width 299 height 23
type input "5033096"
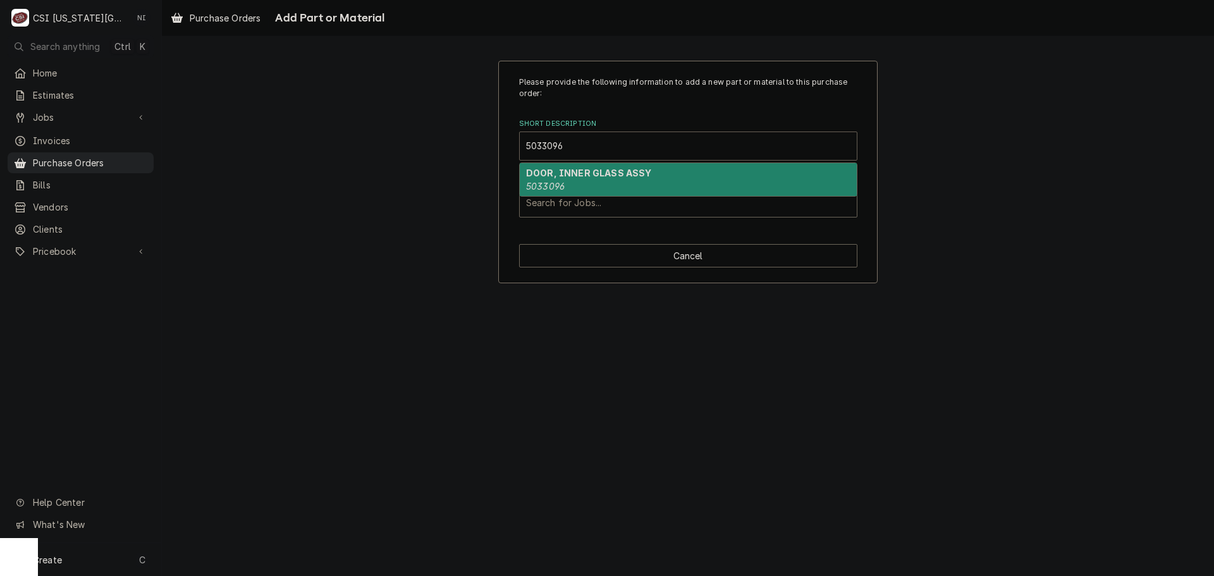
click at [557, 172] on strong "DOOR, INNER GLASS ASSY" at bounding box center [589, 173] width 126 height 11
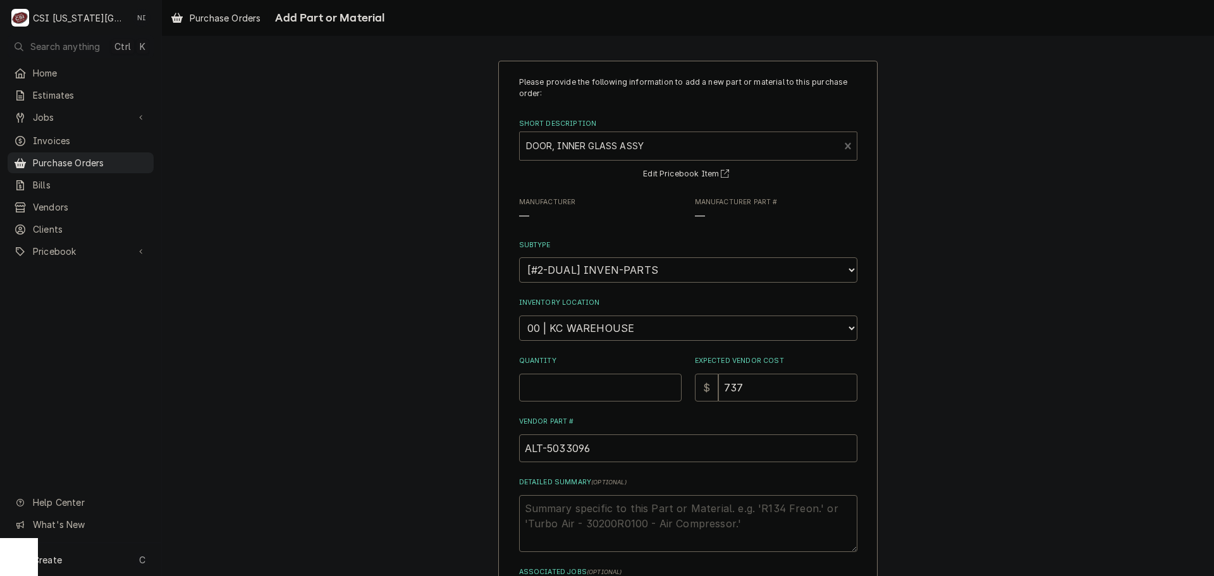
type textarea "x"
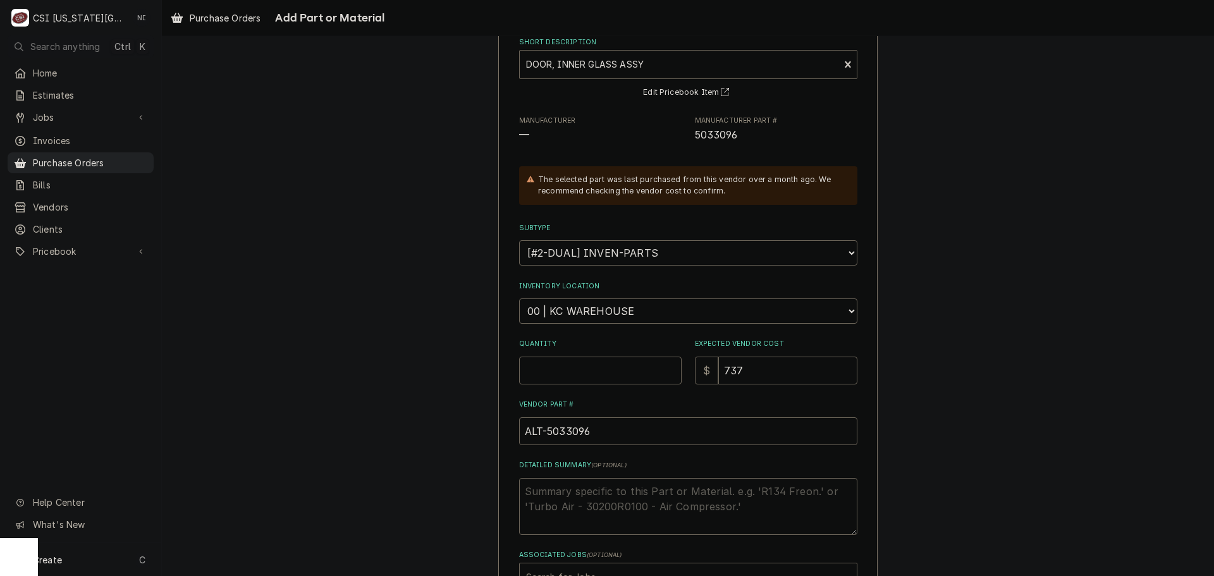
scroll to position [175, 0]
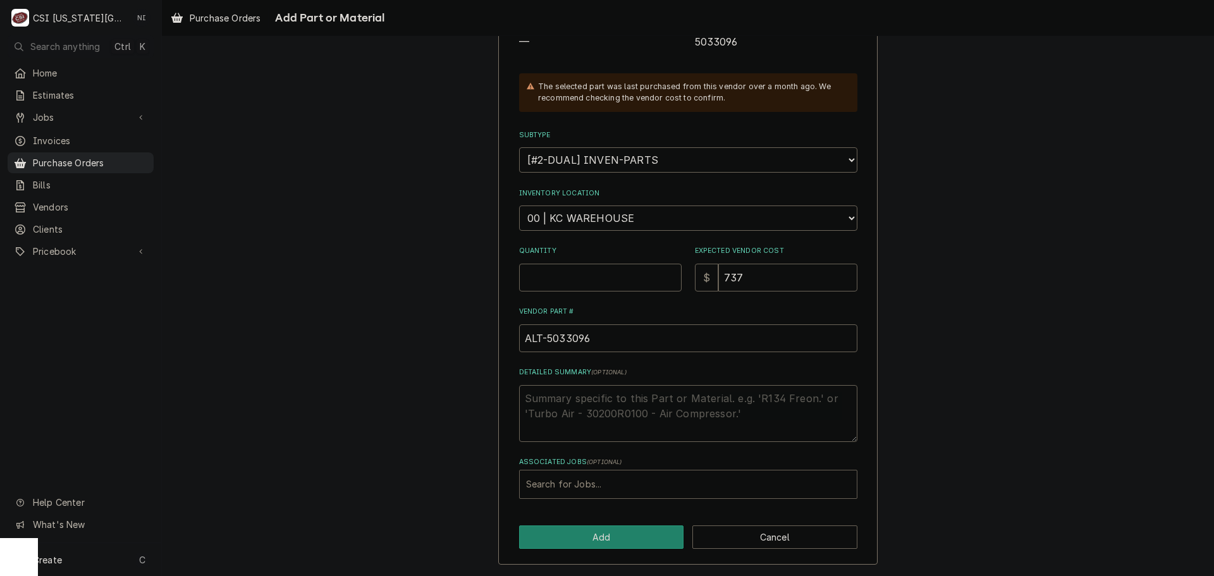
click at [582, 497] on div "Search for Jobs..." at bounding box center [688, 484] width 337 height 28
paste input "J33451"
click at [527, 484] on input "J33451" at bounding box center [543, 484] width 35 height 20
type input "33451"
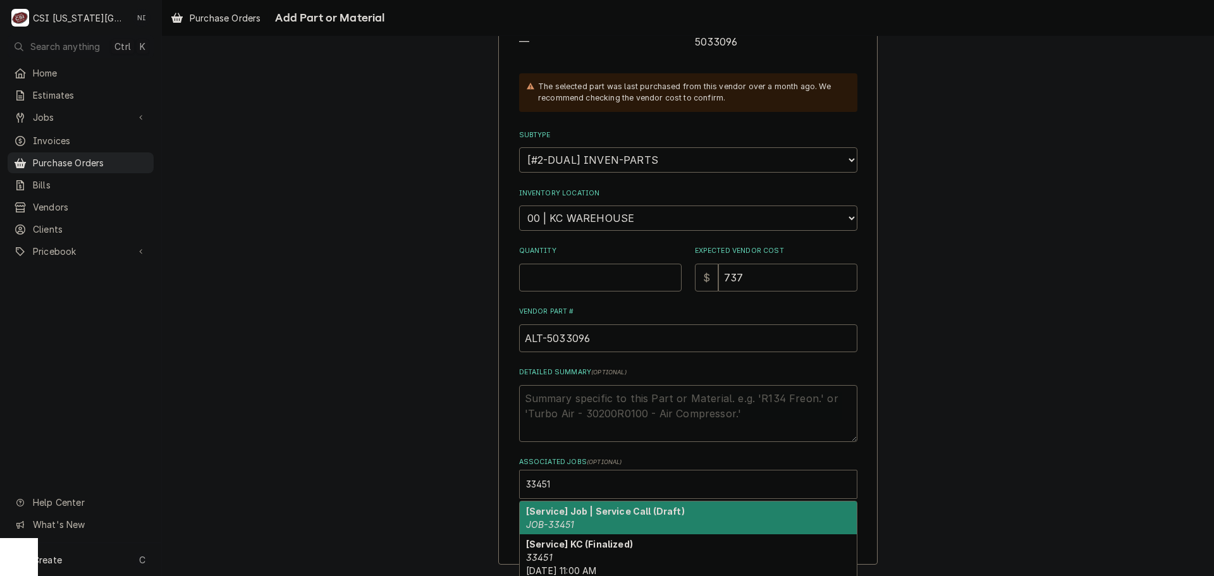
click at [554, 511] on strong "[Service] Job | Service Call (Draft)" at bounding box center [605, 511] width 159 height 11
type textarea "x"
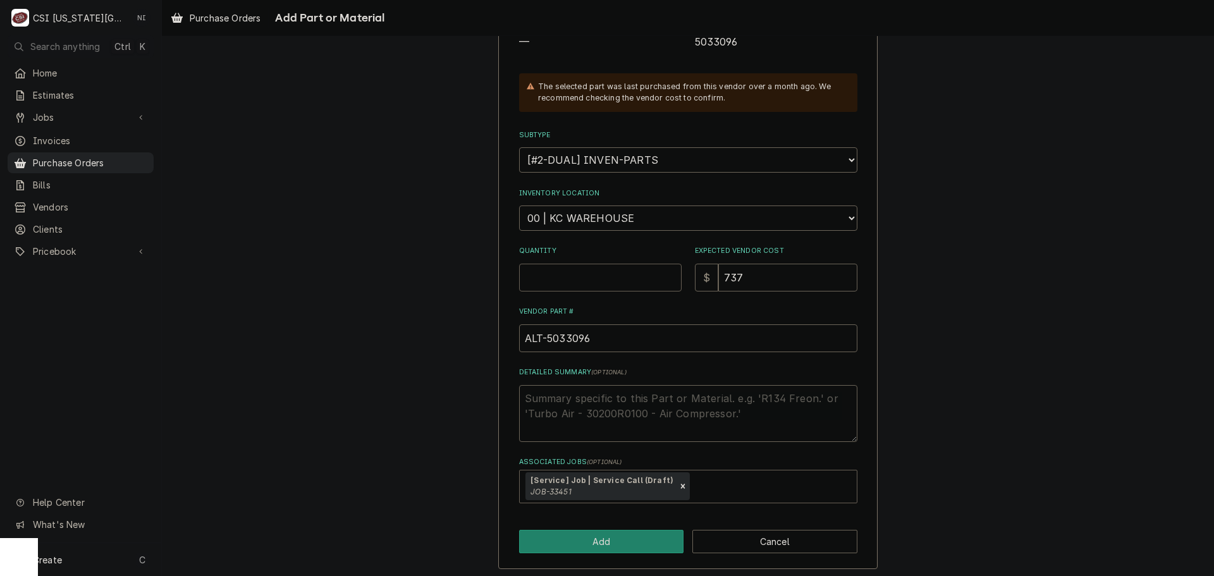
click at [569, 281] on input "Quantity" at bounding box center [600, 278] width 163 height 28
type textarea "x"
type input "1"
click at [639, 214] on select "Choose a location... 00 | KC WAREHOUSE 00 | MAIN WAREHOUSE 01 | BRIAN BREAZIER …" at bounding box center [688, 218] width 338 height 25
select select "2781"
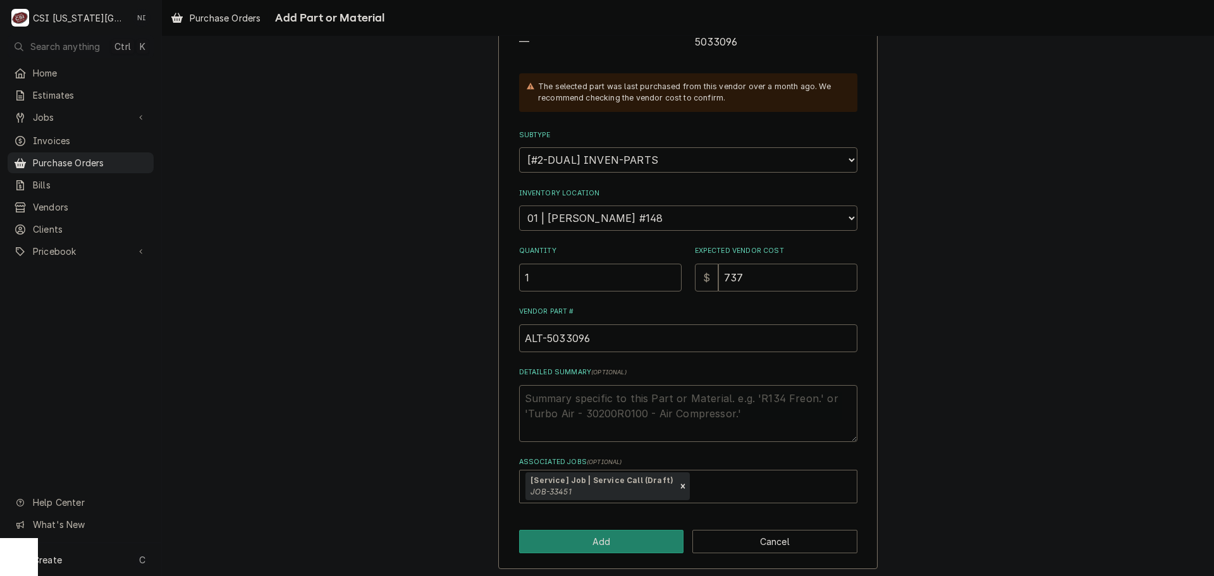
click at [519, 206] on select "Choose a location... 00 | KC WAREHOUSE 00 | MAIN WAREHOUSE 01 | BRIAN BREAZIER …" at bounding box center [688, 218] width 338 height 25
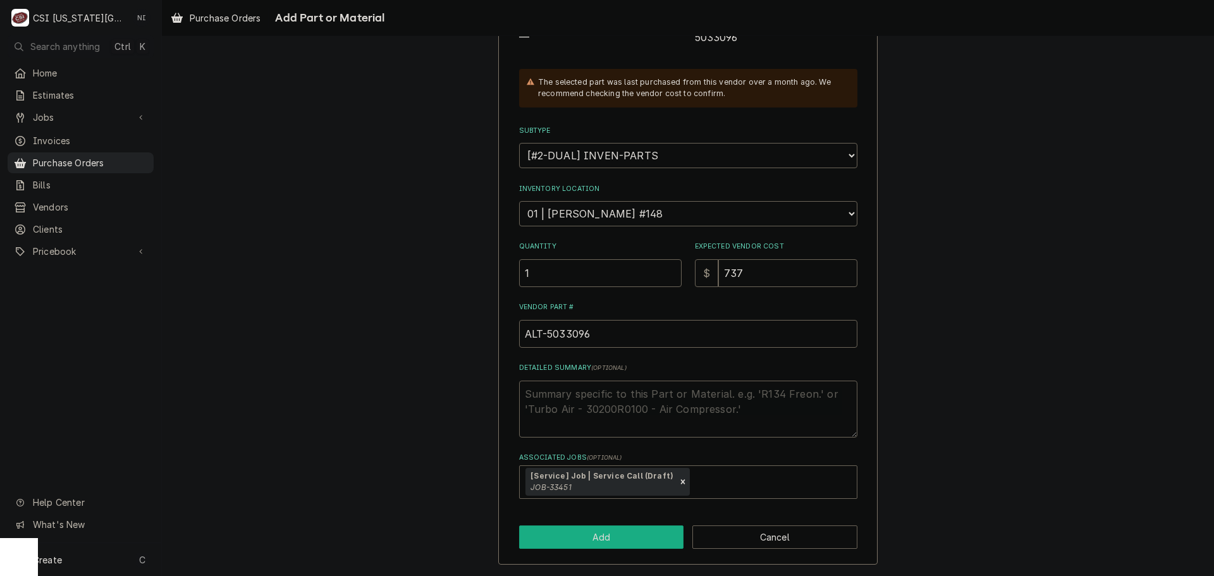
click at [634, 534] on button "Add" at bounding box center [601, 537] width 165 height 23
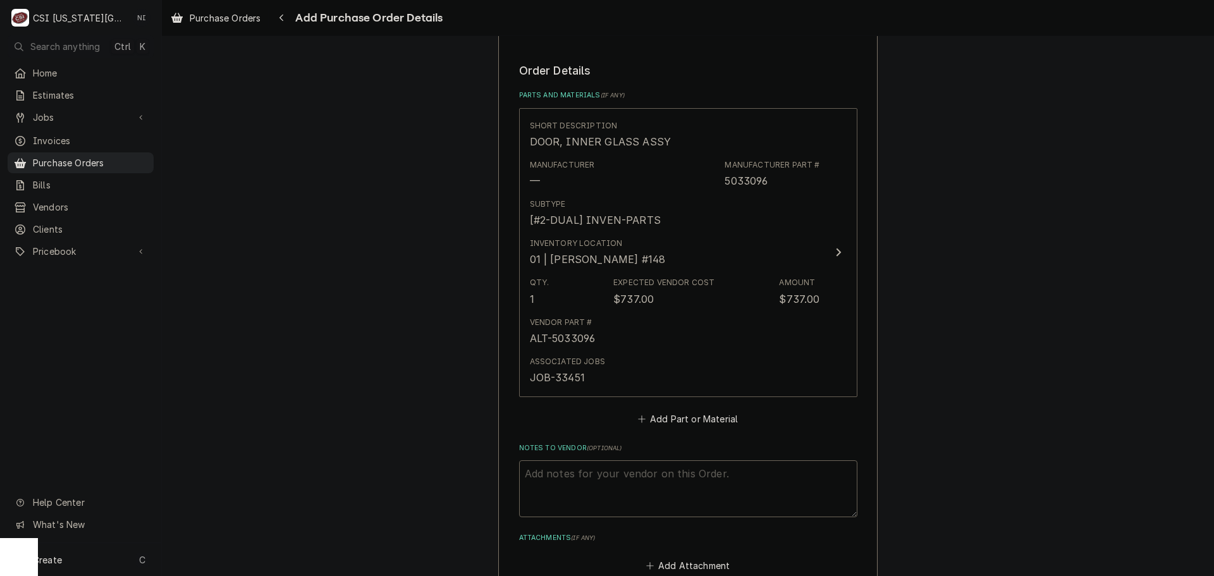
scroll to position [628, 0]
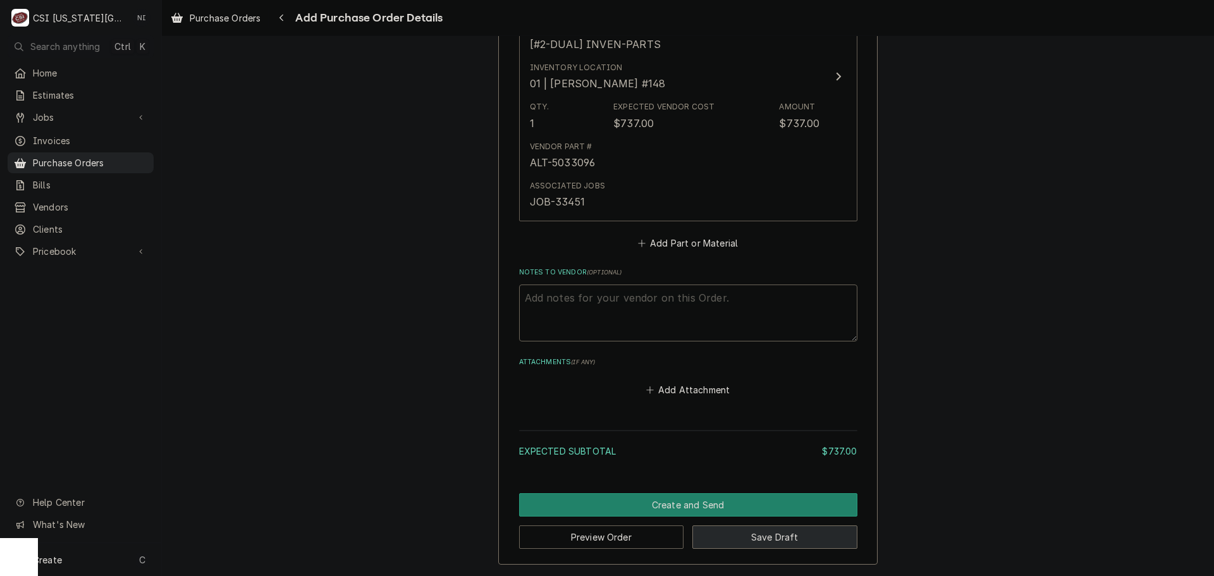
click at [787, 541] on button "Save Draft" at bounding box center [774, 537] width 165 height 23
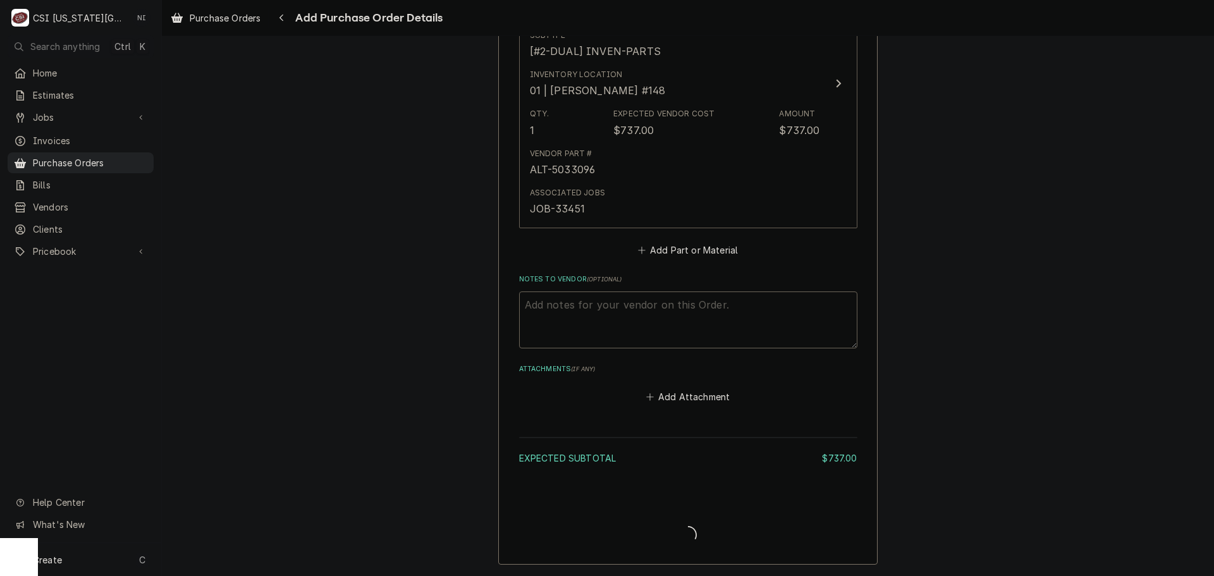
type textarea "x"
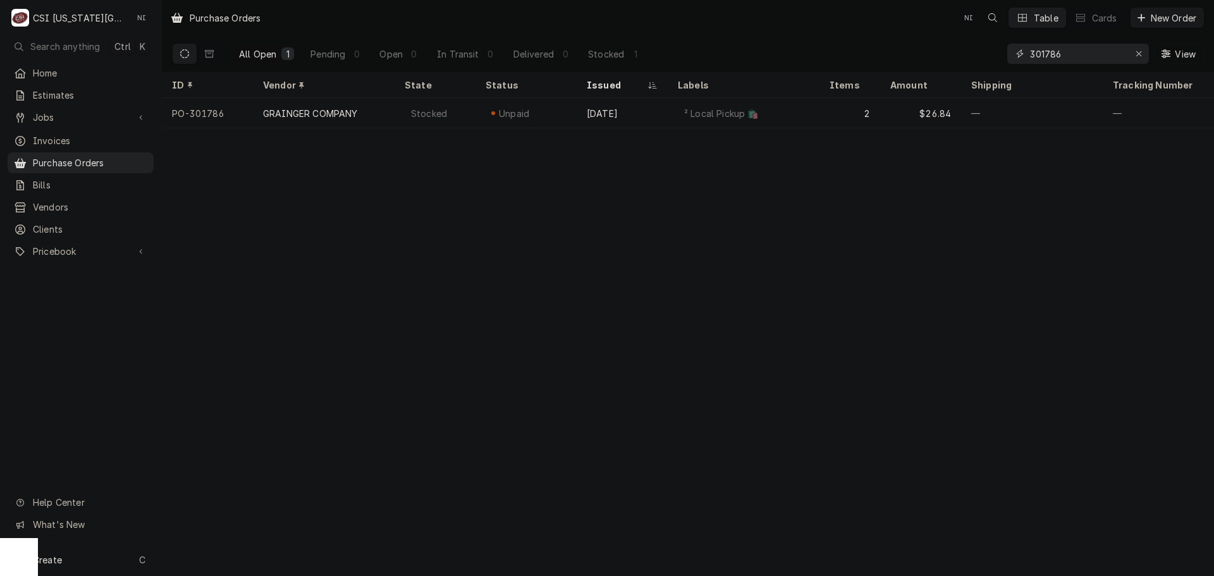
drag, startPoint x: 1066, startPoint y: 55, endPoint x: 849, endPoint y: 70, distance: 218.0
click at [856, 70] on div "All Open 1 Pending 0 Open 0 In Transit 0 Delivered 0 Stocked 1 301786 View" at bounding box center [688, 53] width 1032 height 35
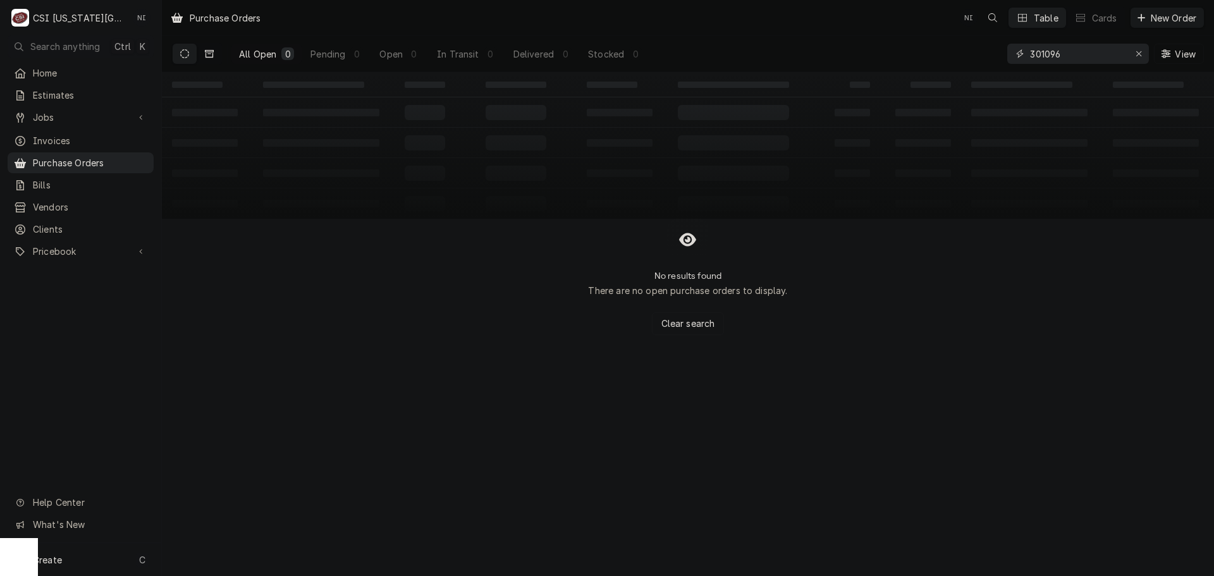
type input "301096"
click at [206, 55] on icon "Dynamic Content Wrapper" at bounding box center [209, 54] width 9 height 8
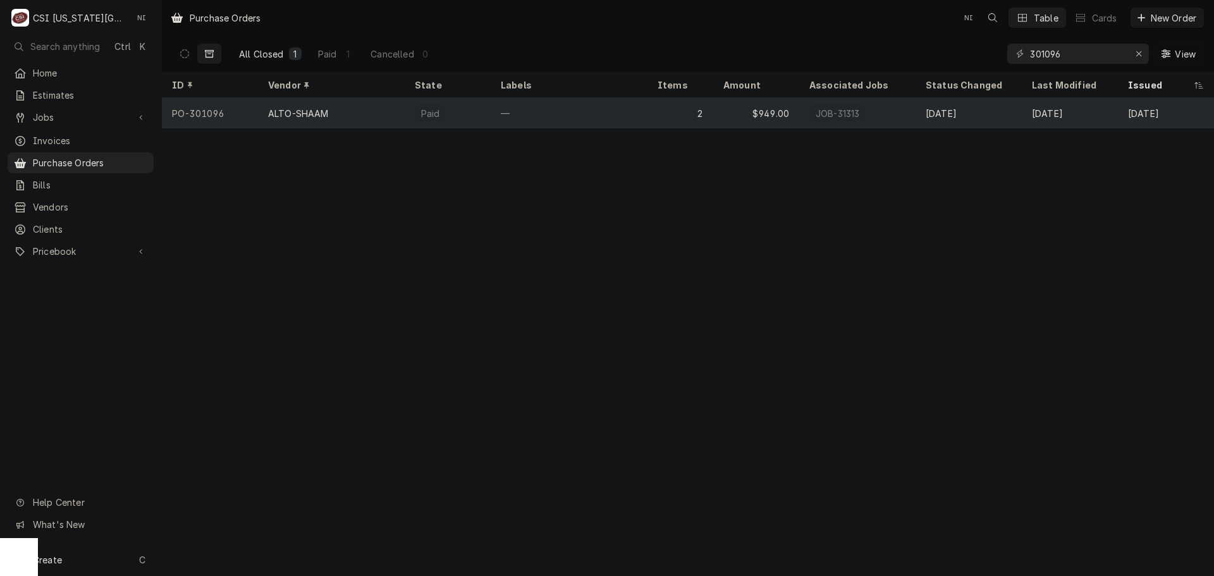
click at [570, 111] on div "—" at bounding box center [569, 113] width 157 height 30
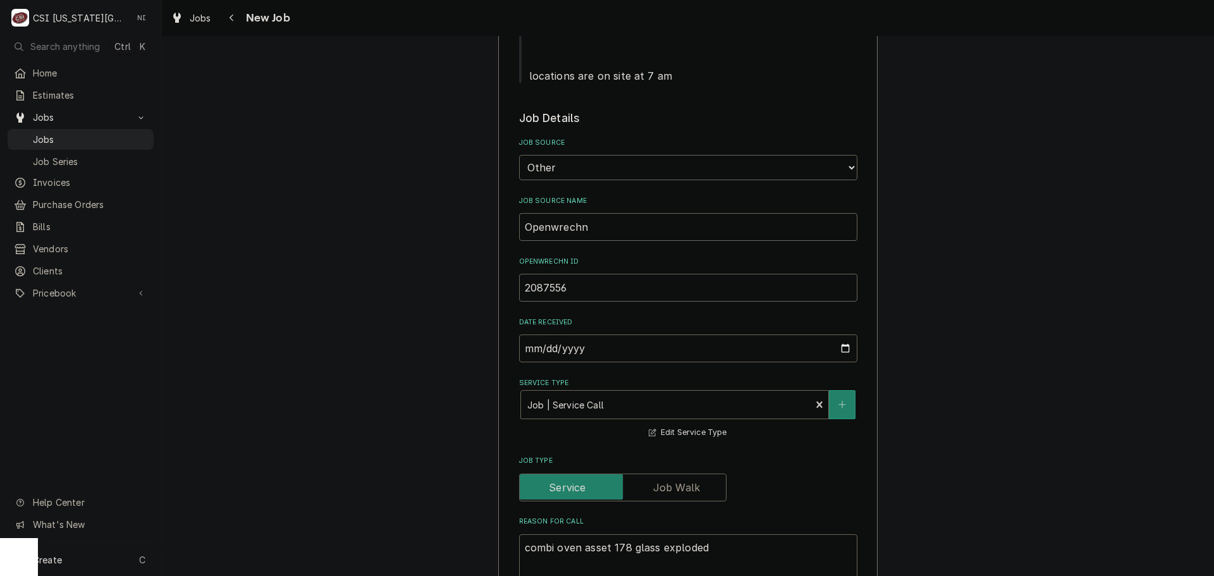
scroll to position [885, 0]
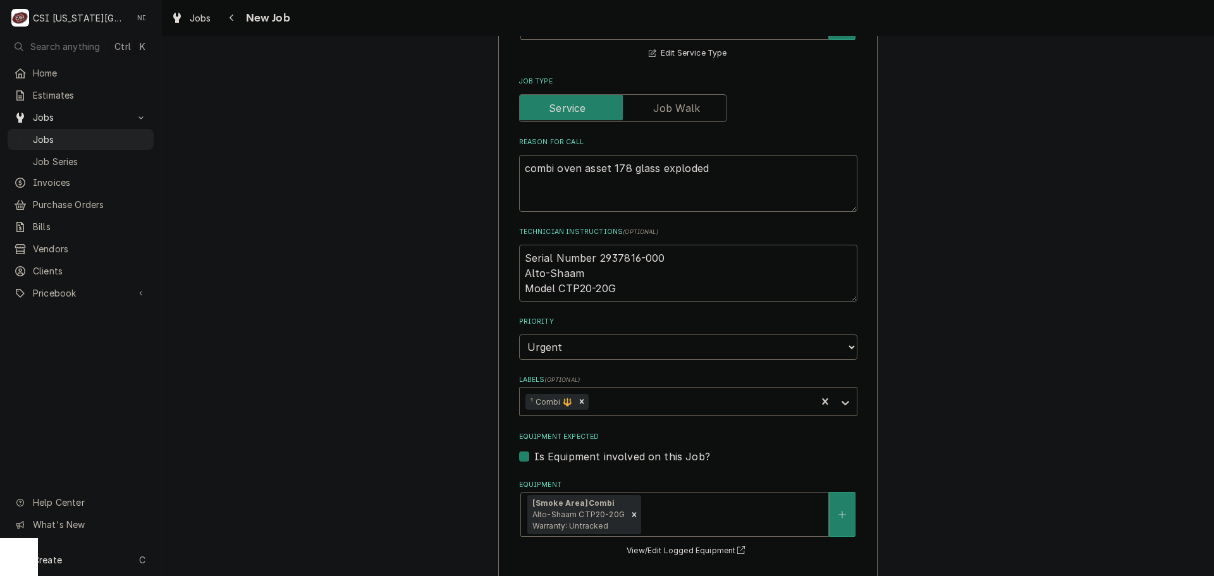
click at [522, 245] on textarea "Serial Number 2937816-000 Alto-Shaam Model CTP20-20G" at bounding box center [688, 273] width 338 height 57
type textarea "x"
type textarea "Serial Number 2937816-000 Alto-Shaam Model CTP20-20G"
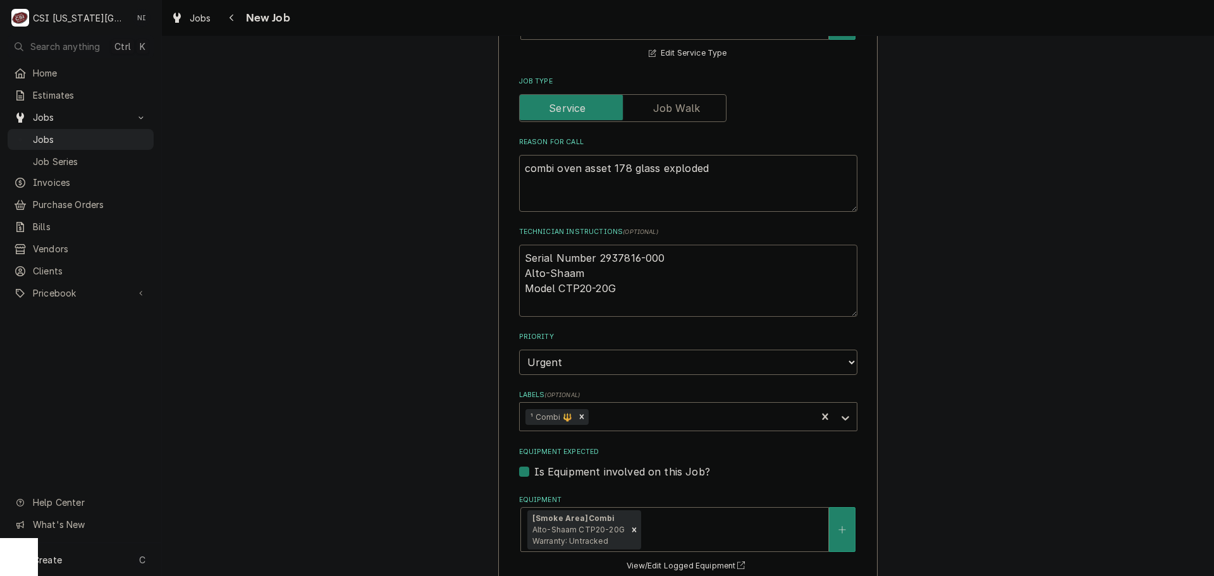
type textarea "x"
type textarea "Serial Number 2937816-000 Alto-Shaam Model CTP20-20G"
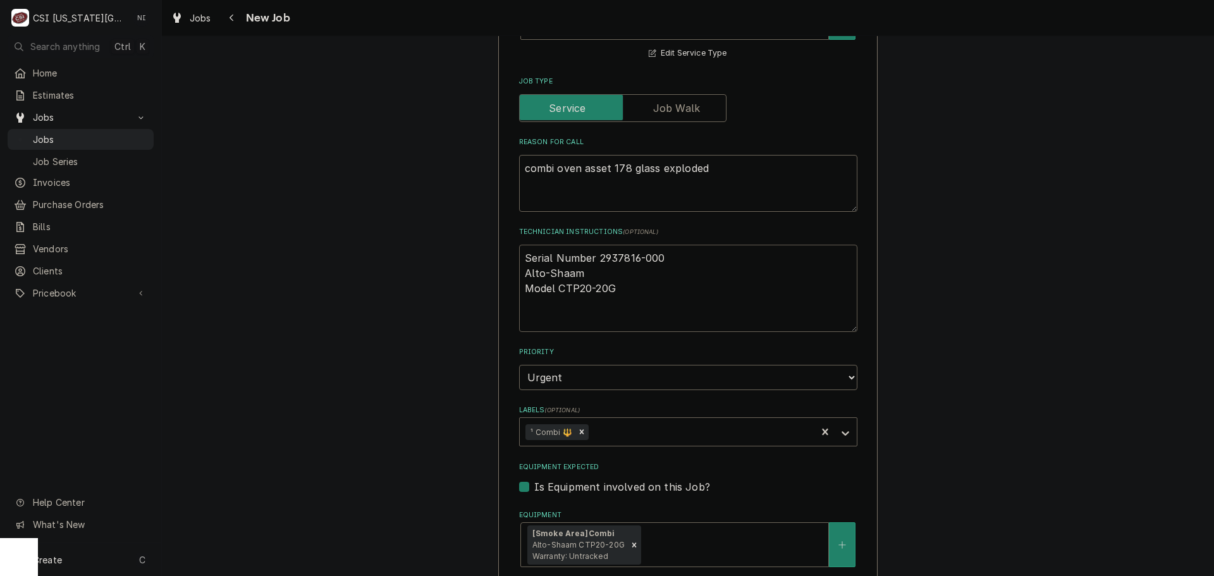
click at [592, 245] on textarea "Serial Number 2937816-000 Alto-Shaam Model CTP20-20G" at bounding box center [688, 288] width 338 height 87
type textarea "x"
type textarea "P Serial Number 2937816-000 Alto-Shaam Model CTP20-20G"
type textarea "x"
type textarea "PA Serial Number 2937816-000 Alto-Shaam Model CTP20-20G"
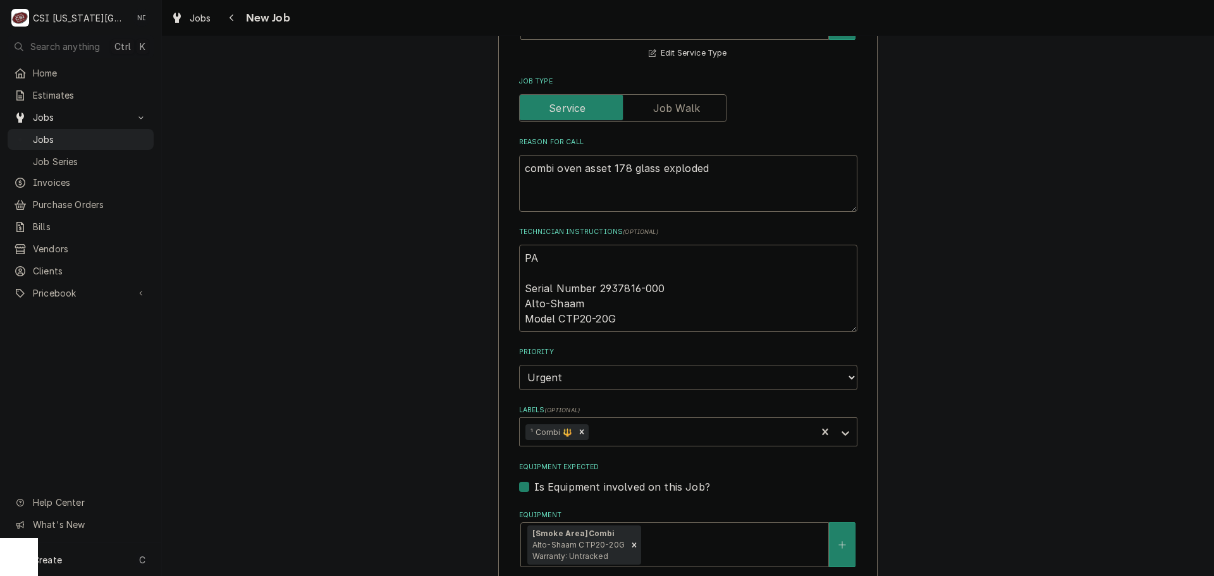
type textarea "x"
type textarea "PAR Serial Number 2937816-000 Alto-Shaam Model CTP20-20G"
type textarea "x"
type textarea "PA Serial Number 2937816-000 Alto-Shaam Model CTP20-20G"
type textarea "x"
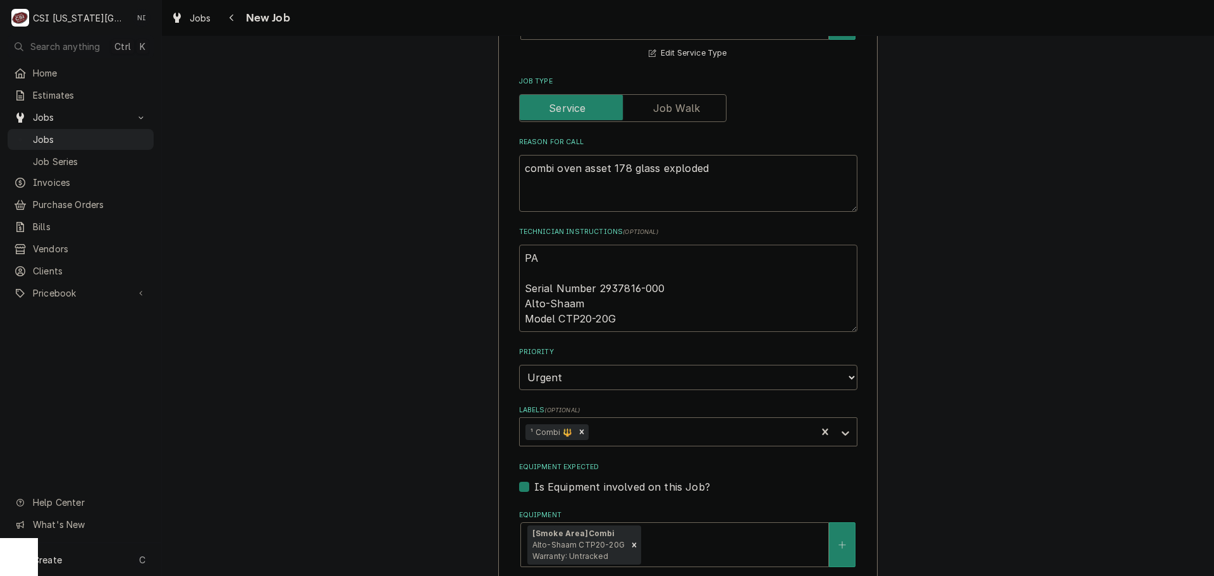
type textarea "P Serial Number 2937816-000 Alto-Shaam Model CTP20-20G"
type textarea "x"
type textarea "Serial Number 2937816-000 Alto-Shaam Model CTP20-20G"
type textarea "x"
type textarea "D Serial Number 2937816-000 Alto-Shaam Model CTP20-20G"
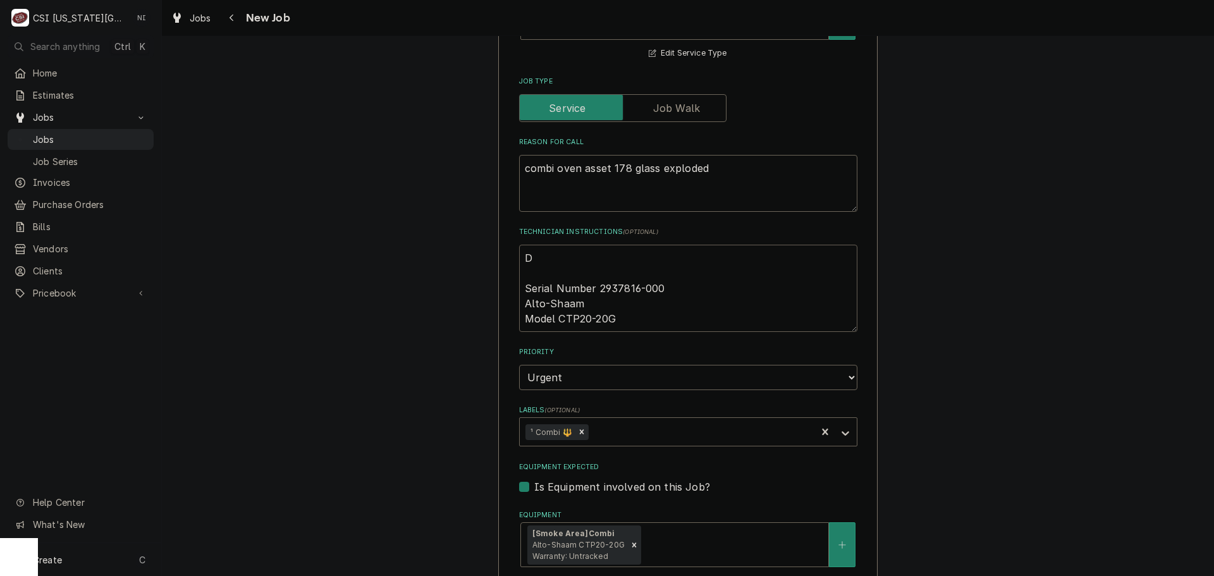
type textarea "x"
type textarea "Serial Number 2937816-000 Alto-Shaam Model CTP20-20G"
type textarea "x"
type textarea "G Serial Number 2937816-000 Alto-Shaam Model CTP20-20G"
type textarea "x"
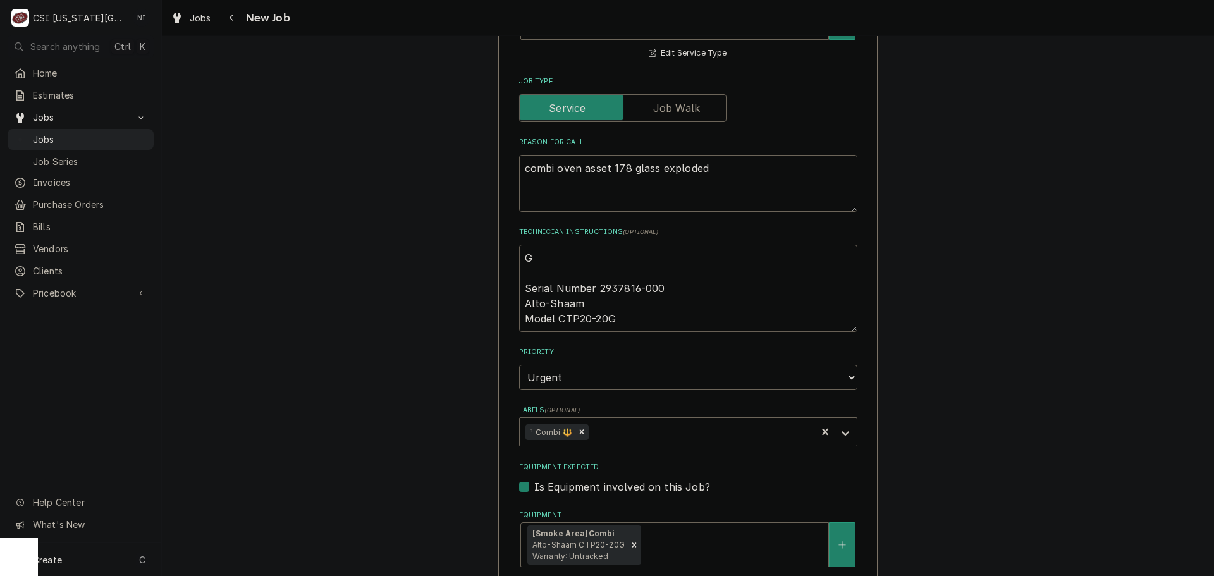
type textarea "Gl Serial Number 2937816-000 Alto-Shaam Model CTP20-20G"
type textarea "x"
type textarea "Gla Serial Number 2937816-000 Alto-Shaam Model CTP20-20G"
type textarea "x"
type textarea "Glas Serial Number 2937816-000 Alto-Shaam Model CTP20-20G"
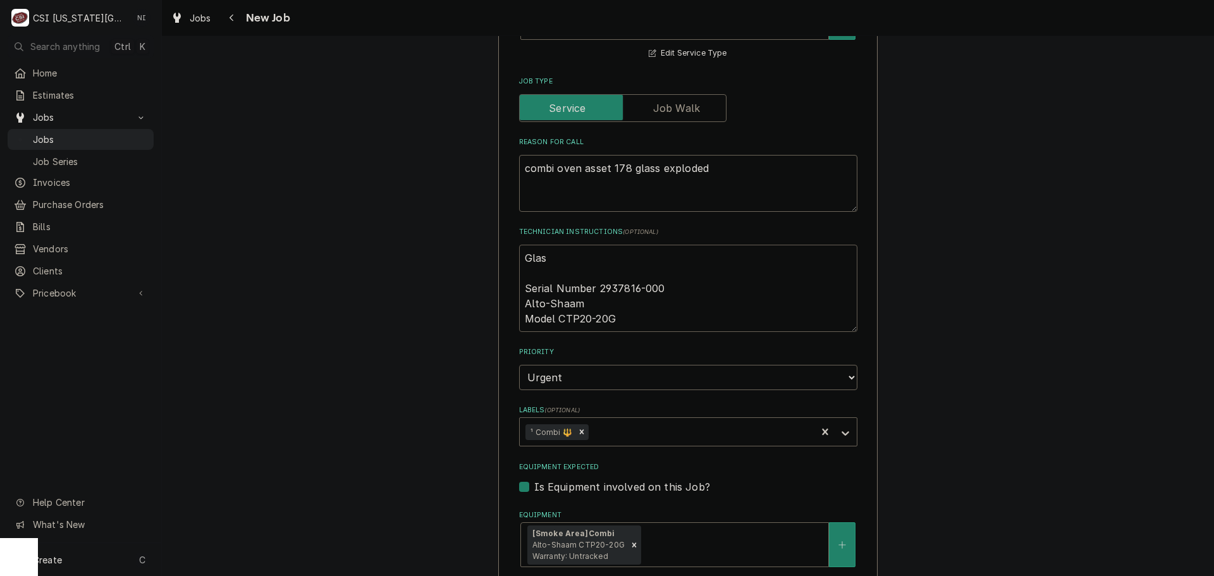
type textarea "x"
type textarea "Glass Serial Number 2937816-000 Alto-Shaam Model CTP20-20G"
type textarea "x"
type textarea "Glass Serial Number 2937816-000 Alto-Shaam Model CTP20-20G"
type textarea "x"
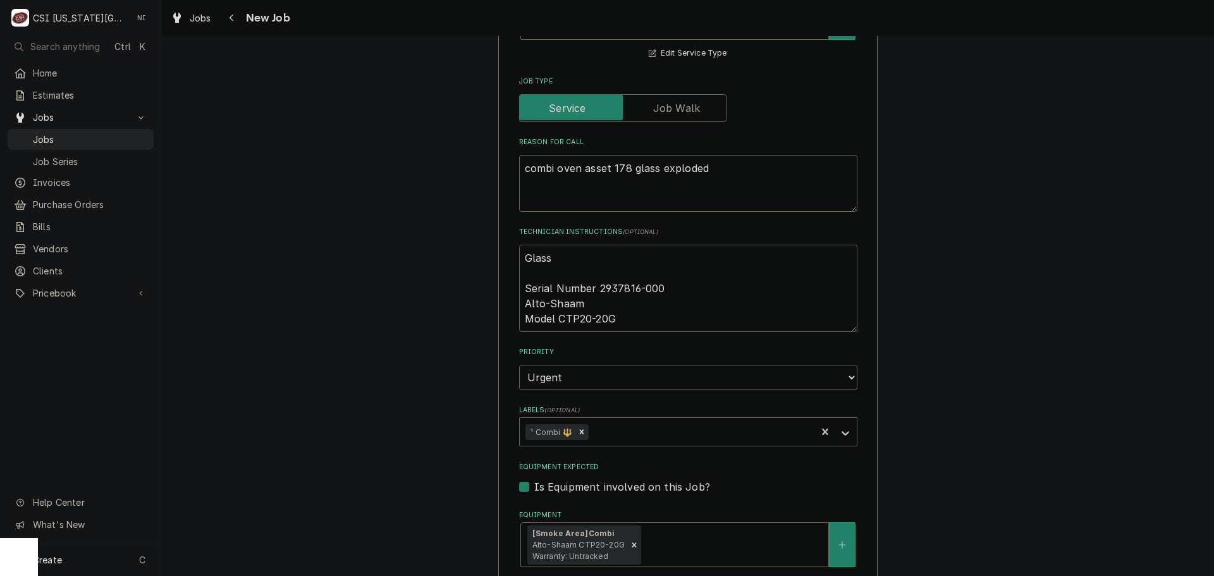
type textarea "Glass o Serial Number 2937816-000 Alto-Shaam Model CTP20-20G"
type textarea "x"
type textarea "Glass or Serial Number 2937816-000 Alto-Shaam Model CTP20-20G"
type textarea "x"
type textarea "Glass ord Serial Number 2937816-000 Alto-Shaam Model CTP20-20G"
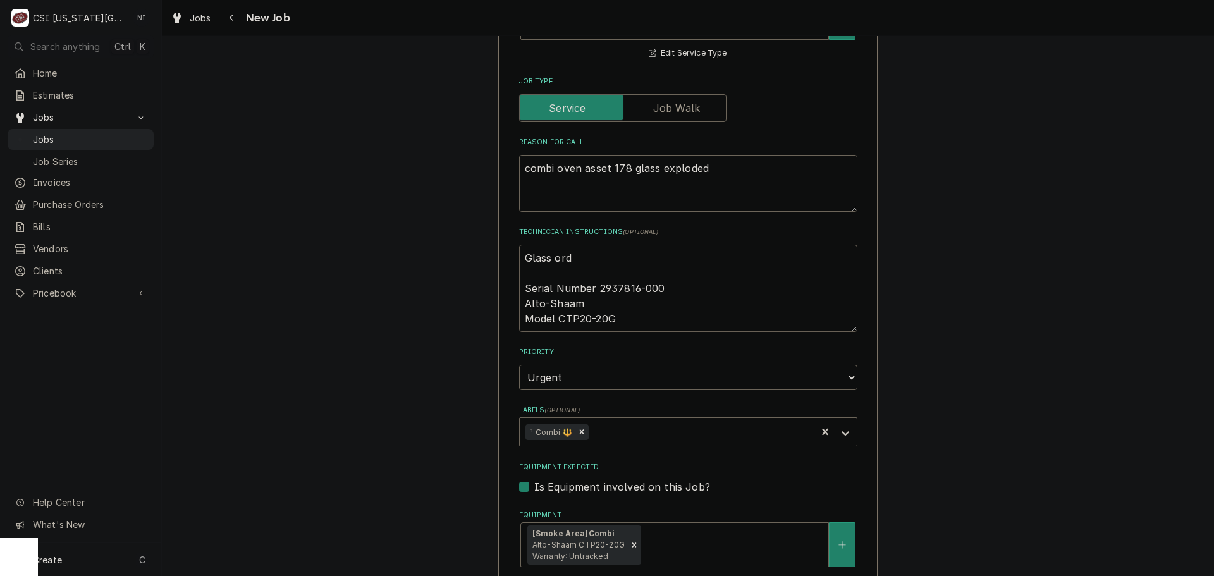
type textarea "x"
type textarea "Glass orde Serial Number 2937816-000 Alto-Shaam Model CTP20-20G"
type textarea "x"
type textarea "Glass order Serial Number 2937816-000 Alto-Shaam Model CTP20-20G"
type textarea "x"
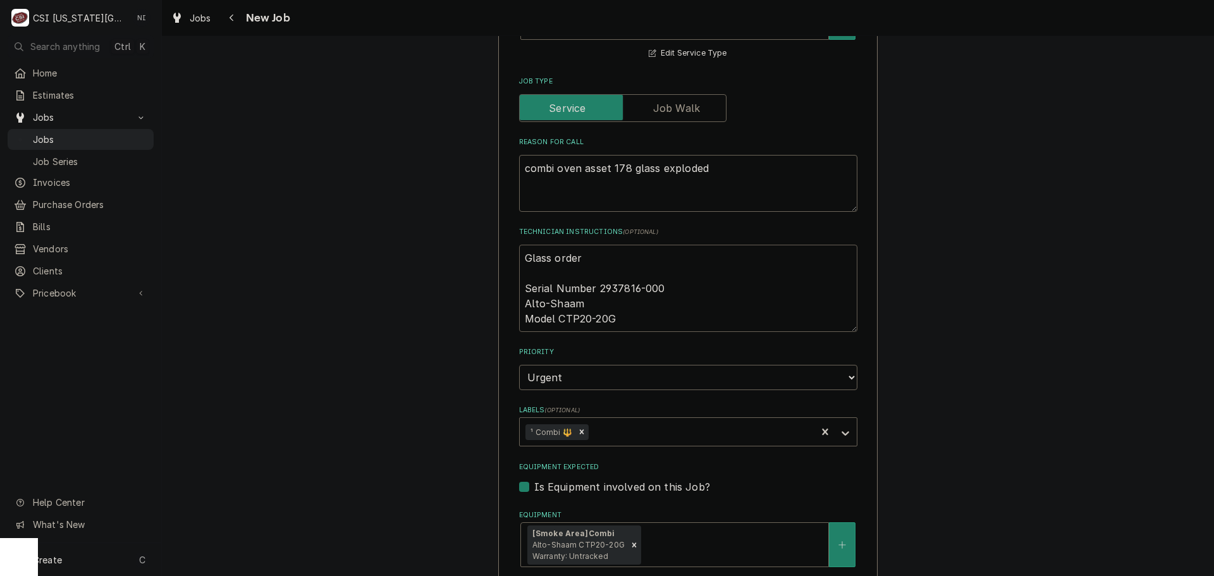
type textarea "Glass ordere Serial Number 2937816-000 Alto-Shaam Model CTP20-20G"
type textarea "x"
type textarea "Glass ordered Serial Number 2937816-000 Alto-Shaam Model CTP20-20G"
type textarea "x"
type textarea "Glass orderedd Serial Number 2937816-000 Alto-Shaam Model CTP20-20G"
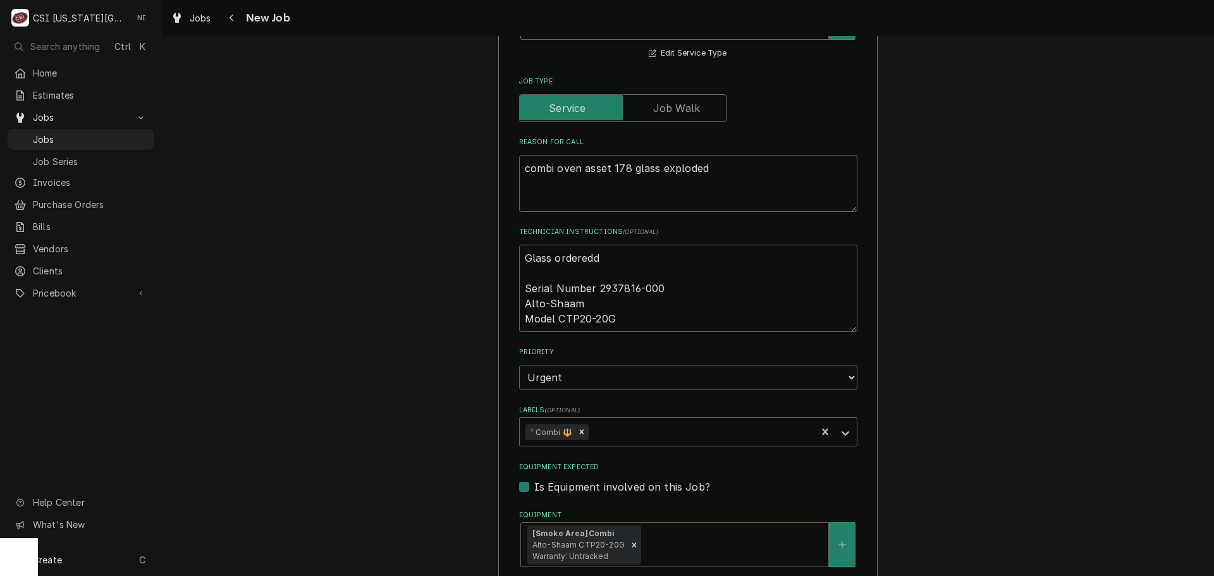
type textarea "x"
type textarea "Glass orderedd Serial Number 2937816-000 Alto-Shaam Model CTP20-20G"
type textarea "x"
type textarea "Glass orderedd Serial Number 2937816-000 Alto-Shaam Model CTP20-20G"
type textarea "x"
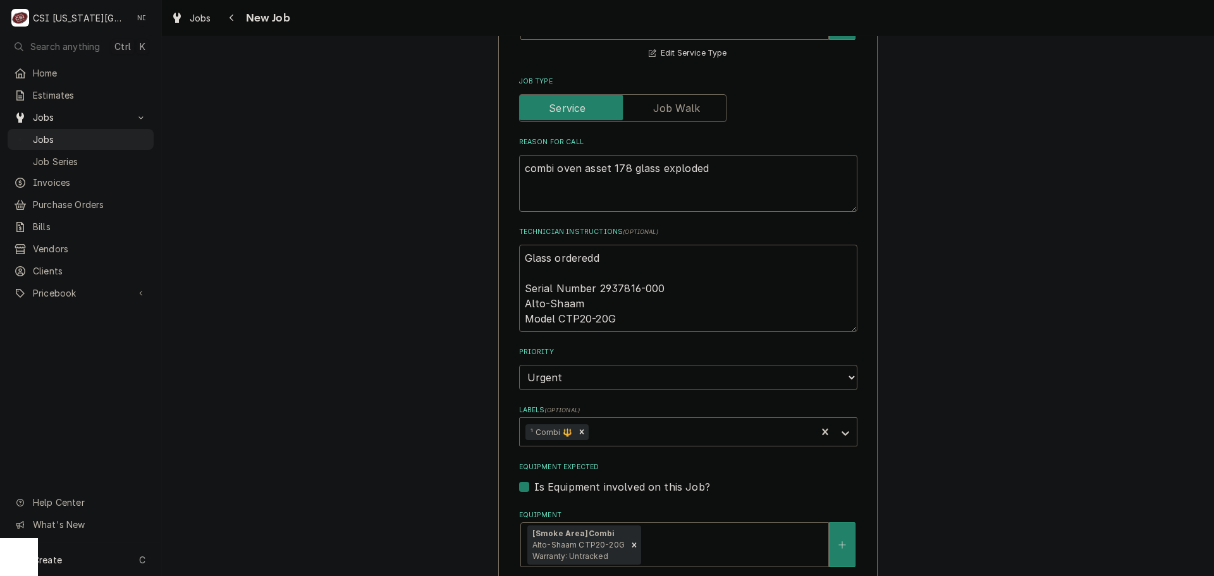
type textarea "Glass ordered Serial Number 2937816-000 Alto-Shaam Model CTP20-20G"
type textarea "x"
type textarea "Glass ordered Serial Number 2937816-000 Alto-Shaam Model CTP20-20G"
type textarea "x"
type textarea "Glass ordered N Serial Number 2937816-000 Alto-Shaam Model CTP20-20G"
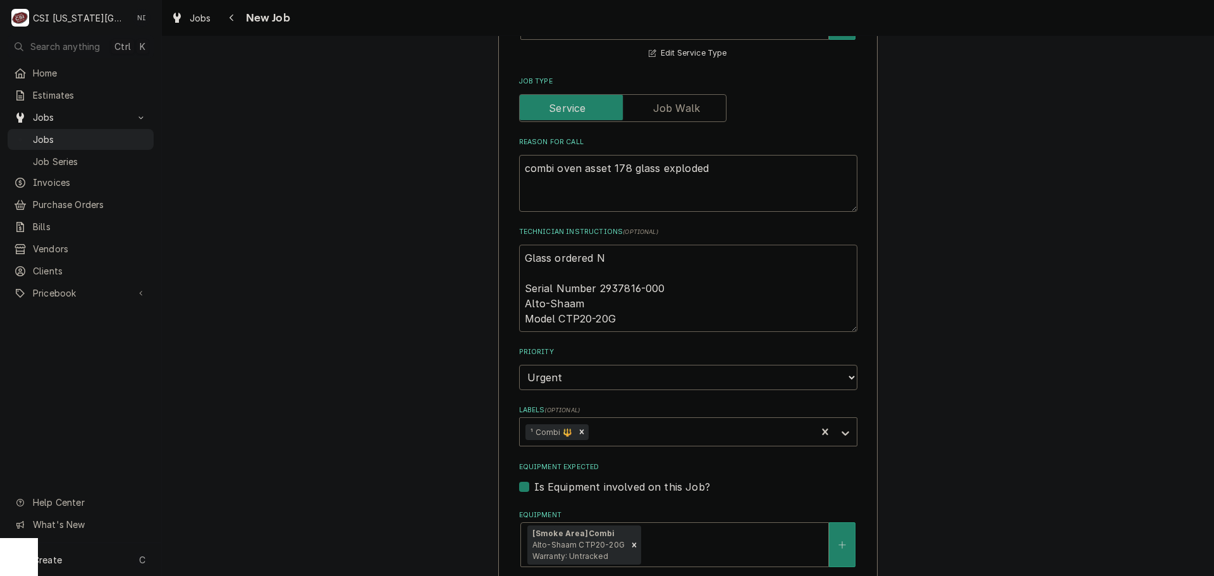
type textarea "x"
type textarea "Glass ordered ND Serial Number 2937816-000 Alto-Shaam Model CTP20-20G"
type textarea "x"
type textarea "Glass ordered NDA Serial Number 2937816-000 Alto-Shaam Model CTP20-20G"
type textarea "x"
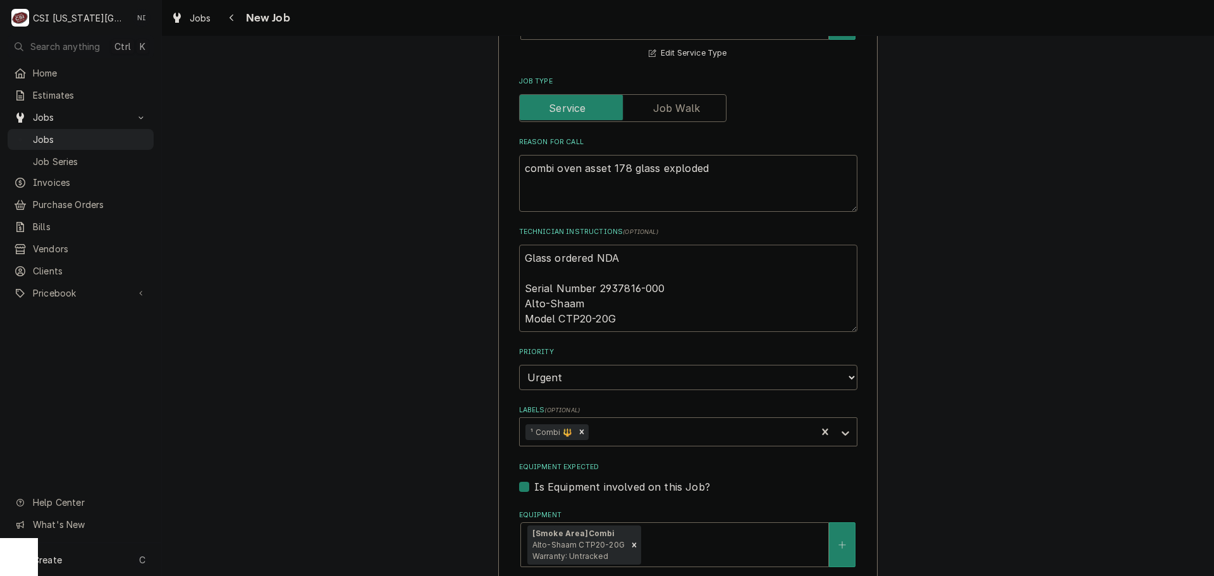
type textarea "Glass ordered NDA Serial Number 2937816-000 Alto-Shaam Model CTP20-20G"
type textarea "x"
type textarea "Glass ordered NDA o Serial Number 2937816-000 Alto-Shaam Model CTP20-20G"
type textarea "x"
type textarea "Glass ordered NDA on Serial Number 2937816-000 Alto-Shaam Model CTP20-20G"
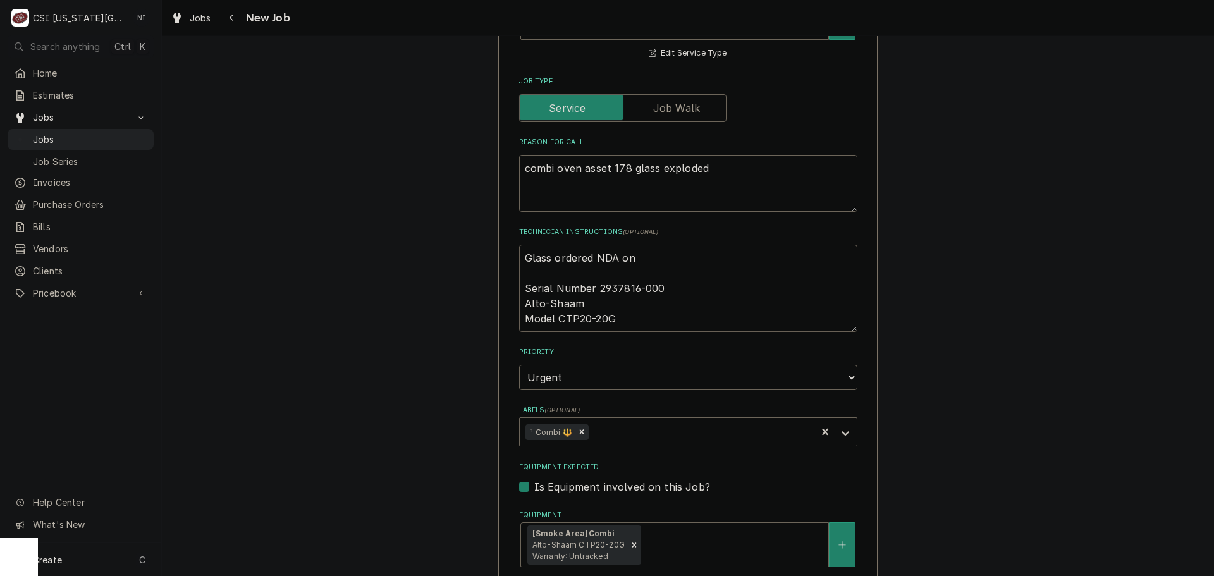
type textarea "x"
type textarea "Glass ordered NDA on Serial Number 2937816-000 Alto-Shaam Model CTP20-20G"
type textarea "x"
type textarea "Glass ordered NDA on P Serial Number 2937816-000 Alto-Shaam Model CTP20-20G"
type textarea "x"
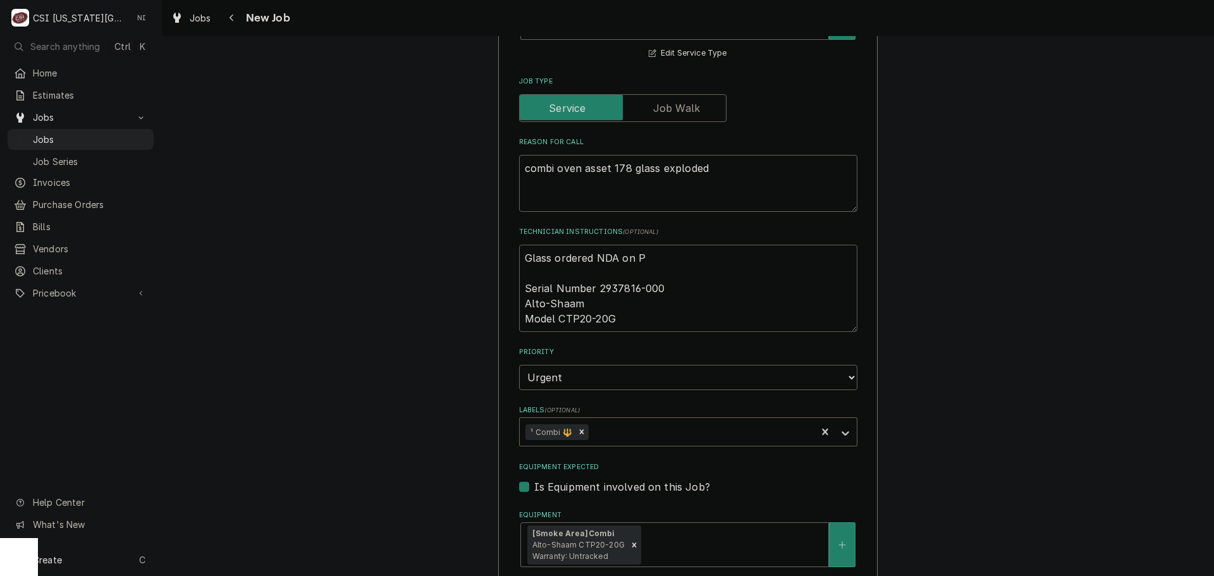
type textarea "Glass ordered NDA on PO Serial Number 2937816-000 Alto-Shaam Model CTP20-20G"
type textarea "x"
type textarea "Glass ordered NDA on PO Serial Number 2937816-000 Alto-Shaam Model CTP20-20G"
type textarea "x"
type textarea "Glass ordered NDA on PO 3 Serial Number 2937816-000 Alto-Shaam Model CTP20-20G"
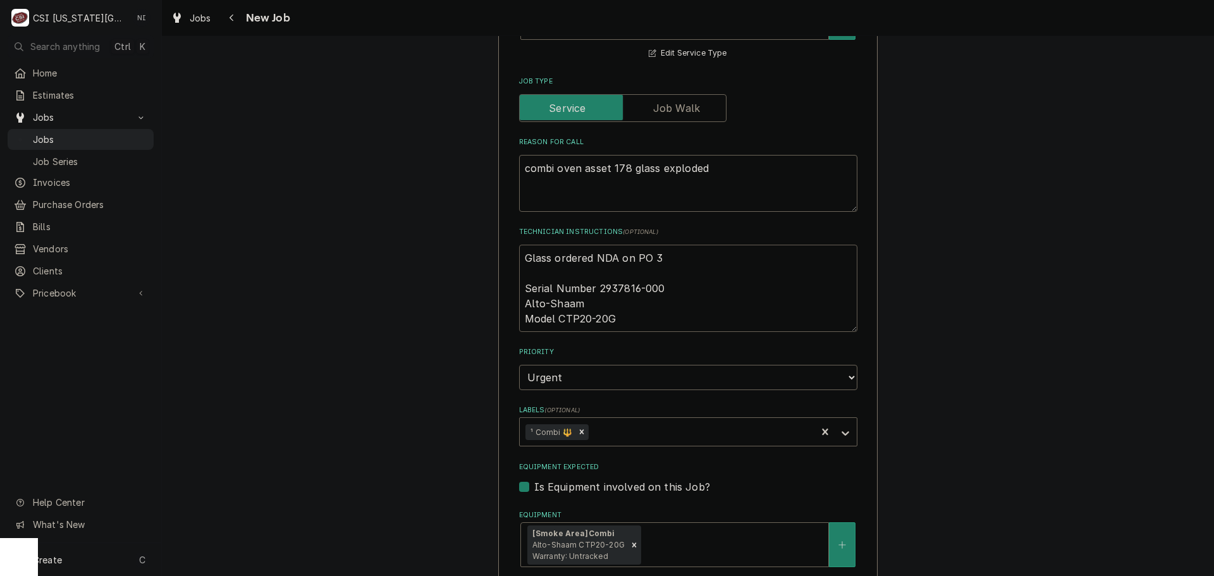
type textarea "x"
type textarea "Glass ordered NDA on PO 30 Serial Number 2937816-000 Alto-Shaam Model CTP20-20G"
type textarea "x"
type textarea "Glass ordered NDA on PO 301 Serial Number 2937816-000 Alto-Shaam Model CTP20-20G"
type textarea "x"
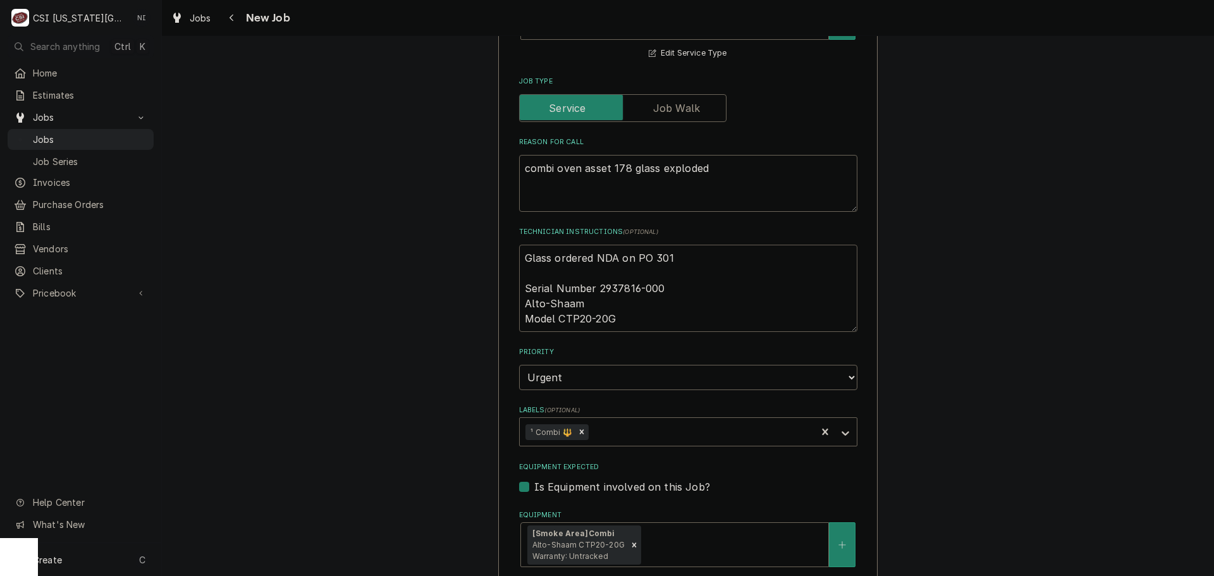
type textarea "Glass ordered NDA on PO 3017 Serial Number 2937816-000 Alto-Shaam Model CTP20-2…"
type textarea "x"
type textarea "Glass ordered NDA on PO 30179 Serial Number 2937816-000 Alto-Shaam Model CTP20-…"
type textarea "x"
type textarea "Glass ordered NDA on PO 301792 Serial Number 2937816-000 Alto-Shaam Model CTP20…"
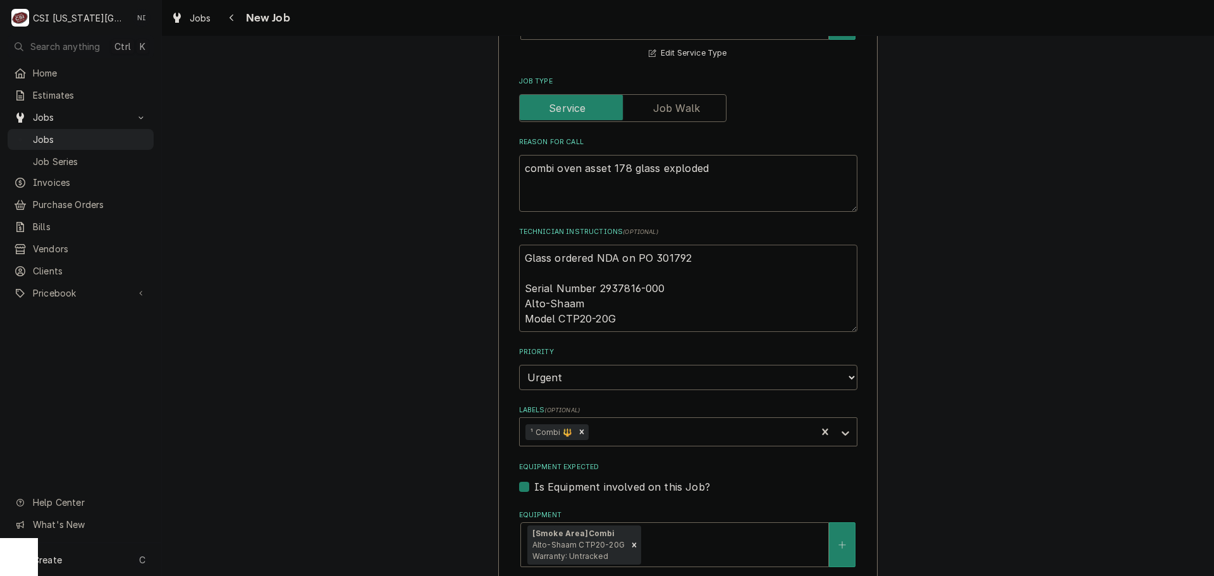
type textarea "x"
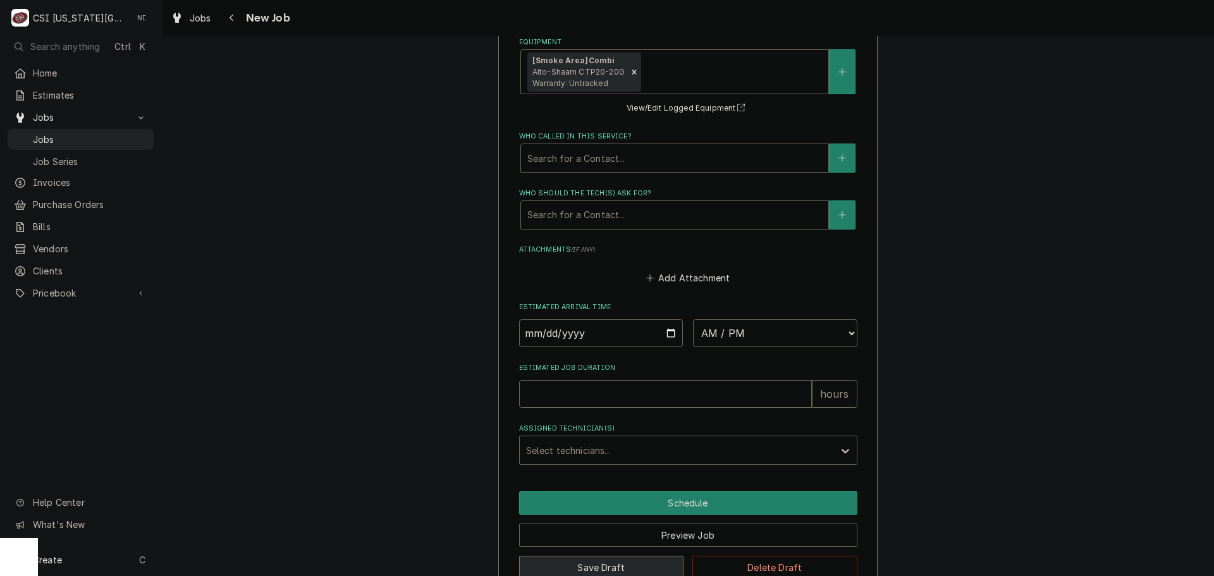
type textarea "Glass ordered NDA on PO 301792 Serial Number 2937816-000 Alto-Shaam Model CTP20…"
click at [620, 556] on button "Save Draft" at bounding box center [601, 567] width 165 height 23
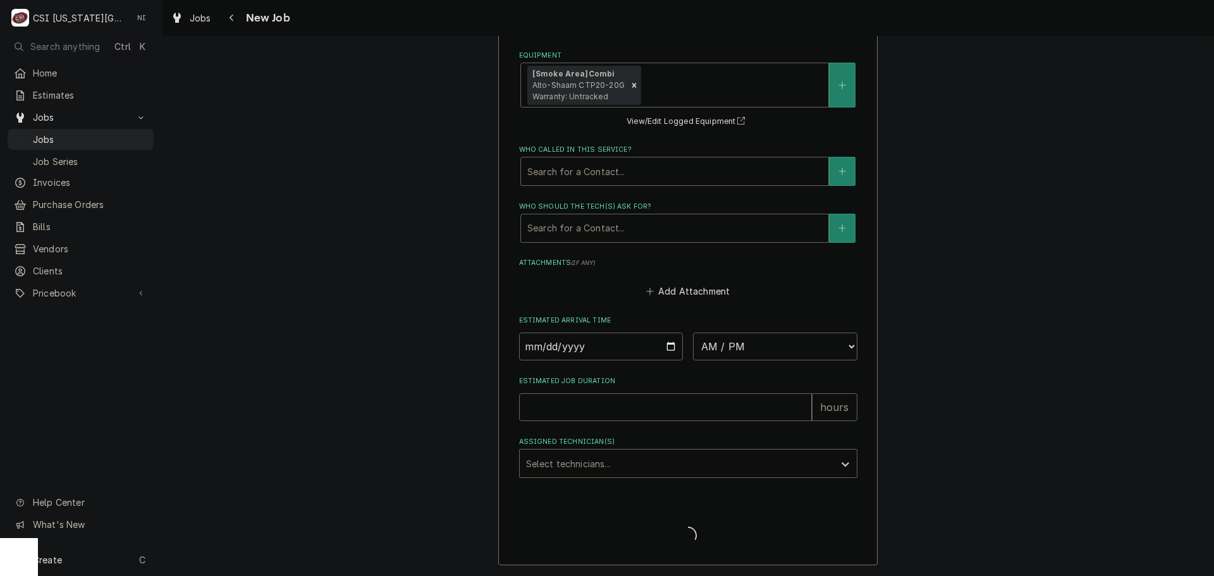
scroll to position [1315, 0]
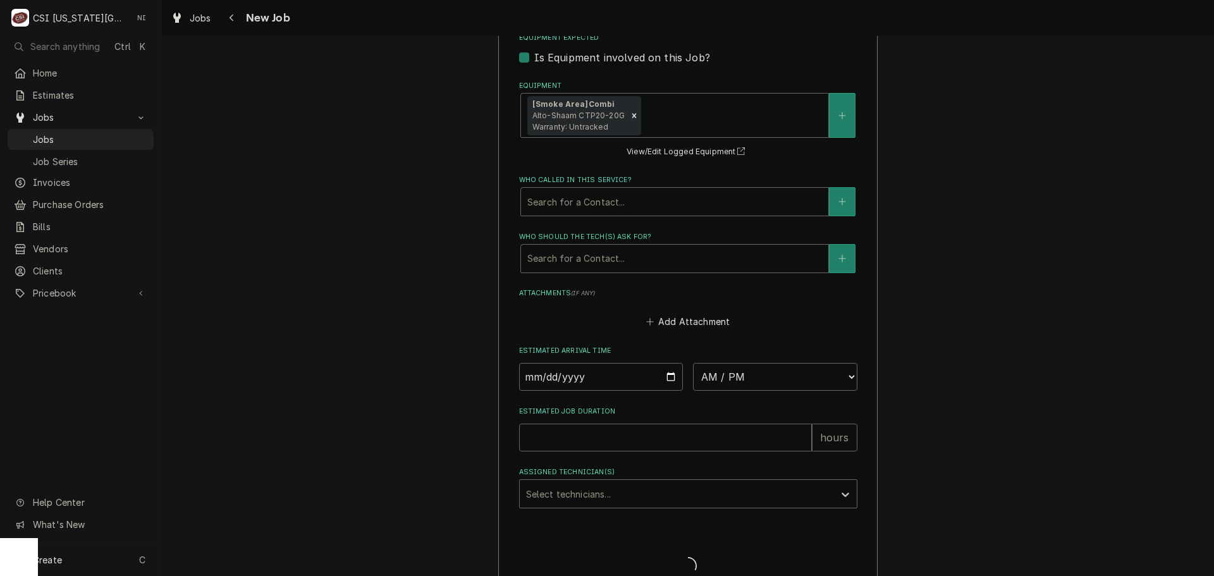
type textarea "x"
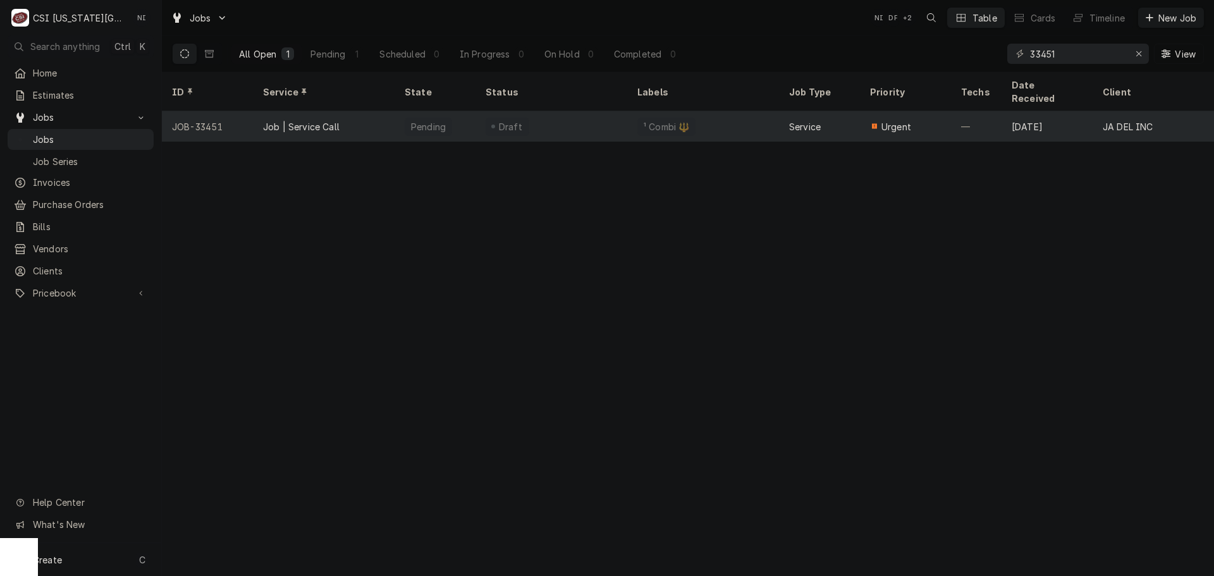
click at [698, 111] on div "¹ Combi 🔱" at bounding box center [703, 126] width 152 height 30
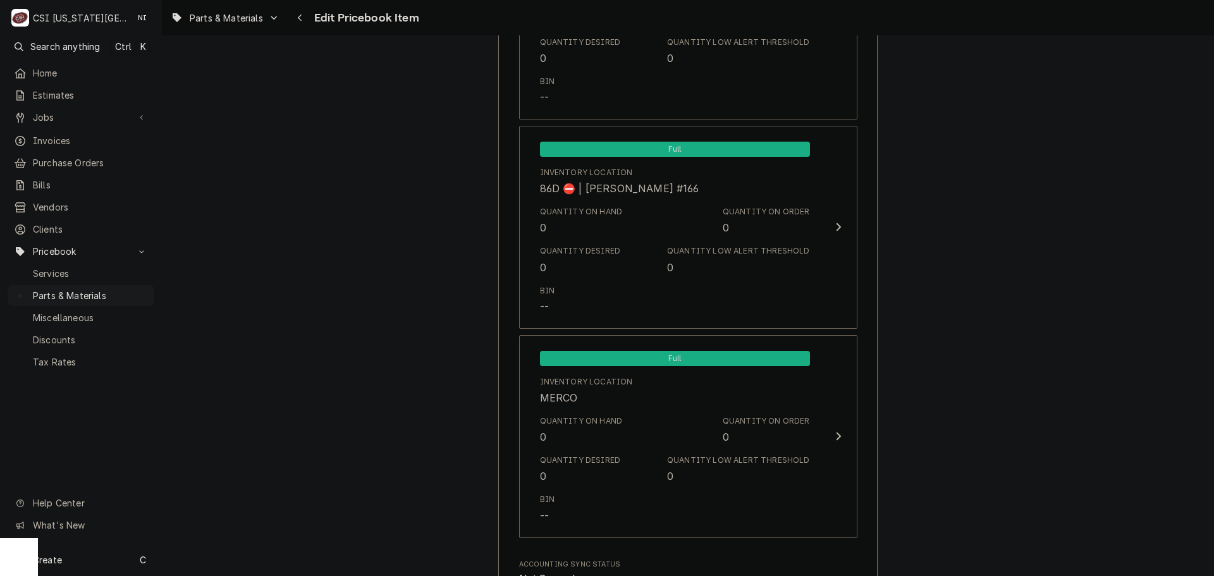
scroll to position [12571, 0]
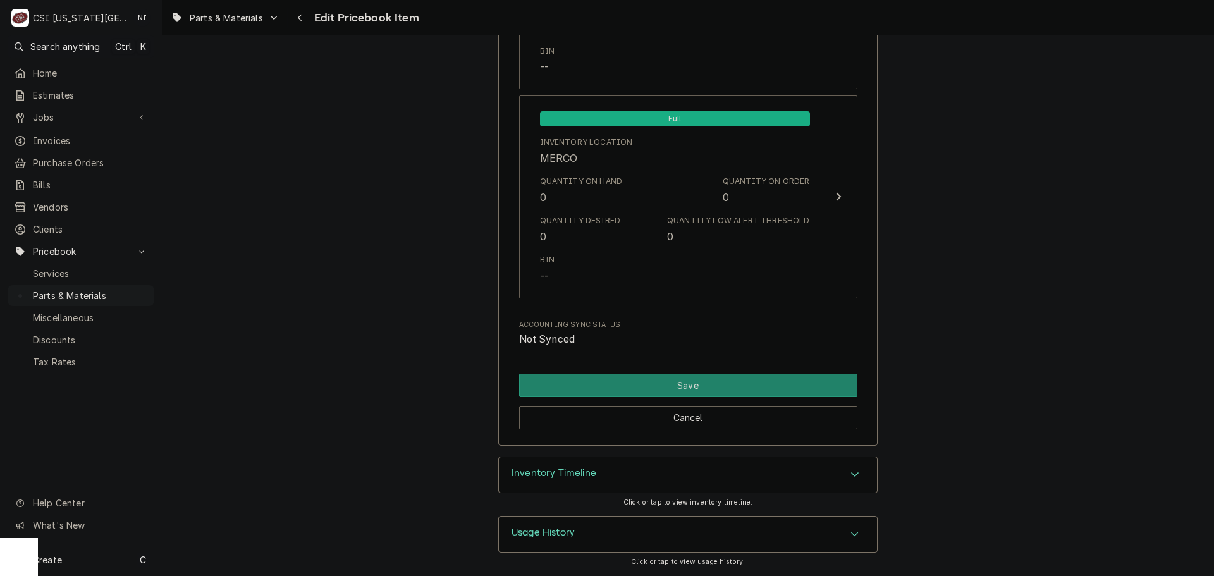
click at [708, 470] on div "Inventory Timeline" at bounding box center [688, 474] width 378 height 35
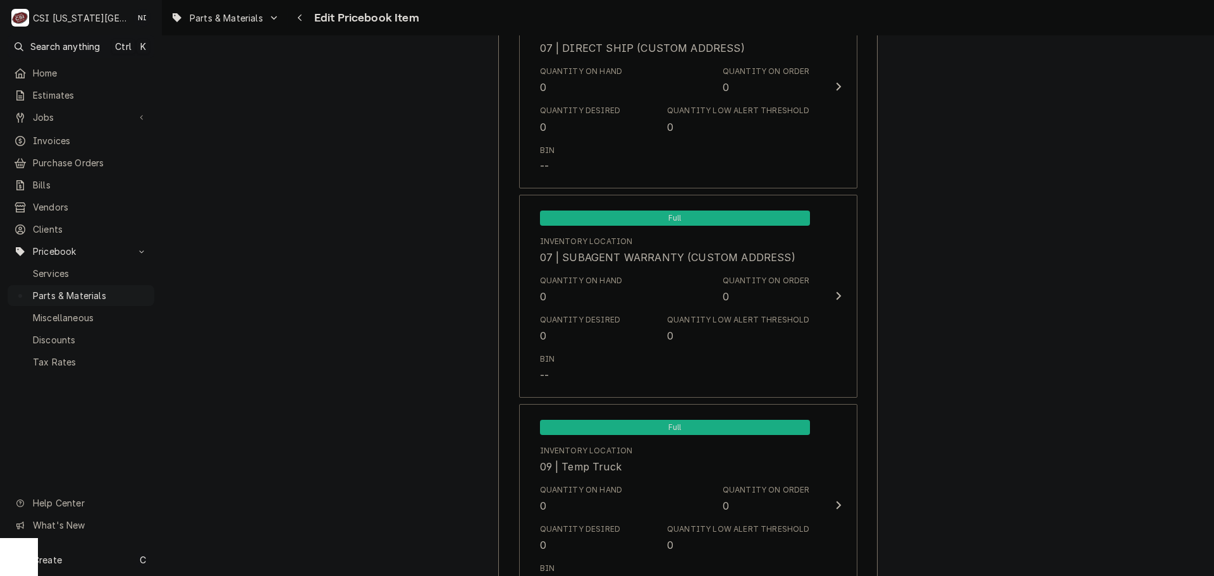
scroll to position [12864, 0]
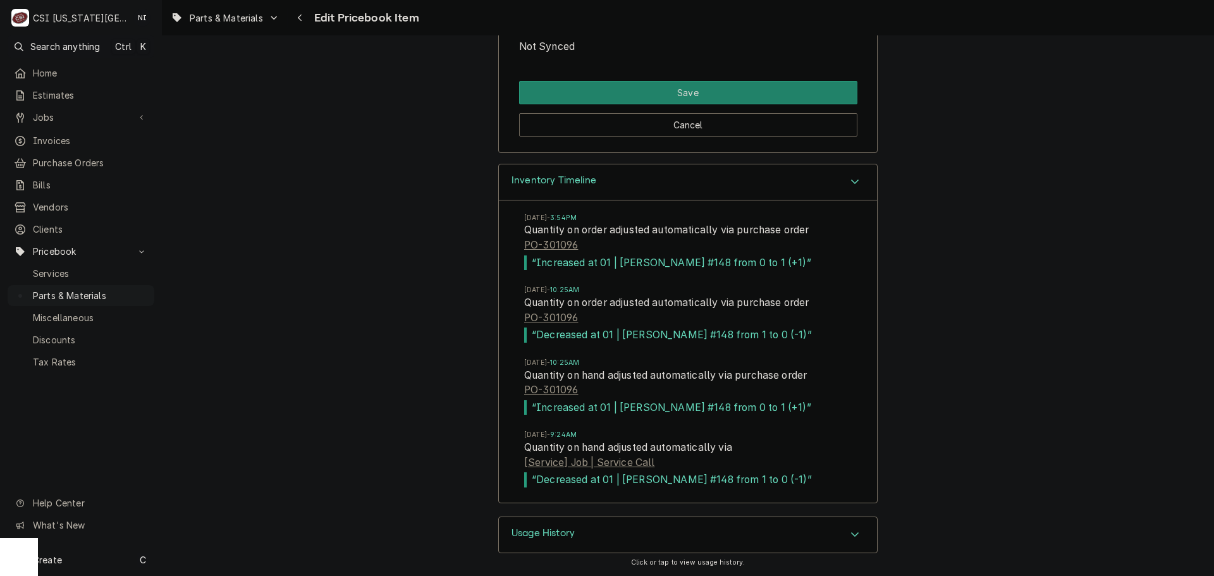
type textarea "x"
click at [118, 291] on span "Parts & Materials" at bounding box center [90, 295] width 115 height 13
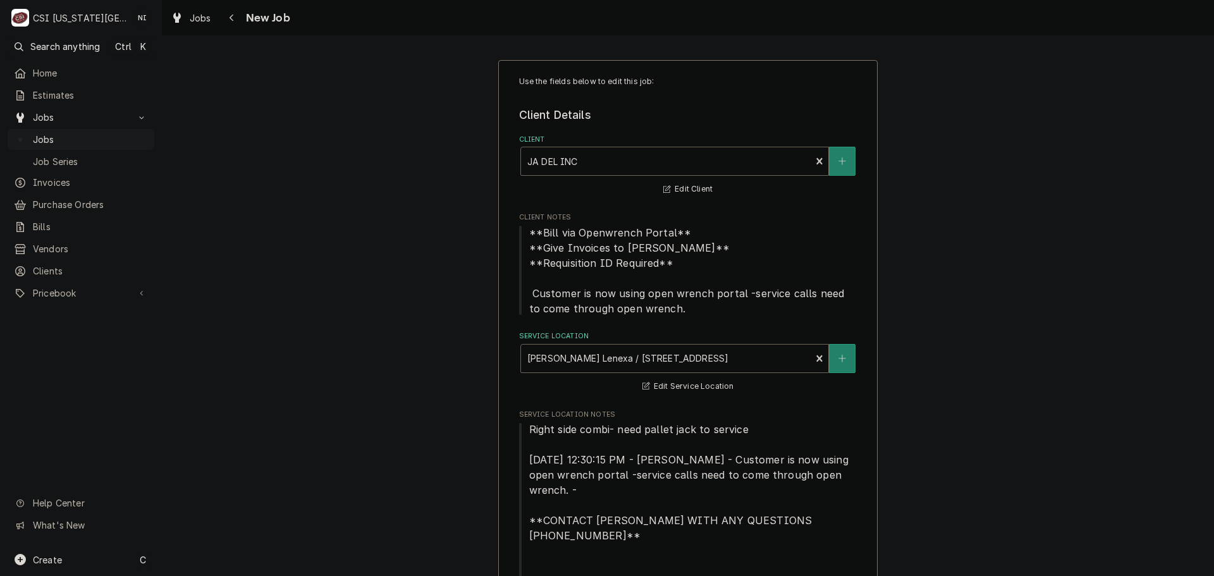
type textarea "x"
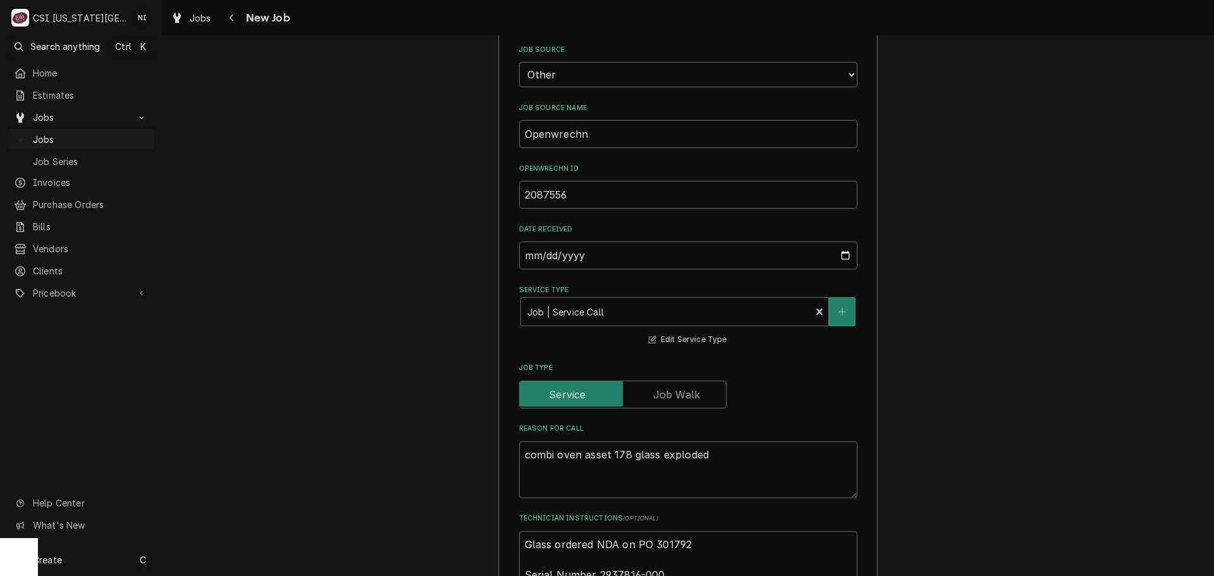
scroll to position [822, 0]
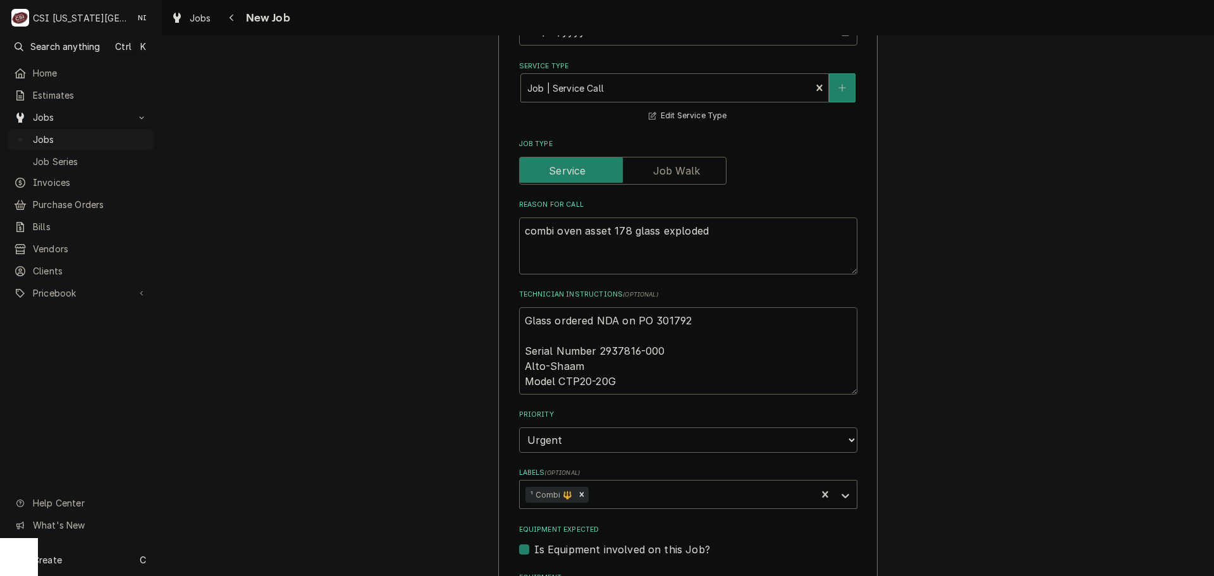
drag, startPoint x: 640, startPoint y: 321, endPoint x: 594, endPoint y: 321, distance: 46.2
click at [594, 321] on textarea "Glass ordered NDA on PO 301792 Serial Number 2937816-000 Alto-Shaam Model CTP20…" at bounding box center [688, 350] width 338 height 87
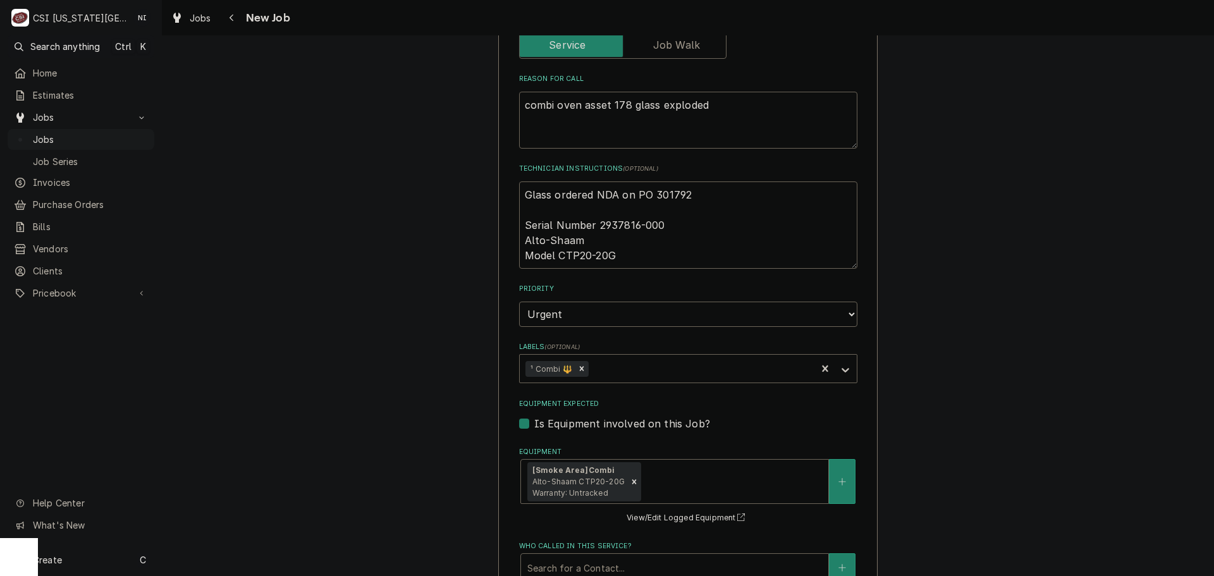
scroll to position [949, 0]
click at [936, 231] on div "Use the fields below to edit this job: Client Details Client JA DEL INC Edit Cl…" at bounding box center [688, 57] width 1052 height 1915
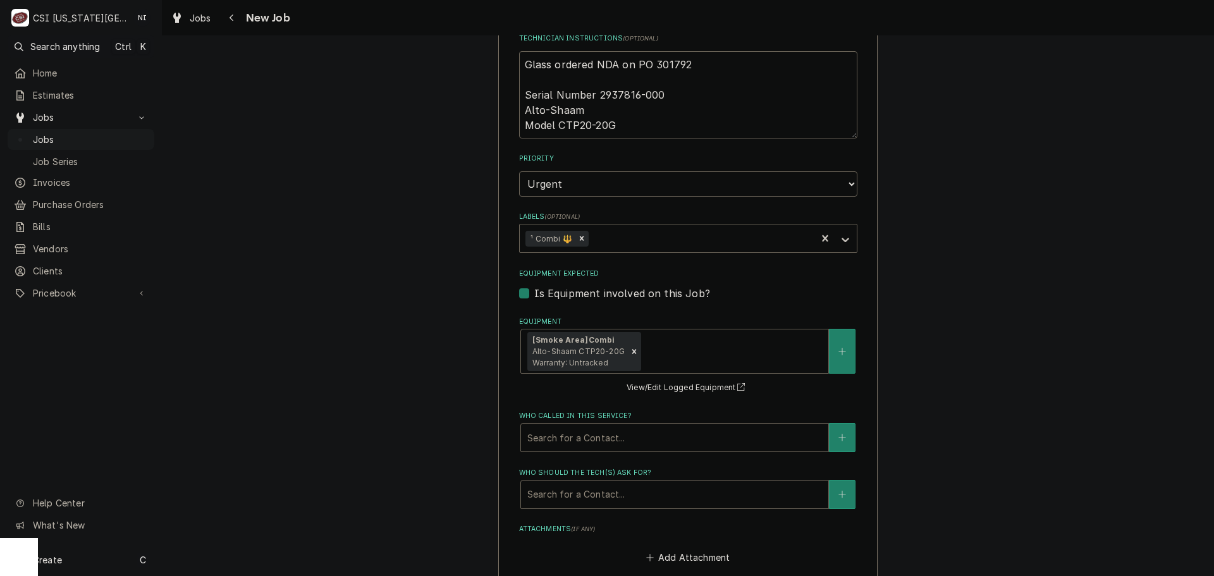
scroll to position [1358, 0]
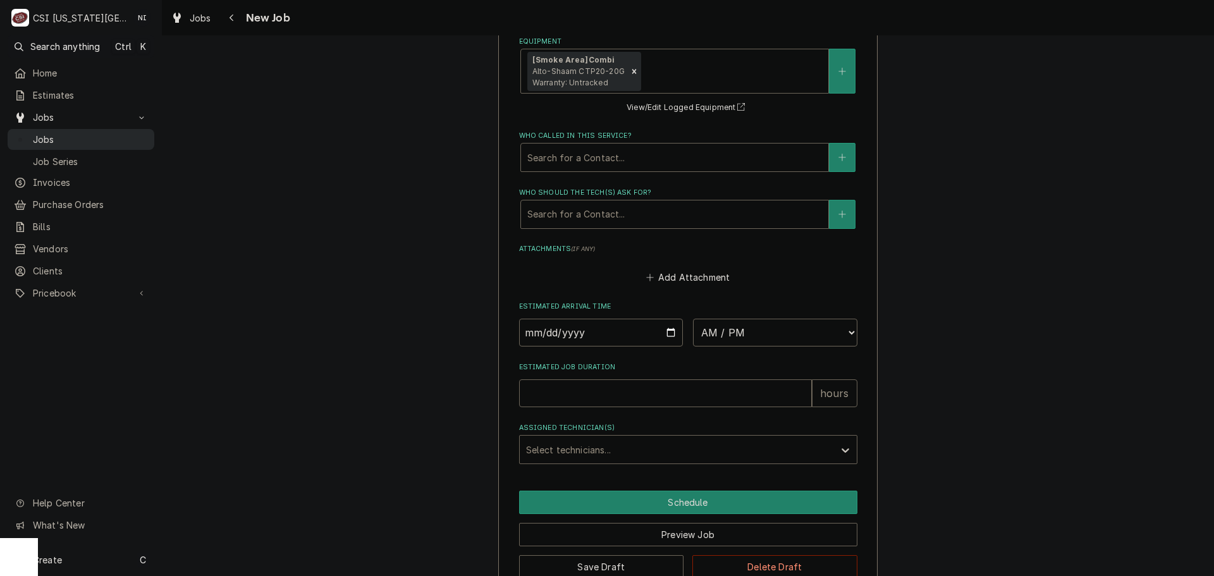
click at [97, 136] on span "Jobs" at bounding box center [90, 139] width 115 height 13
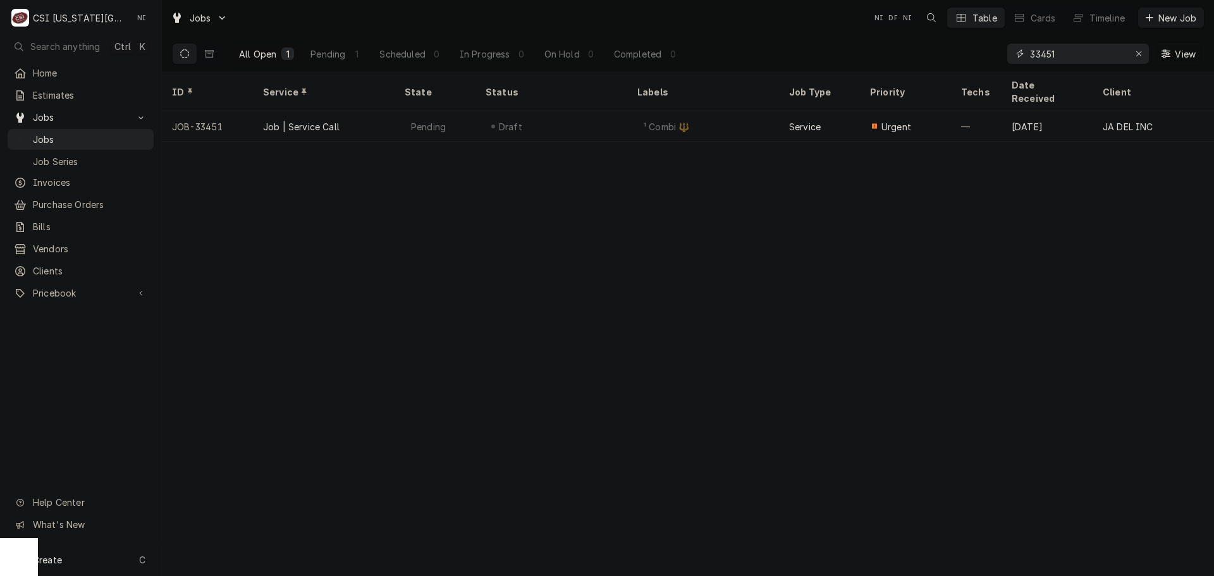
drag, startPoint x: 1073, startPoint y: 56, endPoint x: 925, endPoint y: 61, distance: 147.4
click at [930, 61] on div "All Open 1 Pending 1 Scheduled 0 In Progress 0 On Hold 0 Completed 0 33451 View" at bounding box center [688, 53] width 1032 height 35
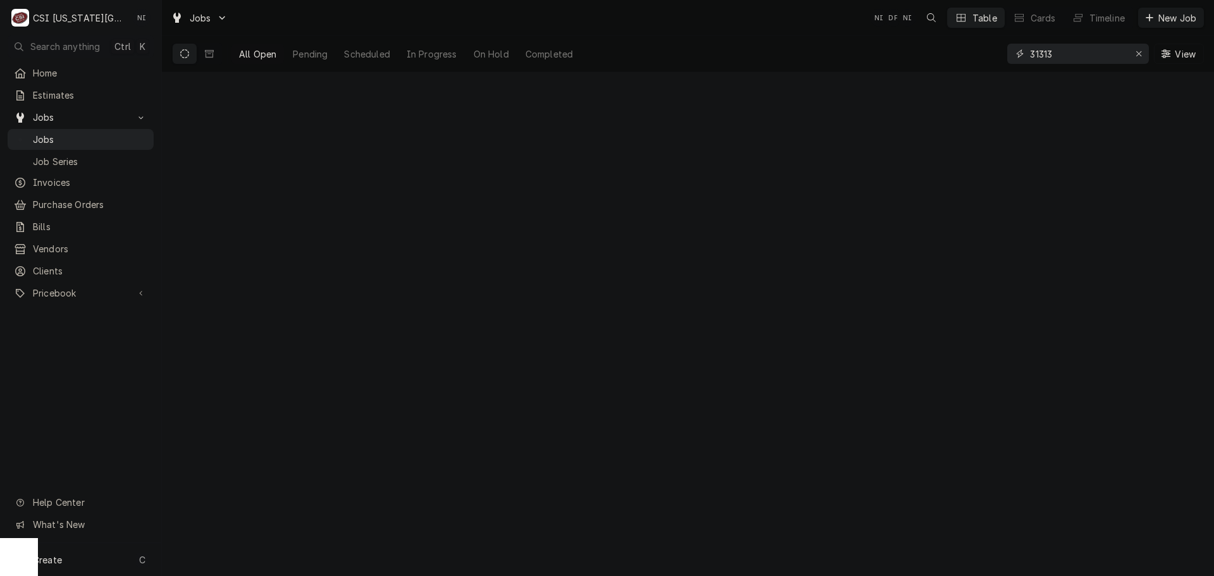
type input "31313"
click at [206, 51] on icon "Dynamic Content Wrapper" at bounding box center [209, 54] width 9 height 8
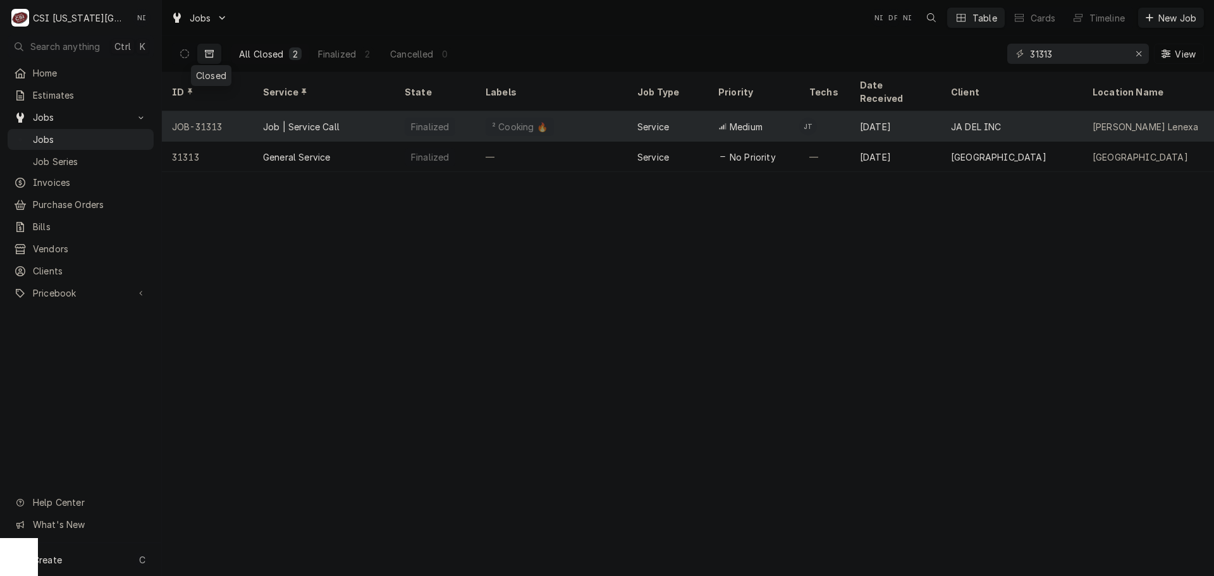
click at [558, 111] on div "² Cooking 🔥" at bounding box center [552, 126] width 152 height 30
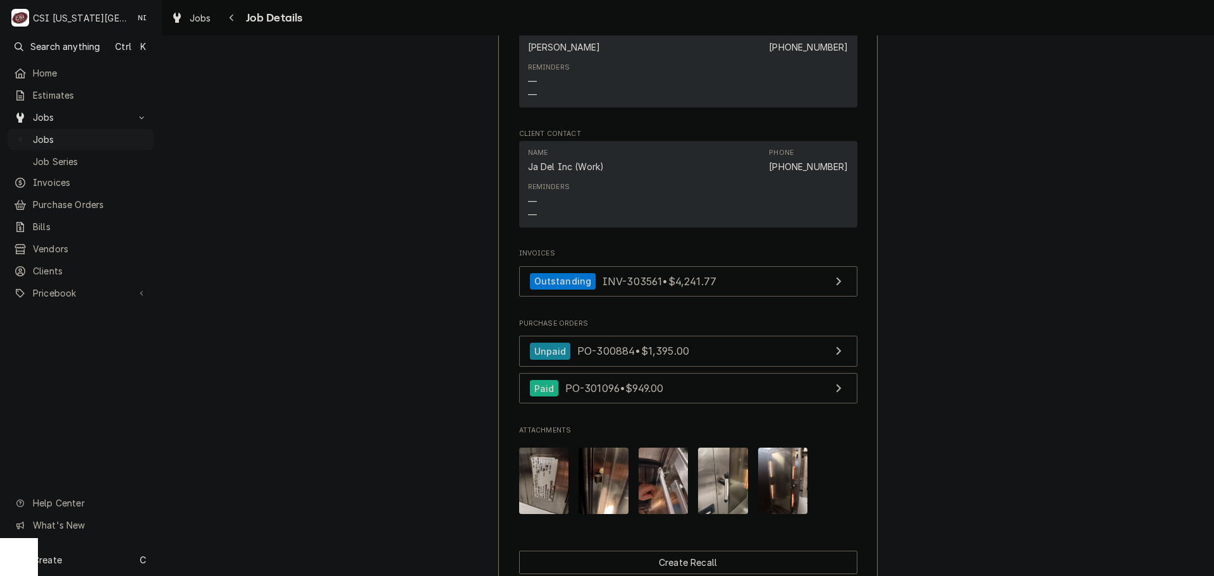
scroll to position [1706, 0]
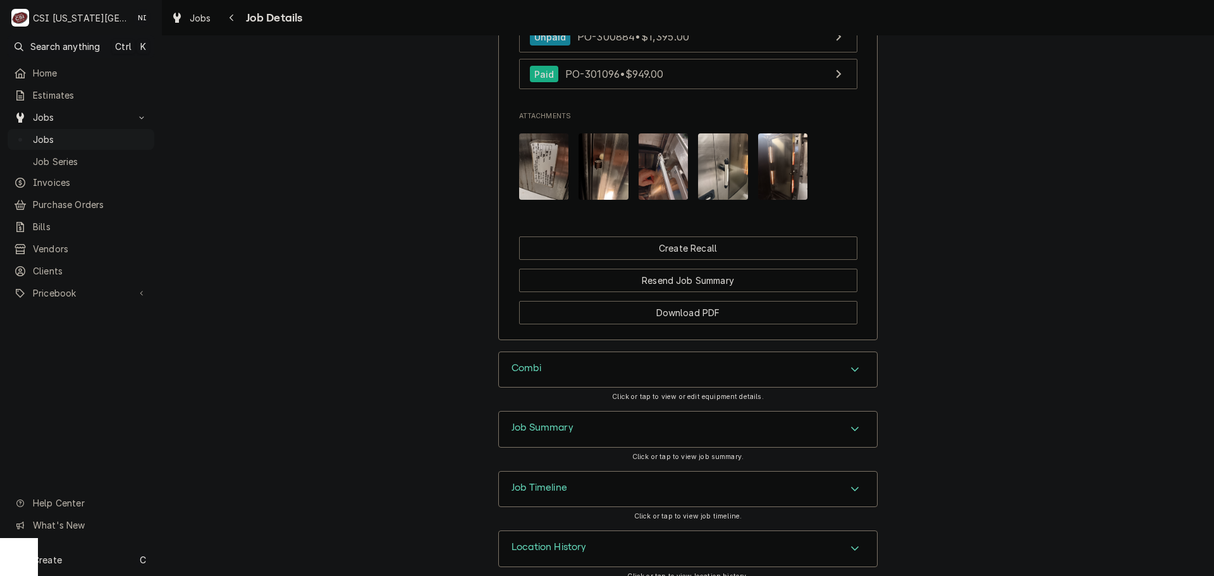
click at [636, 415] on div "Job Summary" at bounding box center [688, 429] width 378 height 35
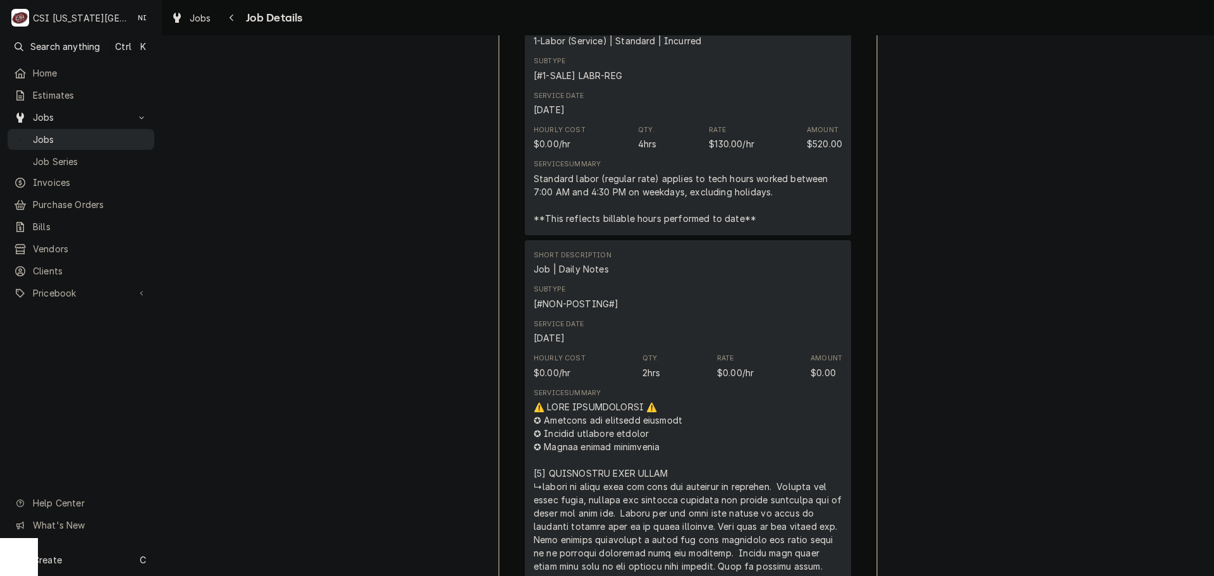
scroll to position [2275, 0]
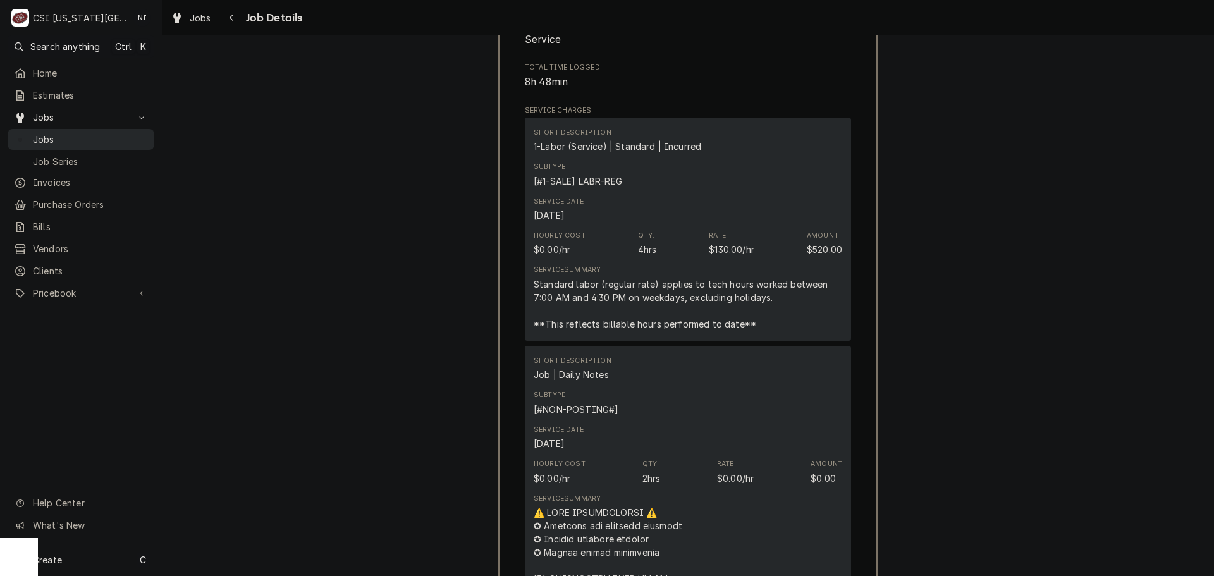
click at [102, 133] on span "Jobs" at bounding box center [90, 139] width 115 height 13
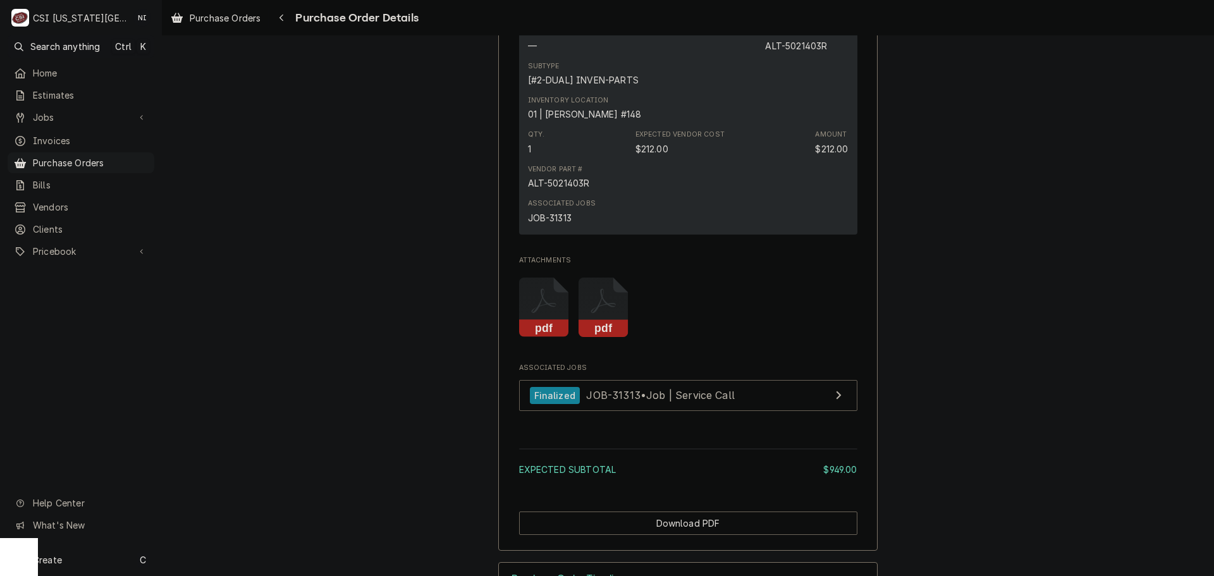
scroll to position [1253, 0]
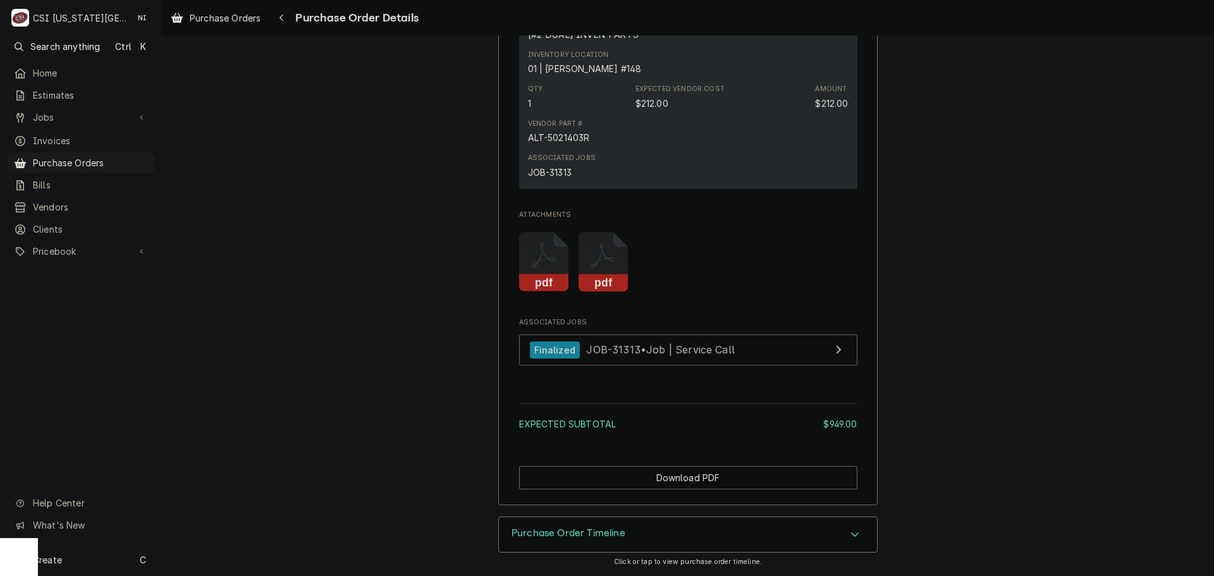
click at [537, 269] on icon "Attachments" at bounding box center [544, 262] width 50 height 60
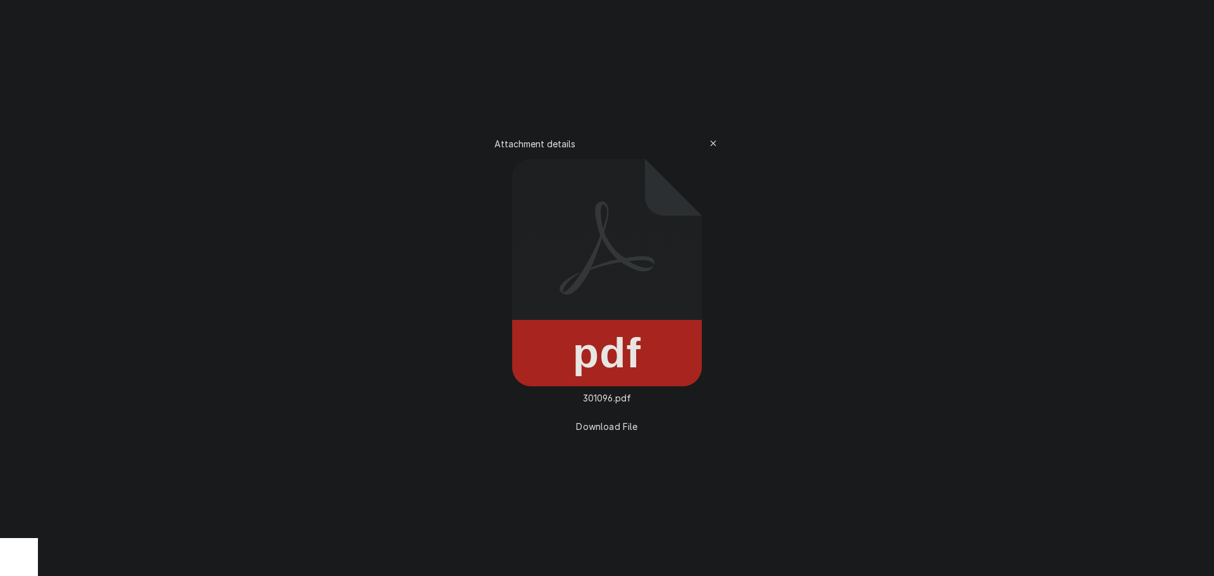
click at [603, 427] on span "Download File" at bounding box center [607, 426] width 66 height 13
drag, startPoint x: 710, startPoint y: 145, endPoint x: 703, endPoint y: 125, distance: 21.4
click at [710, 145] on icon "button" at bounding box center [713, 143] width 7 height 9
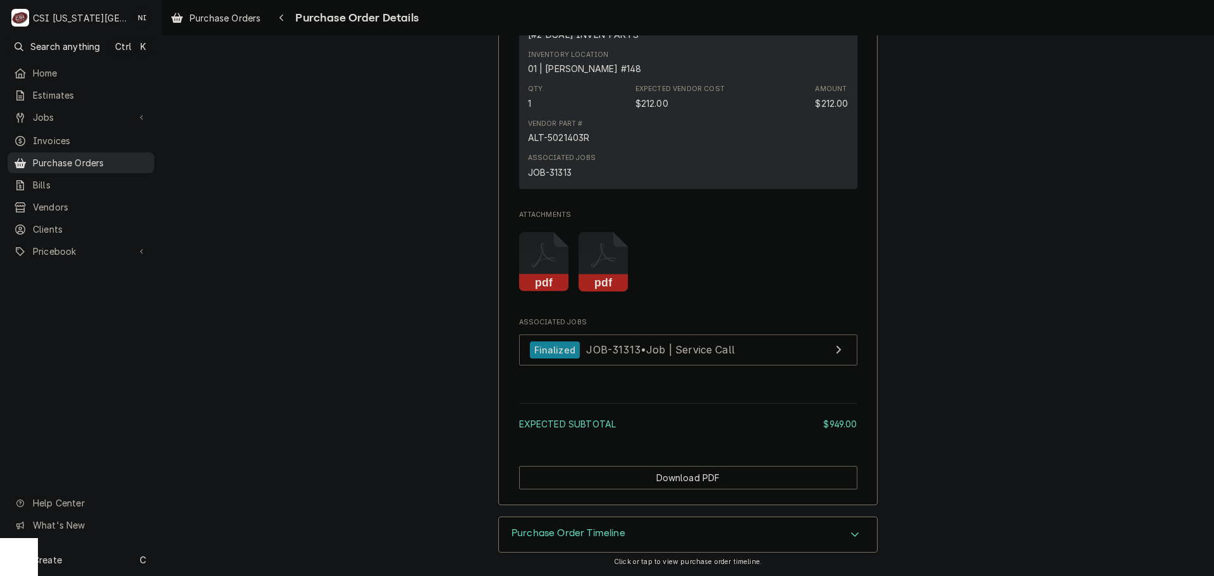
drag, startPoint x: 111, startPoint y: 160, endPoint x: 118, endPoint y: 163, distance: 7.6
click at [111, 160] on span "Purchase Orders" at bounding box center [90, 162] width 115 height 13
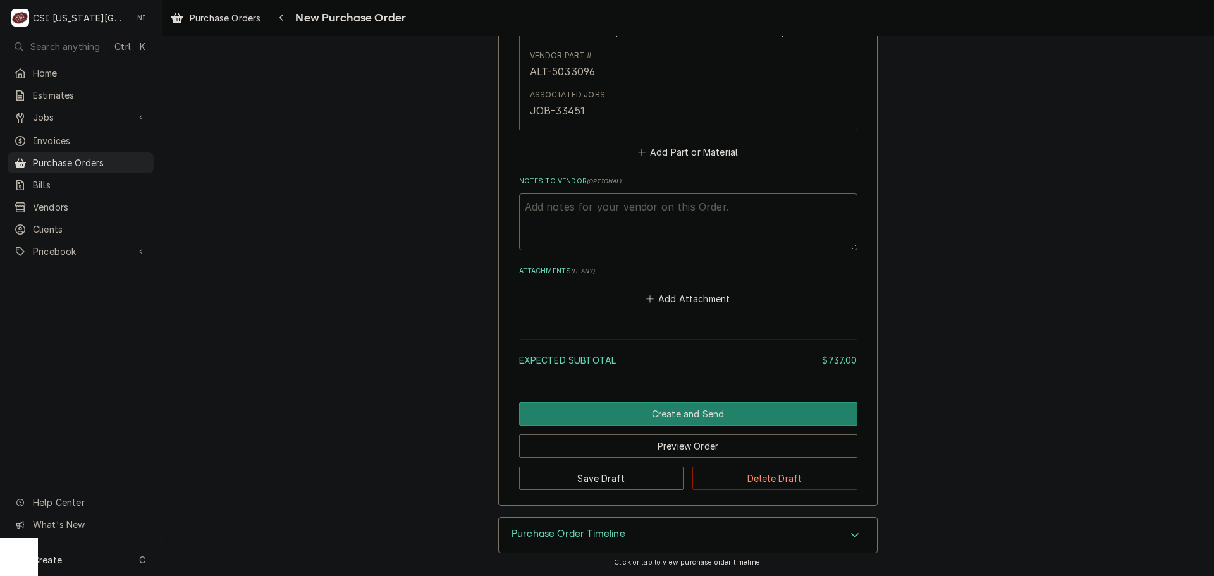
scroll to position [720, 0]
drag, startPoint x: 692, startPoint y: 412, endPoint x: 770, endPoint y: 405, distance: 78.1
click at [692, 412] on button "Create and Send" at bounding box center [688, 413] width 338 height 23
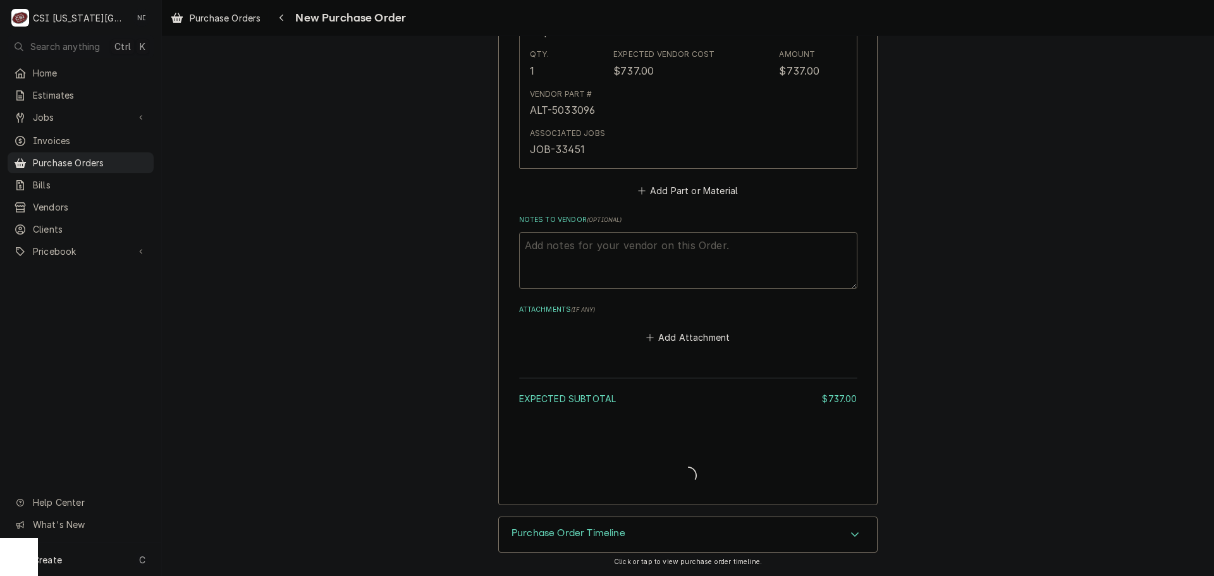
type textarea "x"
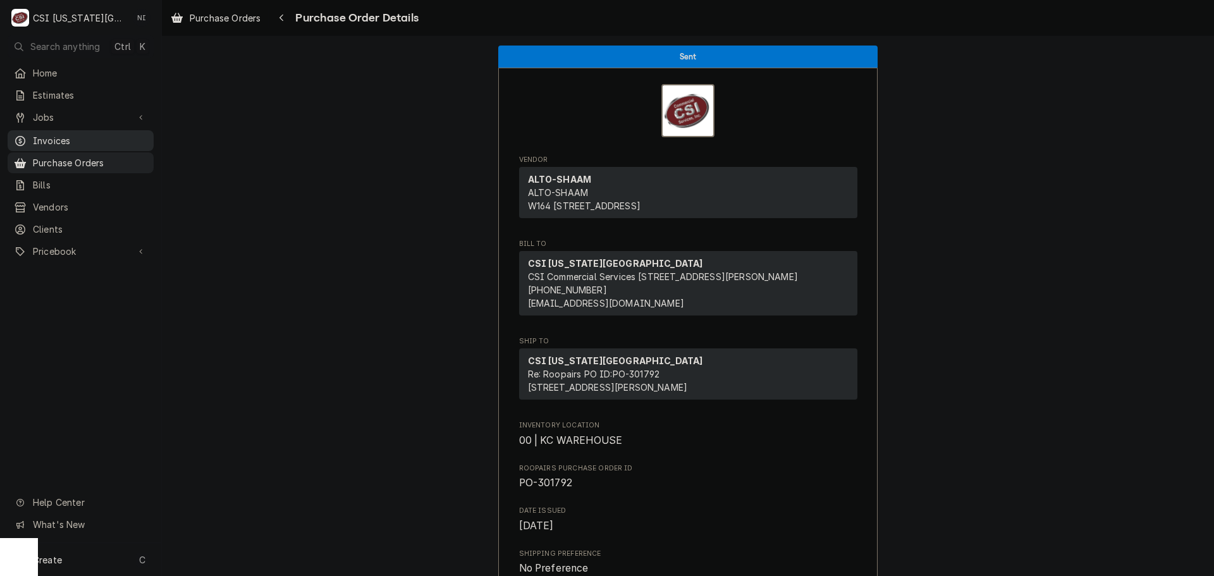
drag, startPoint x: 121, startPoint y: 158, endPoint x: 136, endPoint y: 139, distance: 23.9
click at [121, 158] on span "Purchase Orders" at bounding box center [90, 162] width 114 height 13
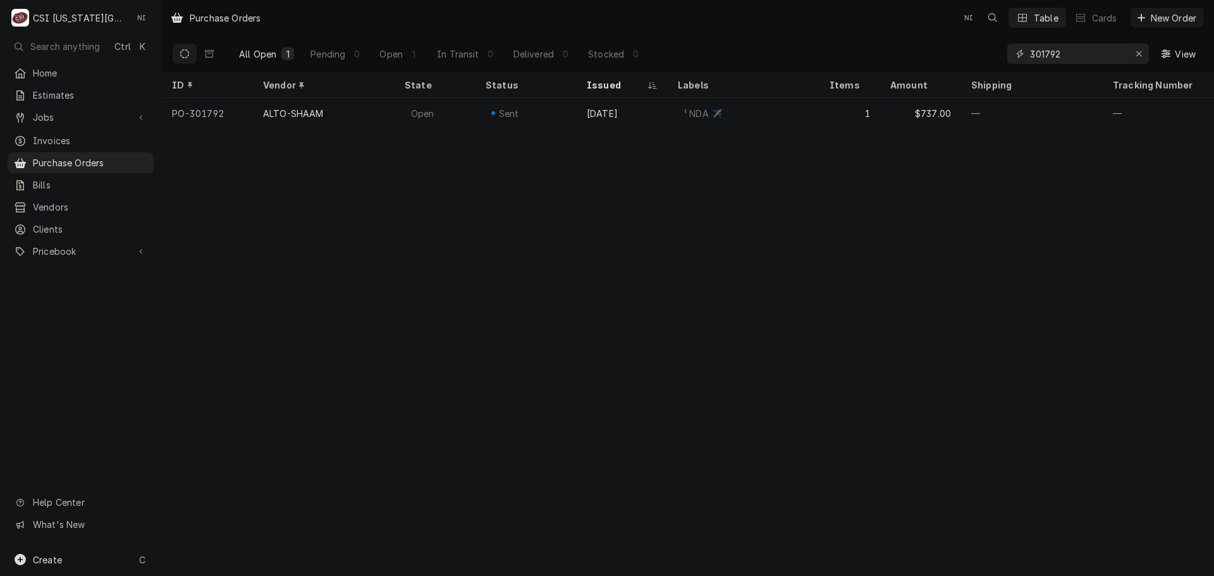
click at [1143, 52] on div "Erase input" at bounding box center [1139, 53] width 13 height 13
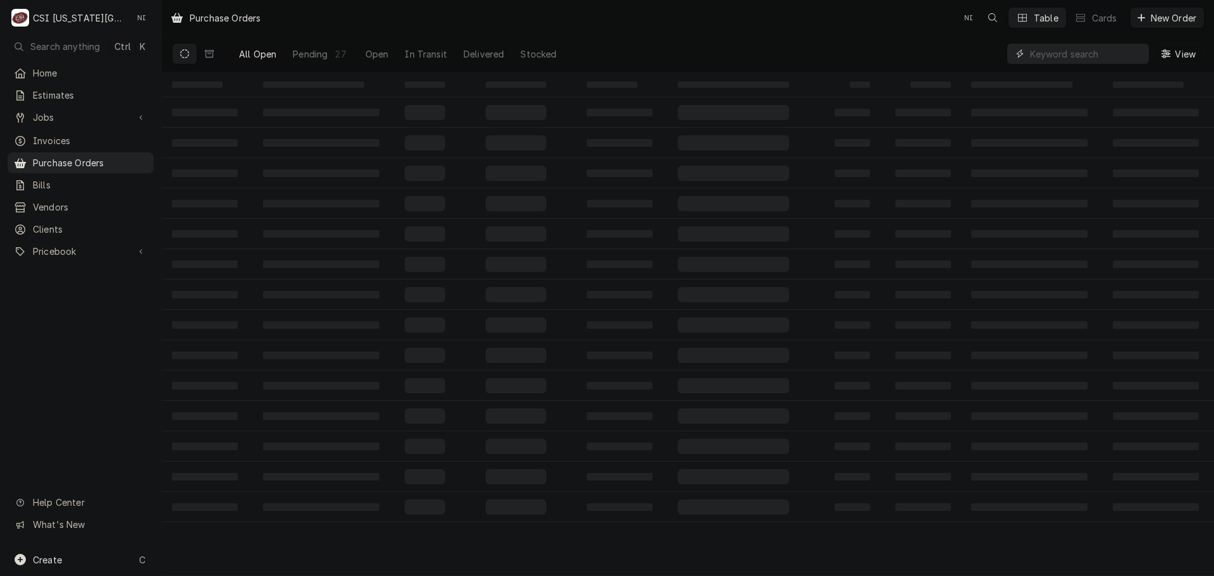
paste input "301789"
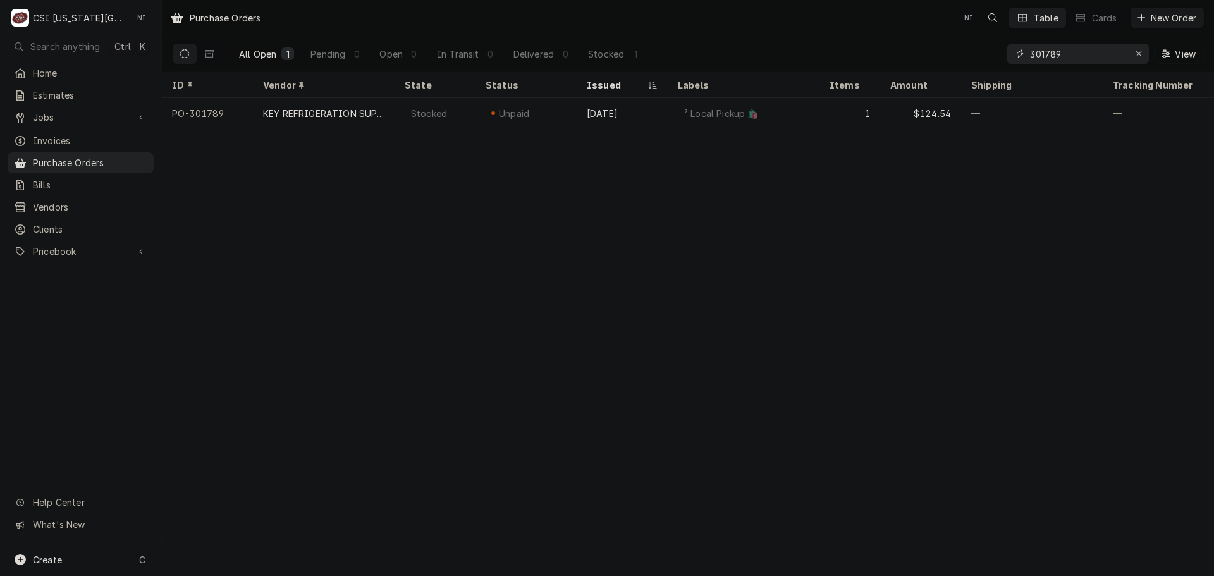
type input "301789"
drag, startPoint x: 1139, startPoint y: 54, endPoint x: 933, endPoint y: 22, distance: 208.0
click at [1139, 54] on icon "Erase input" at bounding box center [1139, 53] width 7 height 9
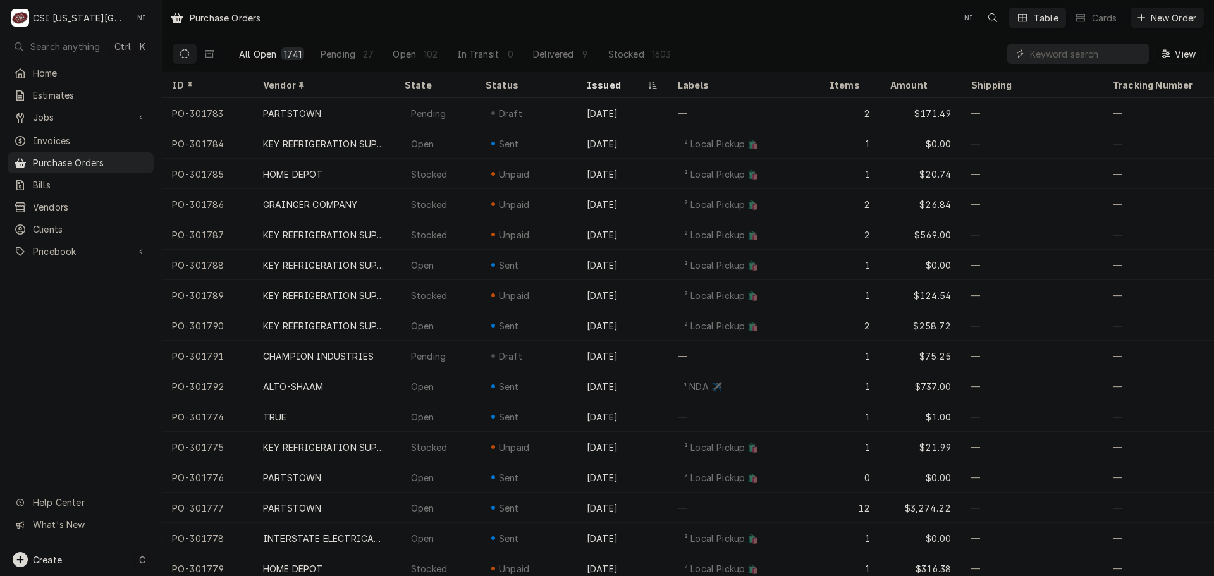
click at [99, 567] on div "Create C" at bounding box center [80, 559] width 161 height 33
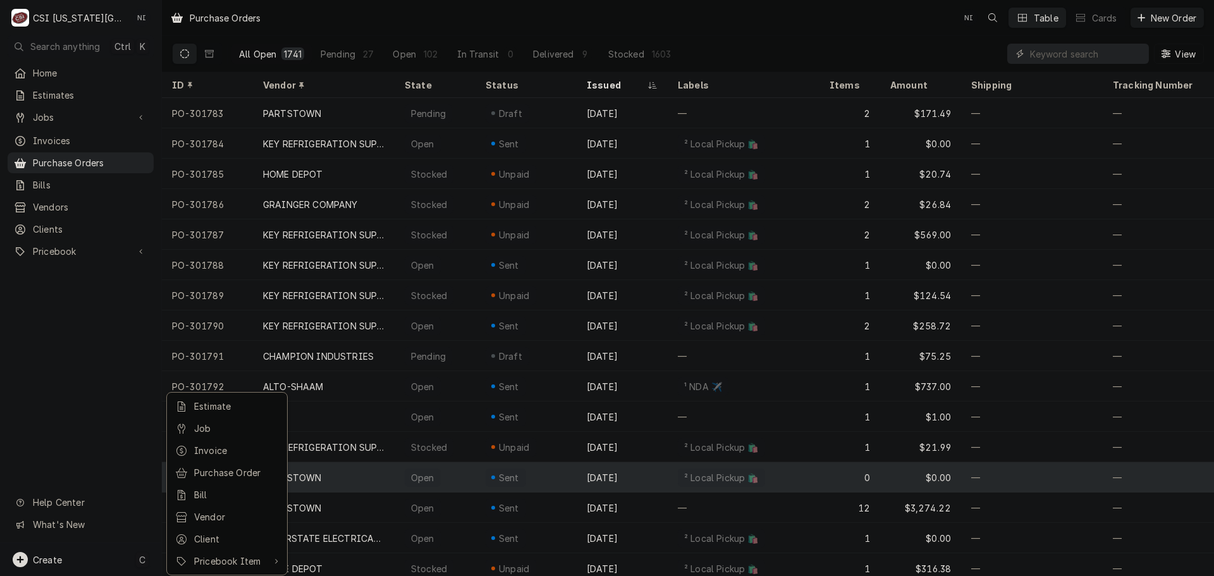
drag, startPoint x: 238, startPoint y: 474, endPoint x: 248, endPoint y: 469, distance: 10.5
click at [238, 474] on div "Purchase Order" at bounding box center [236, 472] width 85 height 13
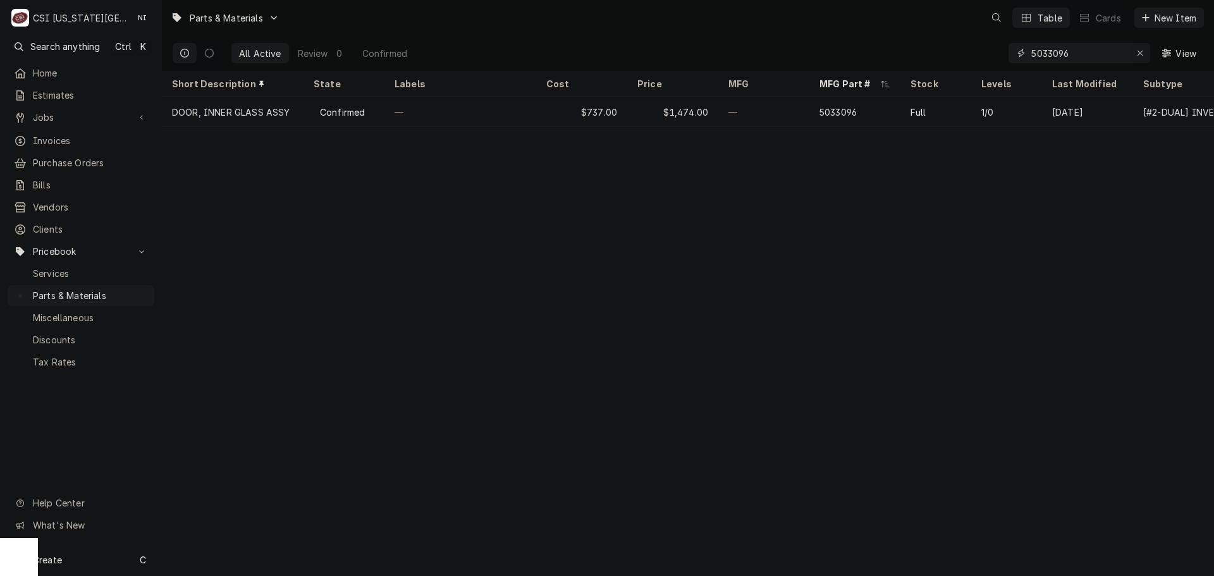
click at [1138, 52] on icon "Erase input" at bounding box center [1140, 53] width 5 height 5
click at [1105, 53] on input "Dynamic Content Wrapper" at bounding box center [1090, 53] width 119 height 20
paste input "4612853"
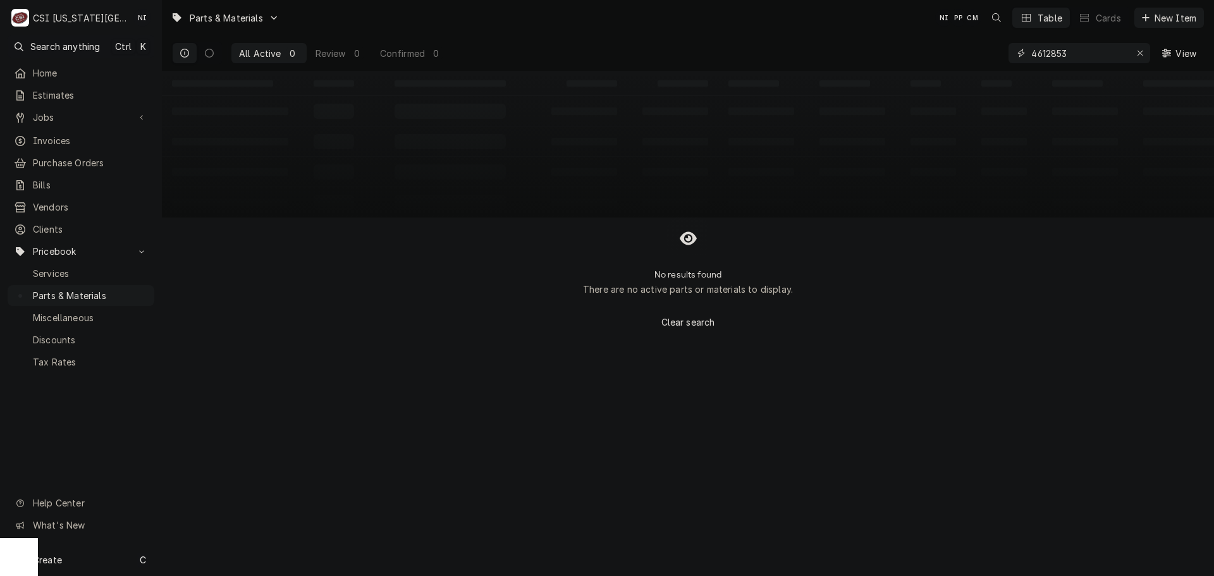
type input "4612853"
click at [1138, 50] on icon "Erase input" at bounding box center [1140, 53] width 7 height 9
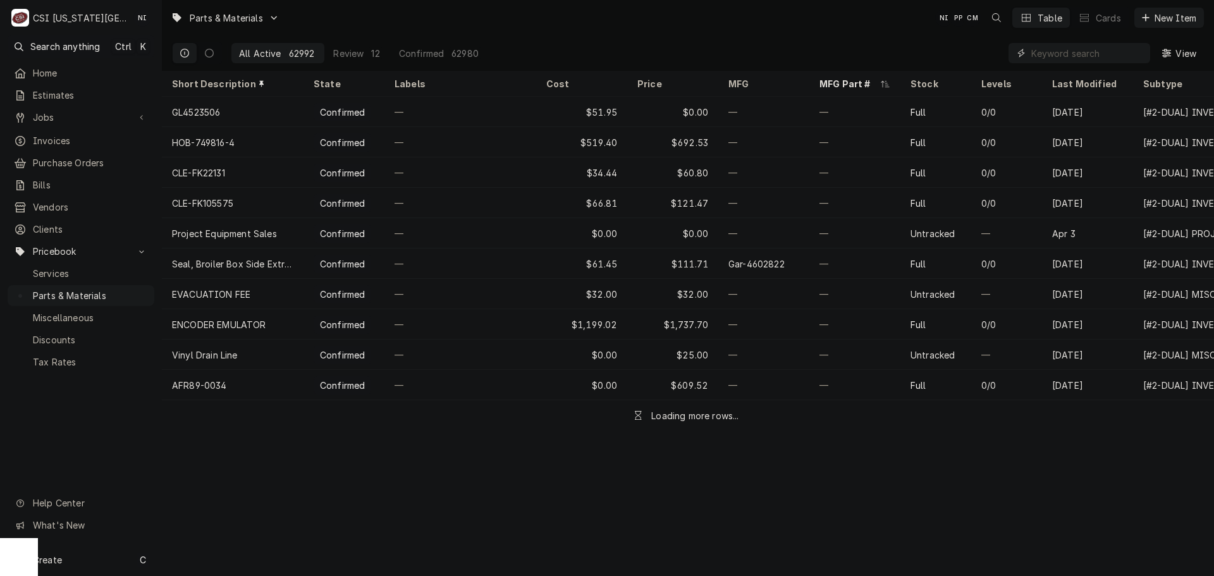
click at [1065, 48] on input "Dynamic Content Wrapper" at bounding box center [1087, 53] width 113 height 20
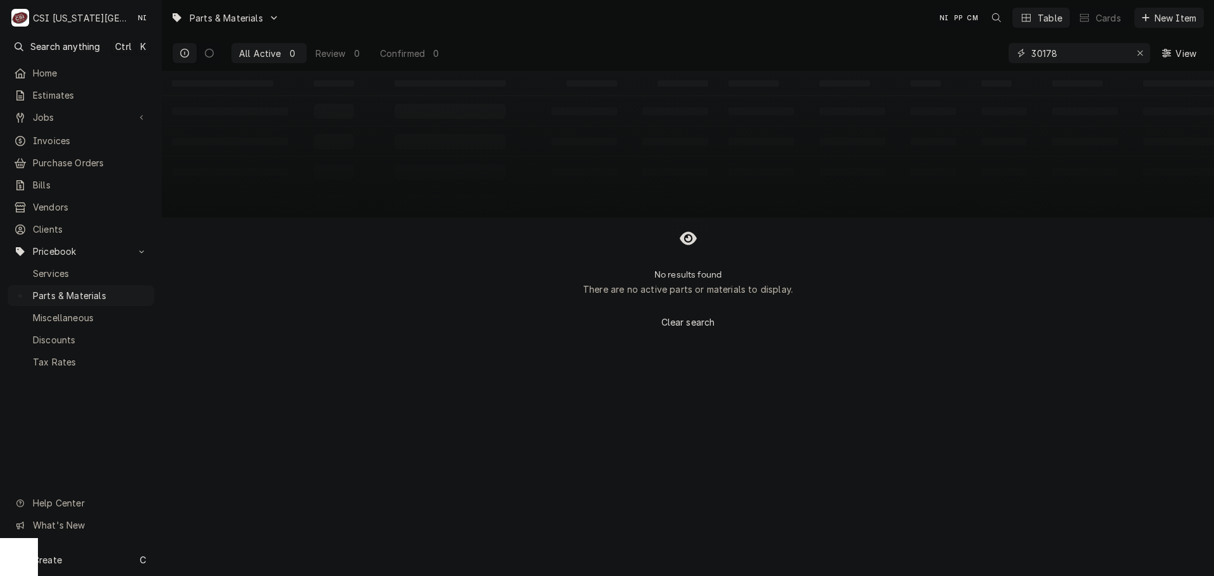
type input "301789"
drag, startPoint x: 1057, startPoint y: 54, endPoint x: 833, endPoint y: 47, distance: 224.6
click at [834, 47] on div "All Active 0 Review 0 Confirmed 0 301789 View" at bounding box center [688, 52] width 1032 height 35
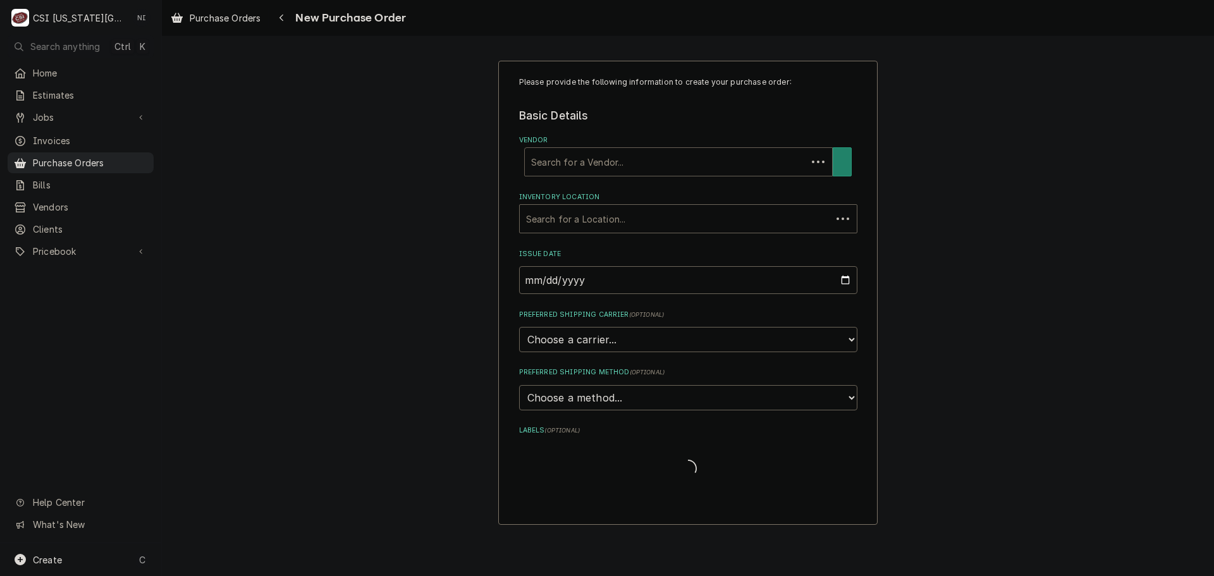
click at [625, 150] on div "Search for a Vendor..." at bounding box center [666, 162] width 282 height 28
type input "nichols"
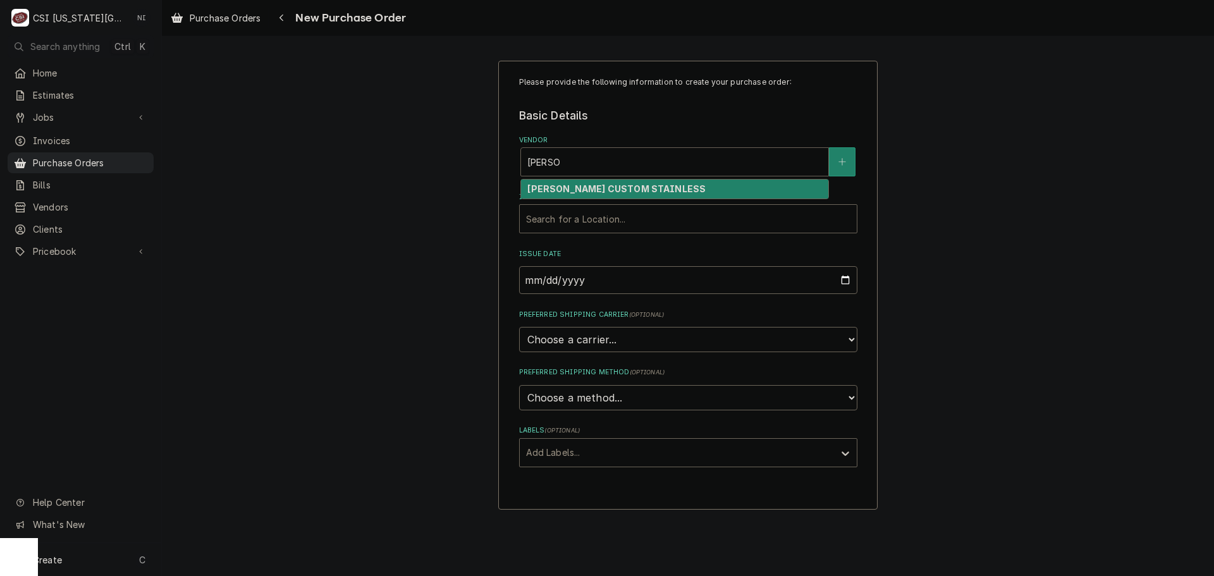
click at [584, 185] on strong "[PERSON_NAME] CUSTOM STAINLESS" at bounding box center [616, 188] width 178 height 11
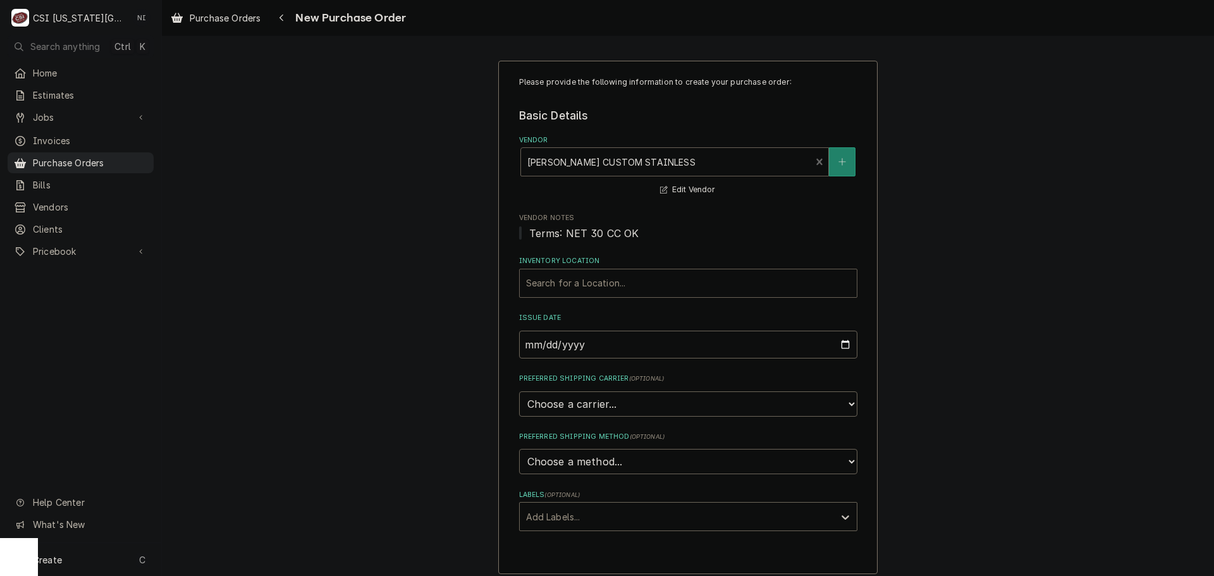
click at [593, 282] on div "Inventory Location" at bounding box center [688, 283] width 324 height 23
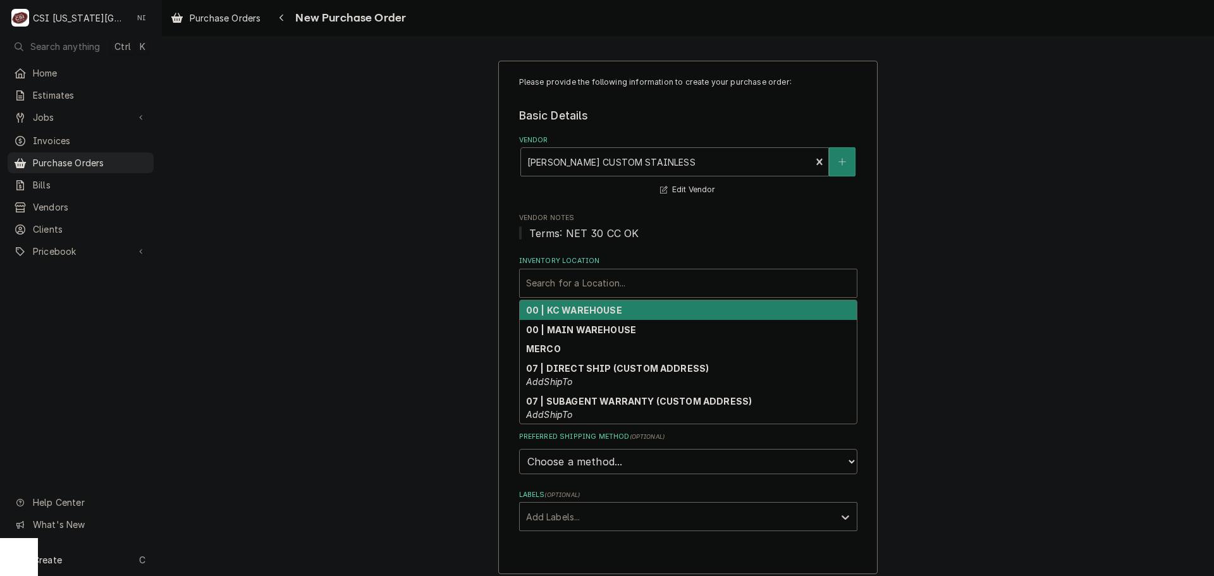
click at [593, 312] on strong "00 | KC WAREHOUSE" at bounding box center [574, 310] width 96 height 11
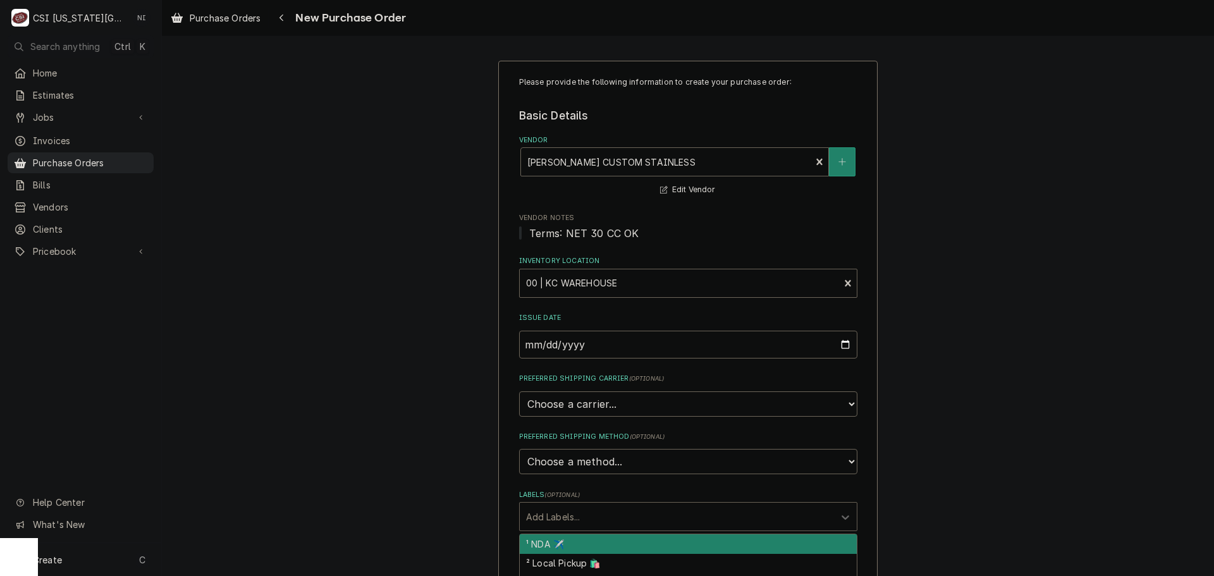
click at [581, 522] on div "Labels" at bounding box center [677, 516] width 302 height 23
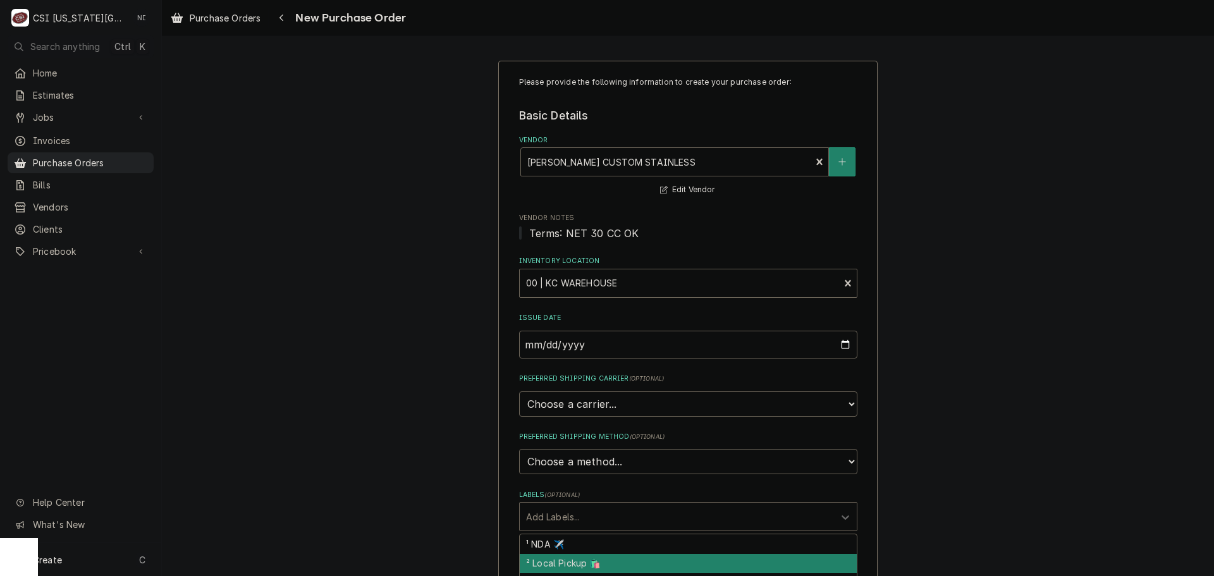
click at [577, 561] on div "² Local Pickup 🛍️" at bounding box center [688, 564] width 337 height 20
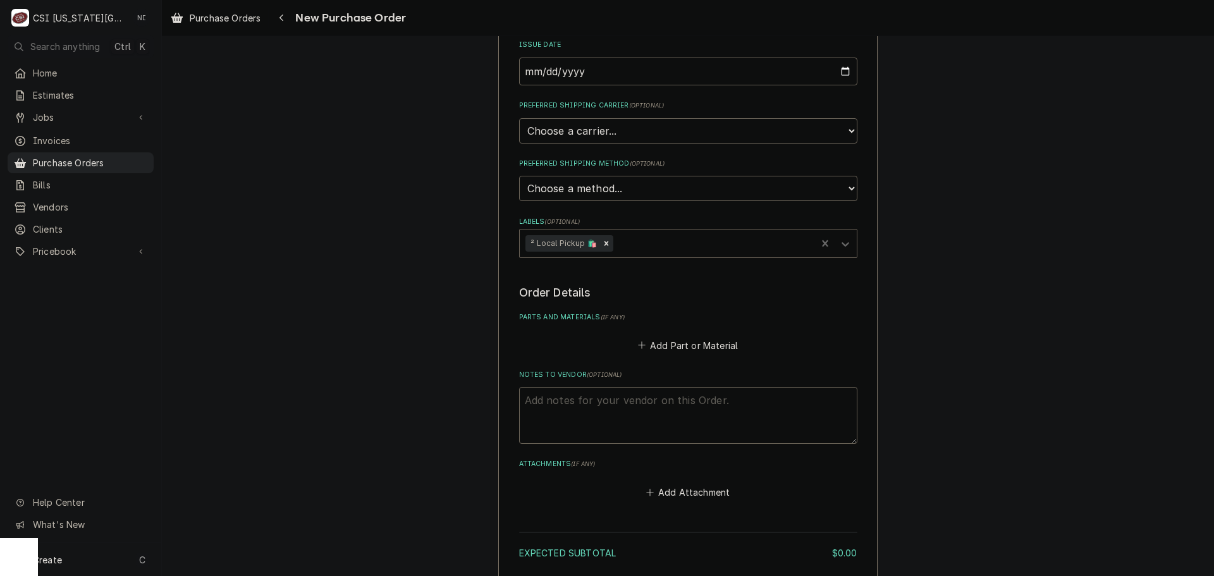
scroll to position [375, 0]
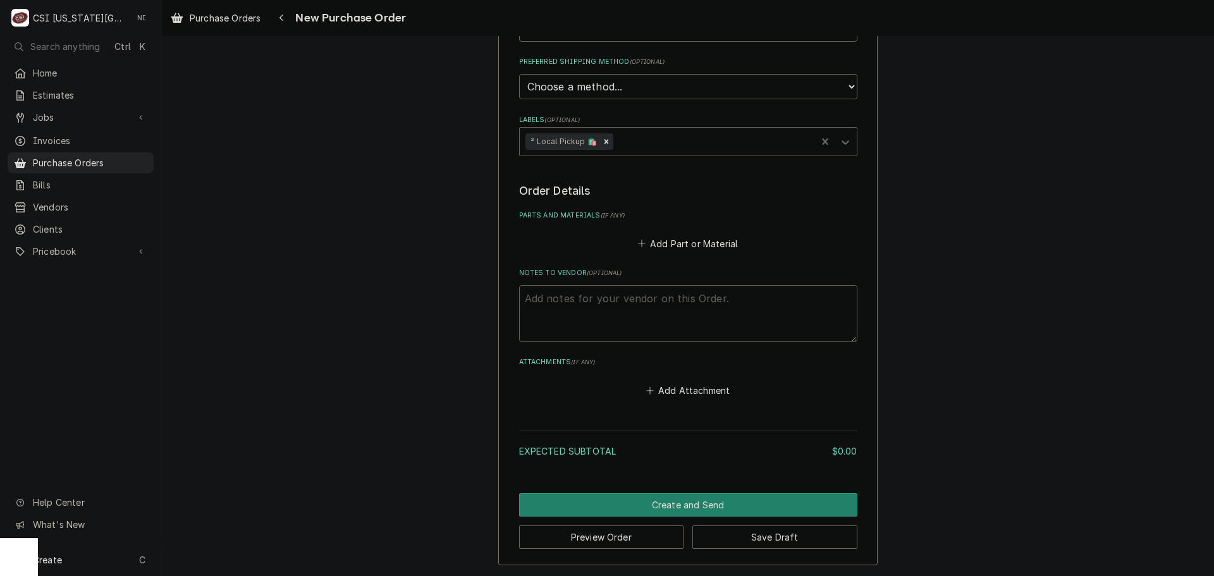
click at [639, 295] on textarea "Notes to Vendor ( optional )" at bounding box center [688, 313] width 338 height 57
type textarea "x"
type textarea "f"
type textarea "x"
type textarea "fan"
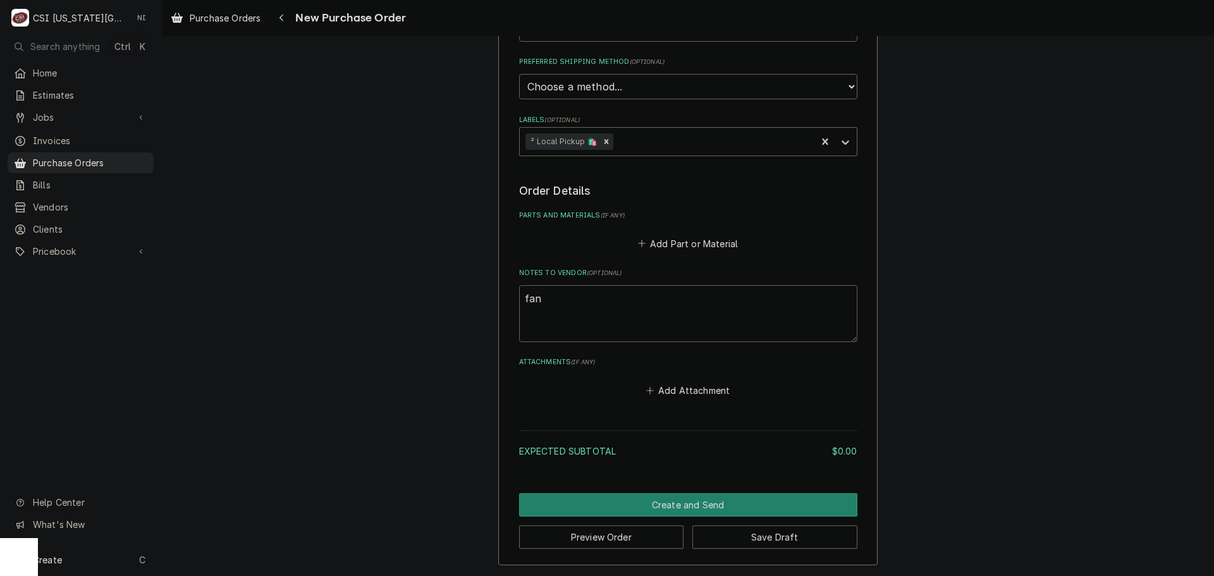
type textarea "x"
type textarea "fann"
type textarea "x"
type textarea "fanni"
type textarea "x"
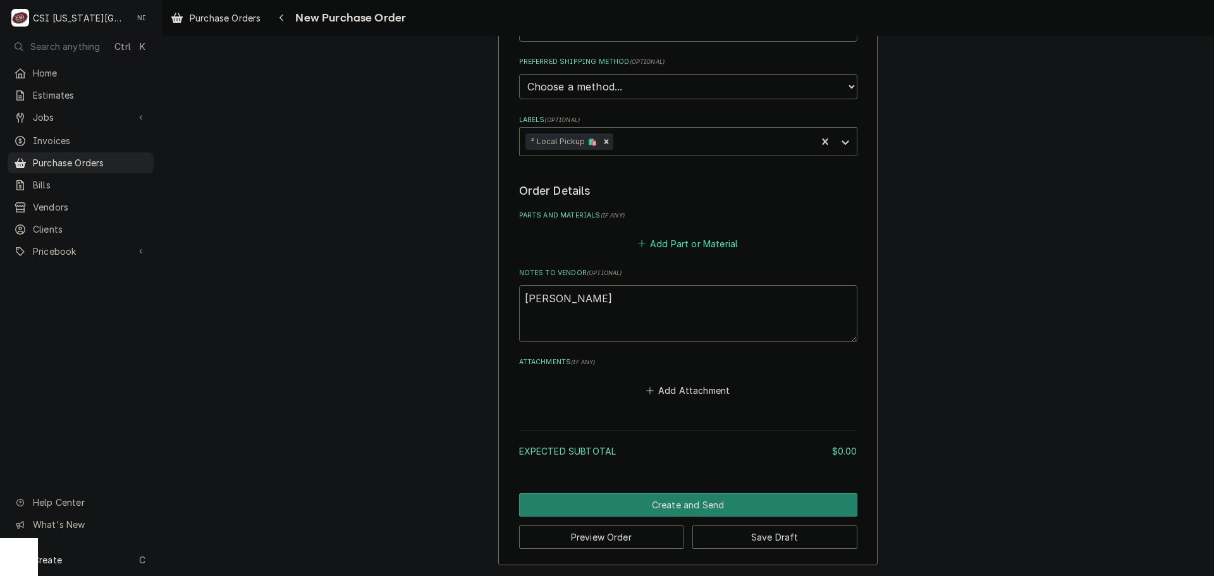
type textarea "fannin"
click at [698, 243] on button "Add Part or Material" at bounding box center [688, 244] width 104 height 18
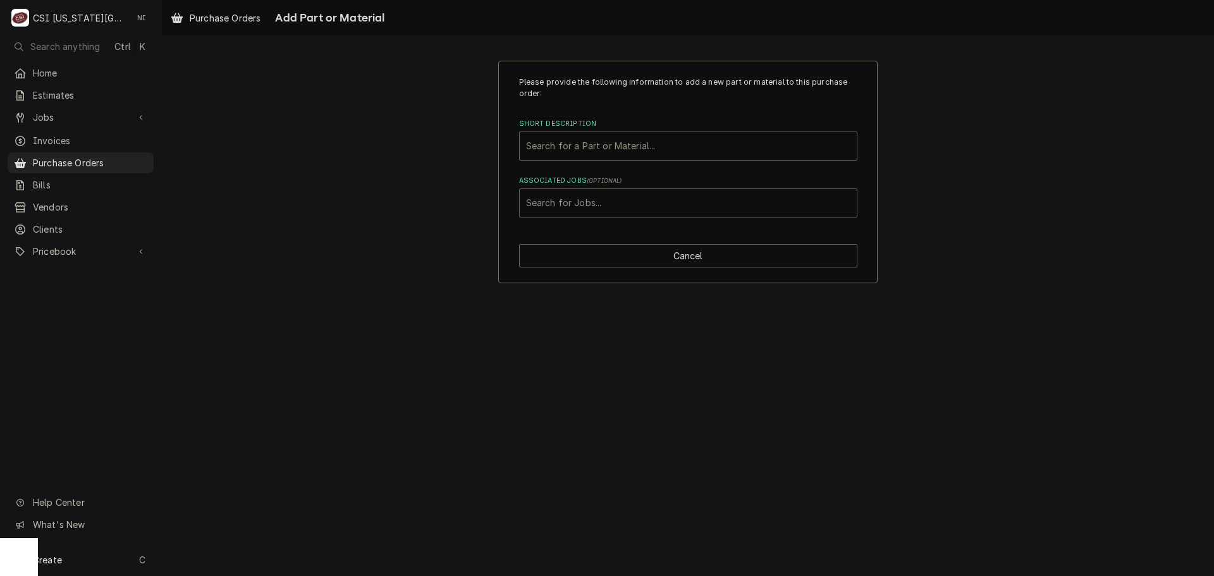
click at [656, 205] on div "Associated Jobs" at bounding box center [688, 203] width 324 height 23
type input "31593"
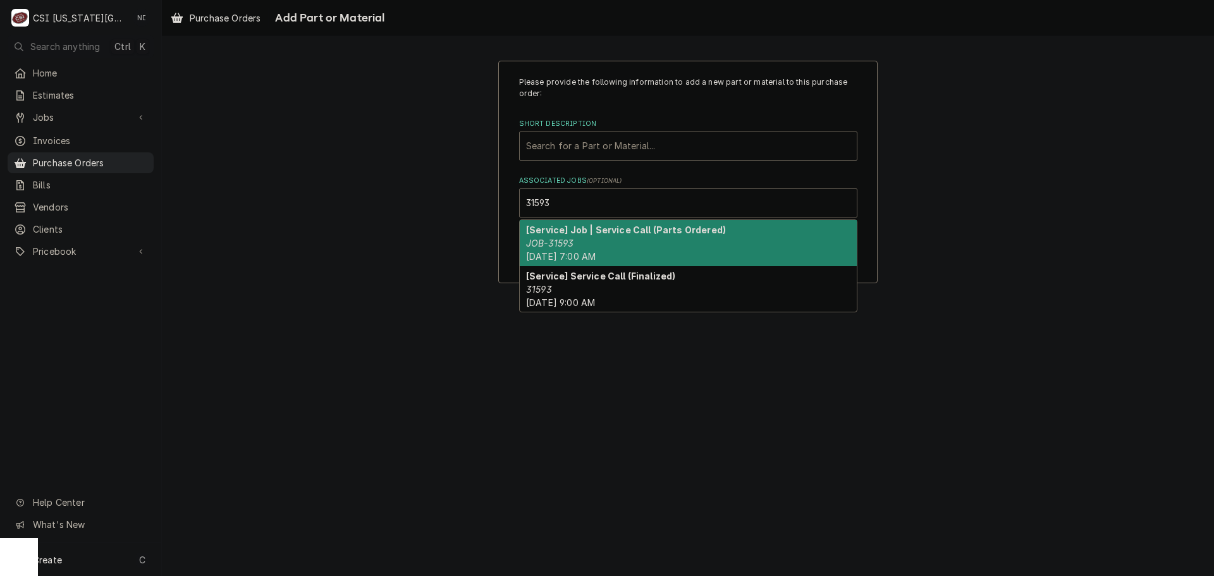
click at [582, 231] on strong "[Service] Job | Service Call (Parts Ordered)" at bounding box center [626, 229] width 200 height 11
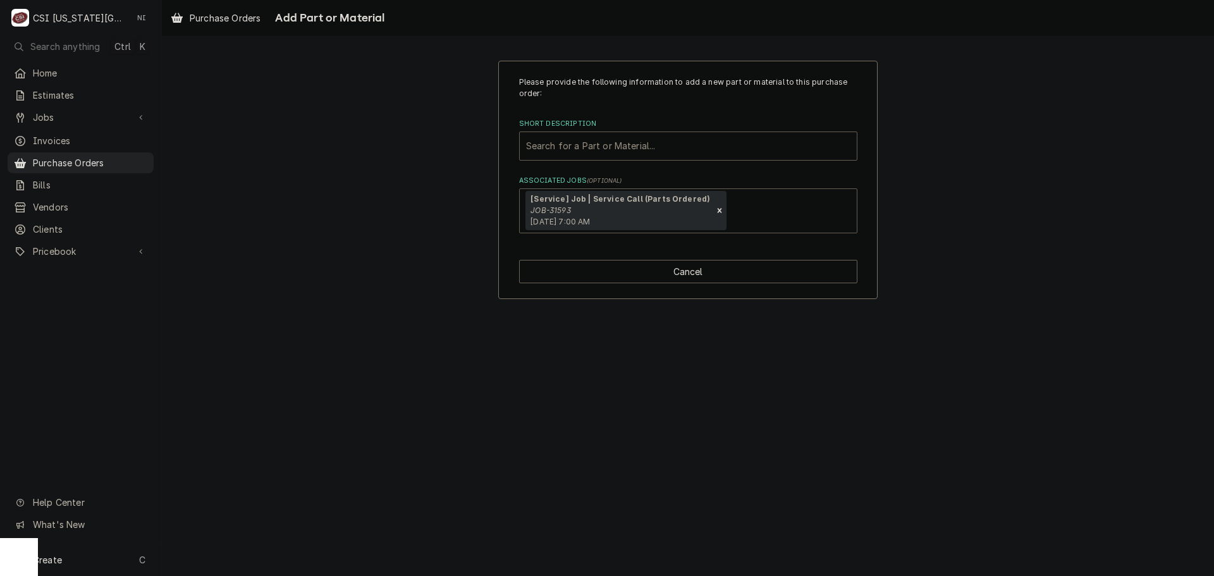
click at [586, 155] on div "Short Description" at bounding box center [688, 146] width 324 height 23
type input "misc serv"
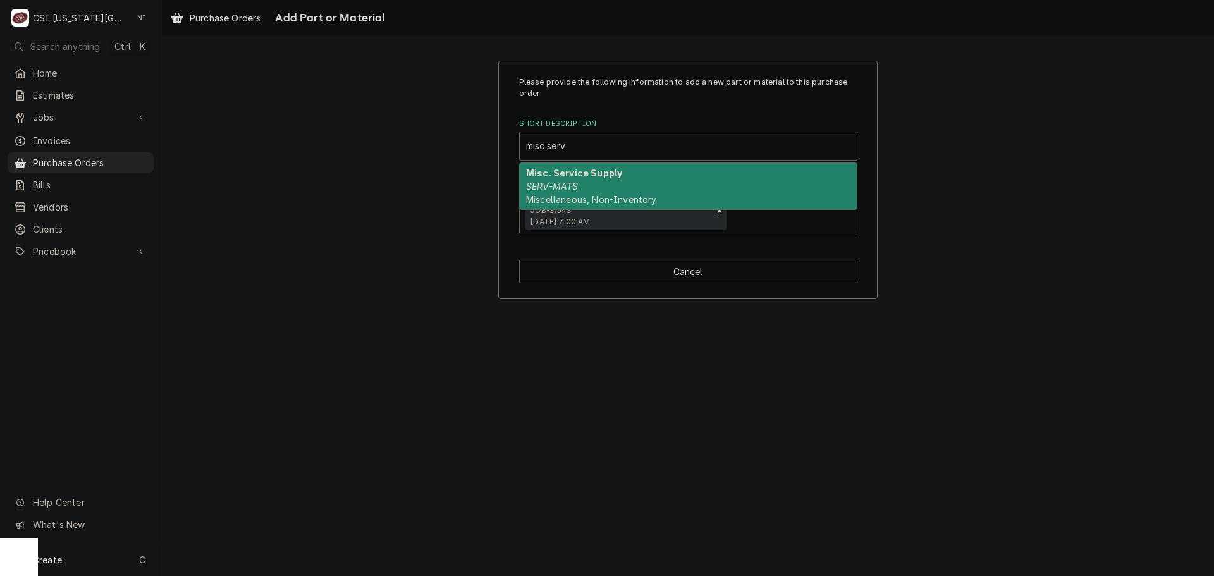
click at [594, 185] on div "Misc. Service Supply SERV-MATS Miscellaneous, Non-Inventory" at bounding box center [688, 186] width 337 height 46
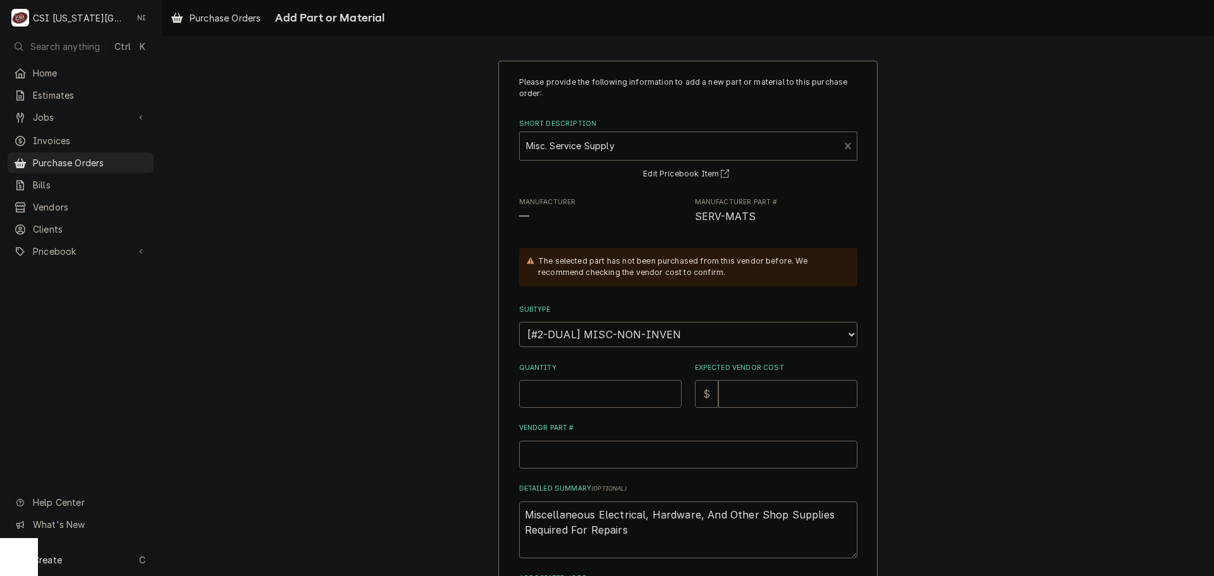
click at [591, 392] on input "Quantity" at bounding box center [600, 394] width 163 height 28
type textarea "x"
type input "1"
type textarea "x"
type input "0"
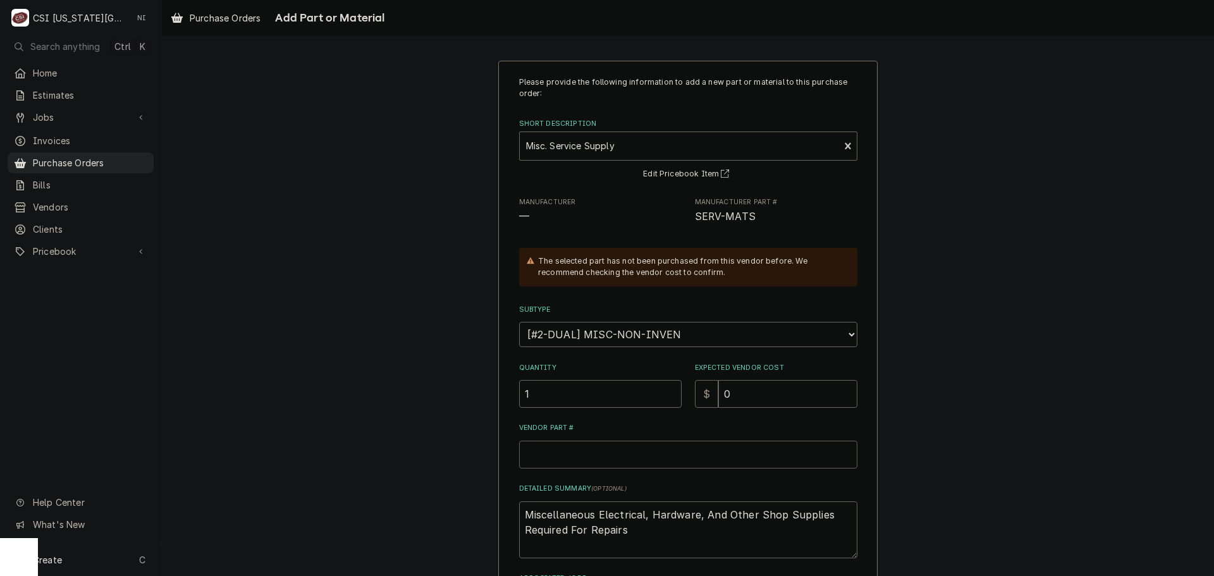
type textarea "x"
type input "m"
type textarea "x"
type input "mi"
type textarea "x"
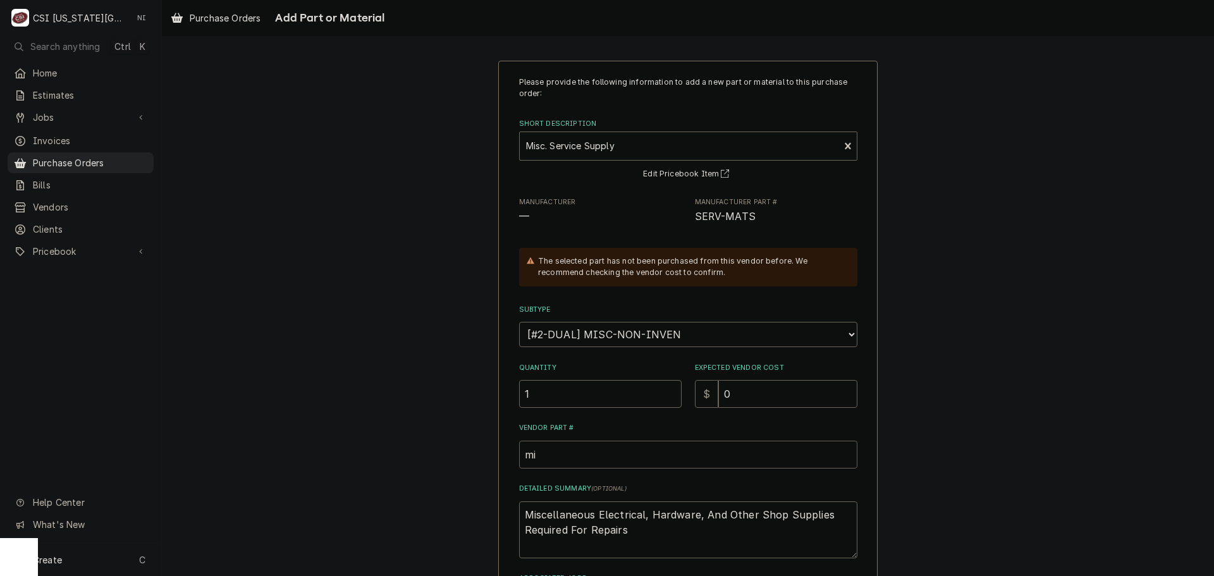
type input "mis"
type textarea "x"
type input "misc"
type textarea "x"
type input "misc"
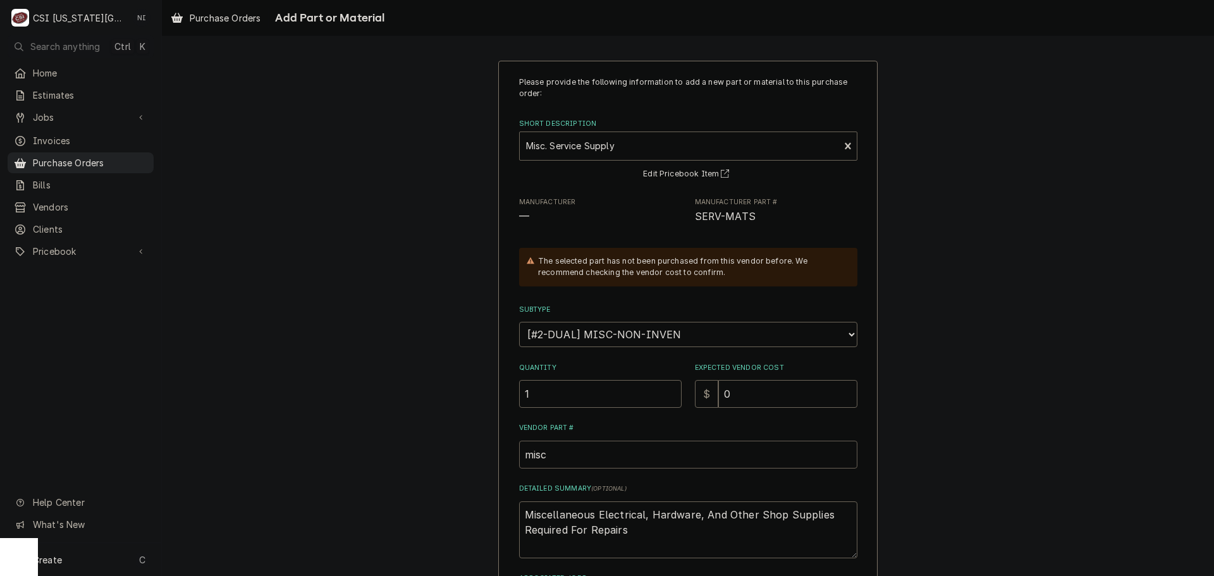
type textarea "x"
type input "misc sd"
type textarea "x"
type input "misc sdr"
type textarea "x"
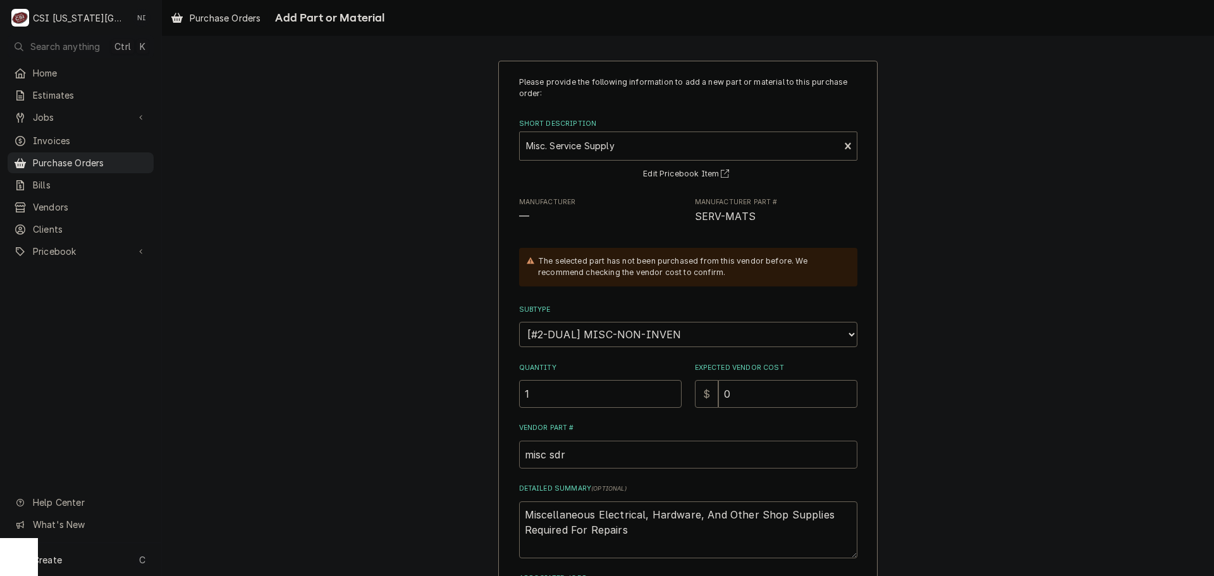
type input "misc sdrv"
type textarea "x"
type input "misc sdrv\"
type textarea "x"
type input "misc sdrv"
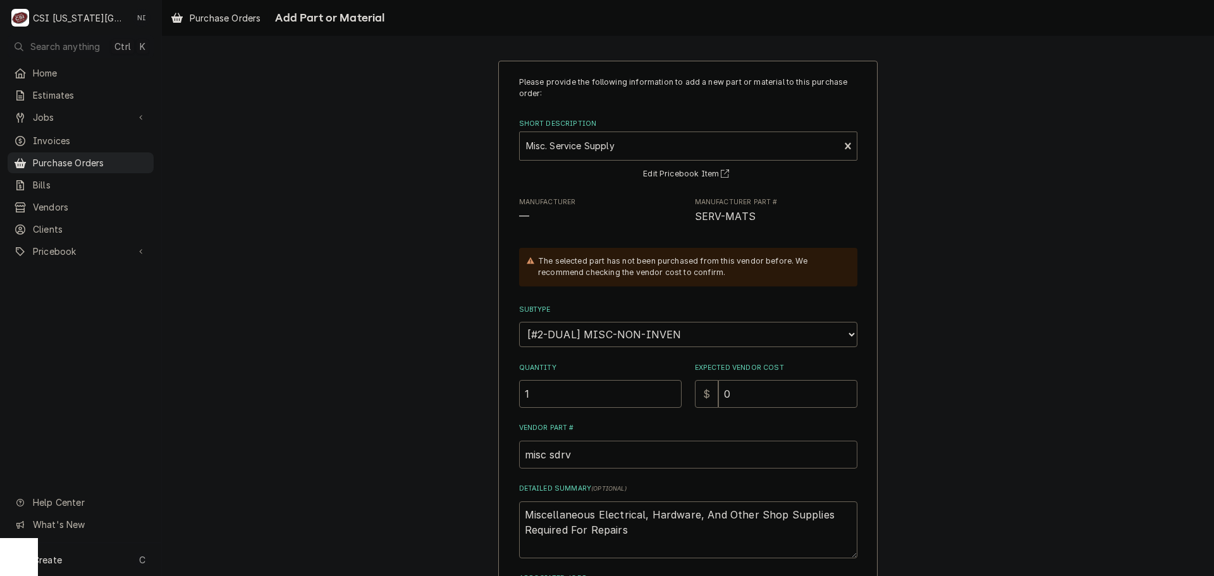
type textarea "x"
type input "misc sdrv\"
type textarea "x"
type input "misc sdrv\\"
type textarea "x"
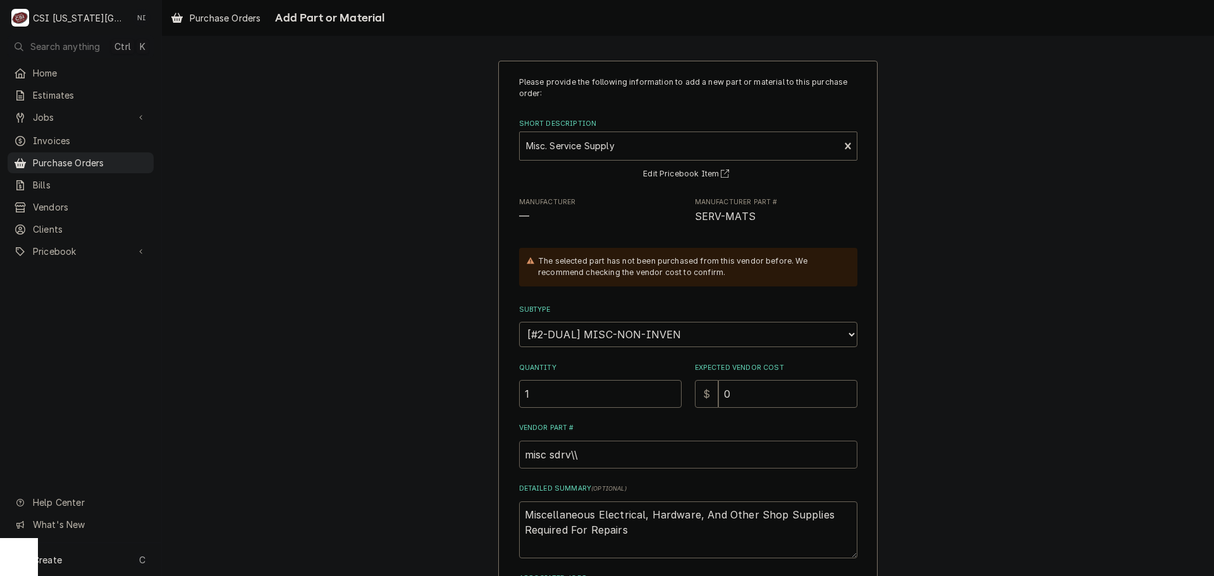
type input "misc sdrv\\\"
type textarea "x"
type input "misc sdrv\\\\"
type textarea "x"
type input "misc sdrv\\\\\"
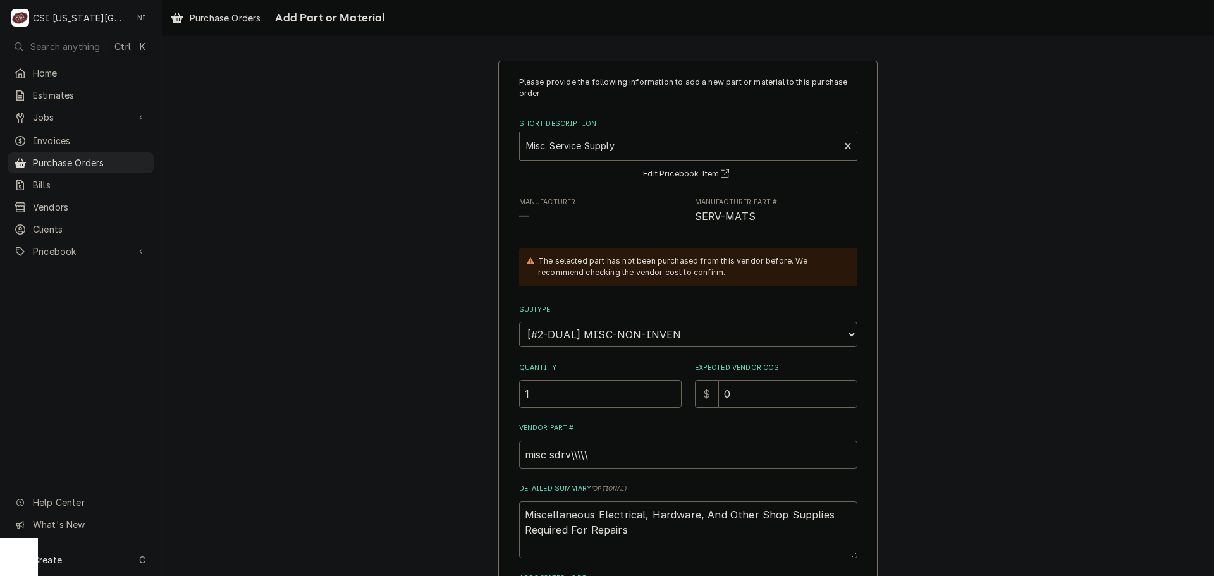
type textarea "x"
type input "misc sdrv\\\\\"
type textarea "x"
type input "misc sdrv\\\\"
type textarea "x"
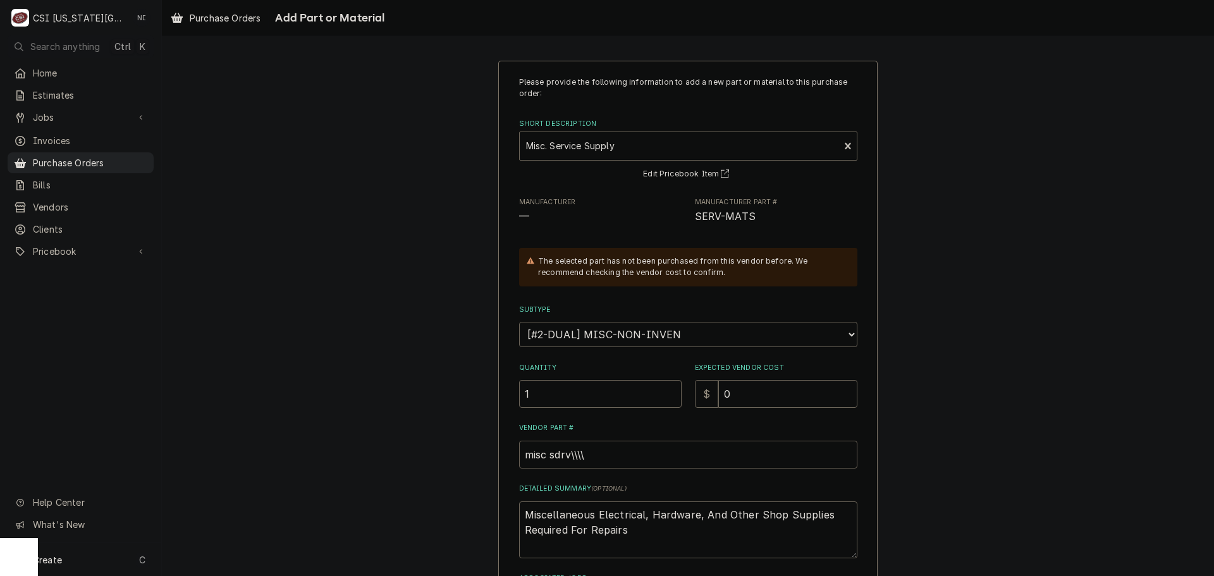
type input "misc sdrv\\\"
type textarea "x"
type input "misc sdrv\\"
type textarea "x"
type input "misc sdrv\"
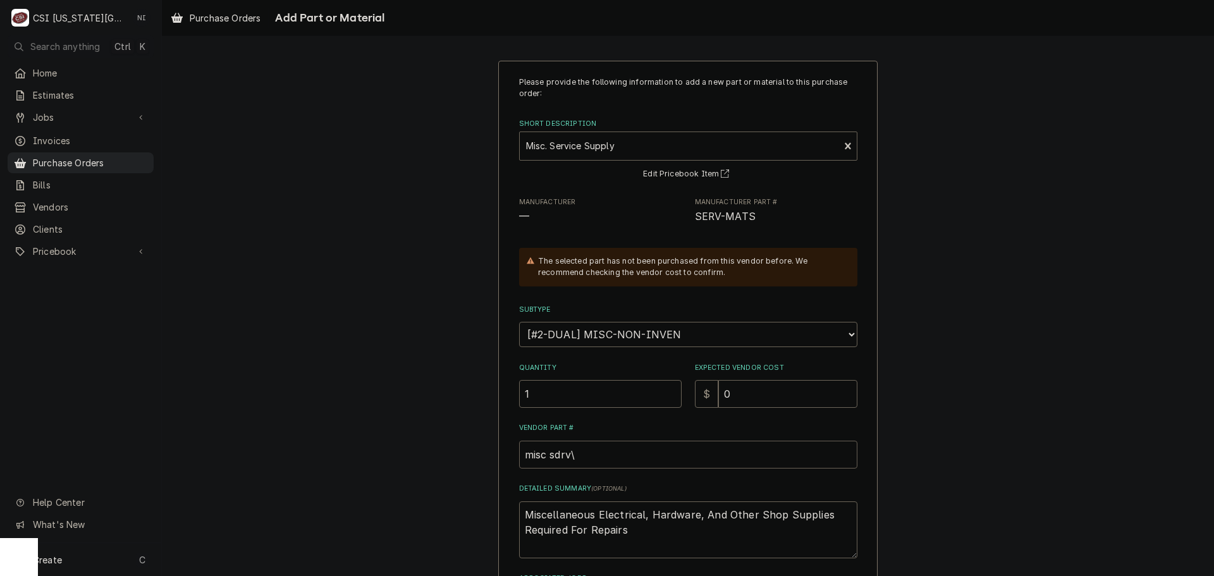
type textarea "x"
type input "misc sdrv"
type textarea "x"
type input "misc sdr"
type textarea "x"
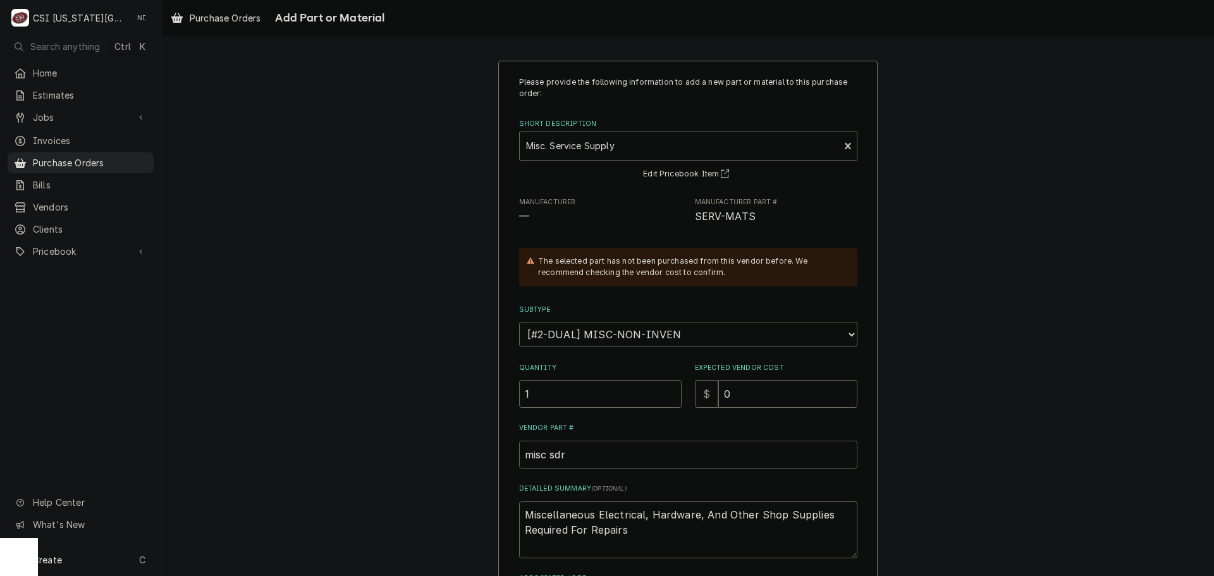
type input "misc sd"
type textarea "x"
type input "misc s"
type textarea "x"
type input "misc se"
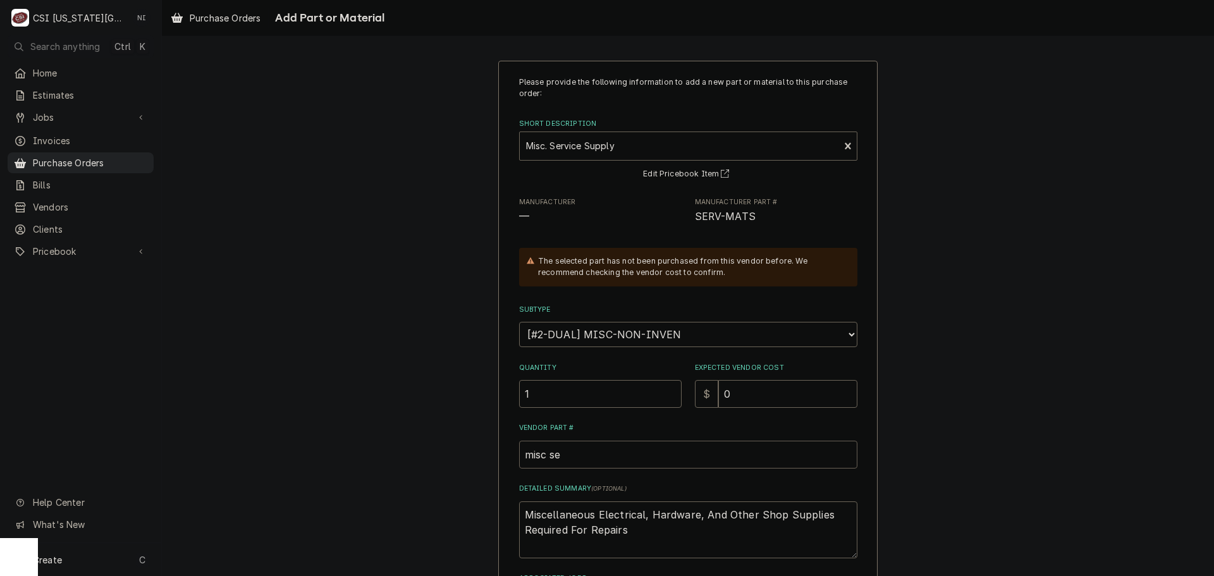
type textarea "x"
type input "misc ser"
type textarea "x"
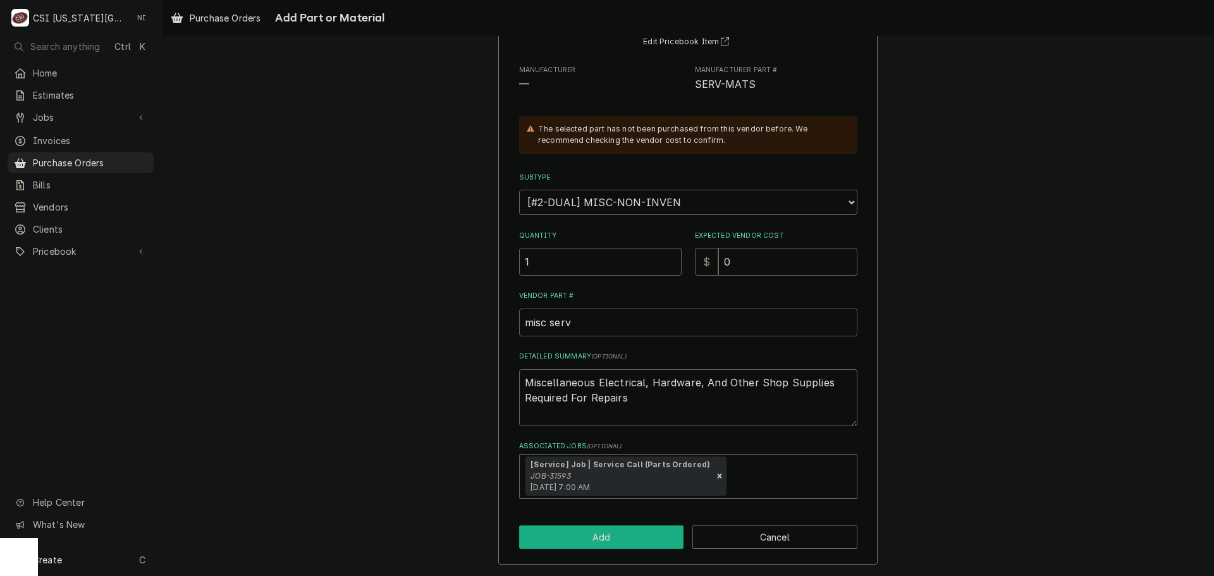
type input "misc serv"
click at [626, 544] on button "Add" at bounding box center [601, 537] width 165 height 23
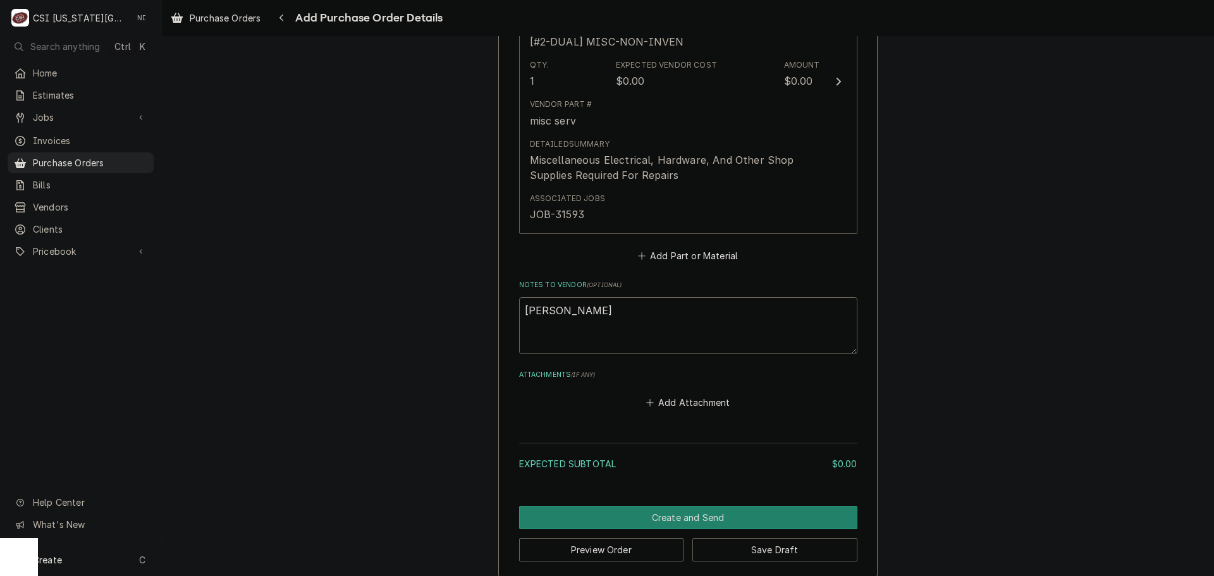
scroll to position [686, 0]
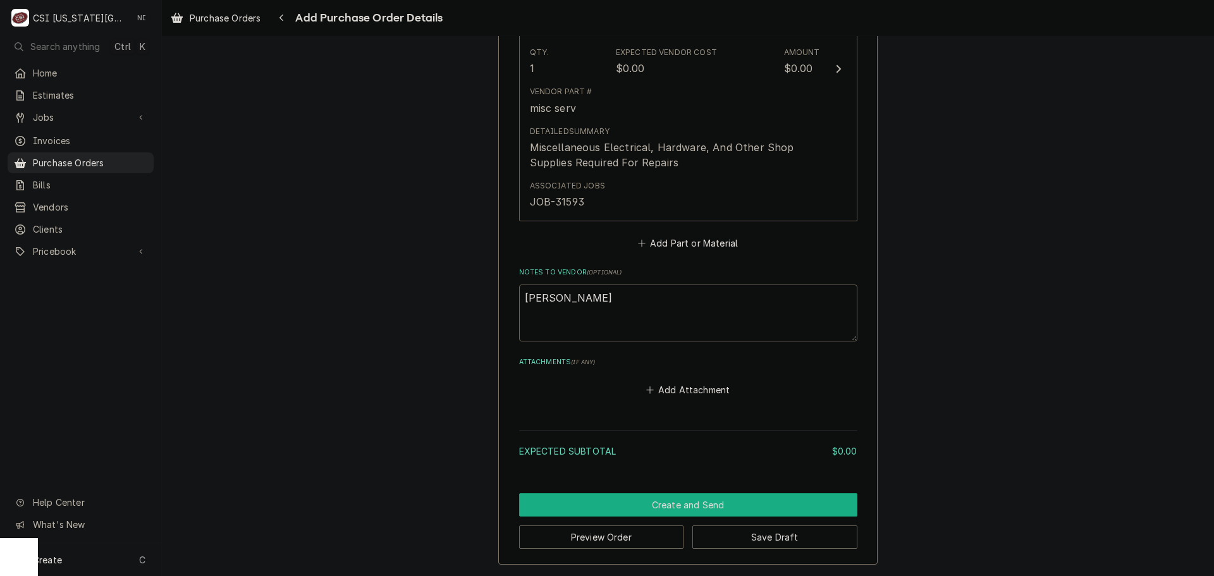
click at [710, 508] on button "Create and Send" at bounding box center [688, 504] width 338 height 23
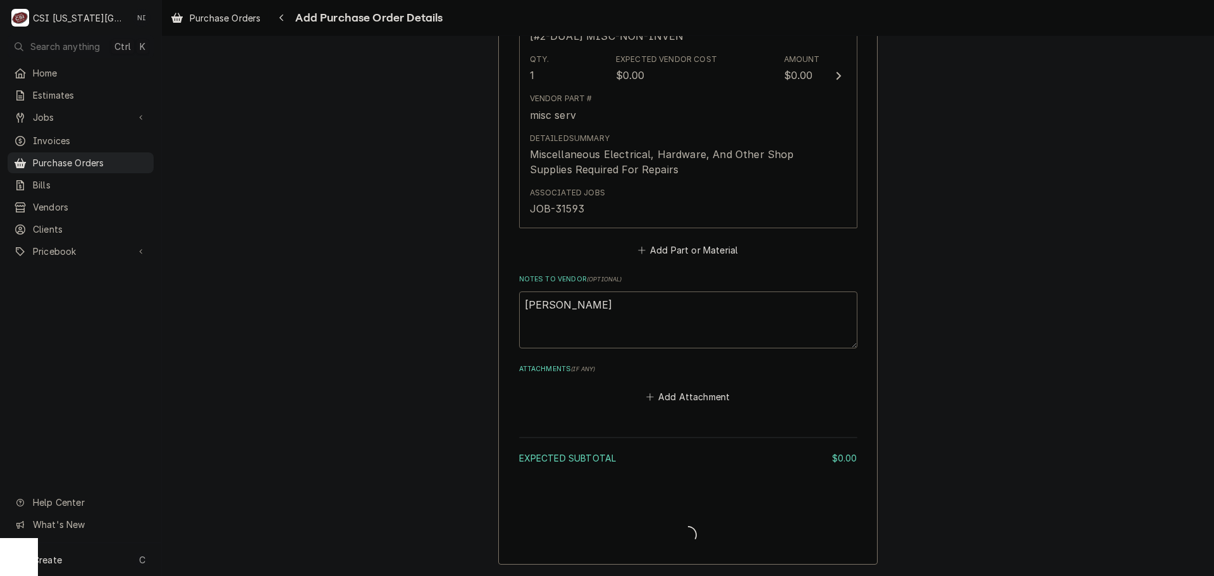
type textarea "x"
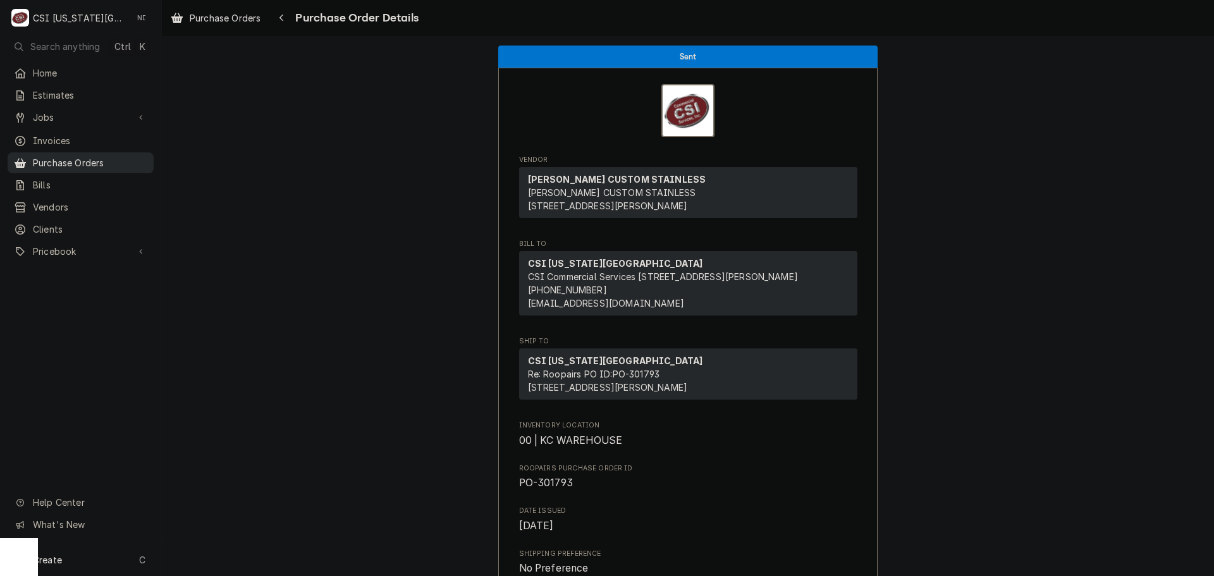
click at [89, 156] on span "Purchase Orders" at bounding box center [90, 162] width 114 height 13
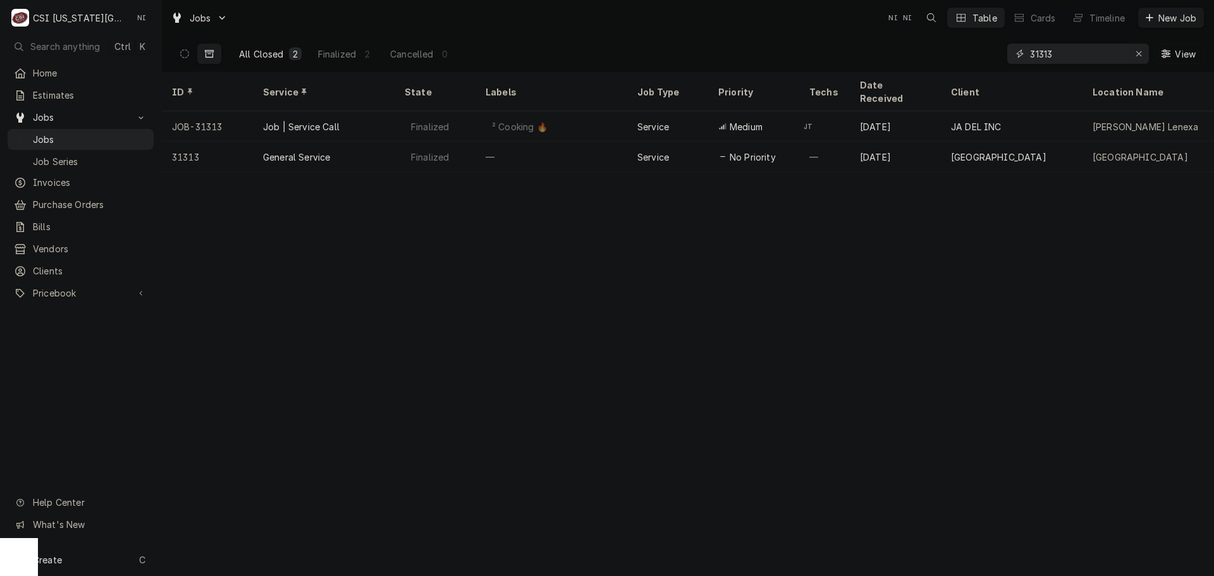
click at [1136, 52] on icon "Erase input" at bounding box center [1138, 53] width 5 height 5
click at [1096, 52] on input "Dynamic Content Wrapper" at bounding box center [1089, 54] width 119 height 20
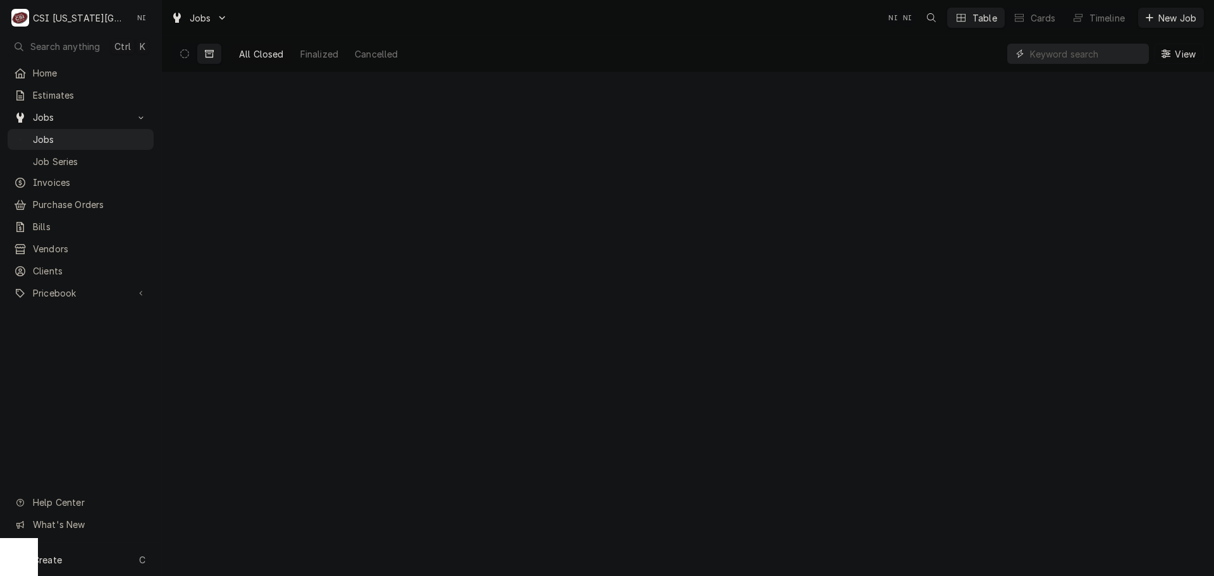
paste input "33360"
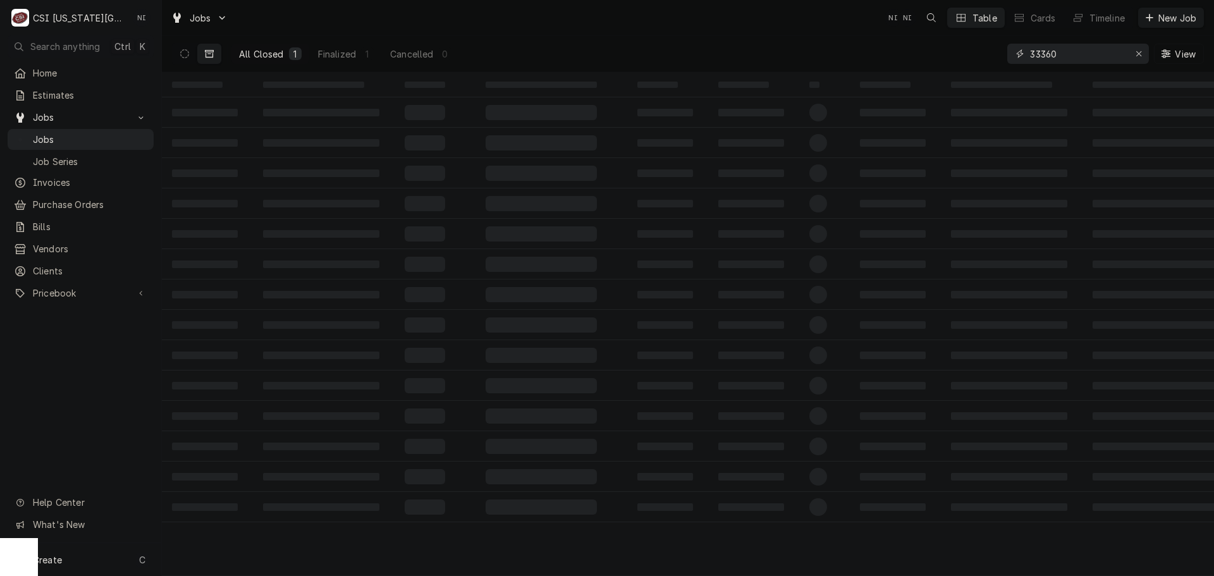
type input "33360"
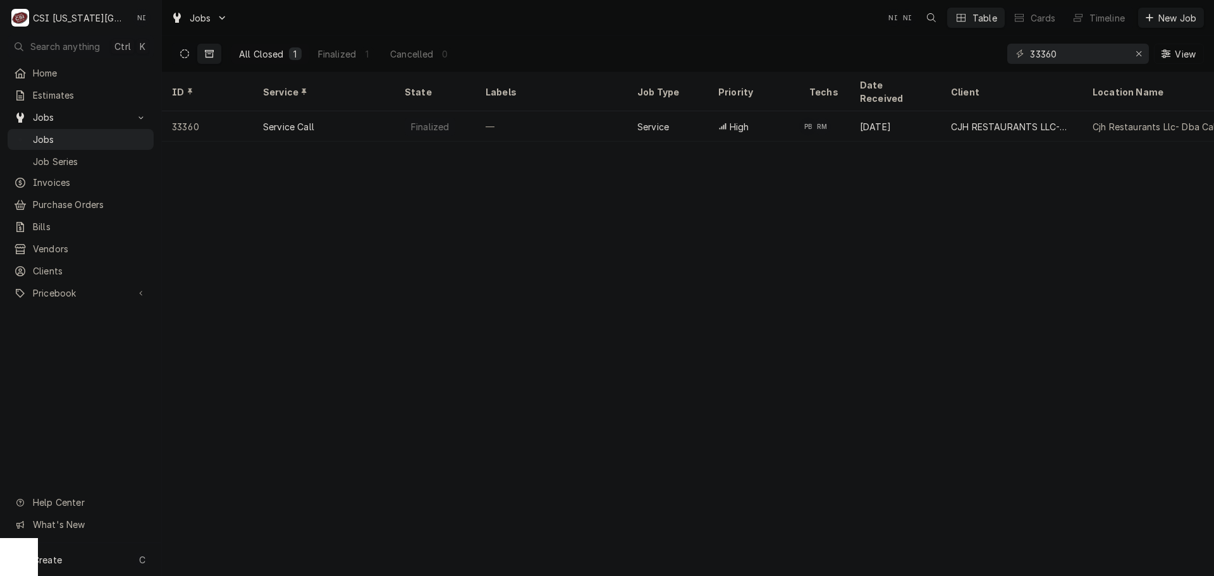
drag, startPoint x: 188, startPoint y: 54, endPoint x: 295, endPoint y: 22, distance: 112.1
click at [188, 53] on icon "Dynamic Content Wrapper" at bounding box center [184, 53] width 9 height 9
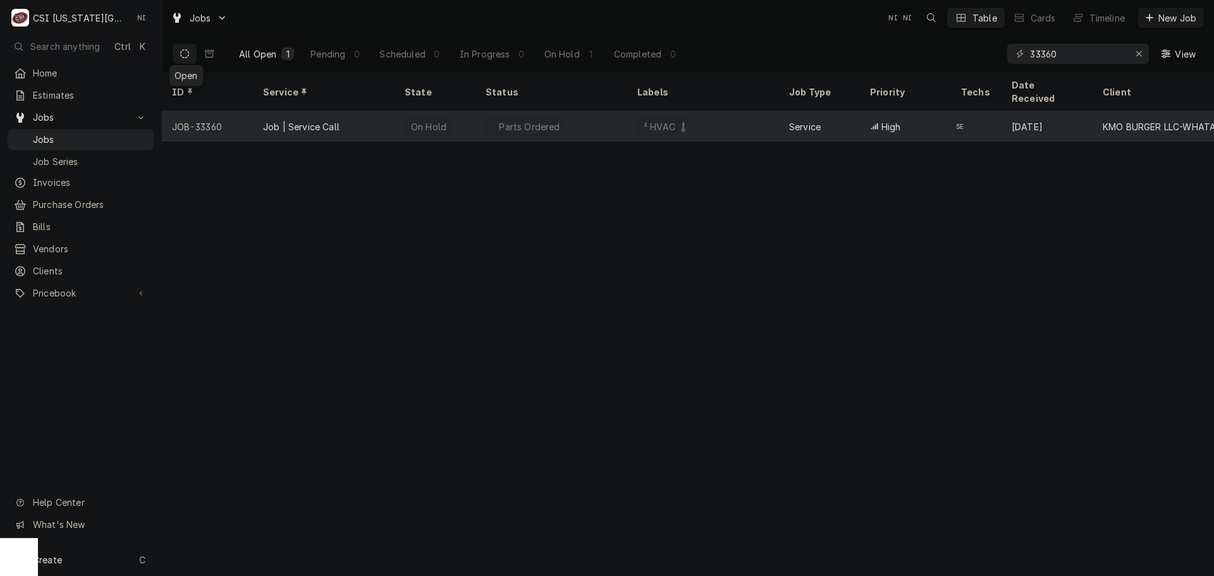
click at [524, 120] on div "Parts Ordered" at bounding box center [530, 126] width 64 height 13
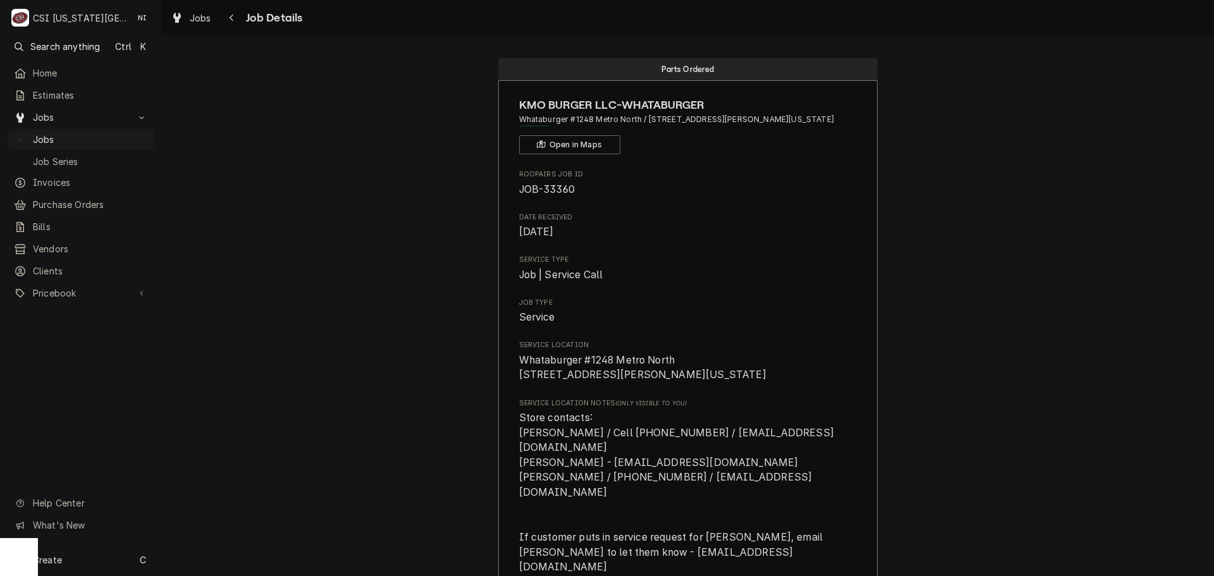
drag, startPoint x: 145, startPoint y: 128, endPoint x: 180, endPoint y: 139, distance: 36.0
click at [145, 132] on div "Jobs" at bounding box center [81, 140] width 142 height 16
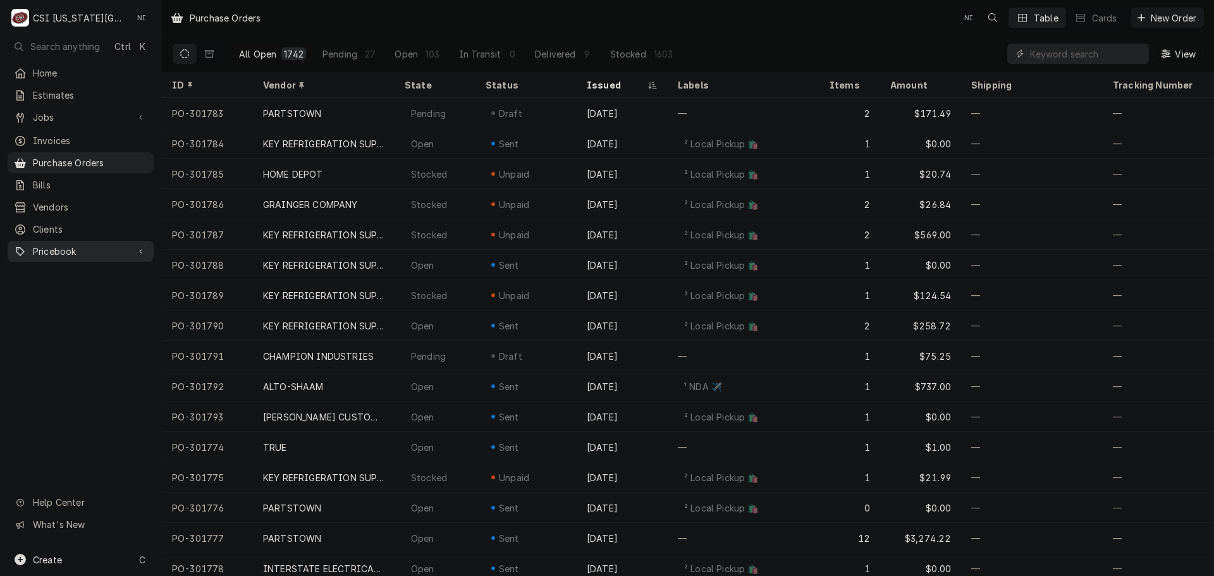
drag, startPoint x: 98, startPoint y: 233, endPoint x: 98, endPoint y: 240, distance: 7.0
click at [98, 237] on div "Home Estimates Jobs Jobs Job Series Invoices Purchase Orders Bills Vendors Clie…" at bounding box center [80, 163] width 161 height 200
click at [90, 247] on span "Pricebook" at bounding box center [80, 251] width 95 height 13
click at [95, 289] on span "Parts & Materials" at bounding box center [90, 295] width 114 height 13
click at [1078, 61] on input "Dynamic Content Wrapper" at bounding box center [1086, 54] width 113 height 20
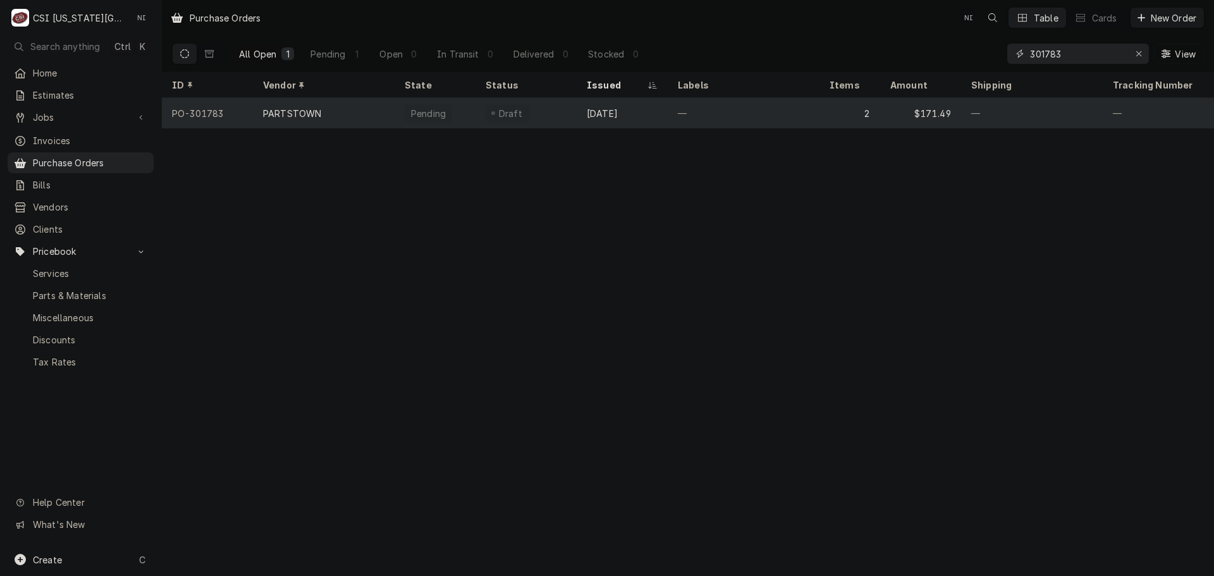
type input "301783"
click at [569, 108] on div "Draft" at bounding box center [526, 113] width 101 height 30
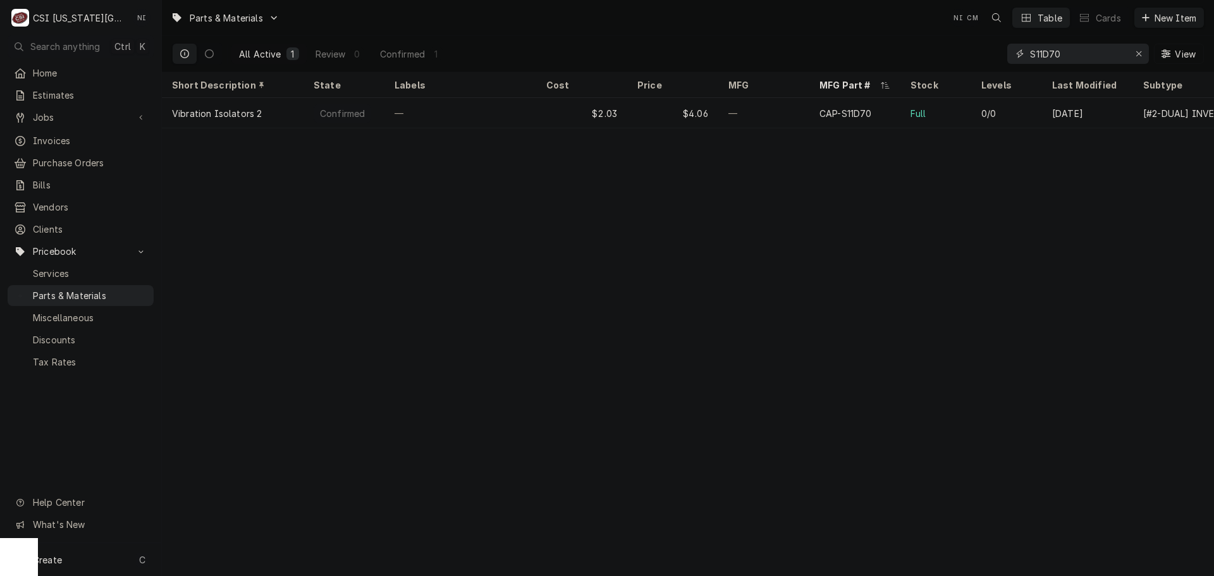
click at [1137, 50] on icon "Erase input" at bounding box center [1139, 53] width 7 height 9
click at [1133, 52] on input "Dynamic Content Wrapper" at bounding box center [1089, 54] width 119 height 20
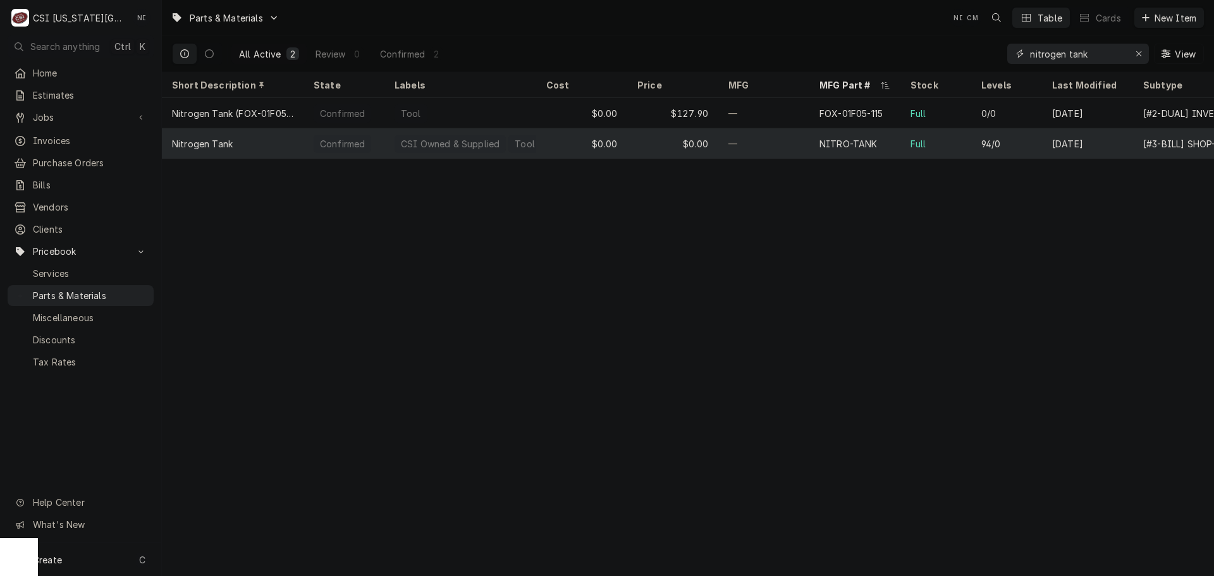
type input "nitrogen tank"
click at [783, 144] on div "—" at bounding box center [763, 143] width 91 height 30
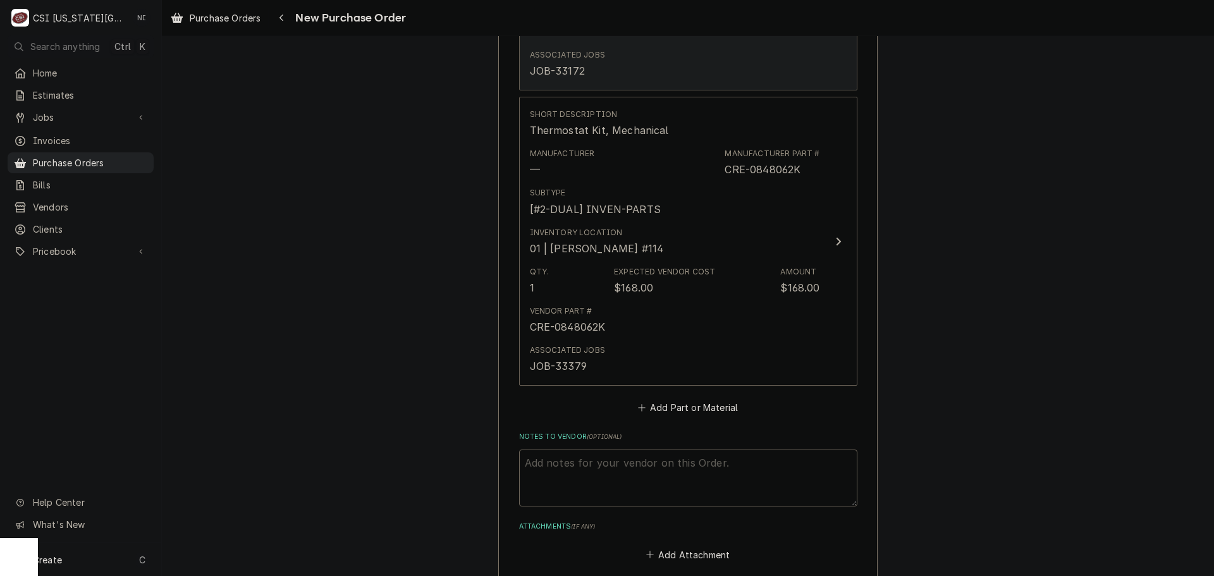
scroll to position [1012, 0]
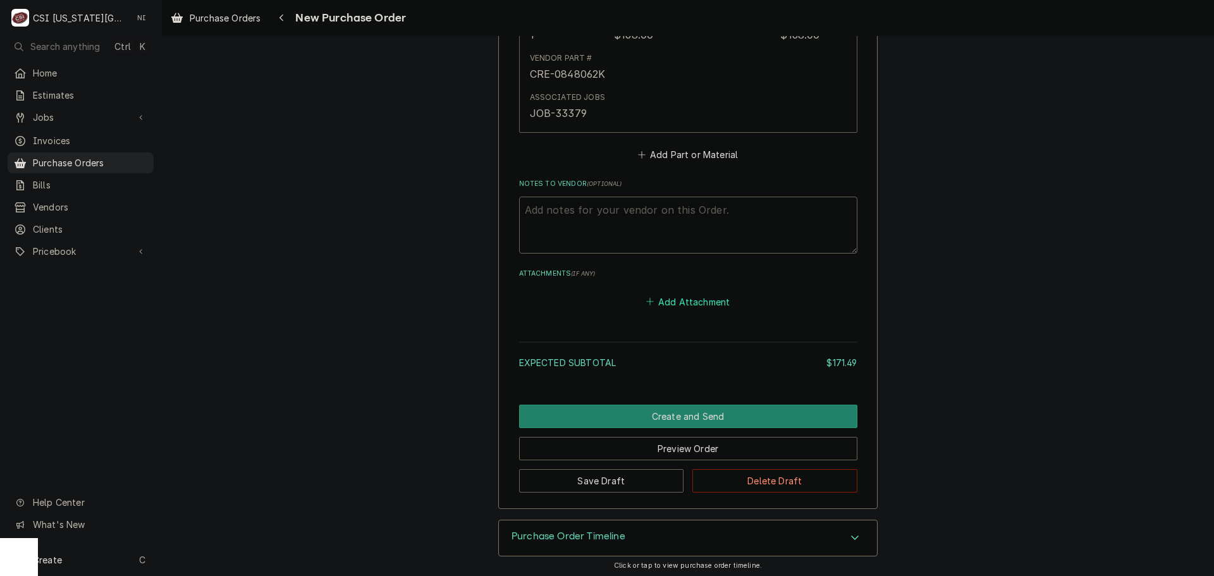
drag, startPoint x: 680, startPoint y: 304, endPoint x: 660, endPoint y: 175, distance: 130.7
click at [680, 305] on button "Add Attachment" at bounding box center [688, 302] width 89 height 18
type textarea "x"
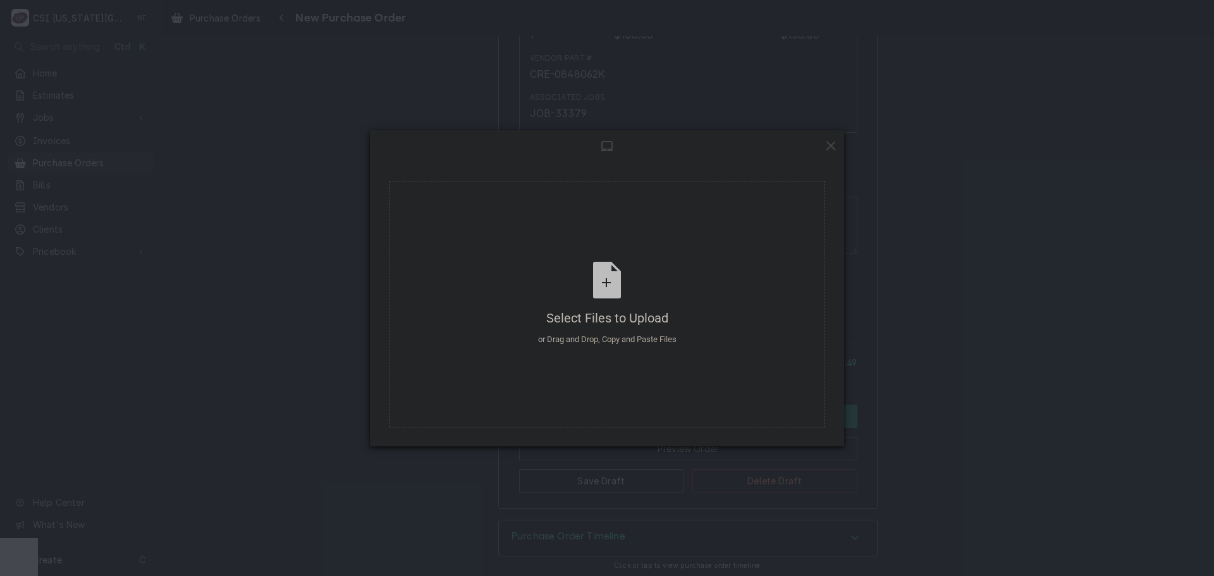
click at [831, 139] on span at bounding box center [831, 145] width 14 height 14
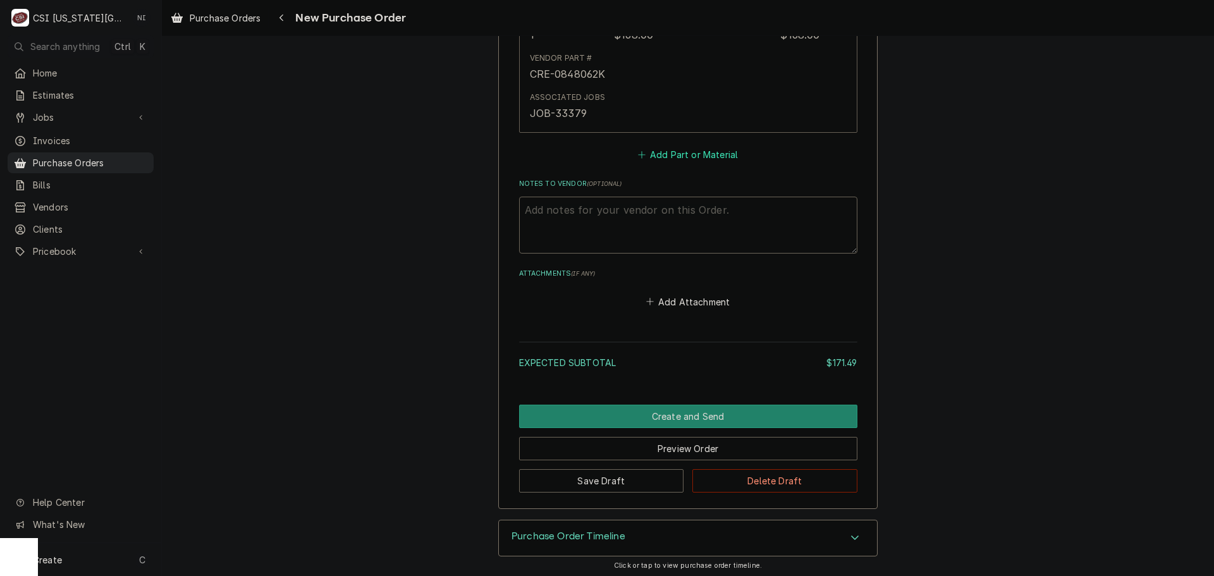
click at [701, 159] on button "Add Part or Material" at bounding box center [688, 155] width 104 height 18
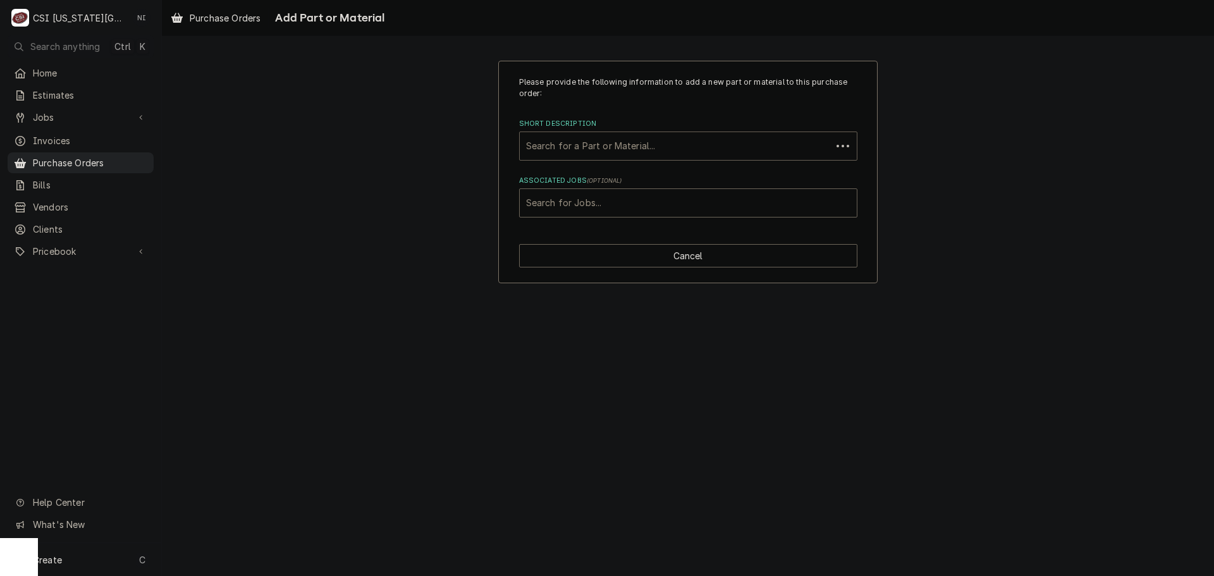
click at [646, 142] on div "Short Description" at bounding box center [675, 146] width 299 height 23
paste input "S11D70"
type input "S11D70"
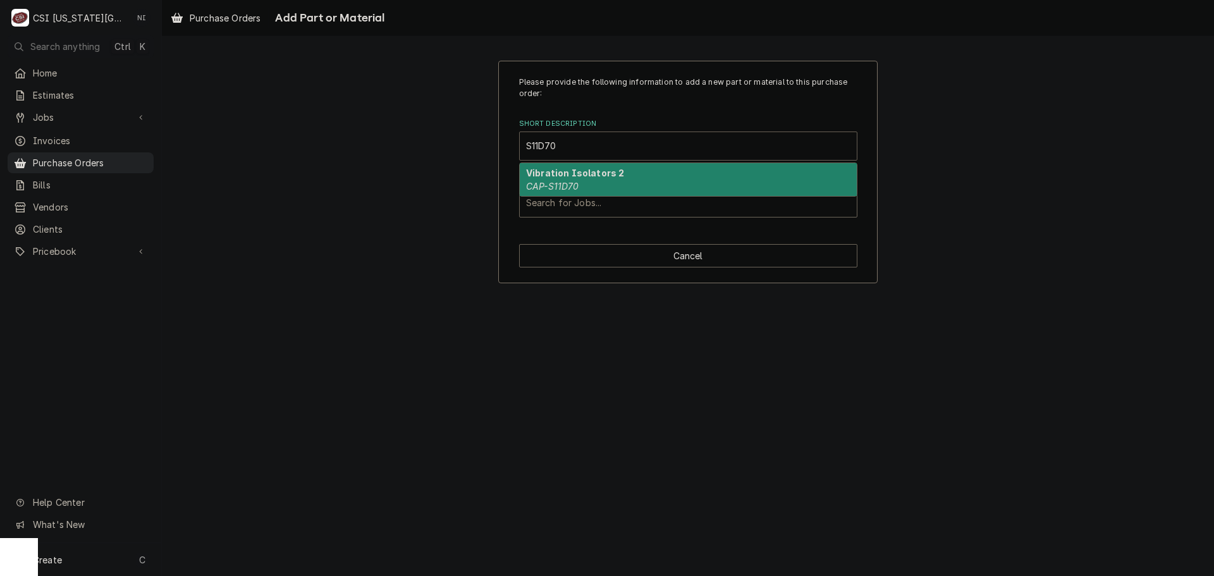
click at [570, 183] on em "CAP-S11D70" at bounding box center [552, 186] width 53 height 11
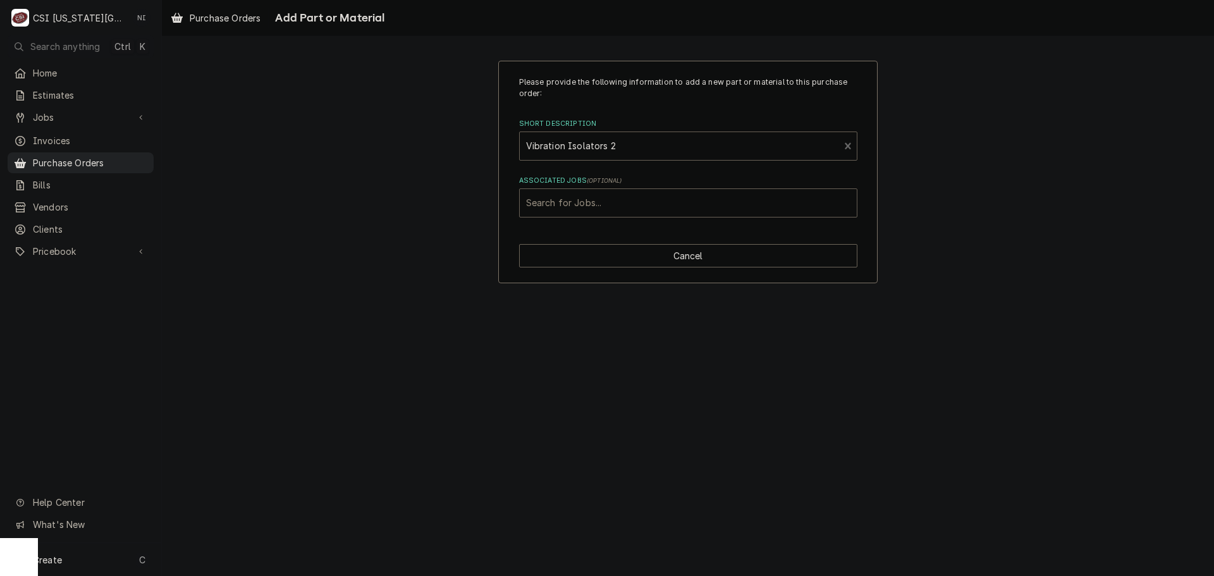
type textarea "x"
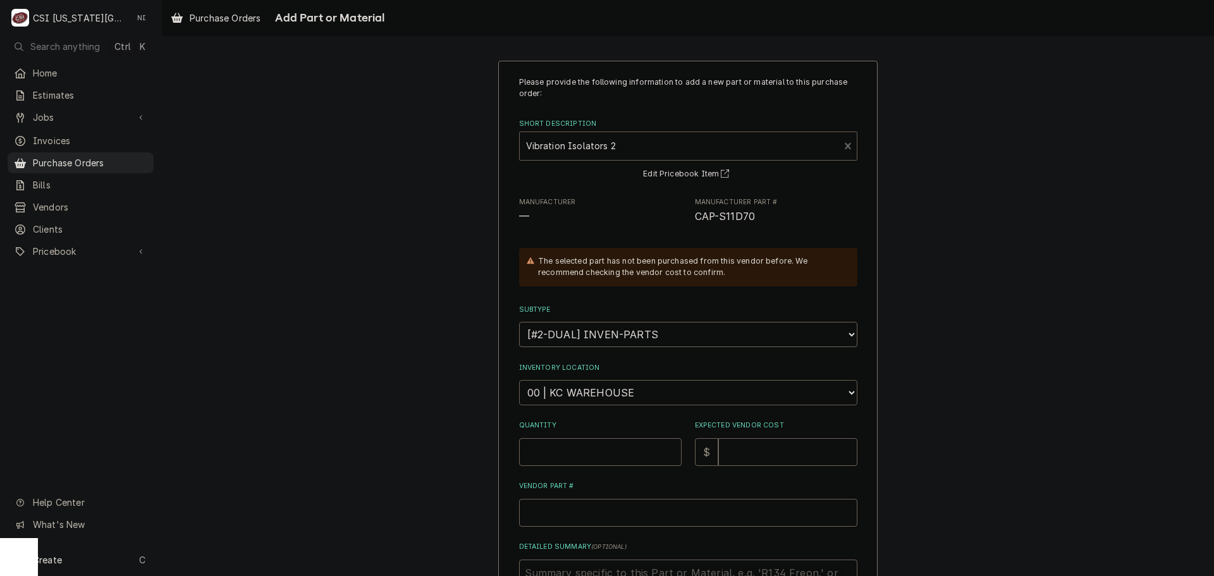
click at [582, 393] on select "Choose a location... 00 | KC WAREHOUSE 00 | MAIN WAREHOUSE 01 | BRIAN BREAZIER …" at bounding box center [688, 392] width 338 height 25
select select "2793"
click at [519, 380] on select "Choose a location... 00 | KC WAREHOUSE 00 | MAIN WAREHOUSE 01 | BRIAN BREAZIER …" at bounding box center [688, 392] width 338 height 25
drag, startPoint x: 585, startPoint y: 435, endPoint x: 594, endPoint y: 445, distance: 13.0
click at [585, 436] on div "Quantity" at bounding box center [600, 443] width 163 height 45
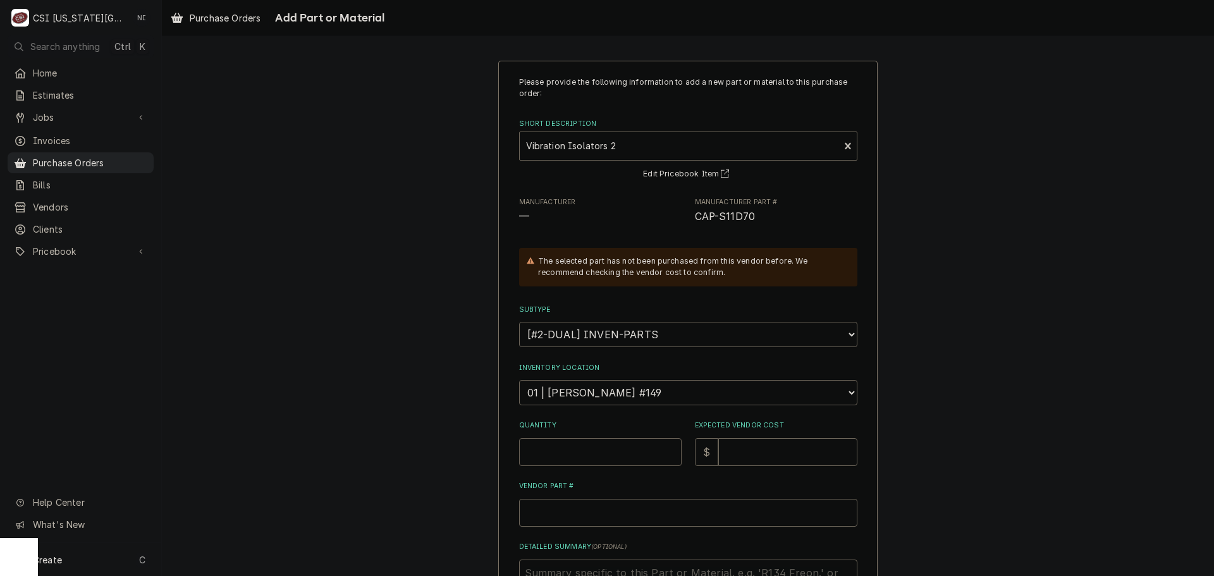
click at [594, 445] on input "Quantity" at bounding box center [600, 452] width 163 height 28
type textarea "x"
type input "1"
type textarea "x"
type input "2"
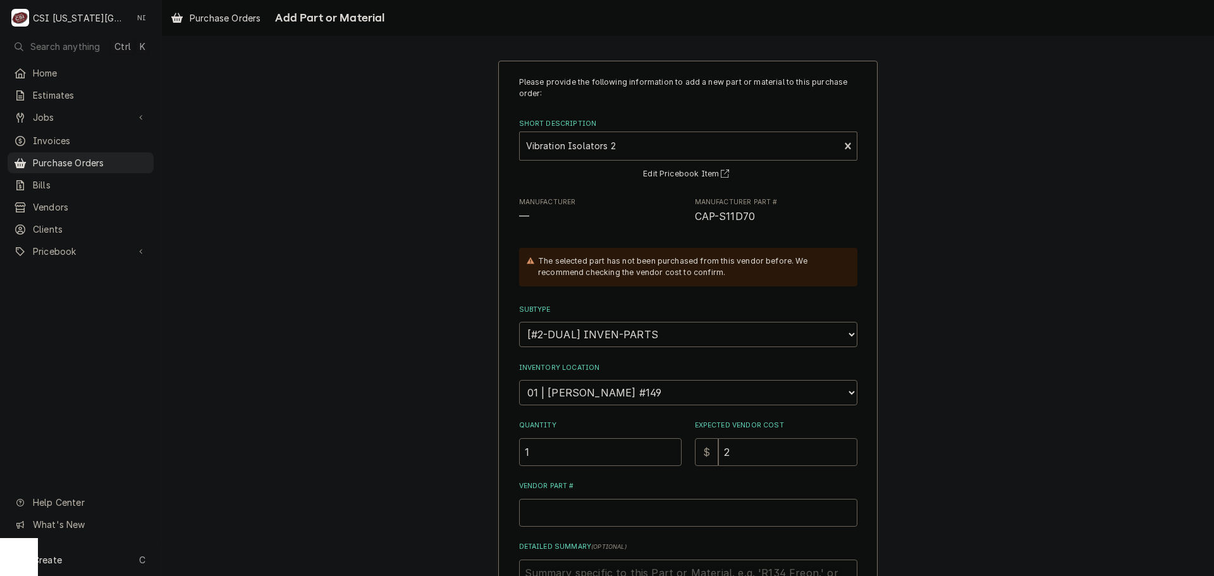
type textarea "x"
type input "2.0"
type textarea "x"
type input "2.03"
drag, startPoint x: 742, startPoint y: 216, endPoint x: 689, endPoint y: 218, distance: 53.1
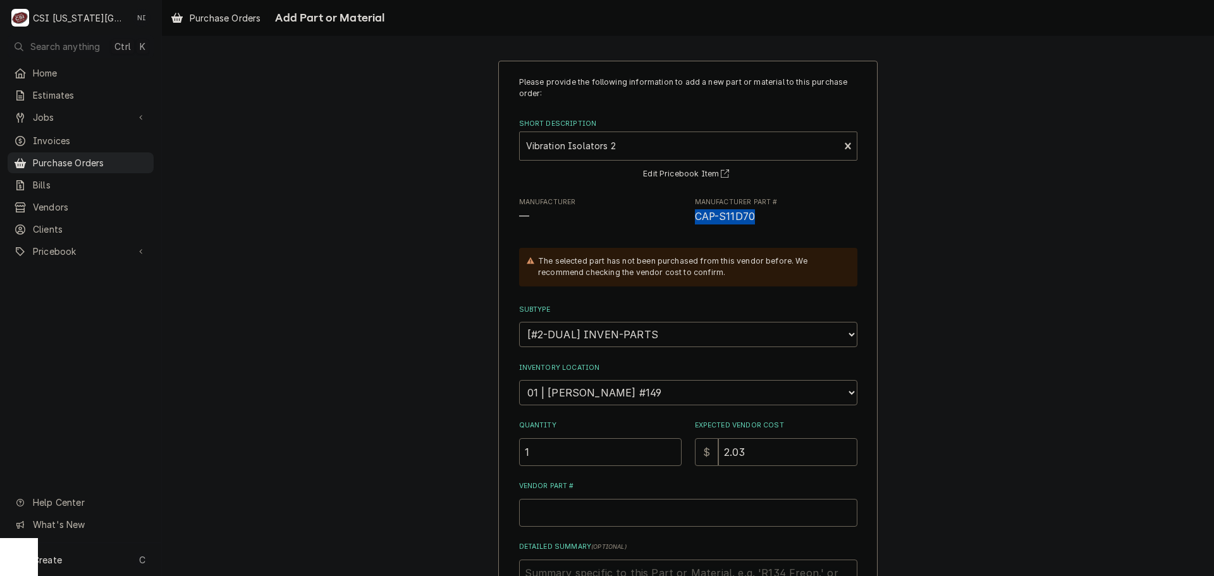
click at [689, 218] on div "Manufacturer — Manufacturer Part # CAP-S11D70" at bounding box center [688, 210] width 338 height 27
copy span "CAP-S11D70"
drag, startPoint x: 644, startPoint y: 517, endPoint x: 684, endPoint y: 504, distance: 41.2
click at [644, 517] on input "Vendor Part #" at bounding box center [688, 513] width 338 height 28
paste input "CAP-S11D70"
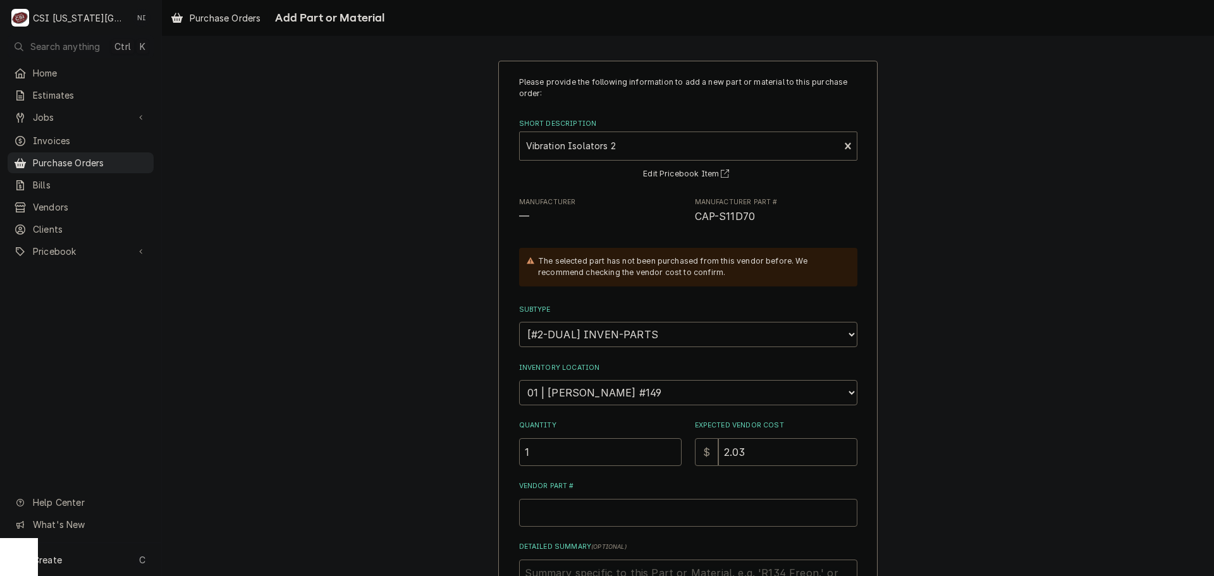
type textarea "x"
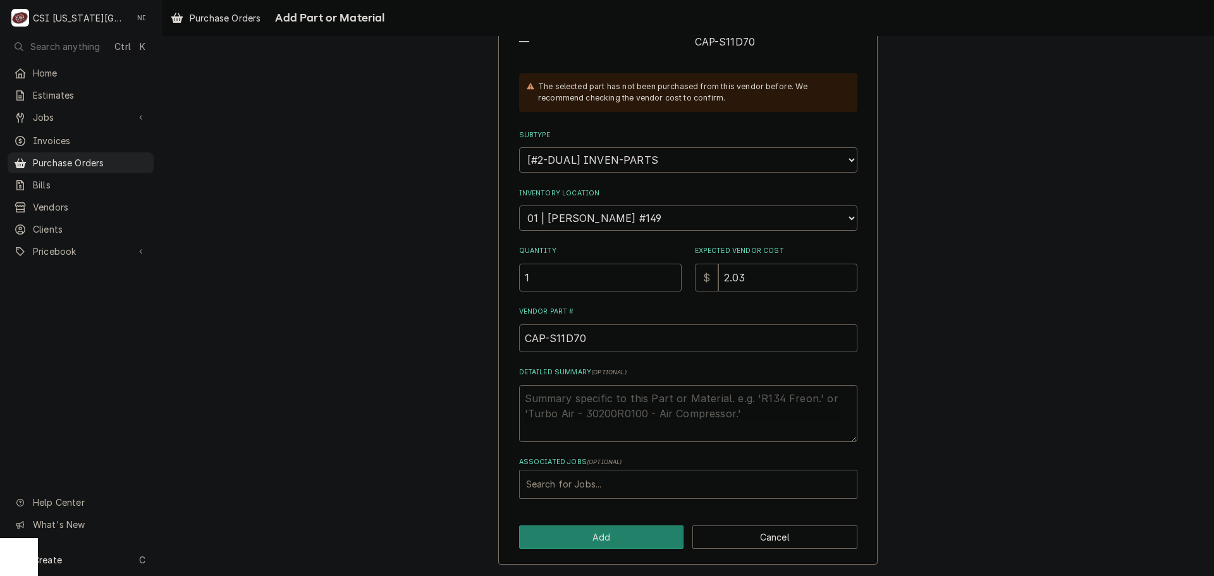
type input "CAP-S11D70"
click at [629, 479] on div "Associated Jobs" at bounding box center [688, 484] width 324 height 23
type input "33360"
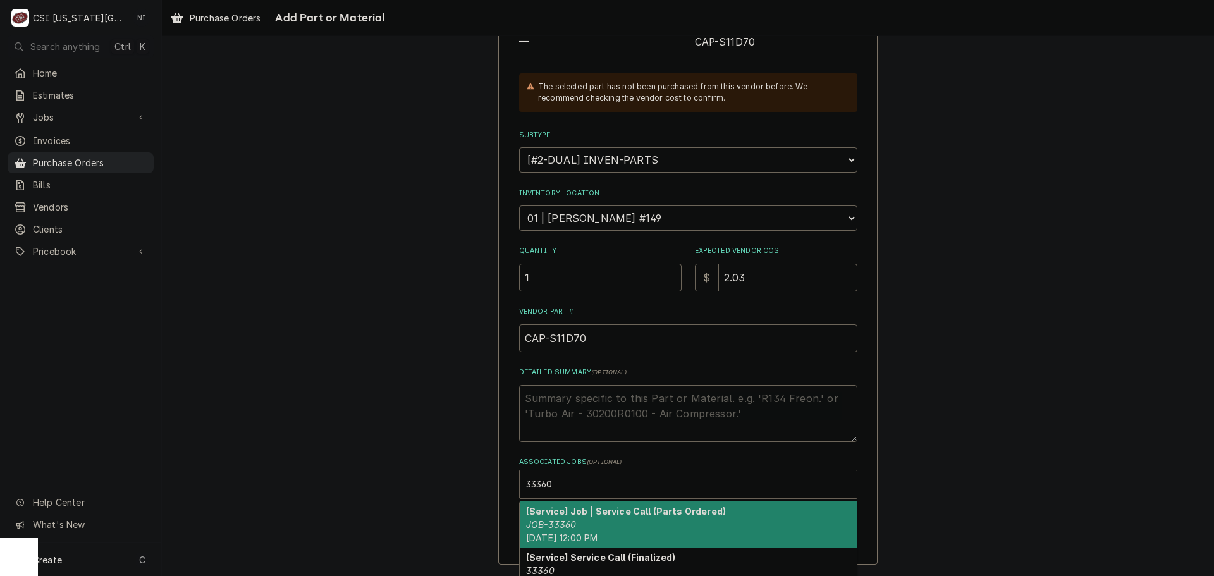
click at [565, 513] on strong "[Service] Job | Service Call (Parts Ordered)" at bounding box center [626, 511] width 200 height 11
type textarea "x"
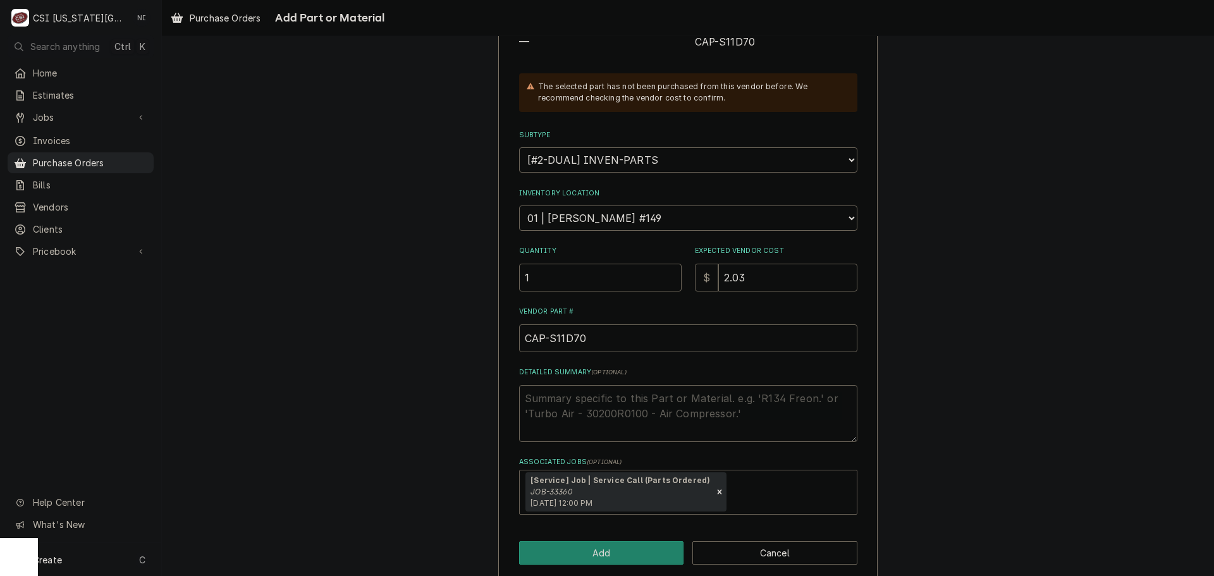
click at [565, 534] on div "Please provide the following information to add a new part or material to this …" at bounding box center [687, 233] width 379 height 695
click at [565, 544] on button "Add" at bounding box center [601, 552] width 165 height 23
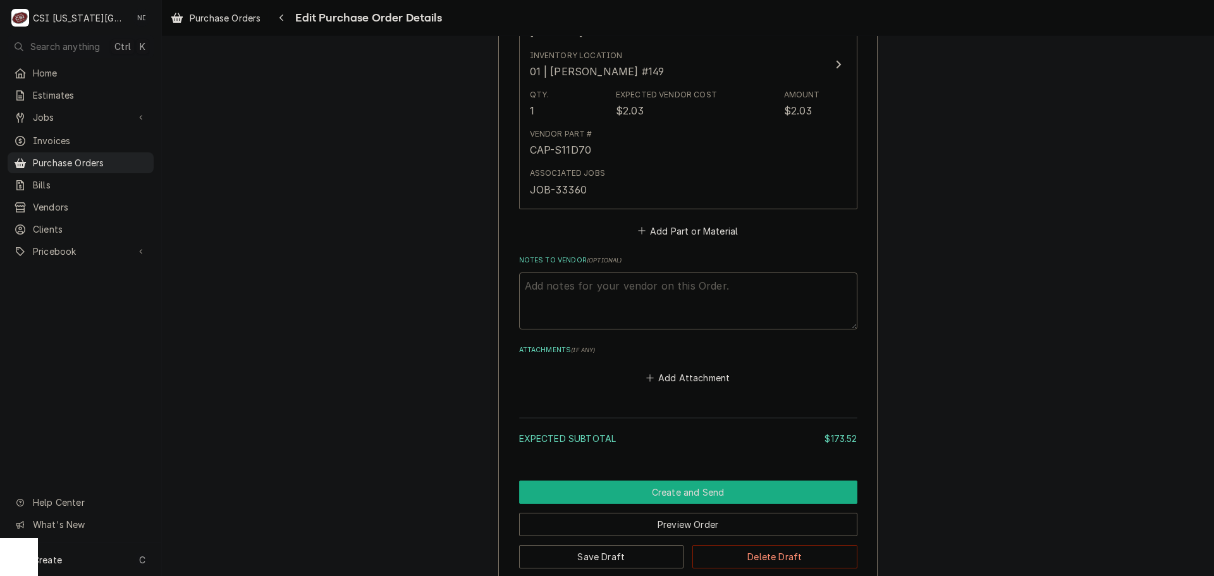
scroll to position [1311, 0]
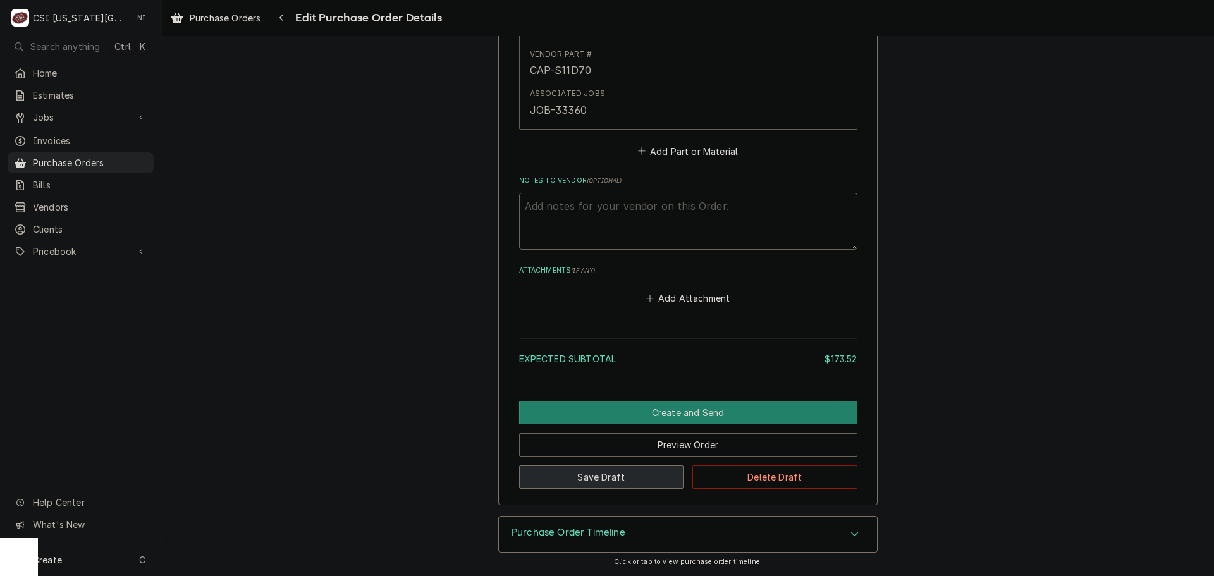
click at [639, 480] on button "Save Draft" at bounding box center [601, 476] width 165 height 23
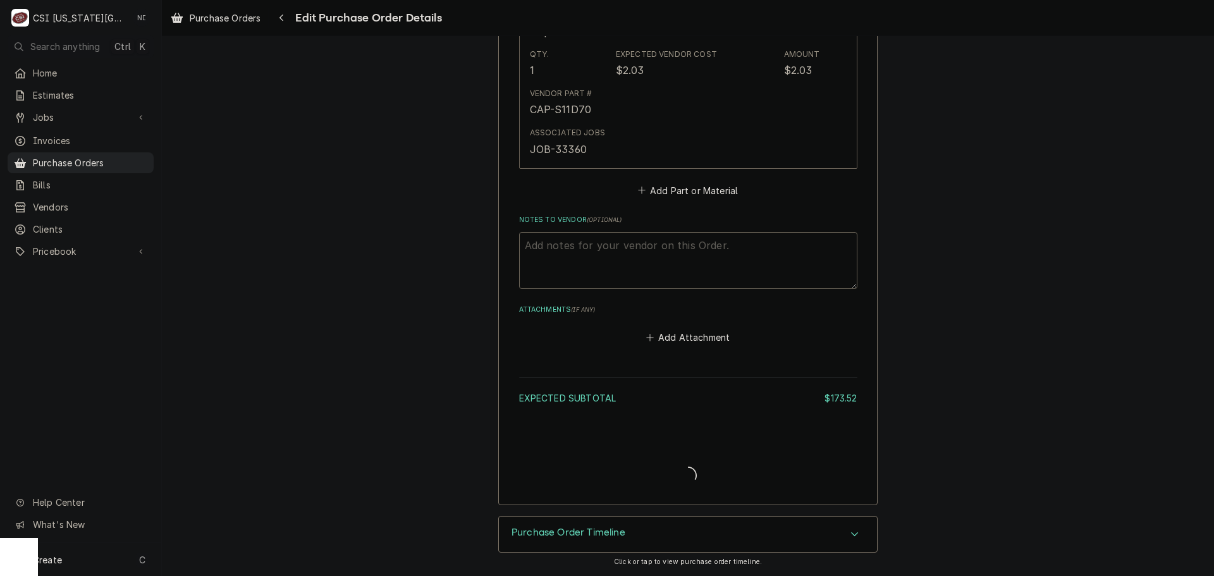
type textarea "x"
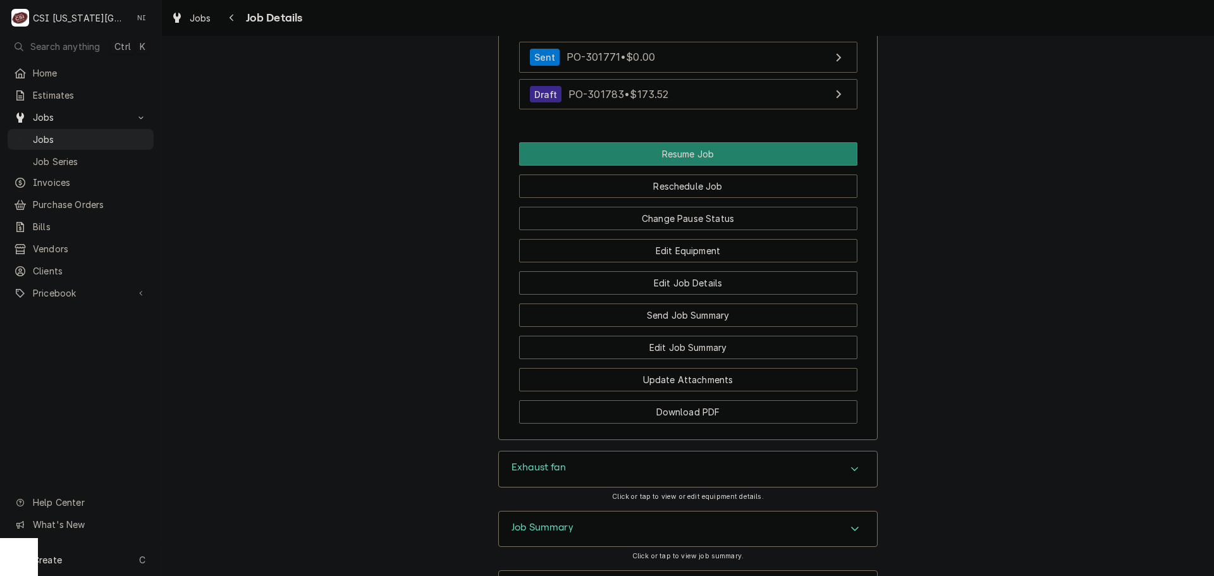
scroll to position [2023, 0]
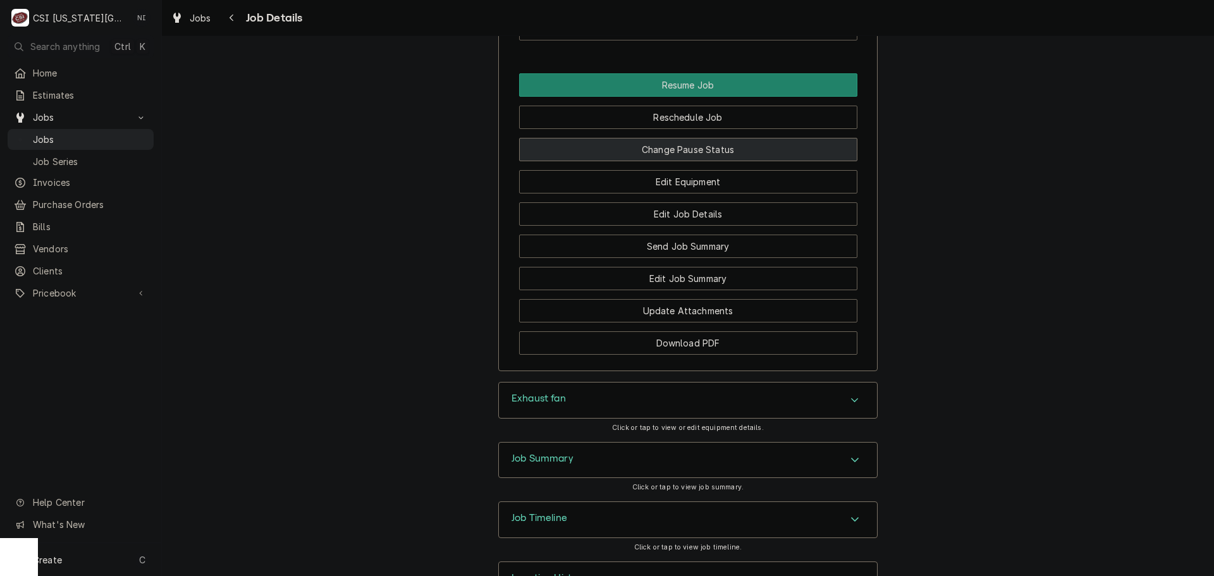
click at [738, 138] on button "Change Pause Status" at bounding box center [688, 149] width 338 height 23
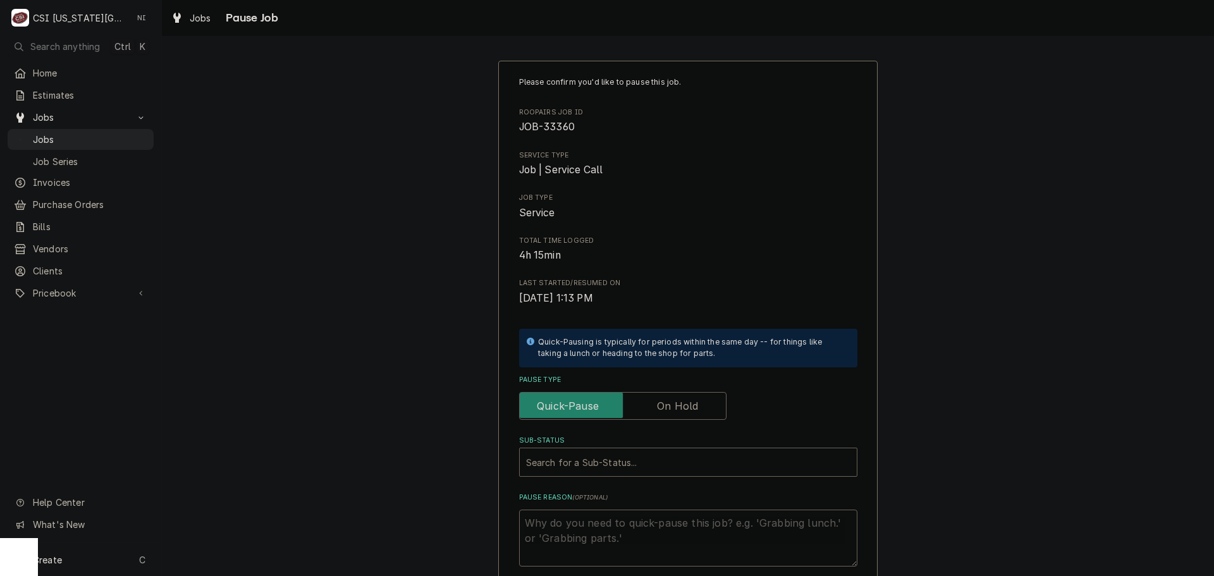
click at [662, 402] on label "Pause Type" at bounding box center [622, 406] width 207 height 28
click at [662, 402] on input "Pause Type" at bounding box center [623, 406] width 196 height 28
checkbox input "true"
click at [637, 455] on div "Sub-Status" at bounding box center [688, 462] width 324 height 23
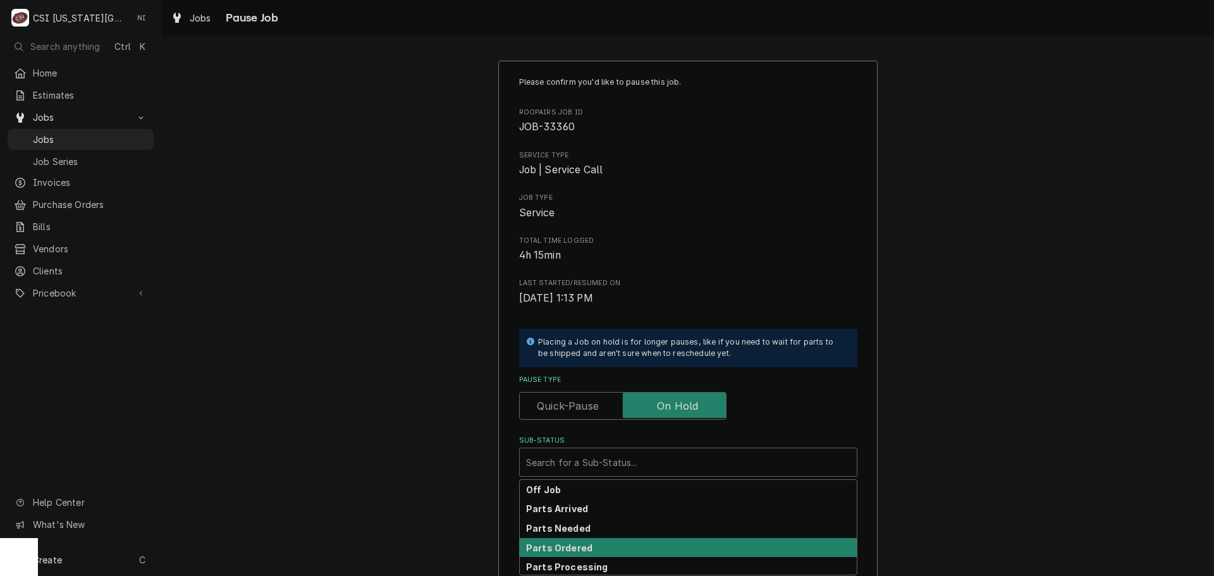
scroll to position [2, 0]
click at [589, 551] on div "Parts Ordered" at bounding box center [688, 546] width 337 height 20
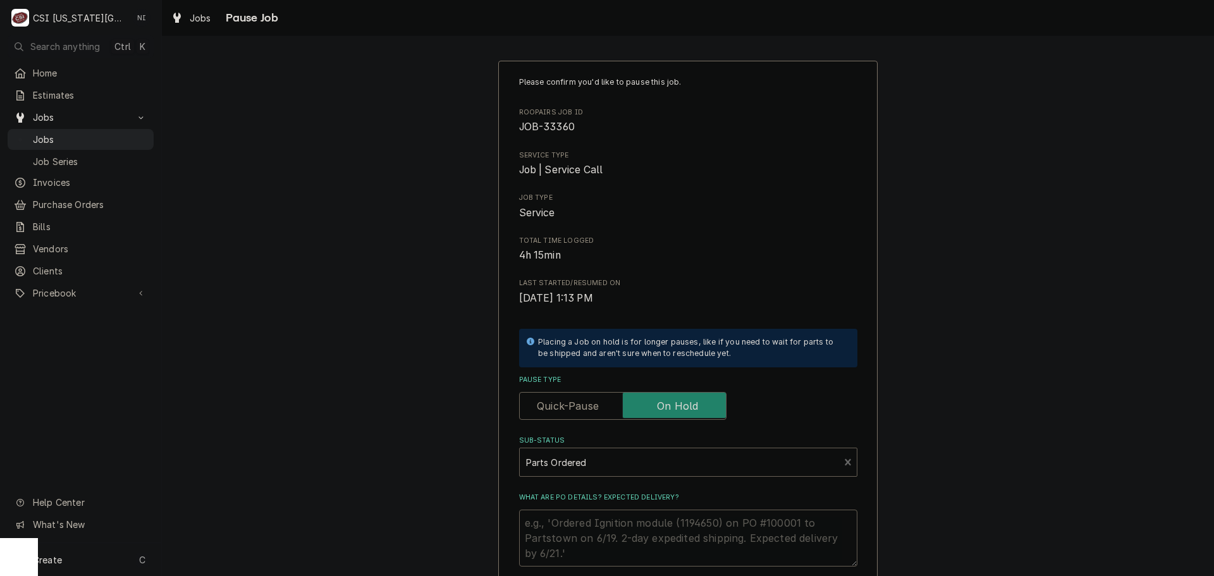
click at [584, 522] on textarea "What are PO details? Expected delivery?" at bounding box center [688, 538] width 338 height 57
type textarea "x"
type textarea "P"
type textarea "x"
type textarea "Pa"
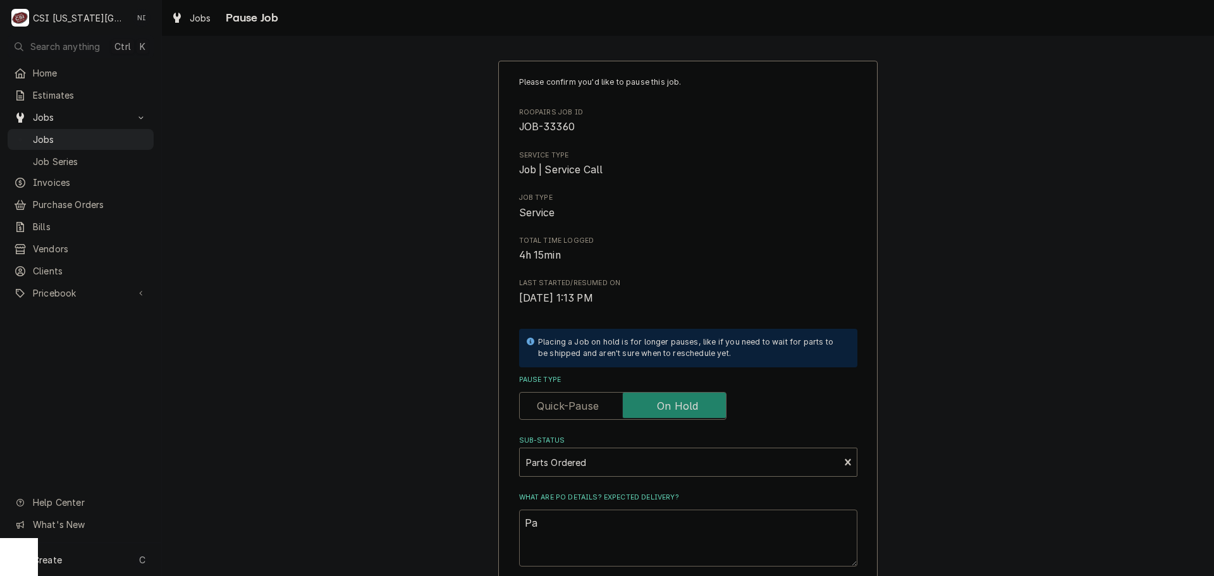
type textarea "x"
type textarea "Par"
type textarea "x"
type textarea "Part"
type textarea "x"
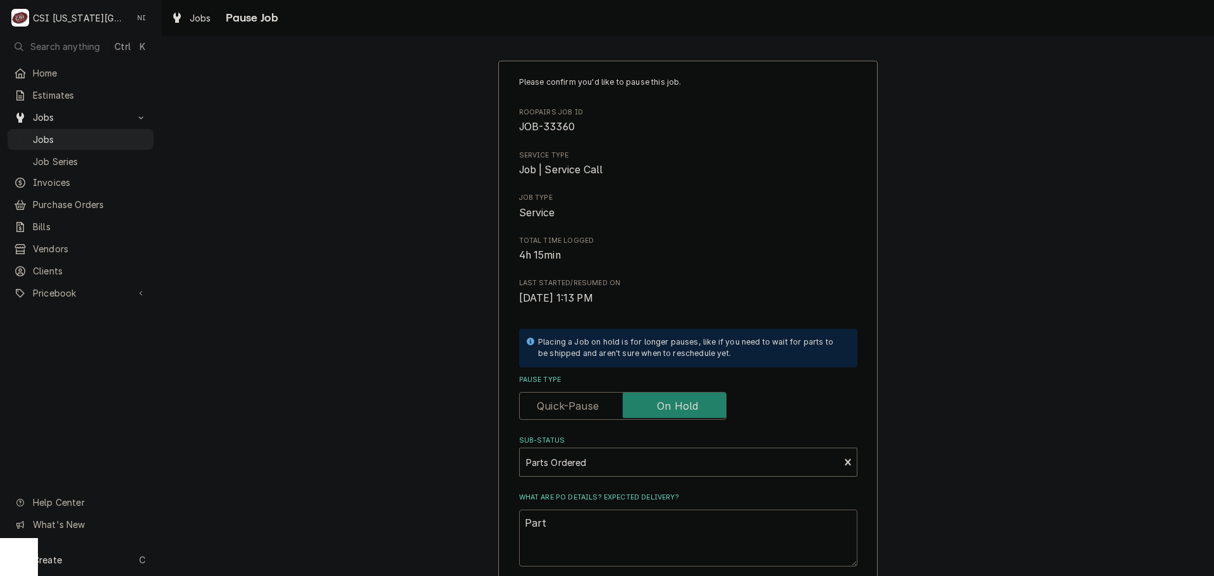
type textarea "Parts"
type textarea "x"
type textarea "Parts"
type textarea "x"
type textarea "Parts o"
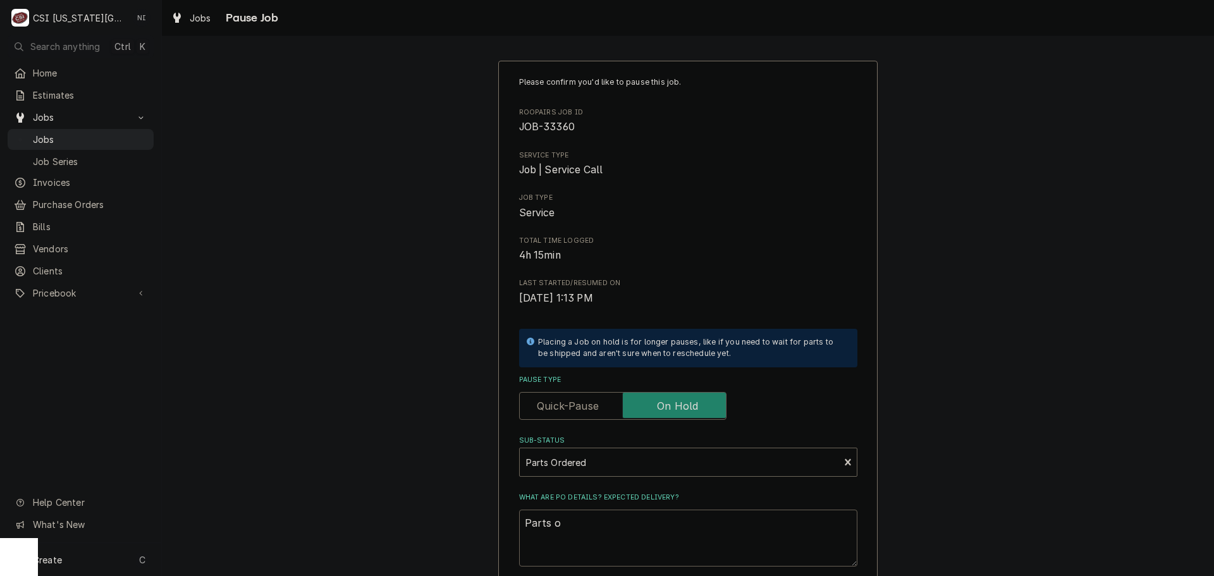
type textarea "x"
type textarea "Parts or"
type textarea "x"
type textarea "Parts ord"
type textarea "x"
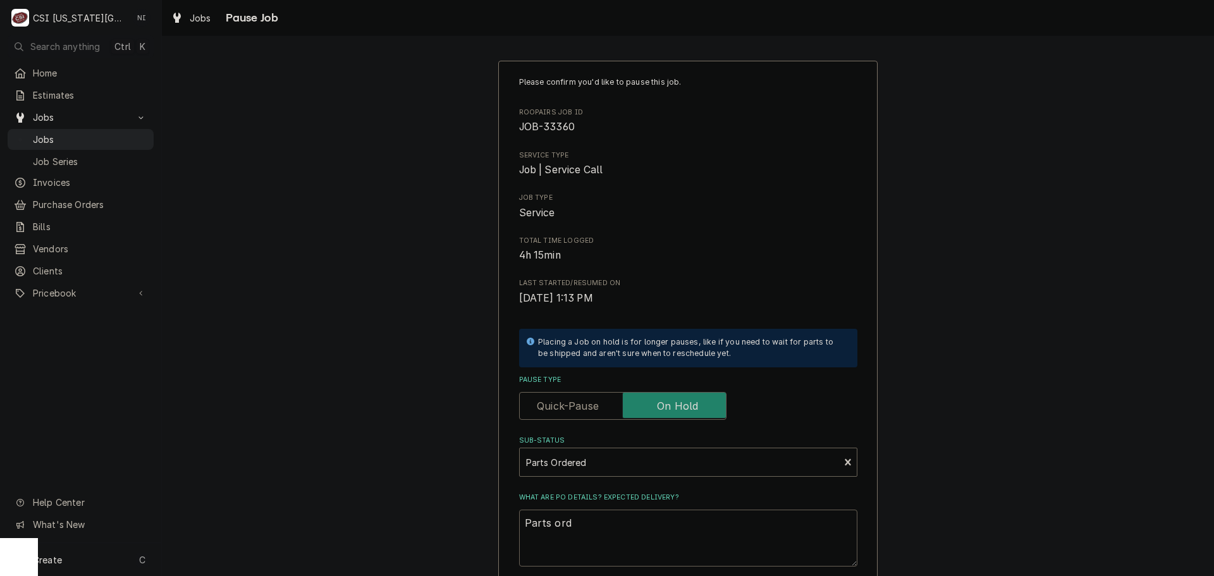
type textarea "Parts ordr"
type textarea "x"
type textarea "Parts ordre"
type textarea "x"
type textarea "Parts ordrer"
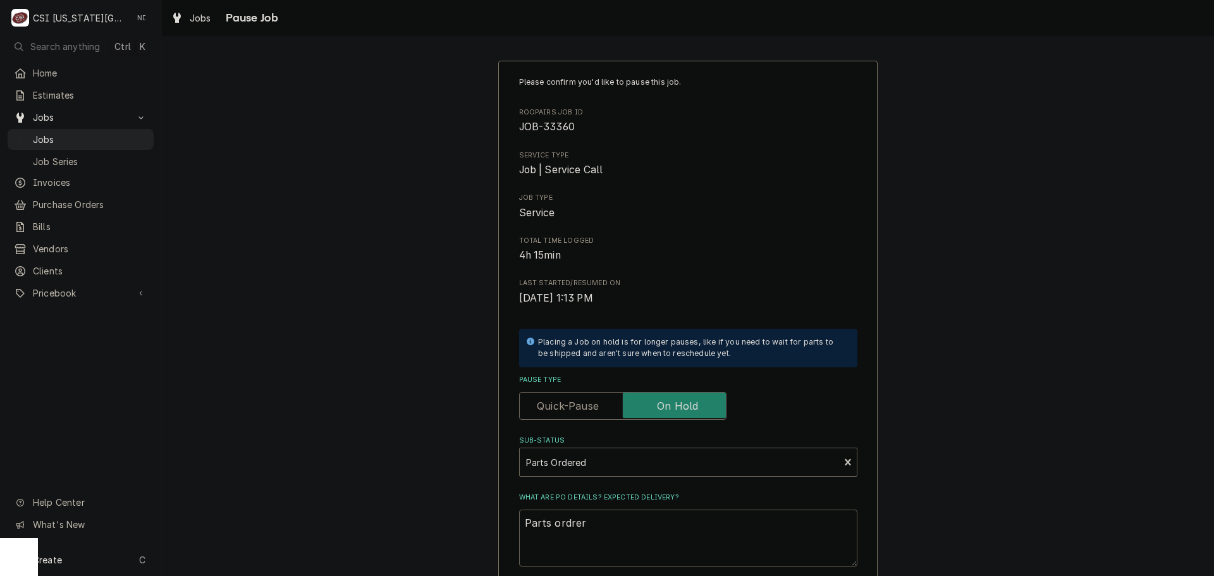
type textarea "x"
type textarea "Parts ordrere"
type textarea "x"
type textarea "Parts ordrere"
type textarea "x"
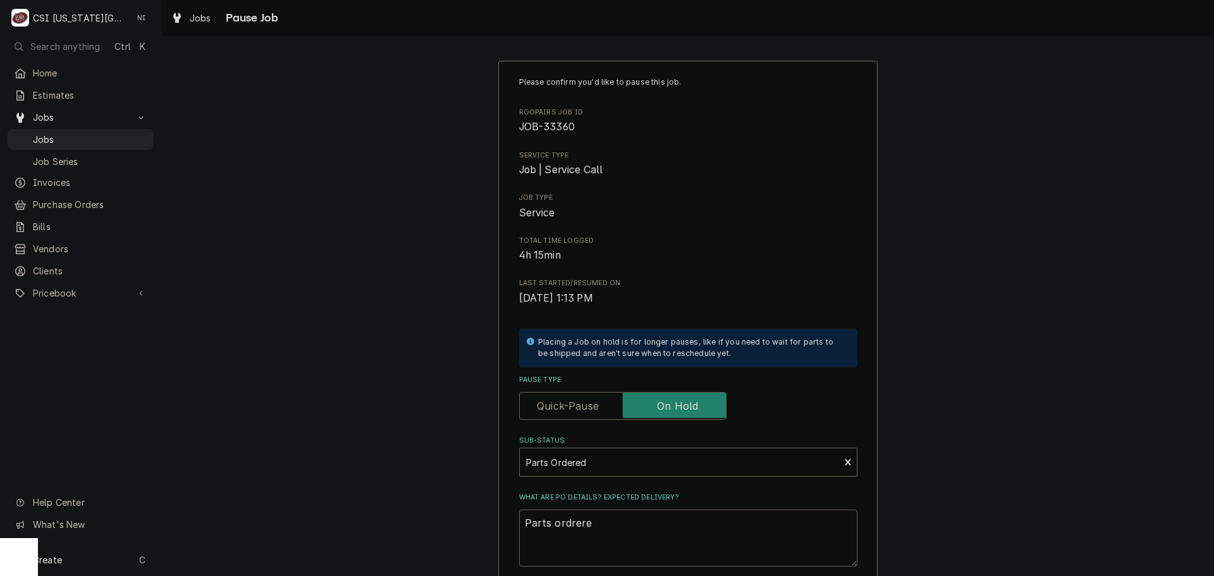
type textarea "Parts ordrere"
type textarea "x"
type textarea "Parts ordrered"
type textarea "x"
type textarea "Parts ordrered"
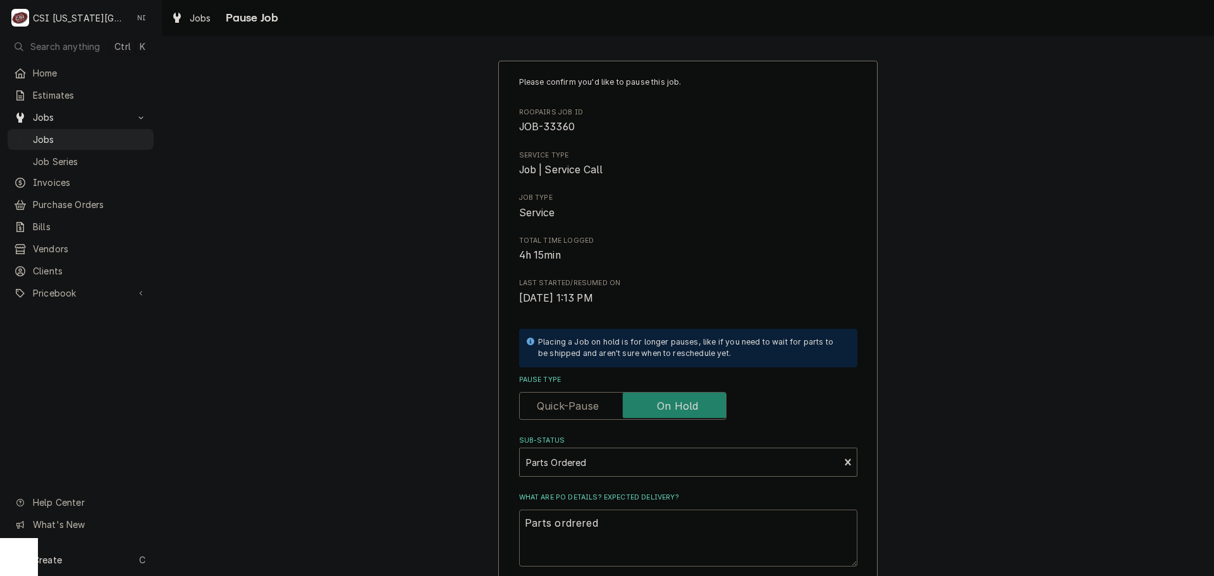
type textarea "x"
type textarea "Parts ordrered"
type textarea "x"
type textarea "Parts ordrere"
type textarea "x"
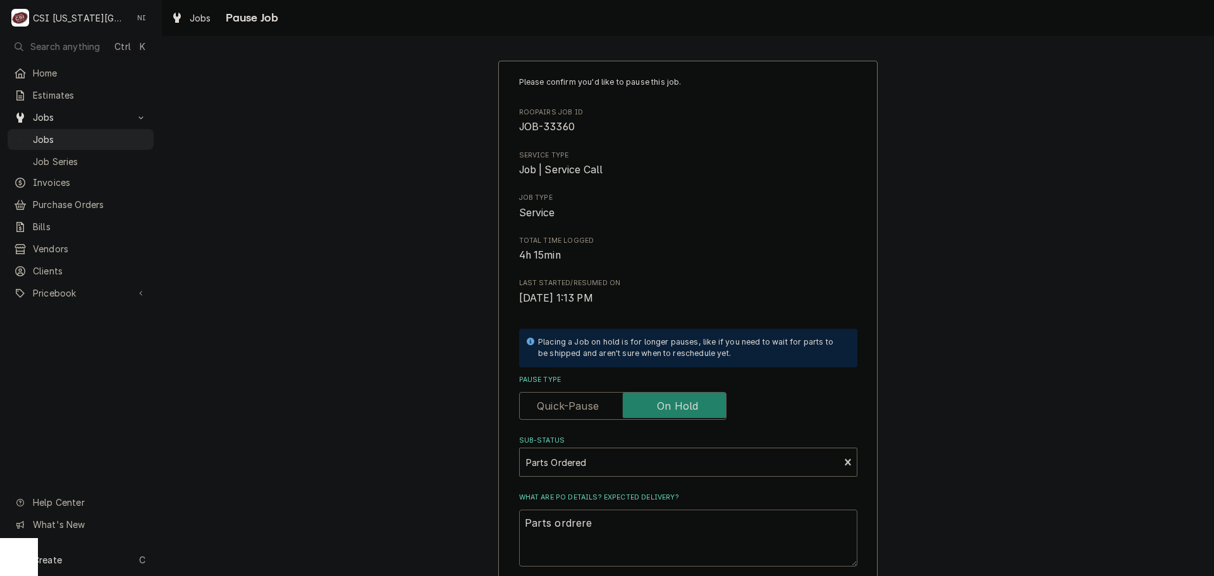
type textarea "Parts ordrer"
type textarea "x"
type textarea "Parts ordre"
type textarea "x"
type textarea "Parts ordr"
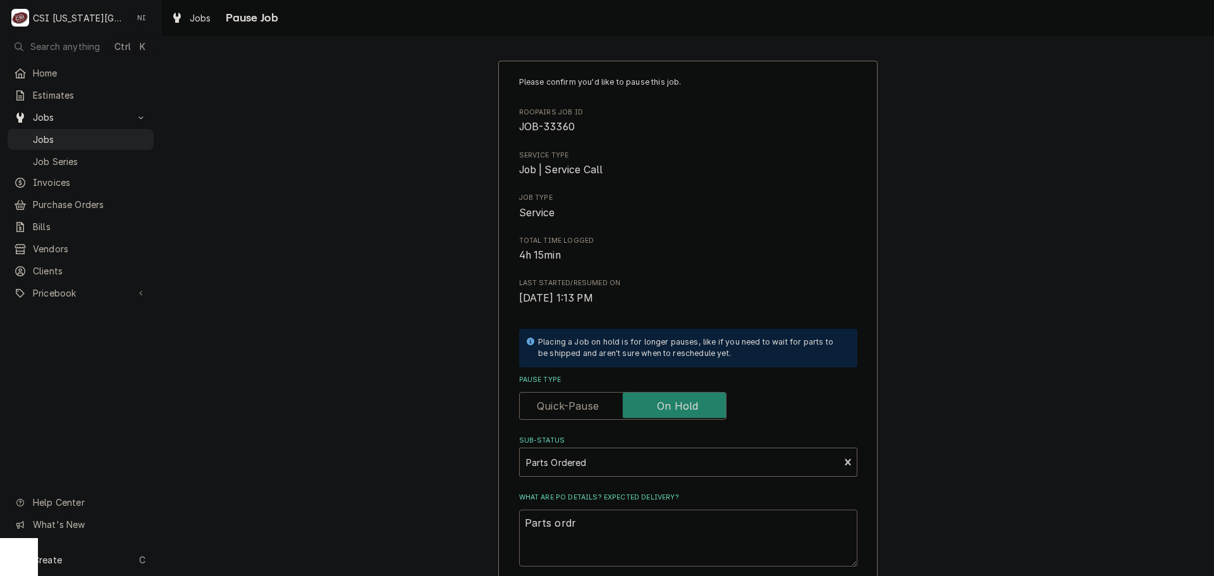
type textarea "x"
type textarea "Parts ord"
type textarea "x"
type textarea "Parts orde"
type textarea "x"
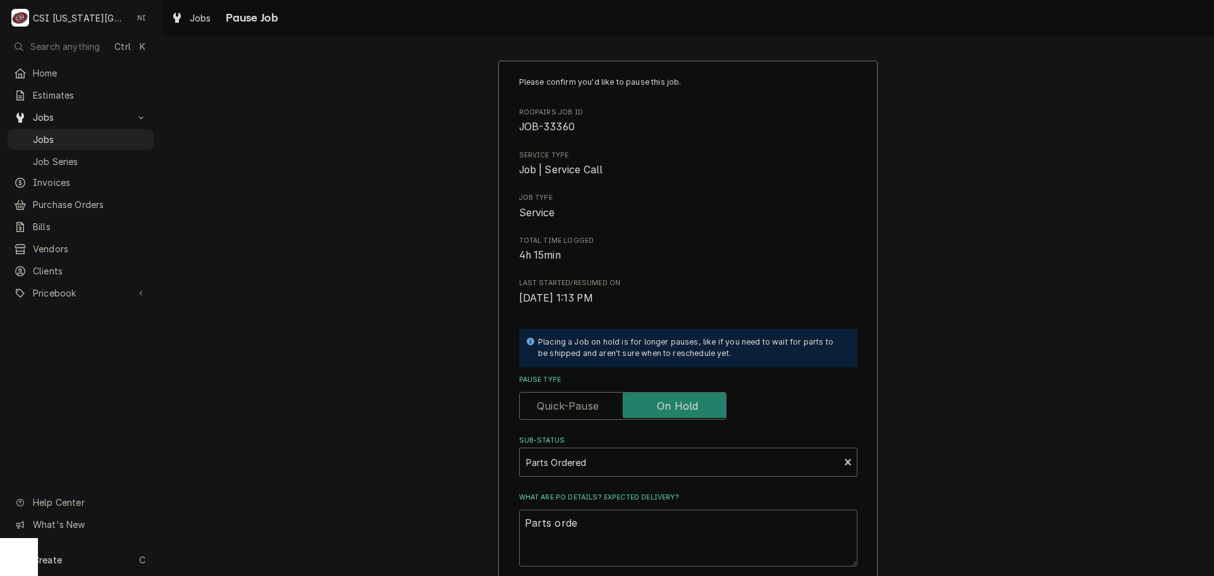
type textarea "Parts order"
type textarea "x"
type textarea "Parts ordere"
type textarea "x"
type textarea "Parts orderee"
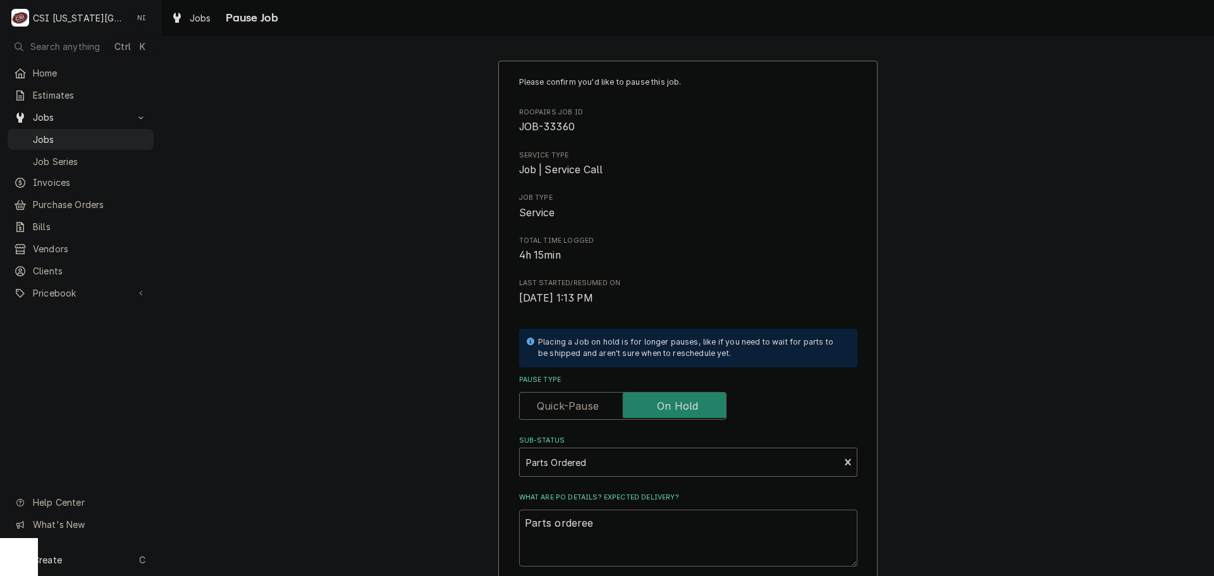
type textarea "x"
type textarea "Parts ordereed"
type textarea "x"
type textarea "Parts ordereed"
type textarea "x"
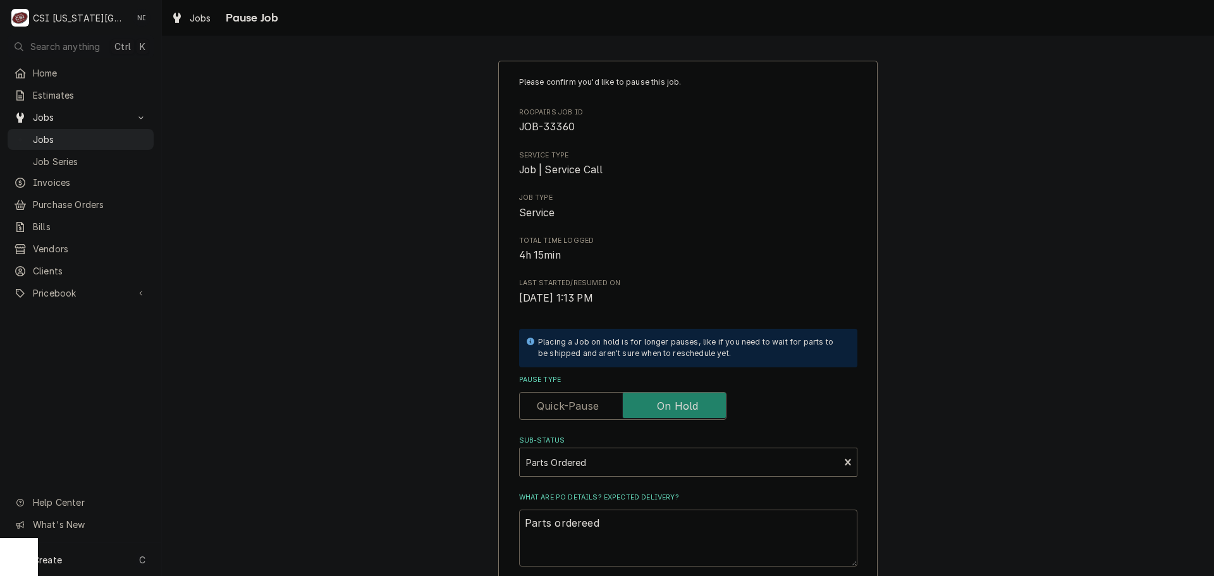
type textarea "Parts ordereed"
type textarea "x"
type textarea "Parts orderee"
type textarea "x"
type textarea "Parts ordere"
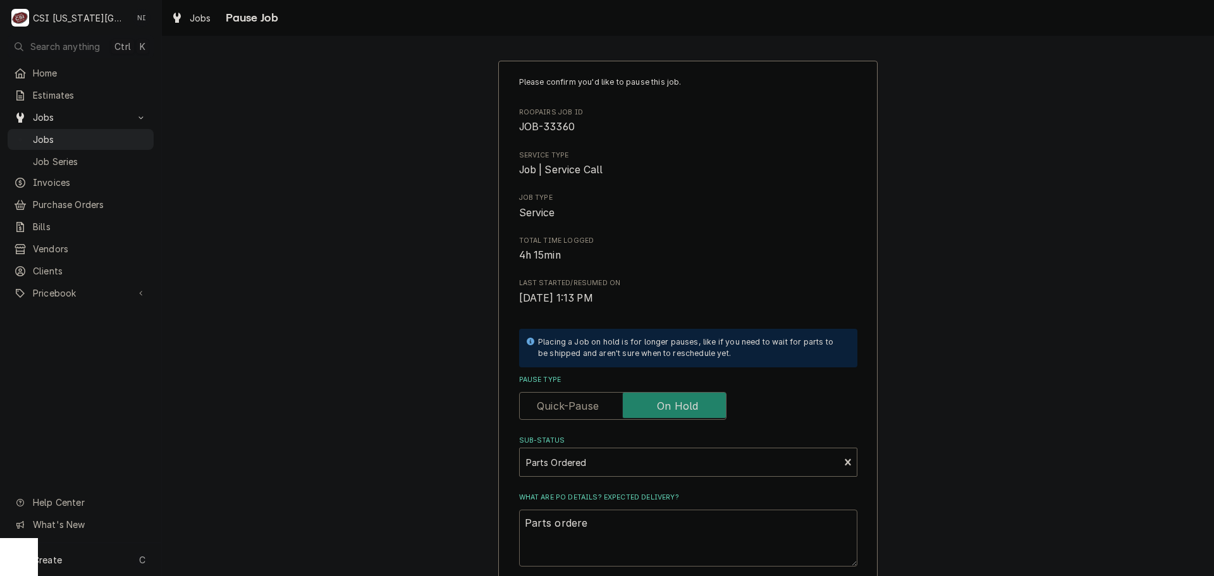
type textarea "x"
type textarea "Parts ordered"
type textarea "x"
type textarea "Parts ordered"
type textarea "x"
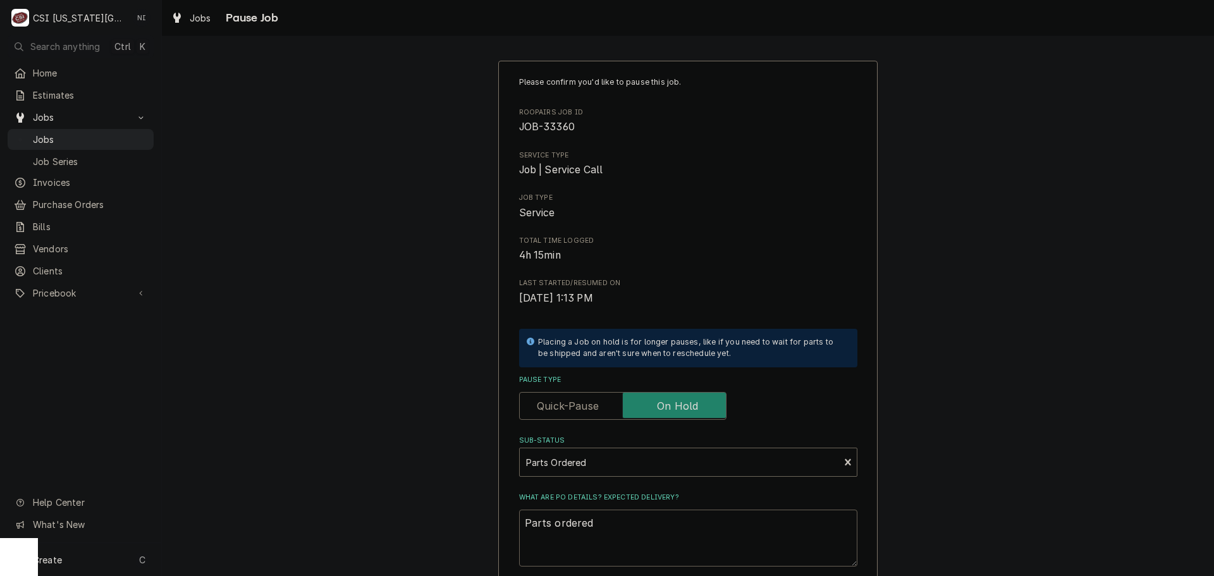
type textarea "Parts ordered o"
type textarea "x"
type textarea "Parts ordered on"
type textarea "x"
type textarea "Parts ordered on"
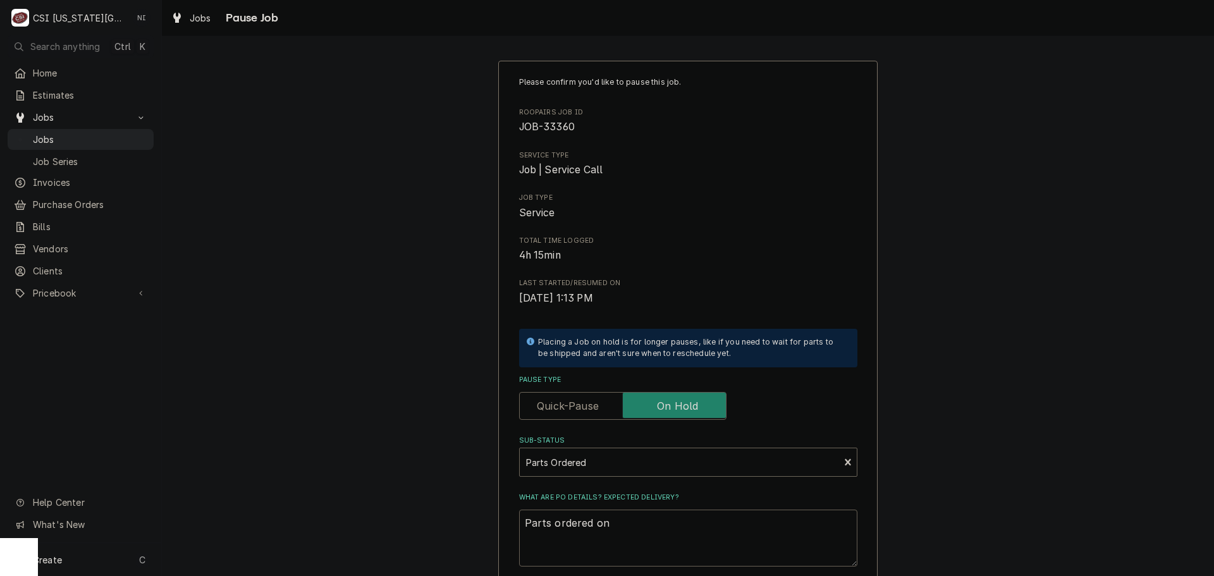
type textarea "x"
type textarea "Parts ordered on P"
type textarea "x"
type textarea "Parts ordered on PO"
type textarea "x"
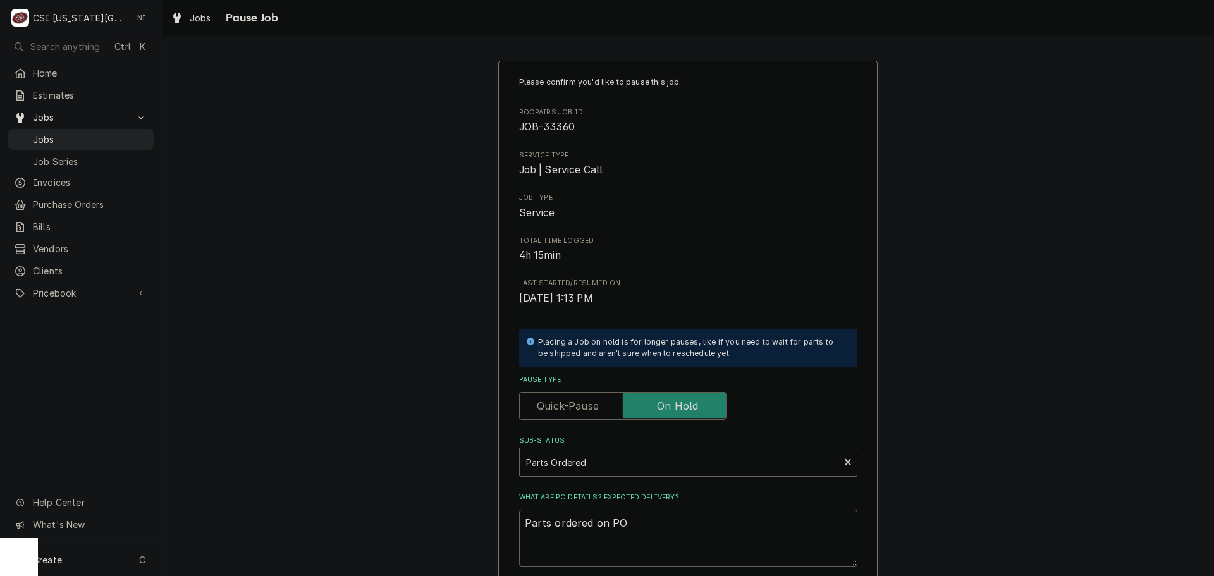
type textarea "Parts ordered on PO"
type textarea "x"
type textarea "Parts ordered on PO 3"
type textarea "x"
type textarea "Parts ordered on PO 30"
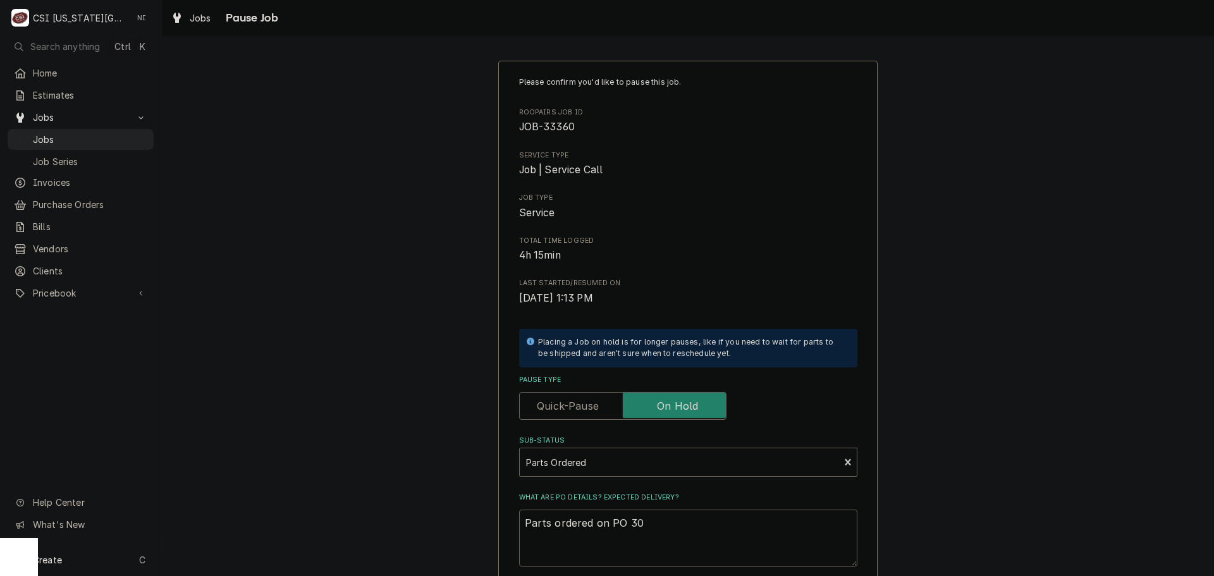
type textarea "x"
type textarea "Parts ordered on PO 301"
type textarea "x"
type textarea "Parts ordered on PO 3017"
type textarea "x"
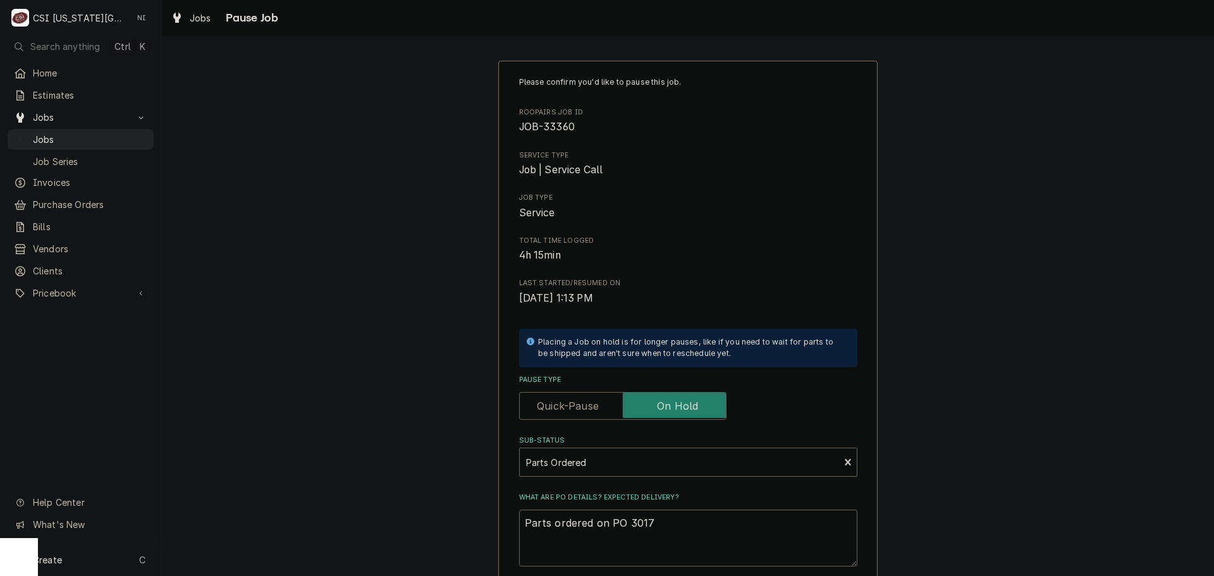
type textarea "Parts ordered on PO 30178"
type textarea "x"
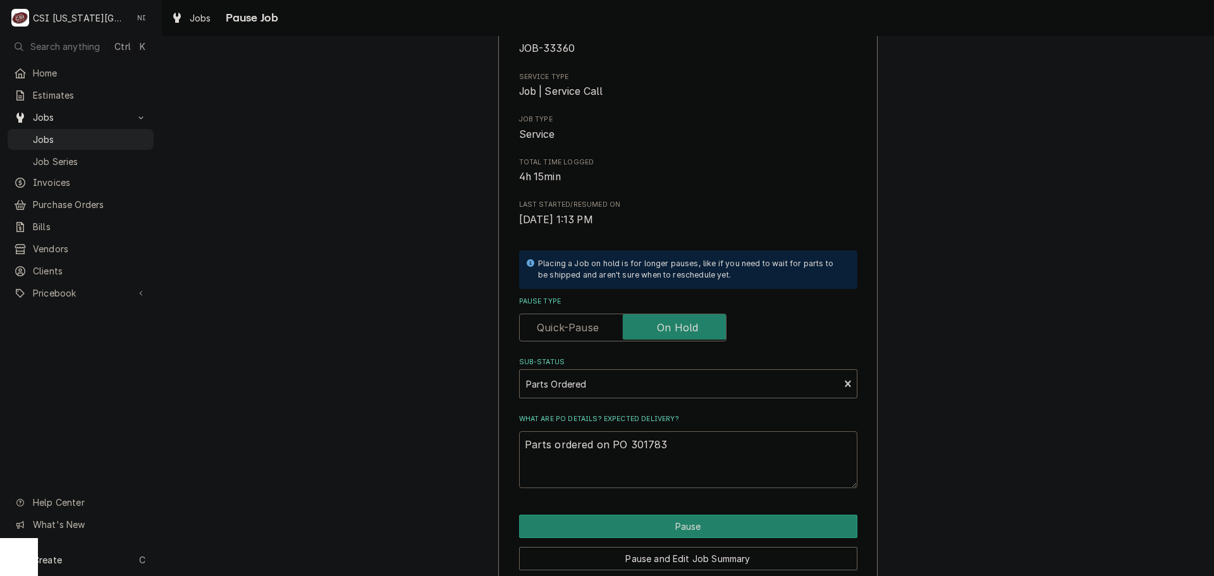
scroll to position [132, 0]
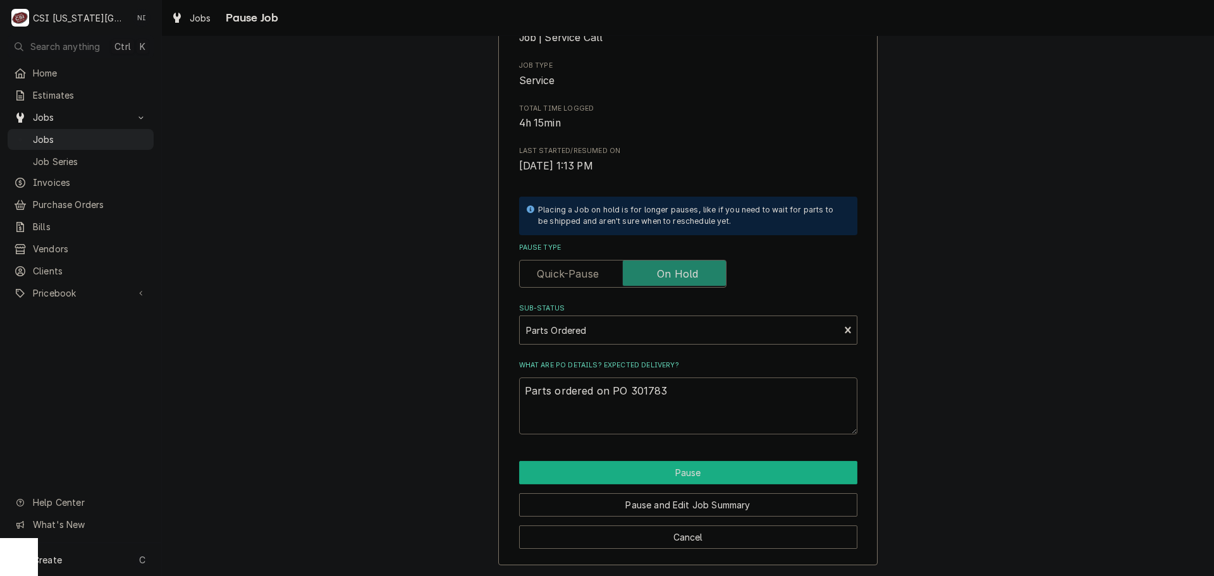
type textarea "Parts ordered on PO 301783"
click at [675, 468] on button "Pause" at bounding box center [688, 472] width 338 height 23
type textarea "x"
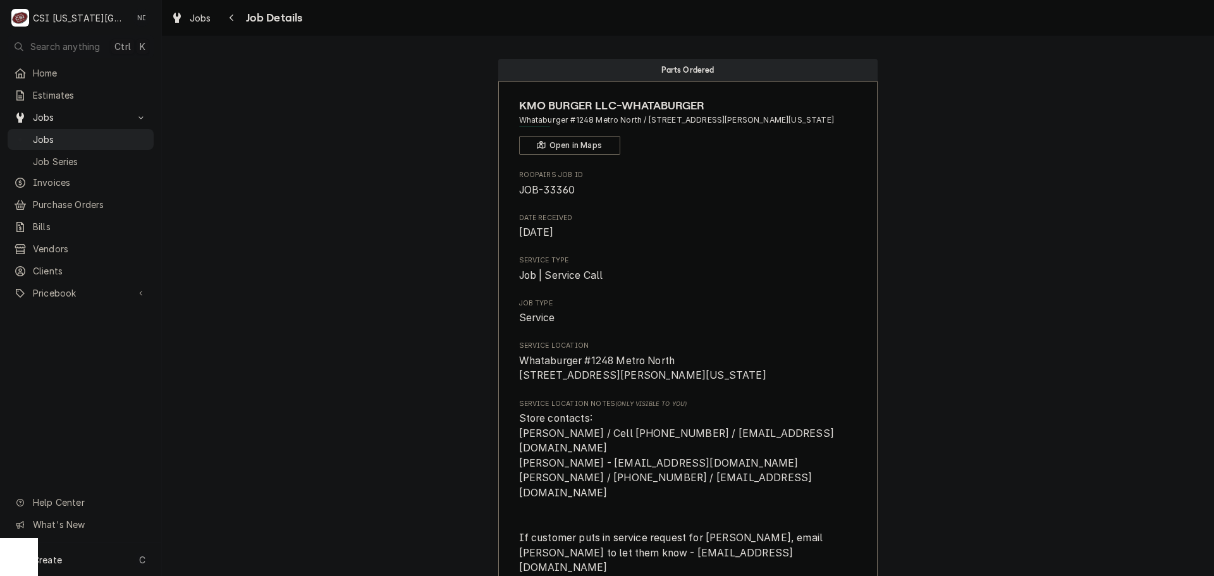
drag, startPoint x: 120, startPoint y: 136, endPoint x: 214, endPoint y: 136, distance: 94.2
click at [120, 136] on span "Jobs" at bounding box center [90, 139] width 114 height 13
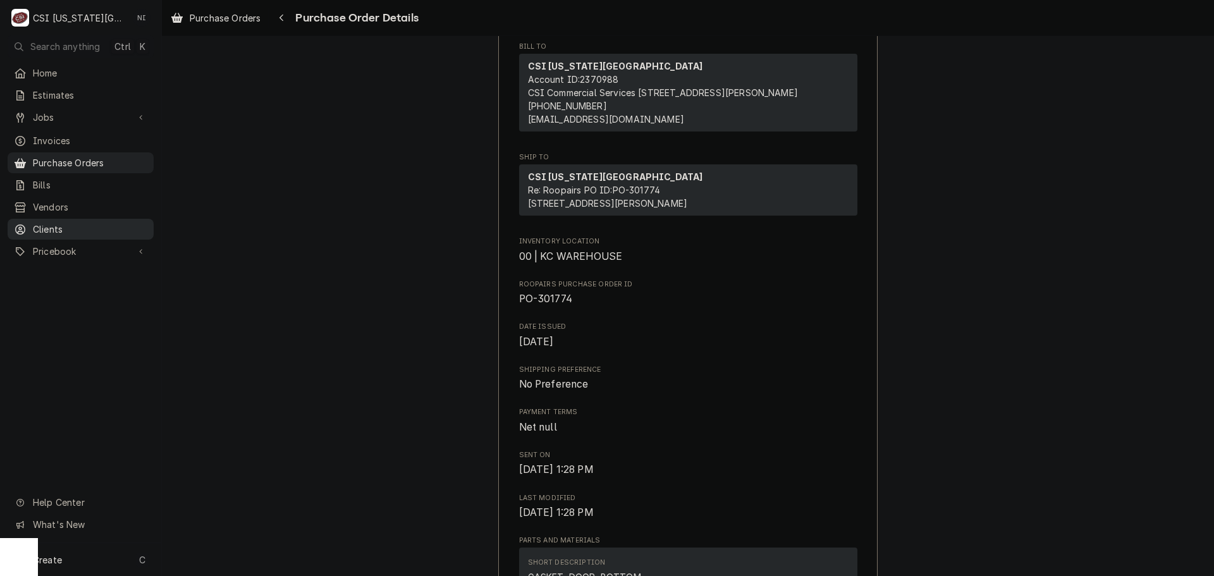
scroll to position [443, 0]
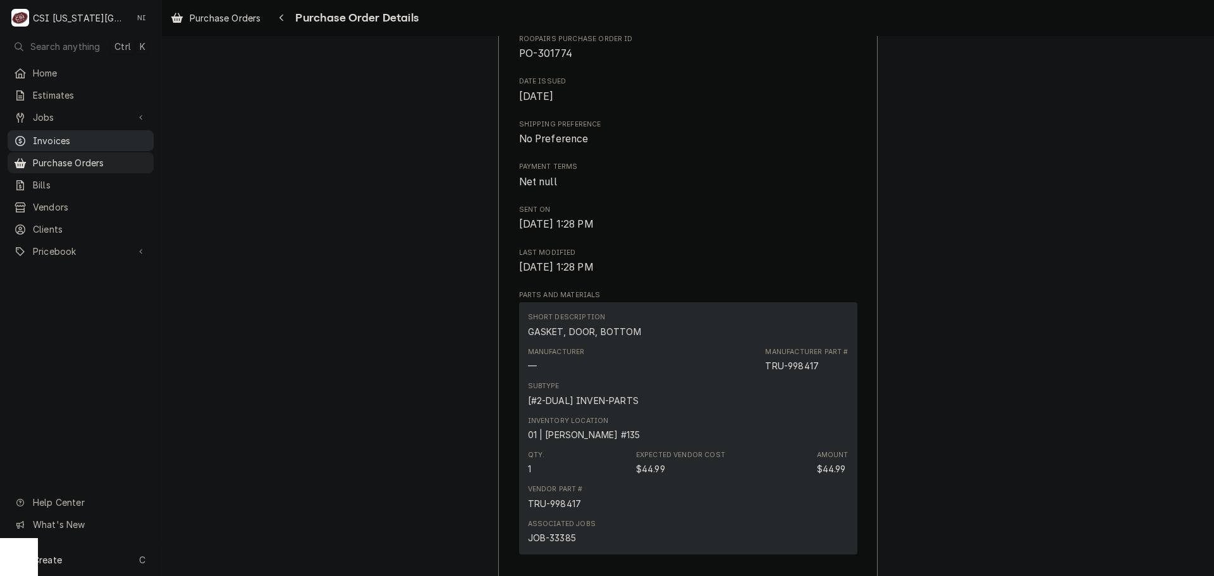
drag, startPoint x: 80, startPoint y: 161, endPoint x: 111, endPoint y: 133, distance: 41.2
click at [80, 161] on span "Purchase Orders" at bounding box center [90, 162] width 114 height 13
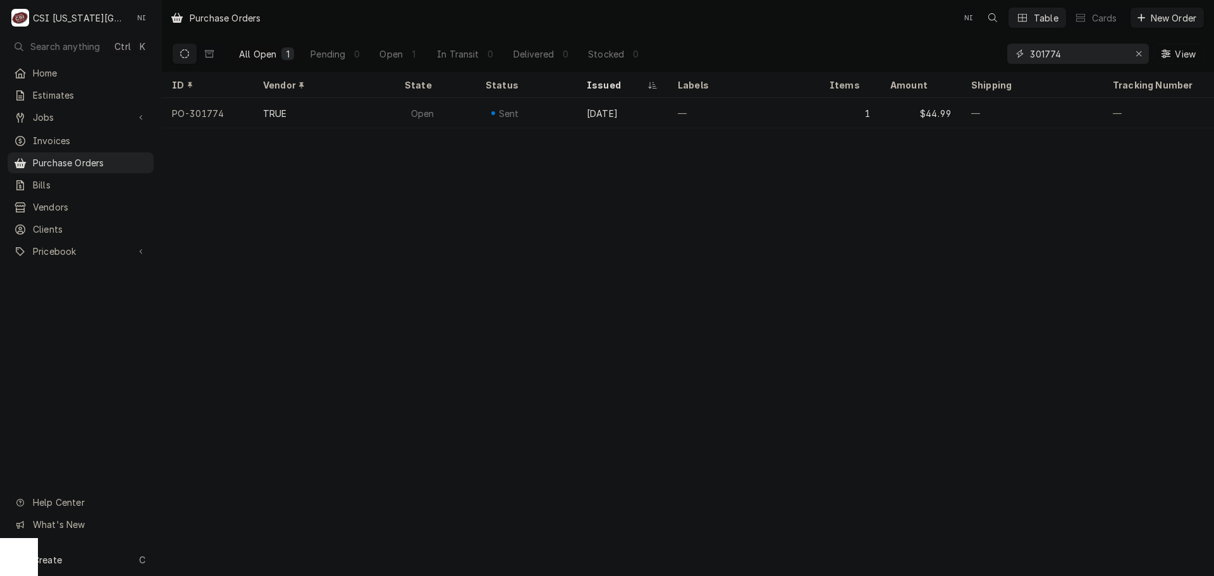
drag, startPoint x: 959, startPoint y: 52, endPoint x: 939, endPoint y: 47, distance: 20.1
click at [941, 49] on div "All Open 1 Pending 0 Open 1 In Transit 0 Delivered 0 Stocked 0 301774 View" at bounding box center [688, 53] width 1032 height 35
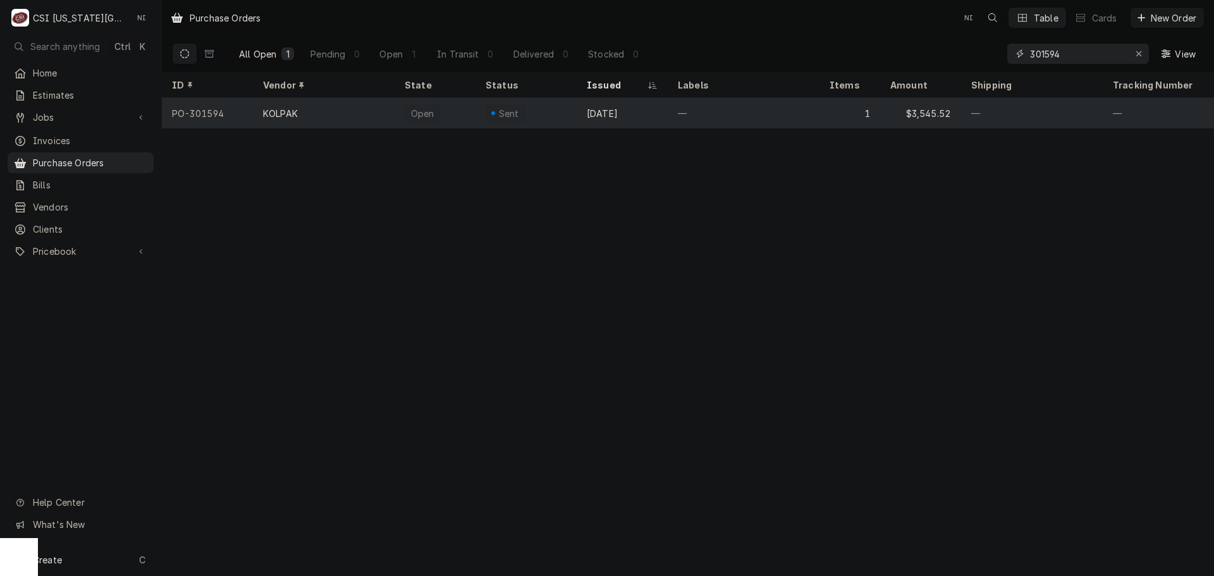
type input "301594"
click at [422, 111] on div "Open" at bounding box center [423, 113] width 26 height 13
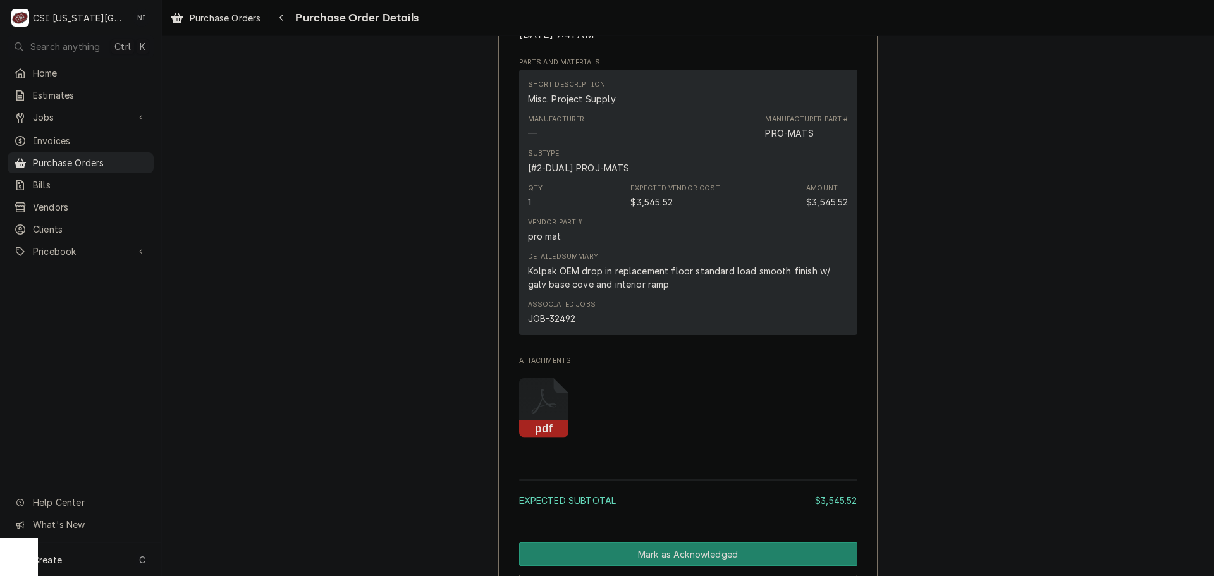
scroll to position [759, 0]
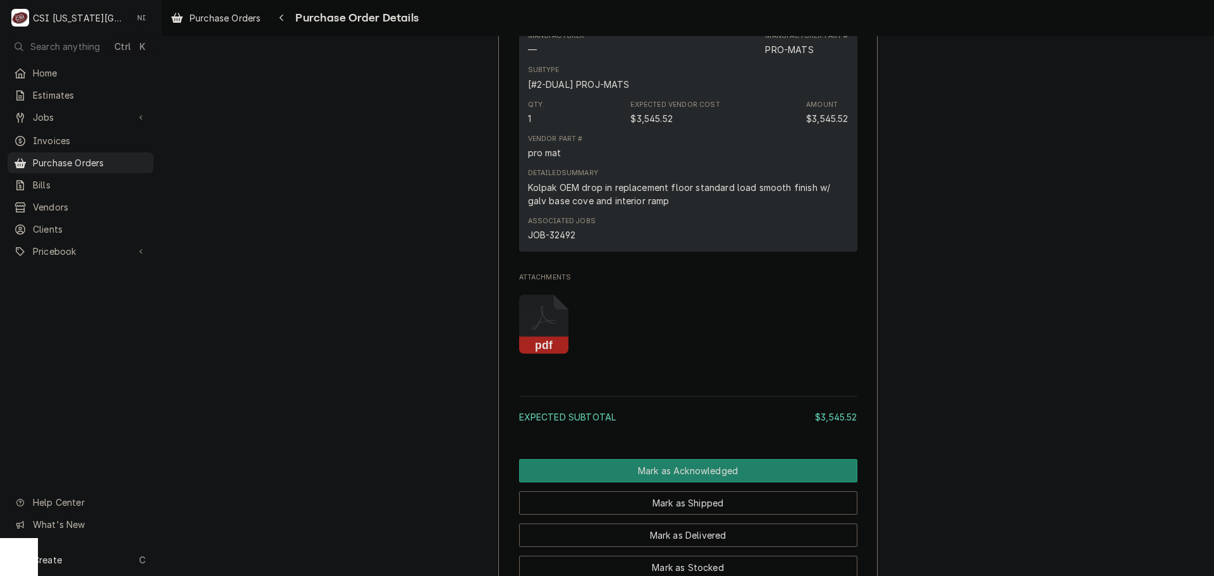
click at [553, 242] on div "JOB-32492" at bounding box center [551, 234] width 47 height 13
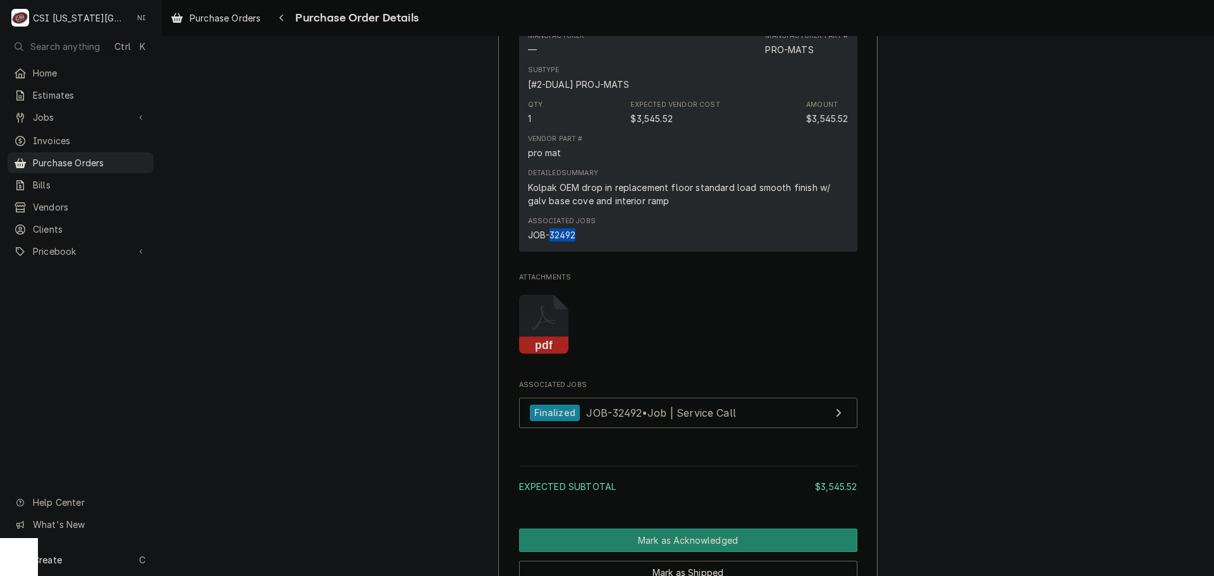
copy div "32492"
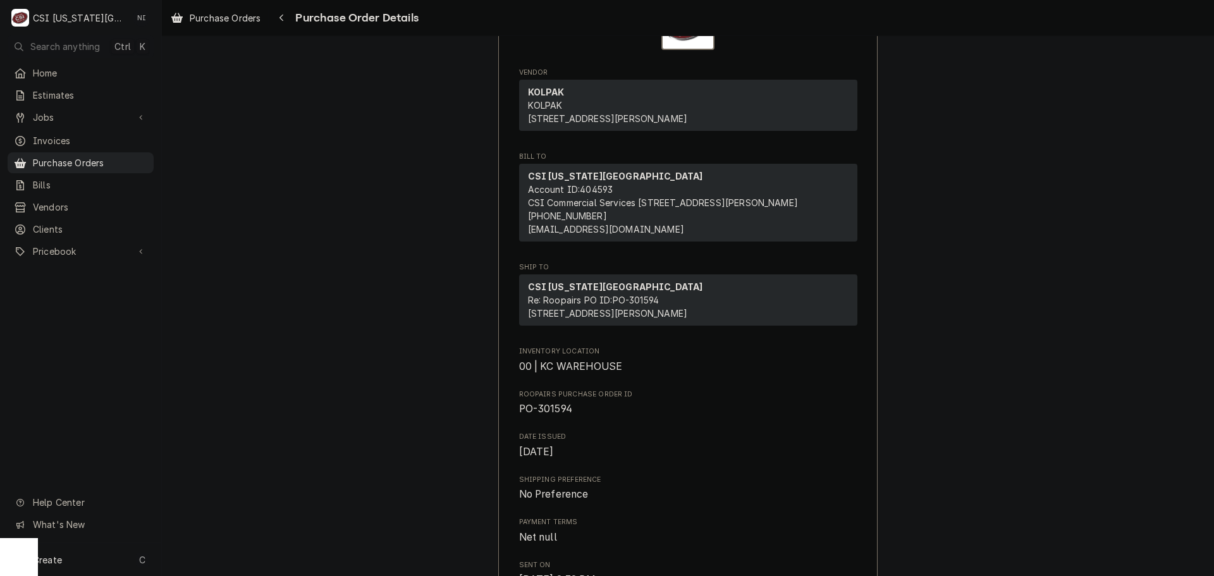
scroll to position [253, 0]
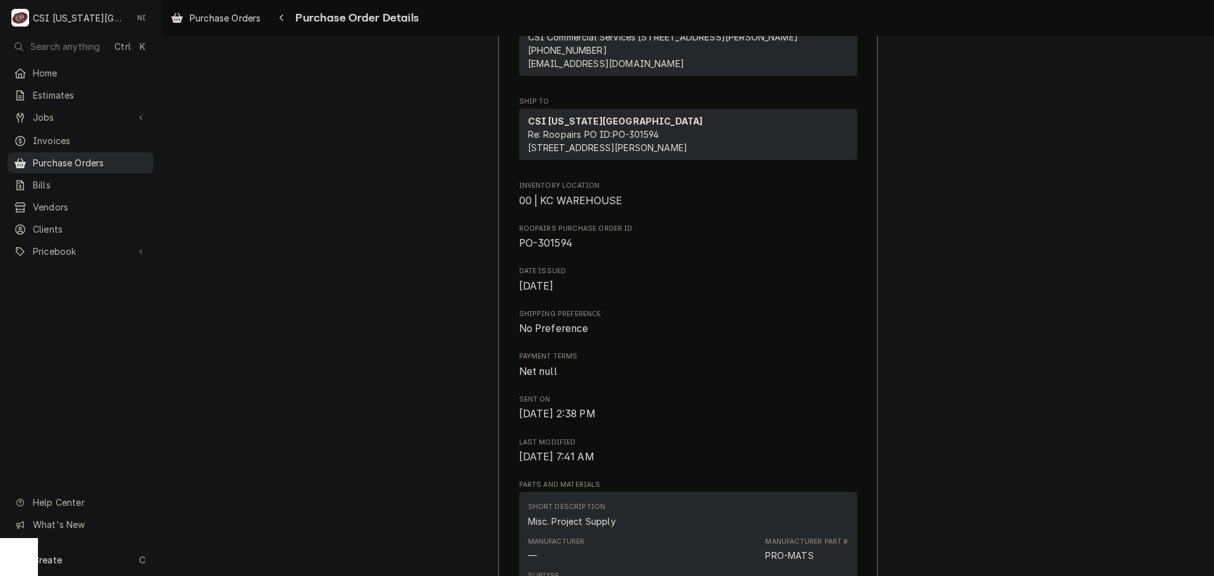
drag, startPoint x: 70, startPoint y: 154, endPoint x: 273, endPoint y: 6, distance: 250.7
click at [70, 156] on span "Purchase Orders" at bounding box center [90, 162] width 114 height 13
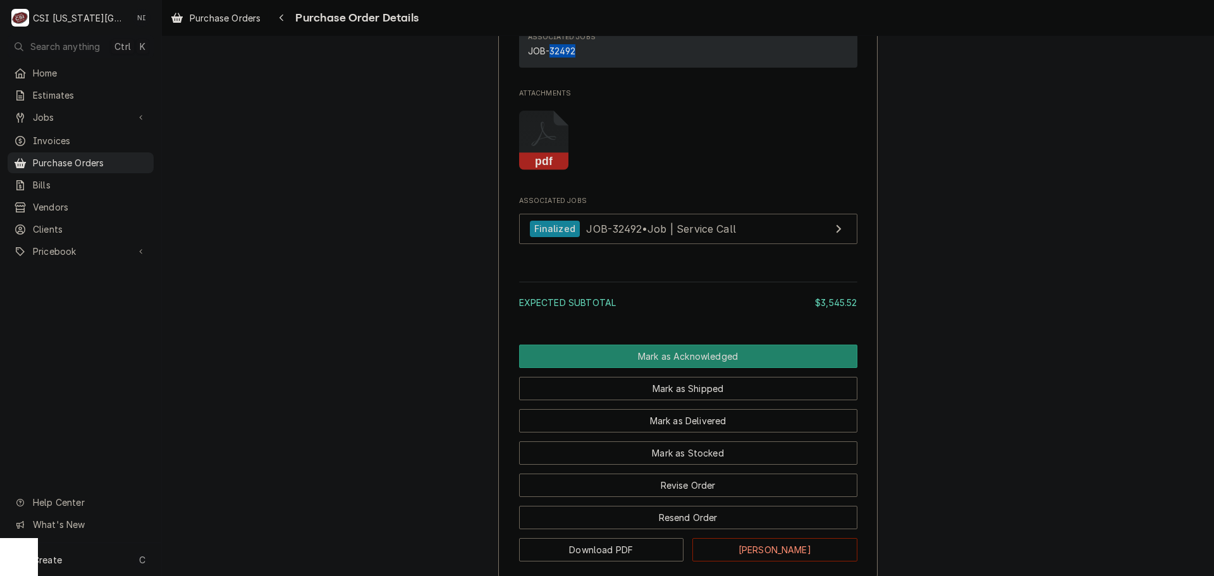
scroll to position [1055, 0]
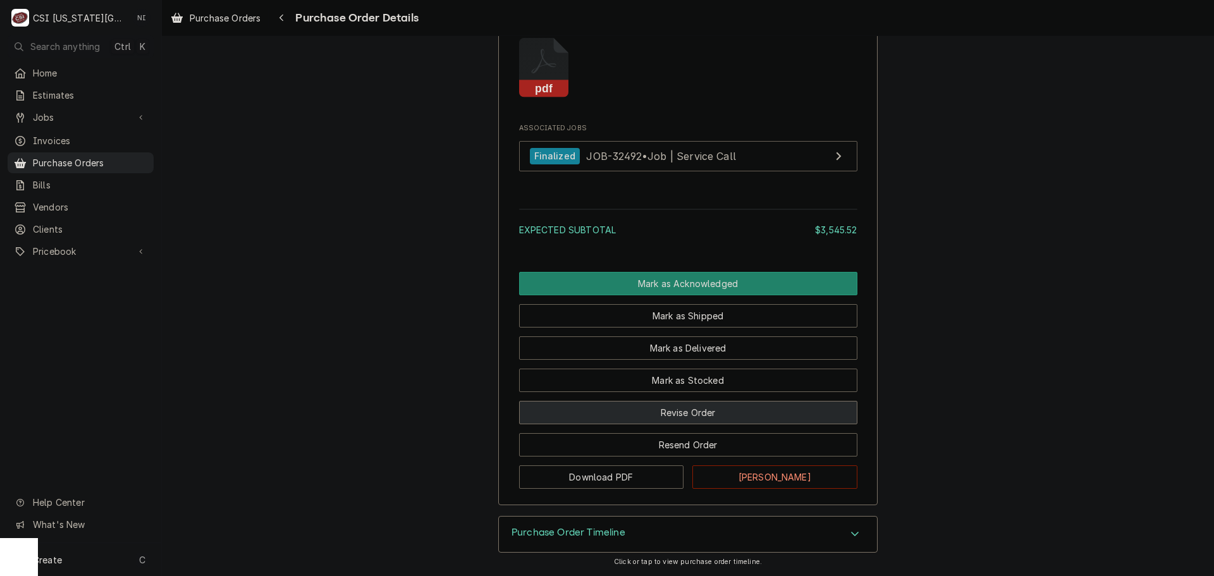
click at [696, 408] on button "Revise Order" at bounding box center [688, 412] width 338 height 23
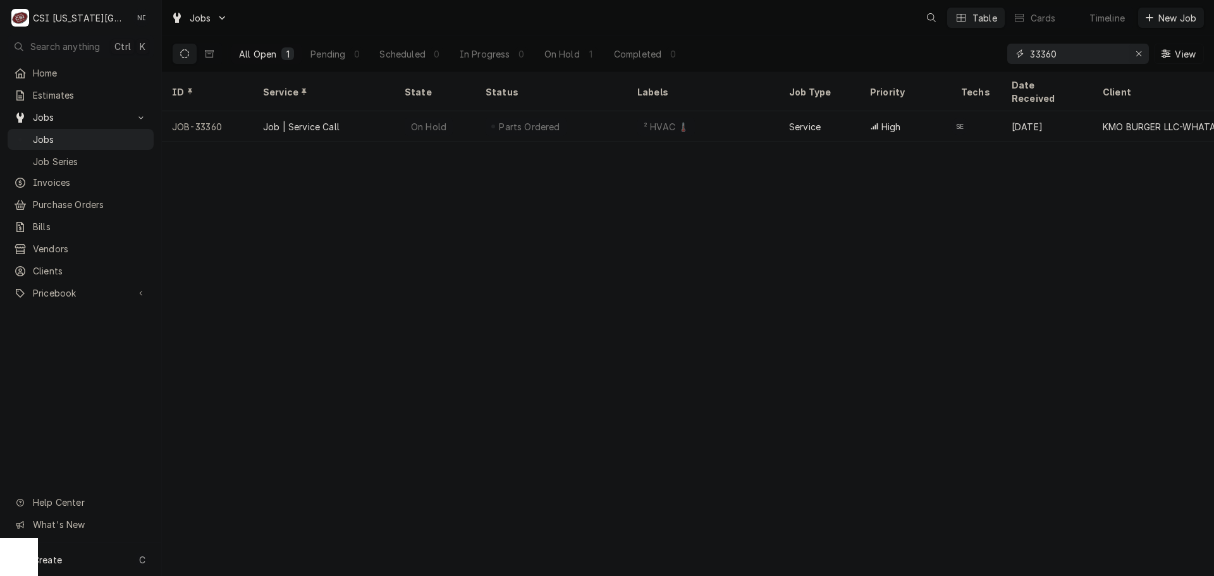
click at [1138, 50] on icon "Erase input" at bounding box center [1139, 53] width 7 height 9
click at [1109, 49] on input "Dynamic Content Wrapper" at bounding box center [1077, 54] width 95 height 20
paste input "32492"
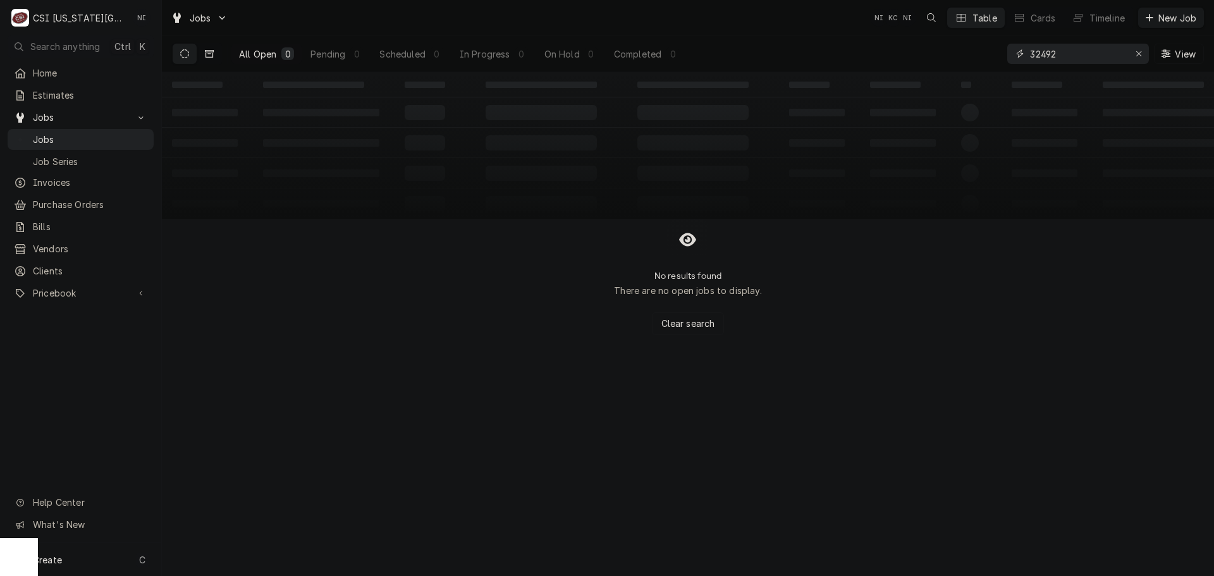
type input "32492"
click at [212, 53] on icon "Dynamic Content Wrapper" at bounding box center [209, 54] width 9 height 8
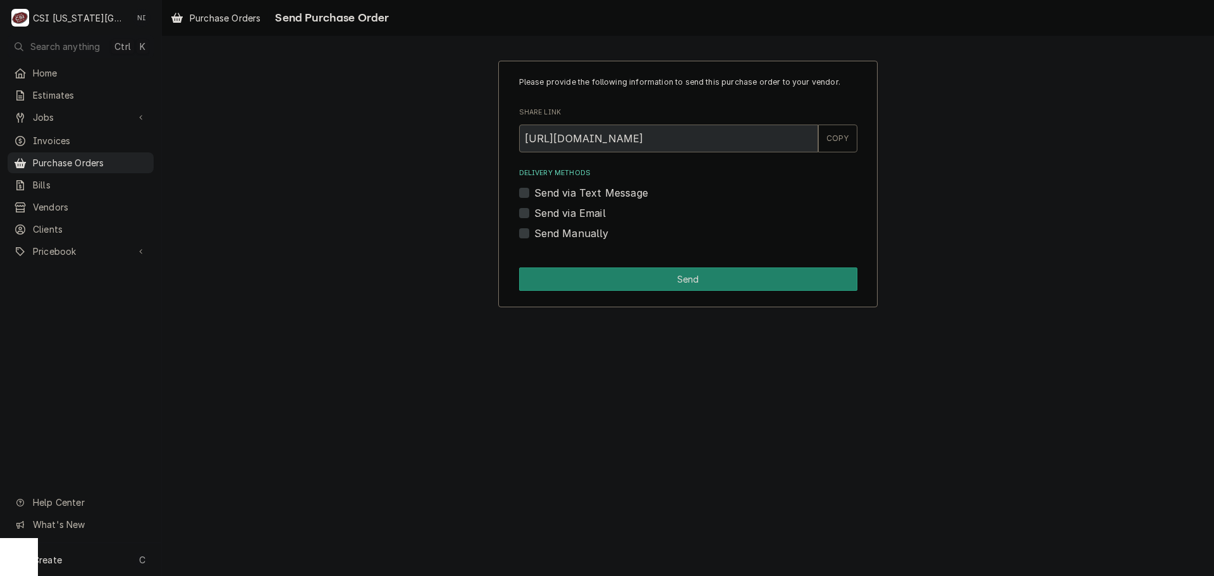
click at [534, 232] on label "Send Manually" at bounding box center [571, 233] width 75 height 15
click at [534, 232] on input "Send Manually" at bounding box center [703, 240] width 338 height 28
checkbox input "true"
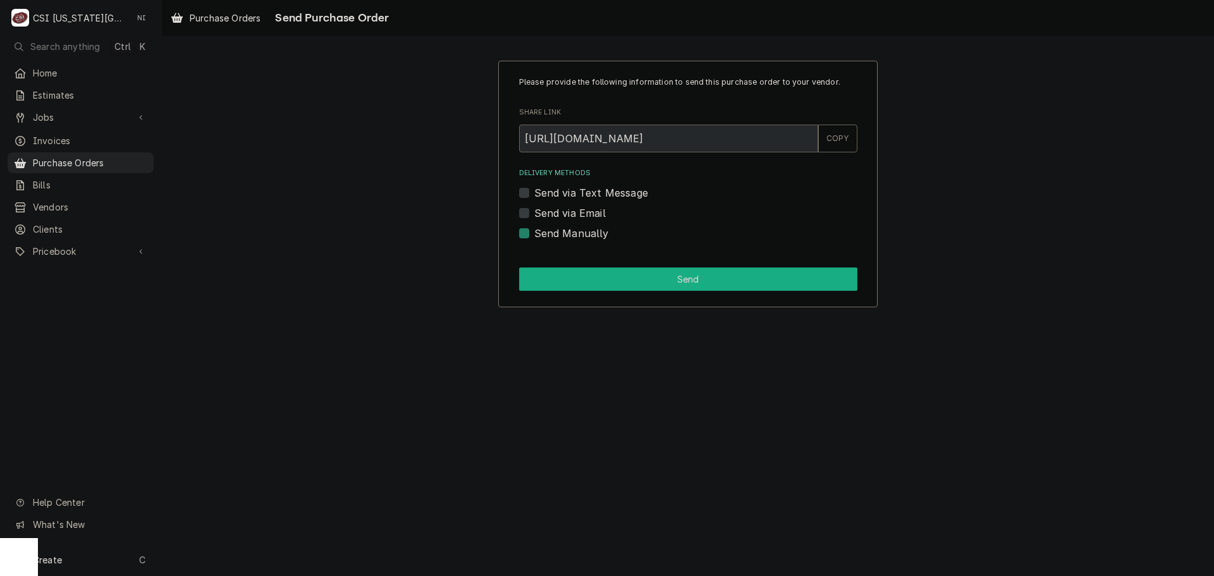
click at [548, 281] on button "Send" at bounding box center [688, 278] width 338 height 23
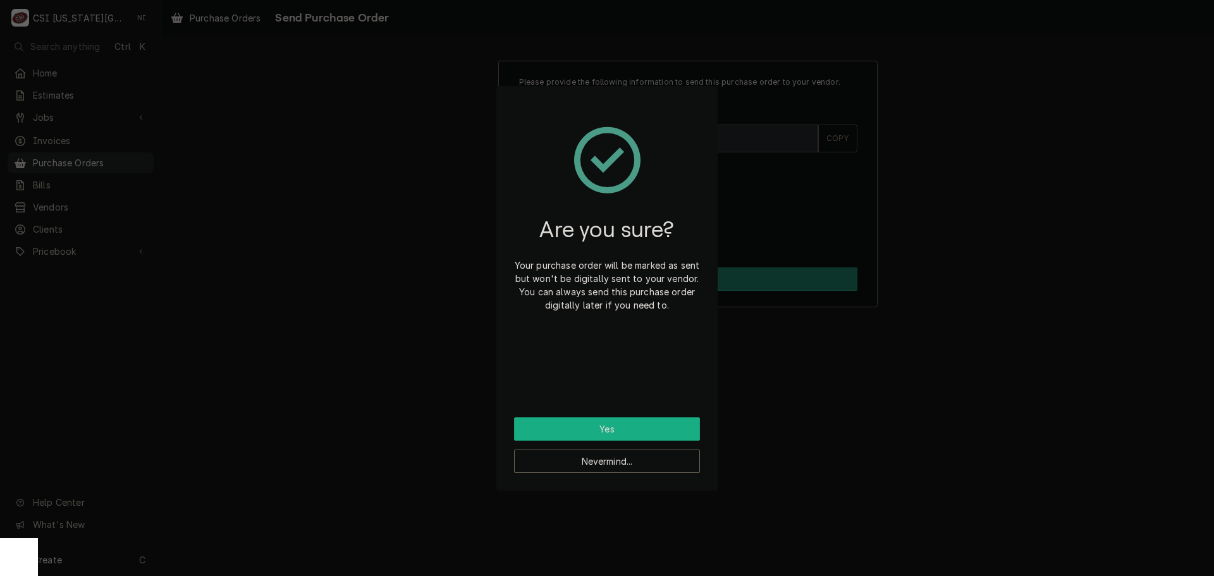
click at [627, 430] on button "Yes" at bounding box center [607, 428] width 186 height 23
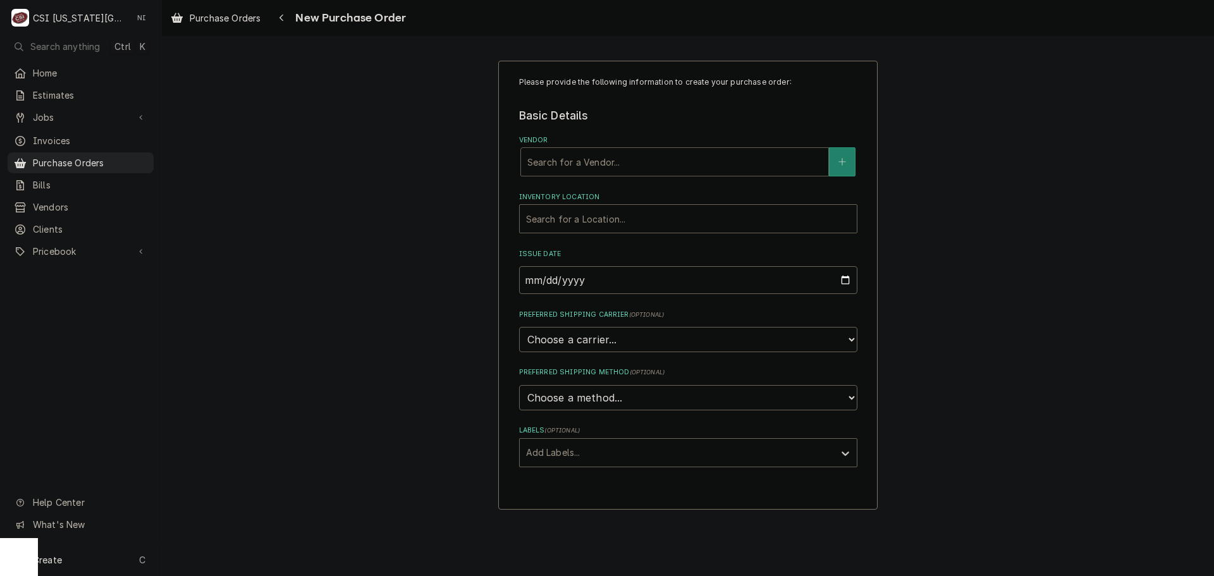
click at [661, 168] on div "Vendor" at bounding box center [674, 162] width 295 height 23
type input "key"
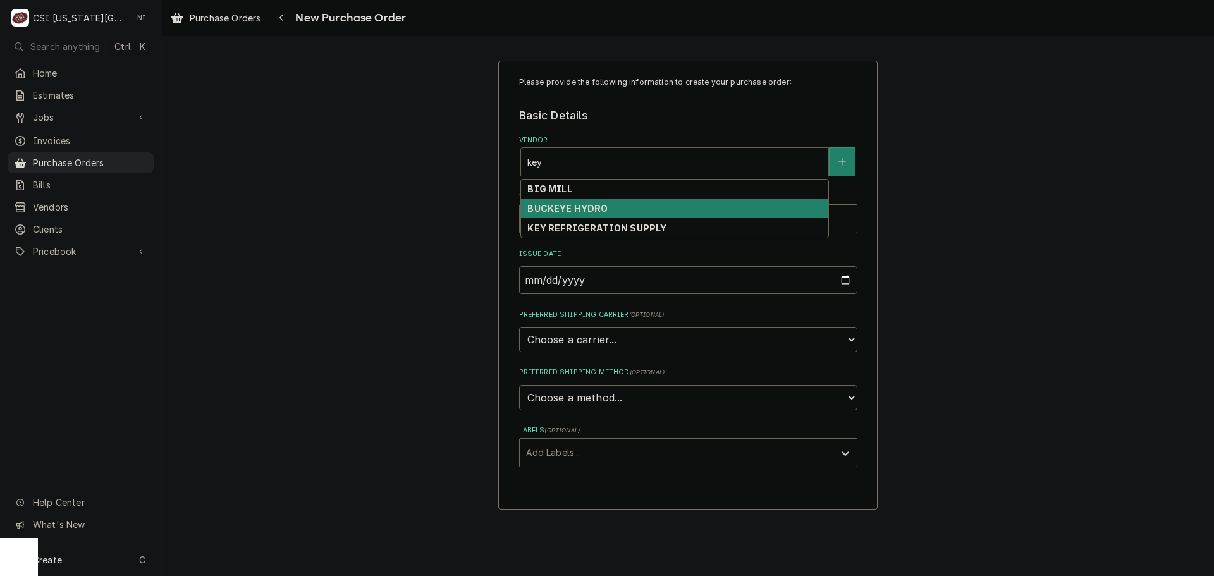
click at [581, 224] on strong "KEY REFRIGERATION SUPPLY" at bounding box center [596, 228] width 139 height 11
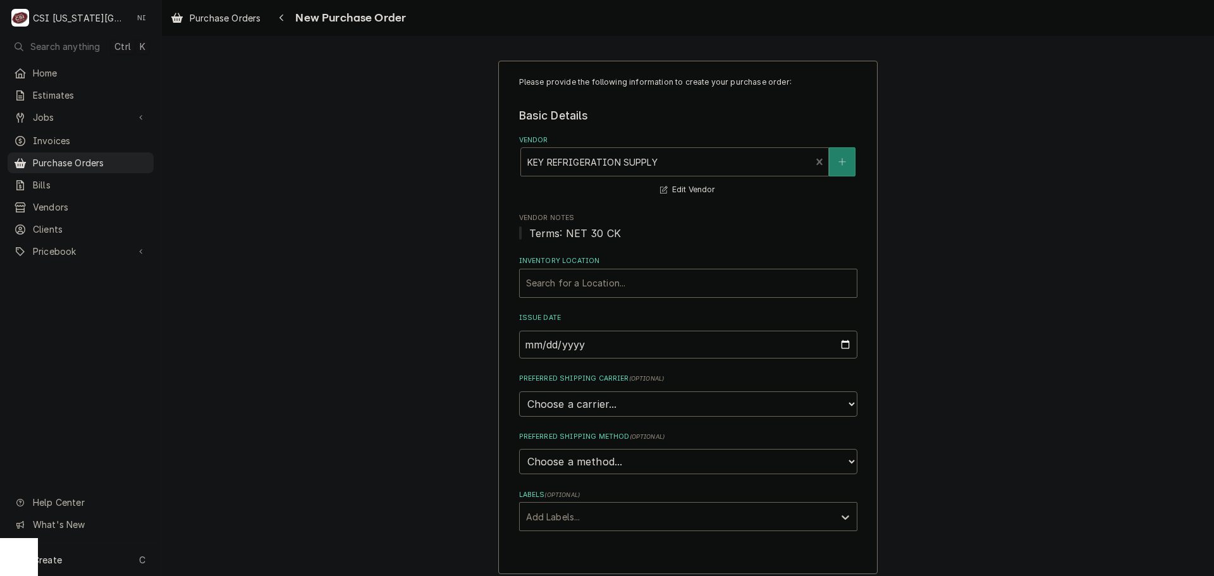
drag, startPoint x: 575, startPoint y: 219, endPoint x: 574, endPoint y: 246, distance: 27.2
click at [575, 220] on span "Vendor Notes" at bounding box center [688, 218] width 338 height 10
click at [573, 279] on div "Inventory Location" at bounding box center [688, 283] width 324 height 23
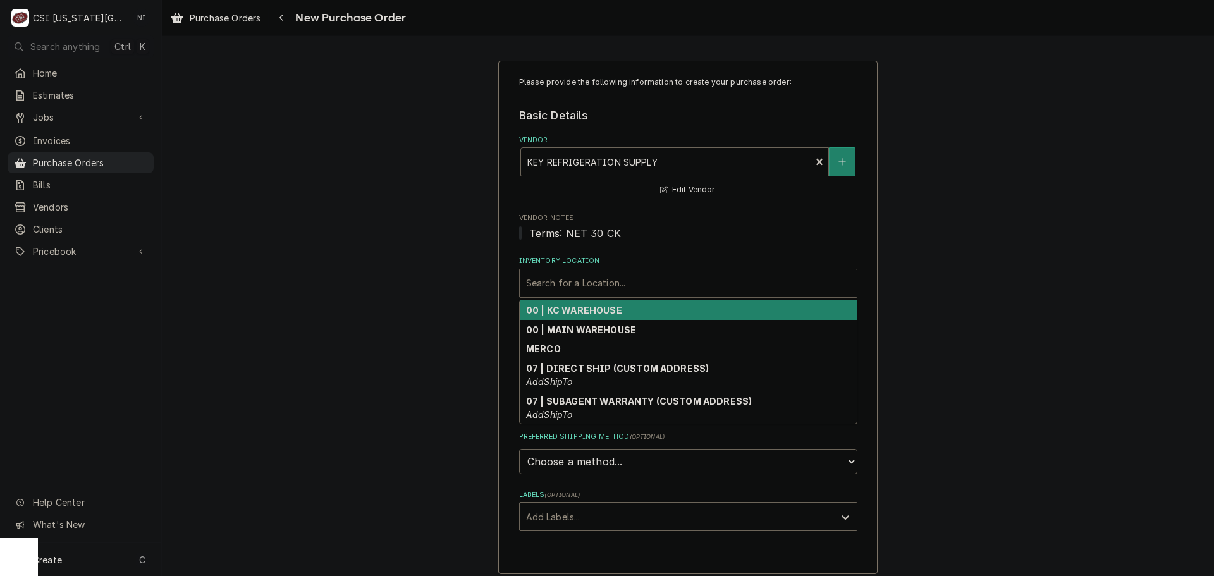
click at [579, 305] on strong "00 | KC WAREHOUSE" at bounding box center [574, 310] width 96 height 11
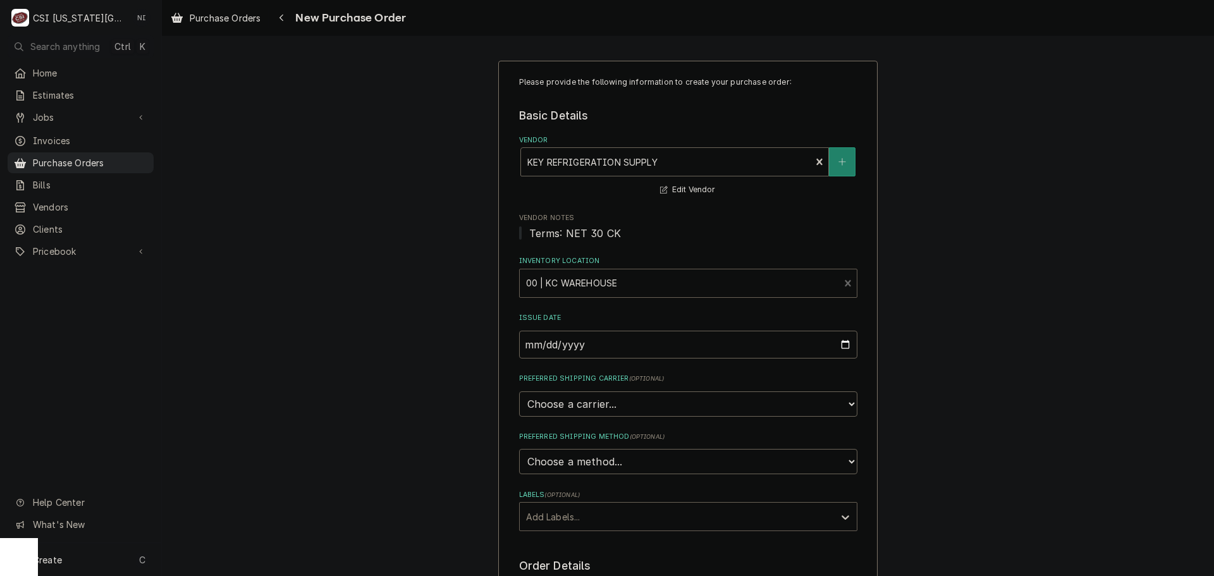
click at [583, 521] on div "Labels" at bounding box center [677, 516] width 302 height 23
click at [582, 559] on div "² Local Pickup 🛍️" at bounding box center [688, 564] width 337 height 20
type textarea "x"
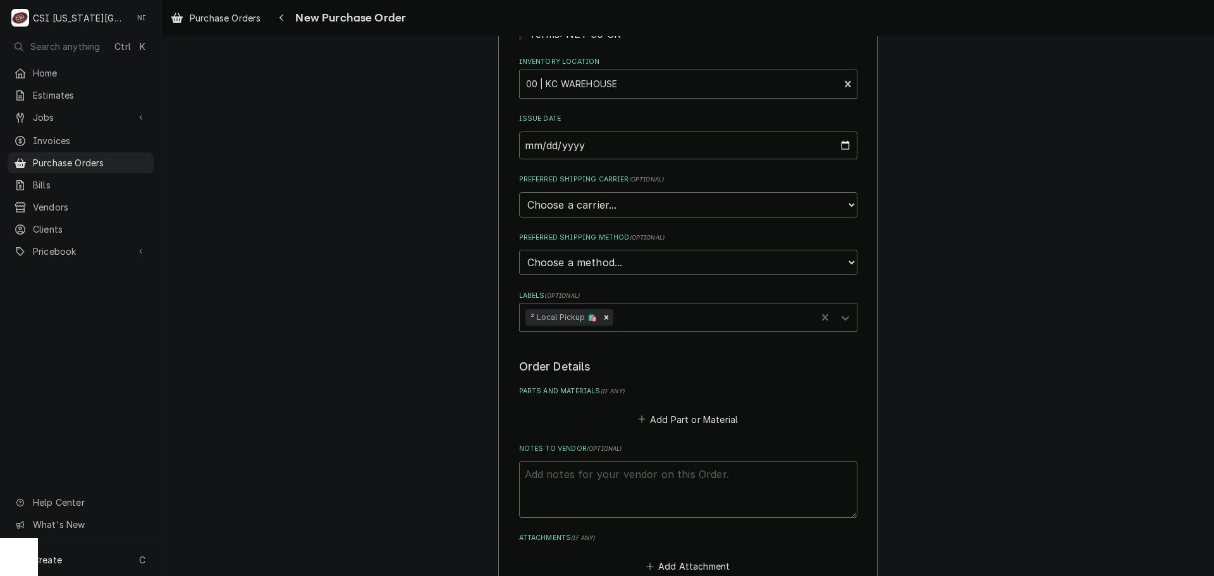
scroll to position [316, 0]
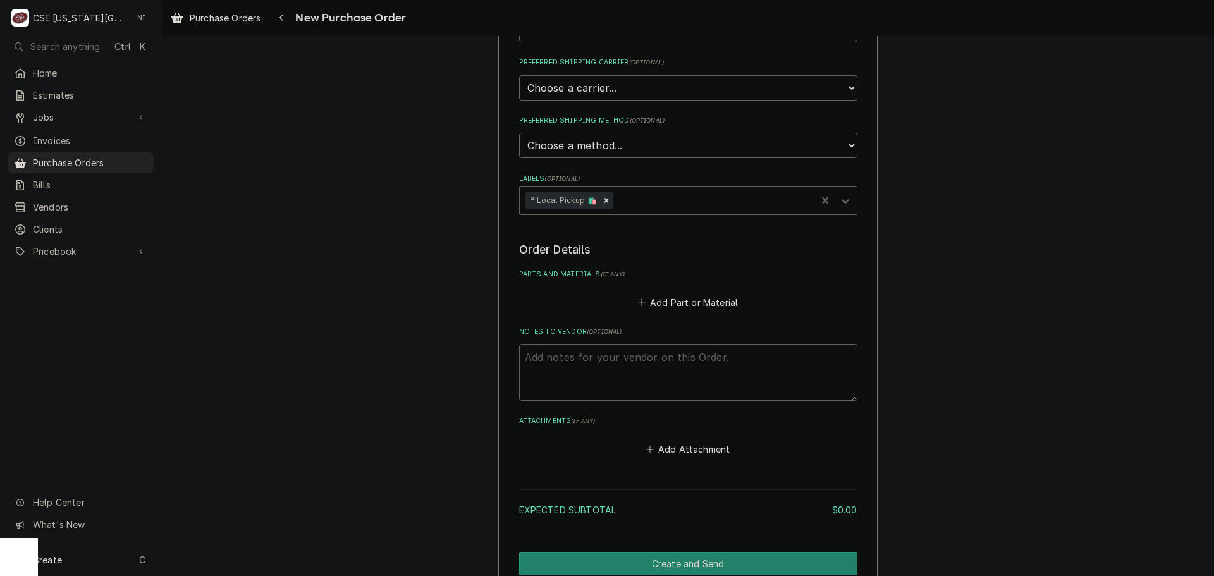
click at [549, 346] on textarea "Notes to Vendor ( optional )" at bounding box center [688, 372] width 338 height 57
type textarea "j"
type textarea "x"
type textarea "je"
type textarea "x"
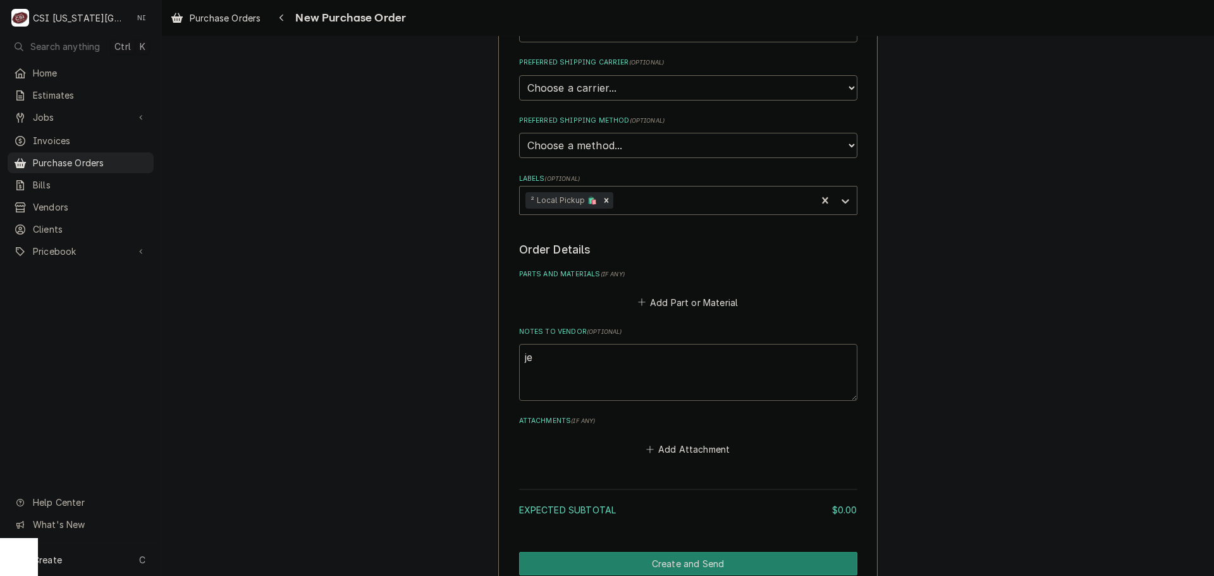
type textarea "jes"
type textarea "x"
type textarea "jess"
type textarea "x"
type textarea "jesse"
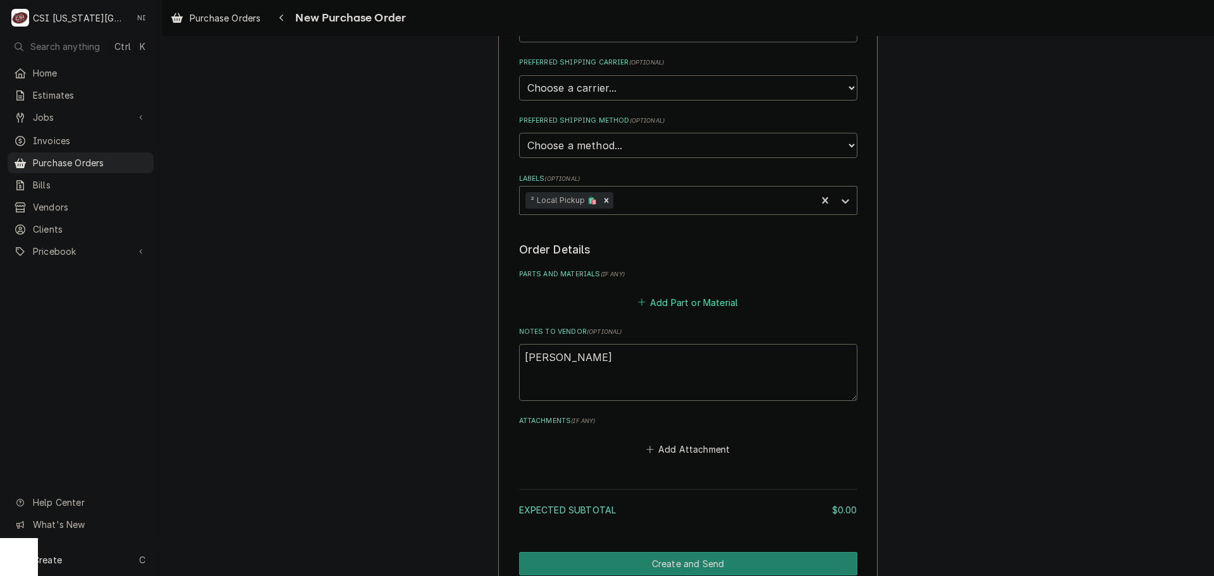
click at [675, 300] on button "Add Part or Material" at bounding box center [688, 302] width 104 height 18
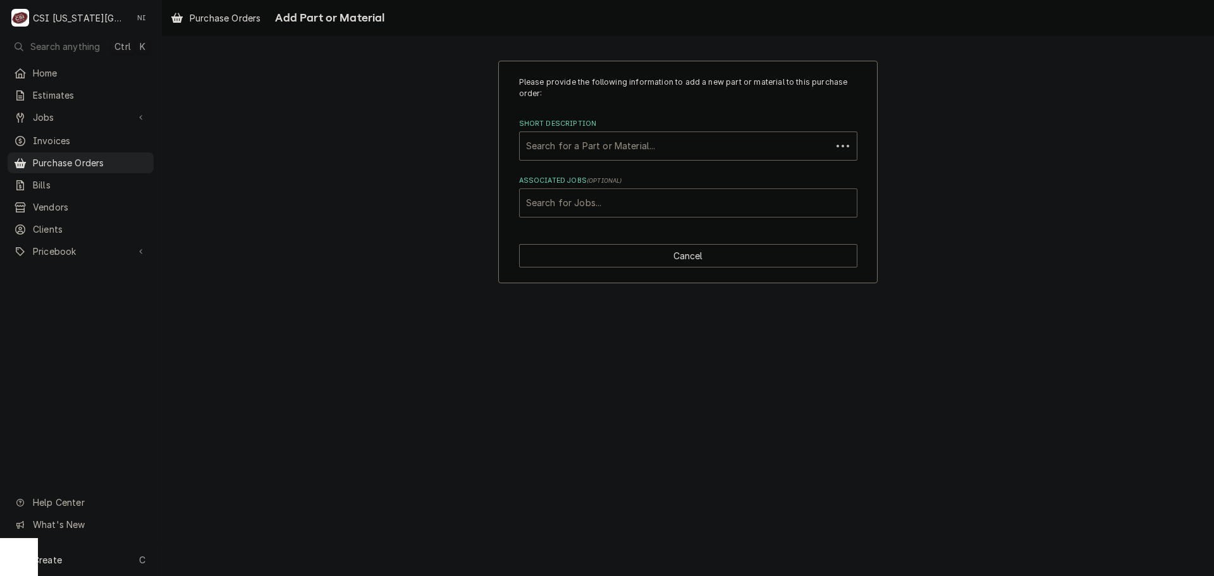
click at [645, 200] on div "Associated Jobs" at bounding box center [688, 203] width 324 height 23
paste input "46252"
type input "46252"
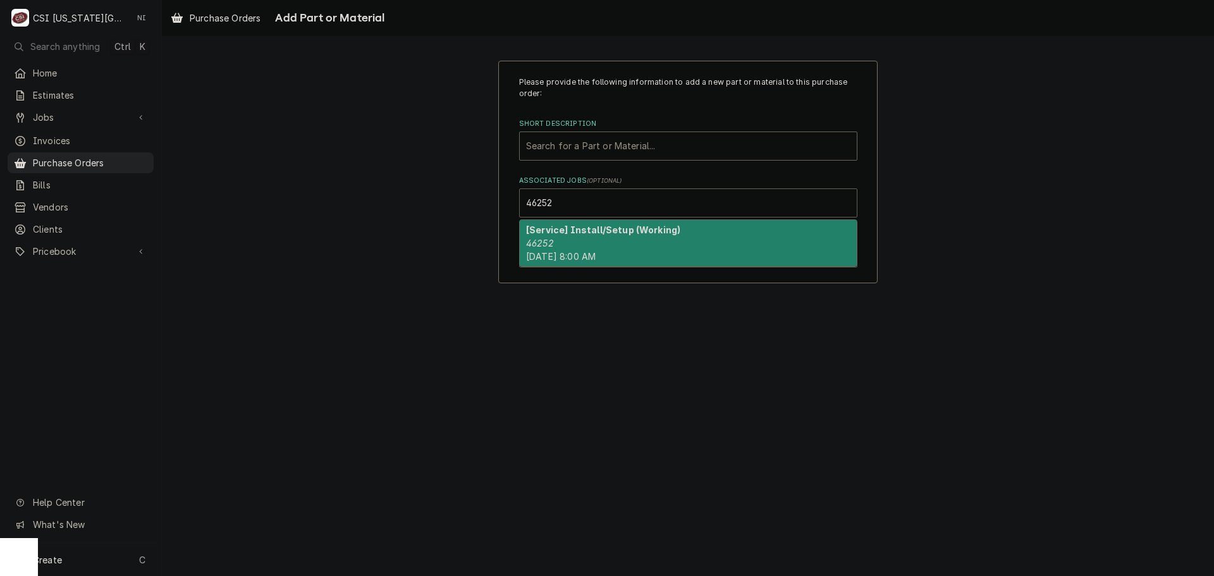
click at [563, 235] on strong "[Service] Install/Setup (Working)" at bounding box center [603, 229] width 154 height 11
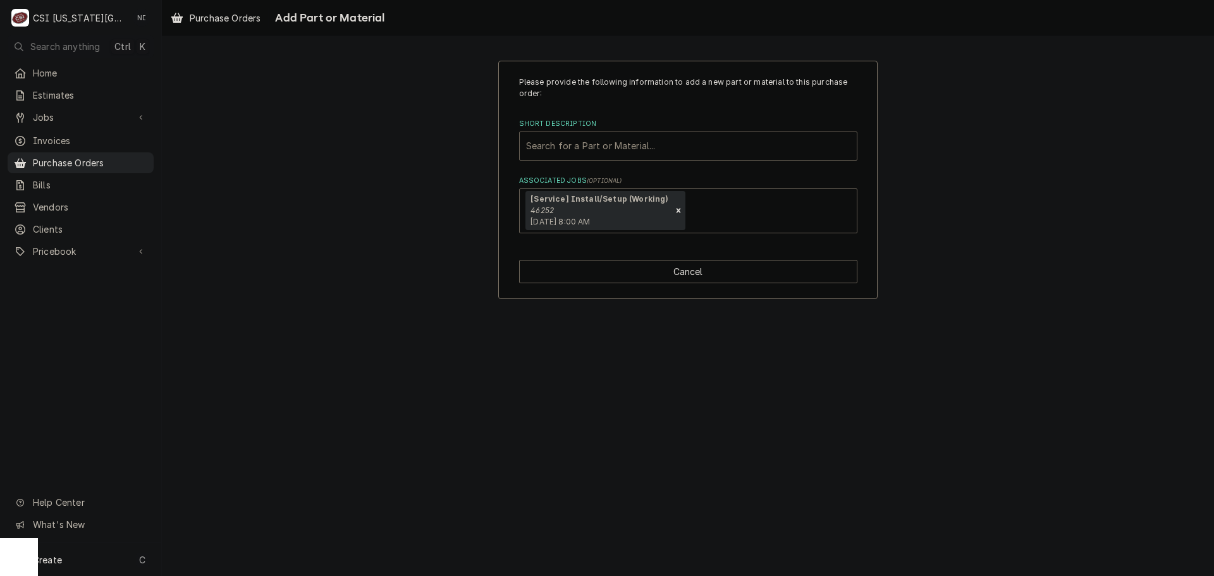
click at [583, 142] on div "Short Description" at bounding box center [688, 146] width 324 height 23
type input "misc pro"
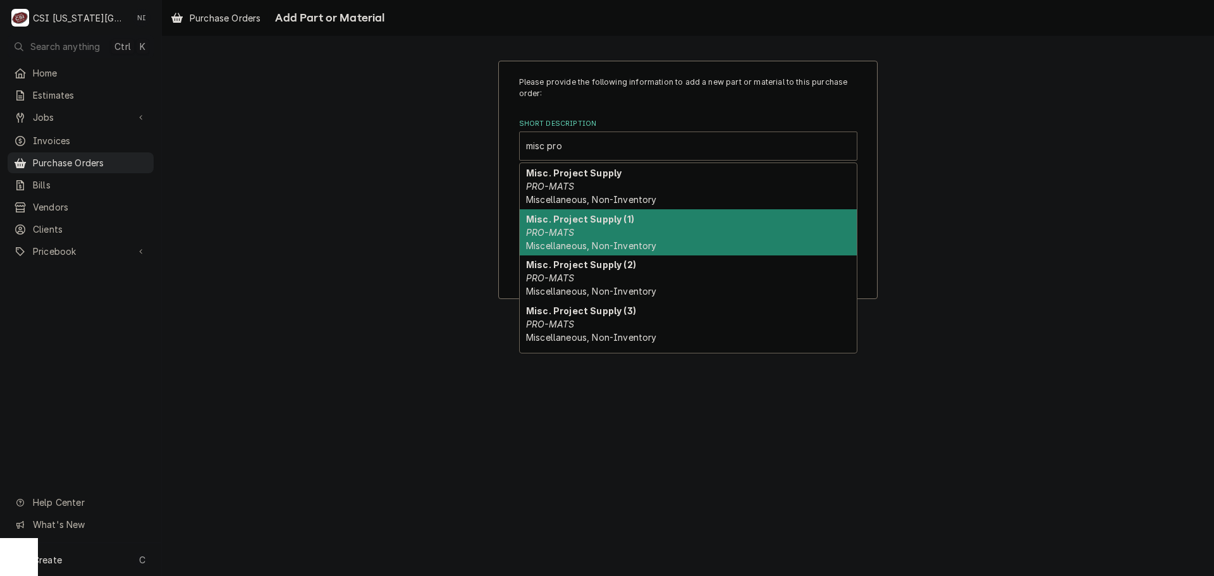
click at [581, 190] on div "Misc. Project Supply PRO-MATS Miscellaneous, Non-Inventory" at bounding box center [688, 186] width 337 height 46
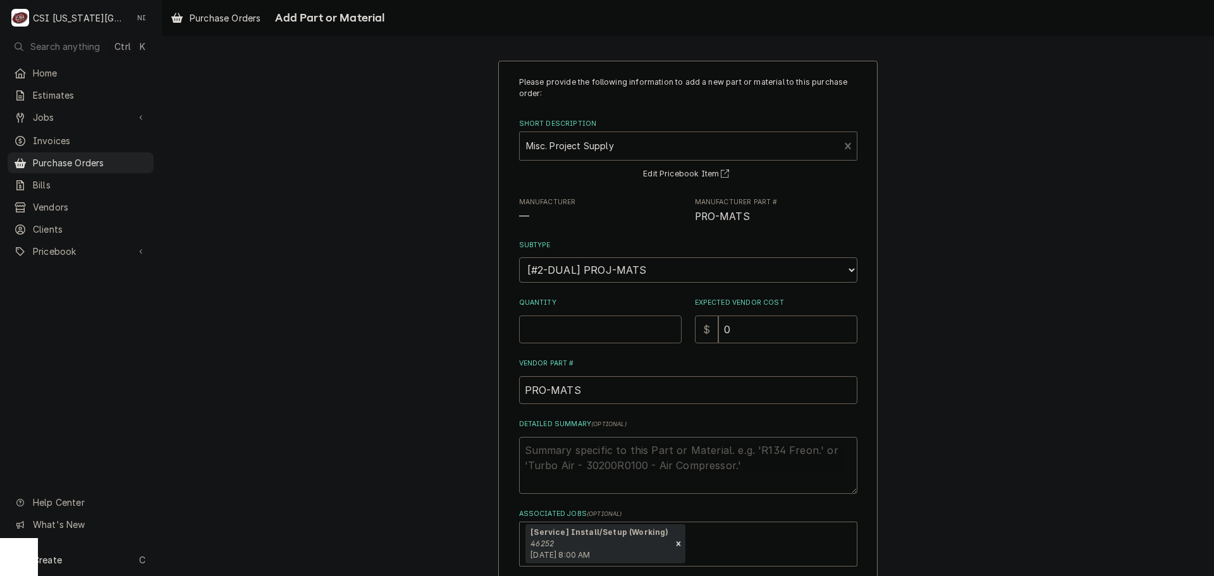
click at [560, 335] on input "Quantity" at bounding box center [600, 330] width 163 height 28
type textarea "x"
type input "1"
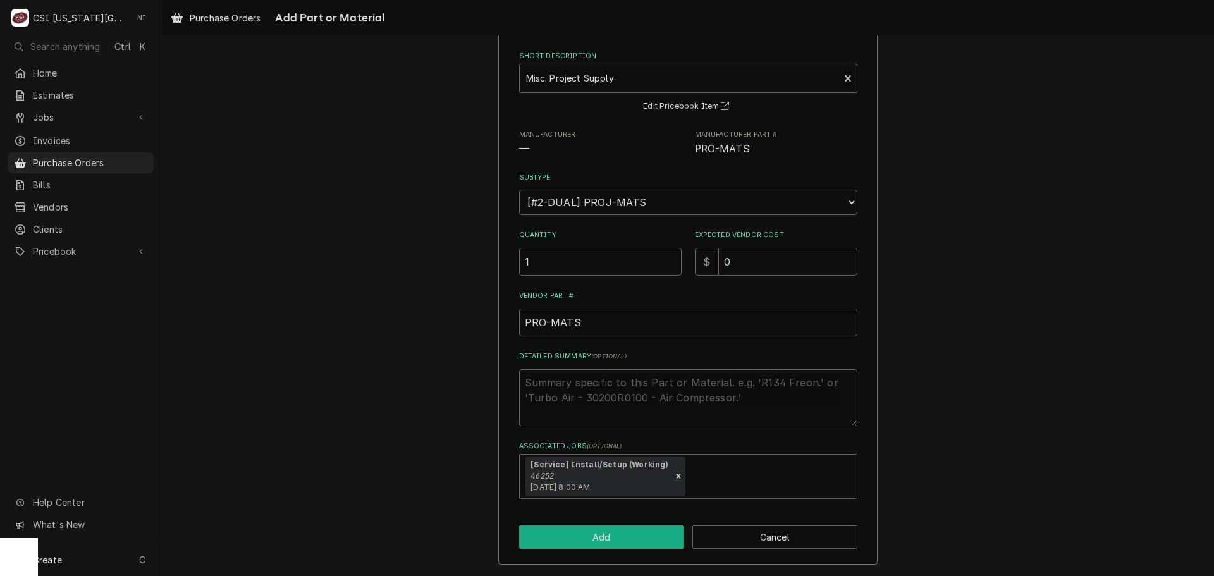
click at [593, 536] on button "Add" at bounding box center [601, 537] width 165 height 23
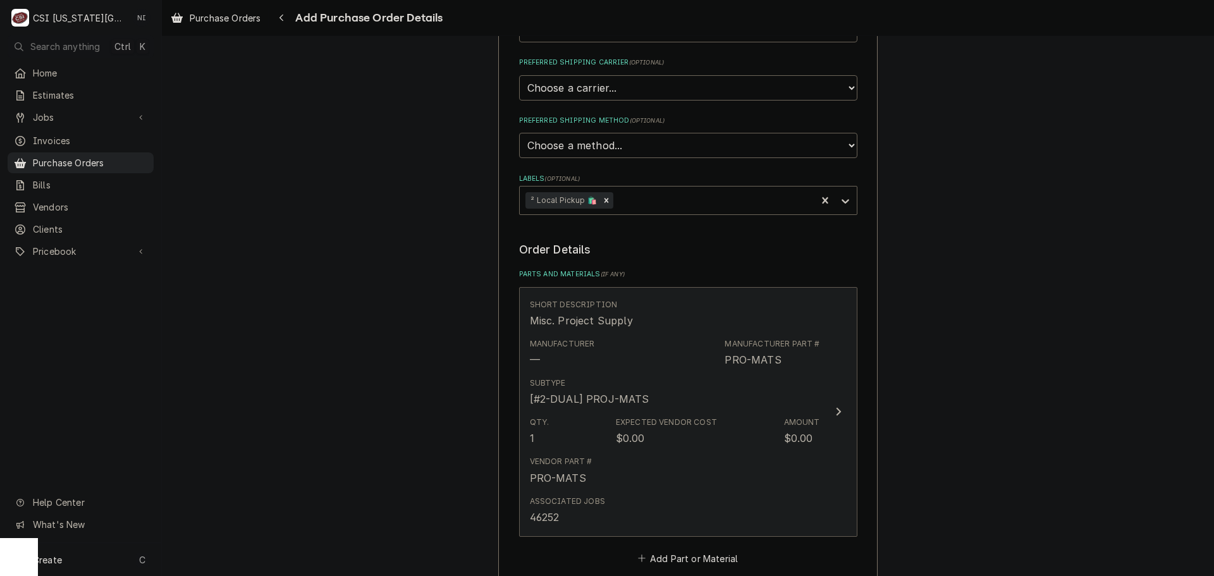
scroll to position [632, 0]
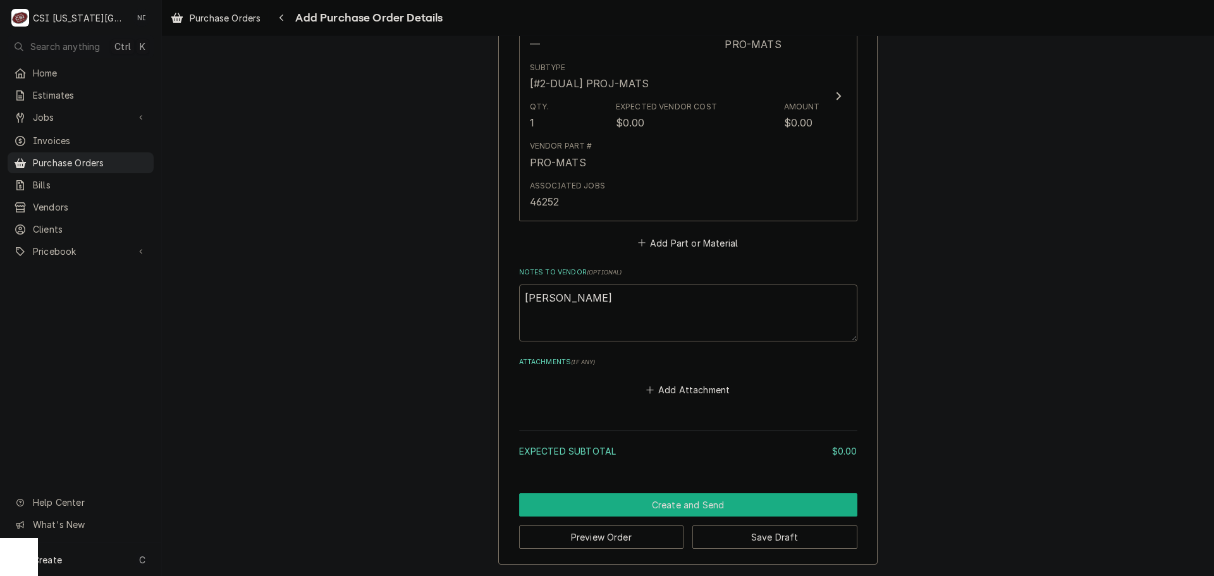
click at [683, 505] on button "Create and Send" at bounding box center [688, 504] width 338 height 23
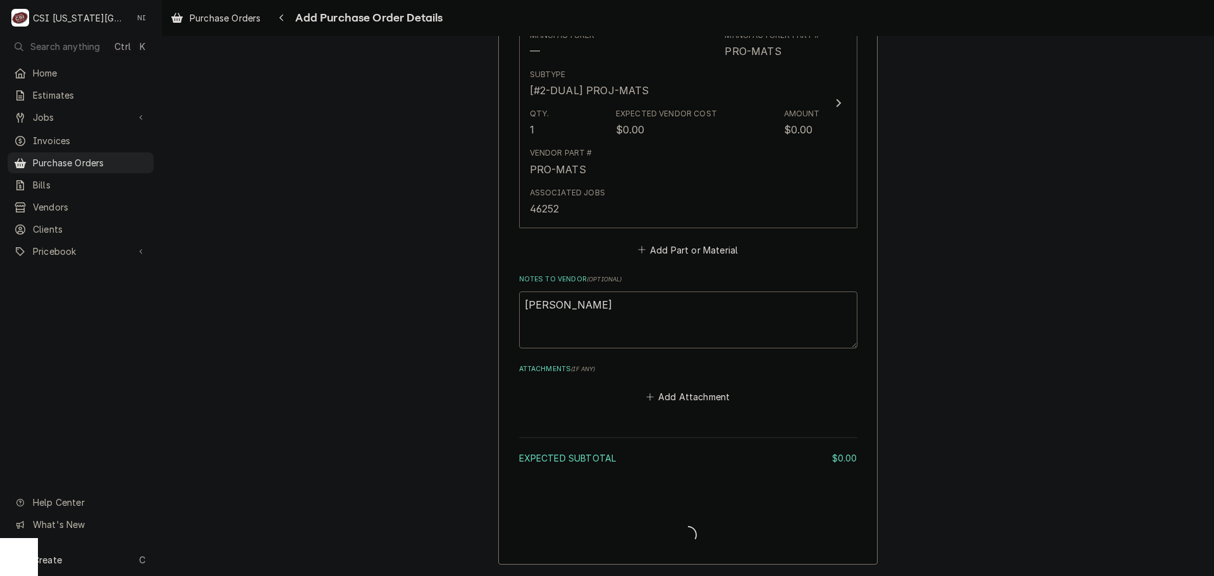
scroll to position [625, 0]
type textarea "x"
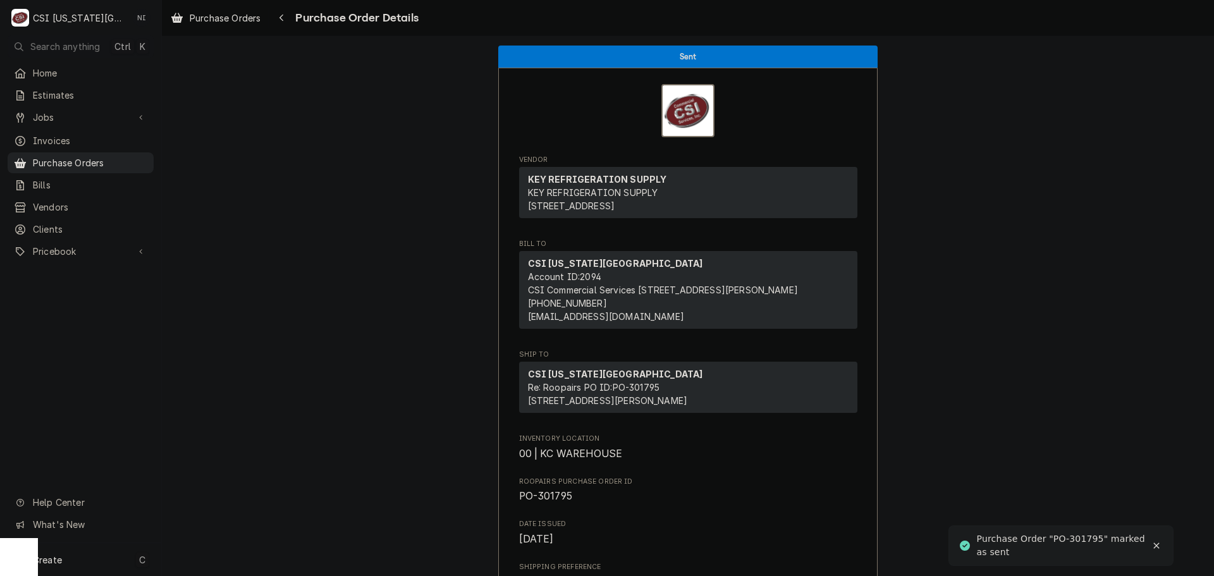
click at [67, 558] on div "Create C" at bounding box center [80, 559] width 161 height 33
drag, startPoint x: 243, startPoint y: 465, endPoint x: 260, endPoint y: 464, distance: 17.1
click at [243, 466] on div "Purchase Order" at bounding box center [236, 472] width 85 height 13
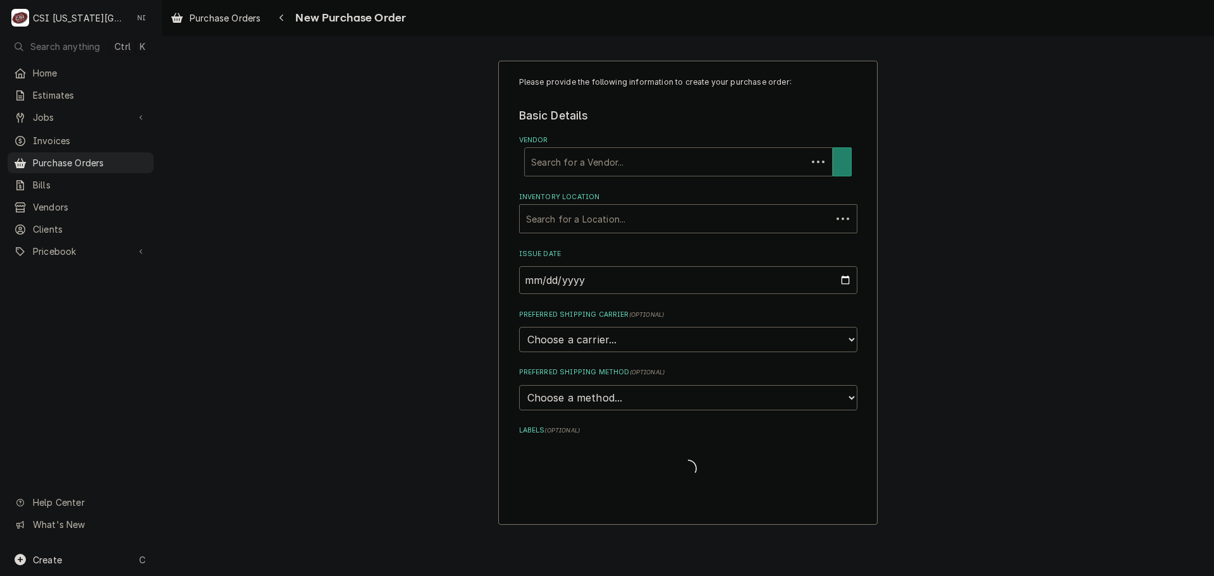
click at [622, 166] on div "Vendor" at bounding box center [665, 162] width 269 height 23
type input "[PERSON_NAME]"
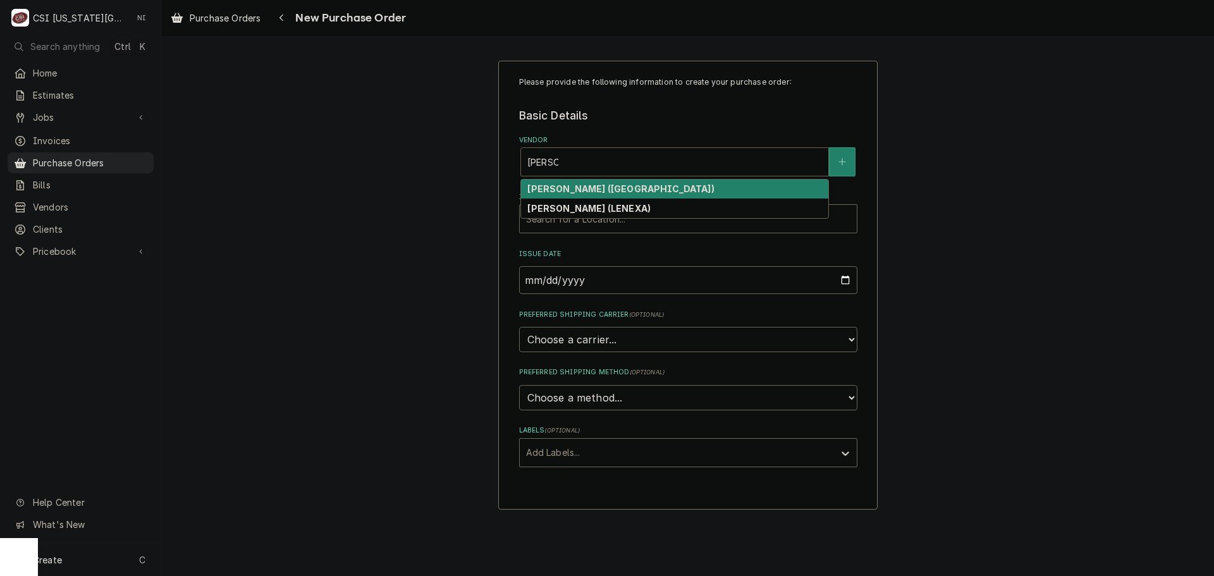
click at [550, 191] on strong "[PERSON_NAME] ([GEOGRAPHIC_DATA])" at bounding box center [620, 188] width 187 height 11
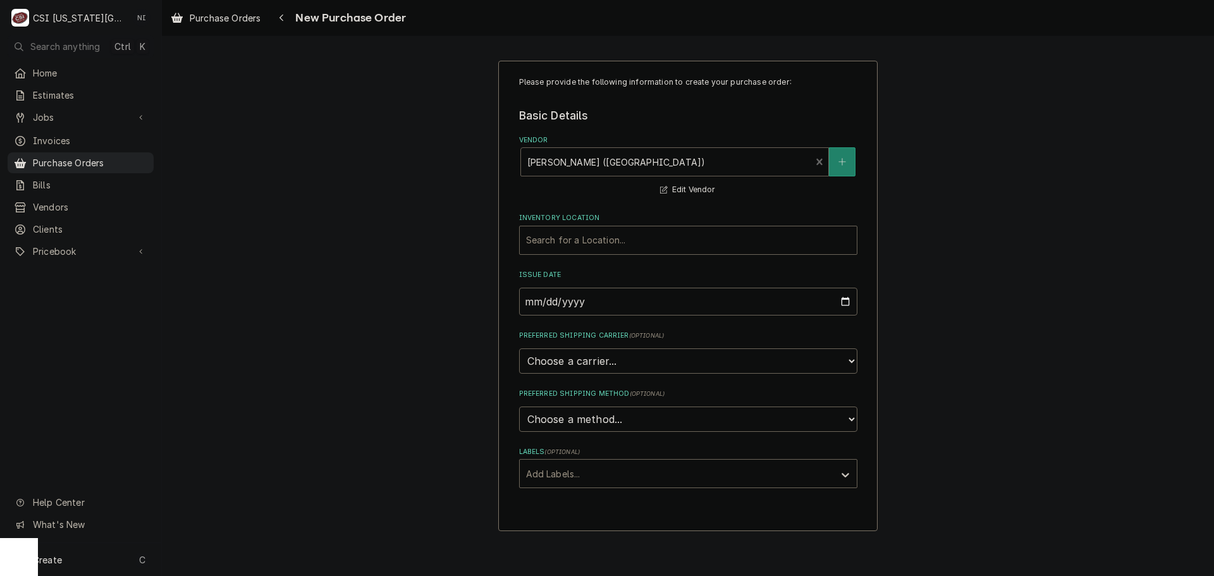
click at [595, 168] on div "Vendor" at bounding box center [666, 162] width 278 height 23
type input "reeves"
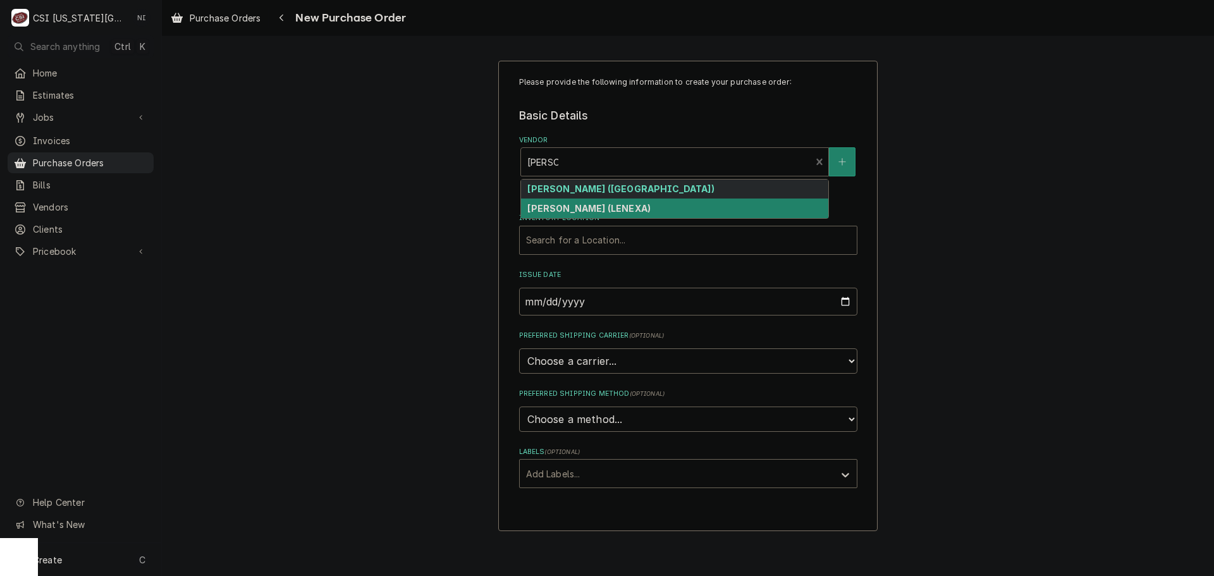
click at [598, 204] on strong "REEVES-WIEDEMAN (LENEXA)" at bounding box center [588, 208] width 123 height 11
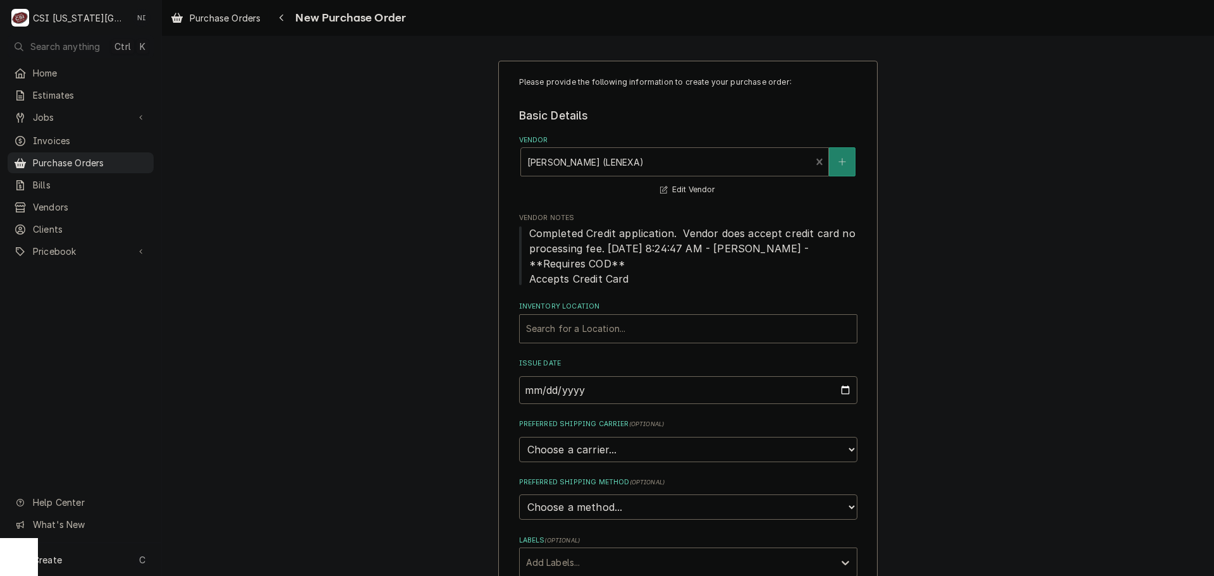
drag, startPoint x: 598, startPoint y: 332, endPoint x: 597, endPoint y: 345, distance: 12.7
click at [598, 333] on div "Inventory Location" at bounding box center [688, 328] width 324 height 23
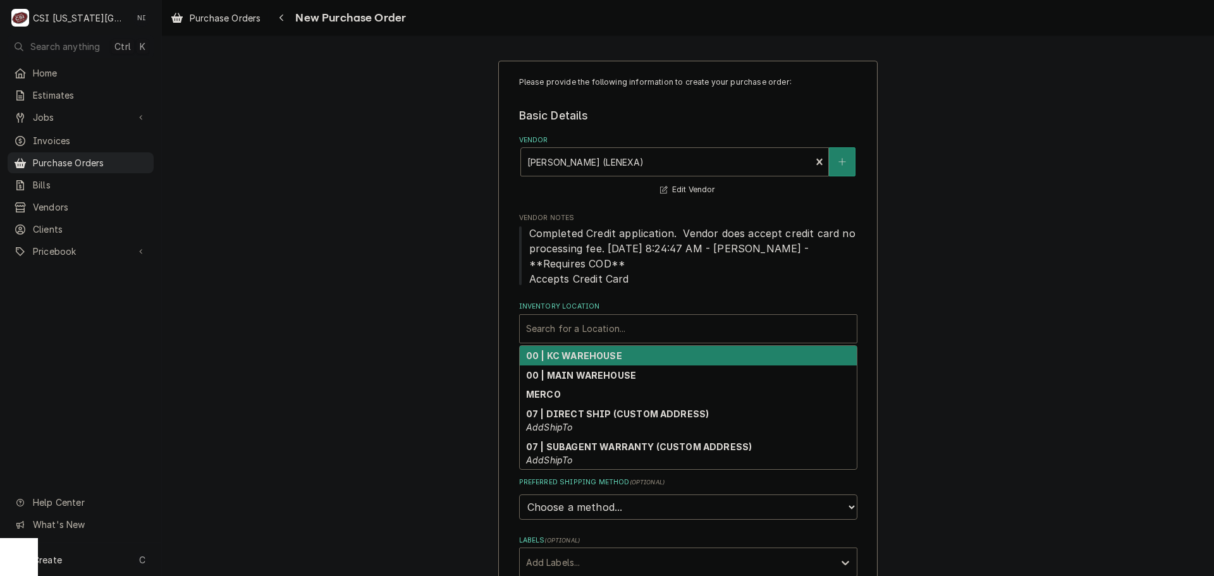
click at [582, 358] on strong "00 | KC WAREHOUSE" at bounding box center [574, 355] width 96 height 11
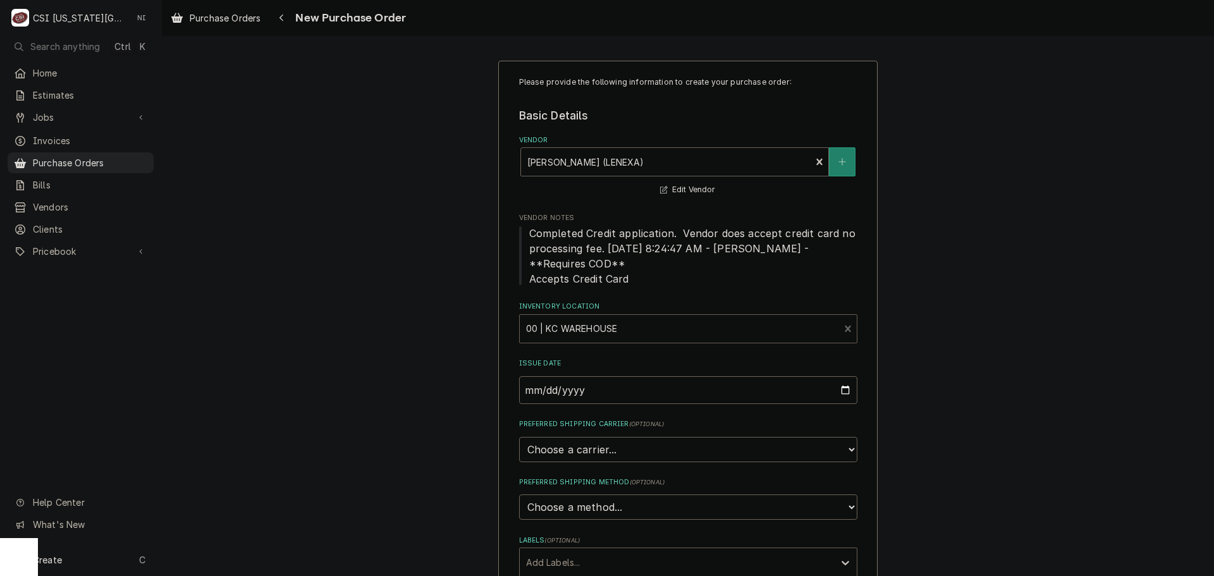
scroll to position [379, 0]
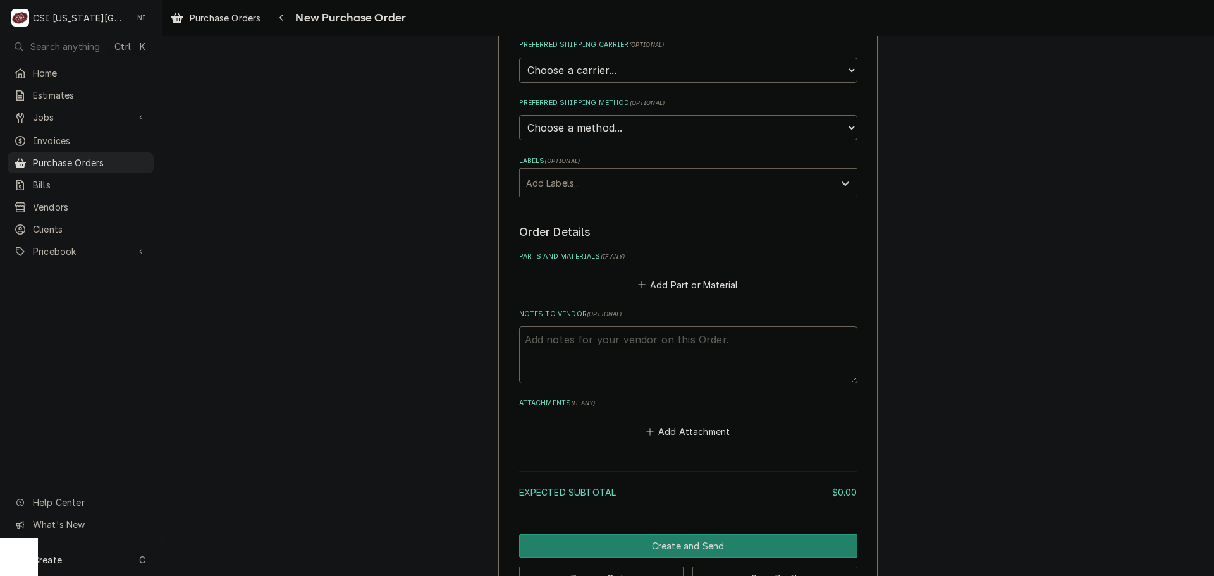
click at [587, 178] on div "Labels" at bounding box center [677, 182] width 302 height 23
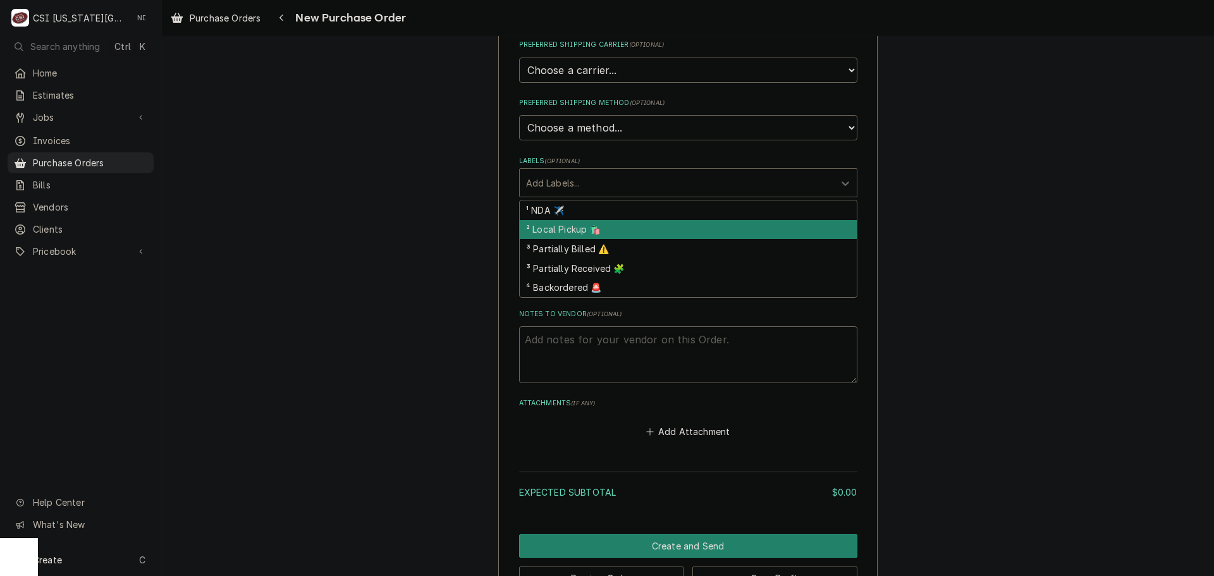
click at [565, 220] on div "² Local Pickup 🛍️" at bounding box center [688, 230] width 337 height 20
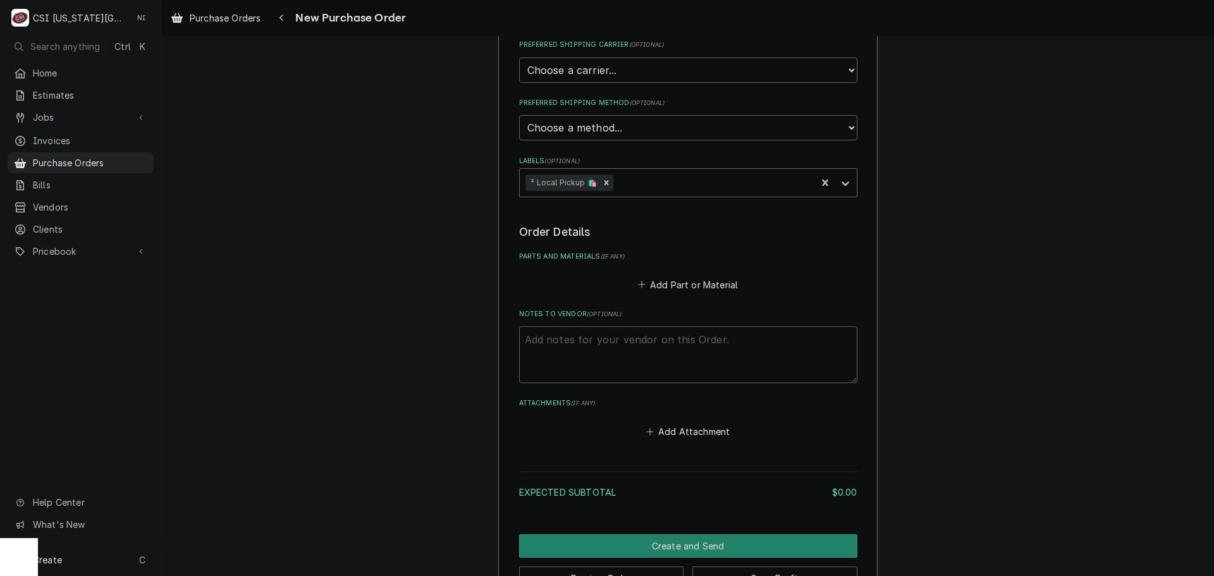
click at [576, 346] on textarea "Notes to Vendor ( optional )" at bounding box center [688, 354] width 338 height 57
type textarea "x"
type textarea "j"
type textarea "x"
type textarea "je"
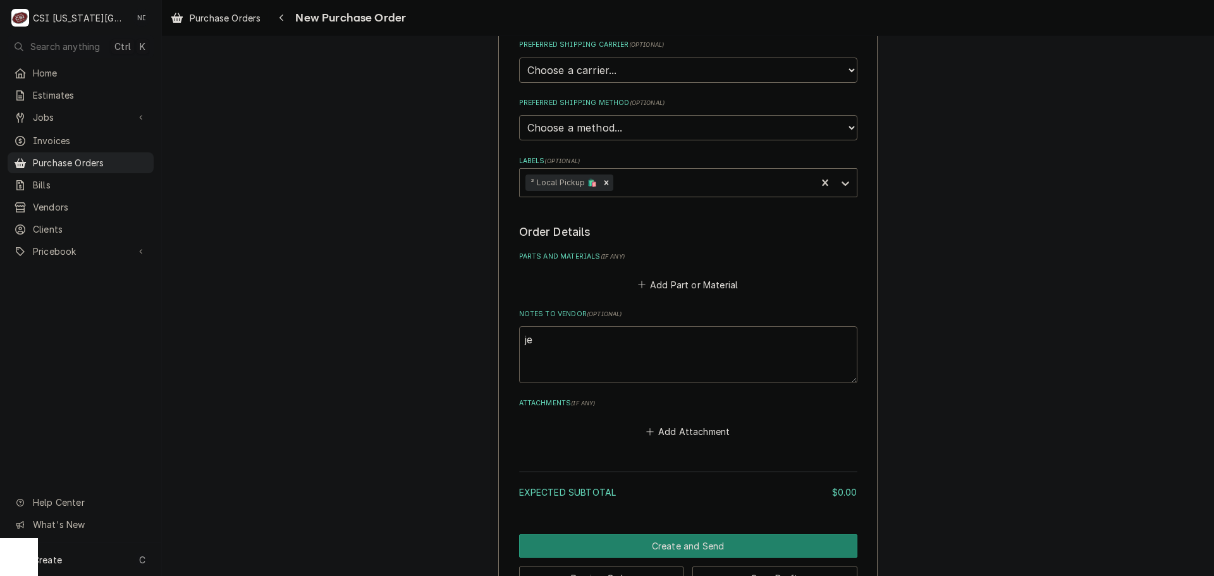
type textarea "x"
type textarea "jee"
type textarea "x"
type textarea "jees"
type textarea "x"
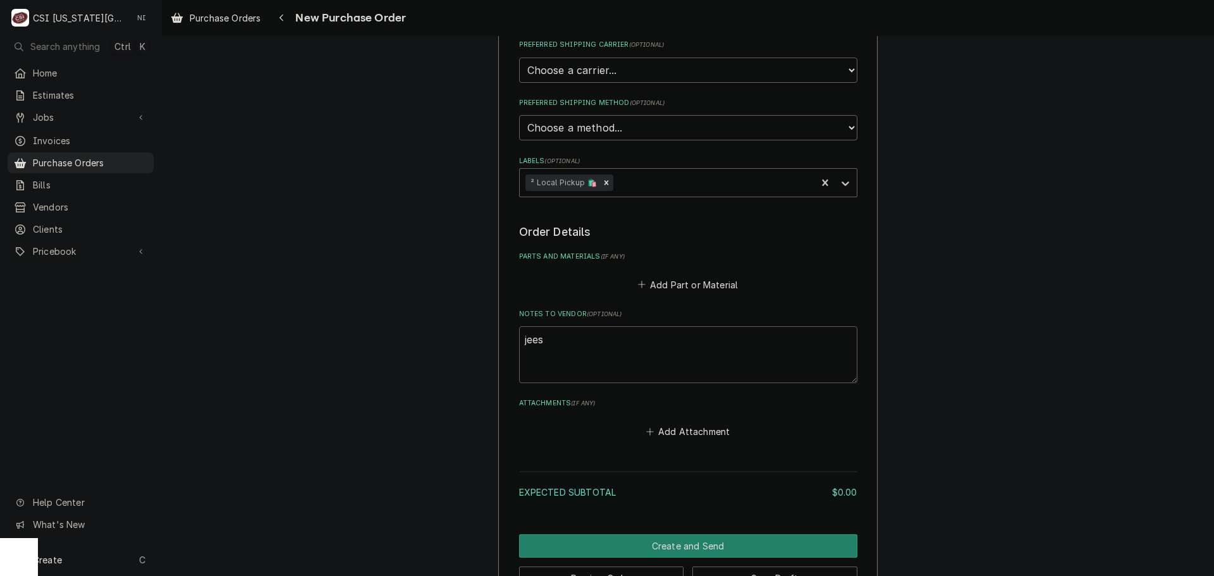
type textarea "jeese"
type textarea "x"
type textarea "jees"
type textarea "x"
type textarea "jee"
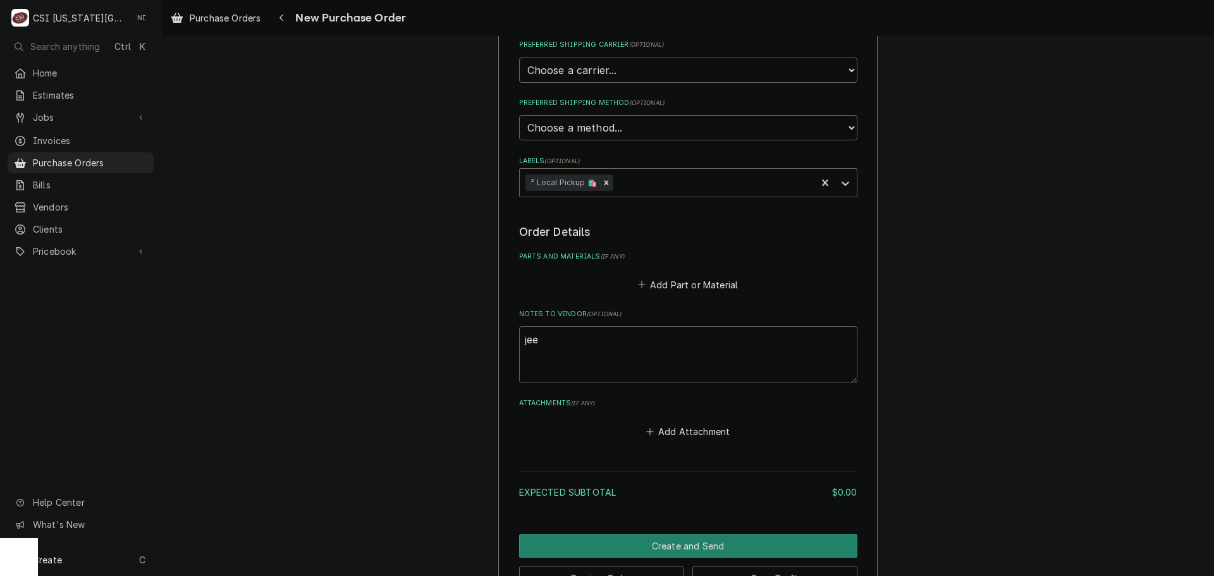
type textarea "x"
type textarea "je"
type textarea "x"
type textarea "jes"
type textarea "x"
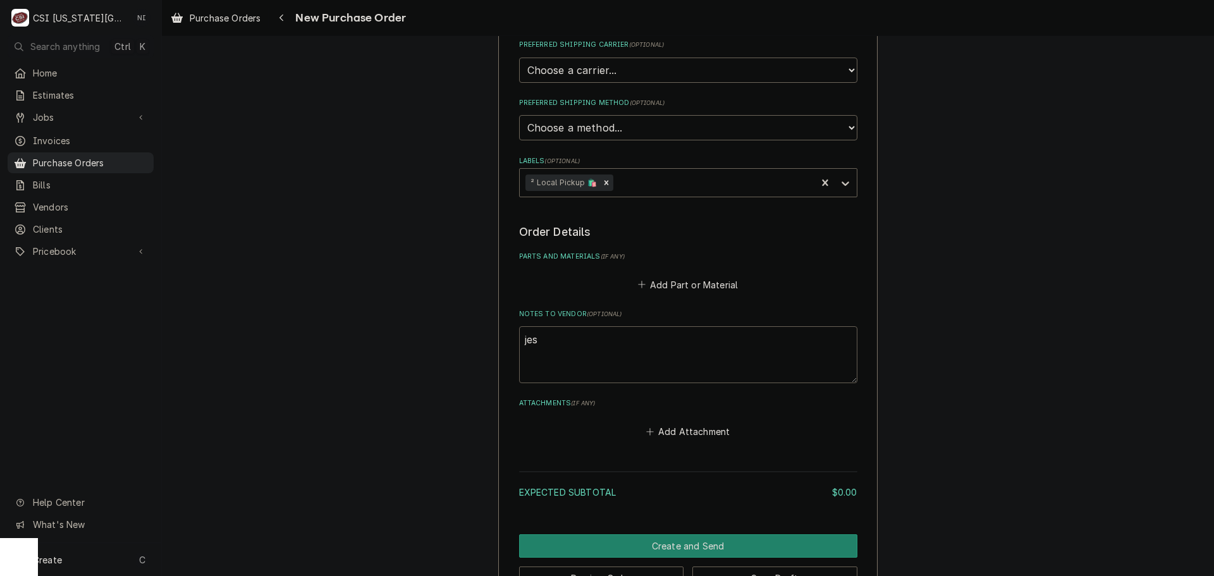
type textarea "jese"
type textarea "x"
type textarea "jesee"
type textarea "x"
type textarea "jese"
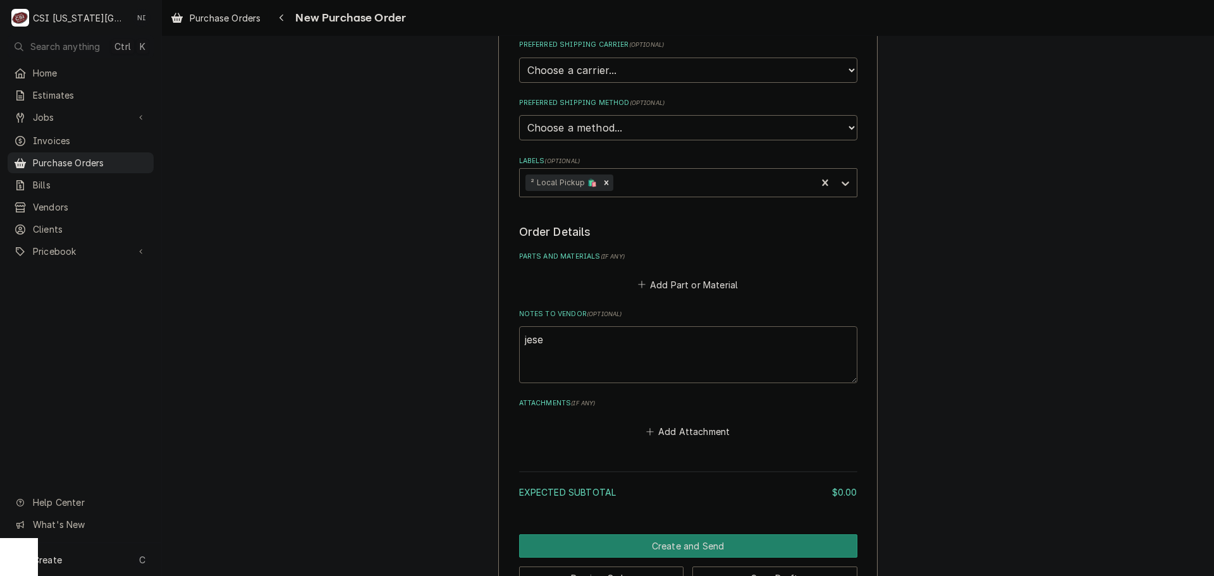
type textarea "x"
type textarea "jes"
type textarea "x"
type textarea "jess"
type textarea "x"
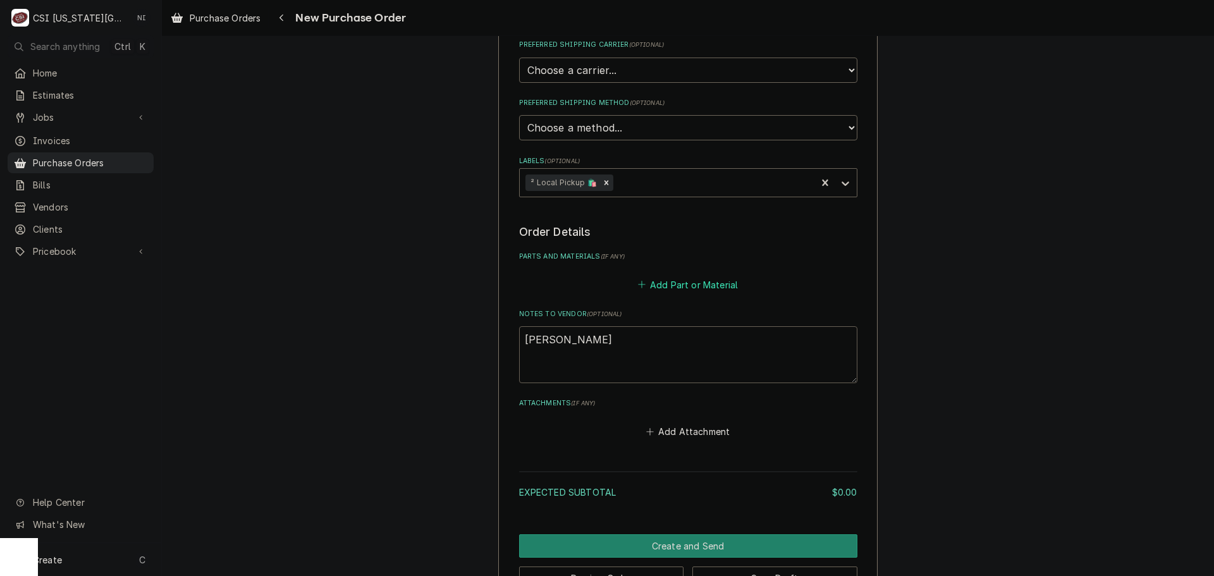
type textarea "jesse"
click at [713, 288] on button "Add Part or Material" at bounding box center [688, 285] width 104 height 18
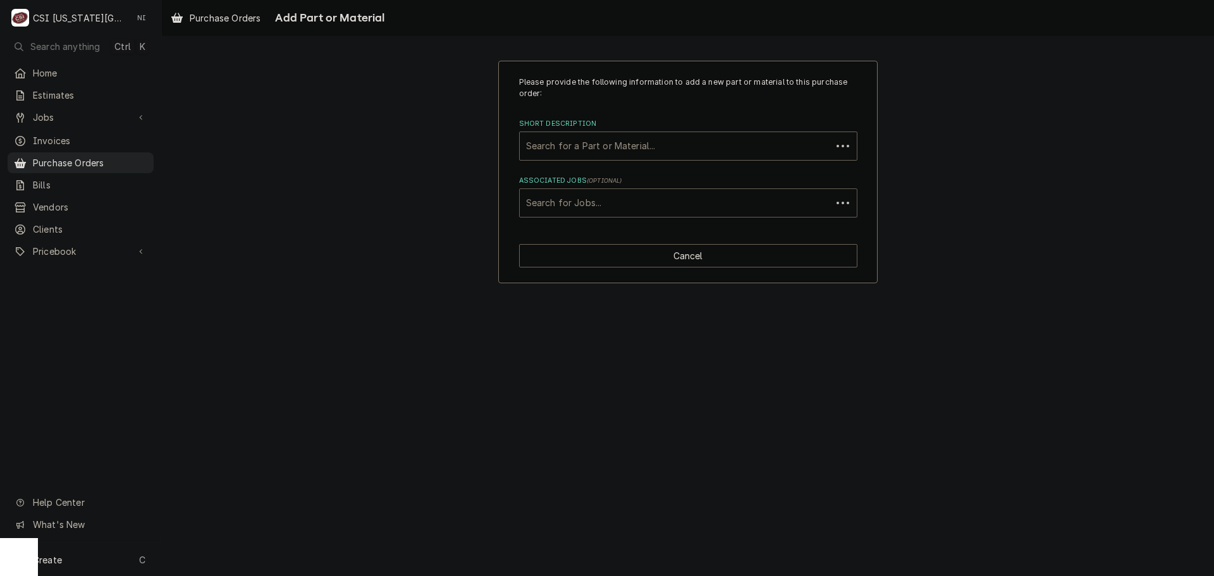
click at [665, 199] on div "Associated Jobs" at bounding box center [675, 203] width 299 height 23
paste input "46252"
type input "46252"
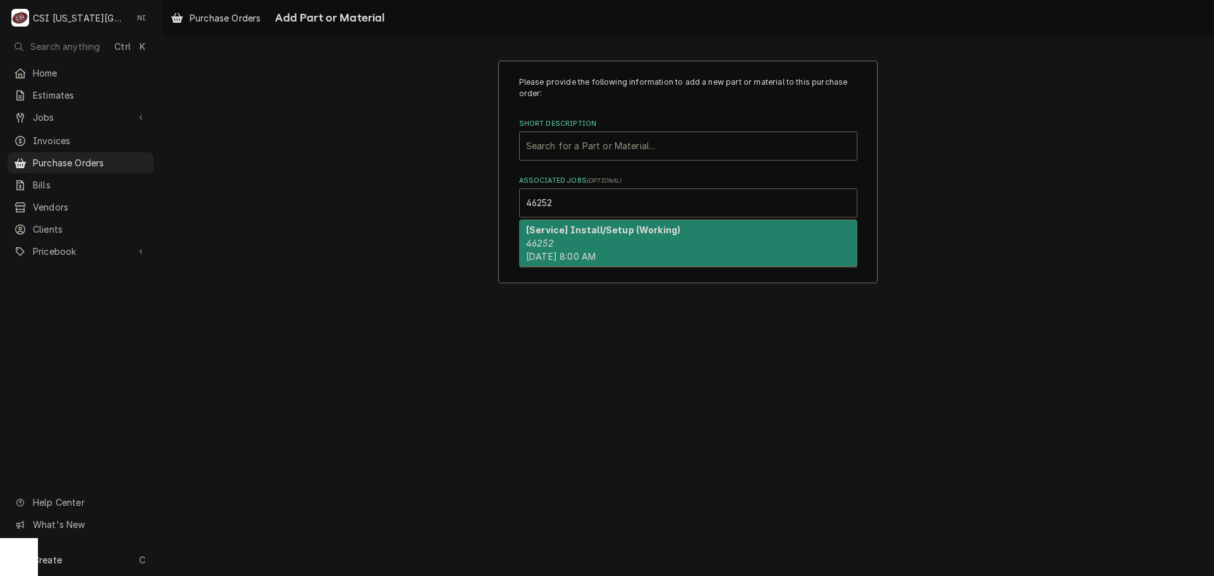
click at [553, 237] on div "[Service] Install/Setup (Working) 46252 Mon, Oct 13th, 2025 - 8:00 AM" at bounding box center [688, 243] width 337 height 46
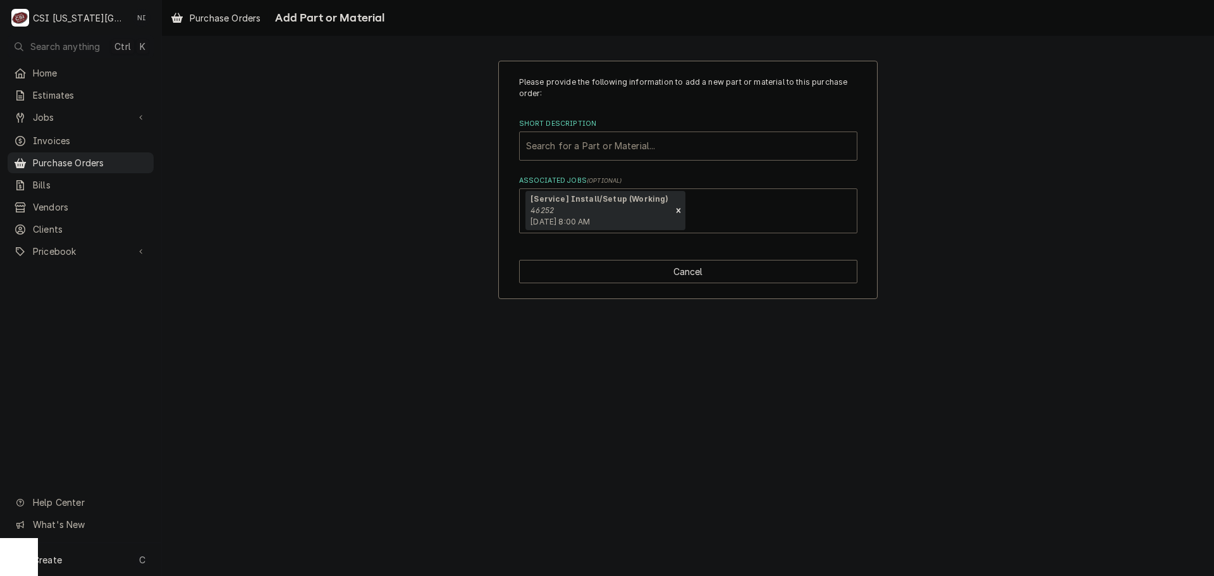
click at [564, 154] on div "Short Description" at bounding box center [688, 146] width 324 height 23
type input "misc pro"
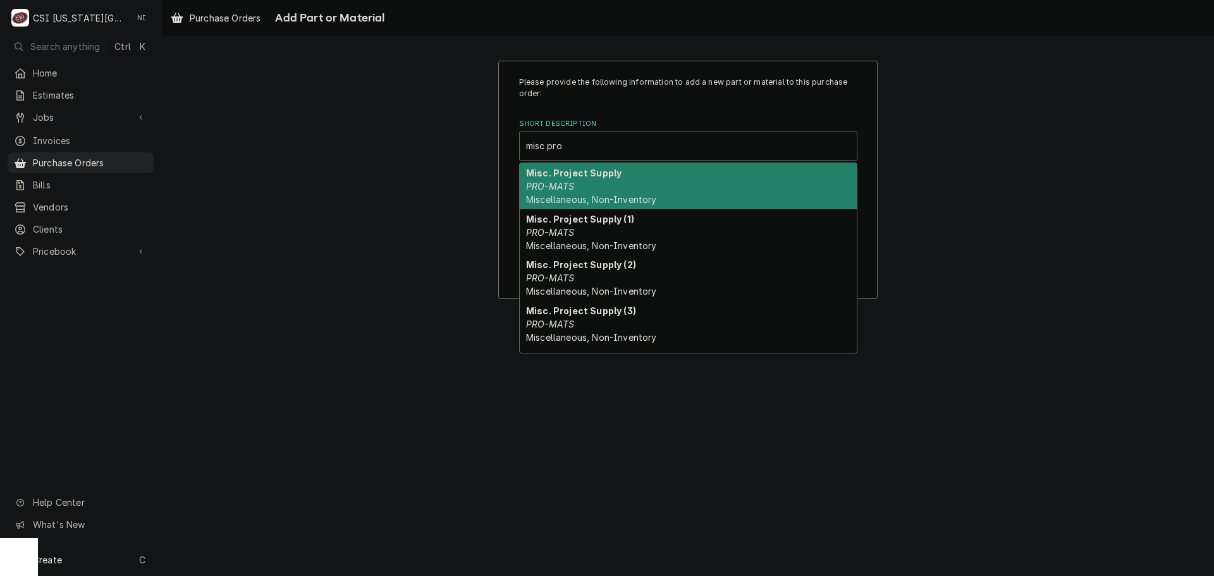
click at [565, 184] on em "PRO-MATS" at bounding box center [550, 186] width 48 height 11
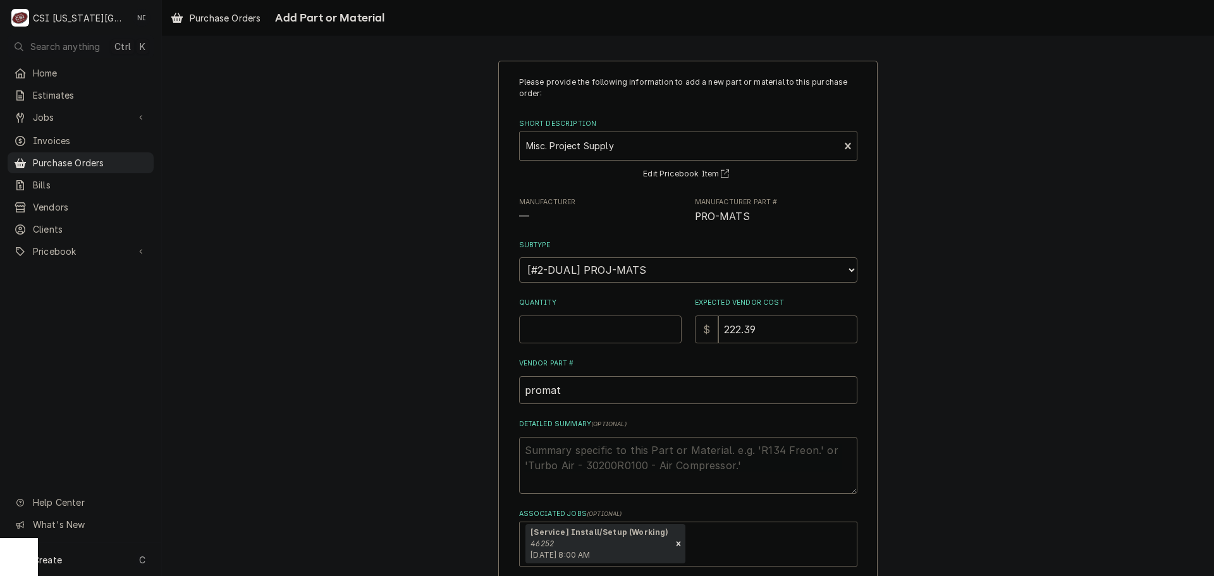
click at [569, 325] on input "Quantity" at bounding box center [600, 330] width 163 height 28
type textarea "x"
type input "1"
type textarea "x"
type input "0"
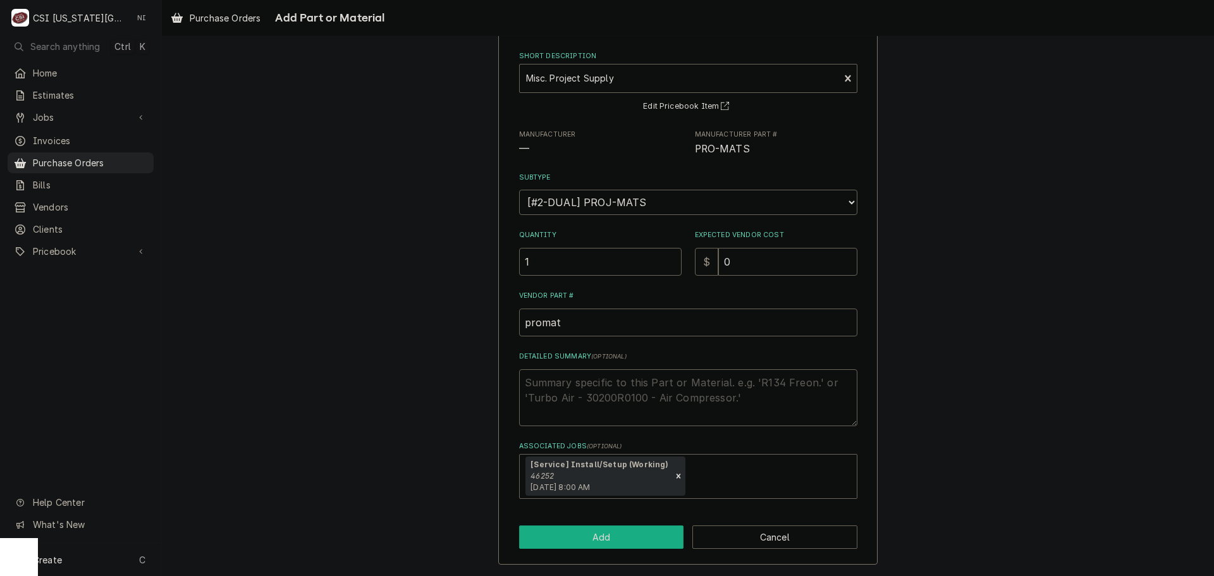
drag, startPoint x: 615, startPoint y: 524, endPoint x: 616, endPoint y: 534, distance: 10.1
click at [615, 525] on div "Please provide the following information to add a new part or material to this …" at bounding box center [687, 279] width 379 height 572
click at [616, 536] on button "Add" at bounding box center [601, 537] width 165 height 23
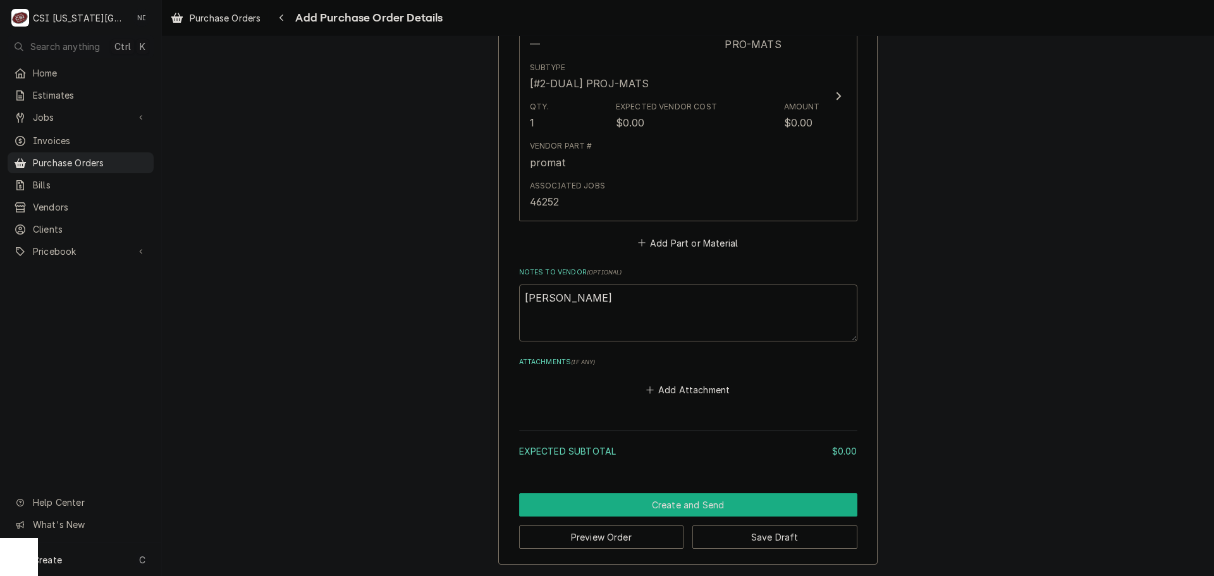
click at [629, 495] on button "Create and Send" at bounding box center [688, 504] width 338 height 23
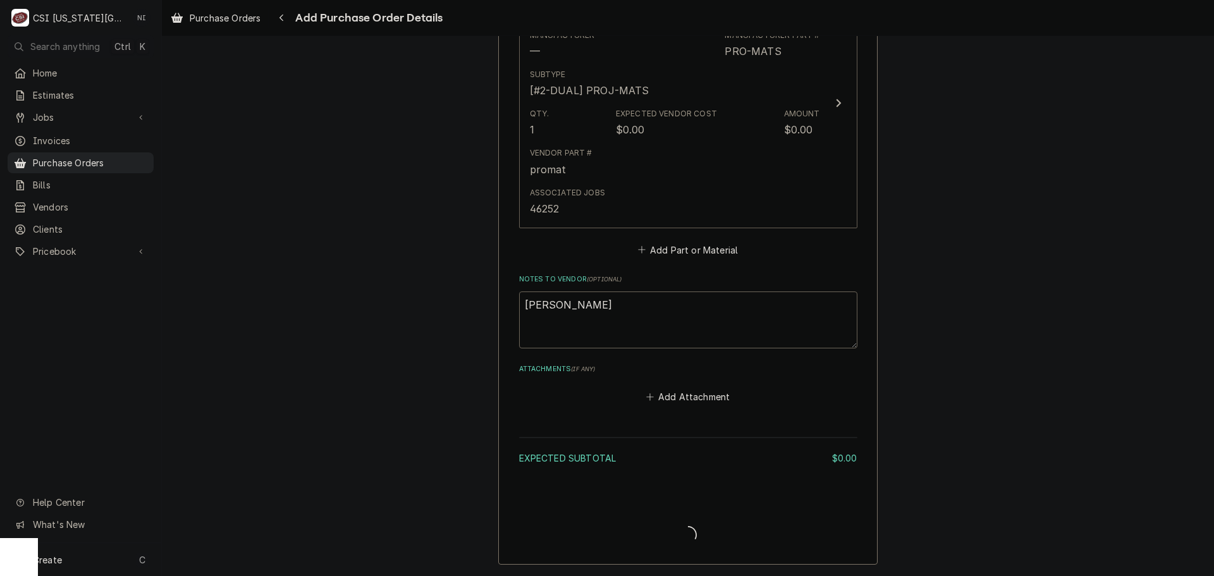
scroll to position [670, 0]
type textarea "x"
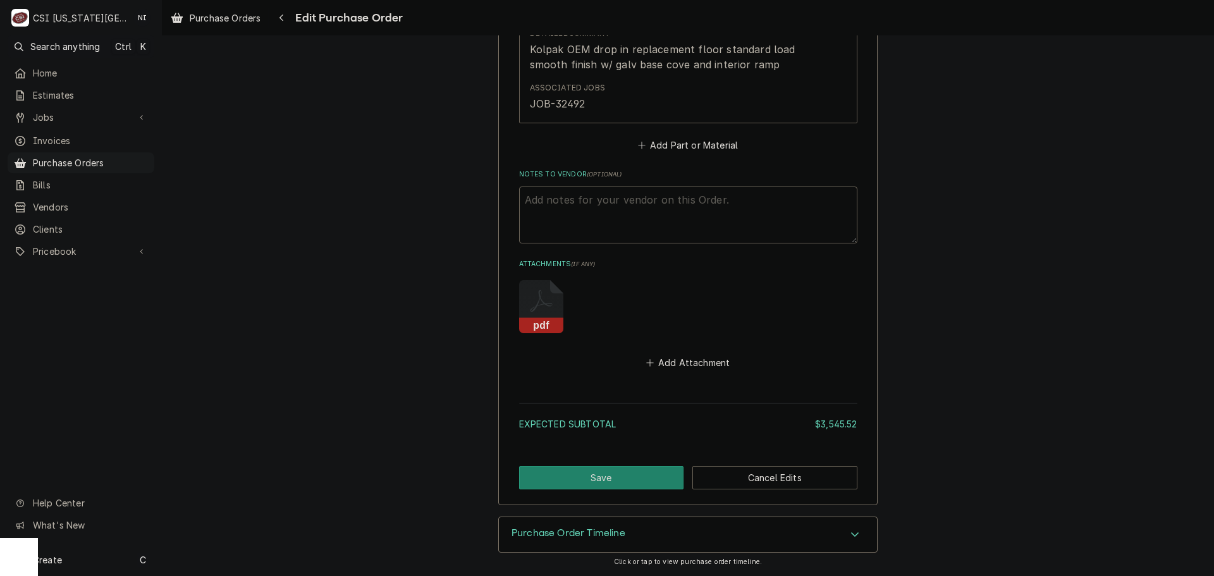
scroll to position [551, 0]
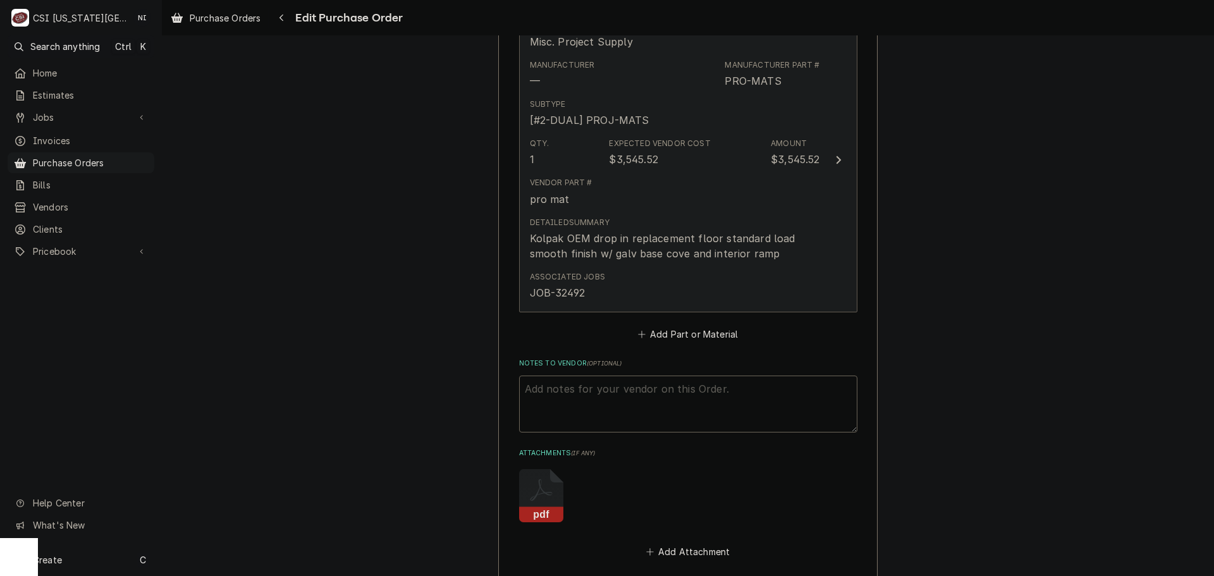
click at [648, 287] on div "Associated Jobs JOB-32492" at bounding box center [675, 285] width 290 height 39
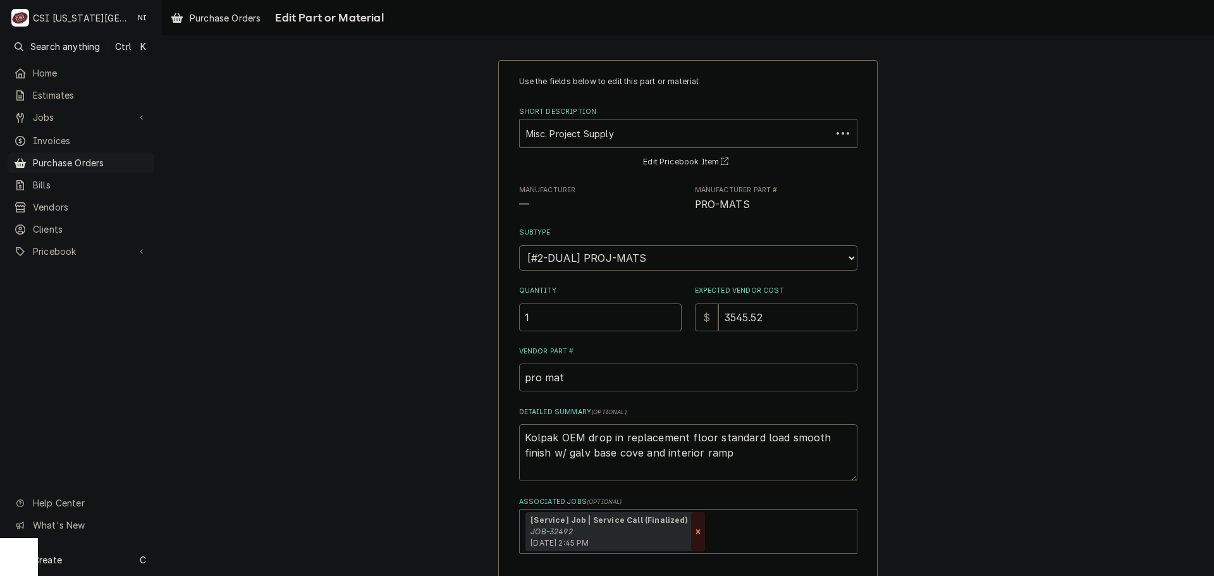
click at [694, 527] on icon "Remove [object Object]" at bounding box center [698, 531] width 9 height 9
type textarea "x"
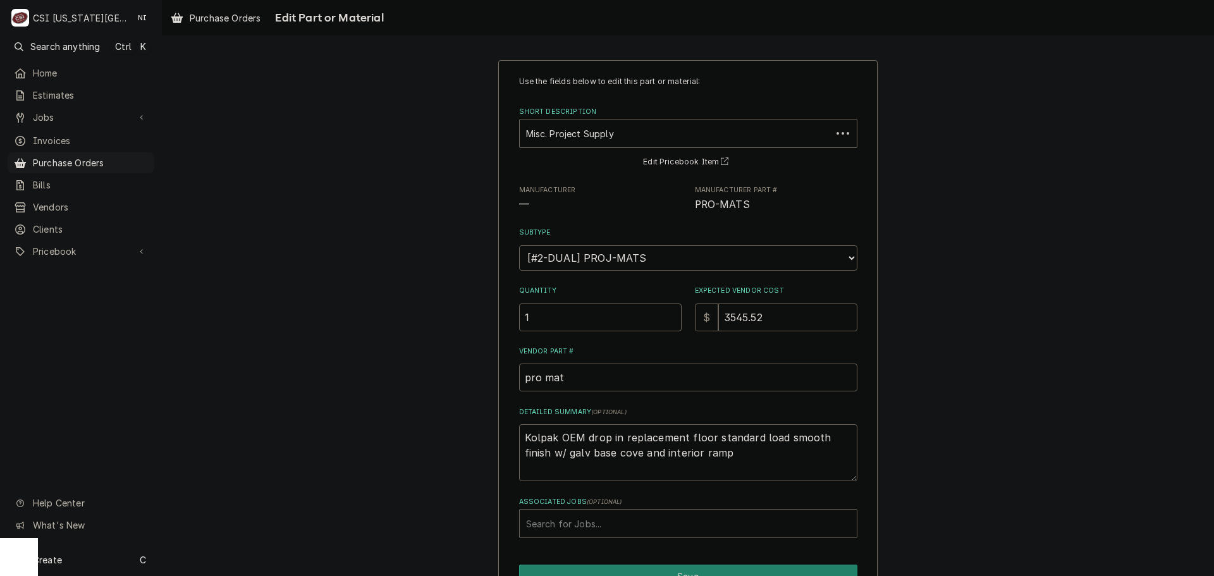
click at [683, 528] on div "Associated Jobs" at bounding box center [688, 523] width 324 height 23
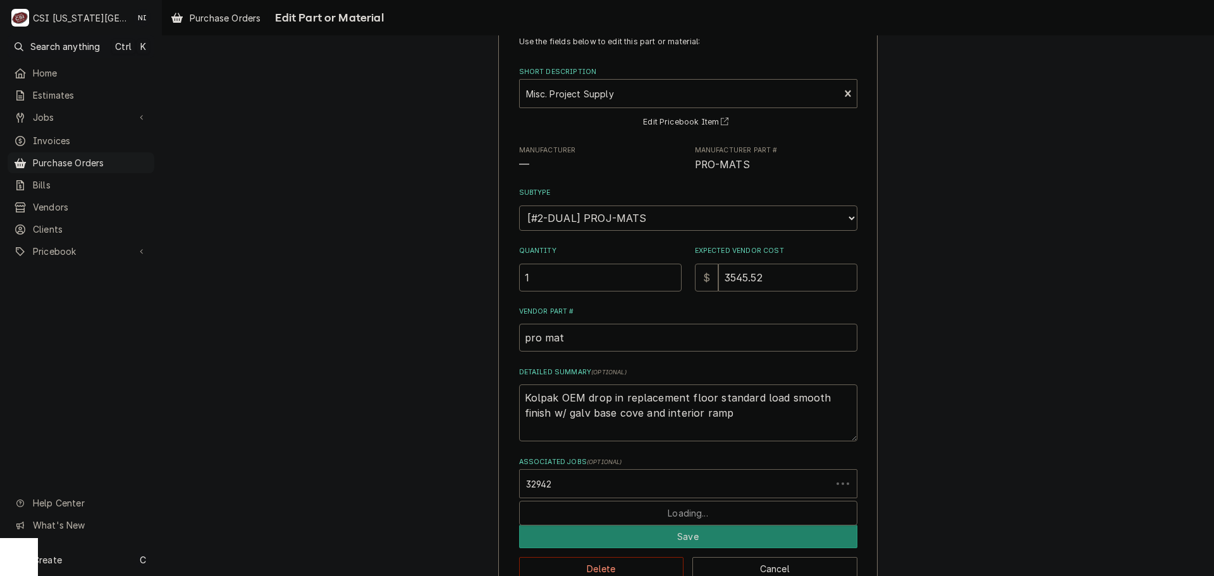
scroll to position [72, 0]
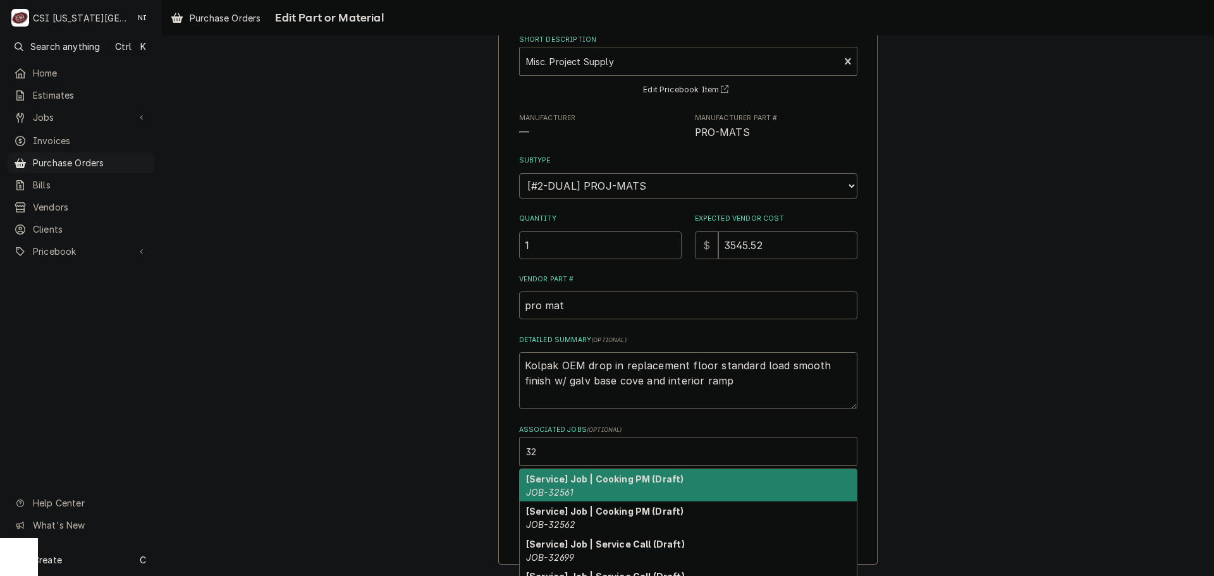
type input "3"
type textarea "x"
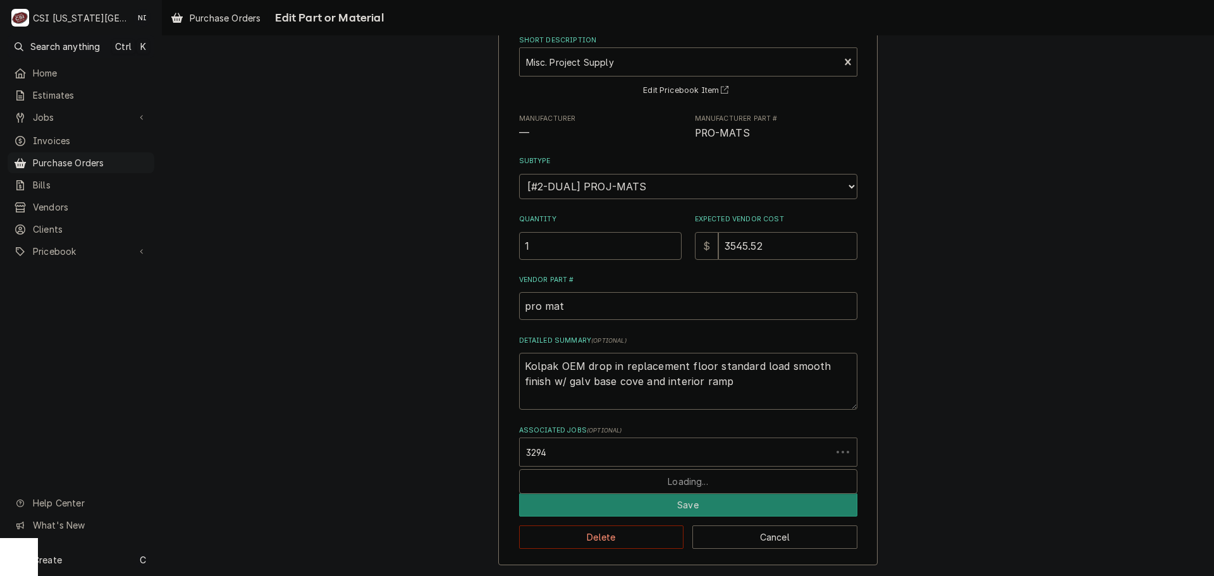
type input "32942"
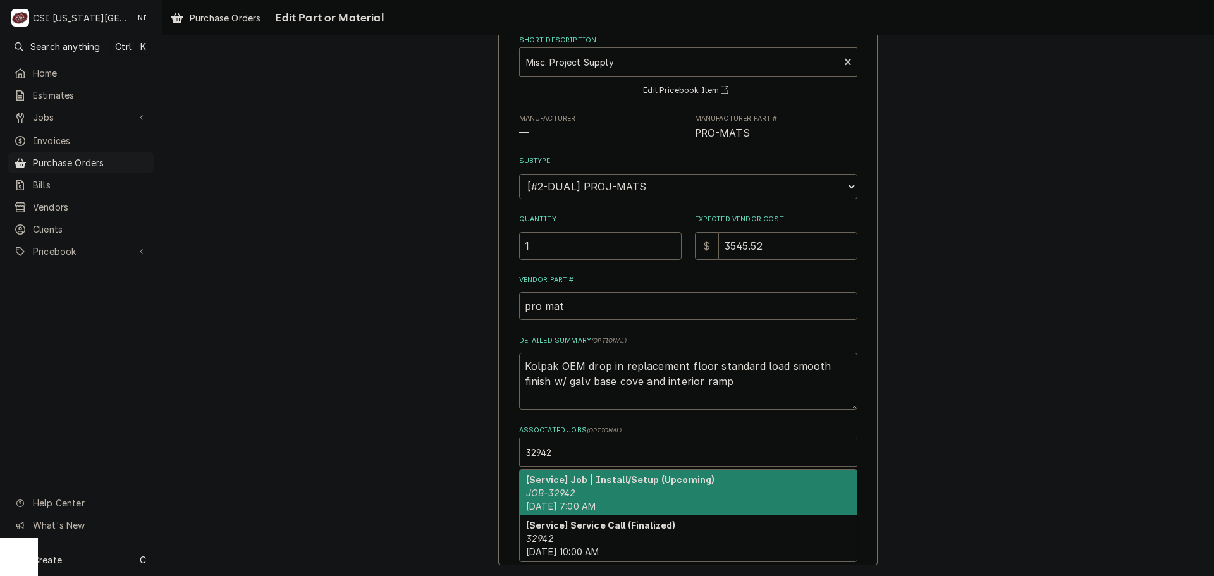
click at [575, 488] on div "[Service] Job | Install/Setup (Upcoming) JOB-32942 Wed, Nov 26th, 2025 - 7:00 AM" at bounding box center [688, 493] width 337 height 46
type textarea "x"
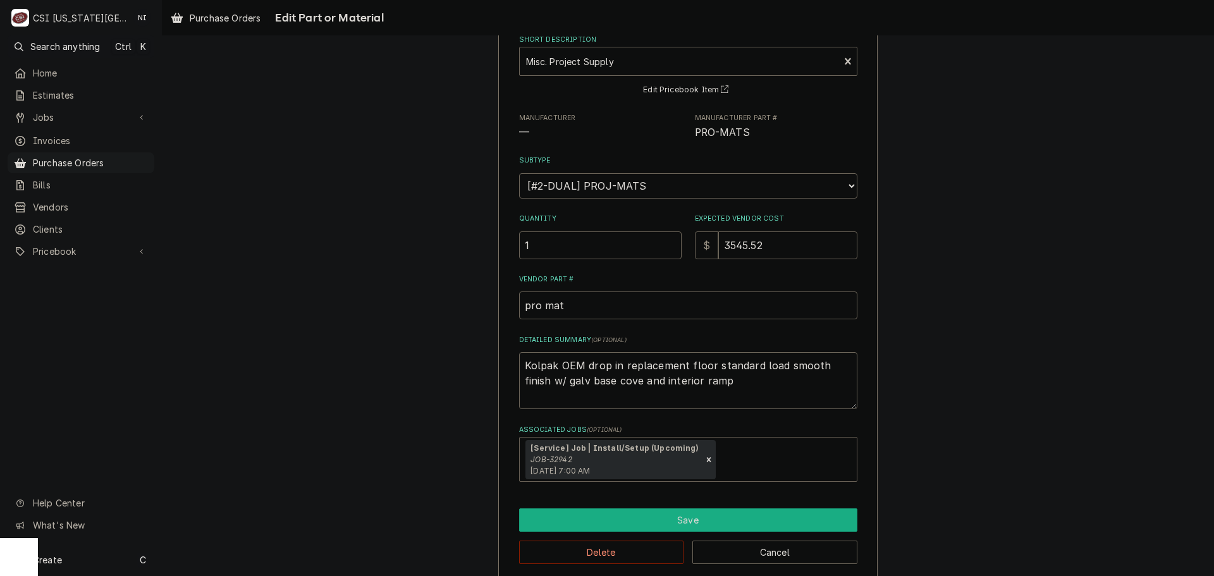
click at [595, 518] on button "Save" at bounding box center [688, 519] width 338 height 23
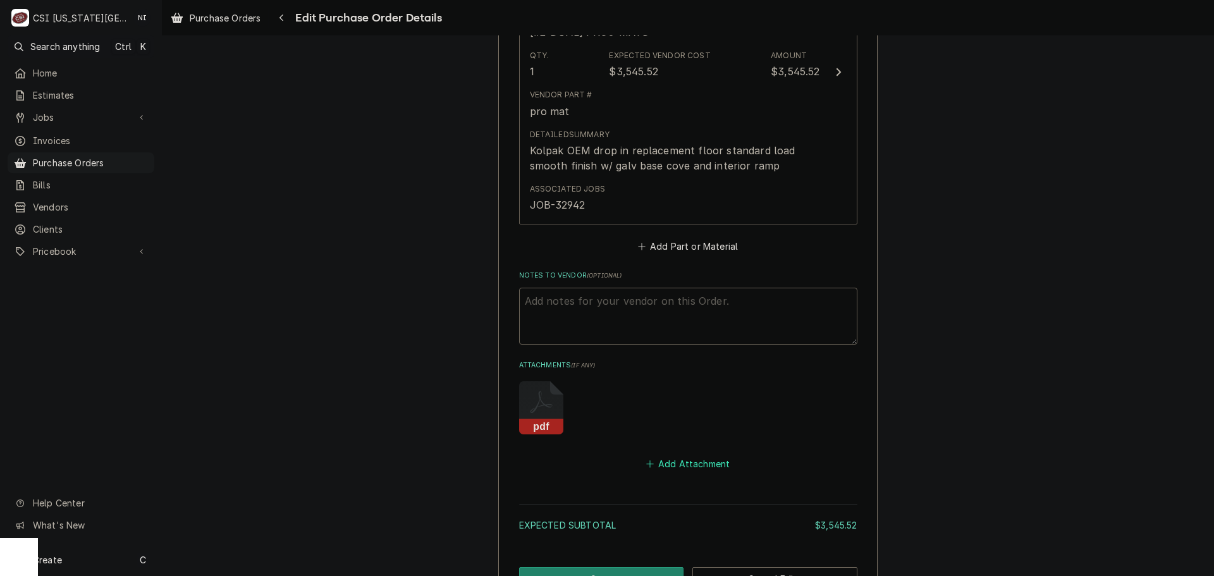
scroll to position [741, 0]
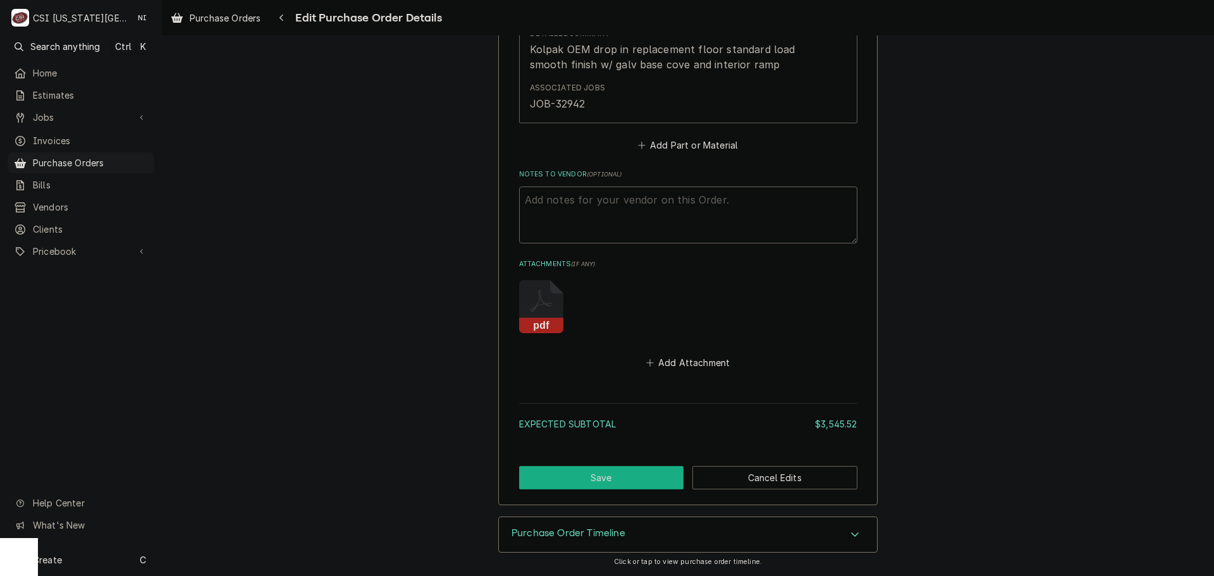
click at [644, 478] on button "Save" at bounding box center [601, 477] width 165 height 23
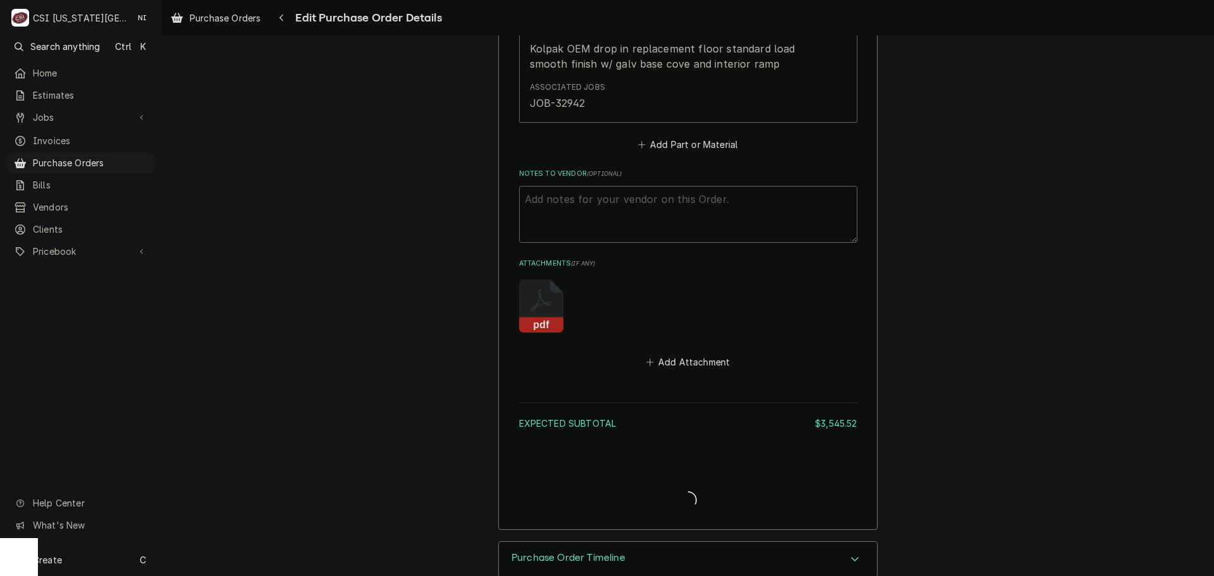
type textarea "x"
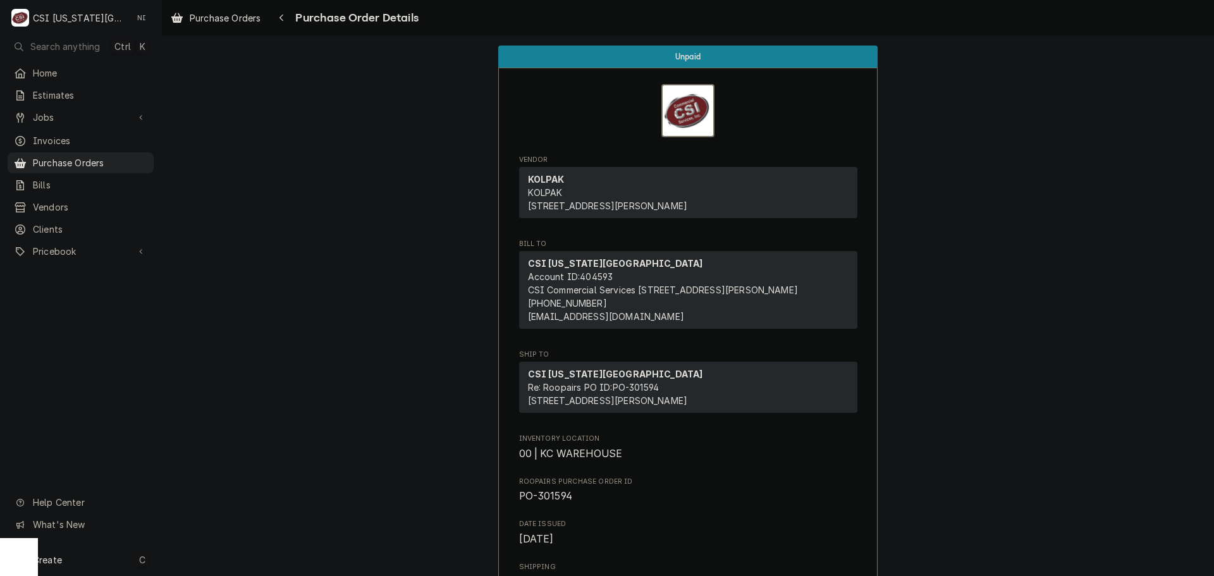
click at [99, 567] on div "Create C" at bounding box center [80, 559] width 161 height 33
click at [233, 476] on div "Purchase Order" at bounding box center [236, 472] width 85 height 13
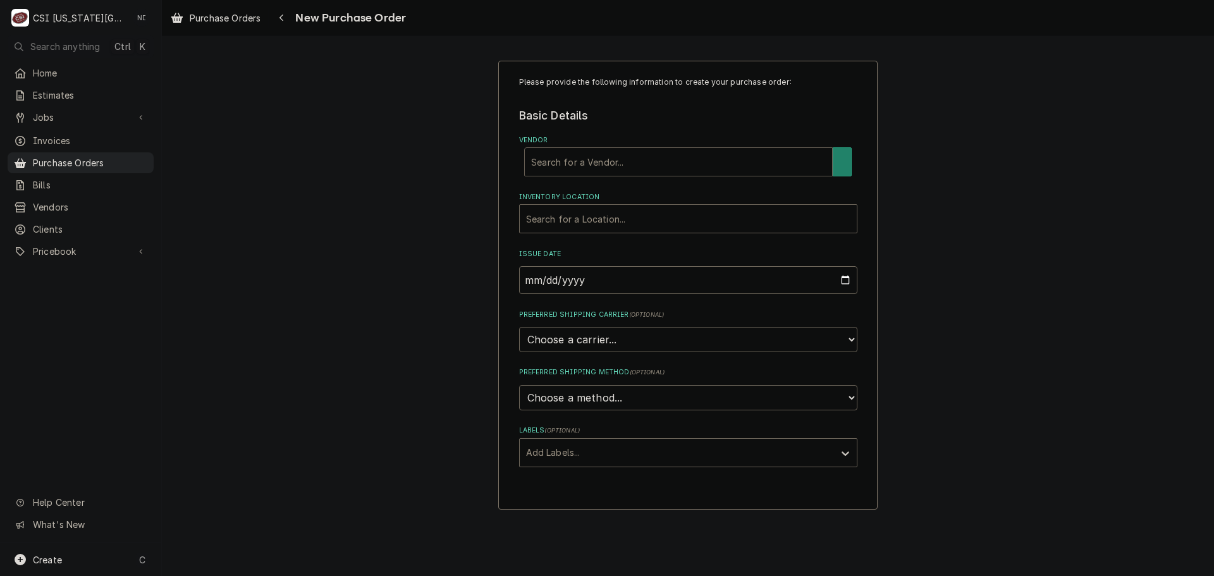
click at [658, 166] on div "Vendor" at bounding box center [678, 162] width 295 height 23
type input "j"
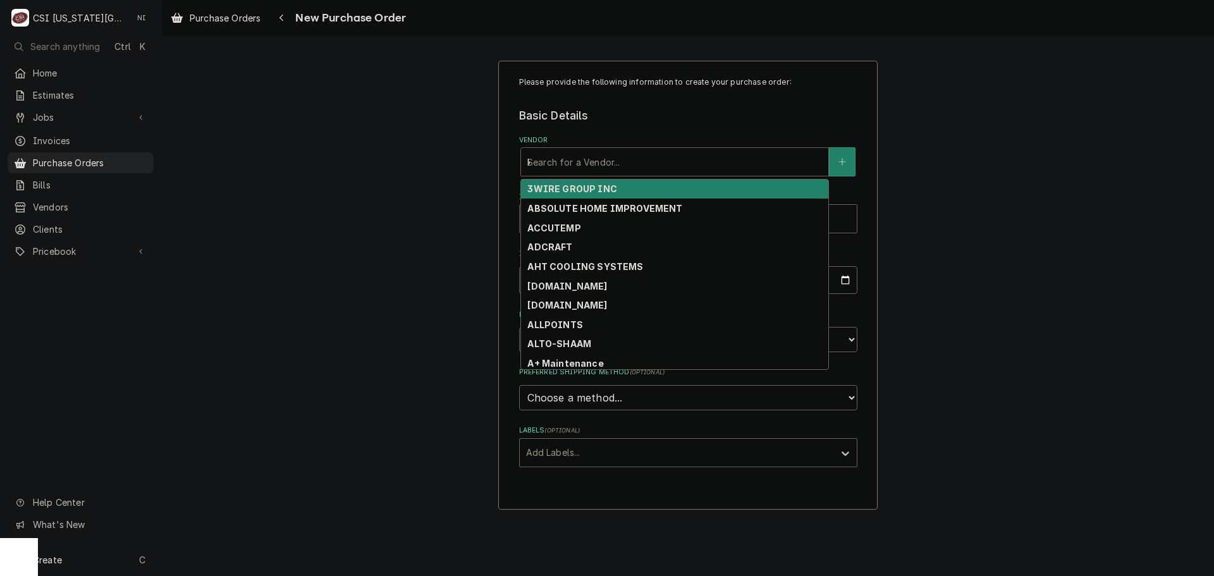
type input "key"
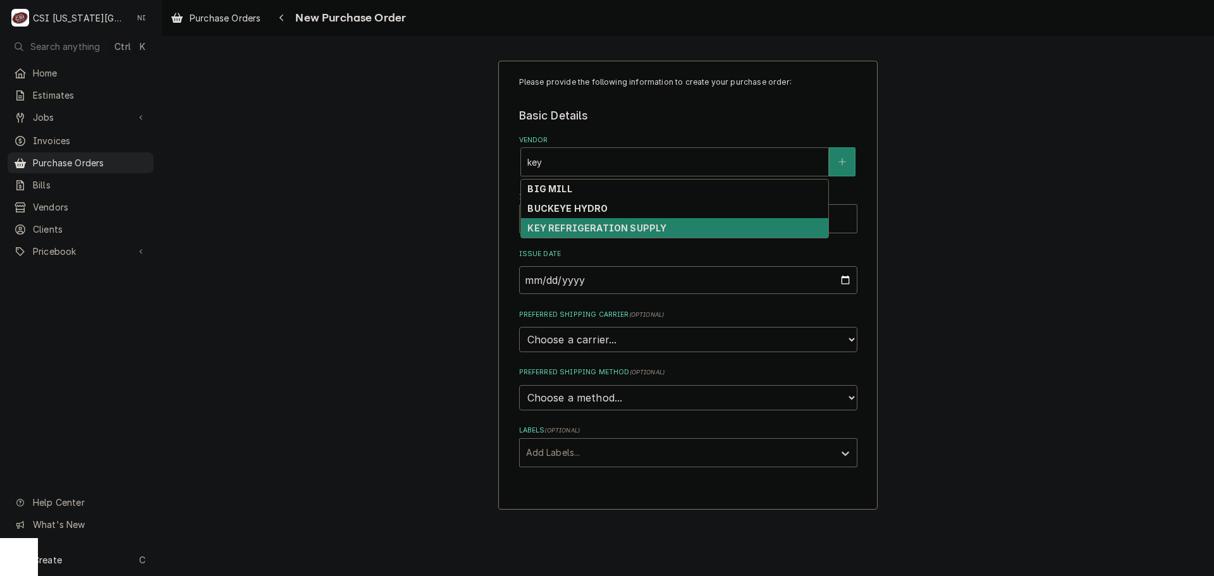
click at [638, 229] on strong "KEY REFRIGERATION SUPPLY" at bounding box center [596, 228] width 139 height 11
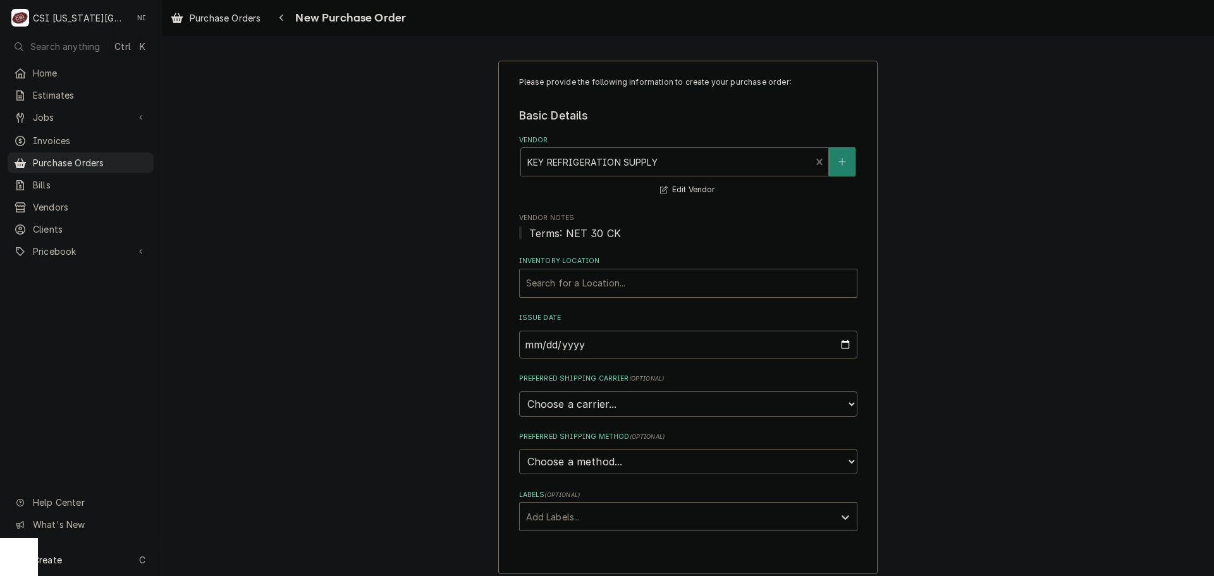
click at [605, 285] on div "Inventory Location" at bounding box center [688, 283] width 324 height 23
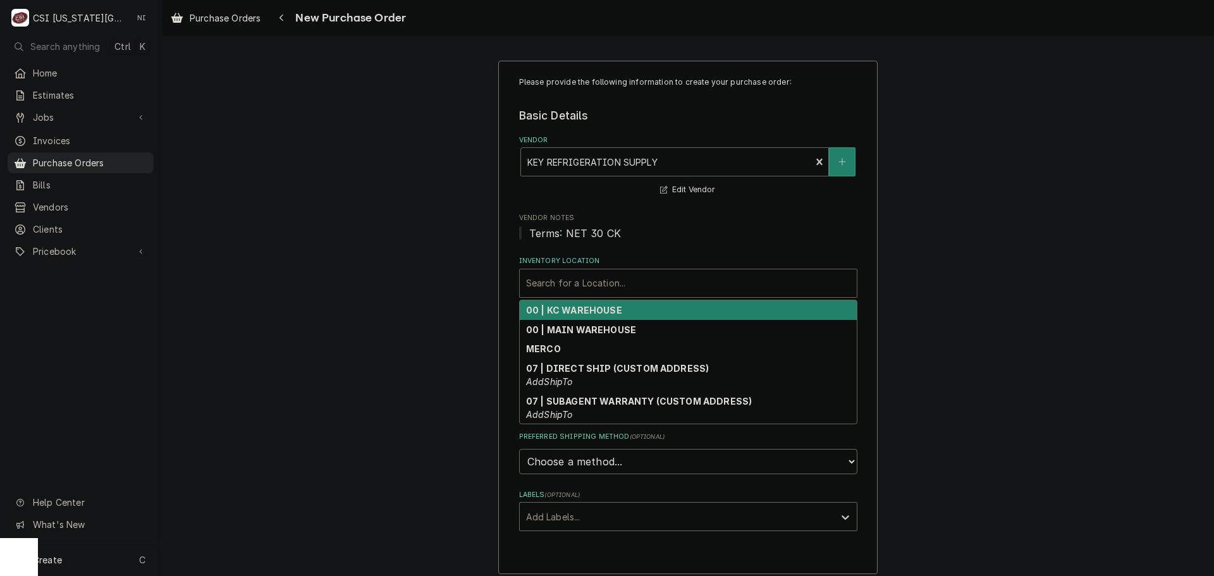
click at [589, 310] on strong "00 | KC WAREHOUSE" at bounding box center [574, 310] width 96 height 11
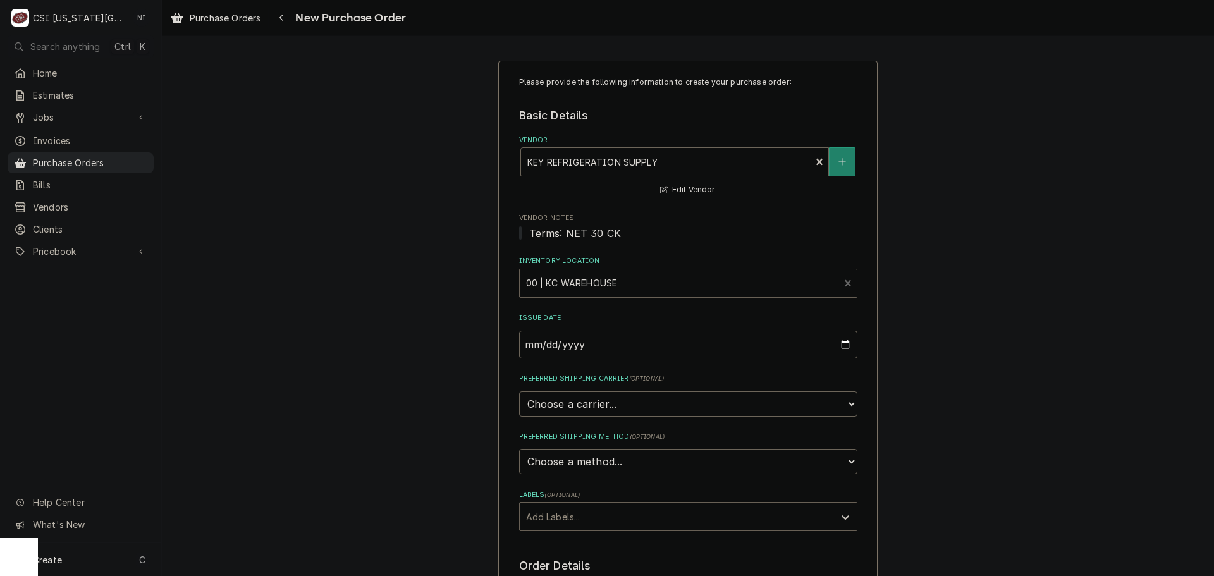
drag, startPoint x: 582, startPoint y: 510, endPoint x: 582, endPoint y: 524, distance: 13.9
click at [582, 514] on div "Labels" at bounding box center [677, 516] width 302 height 23
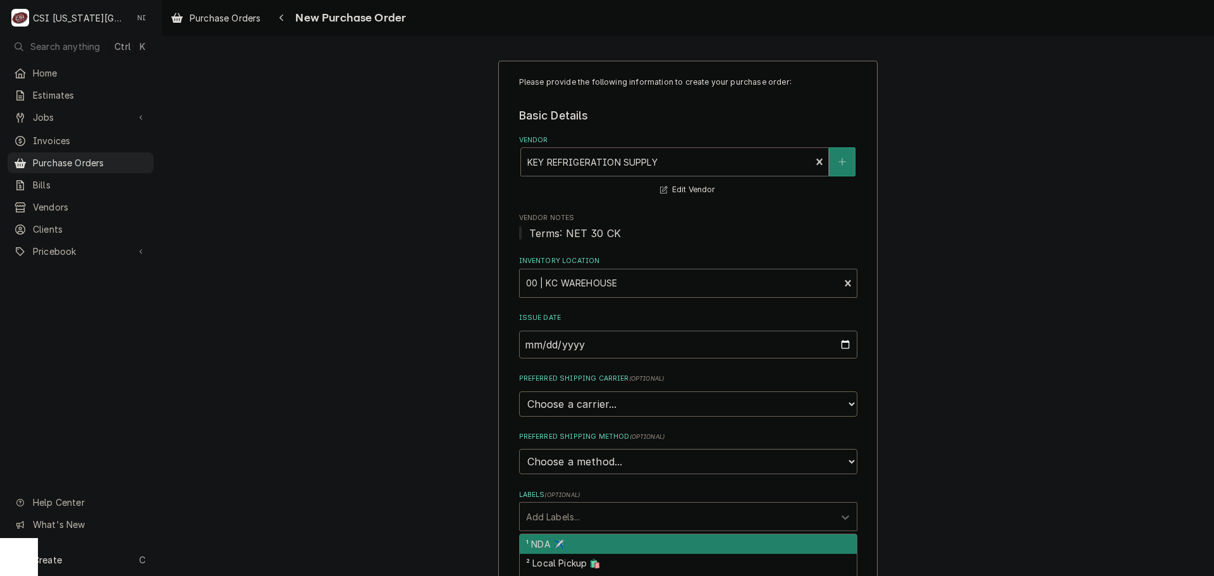
drag, startPoint x: 587, startPoint y: 558, endPoint x: 606, endPoint y: 556, distance: 19.7
click at [587, 558] on div "² Local Pickup 🛍️" at bounding box center [688, 564] width 337 height 20
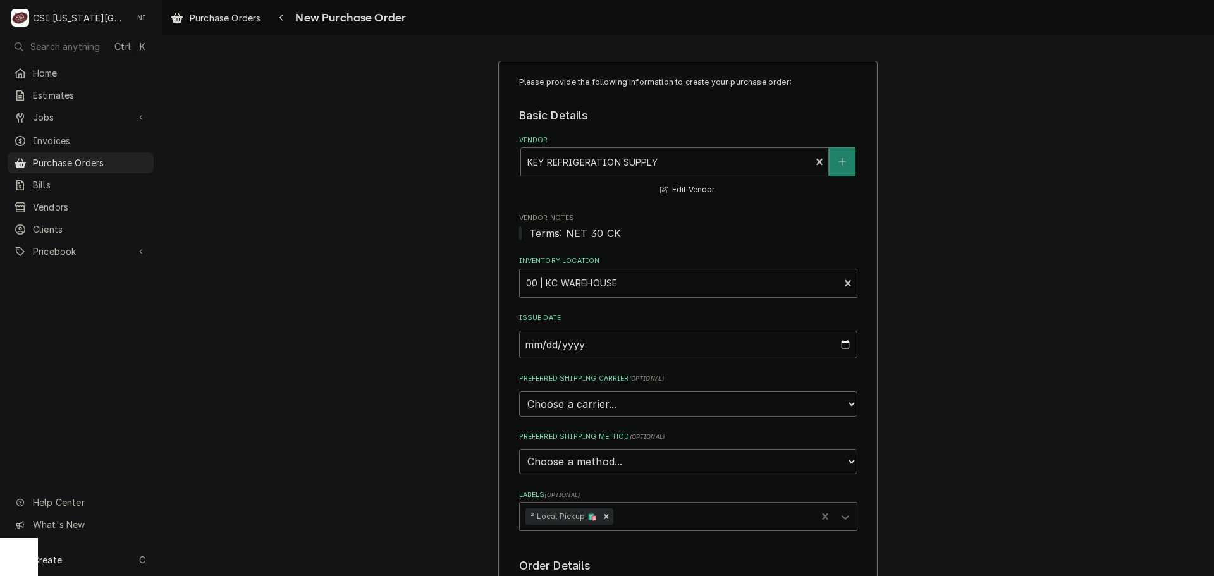
scroll to position [316, 0]
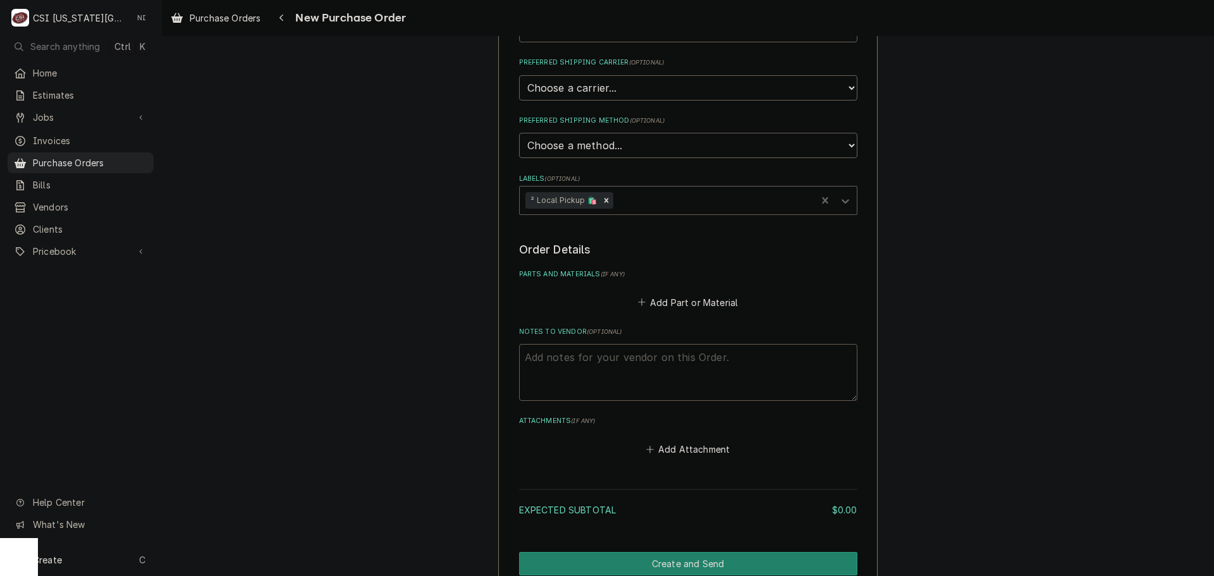
click at [599, 358] on textarea "Notes to Vendor ( optional )" at bounding box center [688, 372] width 338 height 57
type textarea "x"
type textarea "j"
type textarea "x"
type textarea "ji"
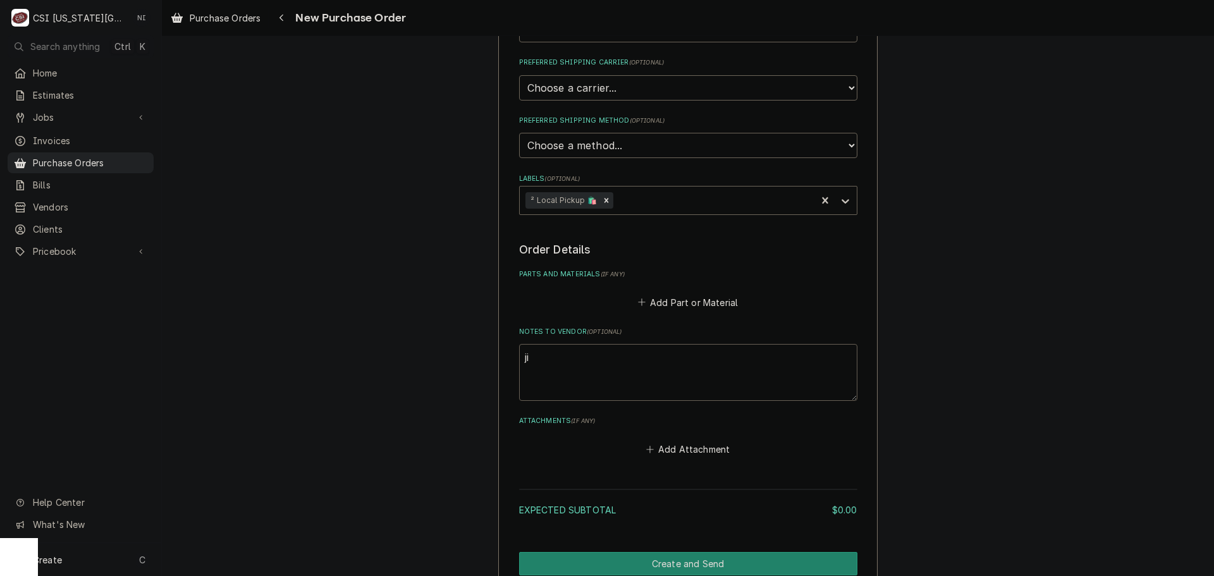
type textarea "x"
type textarea "jim"
type textarea "x"
type textarea "jimm"
type textarea "x"
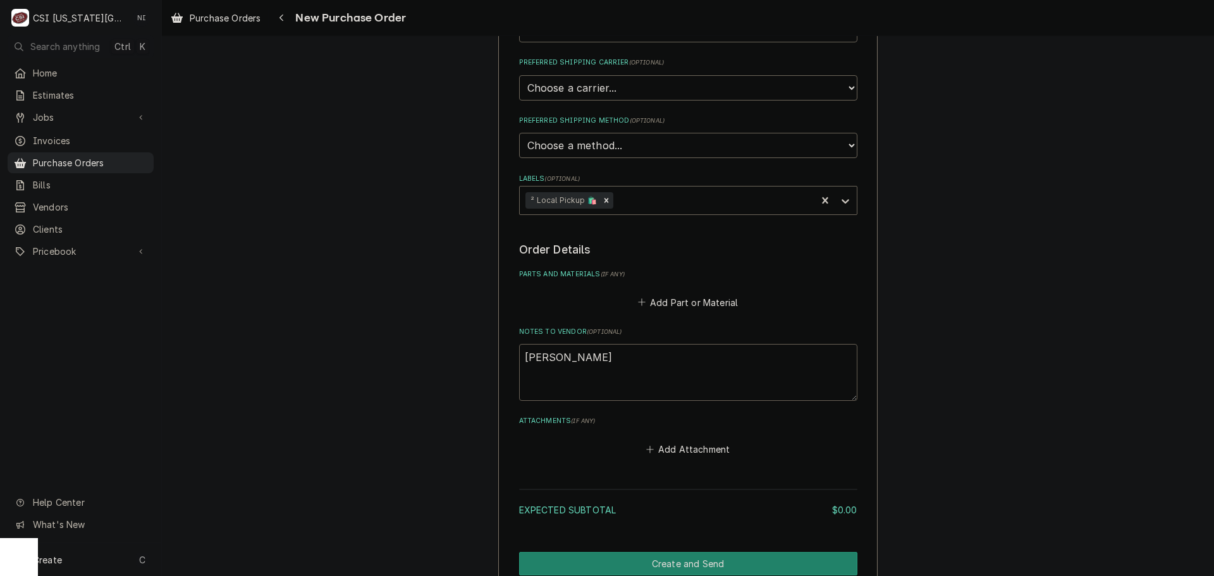
type textarea "jimmy"
click at [725, 302] on button "Add Part or Material" at bounding box center [688, 302] width 104 height 18
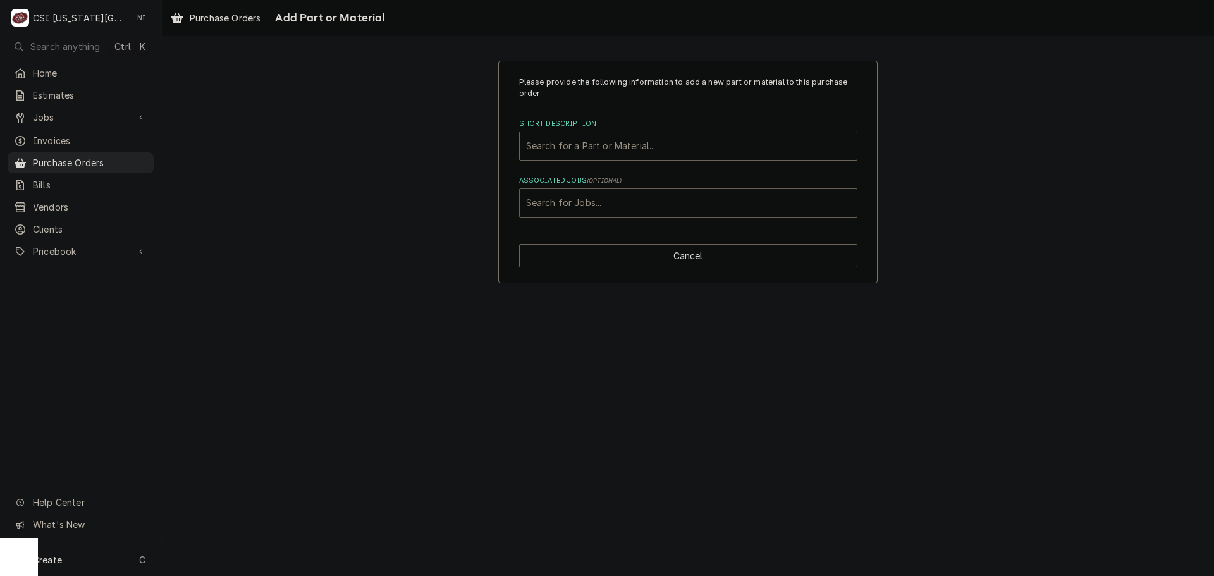
click at [651, 206] on div "Associated Jobs" at bounding box center [688, 203] width 324 height 23
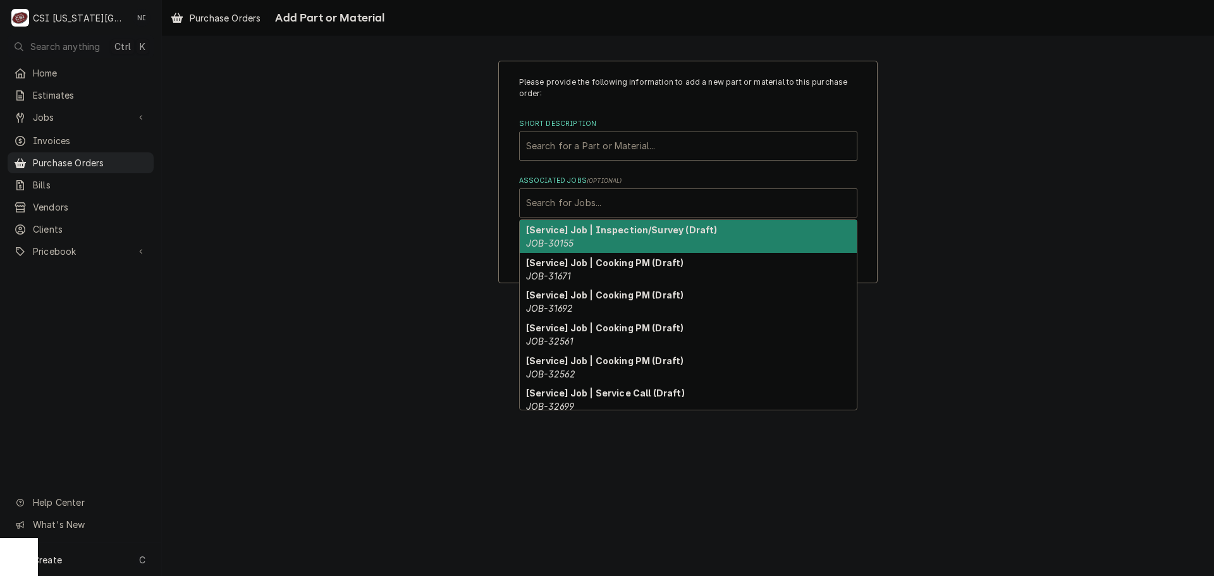
paste input "33443"
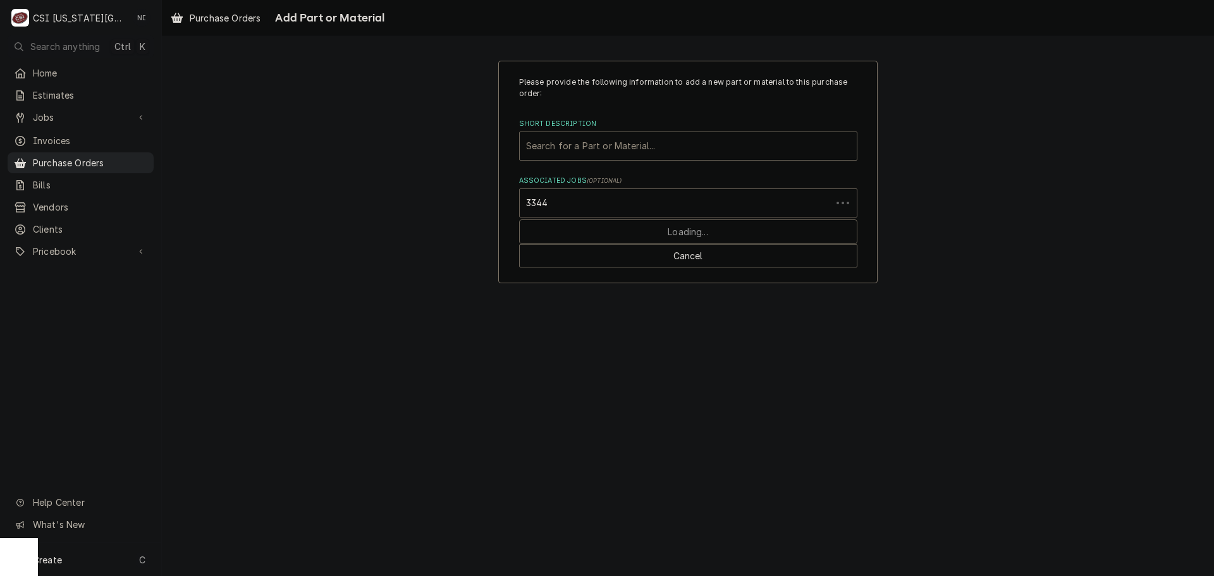
type input "33443"
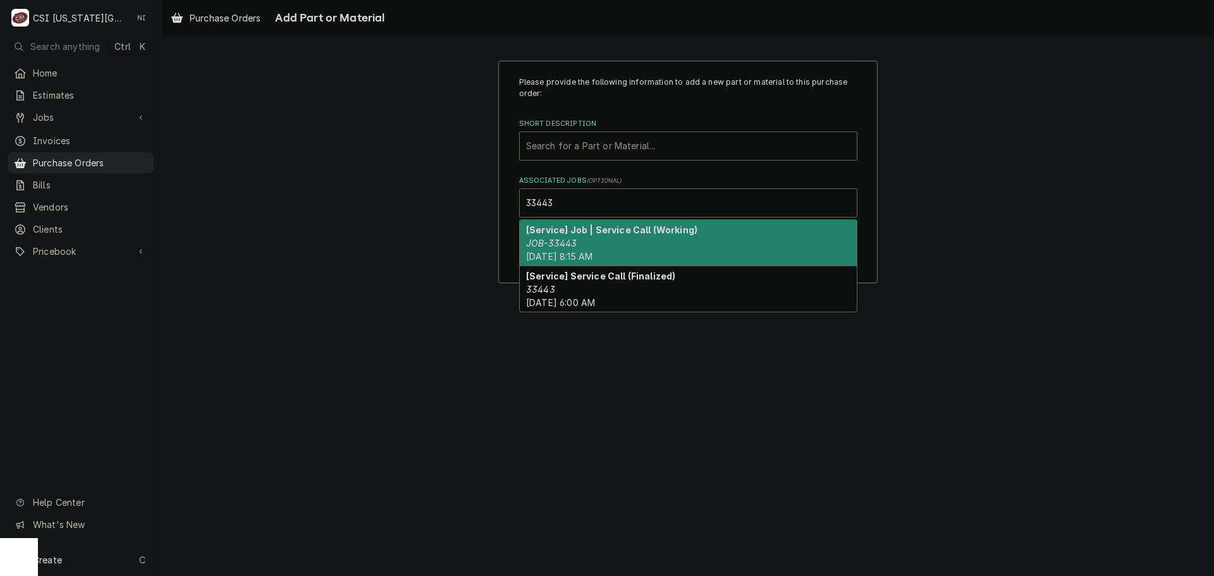
click at [606, 235] on strong "[Service] Job | Service Call (Working)" at bounding box center [611, 229] width 171 height 11
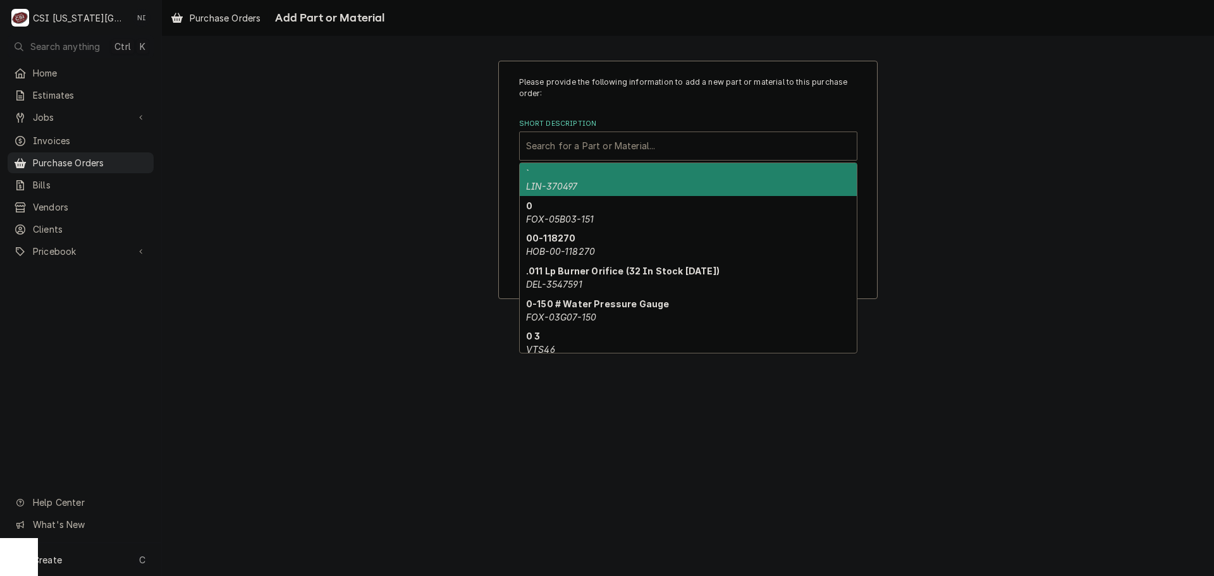
click at [574, 136] on div "Short Description" at bounding box center [688, 146] width 324 height 23
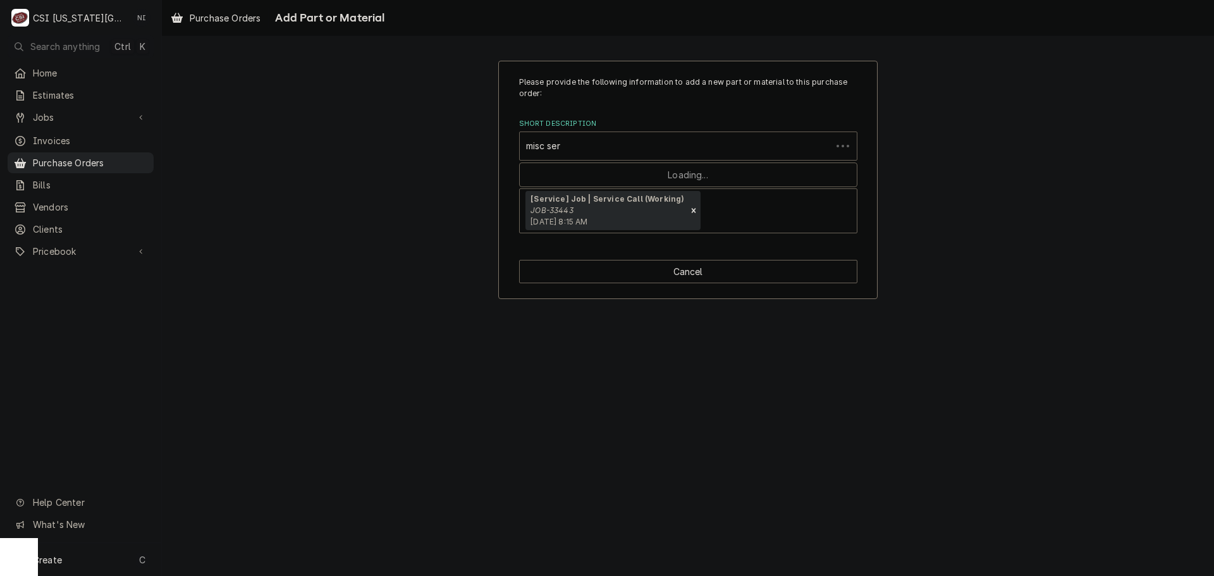
type input "misc serv"
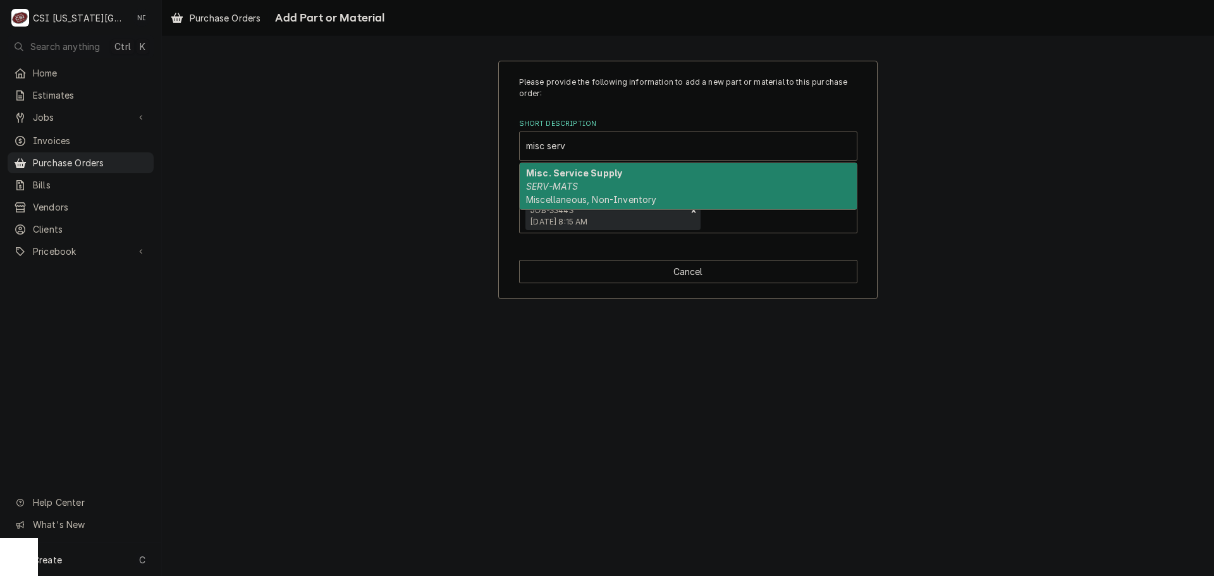
click at [565, 180] on div "Misc. Service Supply SERV-MATS Miscellaneous, Non-Inventory" at bounding box center [688, 186] width 337 height 46
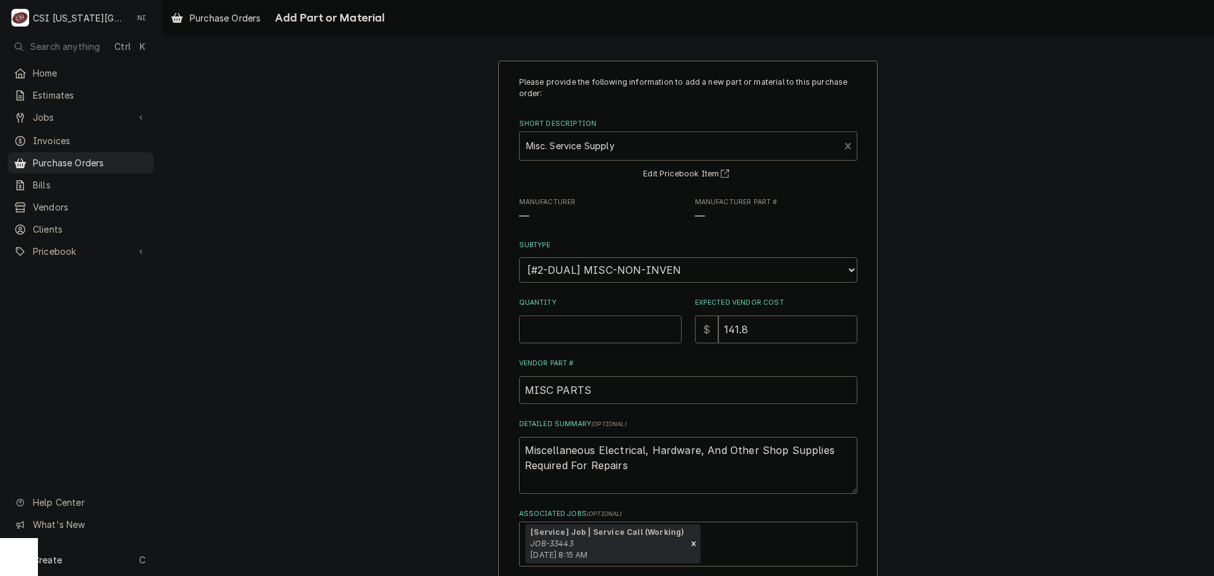
click at [567, 328] on input "Quantity" at bounding box center [600, 330] width 163 height 28
type textarea "x"
type input "1"
type textarea "x"
type input "0"
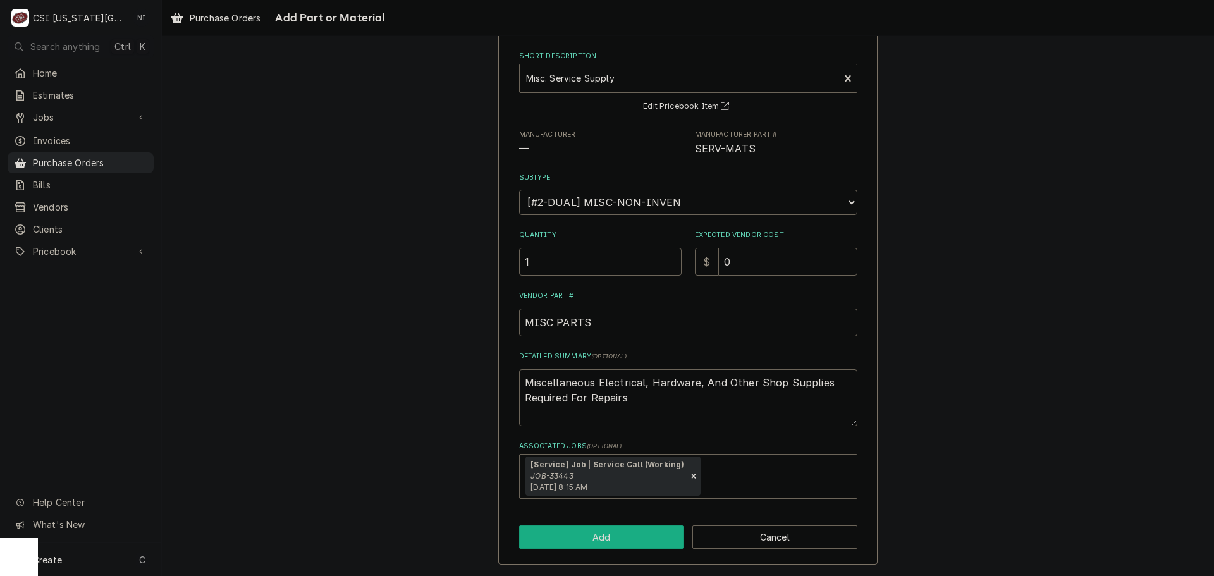
click at [646, 543] on button "Add" at bounding box center [601, 537] width 165 height 23
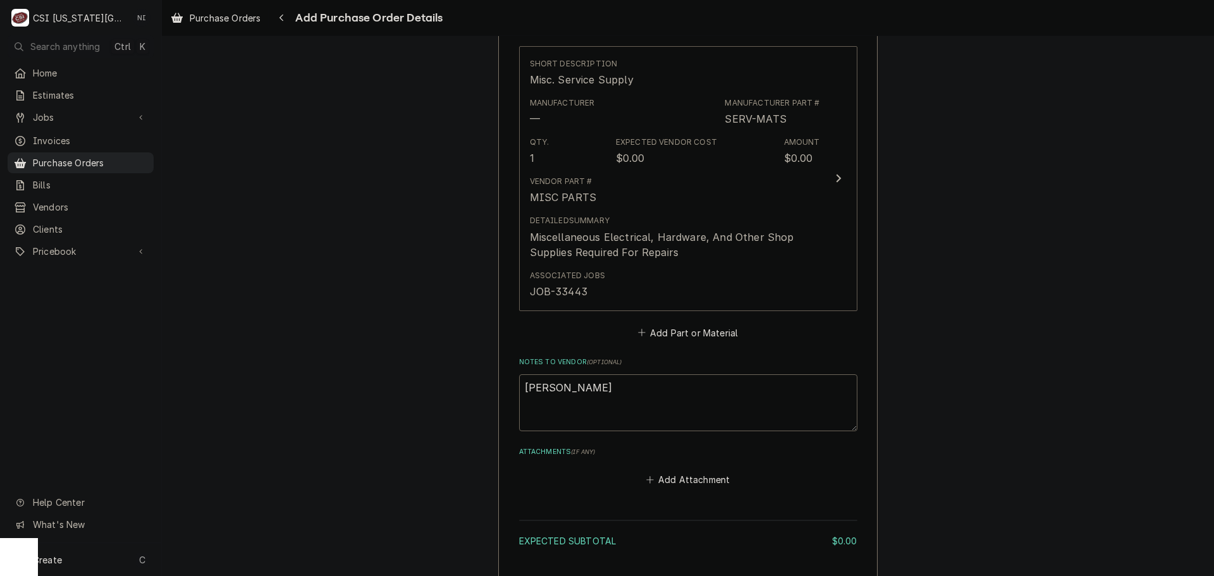
scroll to position [647, 0]
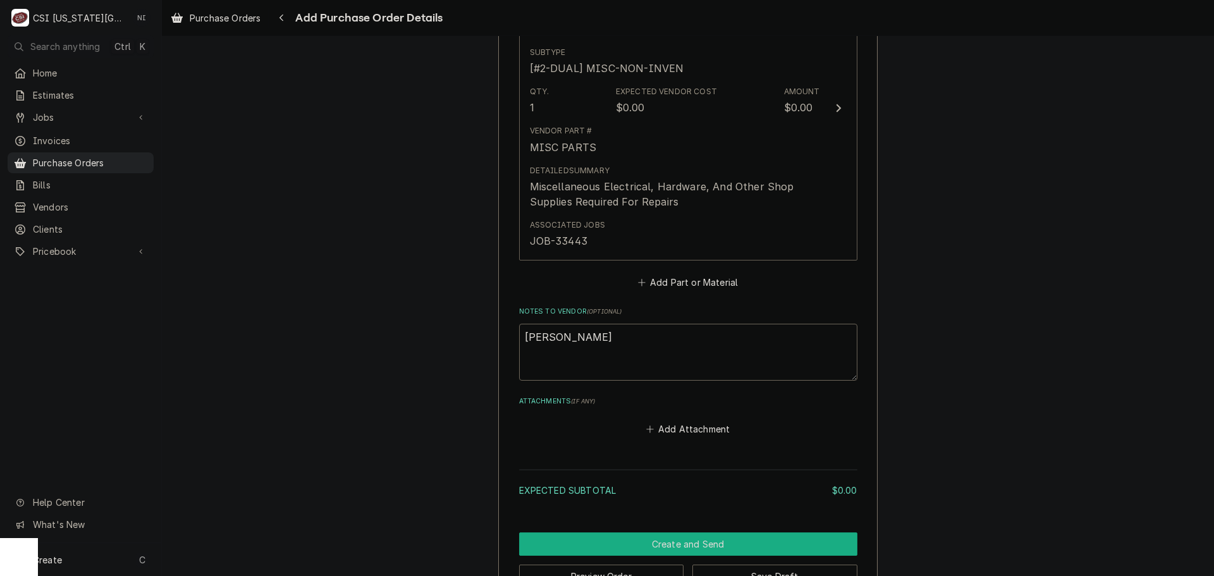
click at [689, 532] on button "Create and Send" at bounding box center [688, 543] width 338 height 23
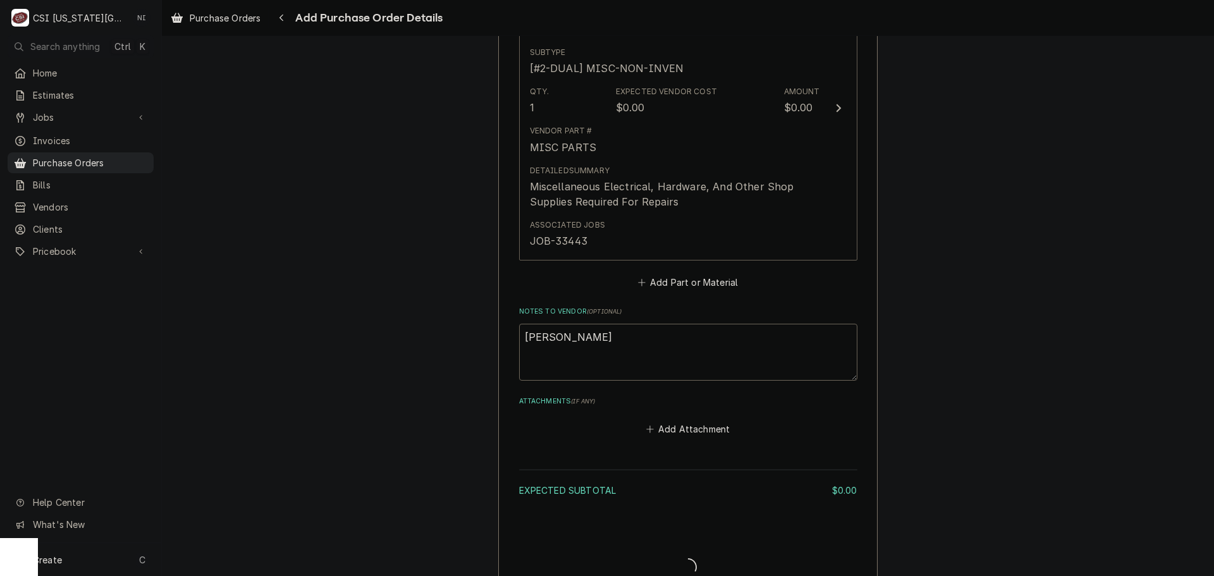
type textarea "x"
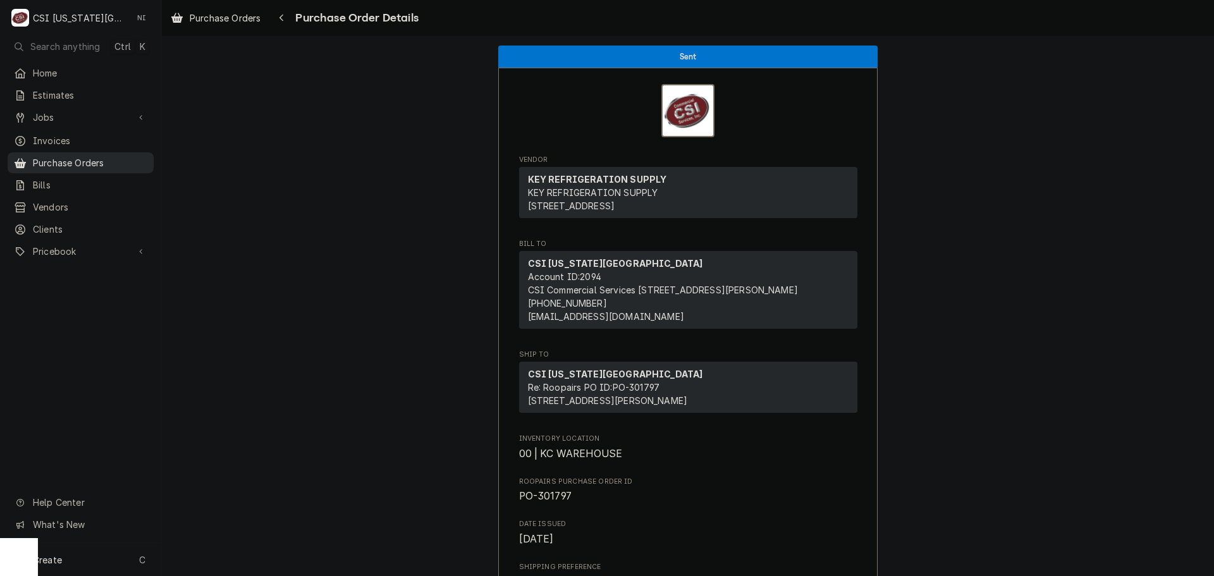
click at [100, 164] on div "Purchase Orders" at bounding box center [80, 163] width 141 height 16
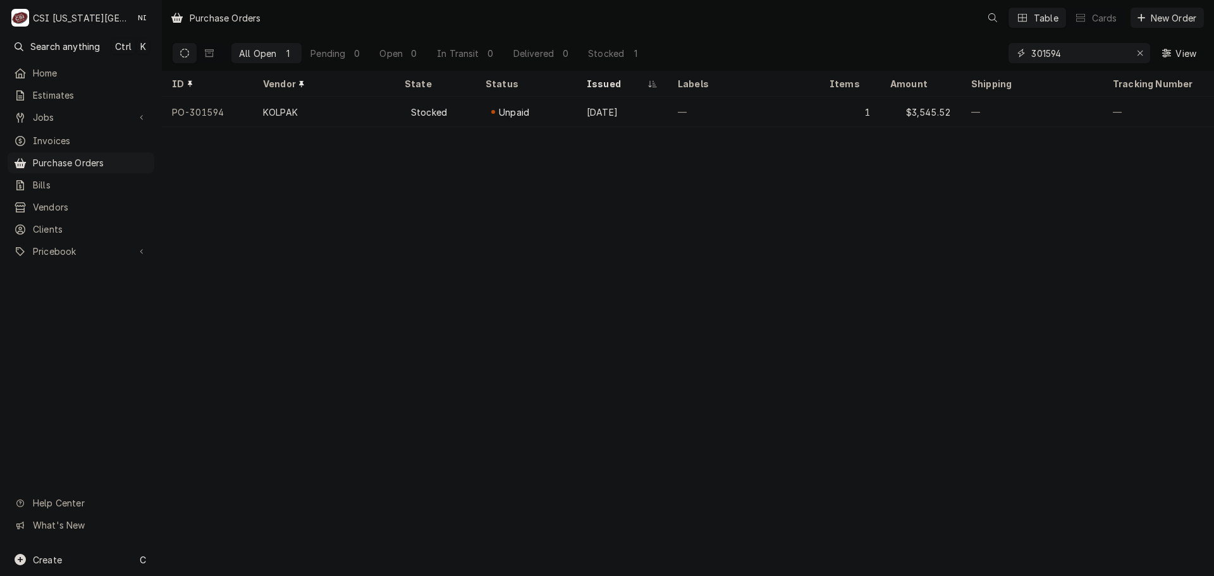
drag, startPoint x: 1067, startPoint y: 57, endPoint x: 946, endPoint y: 65, distance: 121.1
click at [947, 65] on div "All Open 1 Pending 0 Open 0 In Transit 0 Delivered 0 Stocked 1 301594 View" at bounding box center [688, 52] width 1032 height 35
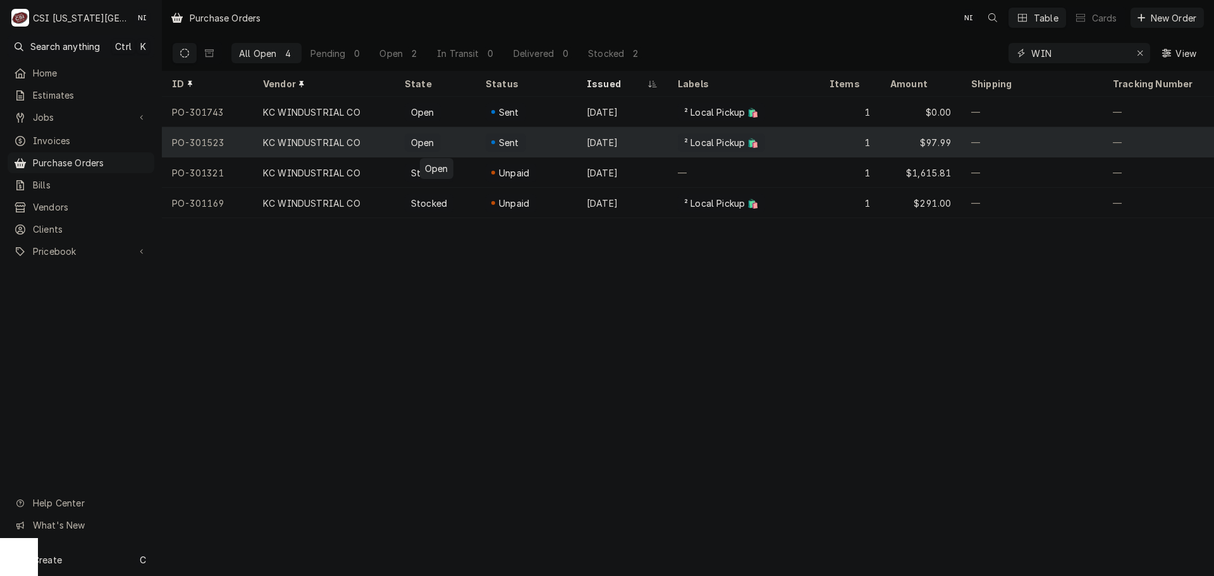
type input "WIN"
click at [465, 140] on div "Open" at bounding box center [435, 142] width 81 height 30
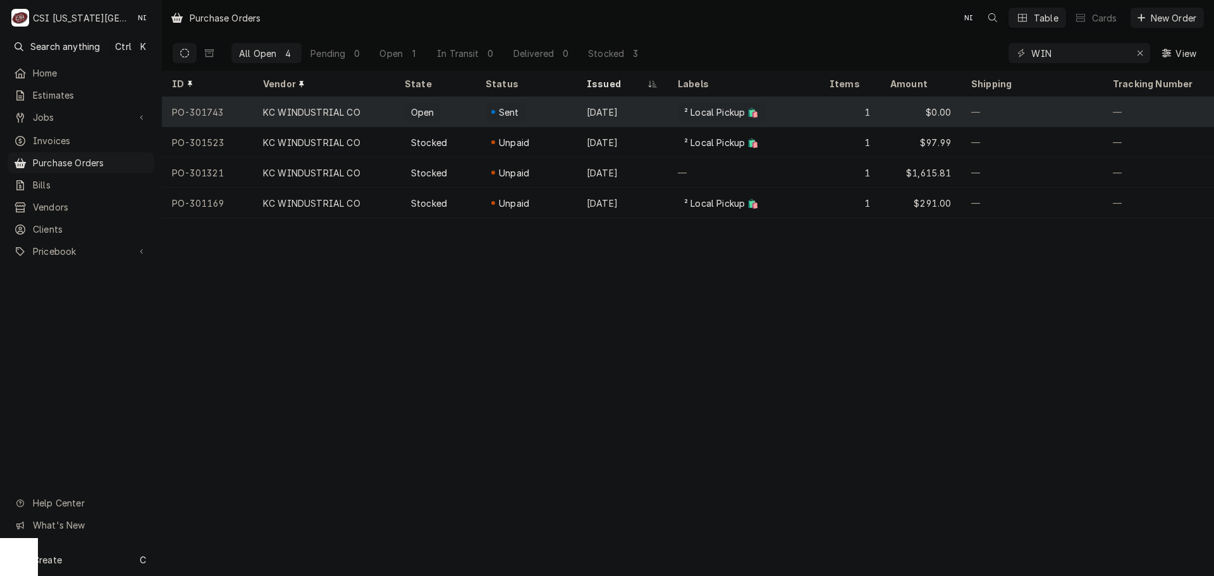
click at [544, 106] on div "Sent" at bounding box center [526, 112] width 101 height 30
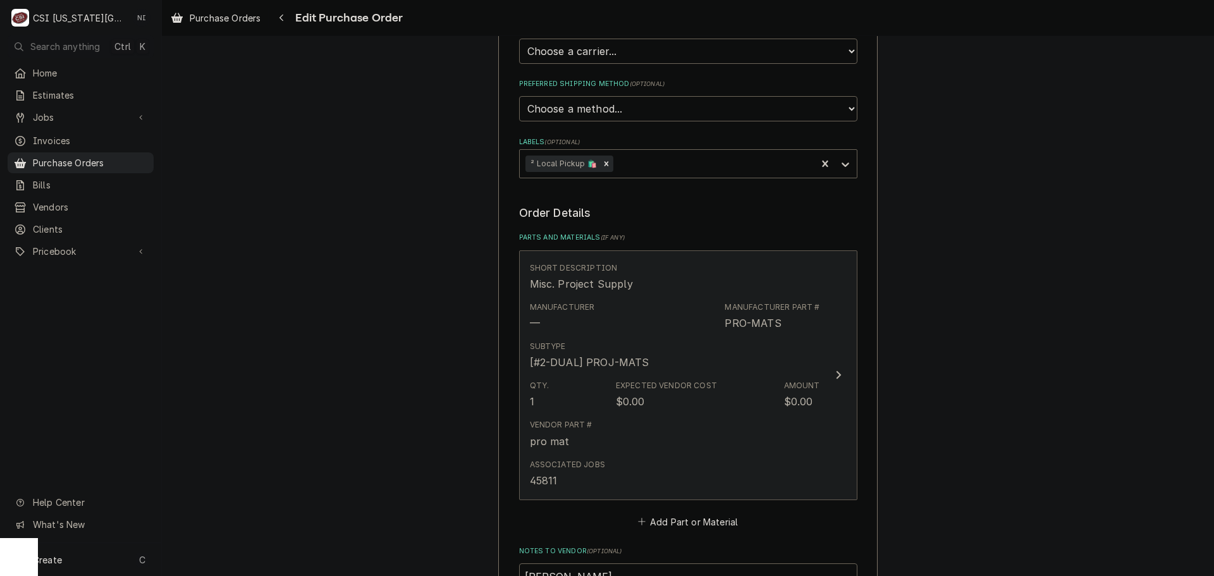
scroll to position [379, 0]
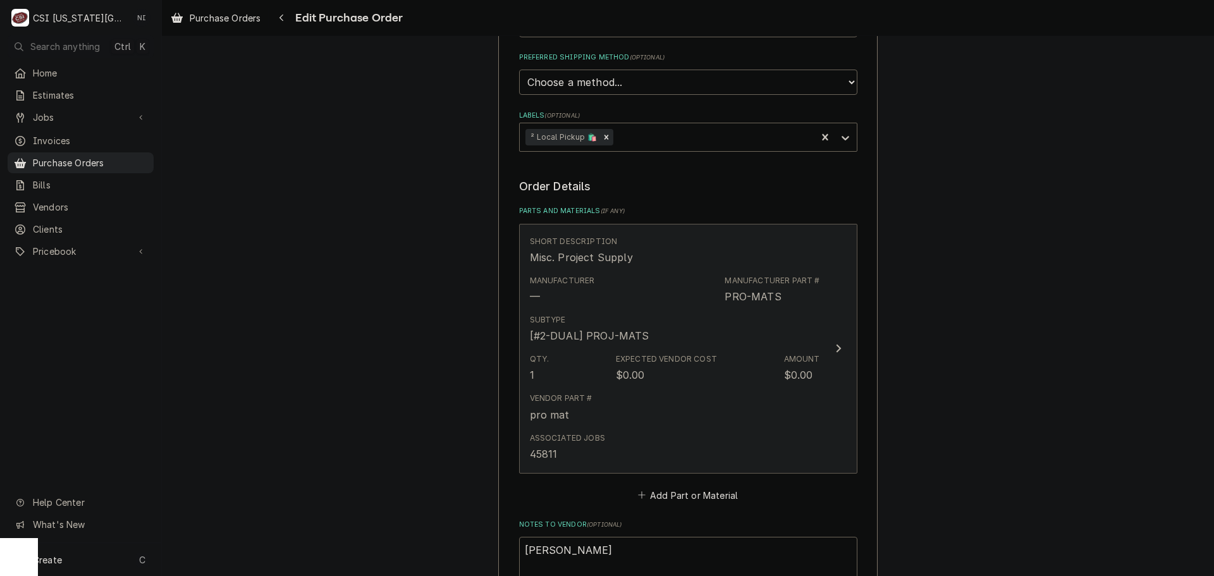
click at [694, 351] on div "Qty. 1 Expected Vendor Cost $0.00 Amount $0.00" at bounding box center [675, 367] width 290 height 39
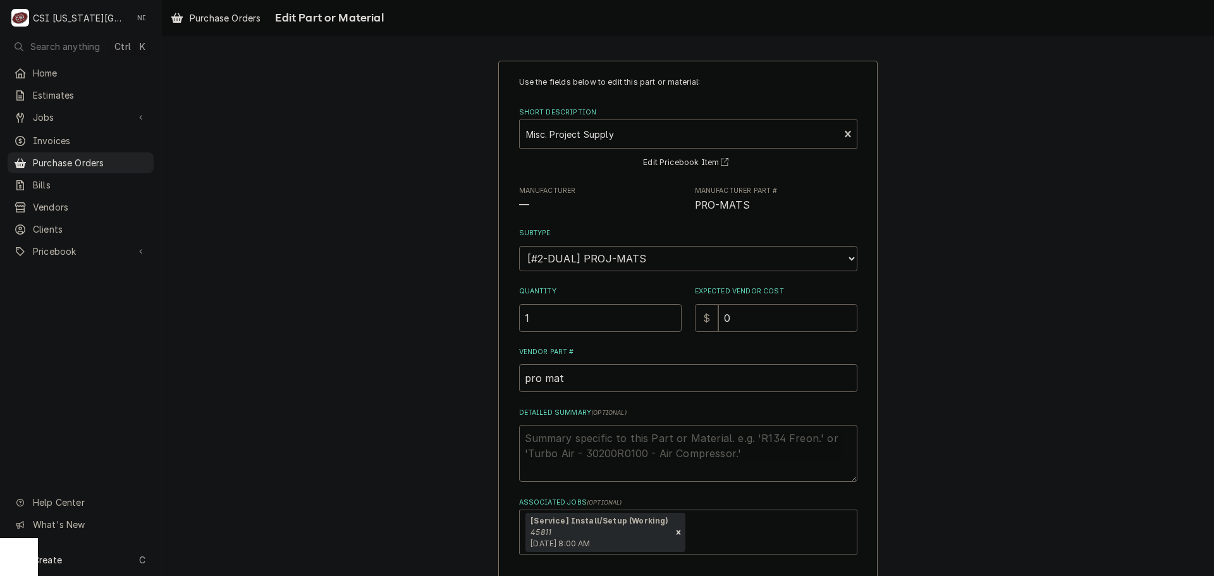
drag, startPoint x: 732, startPoint y: 319, endPoint x: 685, endPoint y: 319, distance: 46.8
click at [686, 320] on div "Quantity 1 Expected Vendor Cost $ 0" at bounding box center [688, 308] width 338 height 45
type textarea "x"
type input "2"
type textarea "x"
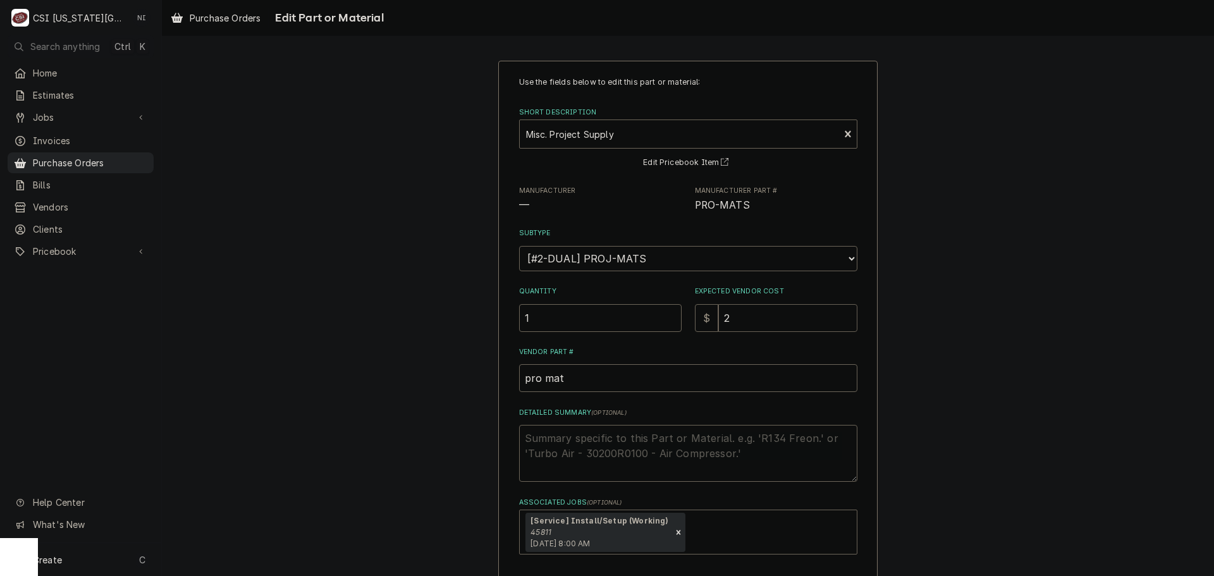
type input "22"
type textarea "x"
type input "225"
type textarea "x"
type input "2251"
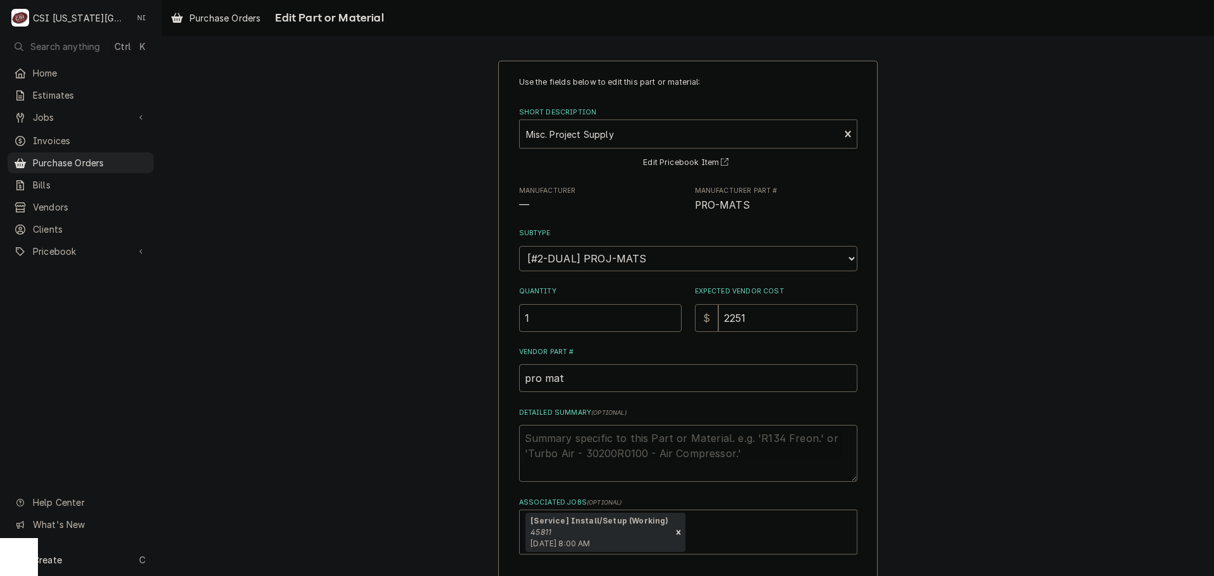
type textarea "x"
type input "2251.4"
type textarea "x"
type input "2251.41"
click at [626, 442] on textarea "Detailed Summary ( optional )" at bounding box center [688, 453] width 338 height 57
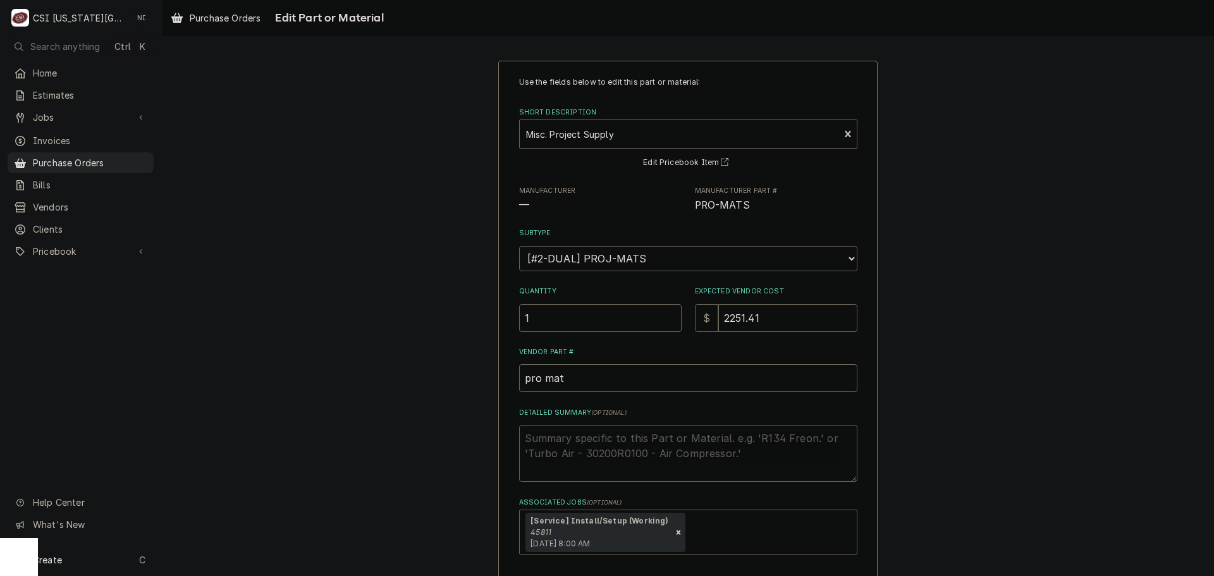
type textarea "x"
type textarea "c"
type textarea "x"
type textarea "cl"
type textarea "x"
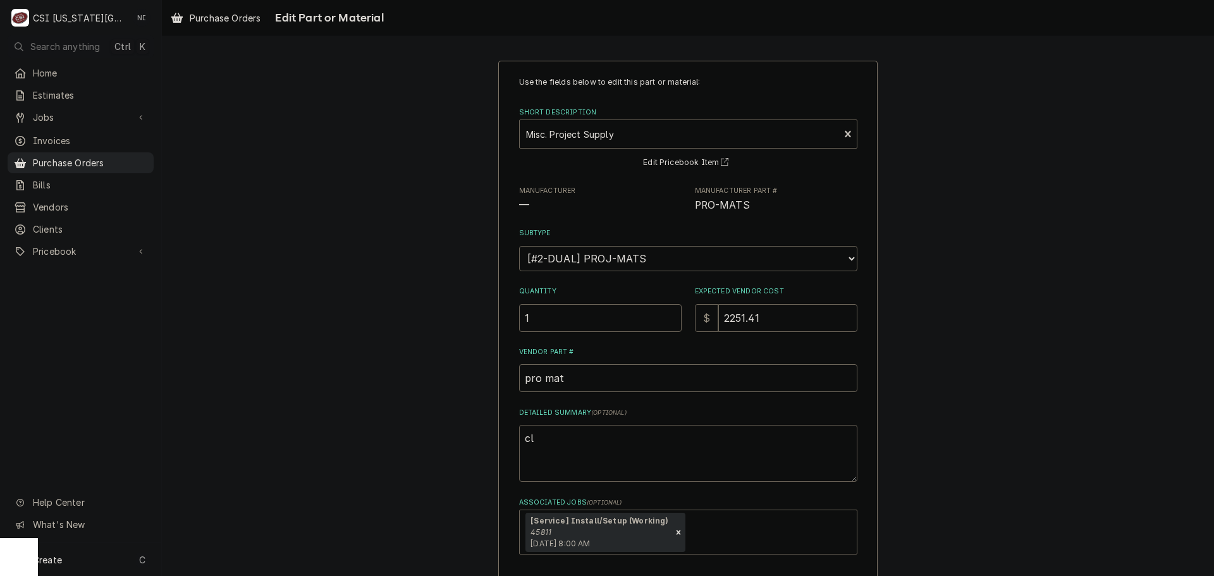
type textarea "cla"
type textarea "x"
type textarea "clamp"
type textarea "x"
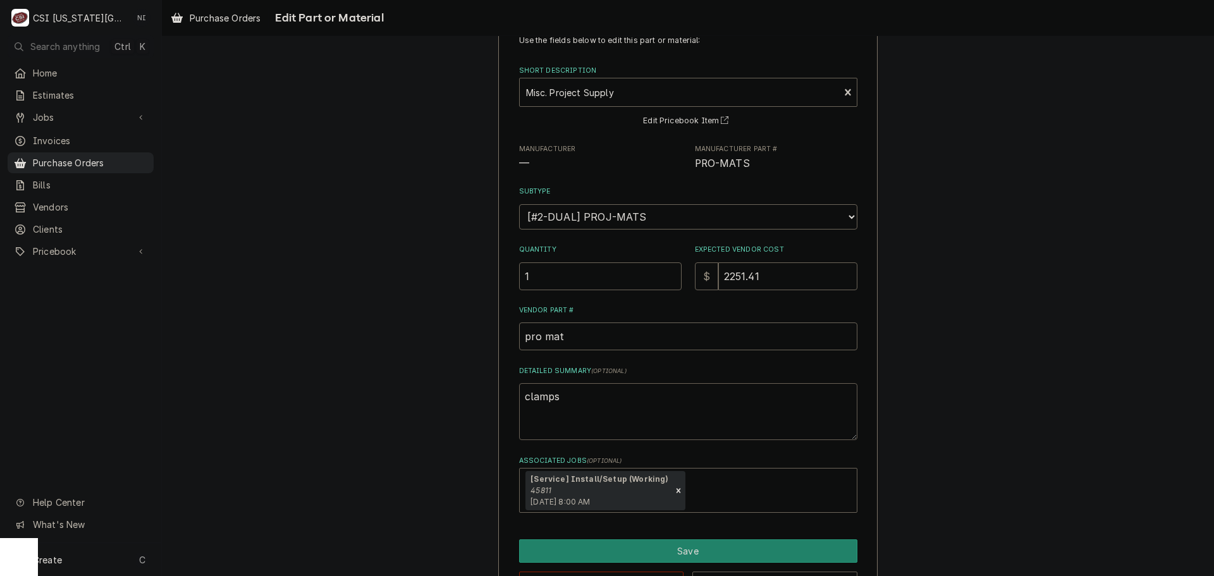
scroll to position [88, 0]
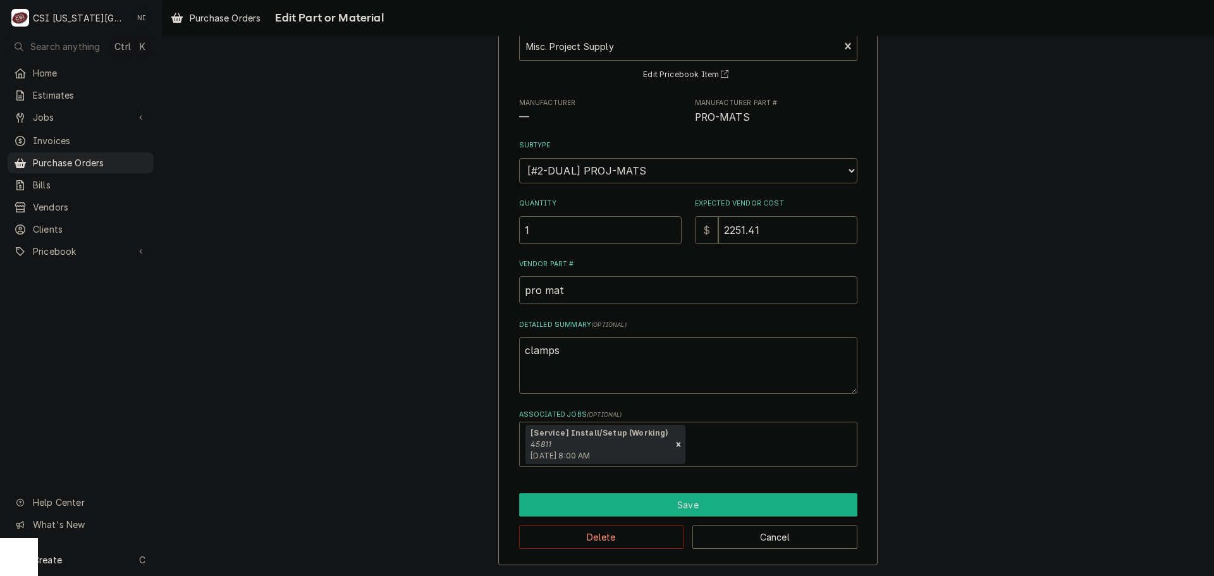
type textarea "clamps"
click at [704, 507] on button "Save" at bounding box center [688, 504] width 338 height 23
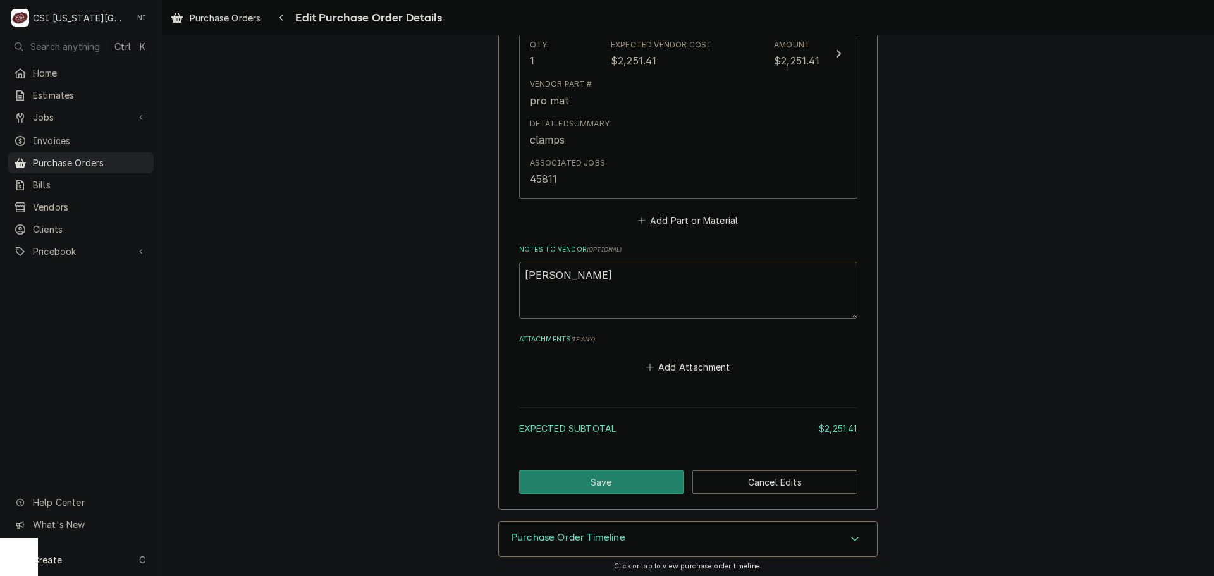
scroll to position [698, 0]
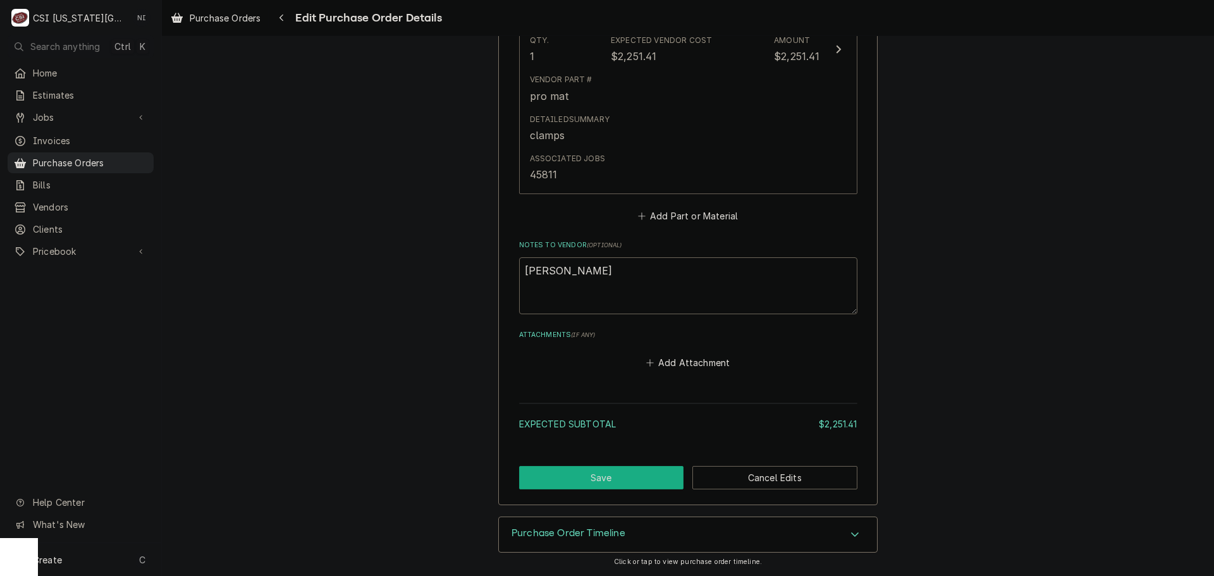
click at [634, 479] on button "Save" at bounding box center [601, 477] width 165 height 23
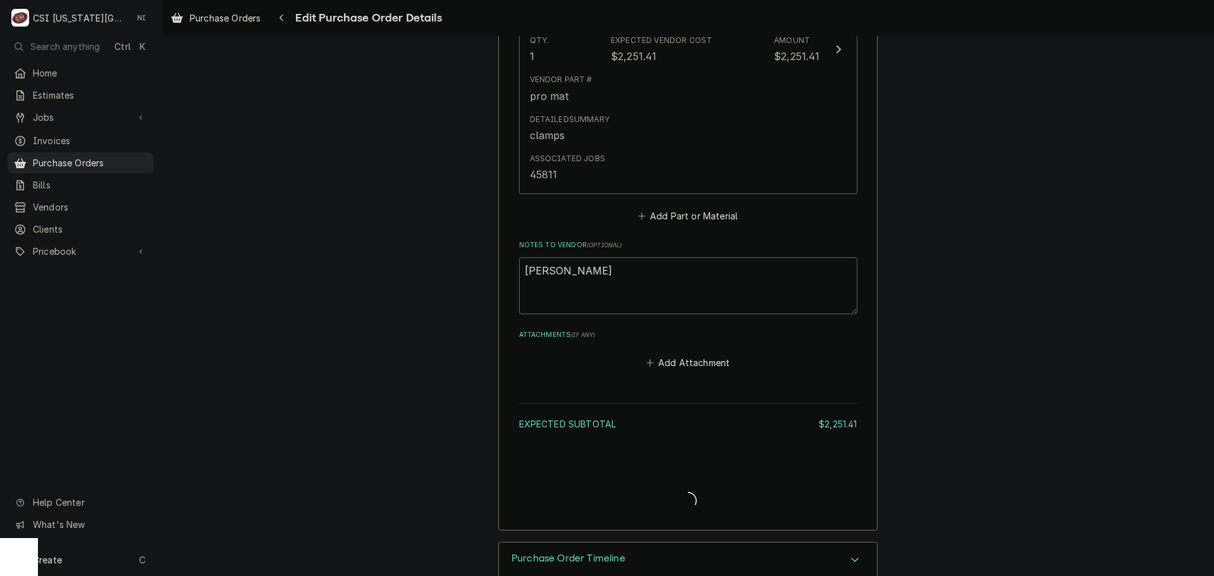
type textarea "x"
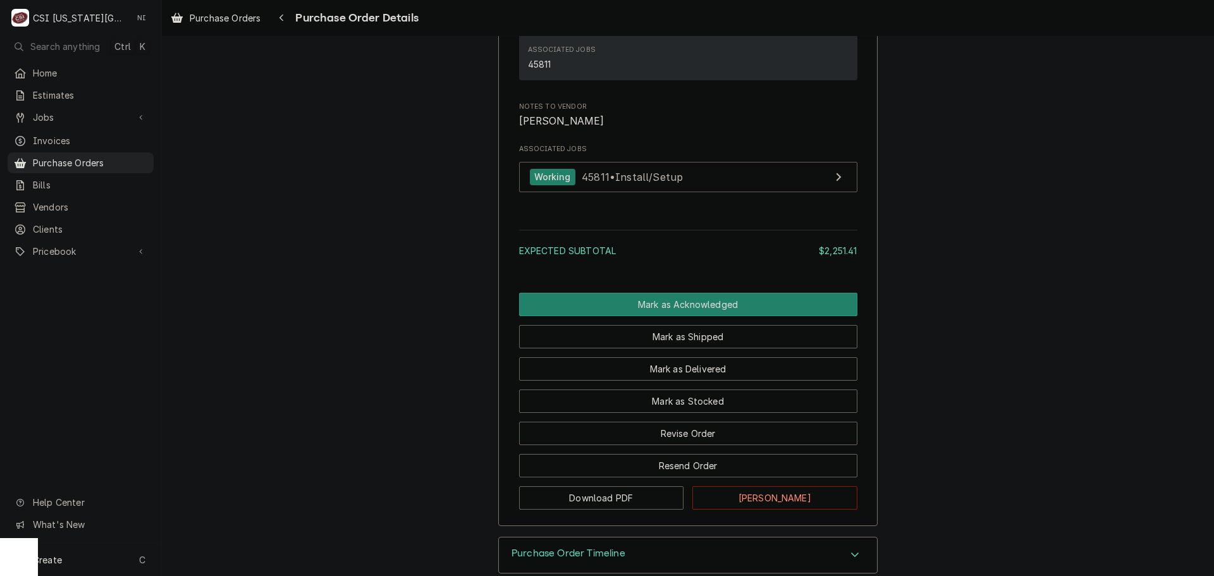
scroll to position [997, 0]
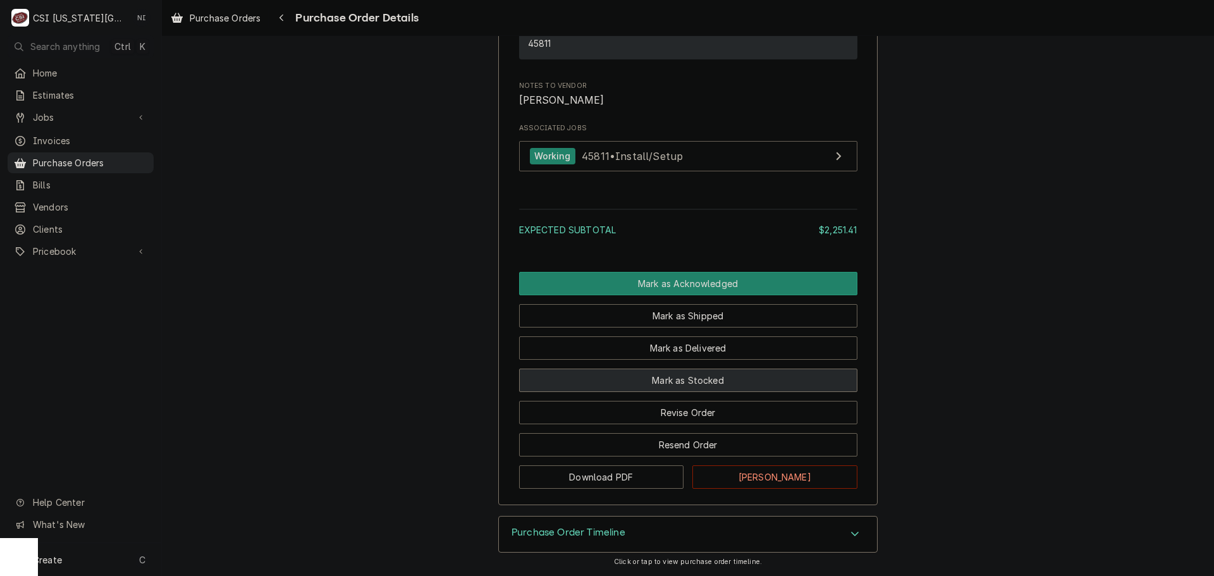
click at [687, 382] on button "Mark as Stocked" at bounding box center [688, 380] width 338 height 23
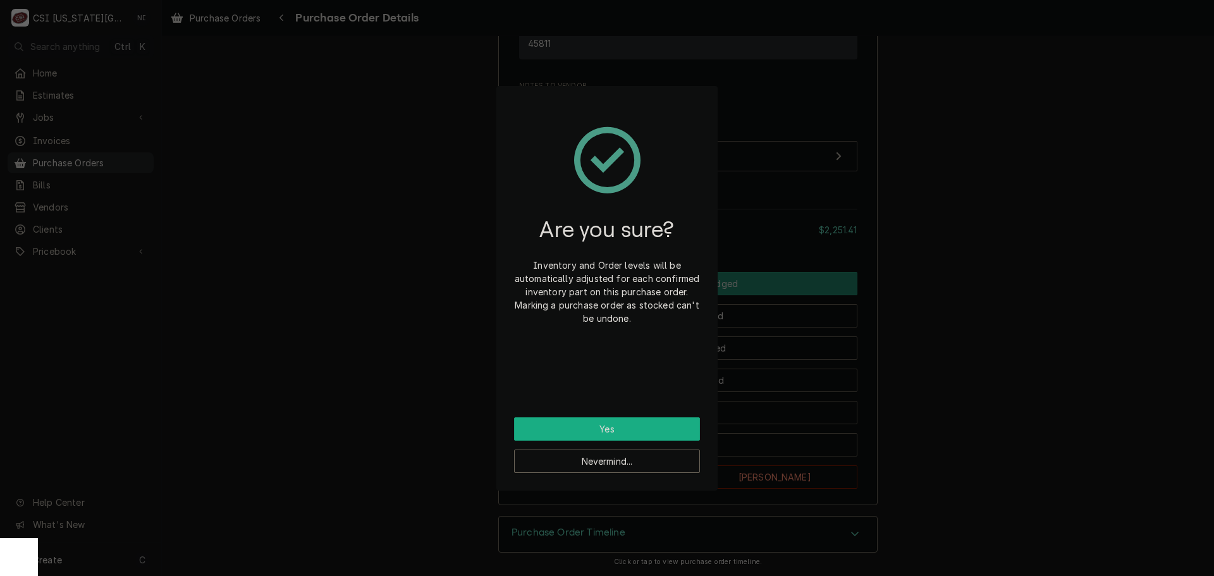
click at [669, 434] on button "Yes" at bounding box center [607, 428] width 186 height 23
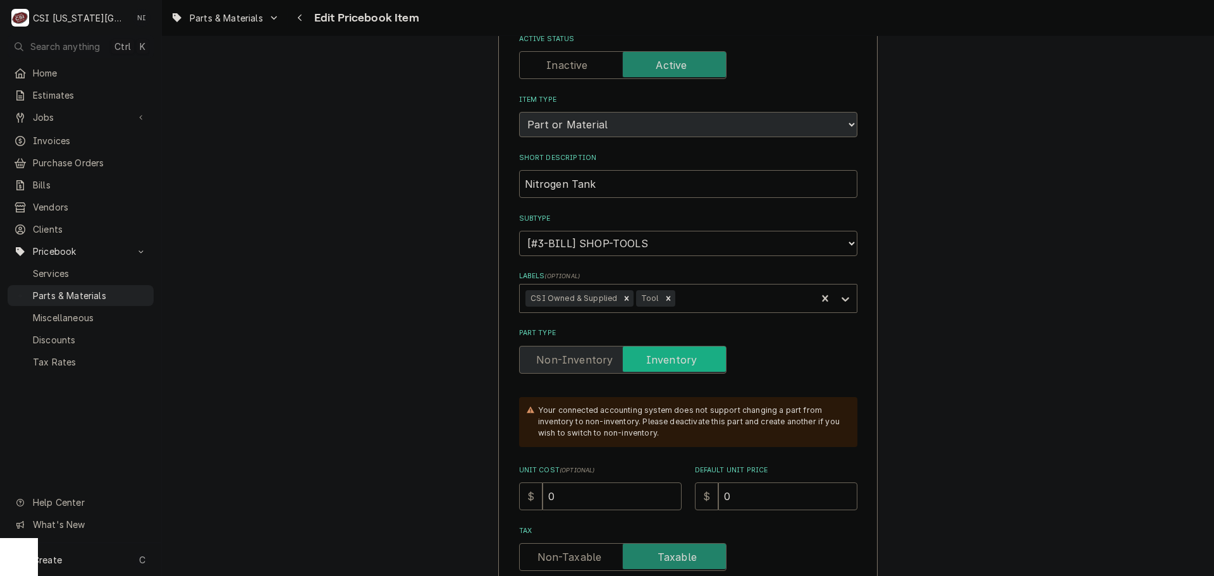
scroll to position [253, 0]
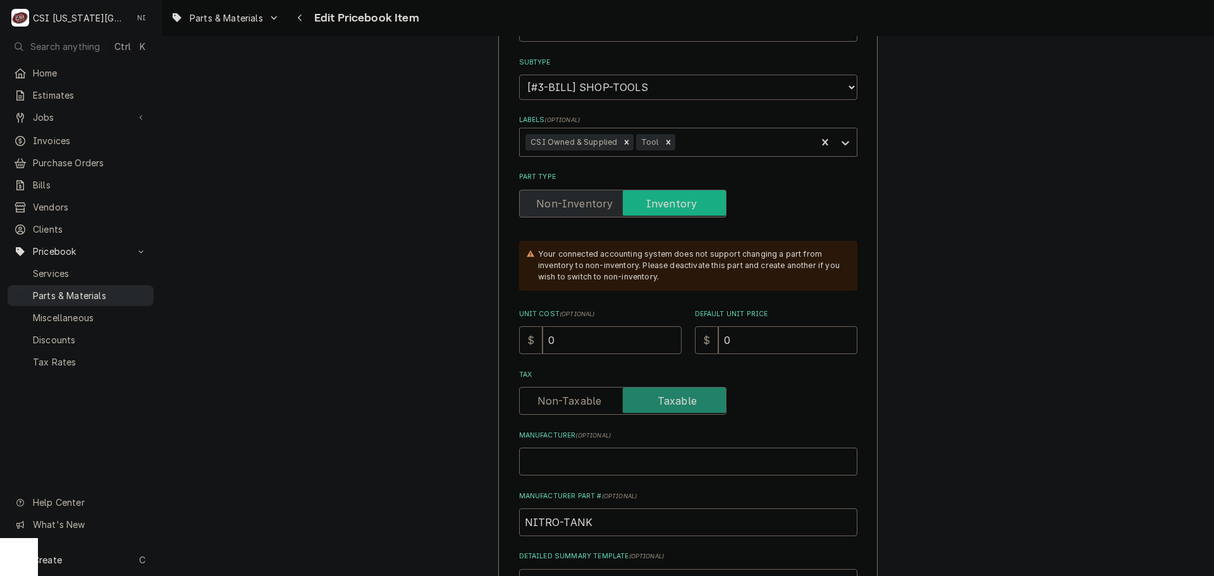
click at [83, 289] on span "Parts & Materials" at bounding box center [90, 295] width 114 height 13
